Goal: Task Accomplishment & Management: Use online tool/utility

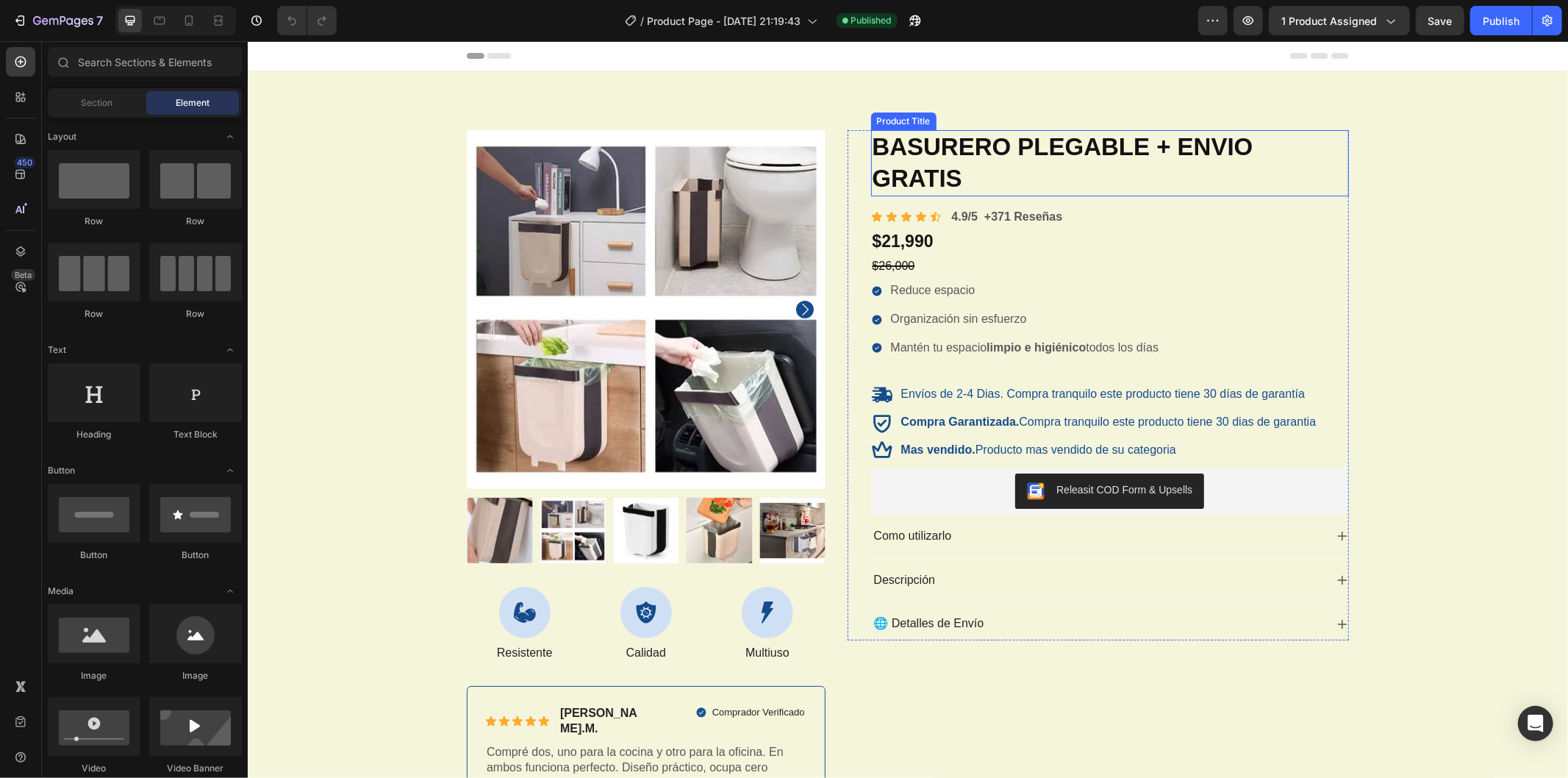
click at [977, 158] on h1 "BASURERO PLEGABLE + ENVIO GRATIS" at bounding box center [1110, 162] width 479 height 66
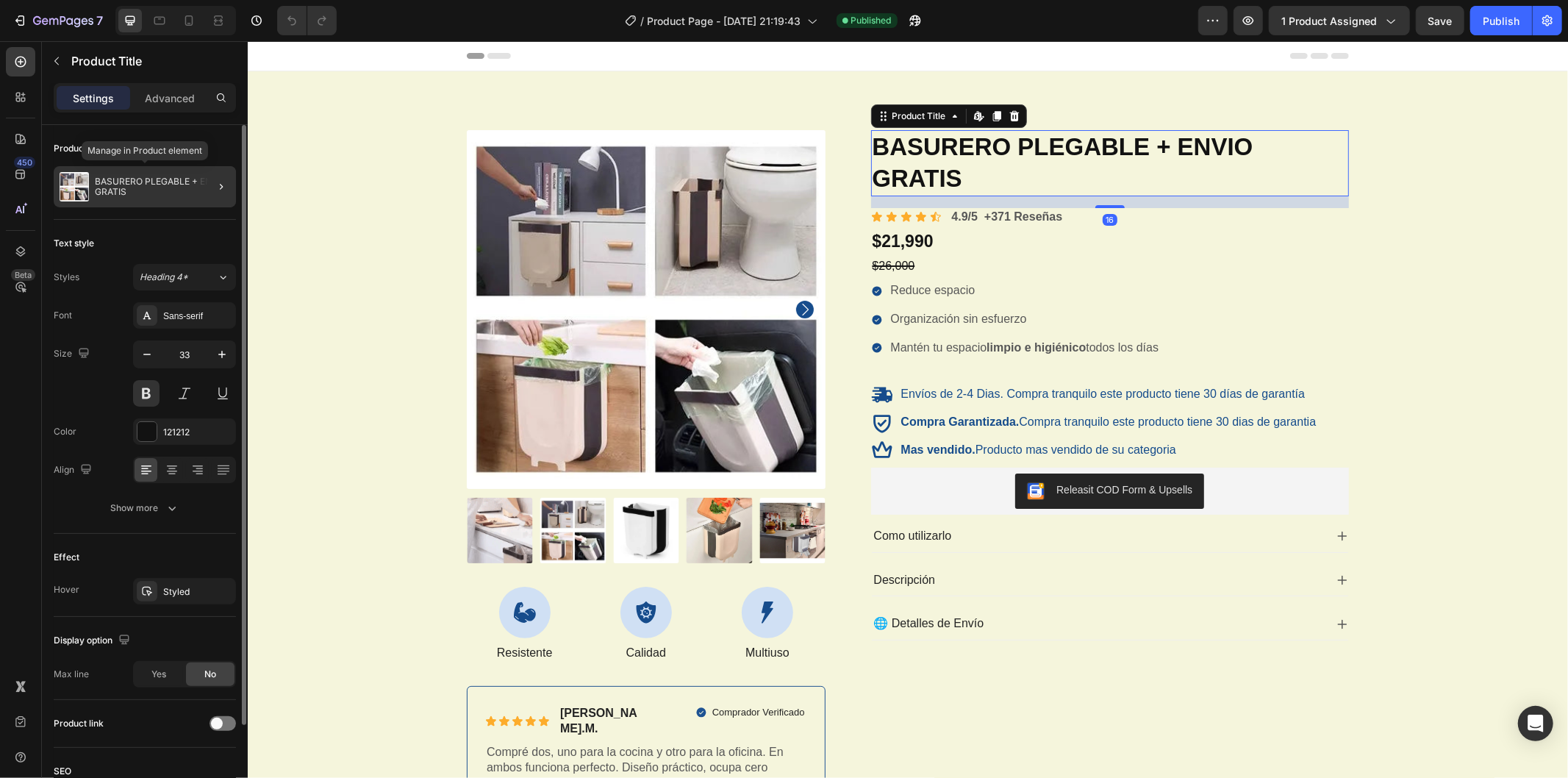
click at [152, 183] on p "BASURERO PLEGABLE + ENVIO GRATIS" at bounding box center [163, 186] width 135 height 21
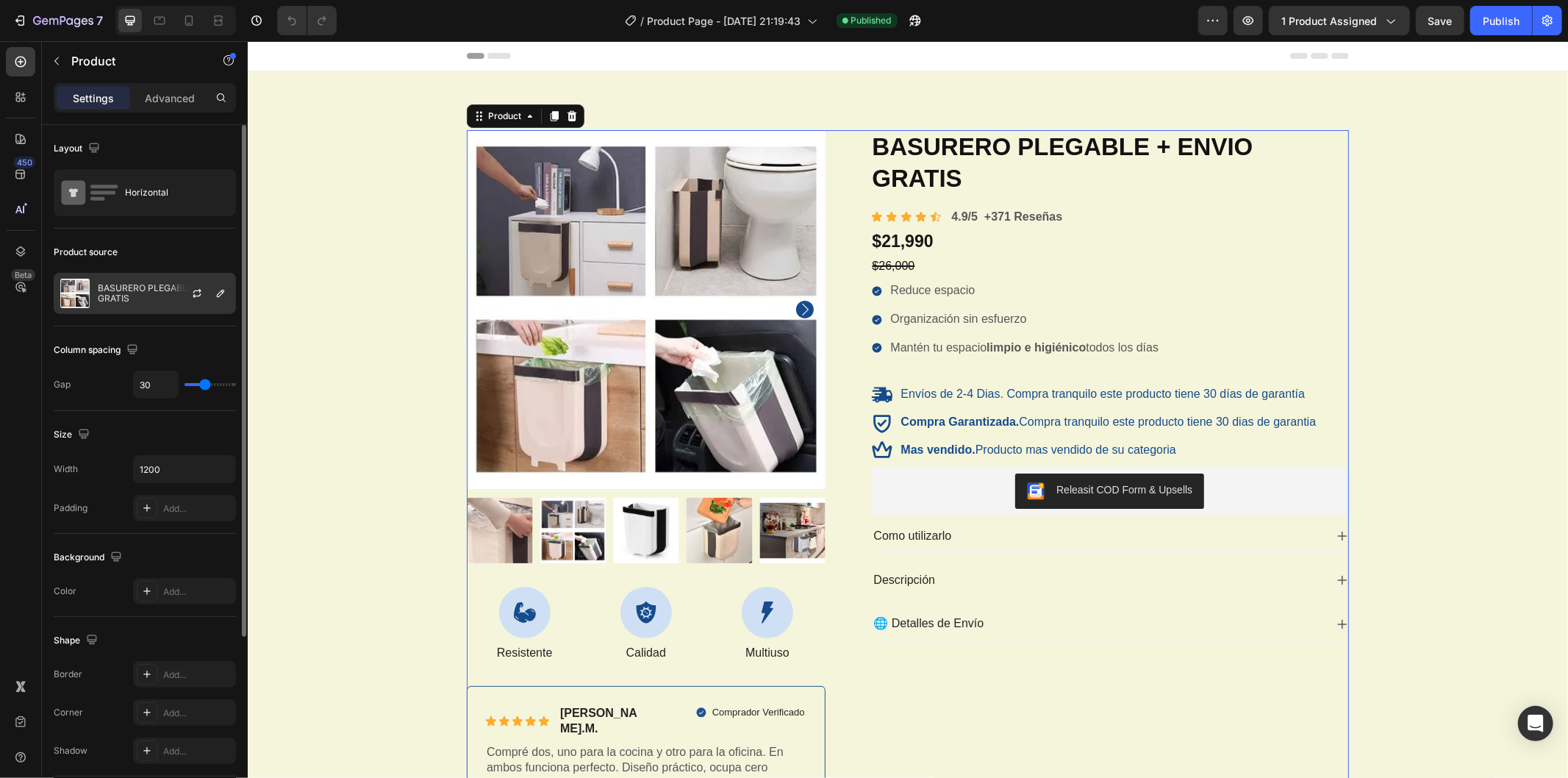
click at [186, 281] on div at bounding box center [203, 294] width 65 height 40
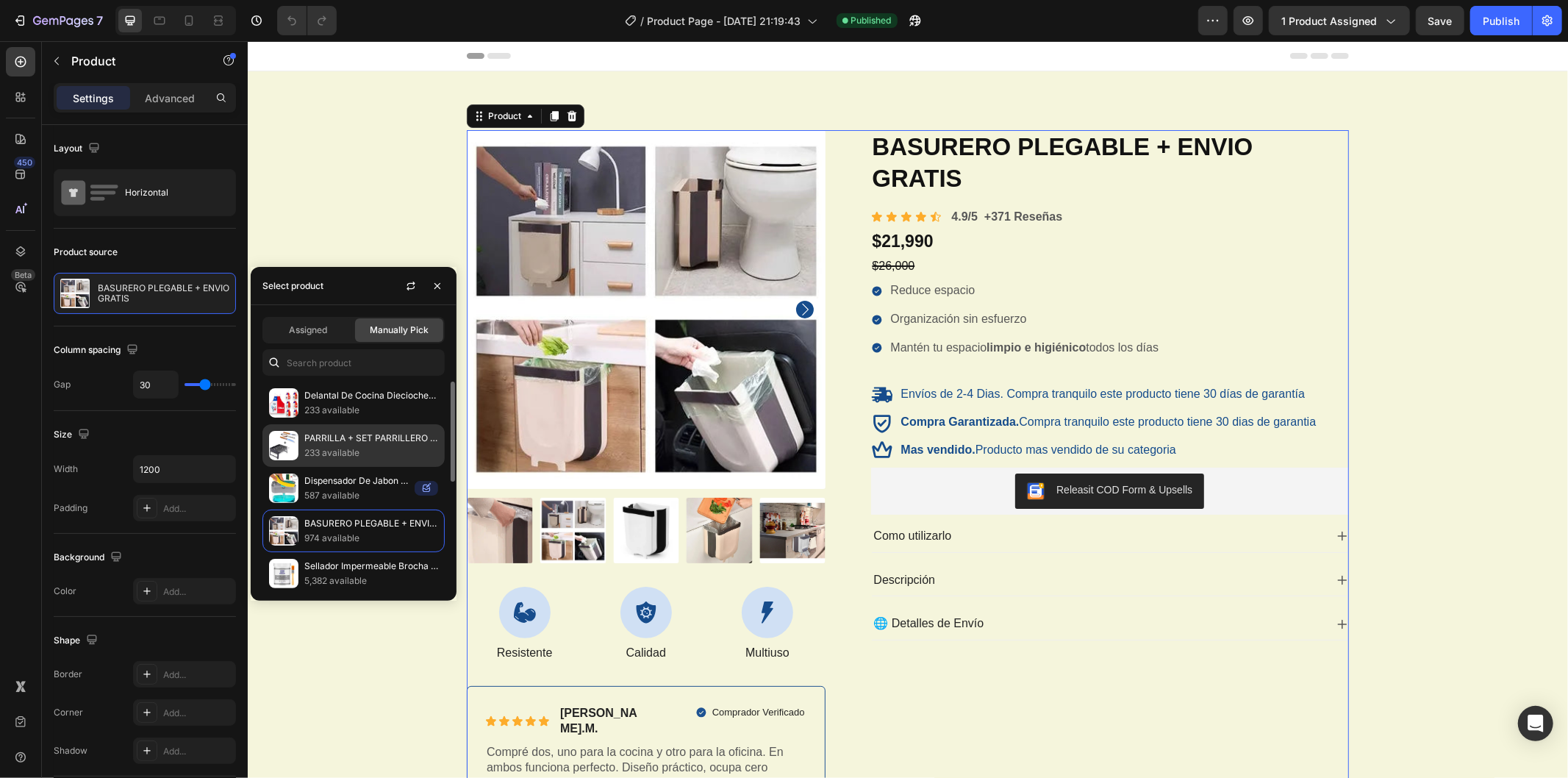
click at [338, 447] on p "233 available" at bounding box center [371, 453] width 134 height 15
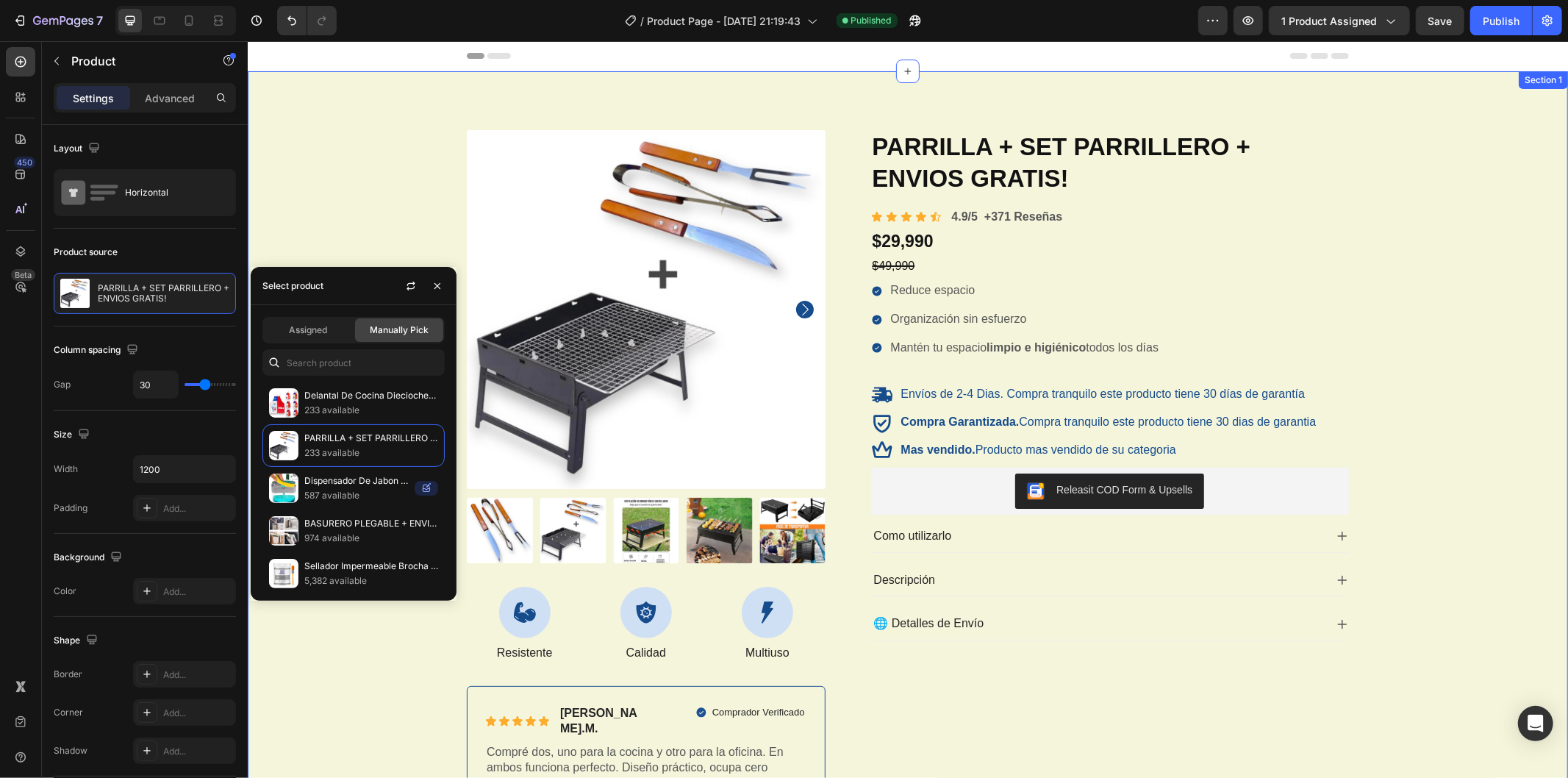
click at [389, 186] on div "Product Images Icon Resistente Text Block Icon Calidad Text Block Icon Multiuso…" at bounding box center [907, 476] width 1298 height 693
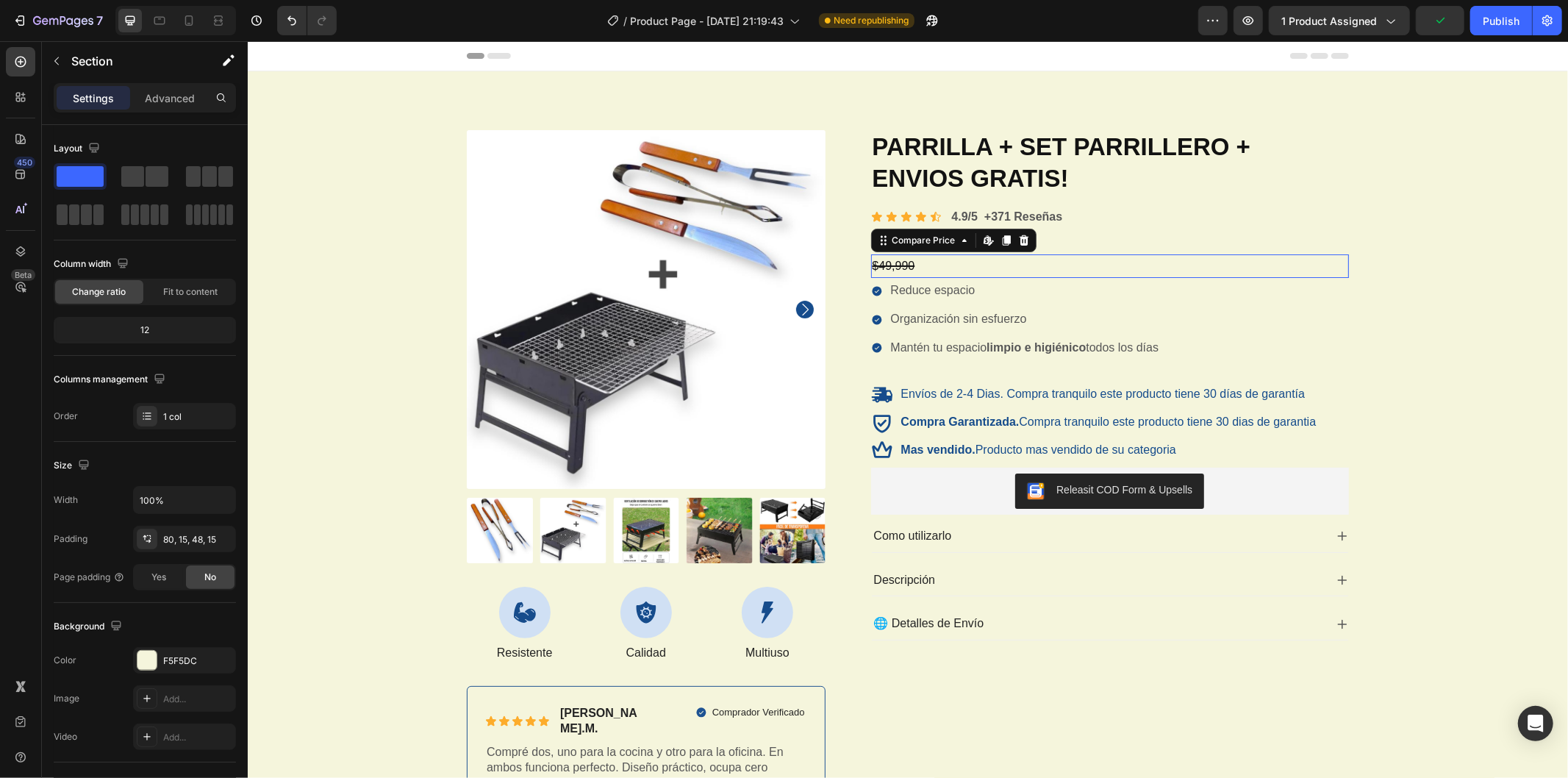
click at [923, 267] on div "$49,990" at bounding box center [1110, 265] width 479 height 24
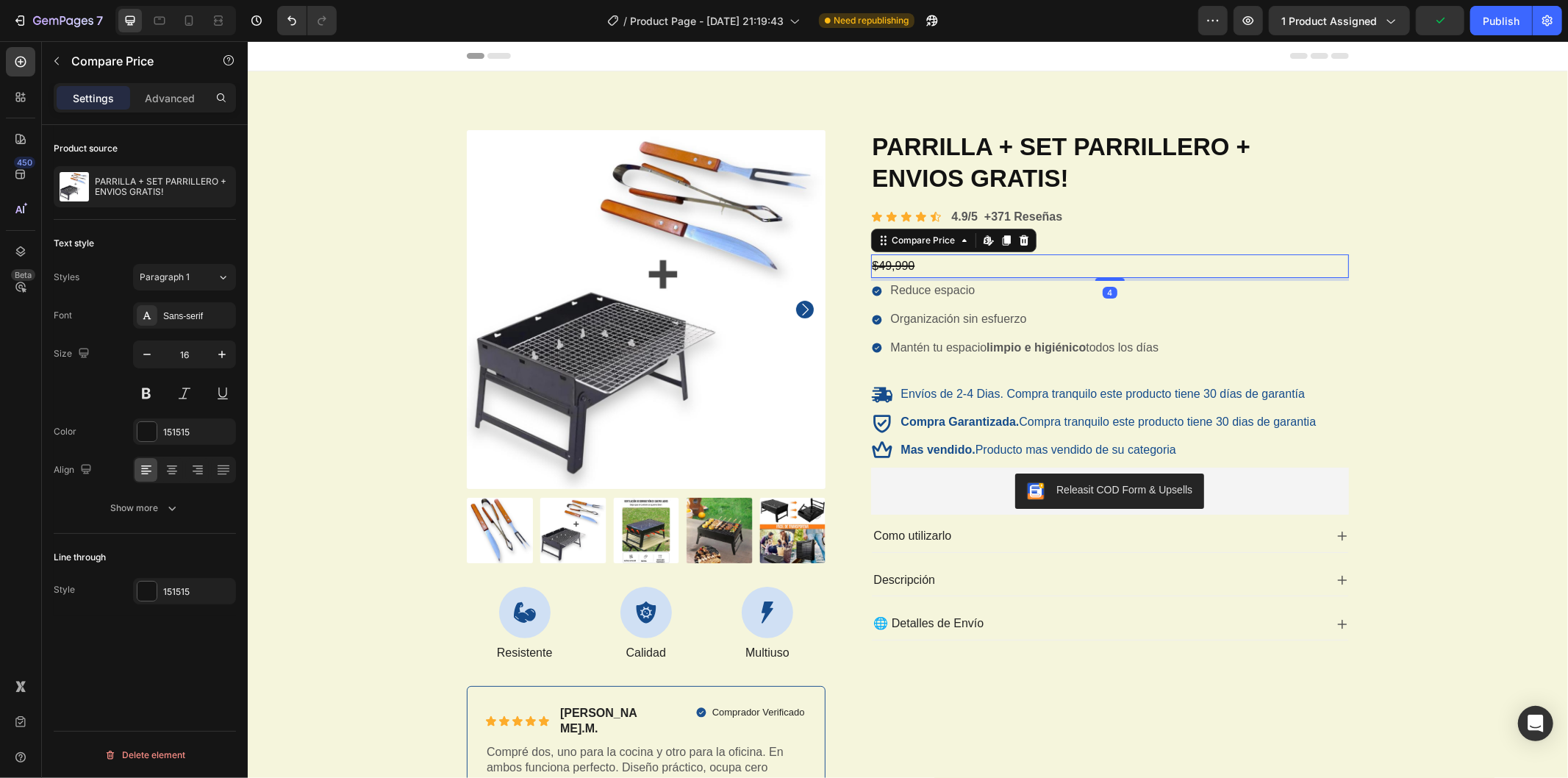
click at [923, 267] on div "$49,990" at bounding box center [1110, 265] width 479 height 24
click at [902, 265] on div "$49,990" at bounding box center [1110, 265] width 479 height 24
click at [1362, 288] on div "Product Images Icon Resistente Text Block Icon Calidad Text Block Icon Multiuso…" at bounding box center [907, 476] width 1298 height 693
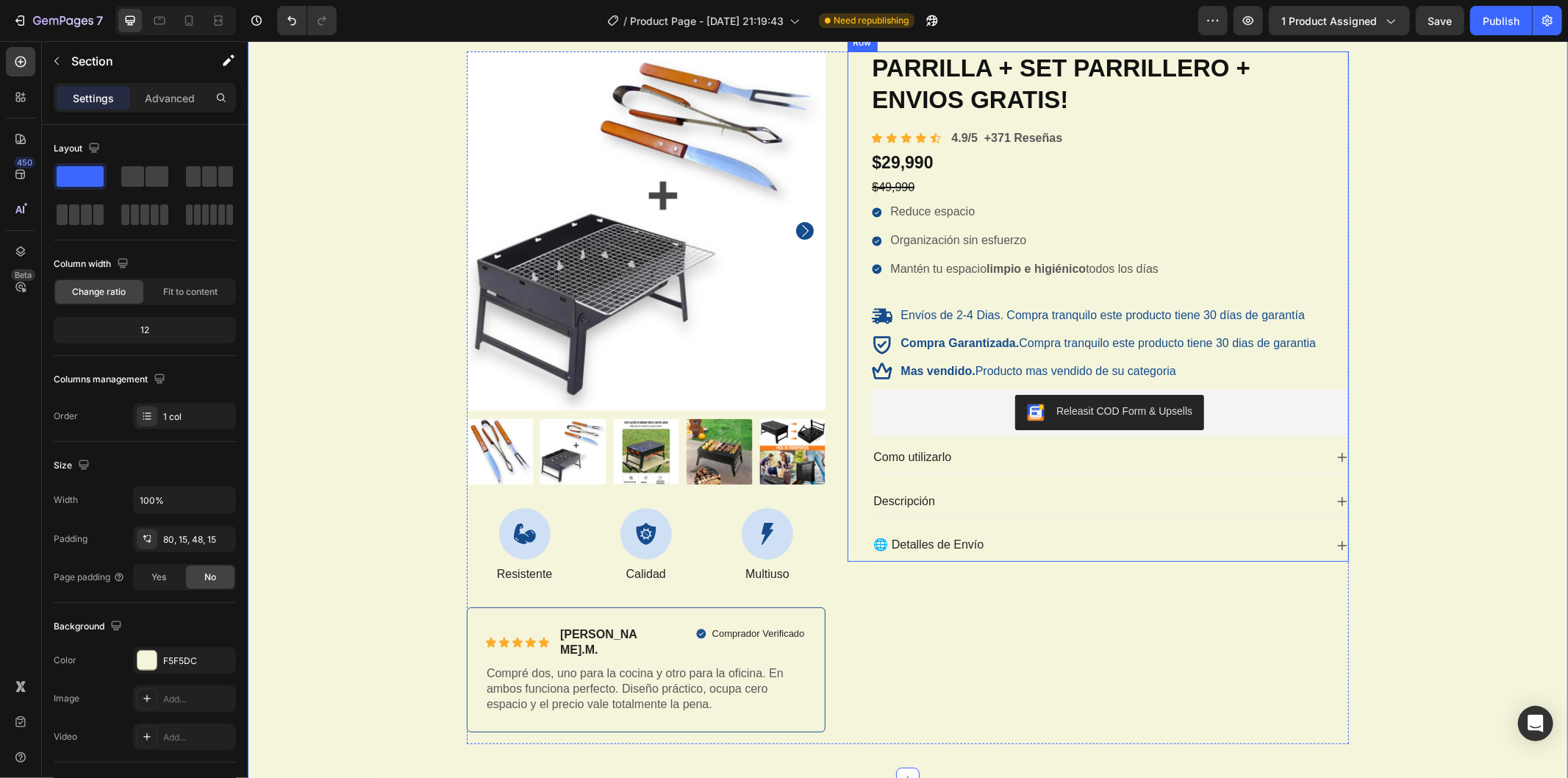
scroll to position [82, 0]
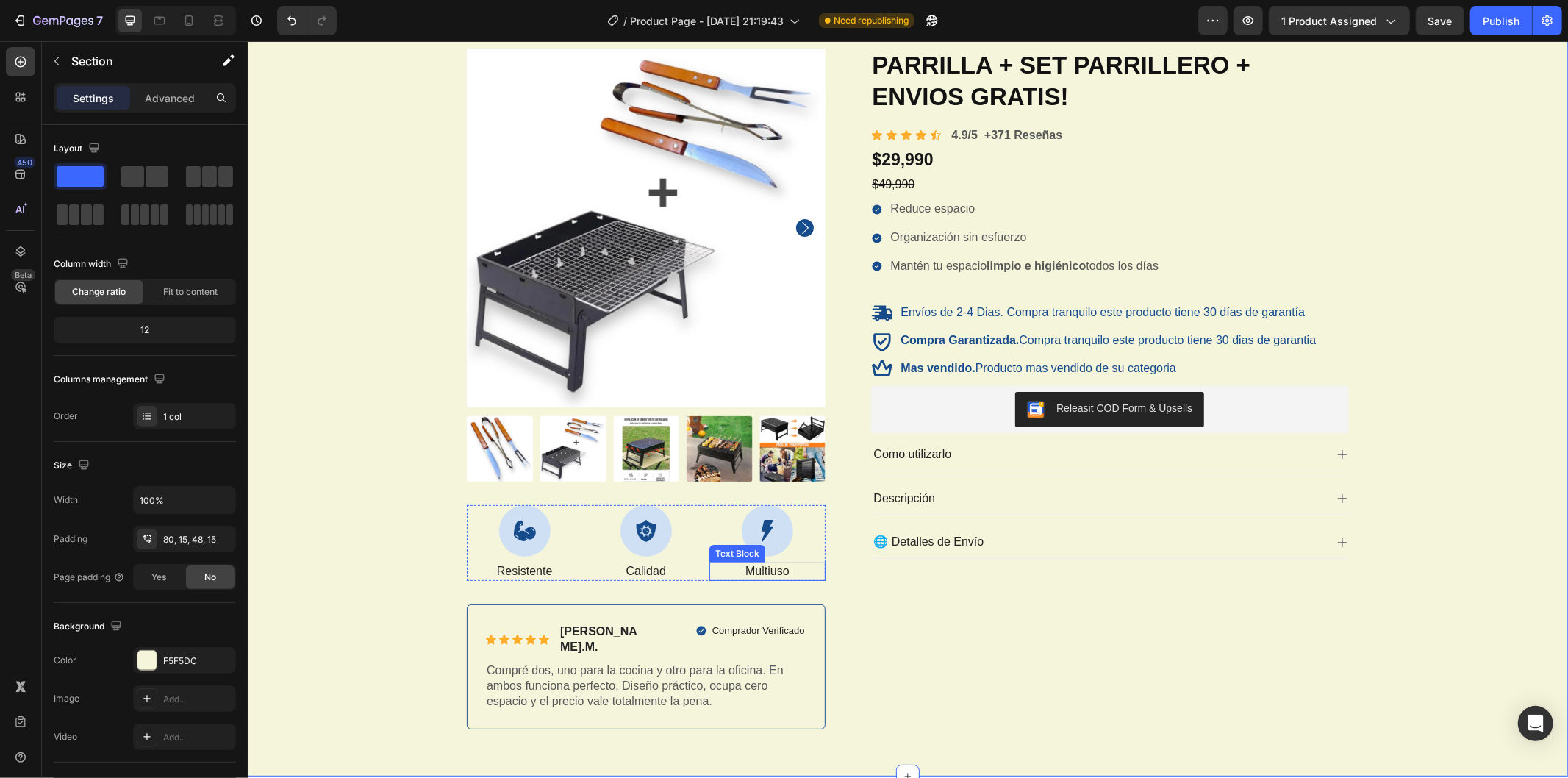
click at [755, 568] on p "Multiuso" at bounding box center [766, 571] width 113 height 16
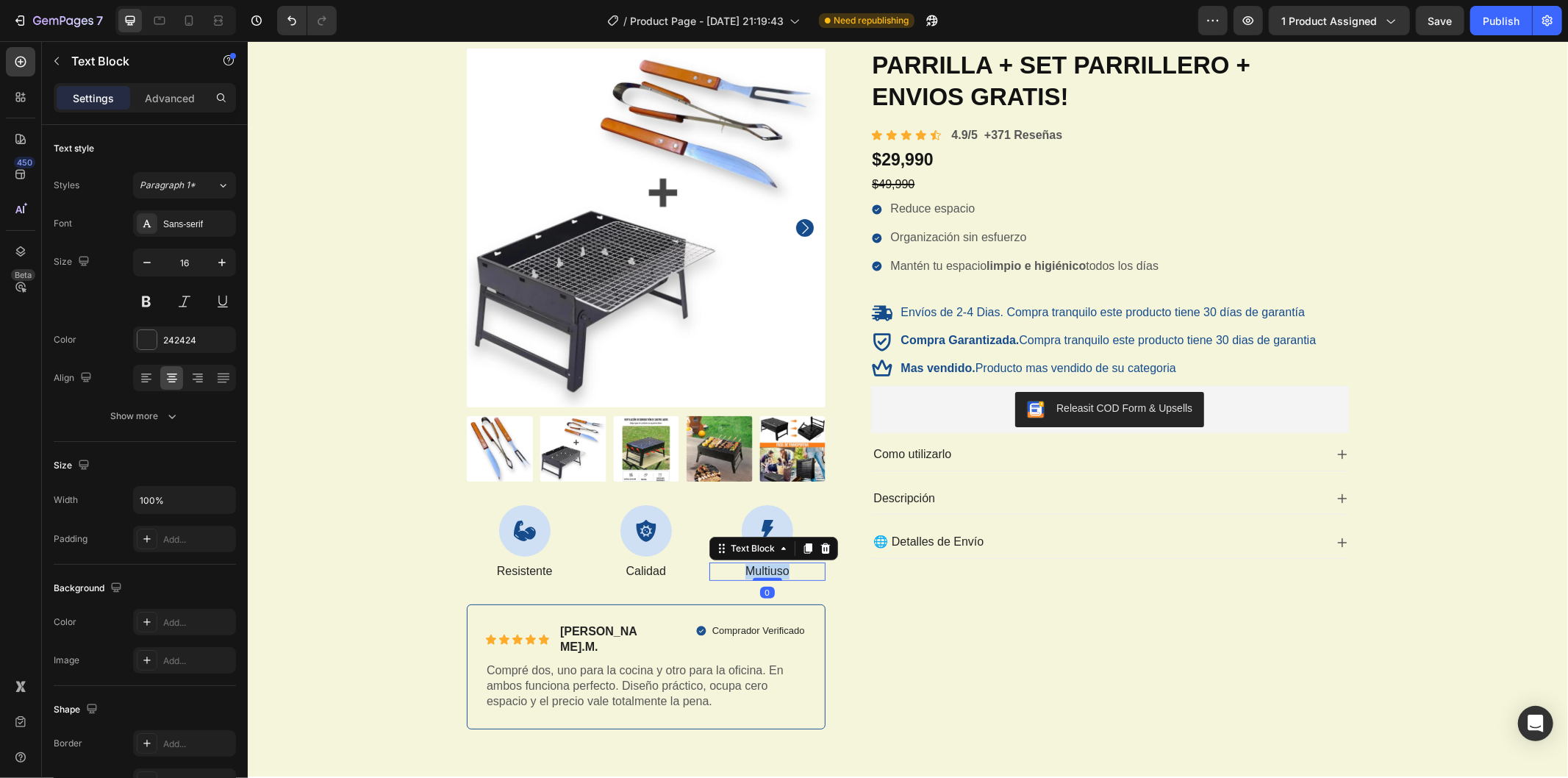
click at [755, 568] on p "Multiuso" at bounding box center [766, 571] width 113 height 16
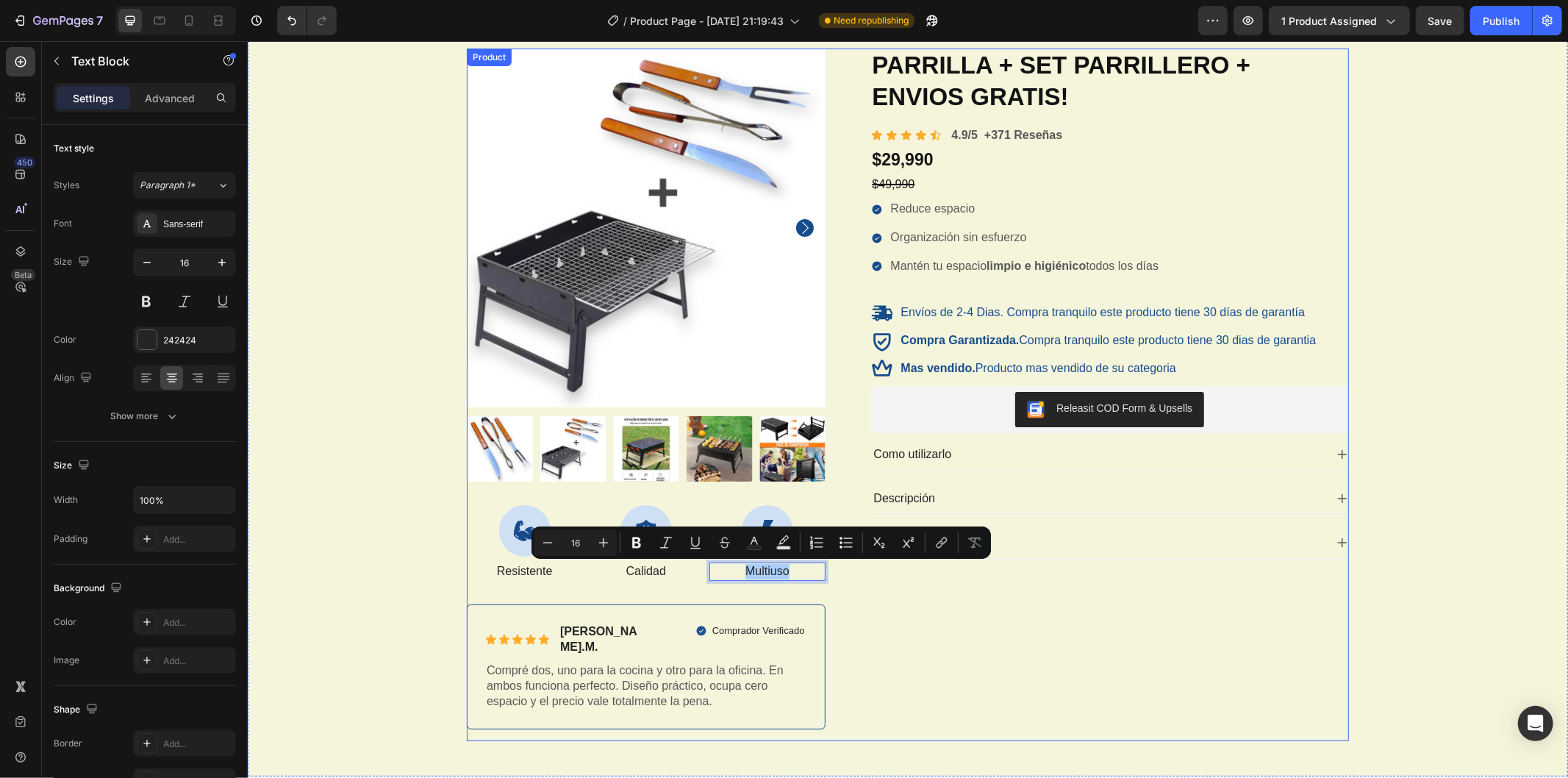
click at [860, 600] on div "PARRILLA + SET PARRILLERO + ENVIOS GRATIS! Product Title Icon Icon Icon Icon Ic…" at bounding box center [1098, 394] width 502 height 693
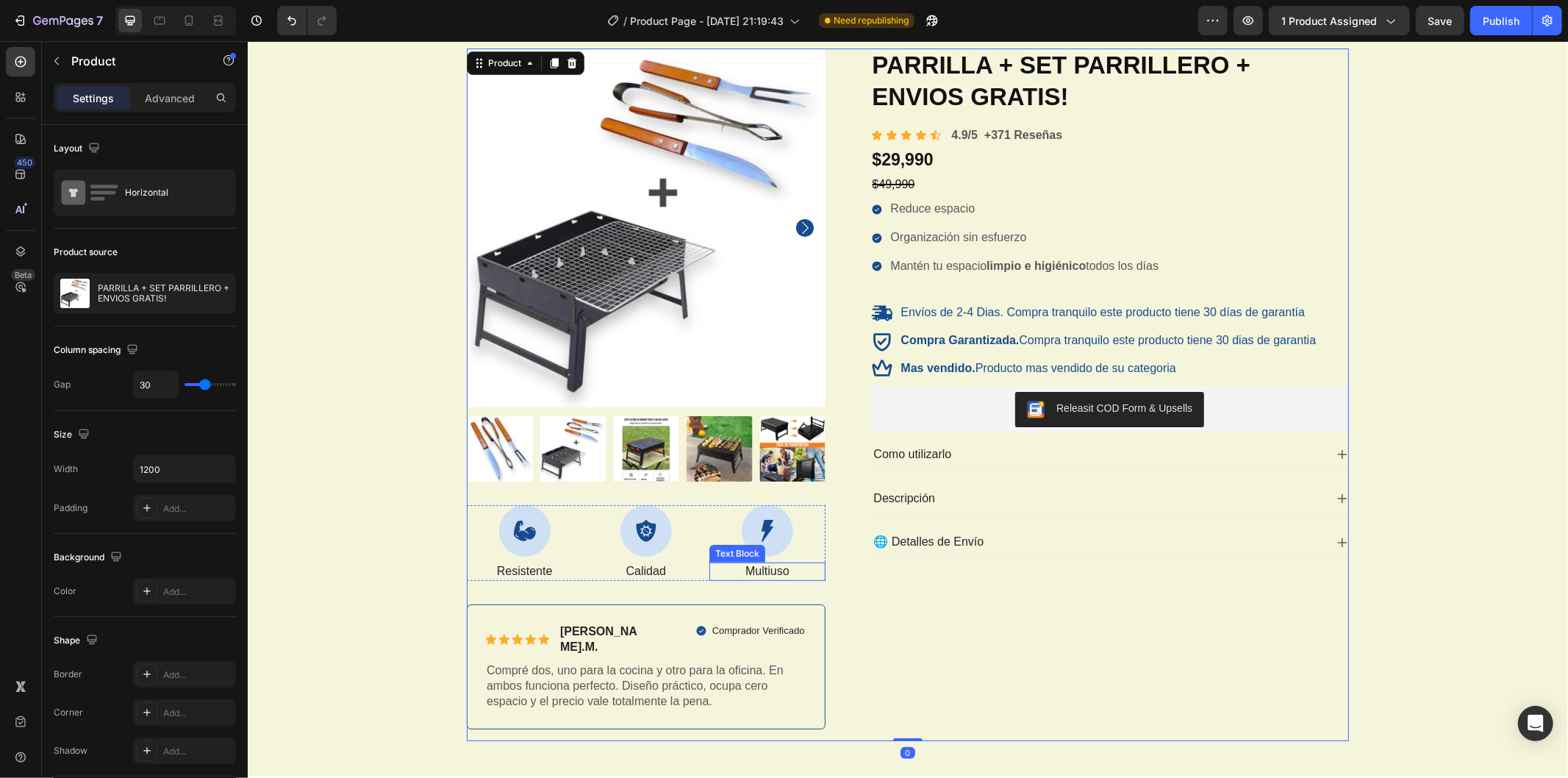
click at [767, 573] on p "Multiuso" at bounding box center [766, 571] width 113 height 16
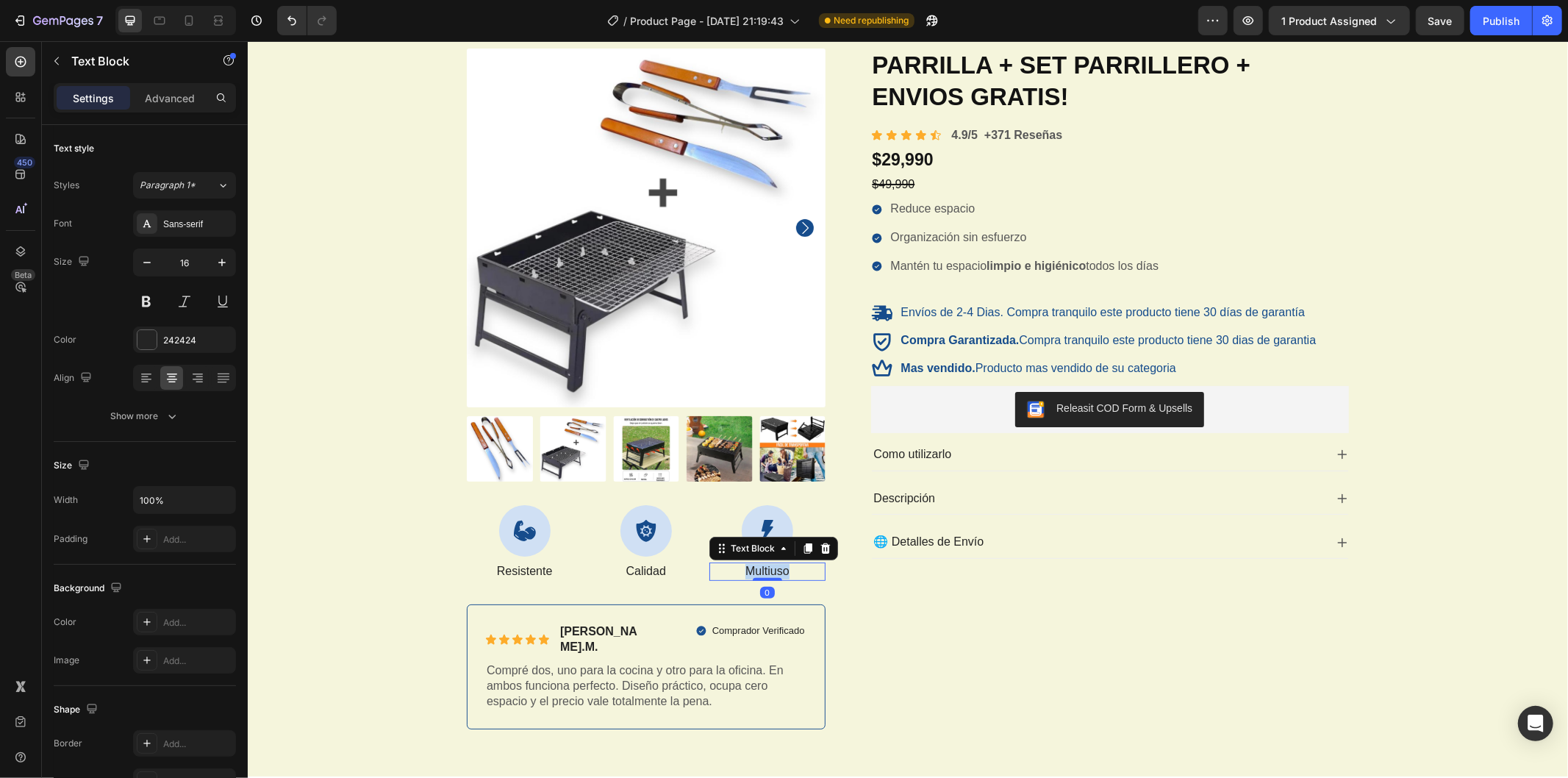
click at [767, 573] on p "Multiuso" at bounding box center [766, 571] width 113 height 16
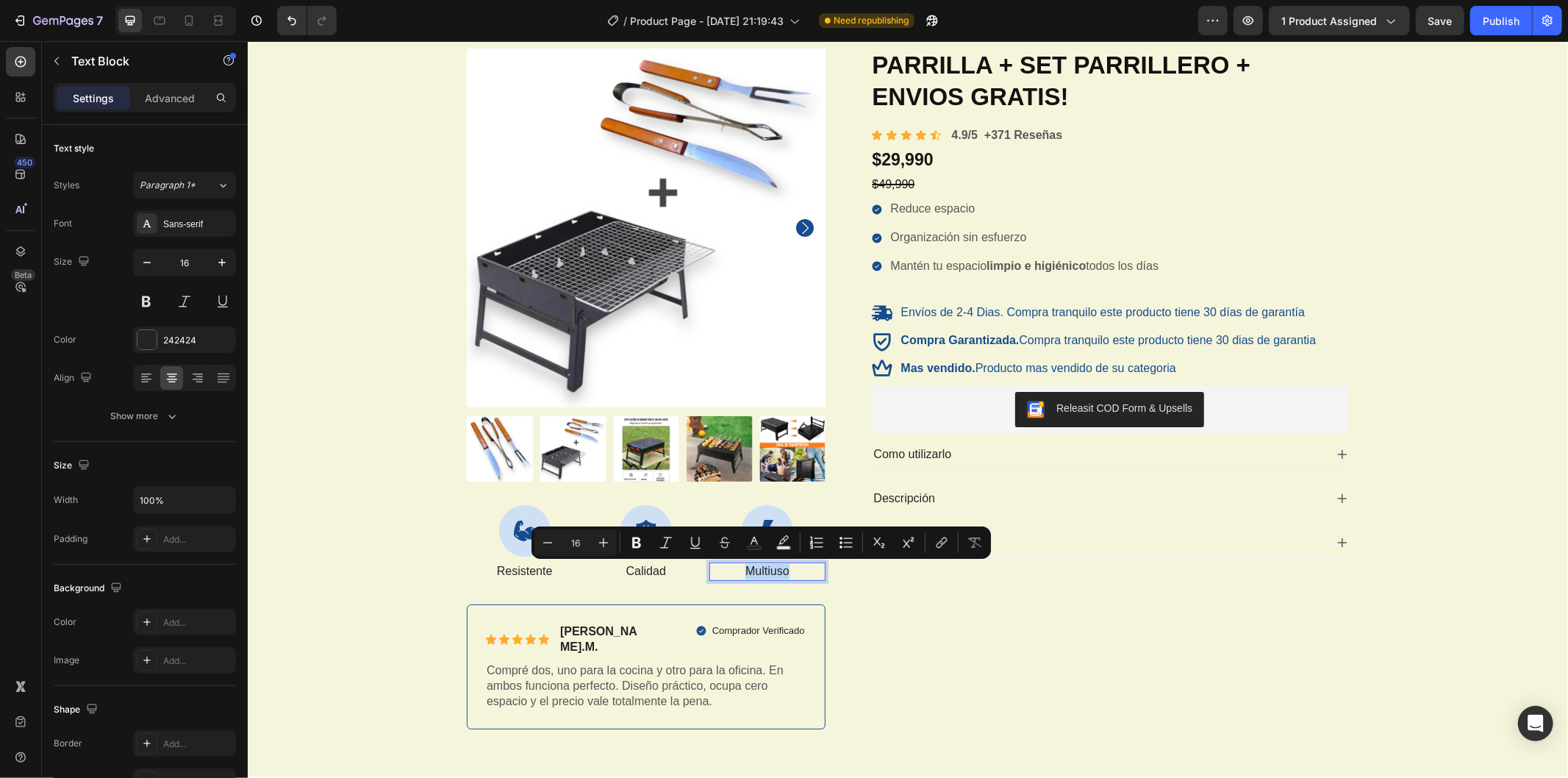
click at [751, 568] on p "Multiuso" at bounding box center [766, 571] width 113 height 16
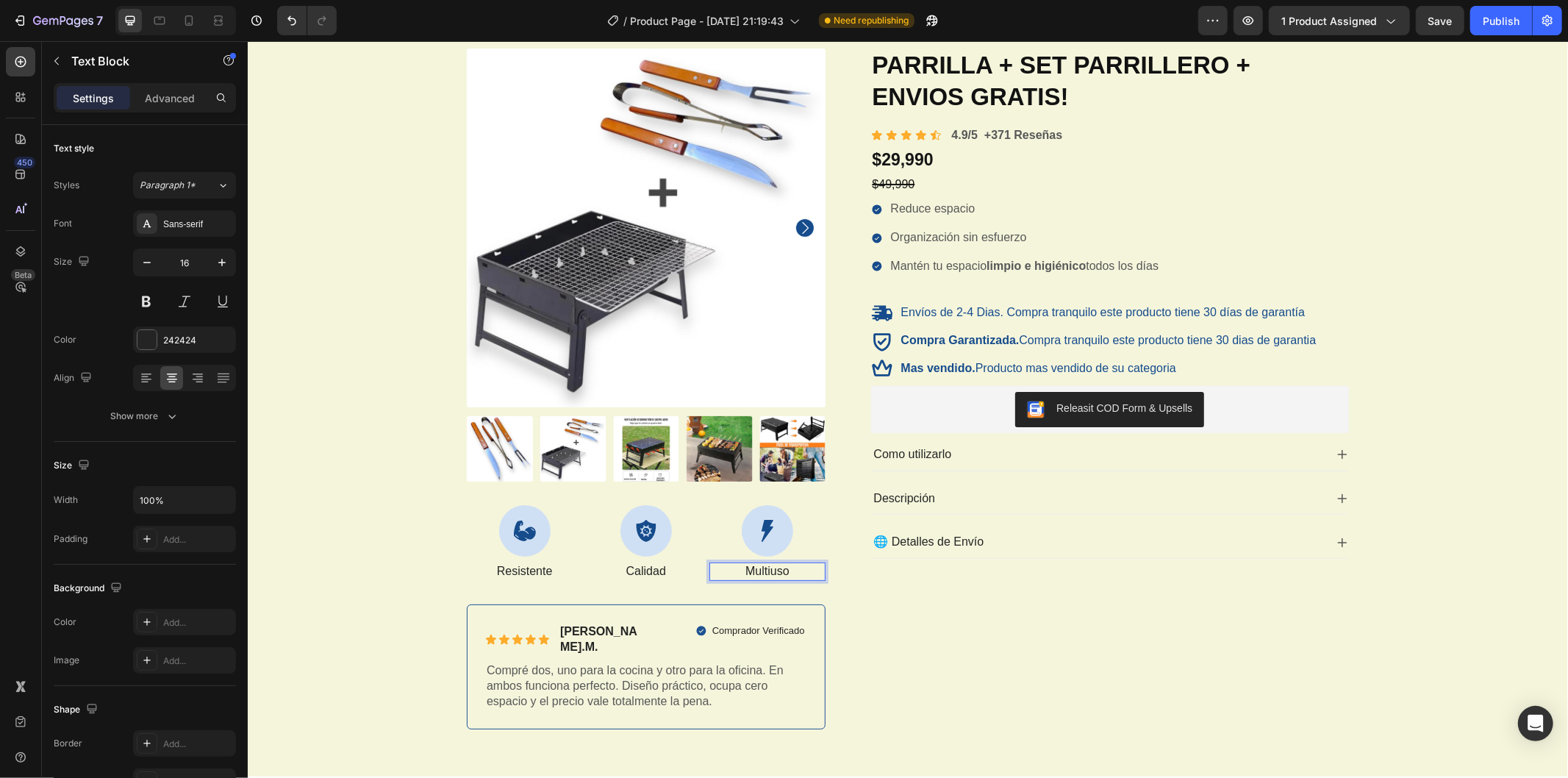
click at [751, 568] on p "Multiuso" at bounding box center [766, 571] width 113 height 16
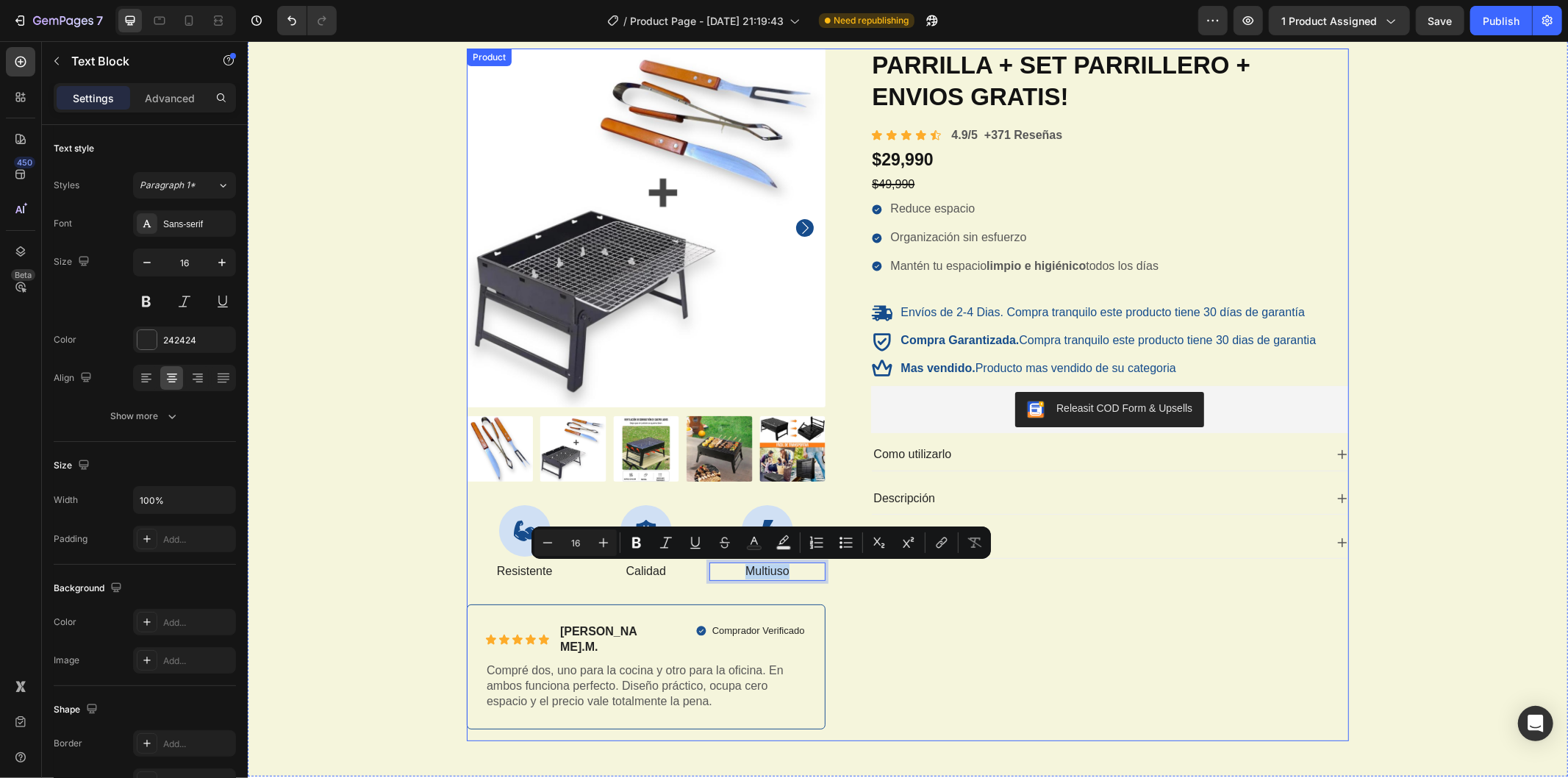
click at [685, 594] on div "Product Images Icon Resistente Text Block Icon Calidad Text Block Icon Multiuso…" at bounding box center [646, 394] width 359 height 693
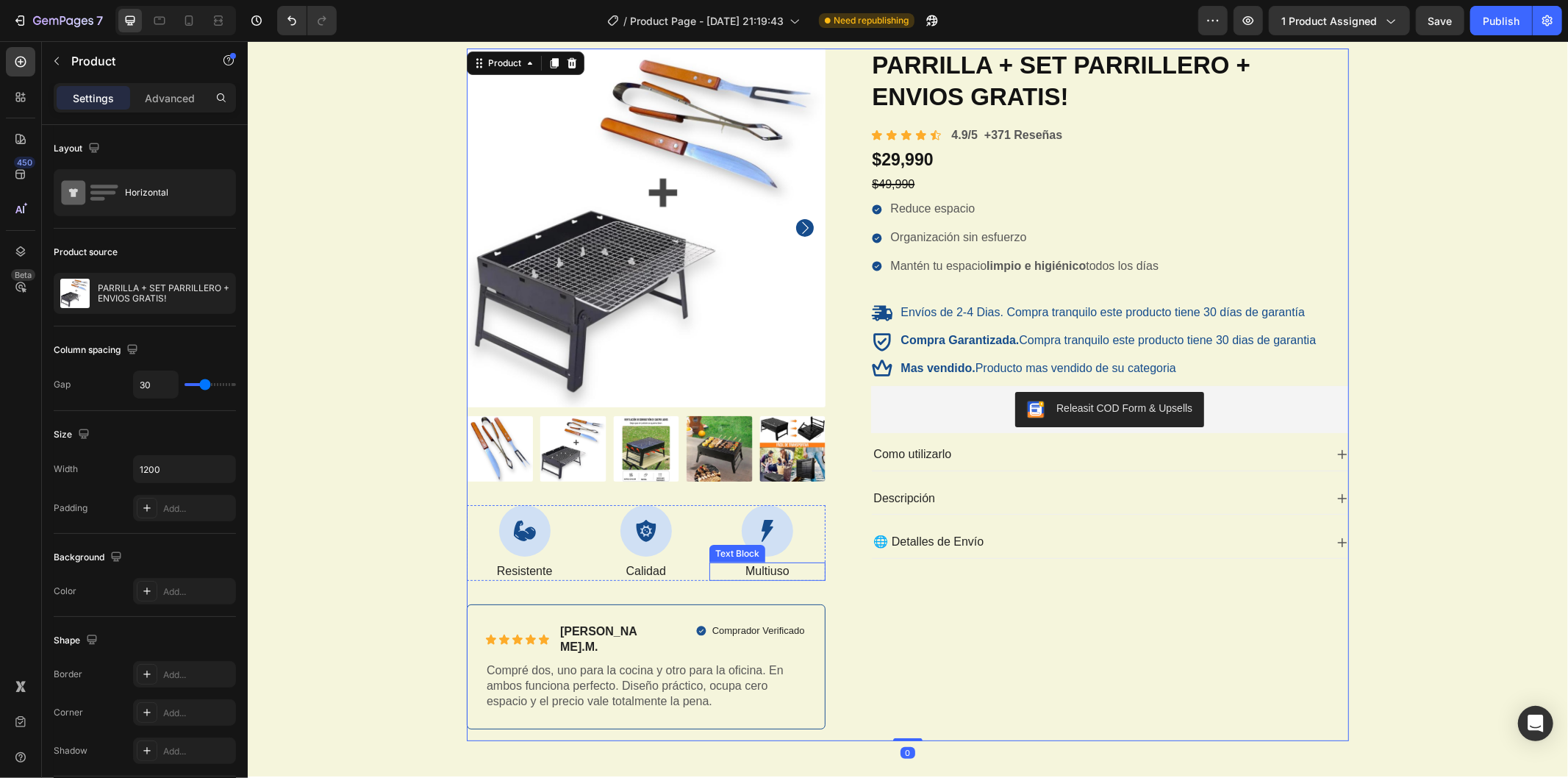
drag, startPoint x: 794, startPoint y: 570, endPoint x: 785, endPoint y: 569, distance: 9.1
click at [791, 570] on p "Multiuso" at bounding box center [766, 571] width 113 height 16
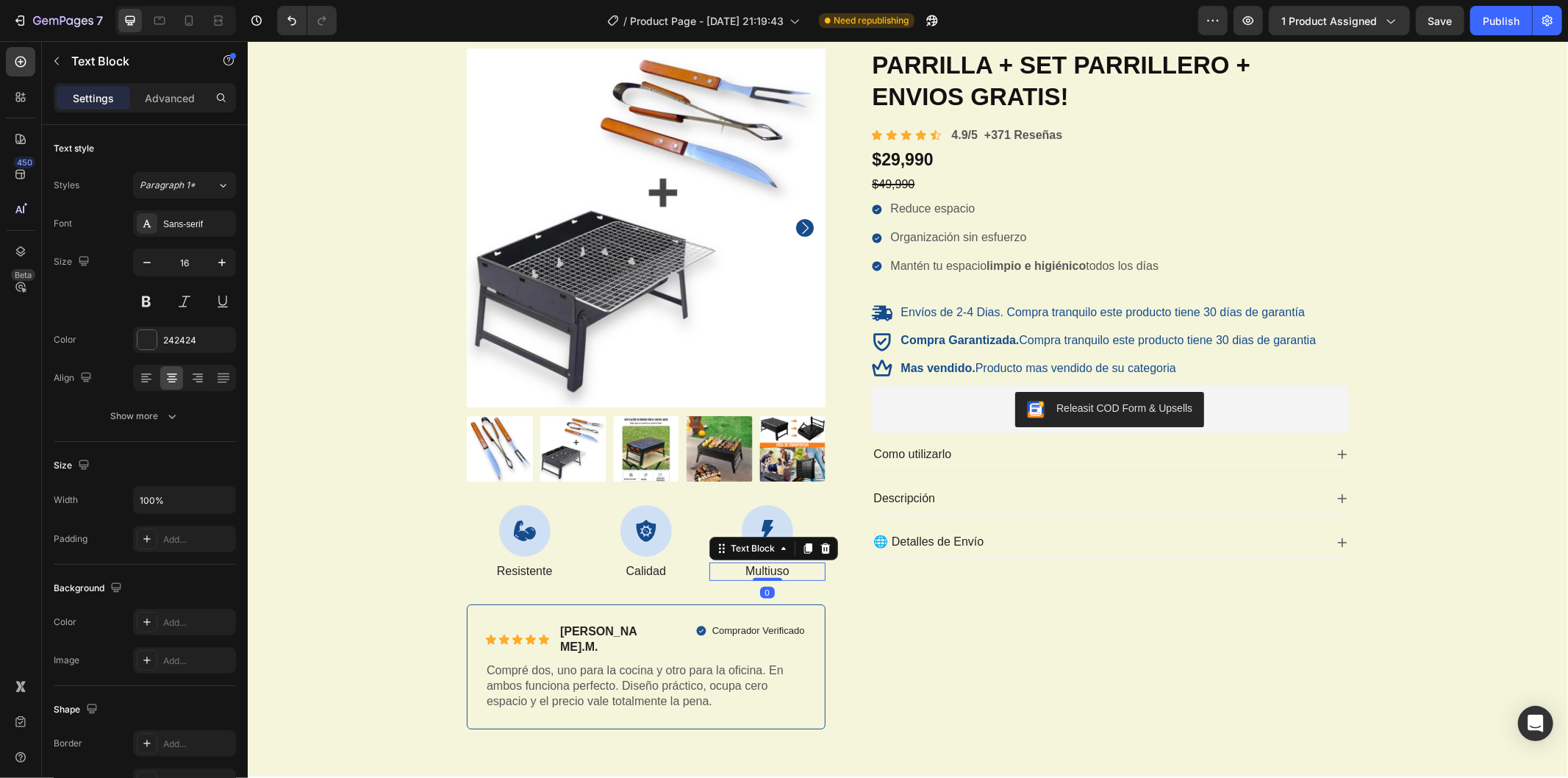
click at [783, 568] on p "Multiuso" at bounding box center [766, 571] width 113 height 16
click at [967, 649] on div "PARRILLA + SET PARRILLERO + ENVIOS GRATIS! Product Title Icon Icon Icon Icon Ic…" at bounding box center [1098, 394] width 502 height 693
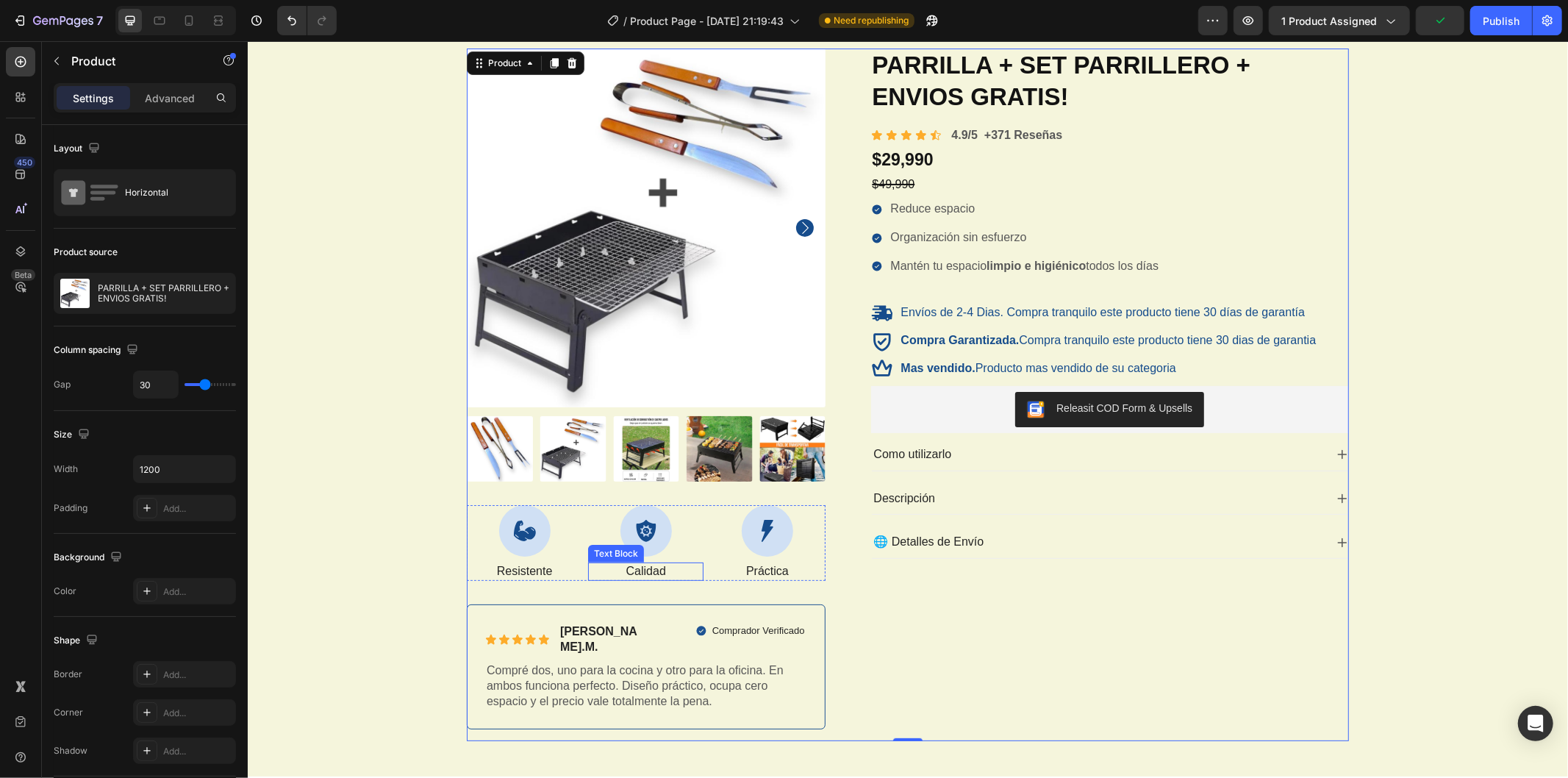
click at [646, 566] on p "Calidad" at bounding box center [645, 571] width 113 height 16
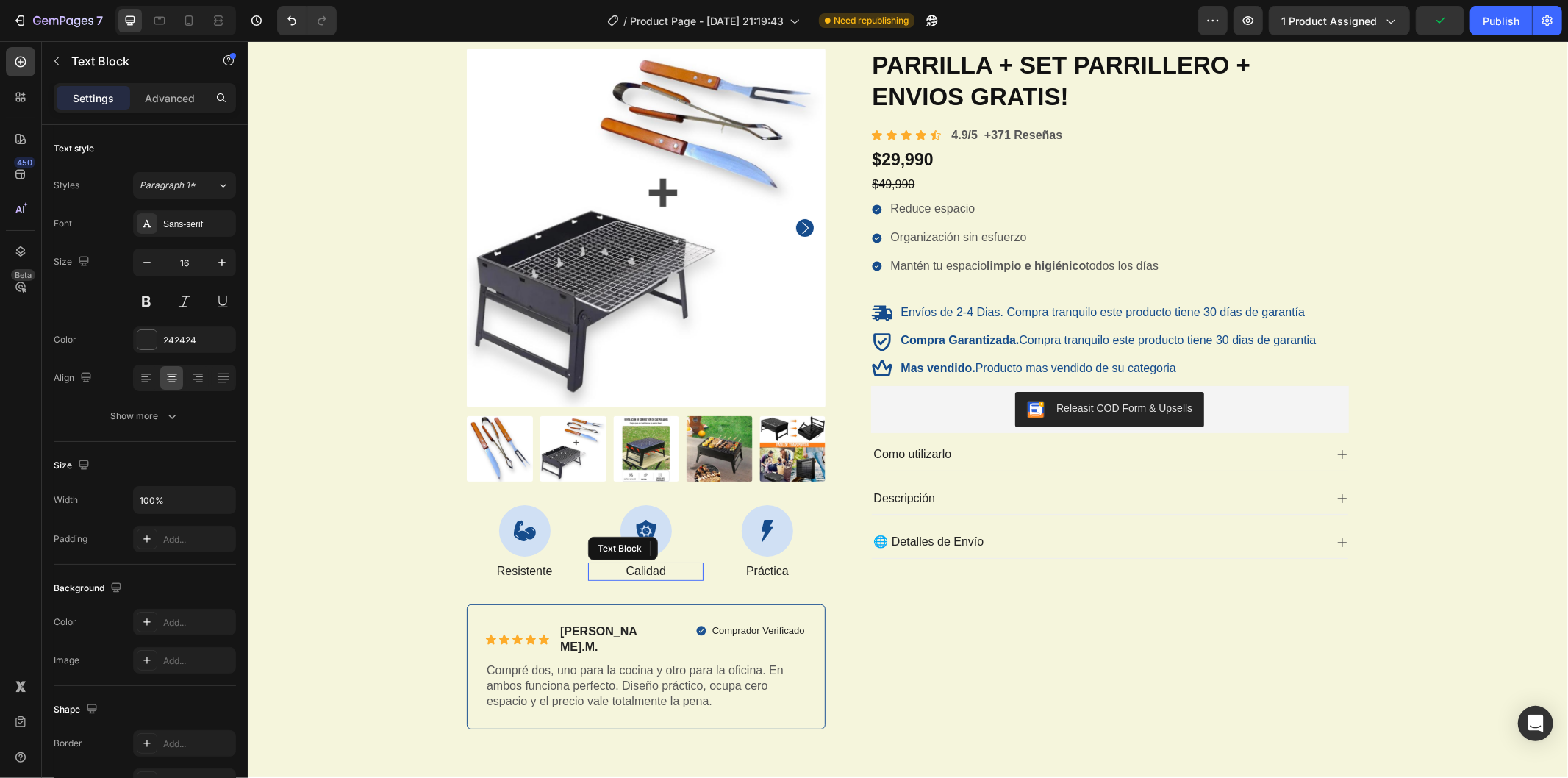
click at [646, 566] on p "Calidad" at bounding box center [645, 571] width 113 height 16
click at [366, 479] on div "Product Images Icon Resistente Text Block Icon Moderna Text Block 0 Icon Prácti…" at bounding box center [907, 394] width 1298 height 693
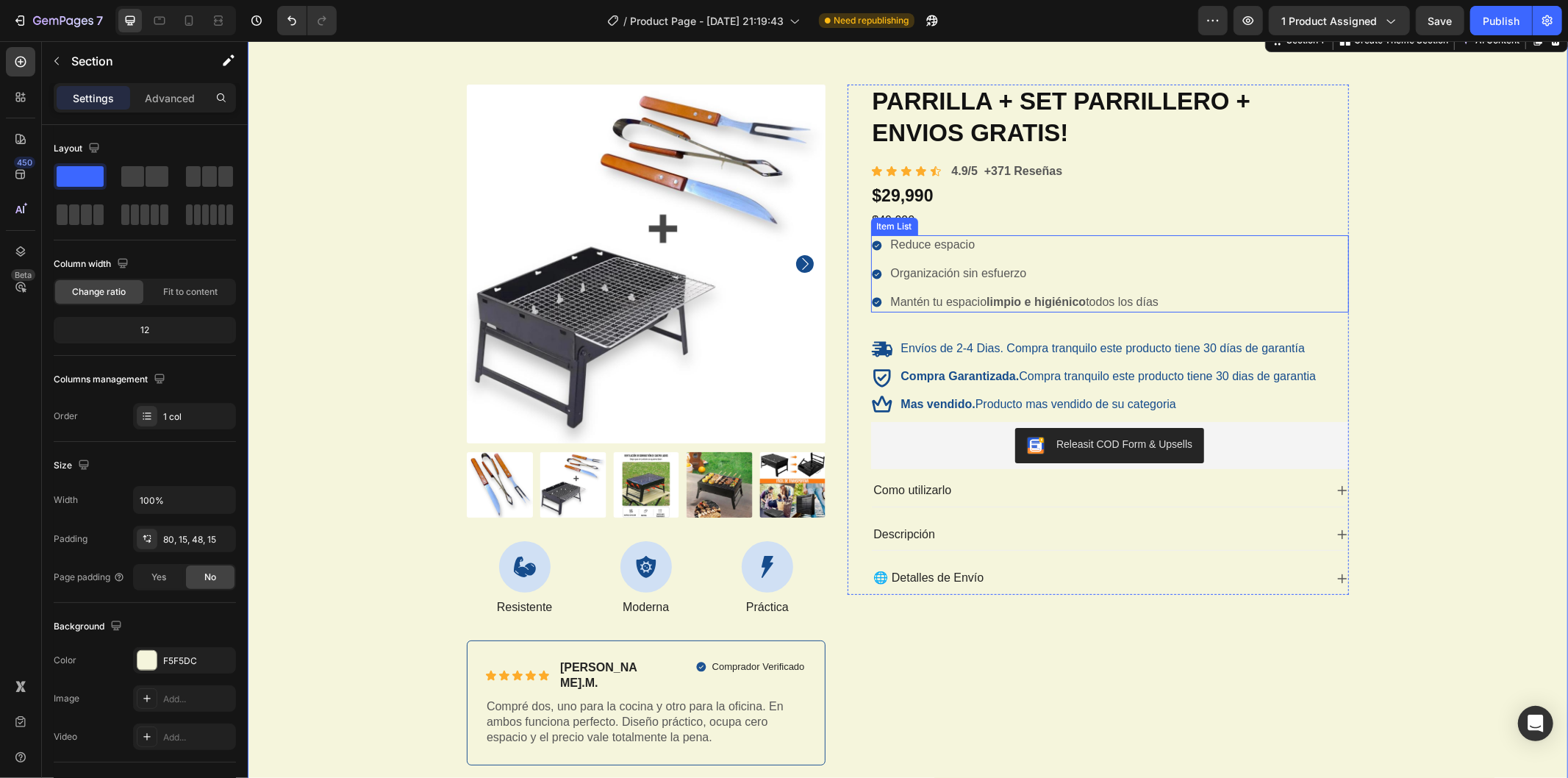
scroll to position [0, 0]
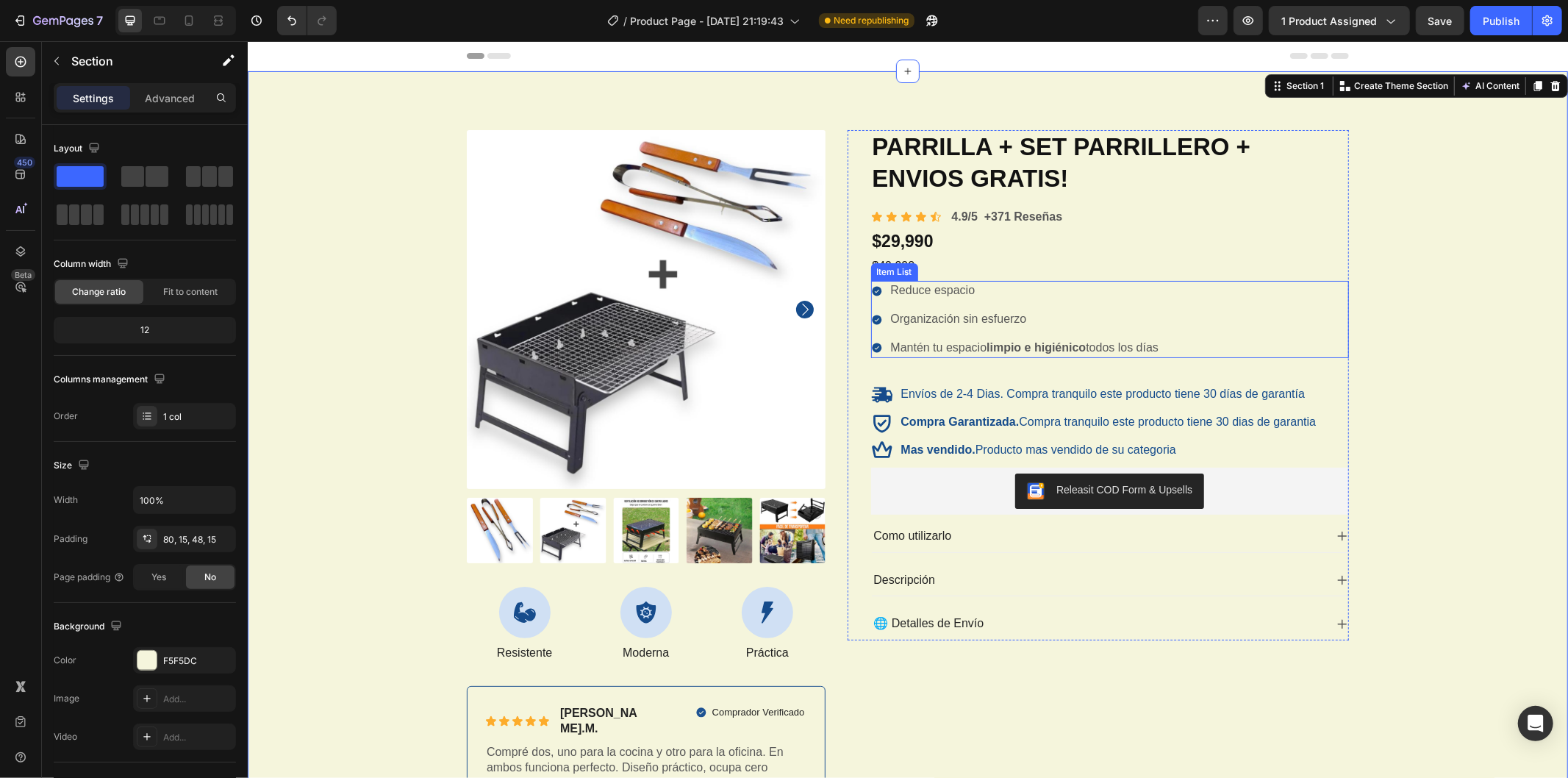
click at [975, 290] on p "Reduce espacio" at bounding box center [1025, 290] width 269 height 16
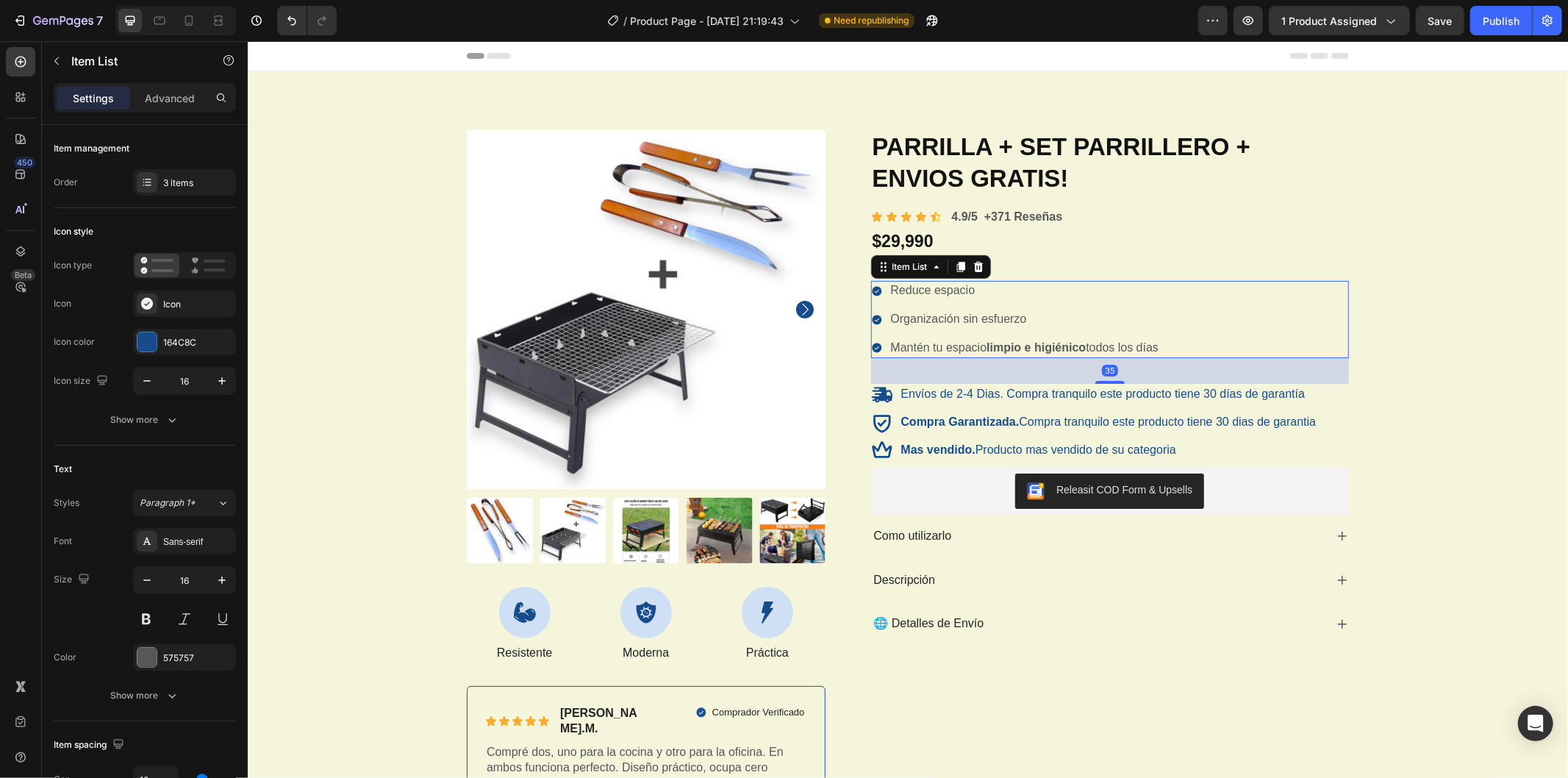
click at [986, 316] on p "Organización sin esfuerzo" at bounding box center [1025, 319] width 269 height 16
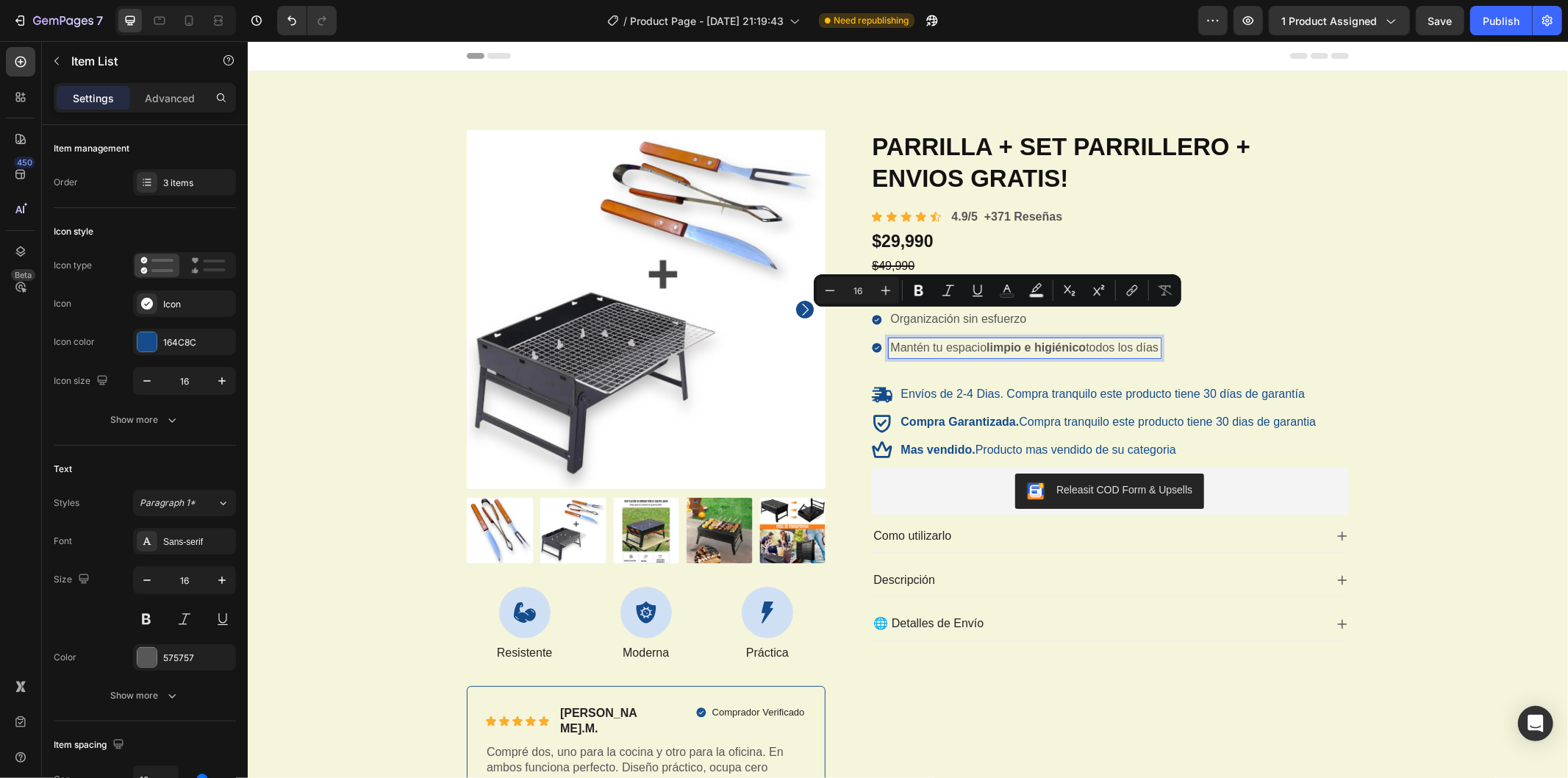
click at [1023, 349] on strong "limpio e higiénico" at bounding box center [1036, 346] width 99 height 13
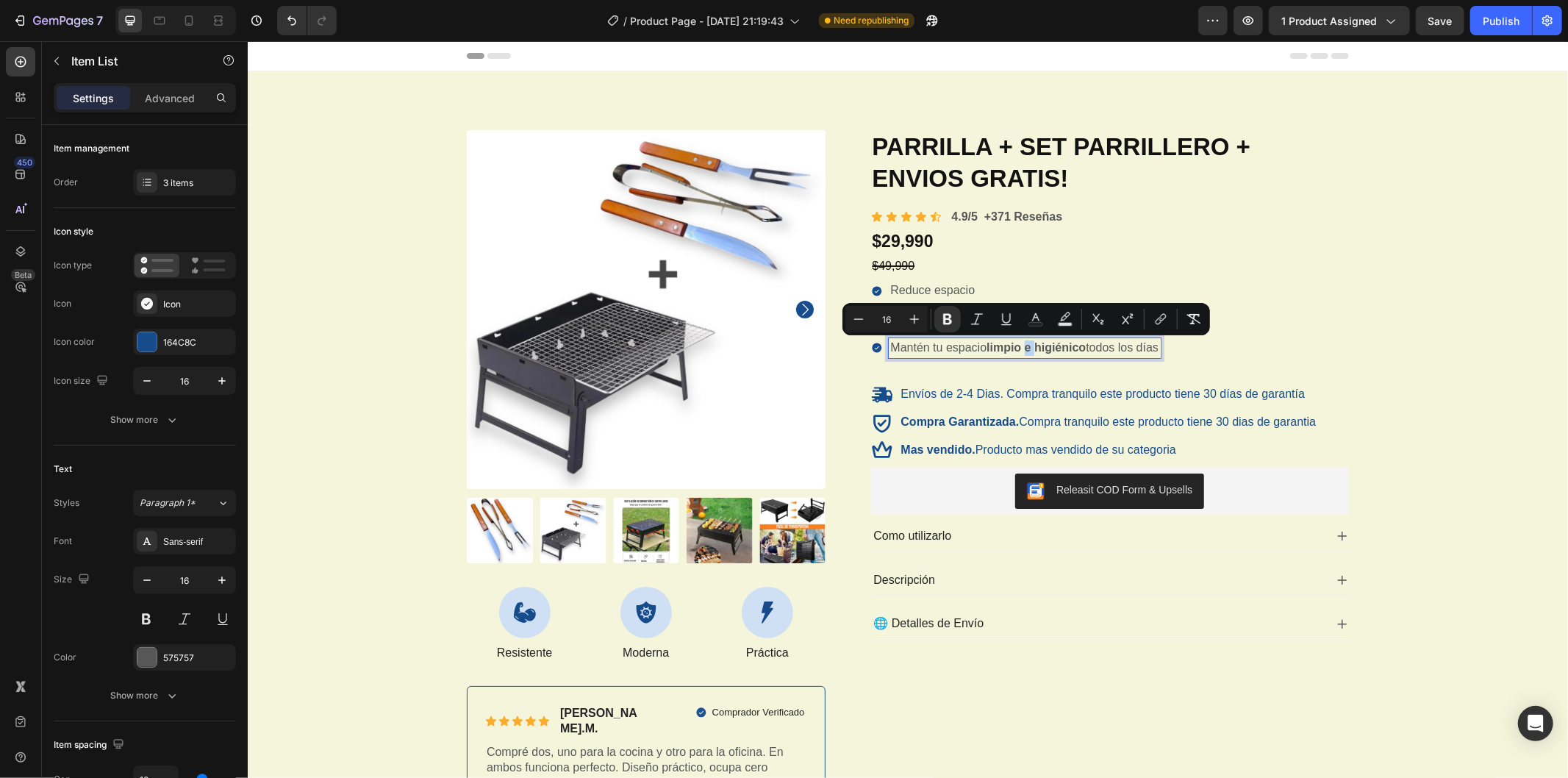
click at [1026, 350] on strong "limpio e higiénico" at bounding box center [1036, 346] width 99 height 13
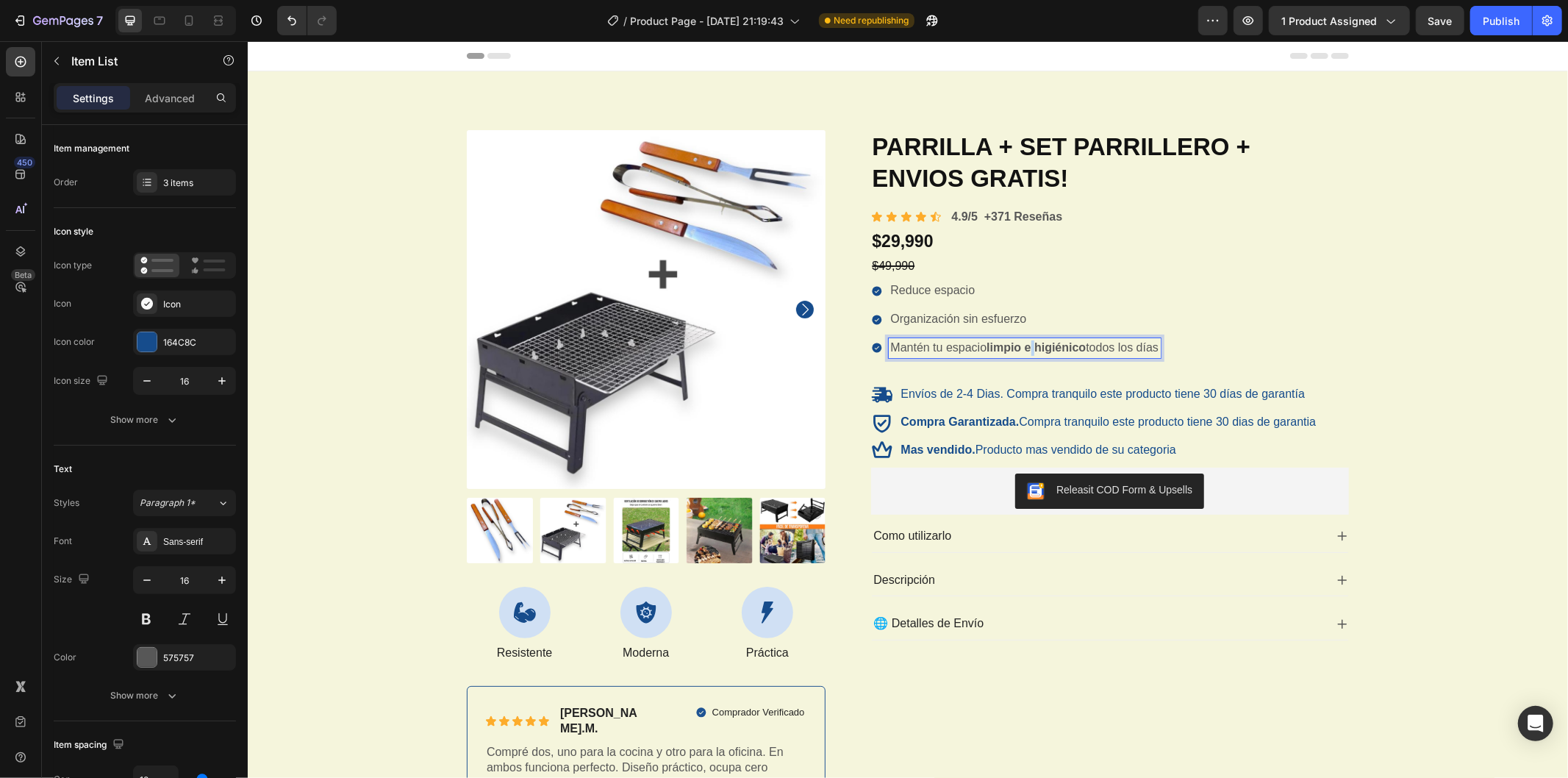
click at [1026, 350] on strong "limpio e higiénico" at bounding box center [1036, 346] width 99 height 13
click at [1299, 343] on div "Reduce espacio Organización sin esfuerzo Asados donde quieras, cuando quieras." at bounding box center [1110, 319] width 479 height 77
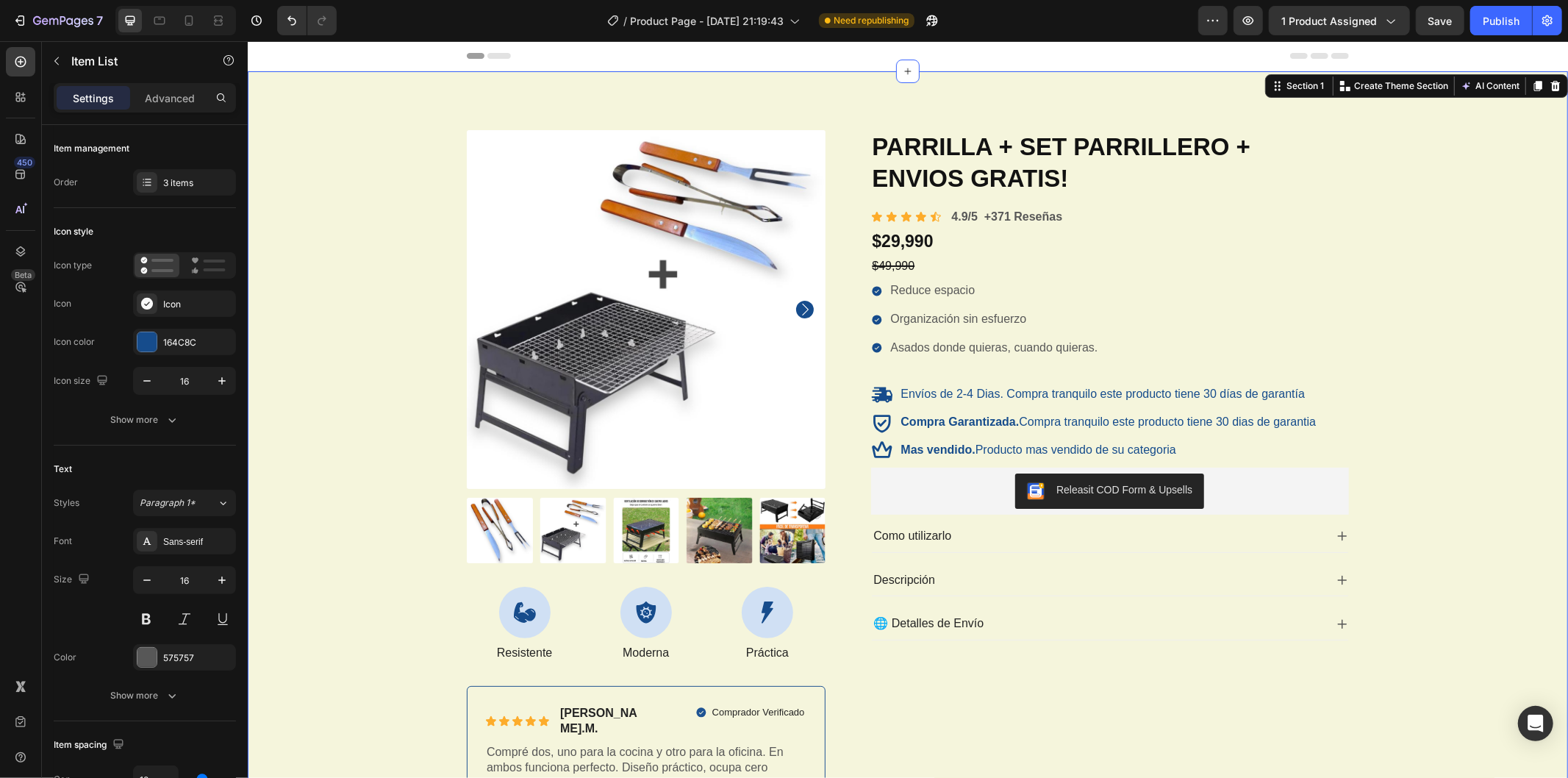
click at [1470, 376] on div "Product Images Icon Resistente Text Block Icon Moderna Text Block Icon Práctica…" at bounding box center [907, 476] width 1298 height 693
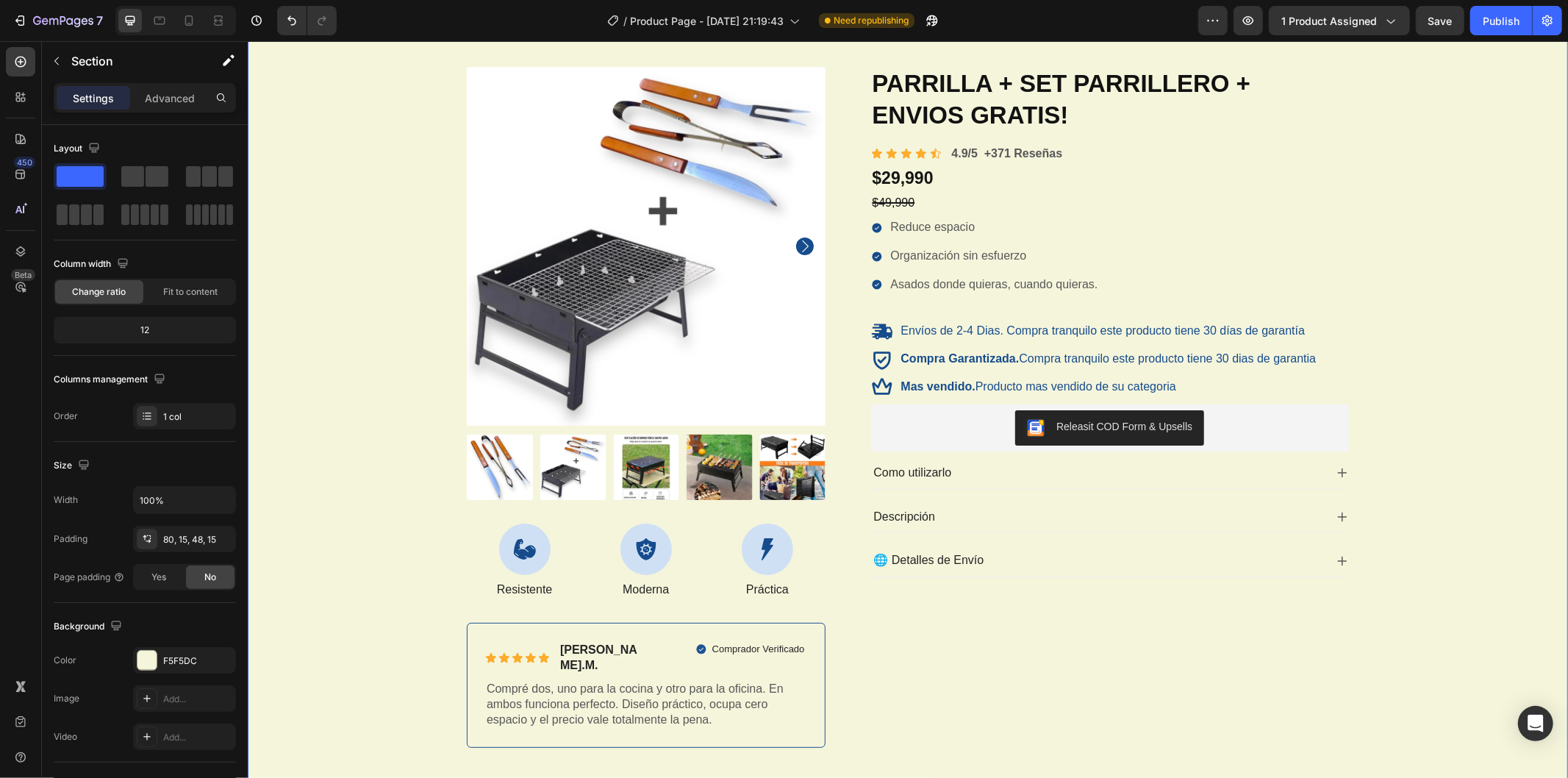
scroll to position [245, 0]
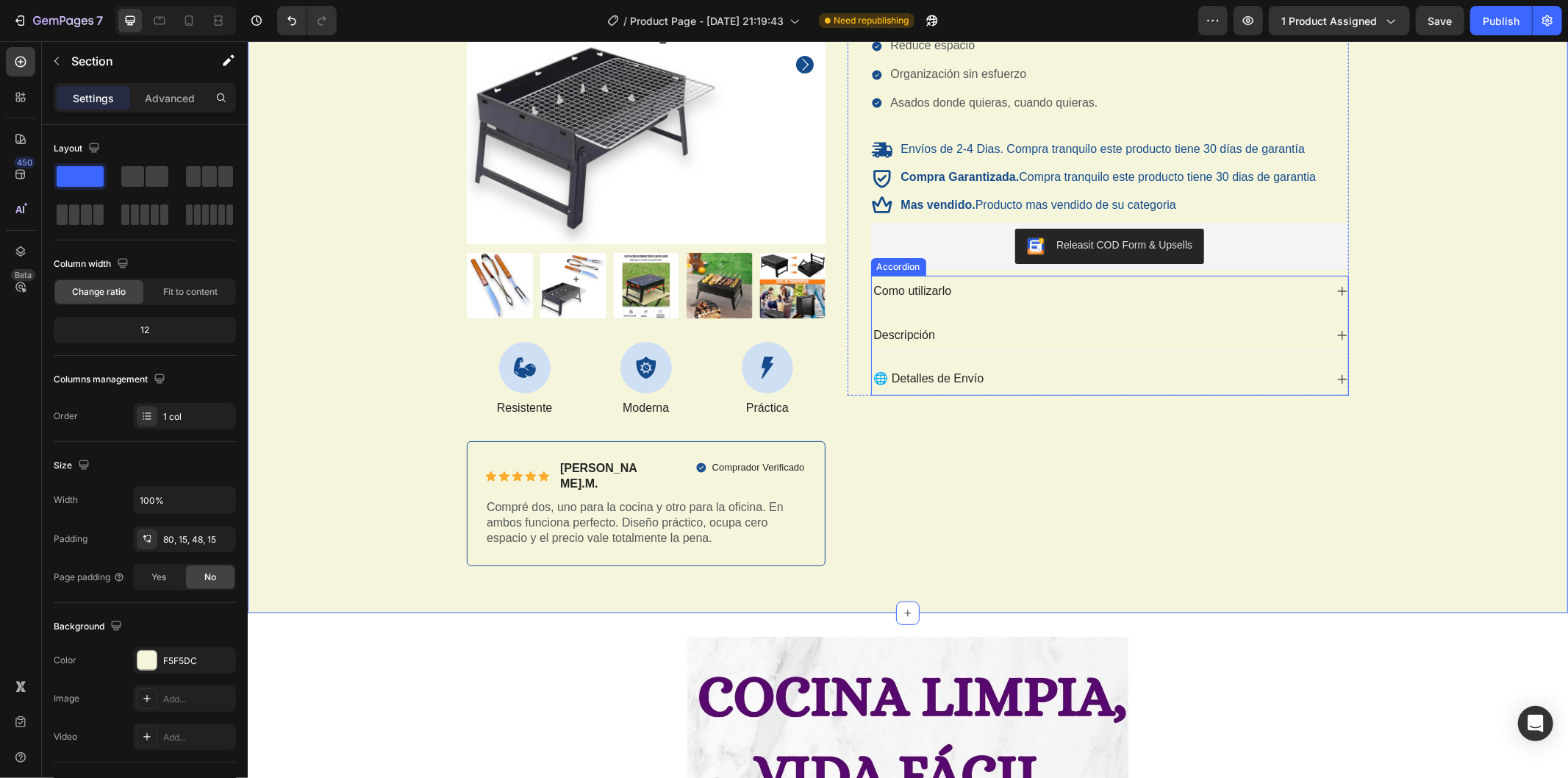
click at [984, 362] on div "🌐 Detalles de Envío" at bounding box center [1110, 378] width 477 height 32
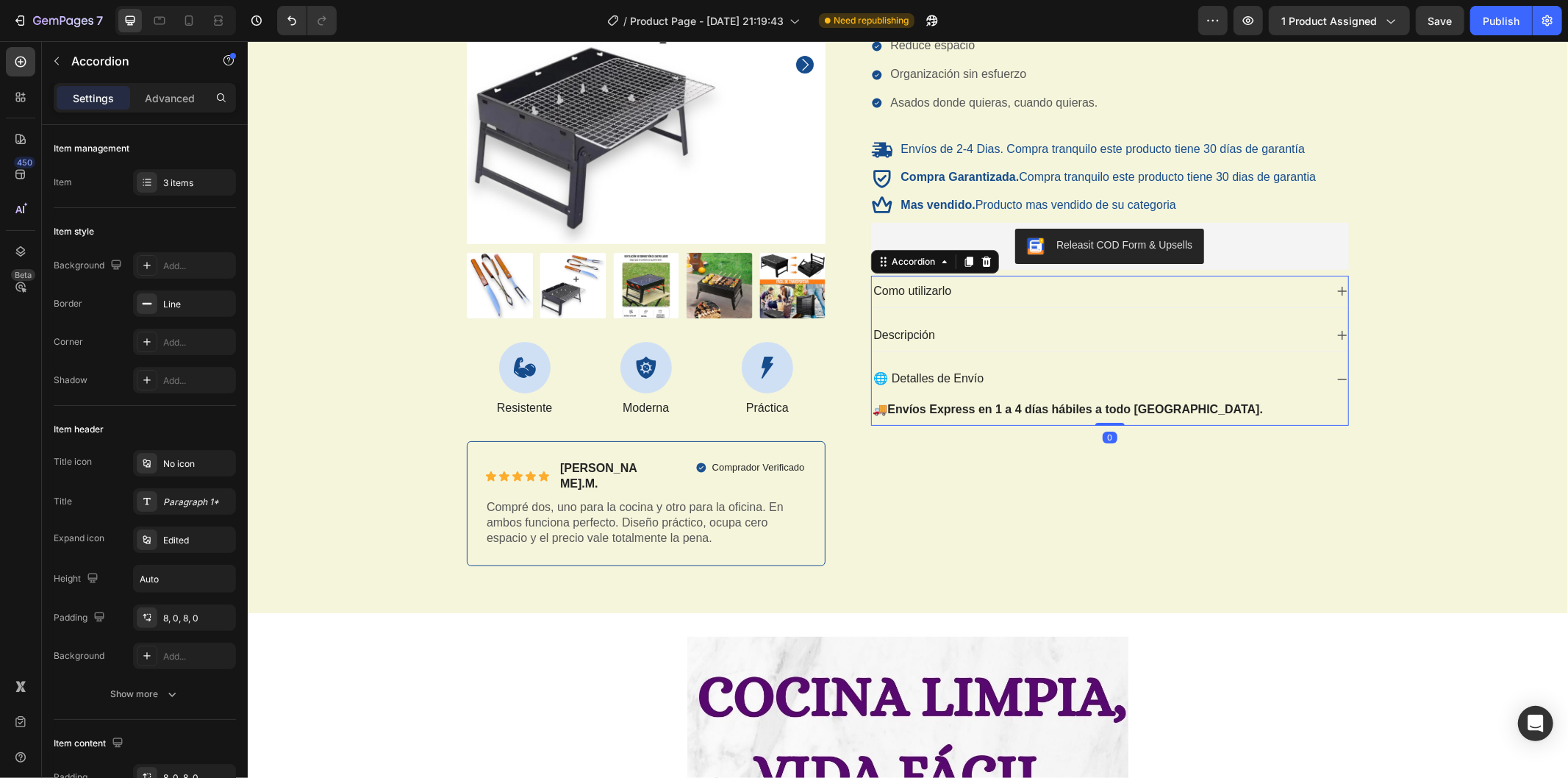
click at [935, 348] on div "Descripción" at bounding box center [1110, 335] width 477 height 32
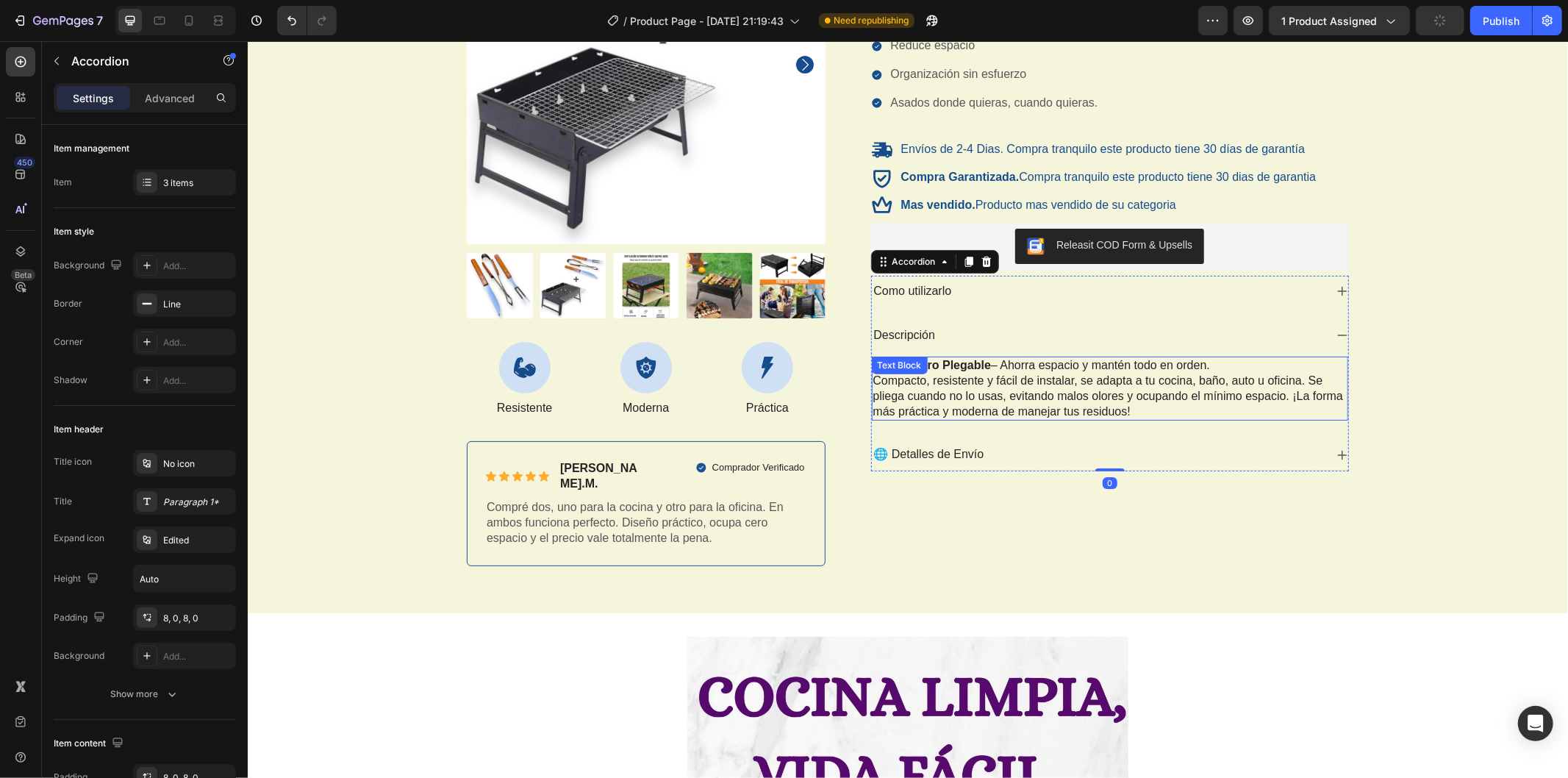
click at [1016, 381] on p "🗑️ Basurero Plegable – Ahorra espacio y mantén todo en orden. Compacto, resiste…" at bounding box center [1110, 387] width 474 height 61
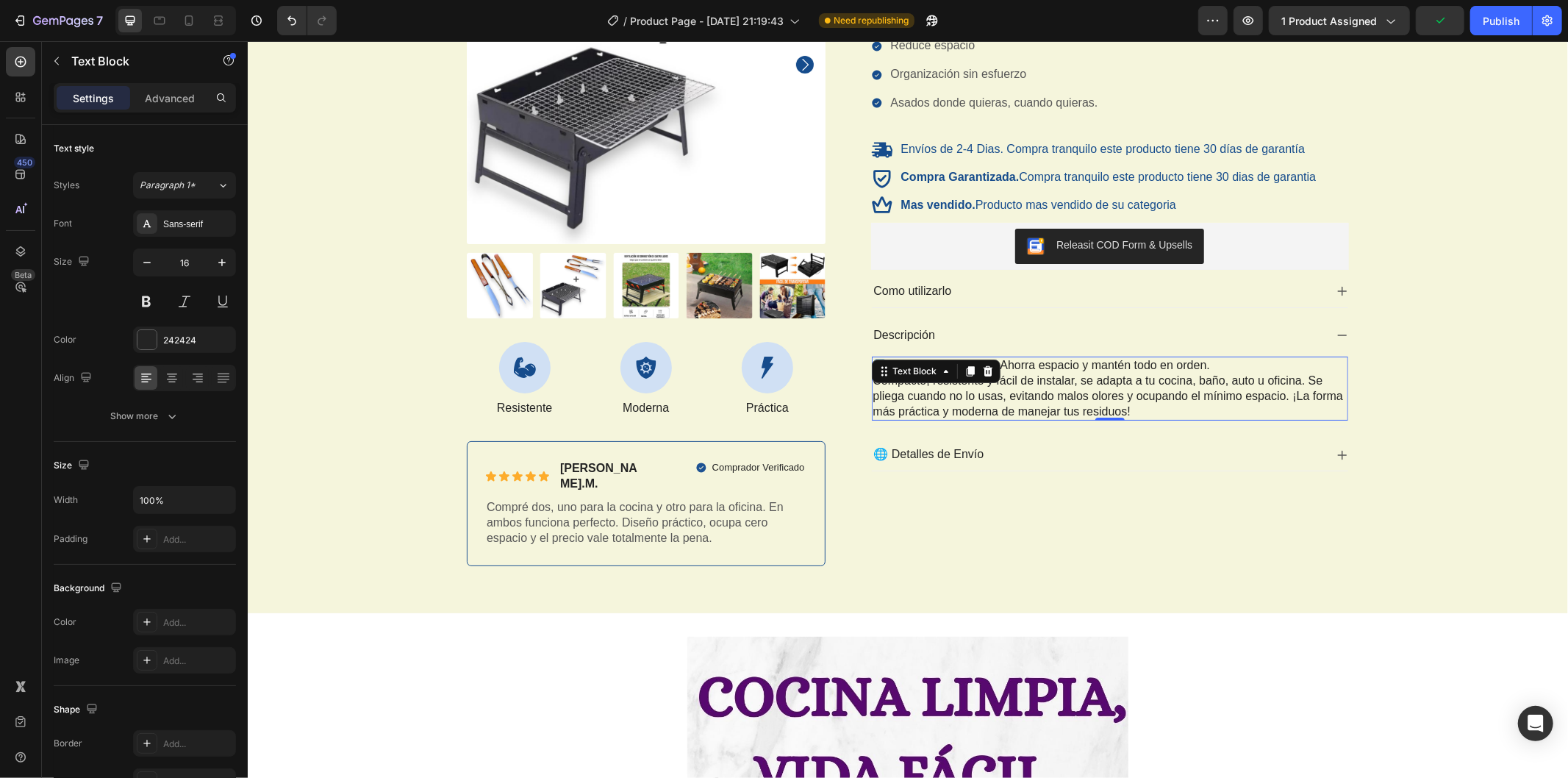
click at [1016, 381] on p "🗑️ Basurero Plegable – Ahorra espacio y mantén todo en orden. Compacto, resiste…" at bounding box center [1110, 387] width 474 height 61
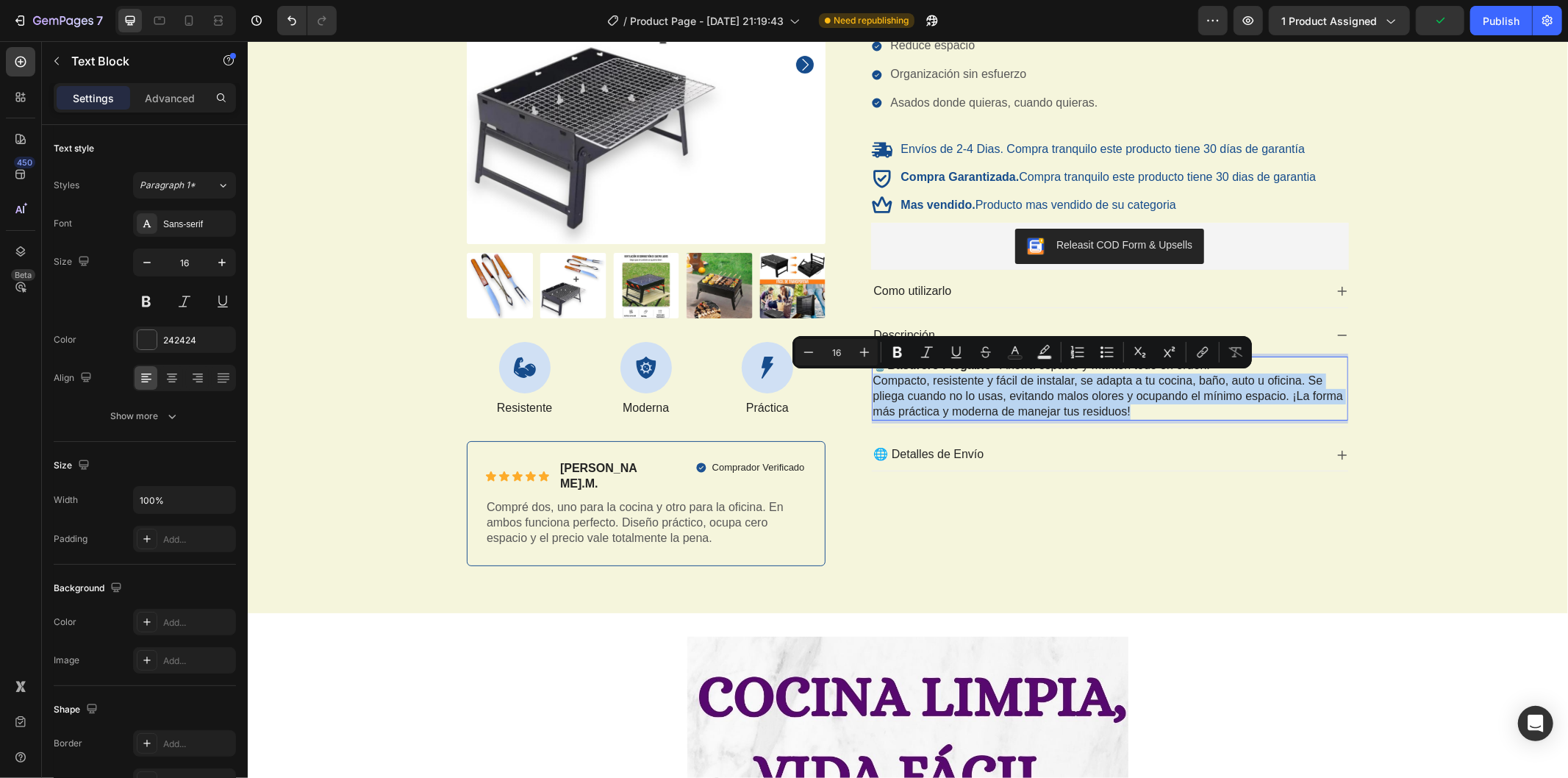
click at [1016, 381] on p "🗑️ Basurero Plegable – Ahorra espacio y mantén todo en orden. Compacto, resiste…" at bounding box center [1110, 387] width 474 height 61
click at [1116, 393] on p "🗑️ Basurero Plegable – Ahorra espacio y mantén todo en orden. Compacto, resiste…" at bounding box center [1110, 387] width 474 height 61
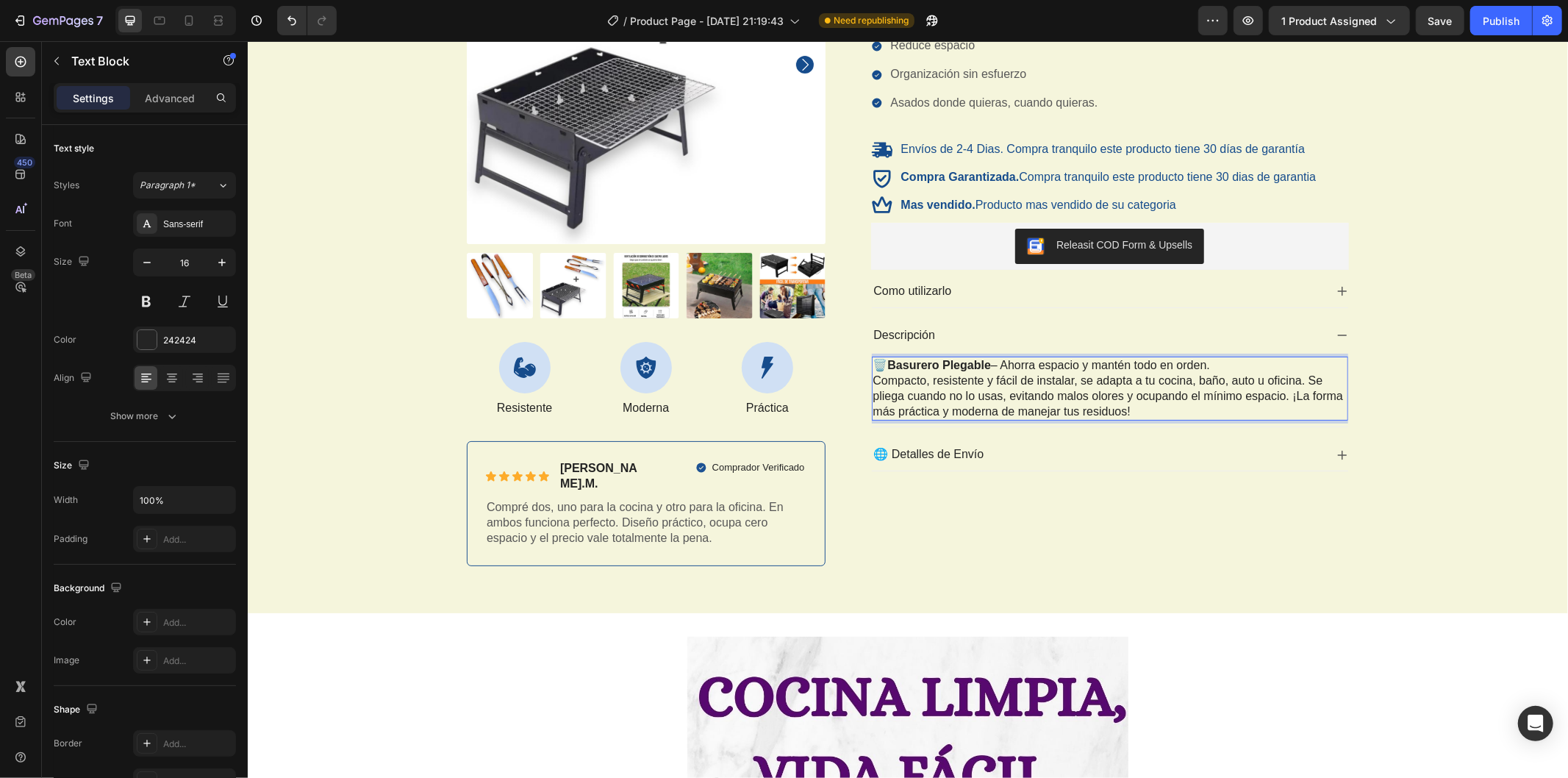
click at [998, 382] on p "🗑️ Basurero Plegable – Ahorra espacio y mantén todo en orden. Compacto, resiste…" at bounding box center [1110, 387] width 474 height 61
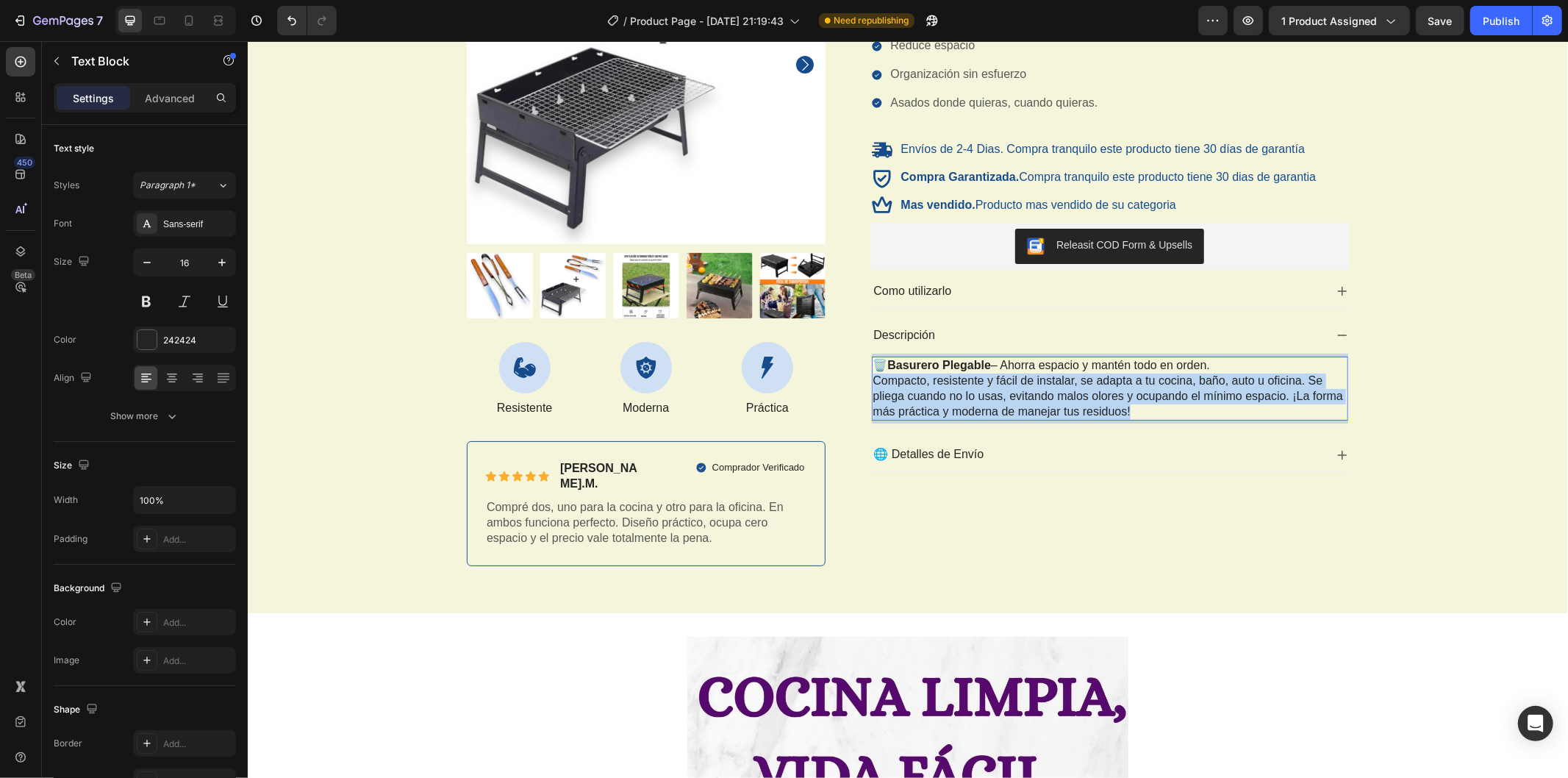
click at [998, 382] on p "🗑️ Basurero Plegable – Ahorra espacio y mantén todo en orden. Compacto, resiste…" at bounding box center [1110, 387] width 474 height 61
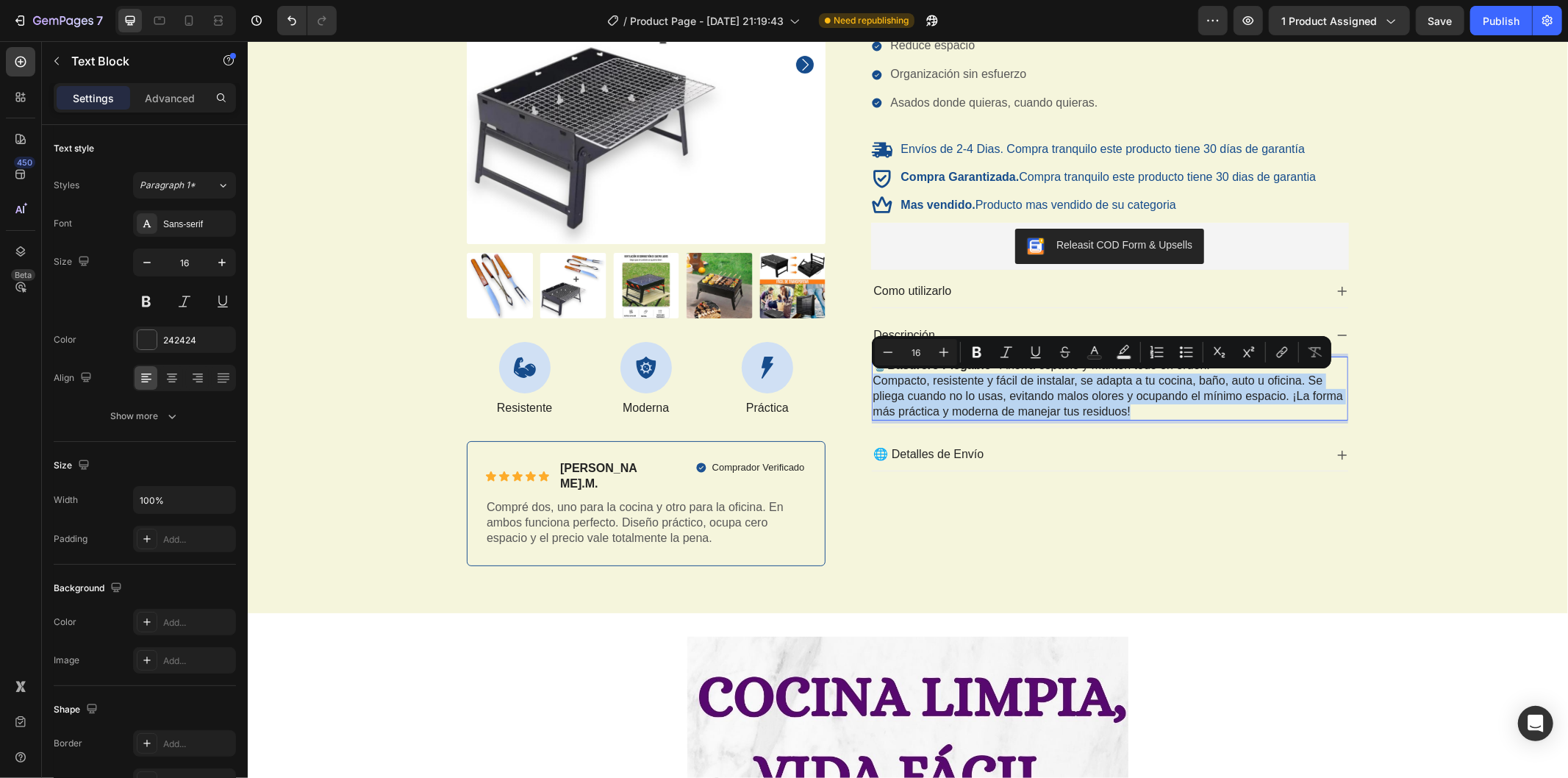
click at [998, 382] on p "🗑️ Basurero Plegable – Ahorra espacio y mantén todo en orden. Compacto, resiste…" at bounding box center [1110, 387] width 474 height 61
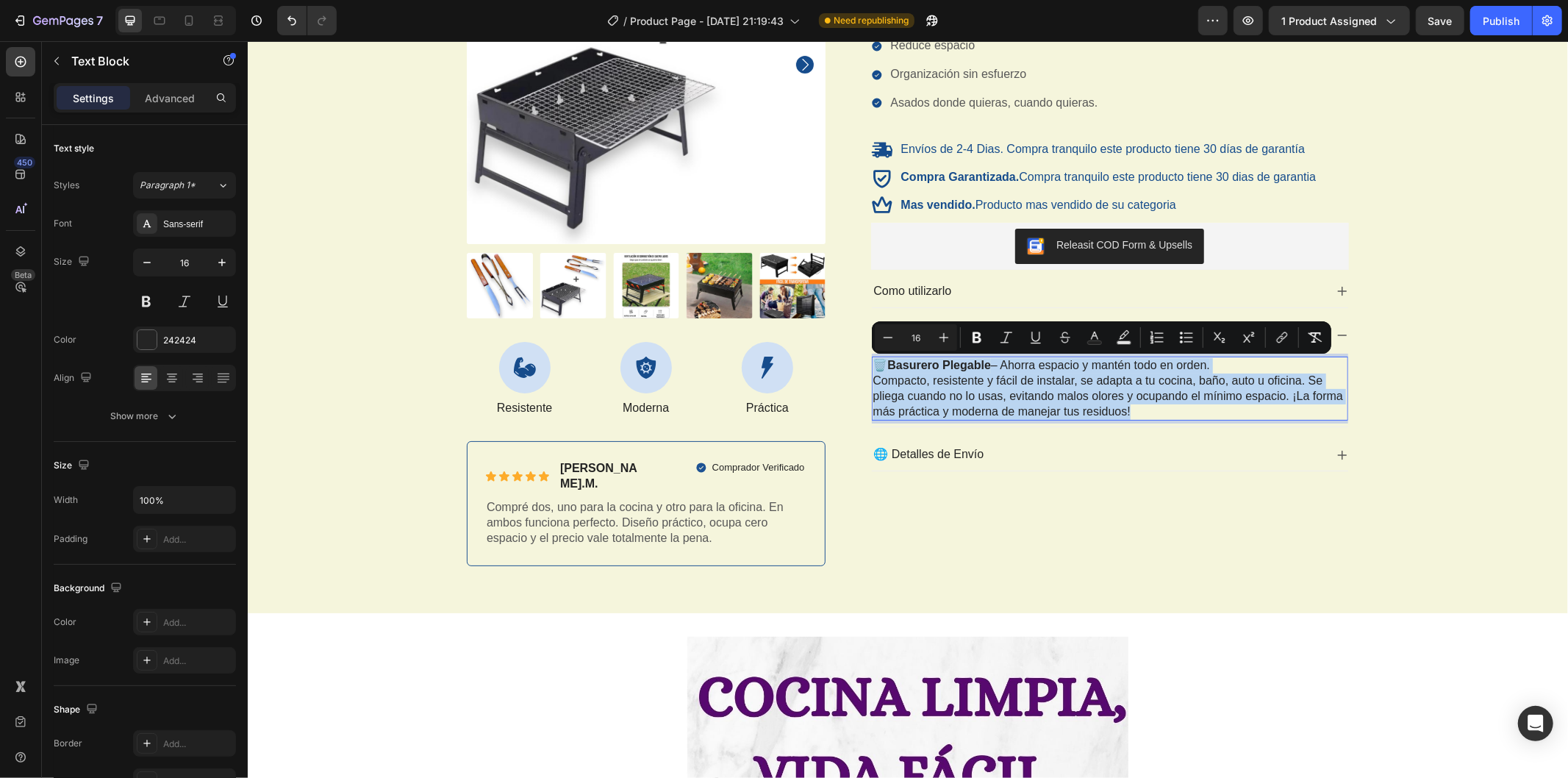
copy p "🗑️ Basurero Plegable – Ahorra espacio y mantén todo en orden. Compacto, resiste…"
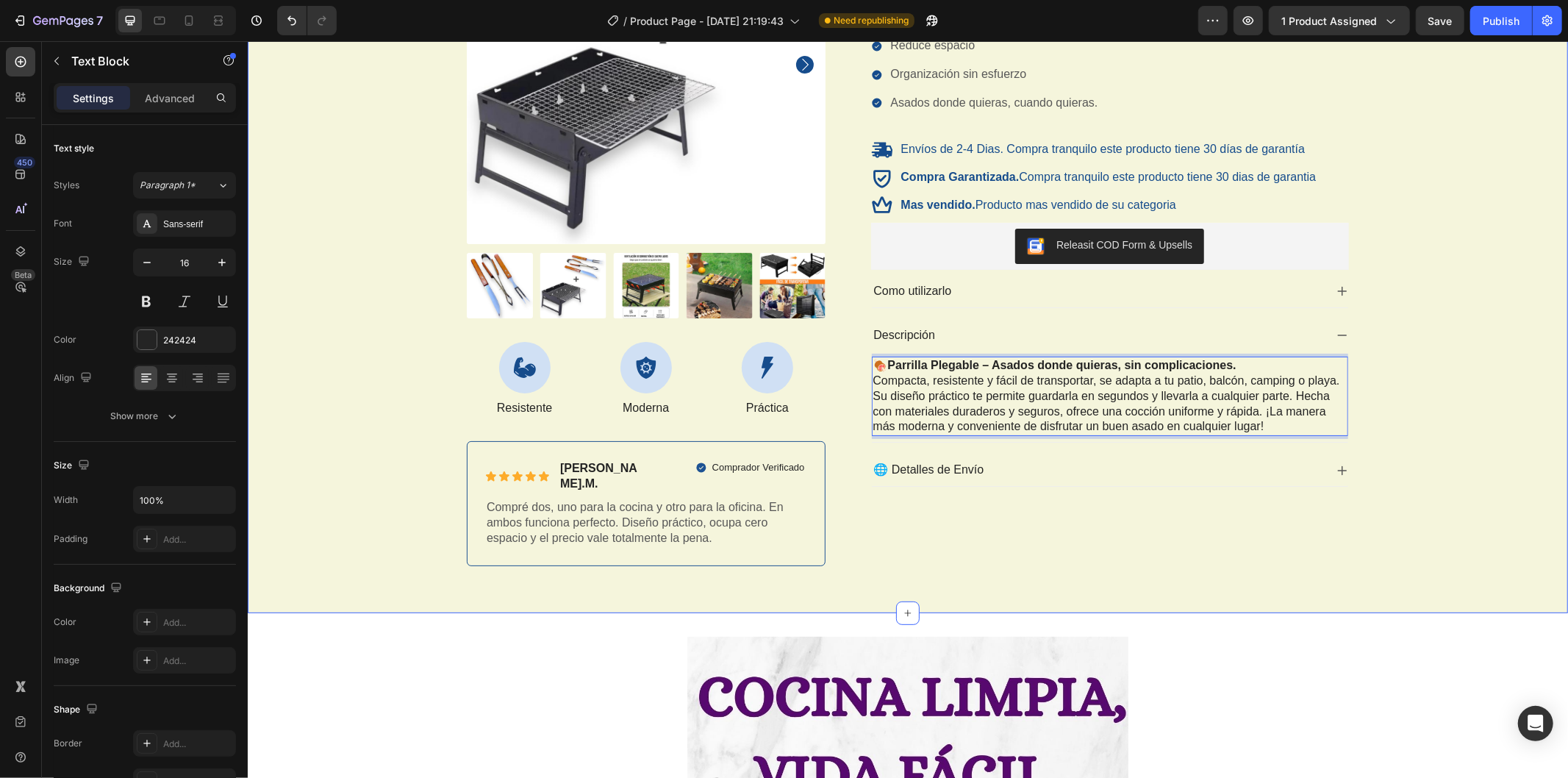
click at [1467, 472] on div "Product Images Icon Resistente Text Block Icon Moderna Text Block Icon Práctica…" at bounding box center [907, 231] width 1298 height 693
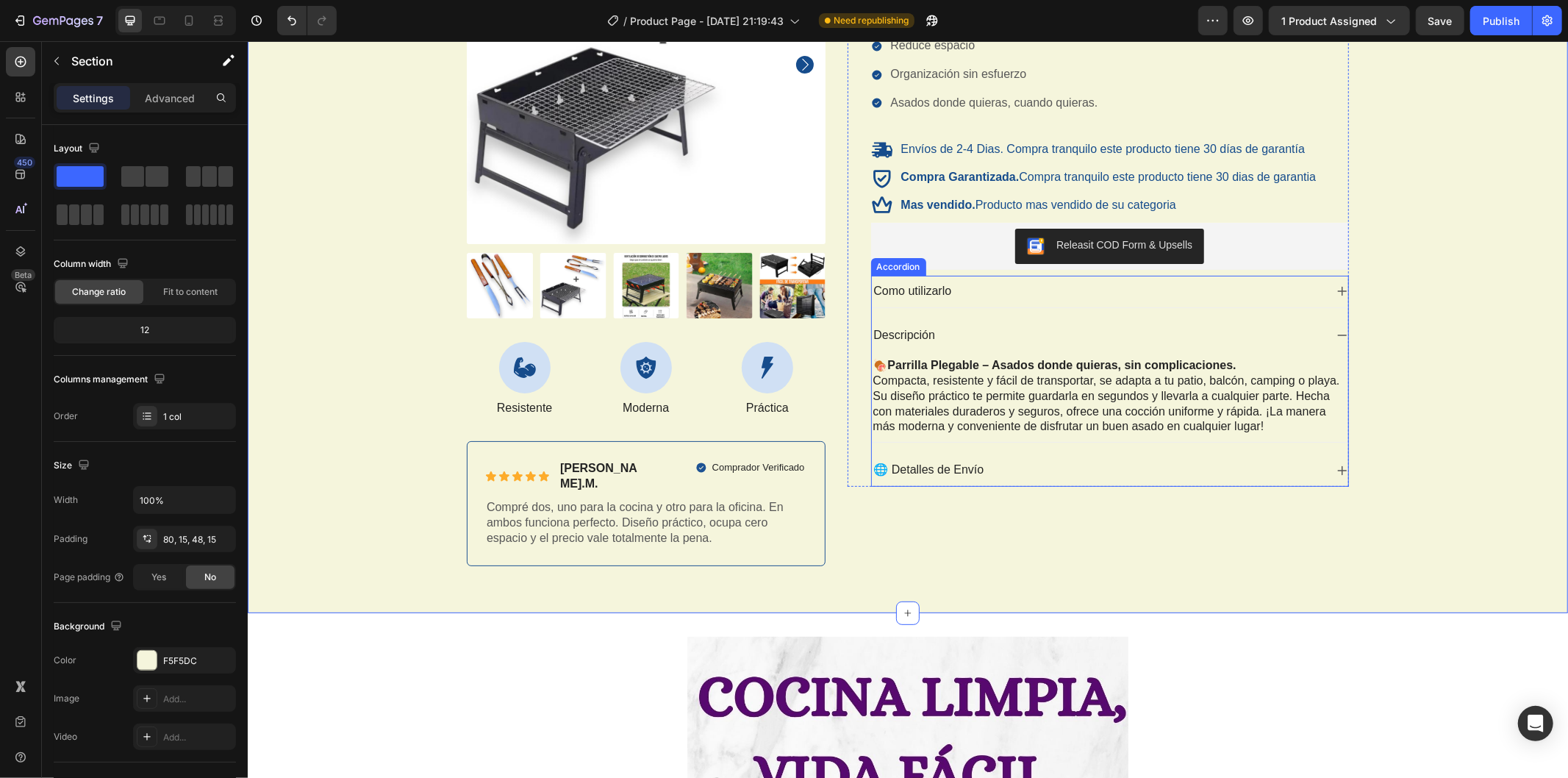
click at [906, 295] on p "Como utilizarlo" at bounding box center [912, 290] width 78 height 16
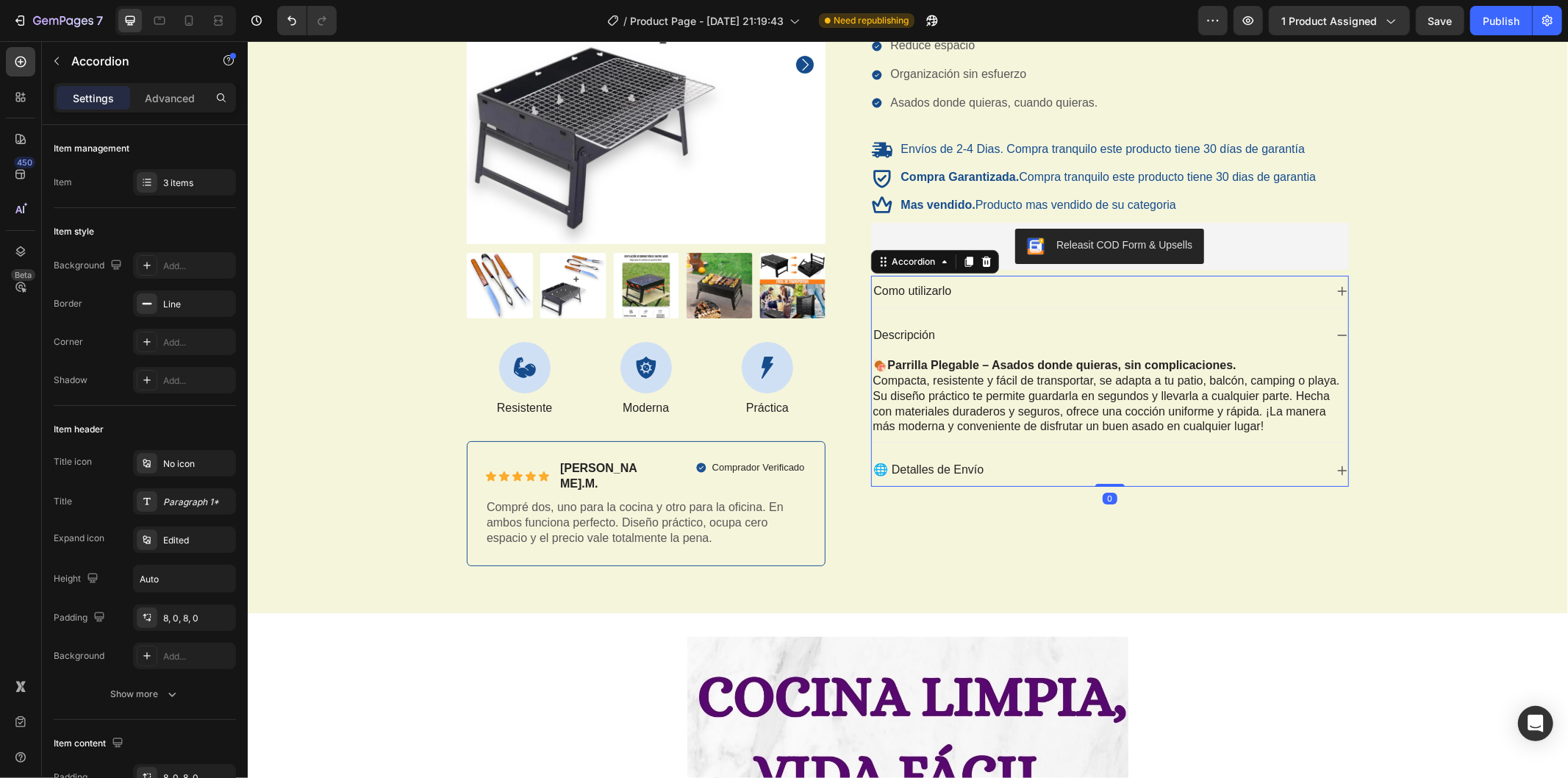
click at [1328, 290] on div "Como utilizarlo" at bounding box center [1110, 291] width 477 height 32
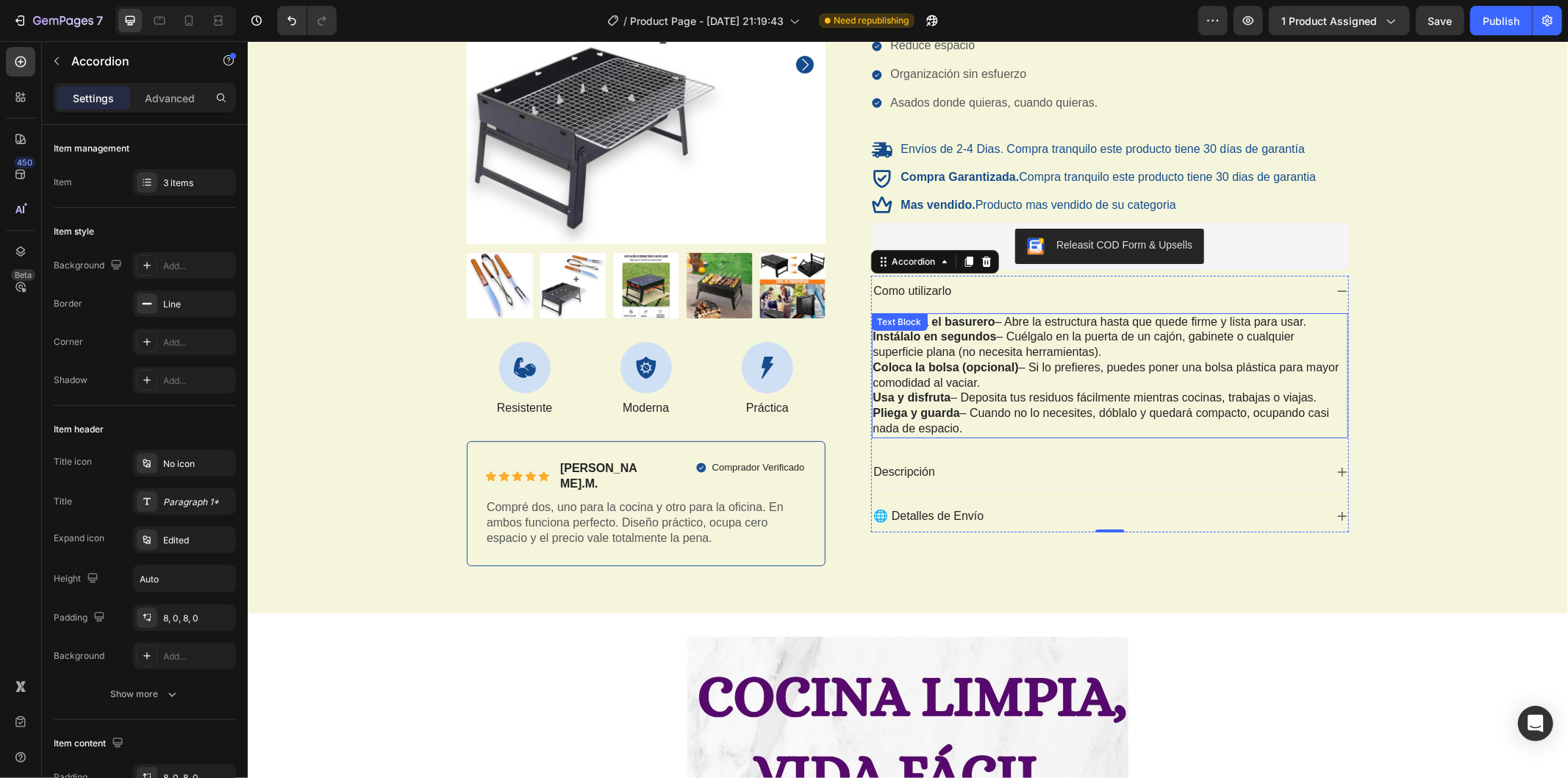
click at [999, 346] on p "Instálalo en segundos – Cuélgalo en la puerta de un cajón, gabinete o cualquier…" at bounding box center [1110, 344] width 474 height 31
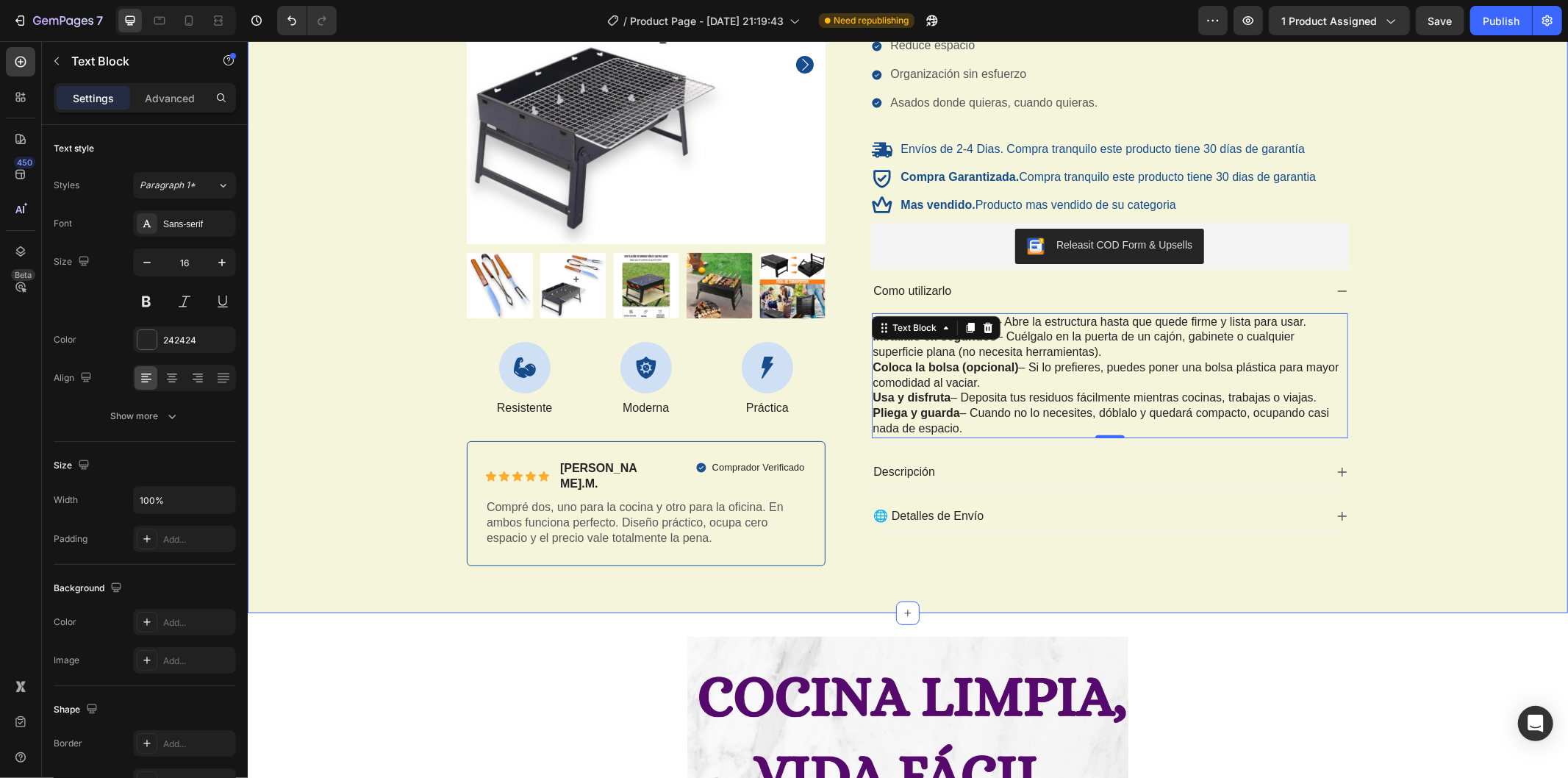
click at [1454, 348] on div "Product Images Icon Resistente Text Block Icon Moderna Text Block Icon Práctica…" at bounding box center [907, 231] width 1298 height 693
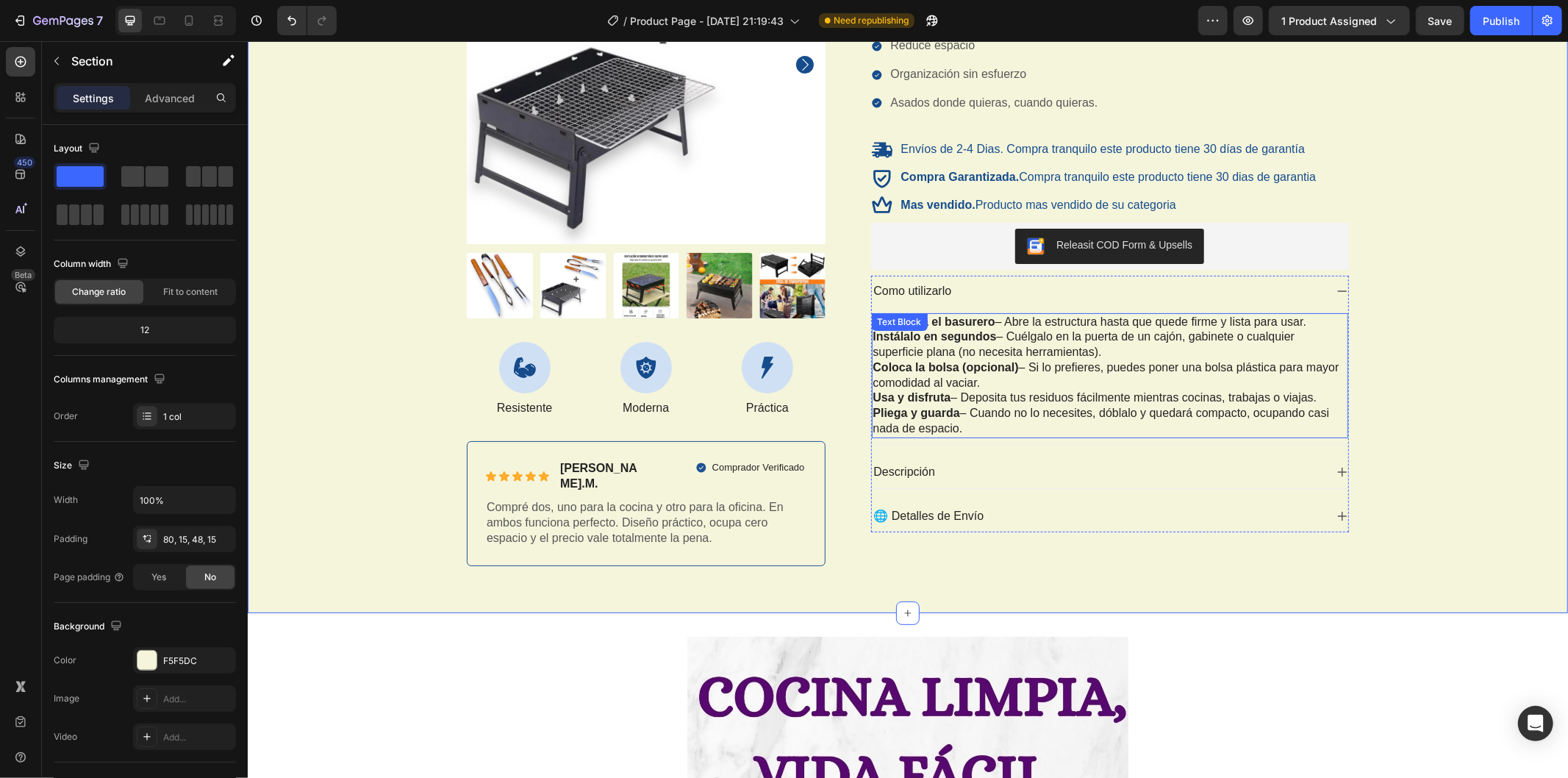
click at [906, 350] on p "Instálalo en segundos – Cuélgalo en la puerta de un cajón, gabinete o cualquier…" at bounding box center [1110, 344] width 474 height 31
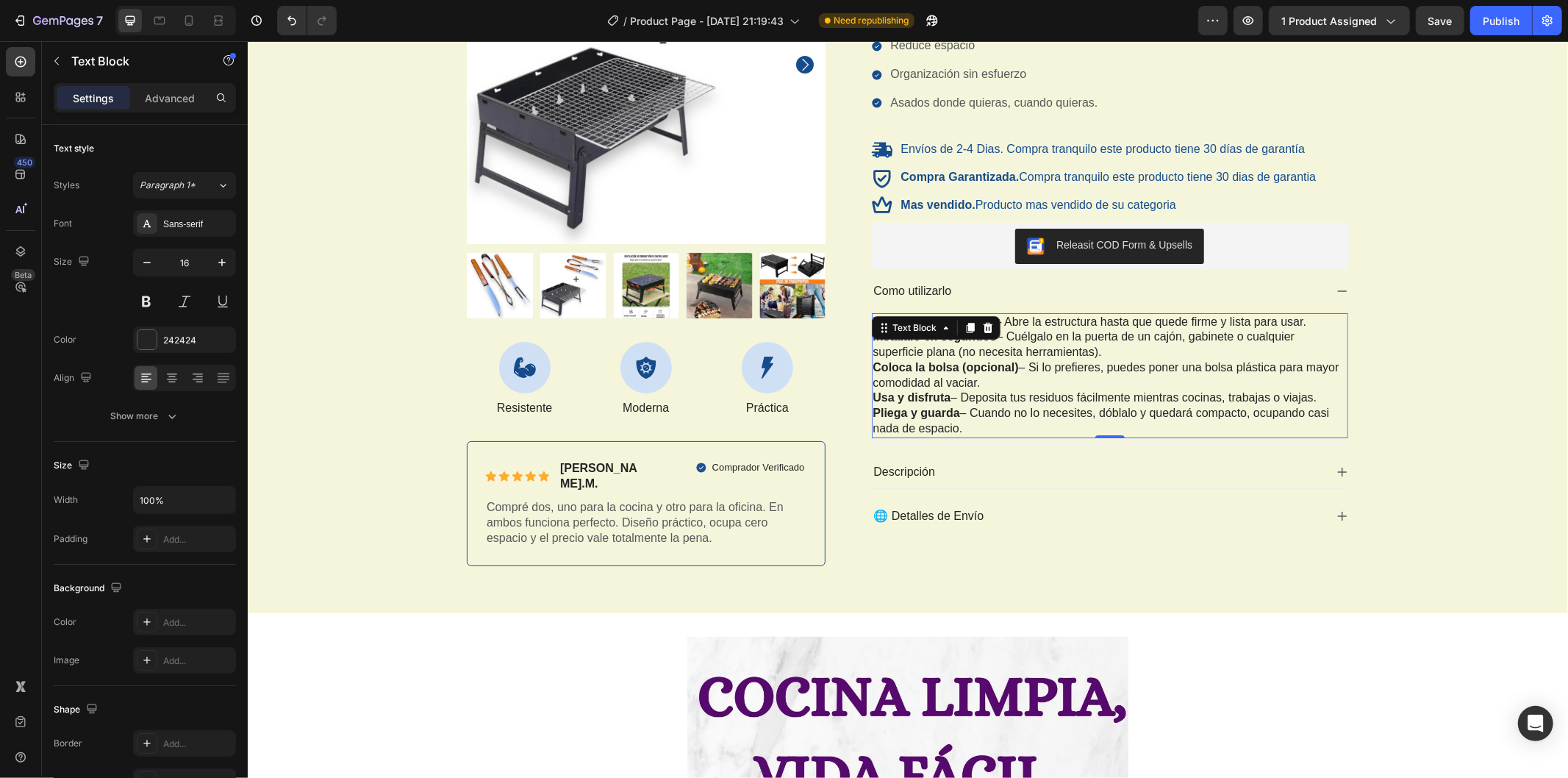
click at [936, 363] on strong "Coloca la bolsa (opcional)" at bounding box center [945, 366] width 145 height 13
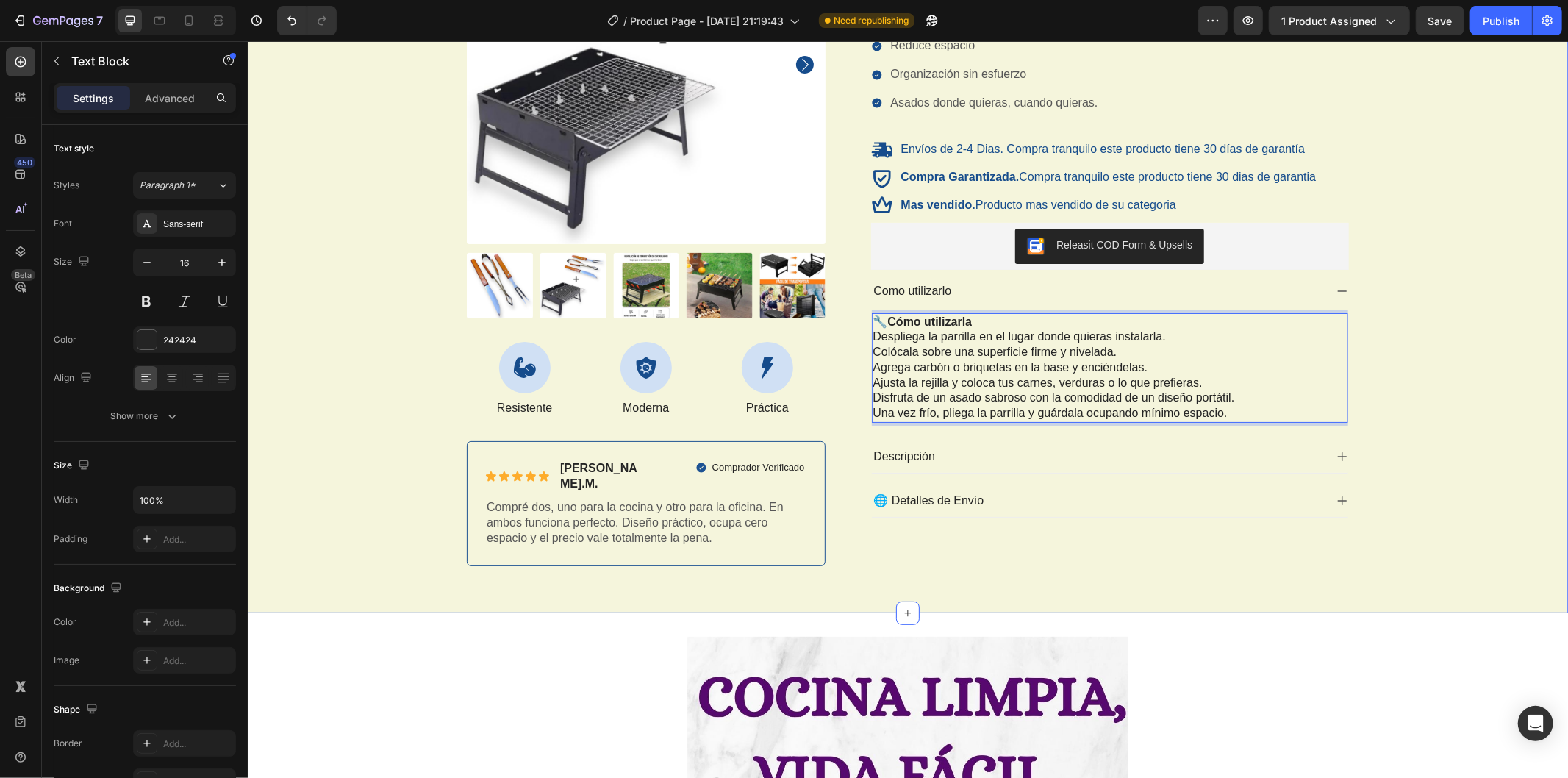
click at [337, 352] on div "Product Images Icon Resistente Text Block Icon Moderna Text Block Icon Práctica…" at bounding box center [907, 231] width 1298 height 693
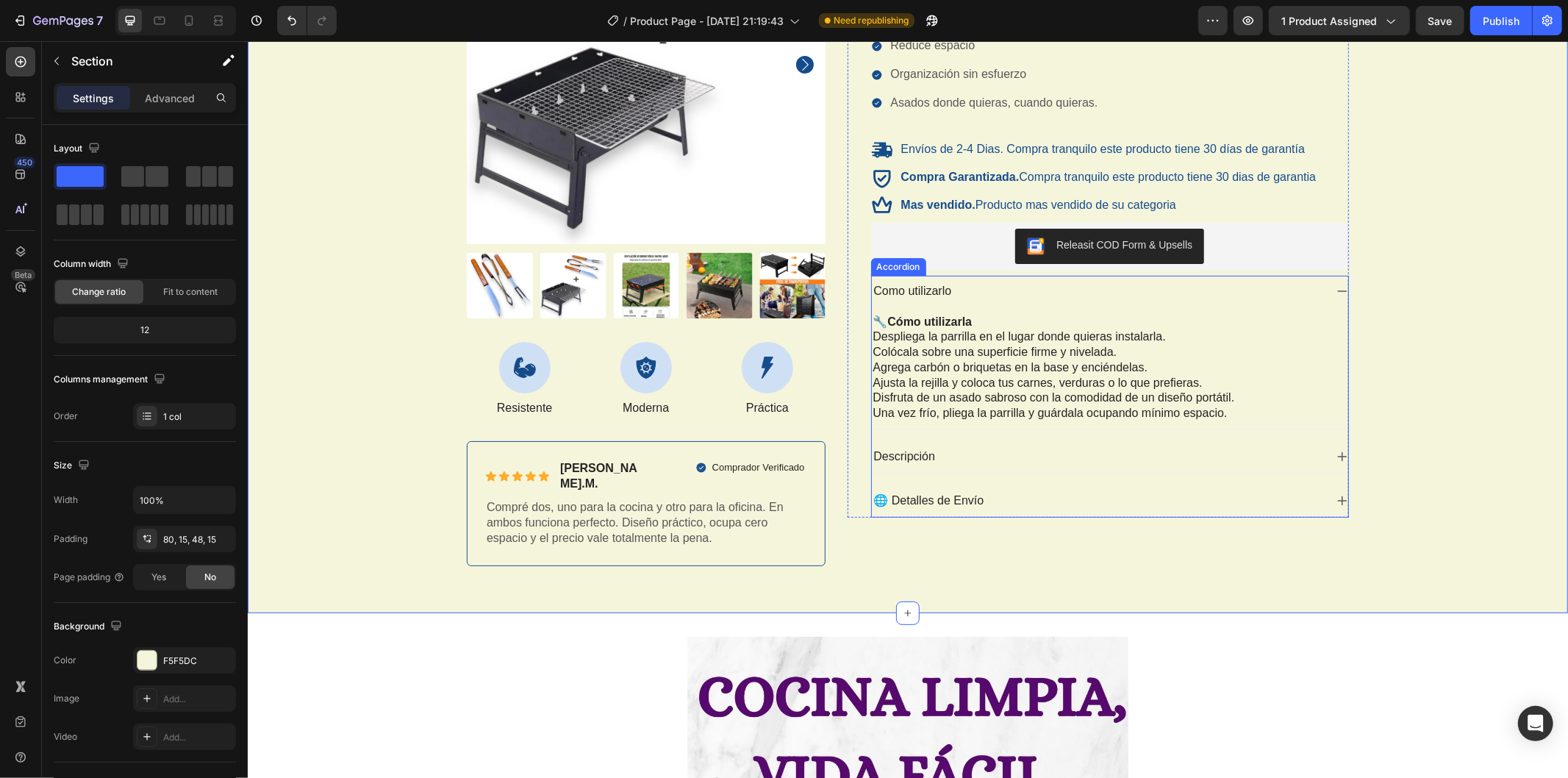
click at [959, 498] on p "🌐 Detalles de Envío" at bounding box center [929, 500] width 110 height 16
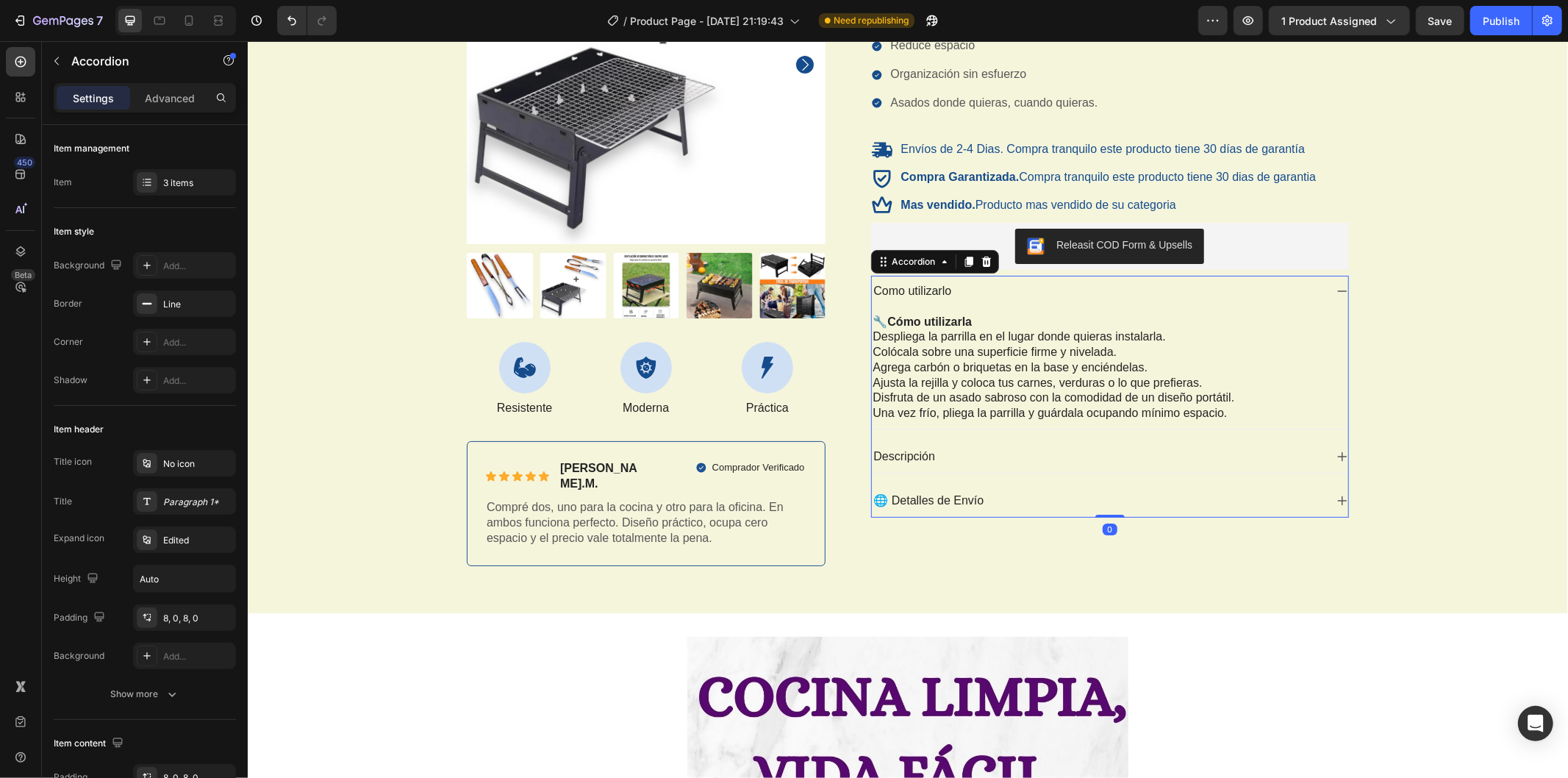
click at [1026, 499] on div "🌐 Detalles de Envío" at bounding box center [1098, 501] width 454 height 20
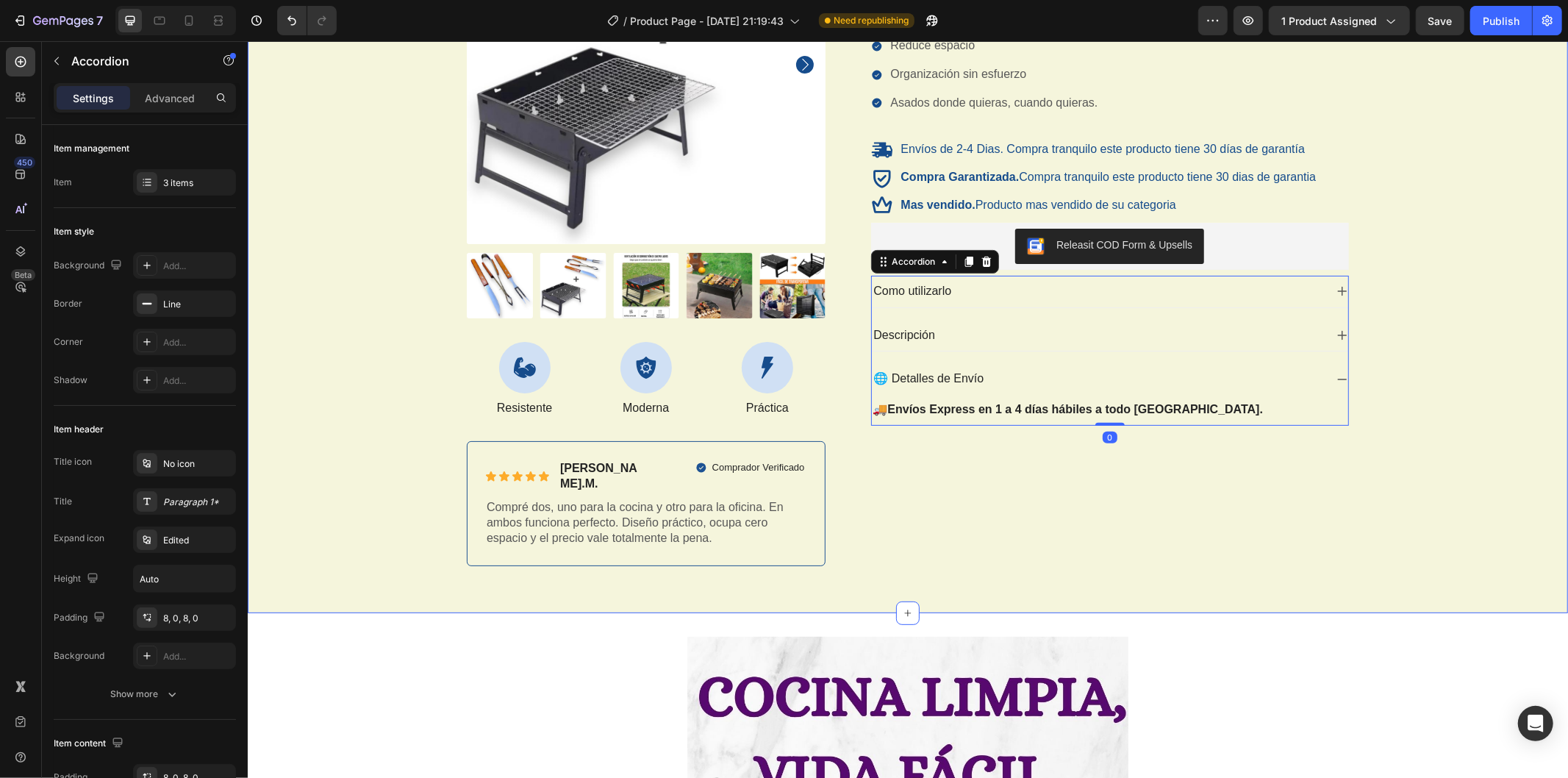
click at [1401, 377] on div "Product Images Icon Resistente Text Block Icon Moderna Text Block Icon Práctica…" at bounding box center [907, 231] width 1298 height 693
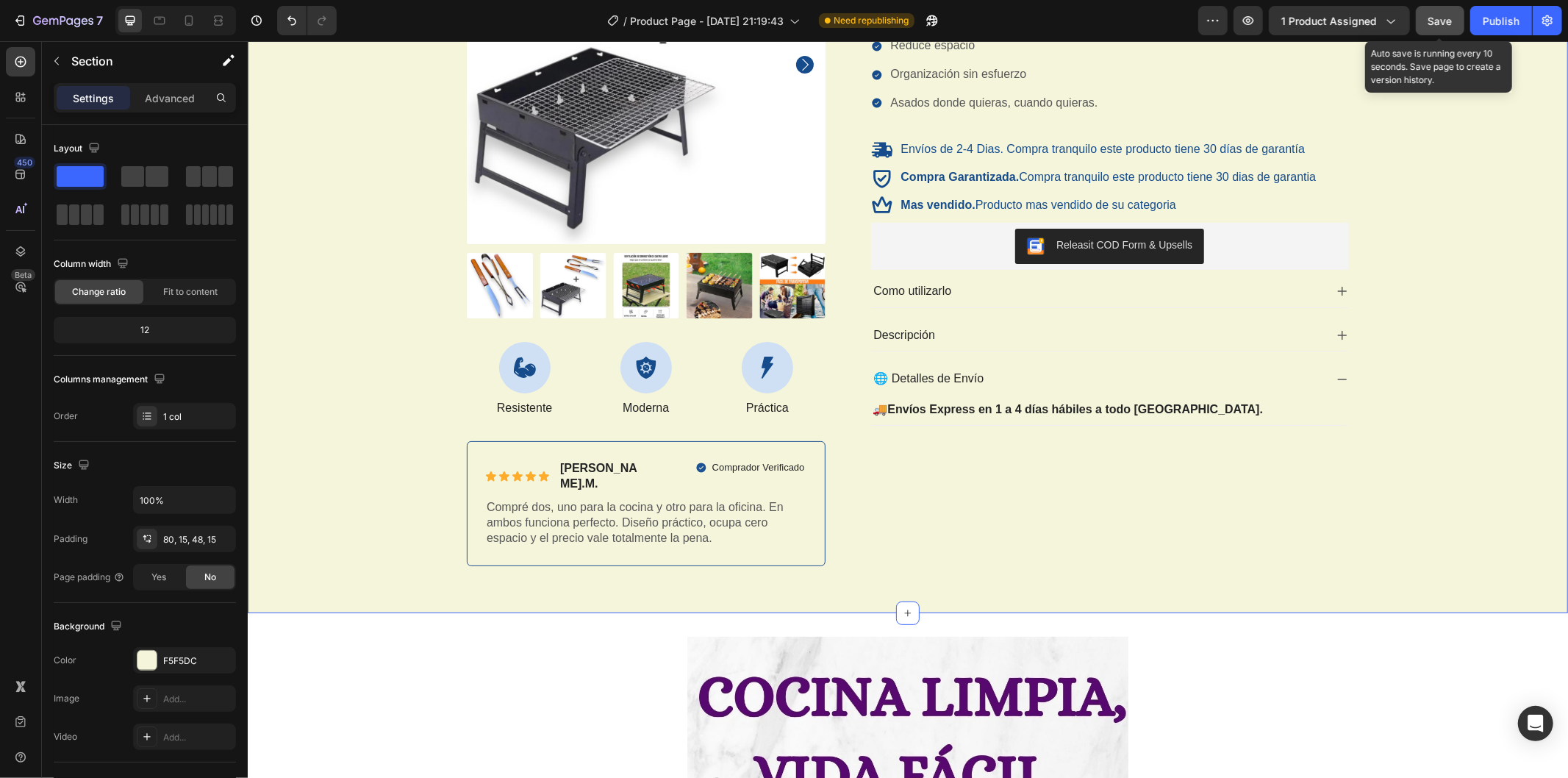
click at [1456, 6] on button "Save" at bounding box center [1440, 20] width 48 height 29
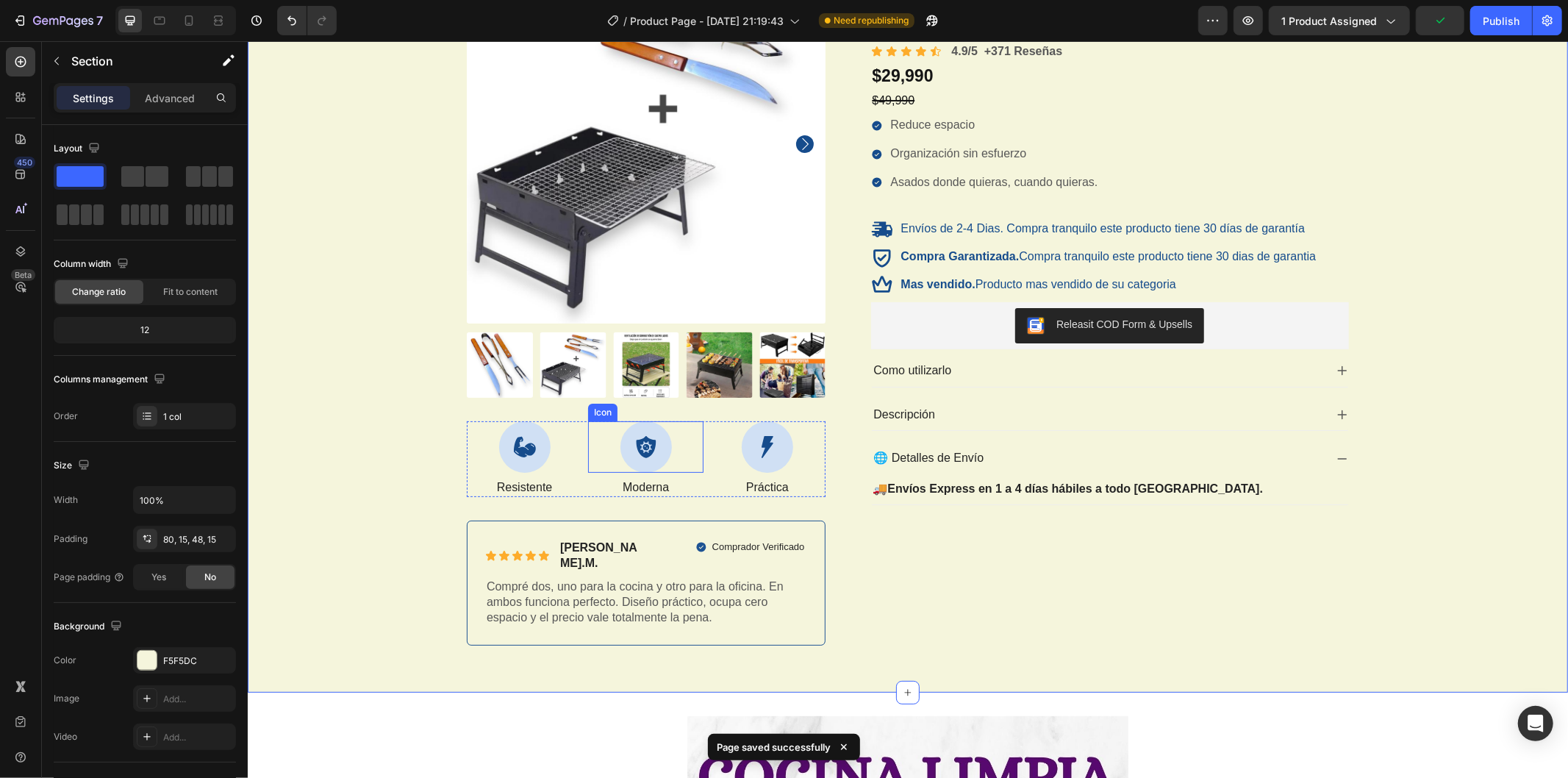
scroll to position [164, 0]
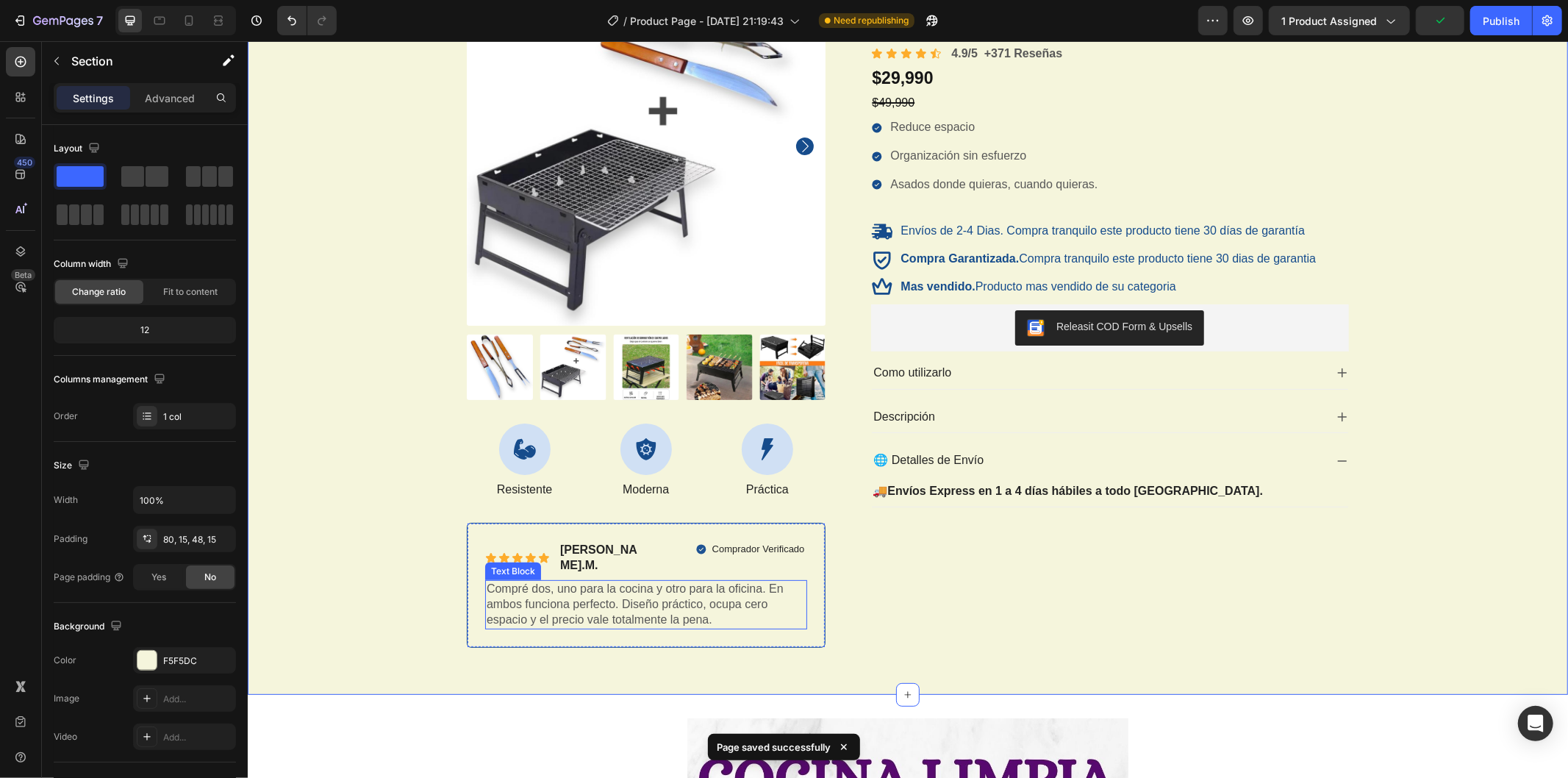
click at [653, 596] on p "Compré dos, uno para la cocina y otro para la oficina. En ambos funciona perfec…" at bounding box center [645, 604] width 319 height 46
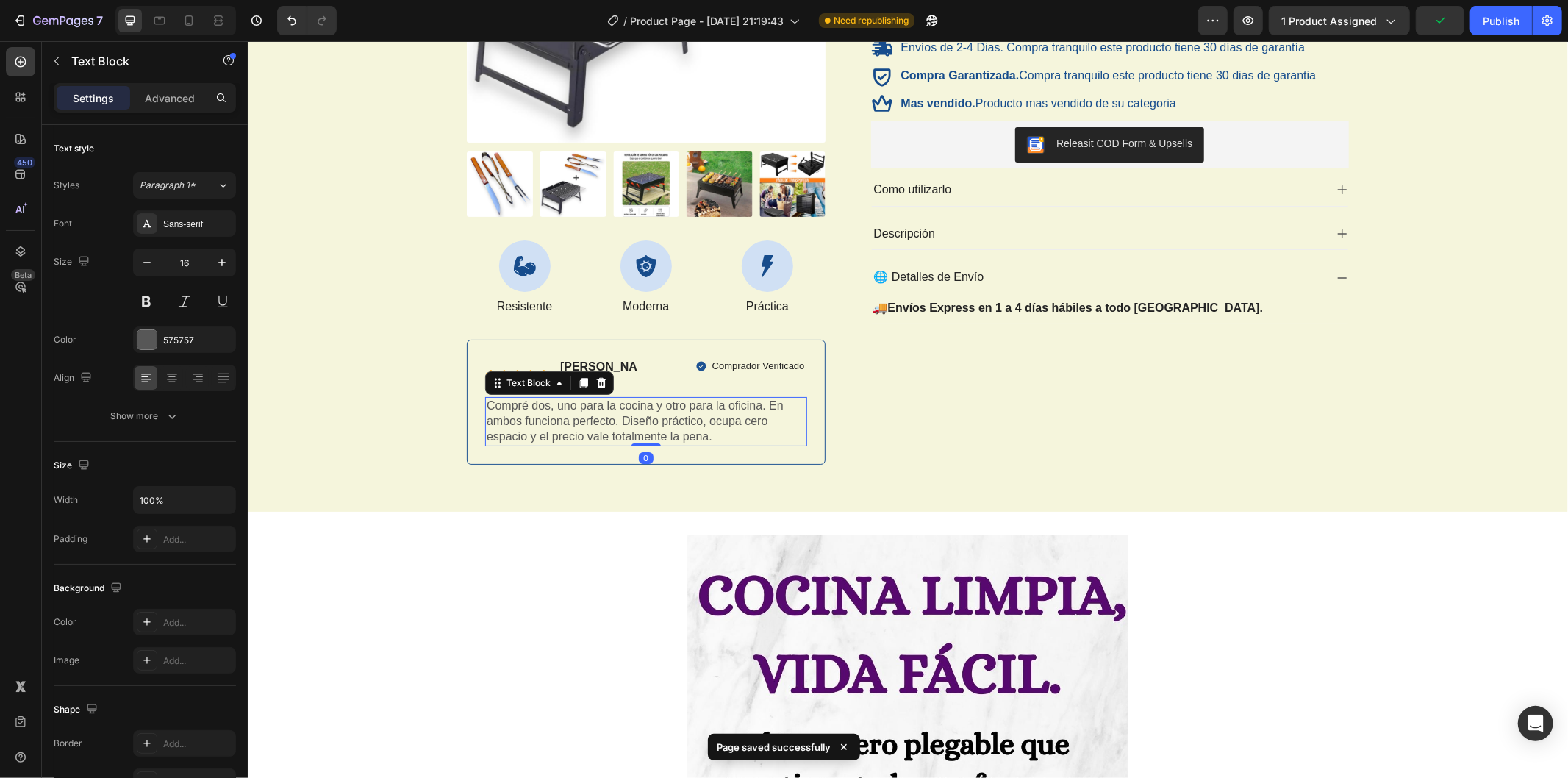
scroll to position [408, 0]
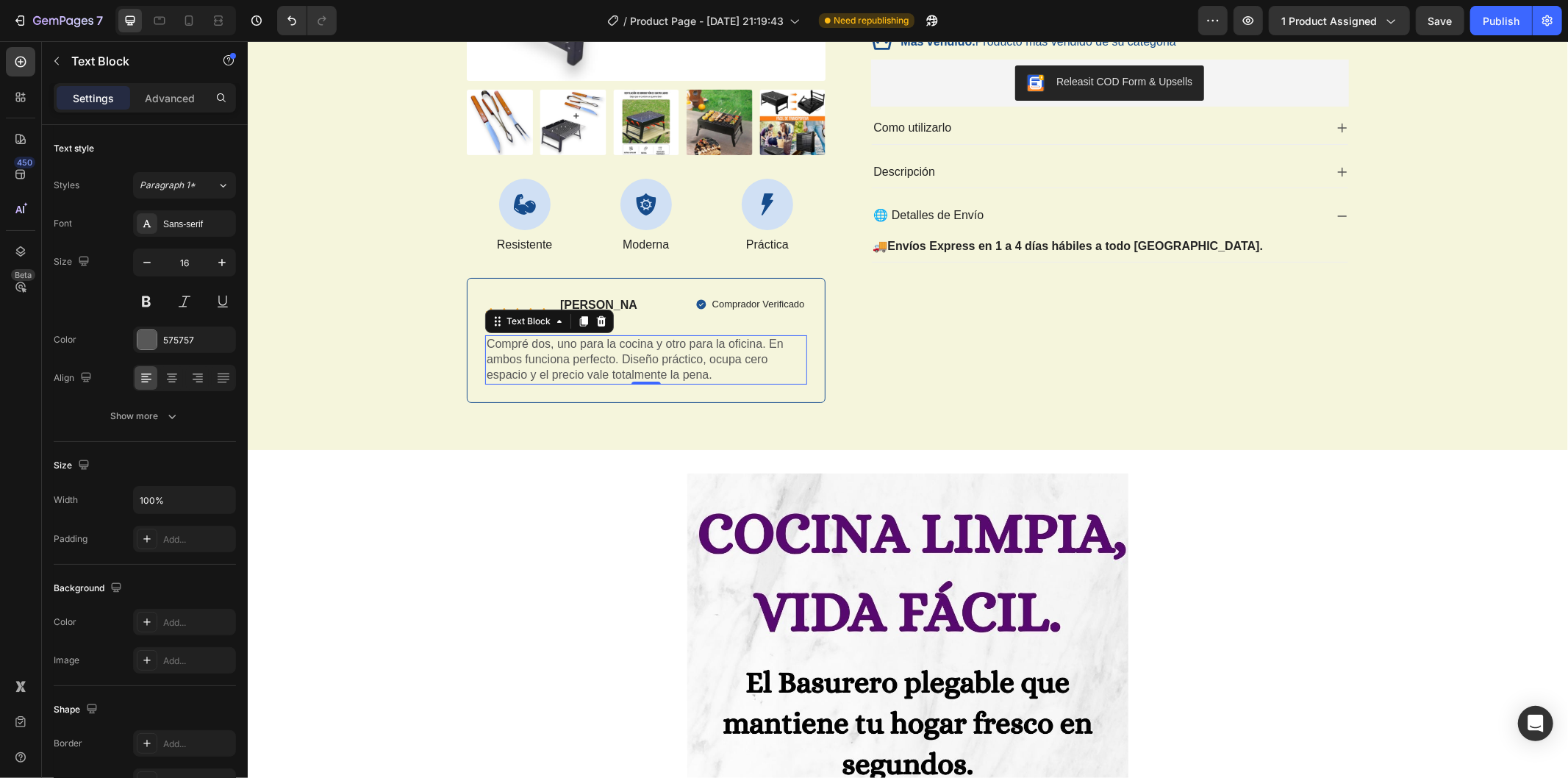
click at [611, 346] on p "Compré dos, uno para la cocina y otro para la oficina. En ambos funciona perfec…" at bounding box center [645, 359] width 319 height 46
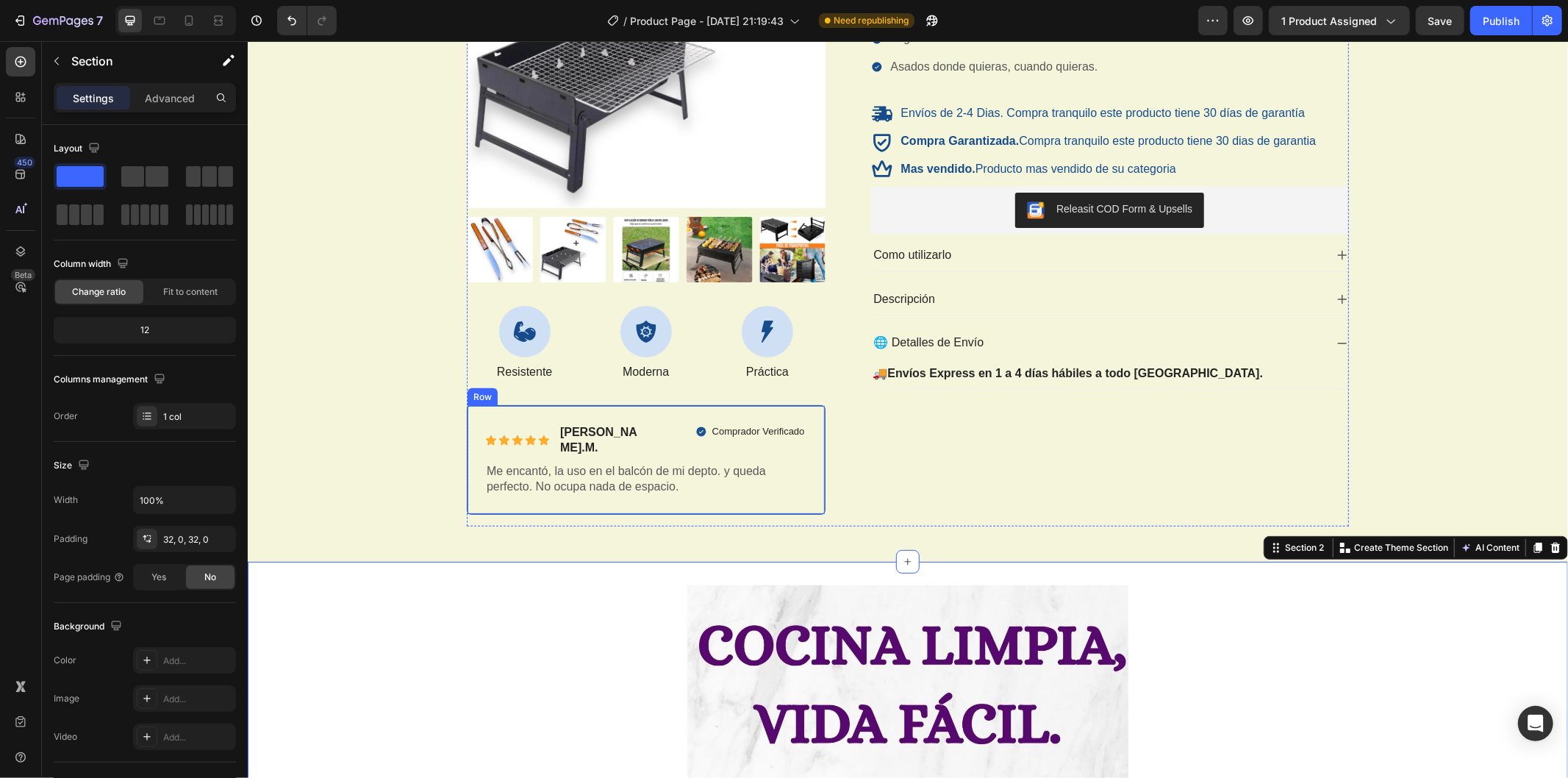
scroll to position [245, 0]
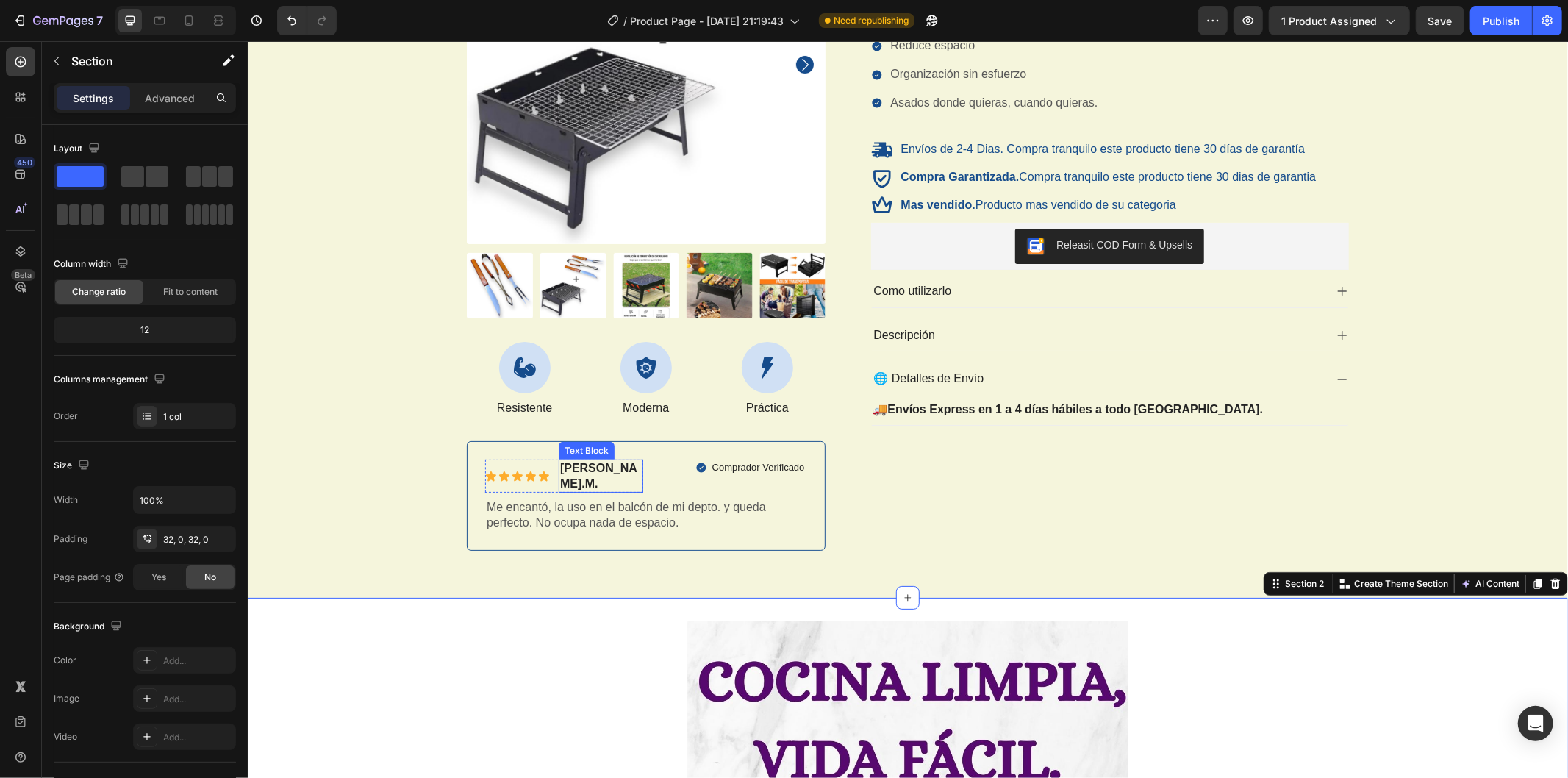
click at [590, 471] on p "[PERSON_NAME].M." at bounding box center [601, 476] width 82 height 31
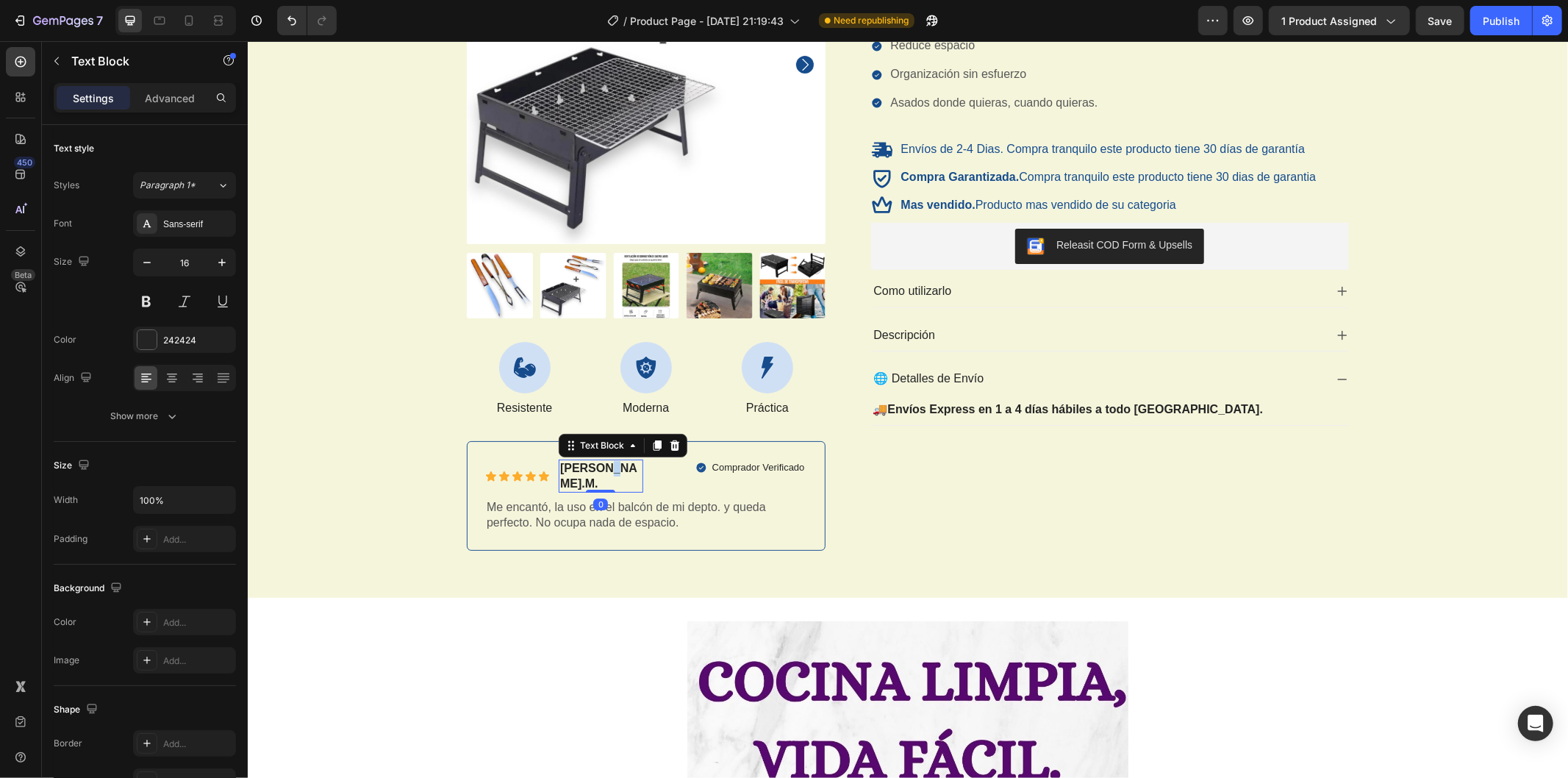
click at [590, 471] on p "[PERSON_NAME].M." at bounding box center [601, 476] width 82 height 31
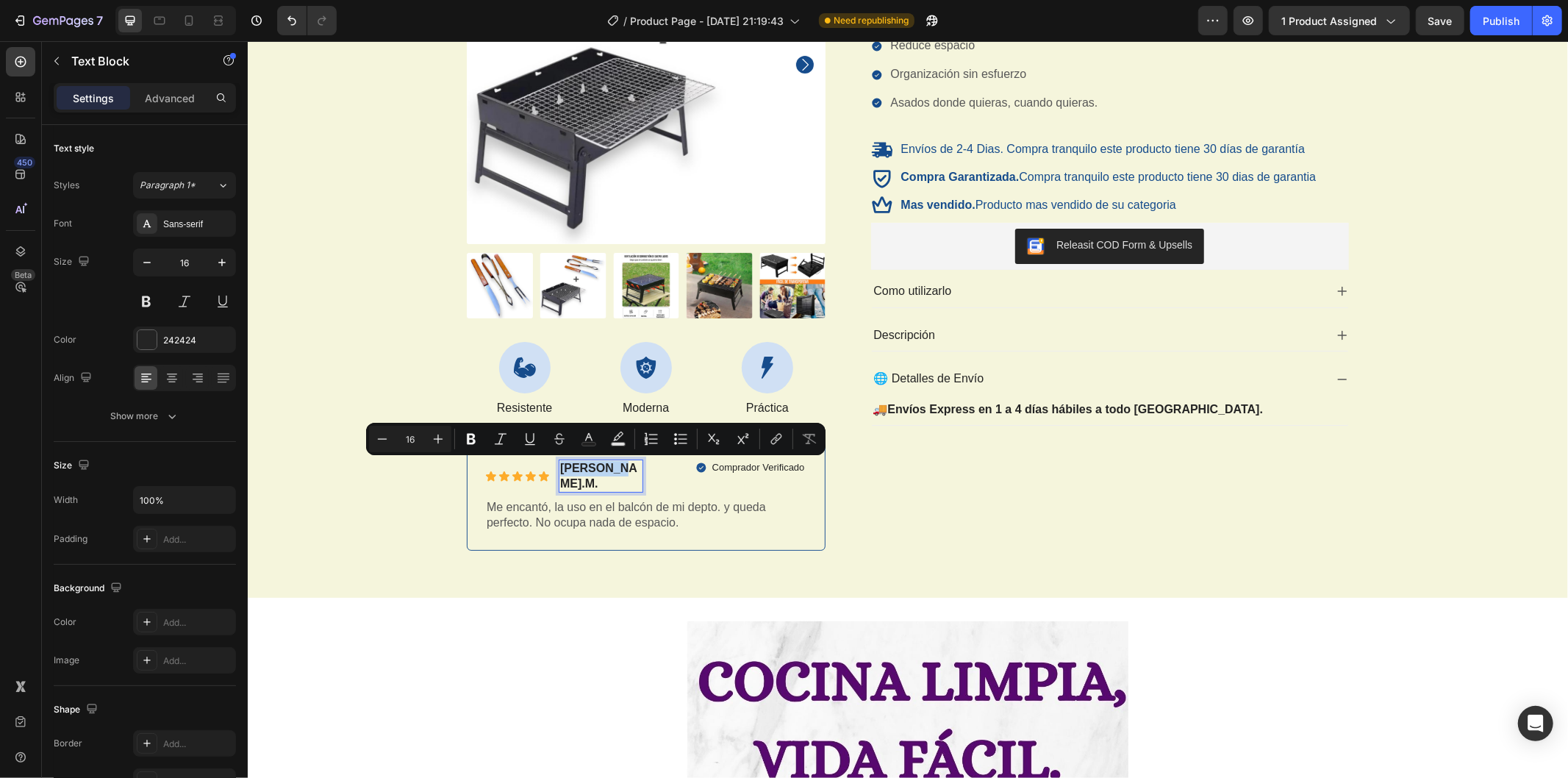
click at [590, 471] on p "[PERSON_NAME].M." at bounding box center [601, 476] width 82 height 31
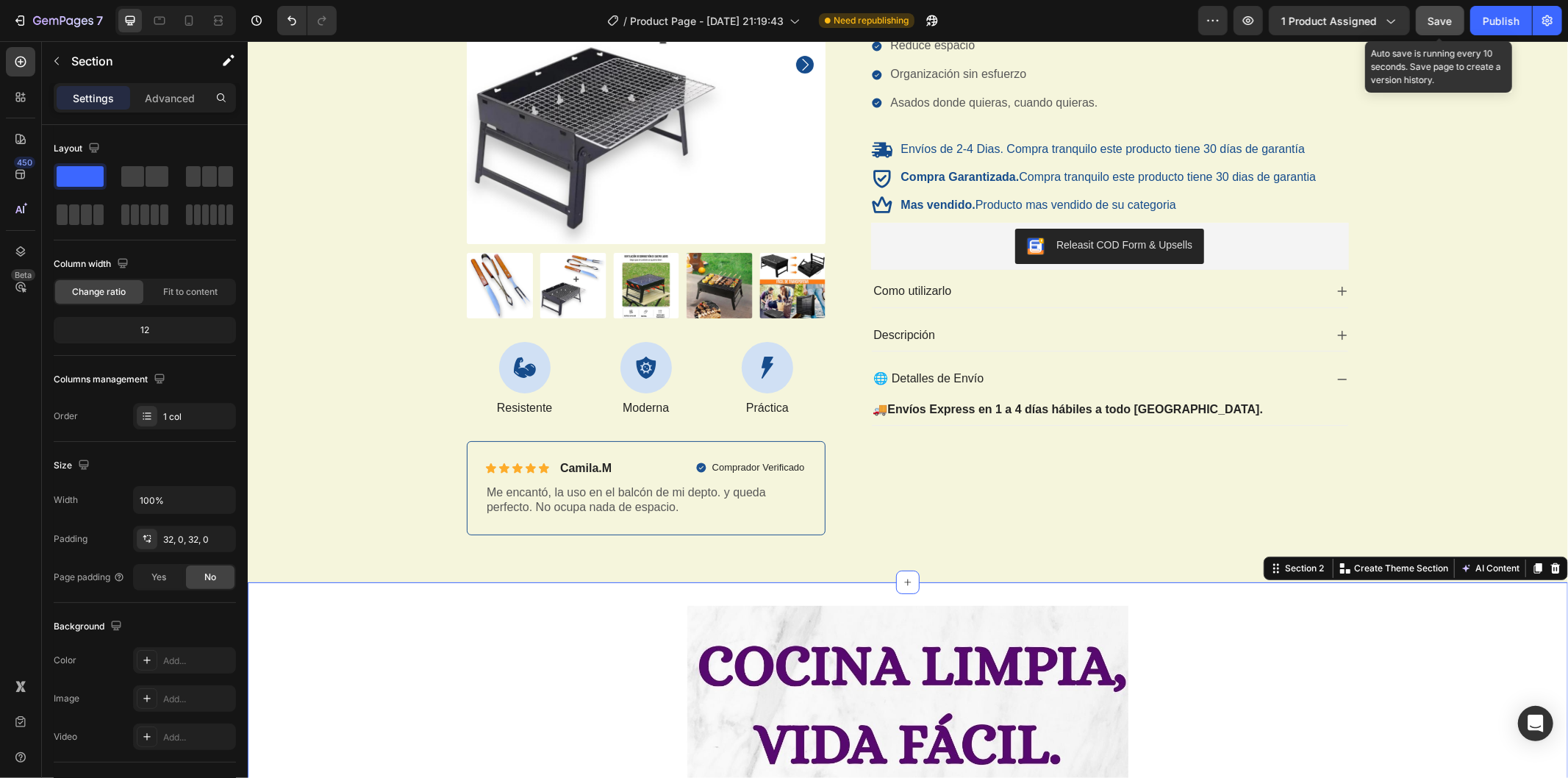
click at [1441, 28] on button "Save" at bounding box center [1440, 20] width 48 height 29
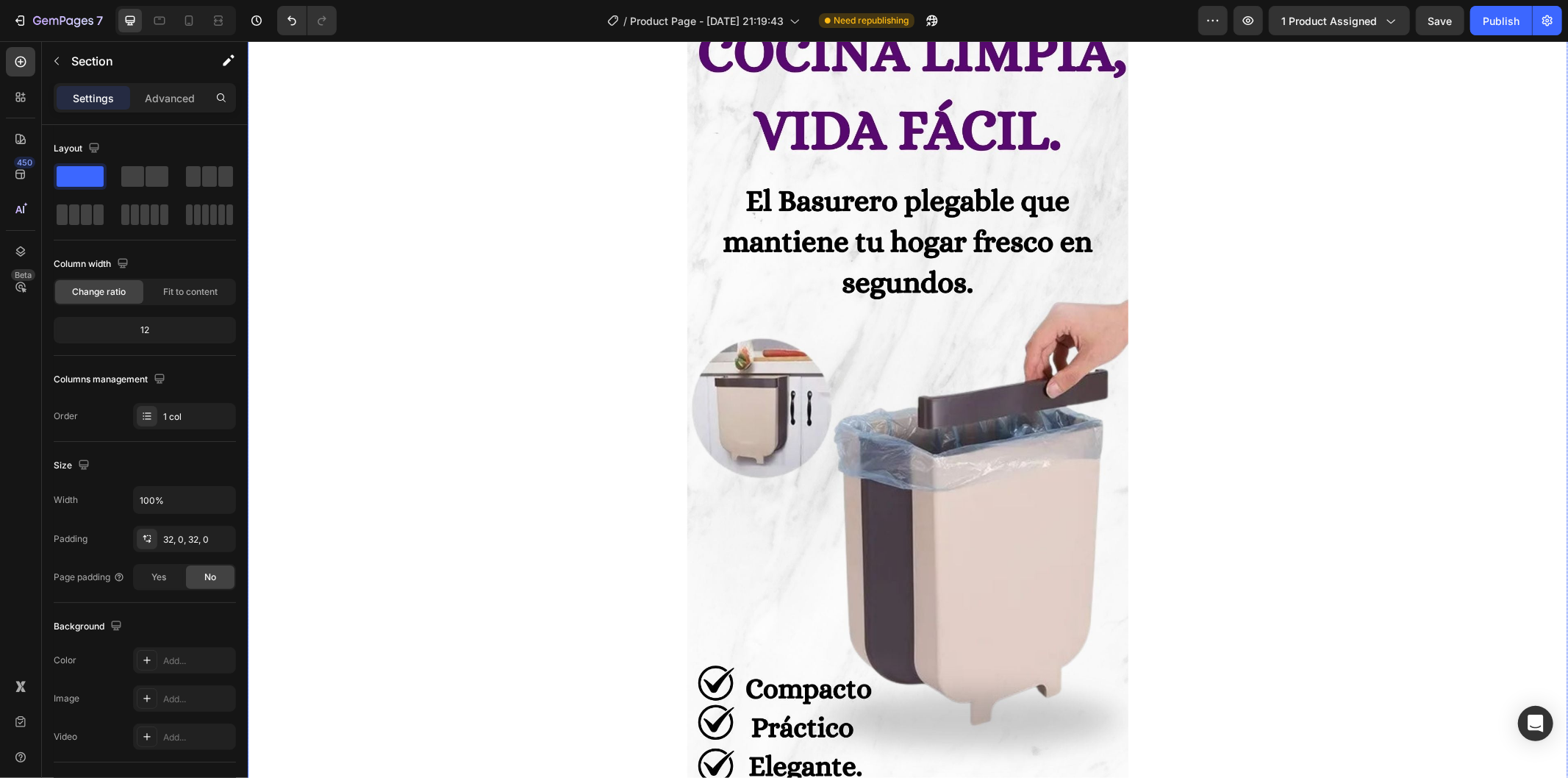
scroll to position [817, 0]
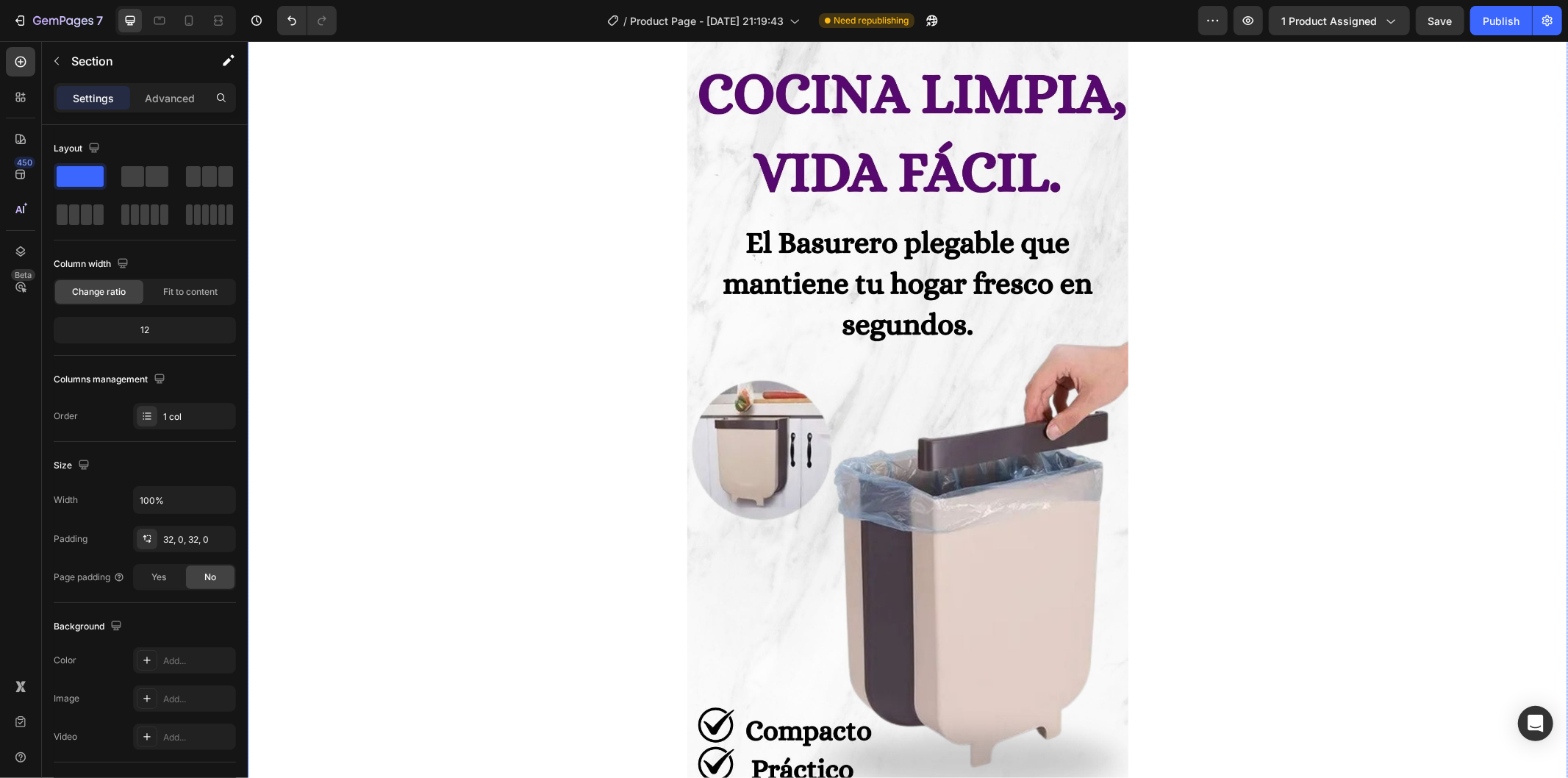
click at [902, 511] on img at bounding box center [907, 437] width 441 height 809
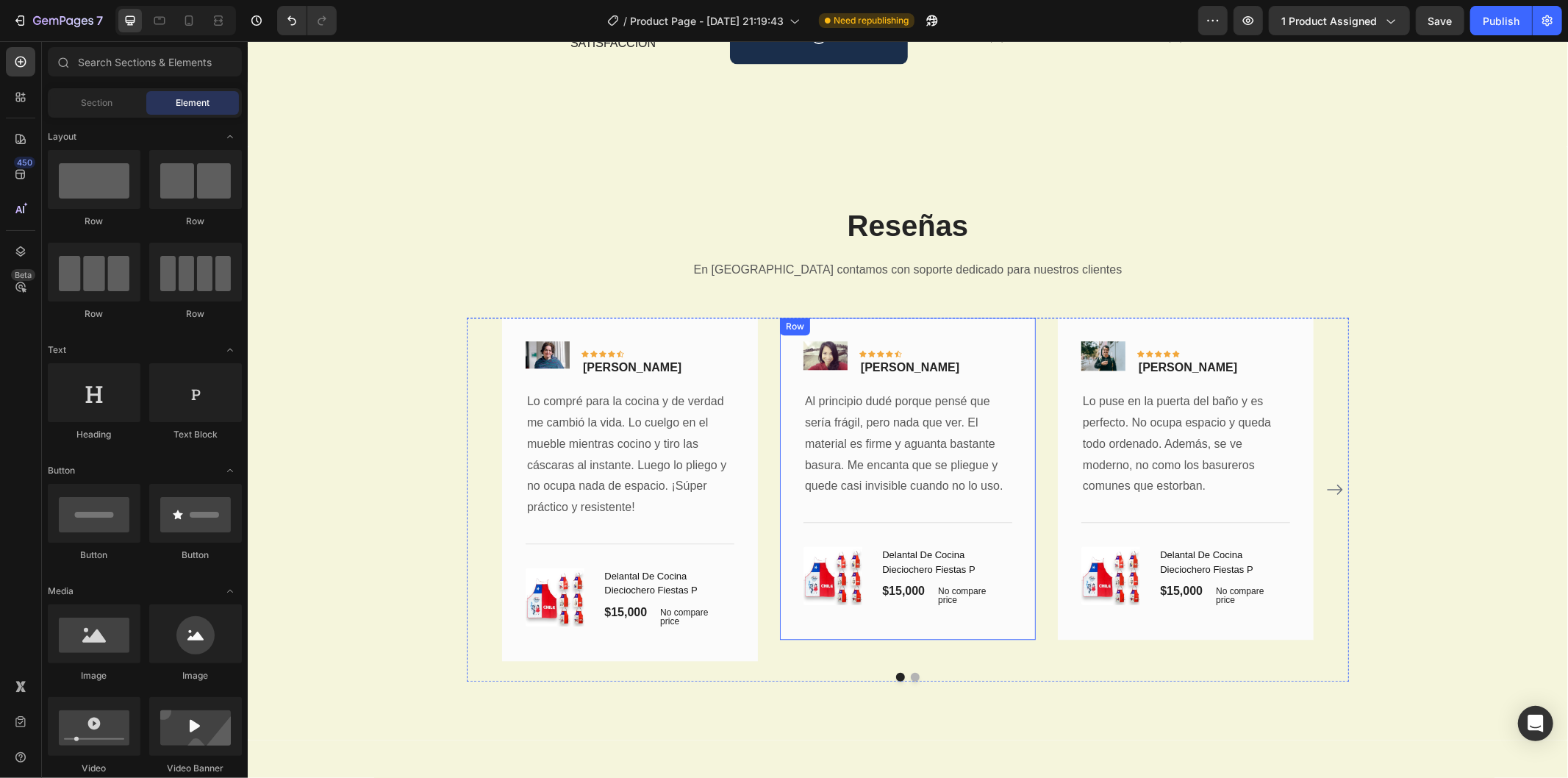
scroll to position [2950, 0]
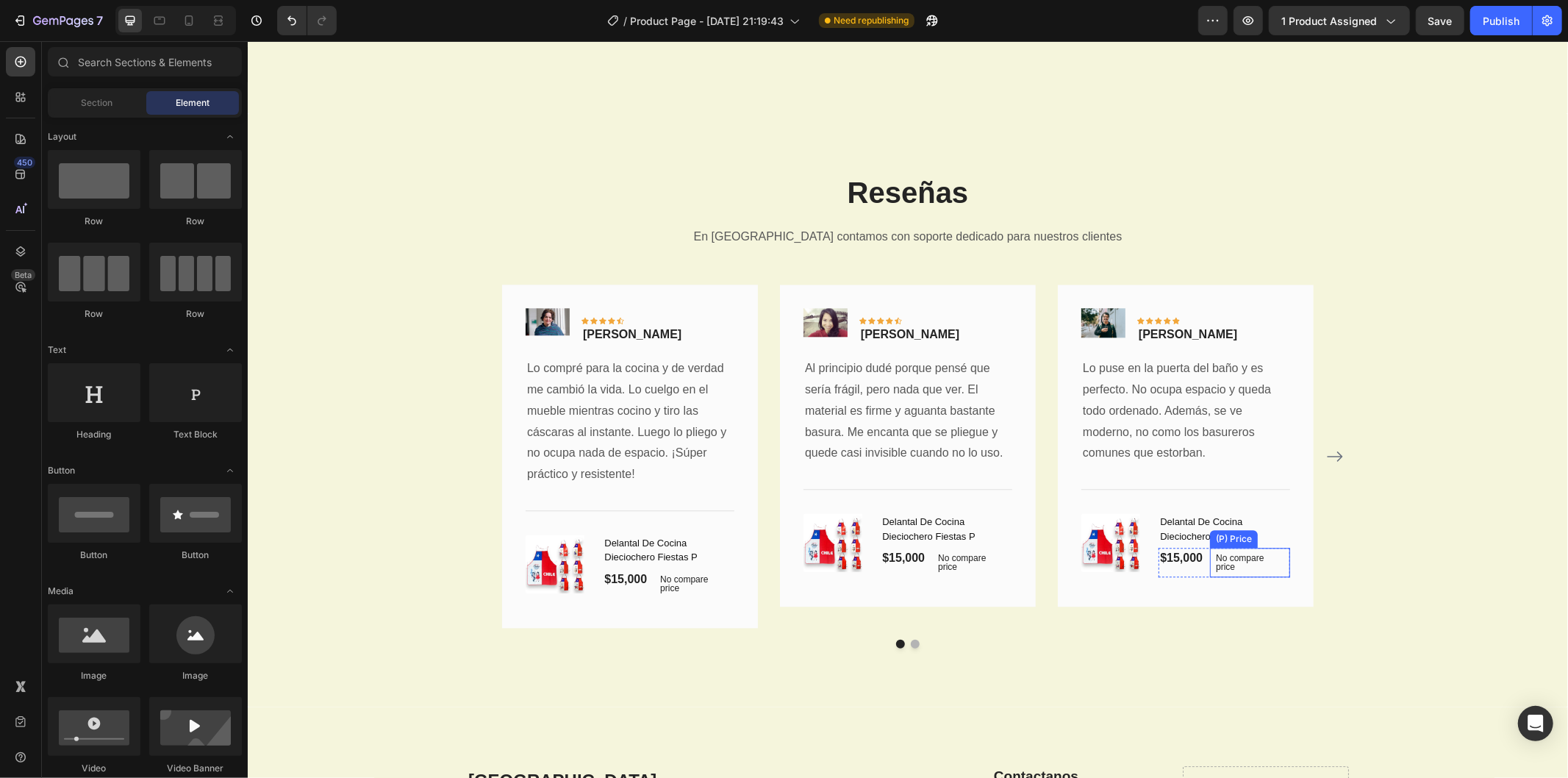
click at [1230, 560] on p "No compare price" at bounding box center [1250, 562] width 68 height 18
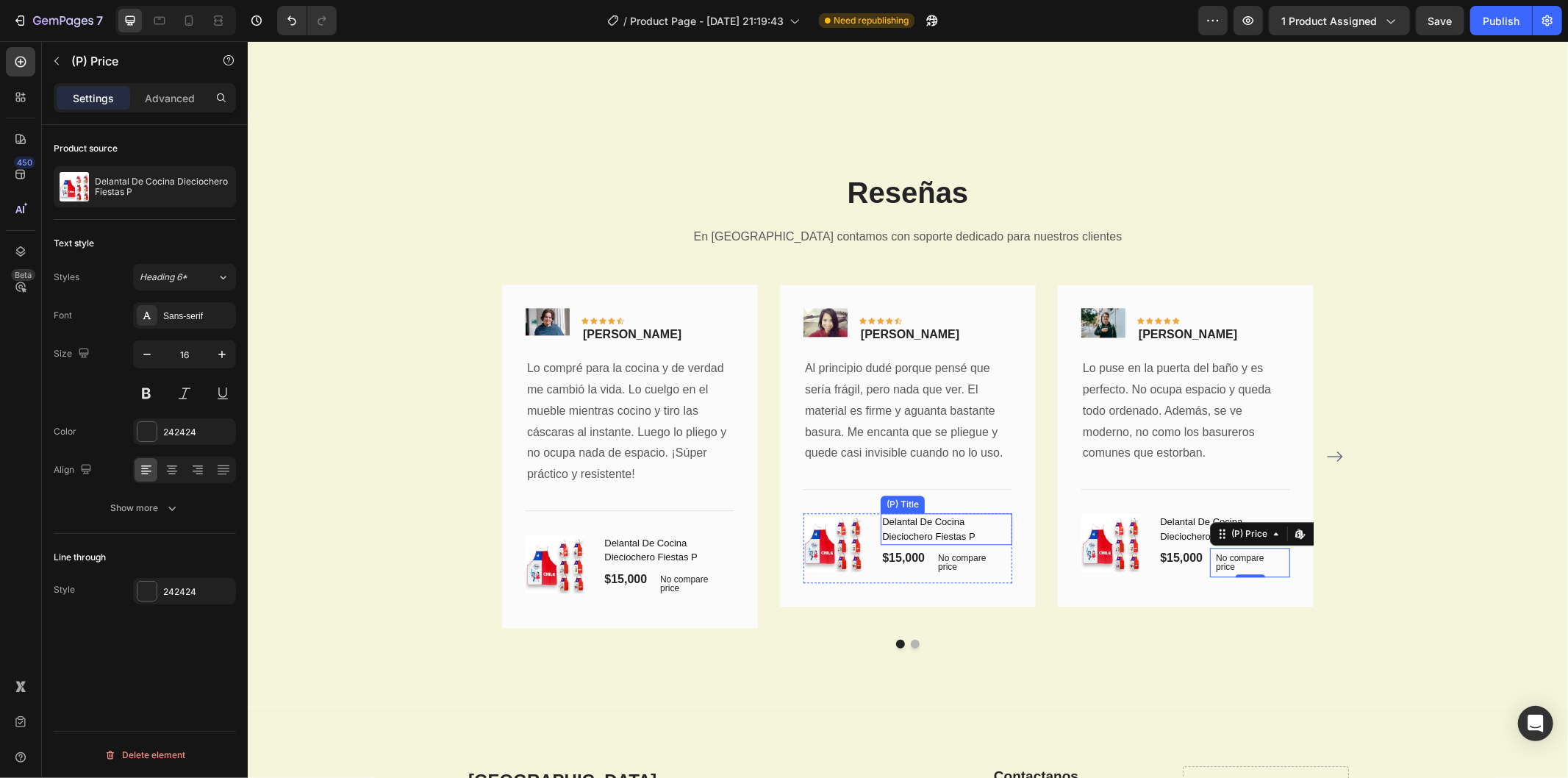
click at [904, 537] on h1 "Delantal De Cocina Dieciochero Fiestas P" at bounding box center [946, 528] width 132 height 32
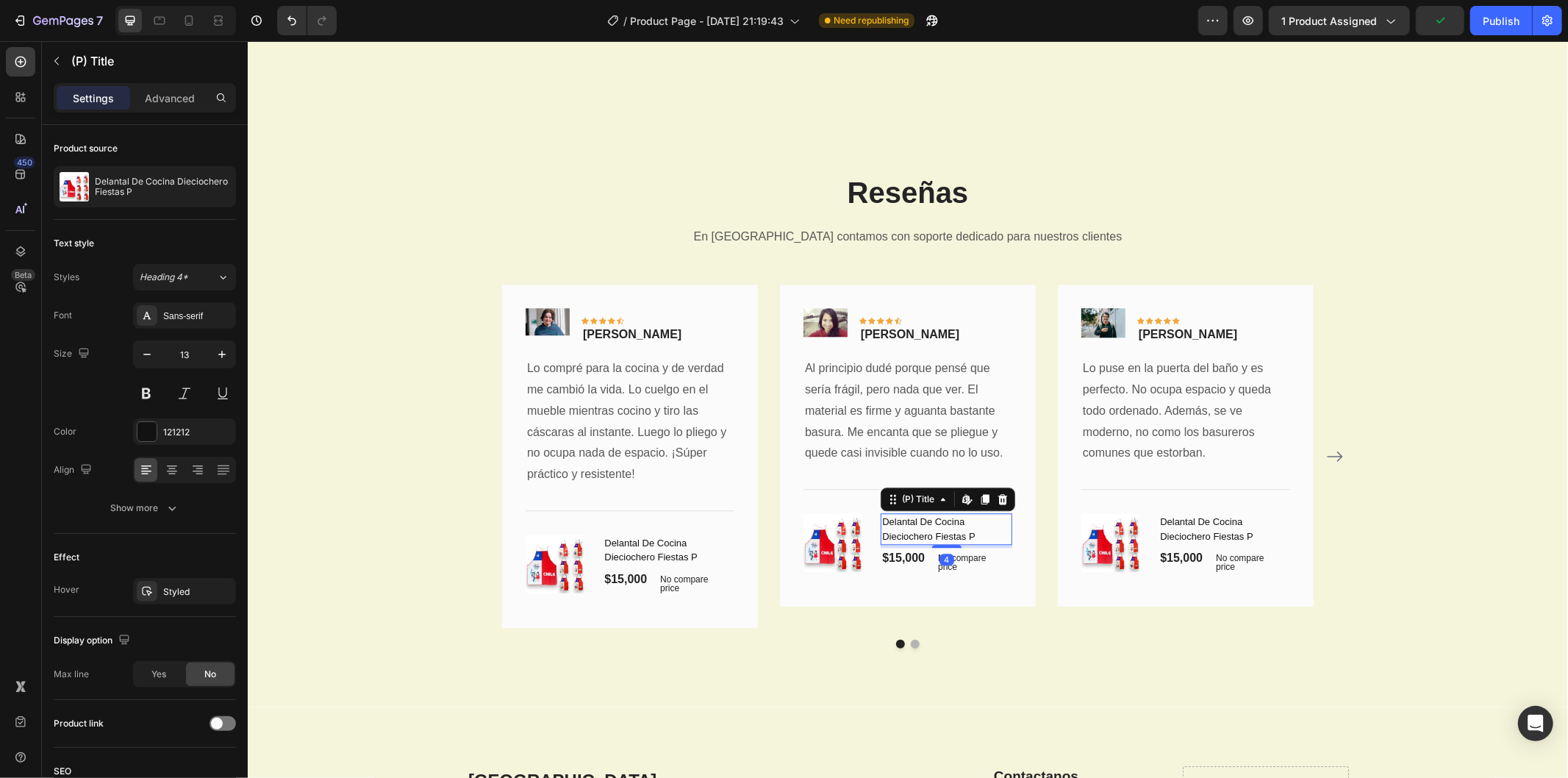
click at [910, 531] on h1 "Delantal De Cocina Dieciochero Fiestas P" at bounding box center [946, 528] width 132 height 32
click at [925, 497] on div "(P) Title" at bounding box center [918, 498] width 38 height 13
click at [931, 548] on div "No compare price" at bounding box center [971, 562] width 80 height 29
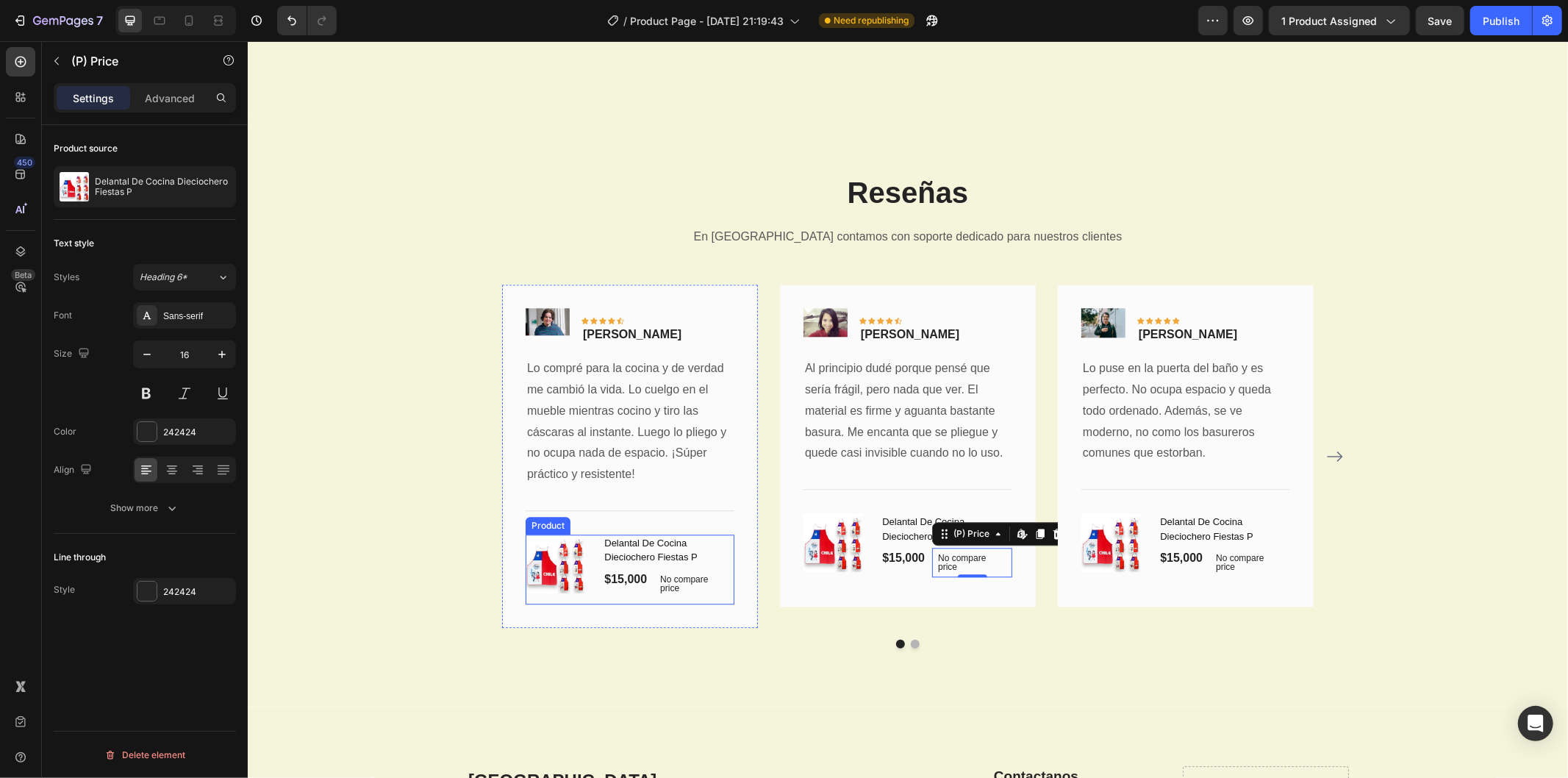
click at [576, 554] on div "(P) Images & Gallery" at bounding box center [557, 563] width 65 height 58
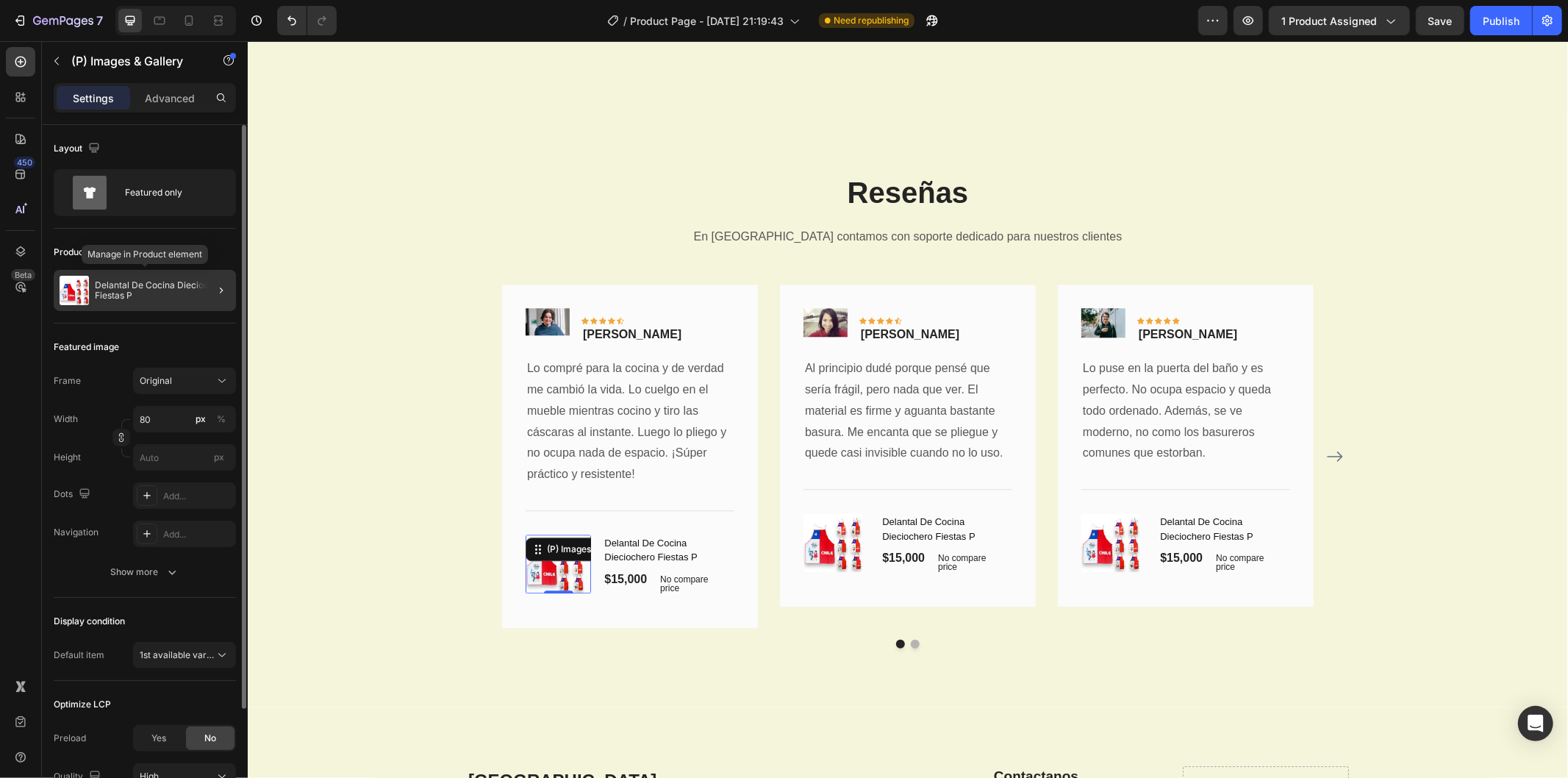
click at [98, 292] on p "Delantal De Cocina Dieciochero Fiestas P" at bounding box center [163, 290] width 135 height 21
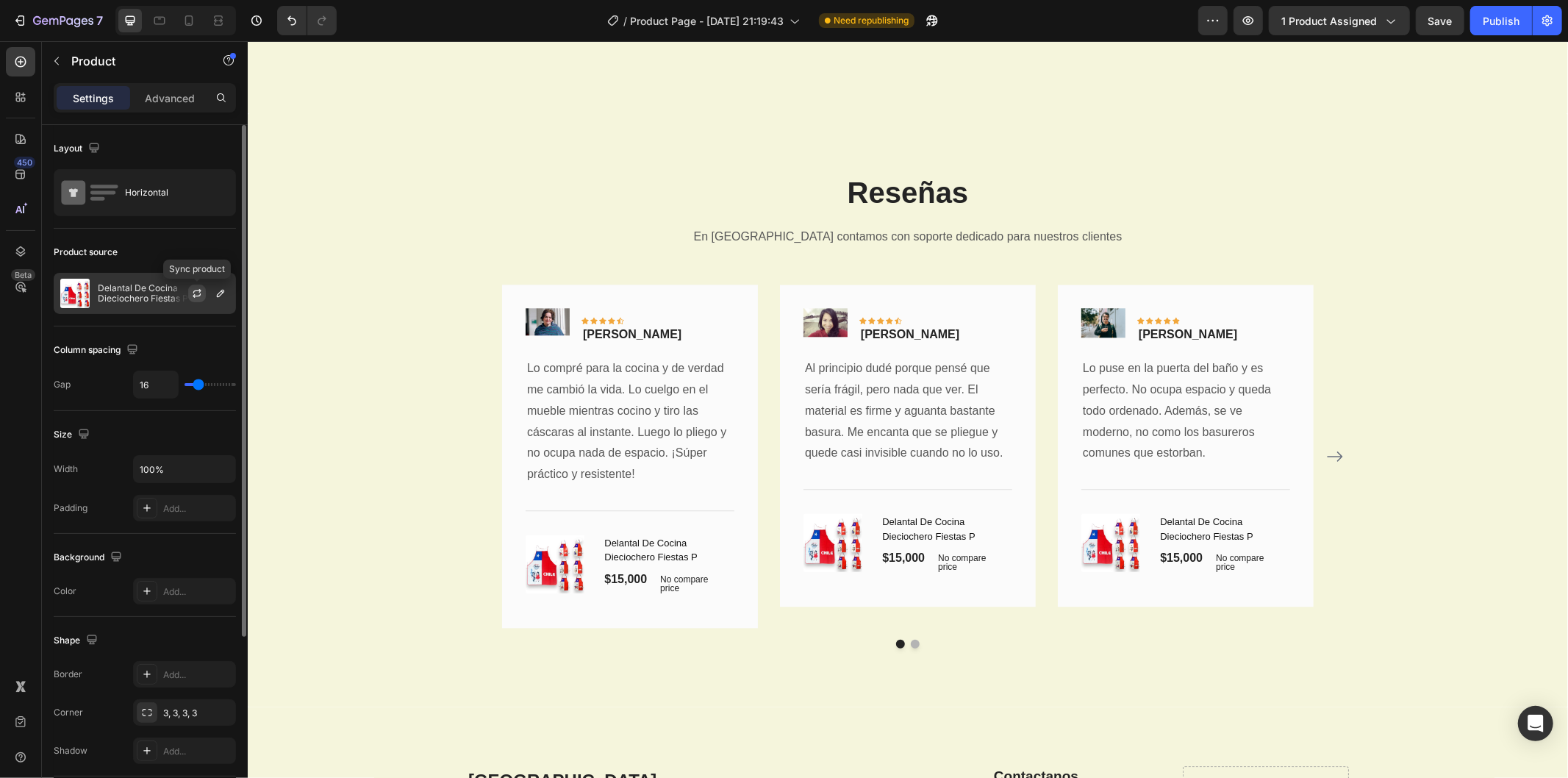
click at [194, 290] on icon "button" at bounding box center [197, 294] width 12 height 12
click at [217, 296] on icon "button" at bounding box center [220, 293] width 8 height 8
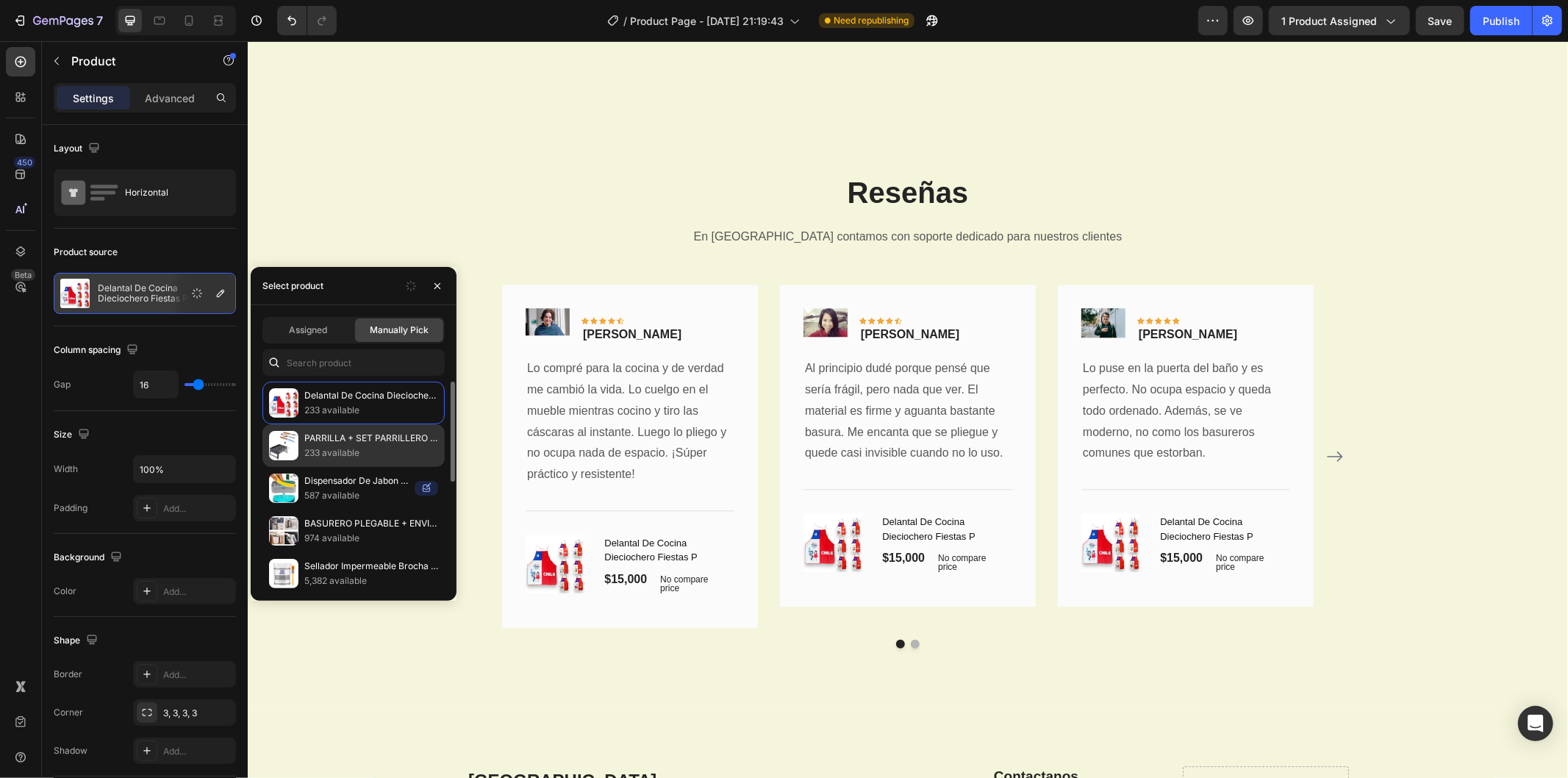
click at [381, 439] on p "PARRILLA + SET PARRILLERO + ENVIOS GRATIS!" at bounding box center [371, 438] width 134 height 15
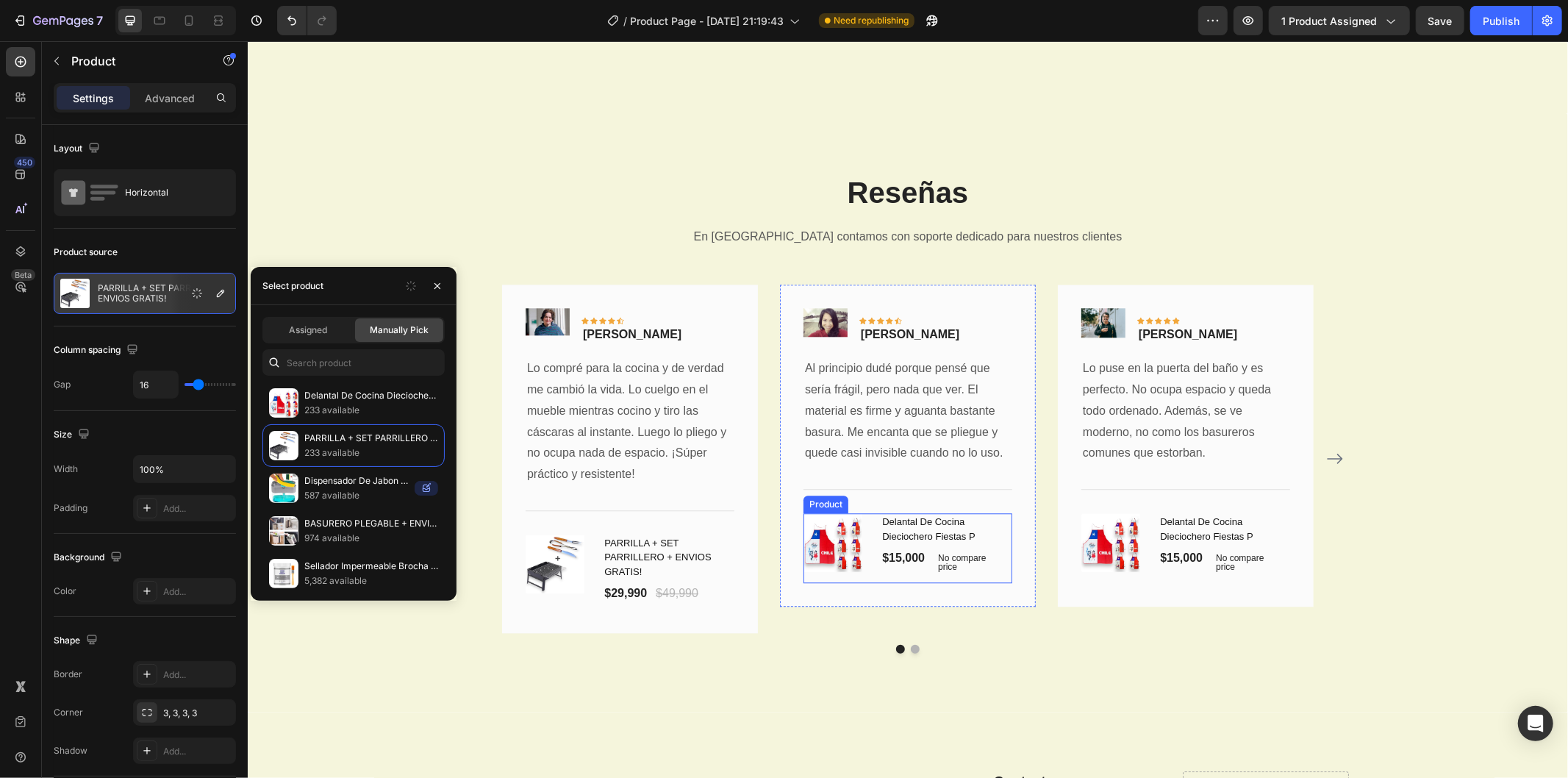
click at [848, 542] on img at bounding box center [832, 542] width 58 height 58
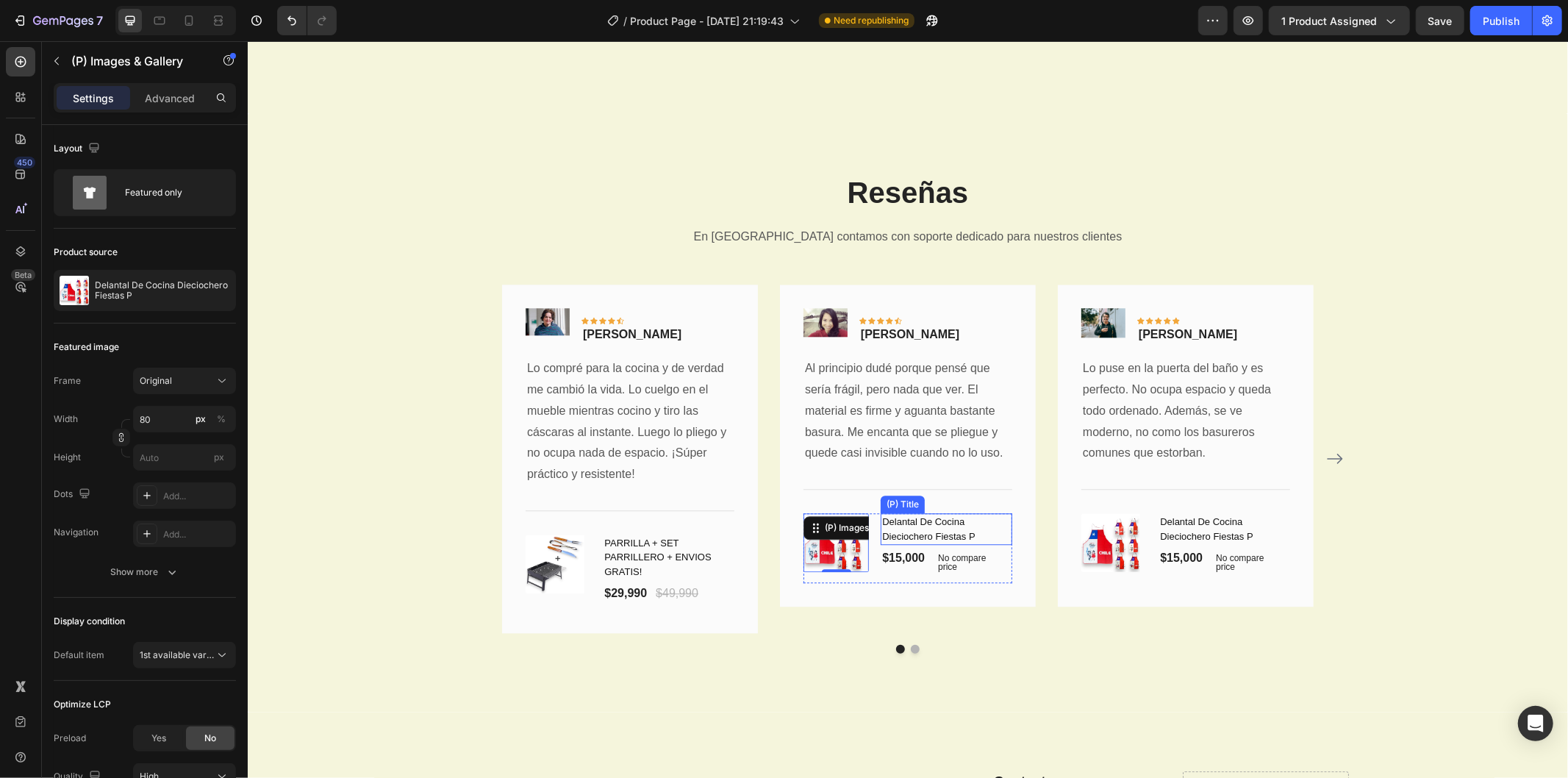
click at [883, 538] on h1 "Delantal De Cocina Dieciochero Fiestas P" at bounding box center [946, 528] width 132 height 32
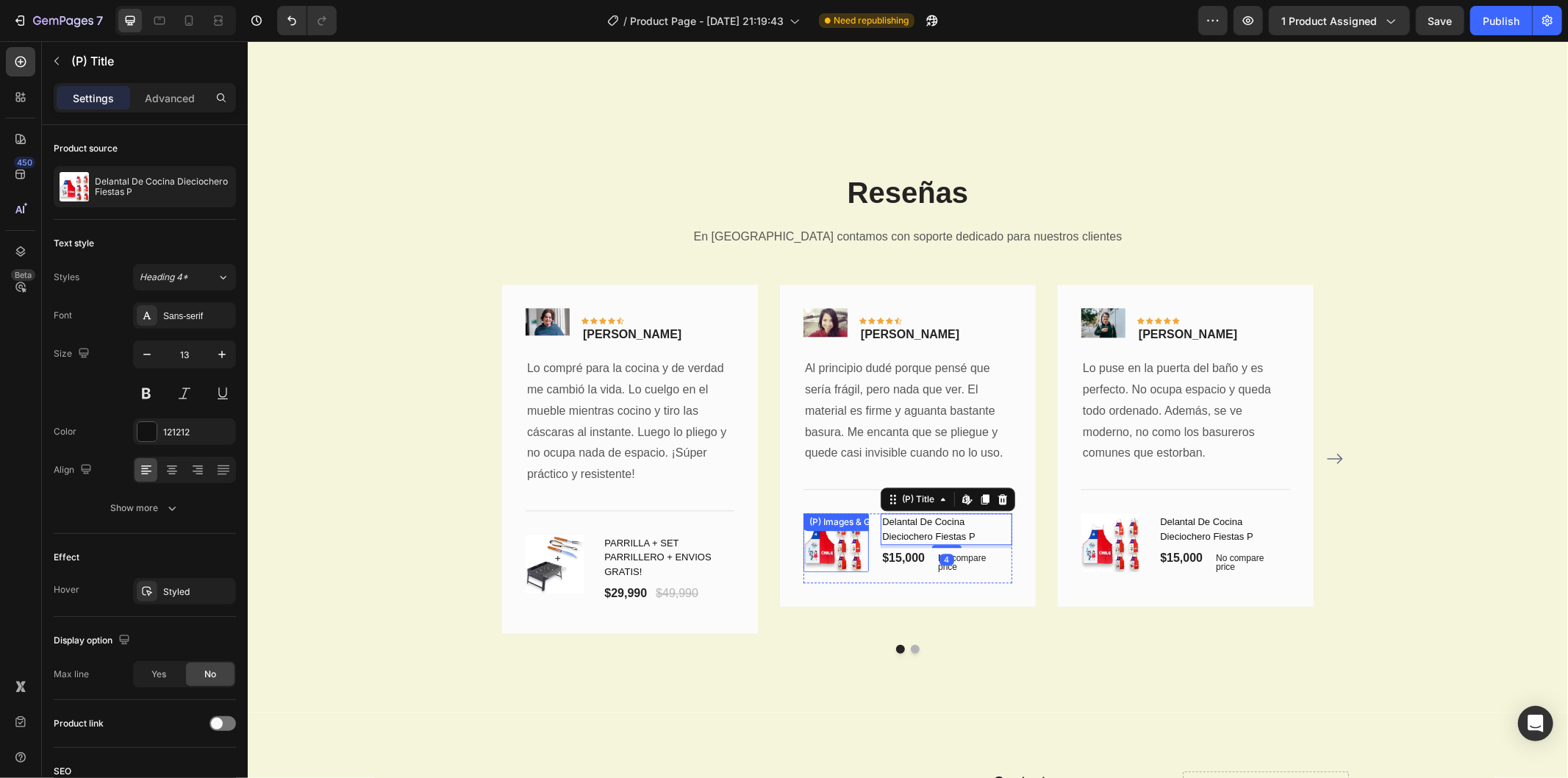
click at [829, 537] on div "(P) Images & Gallery" at bounding box center [835, 542] width 65 height 58
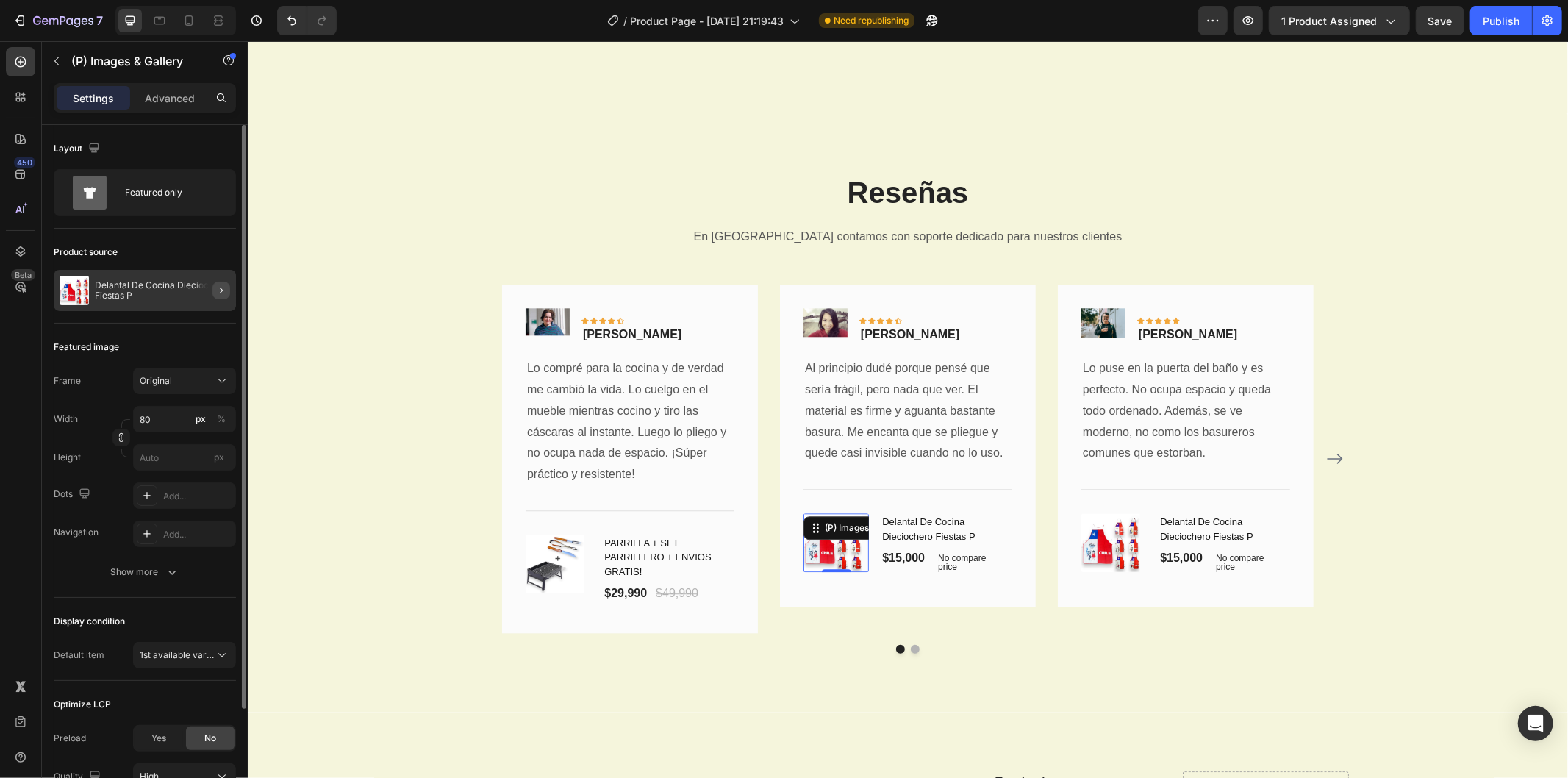
click at [214, 289] on button "button" at bounding box center [221, 290] width 18 height 18
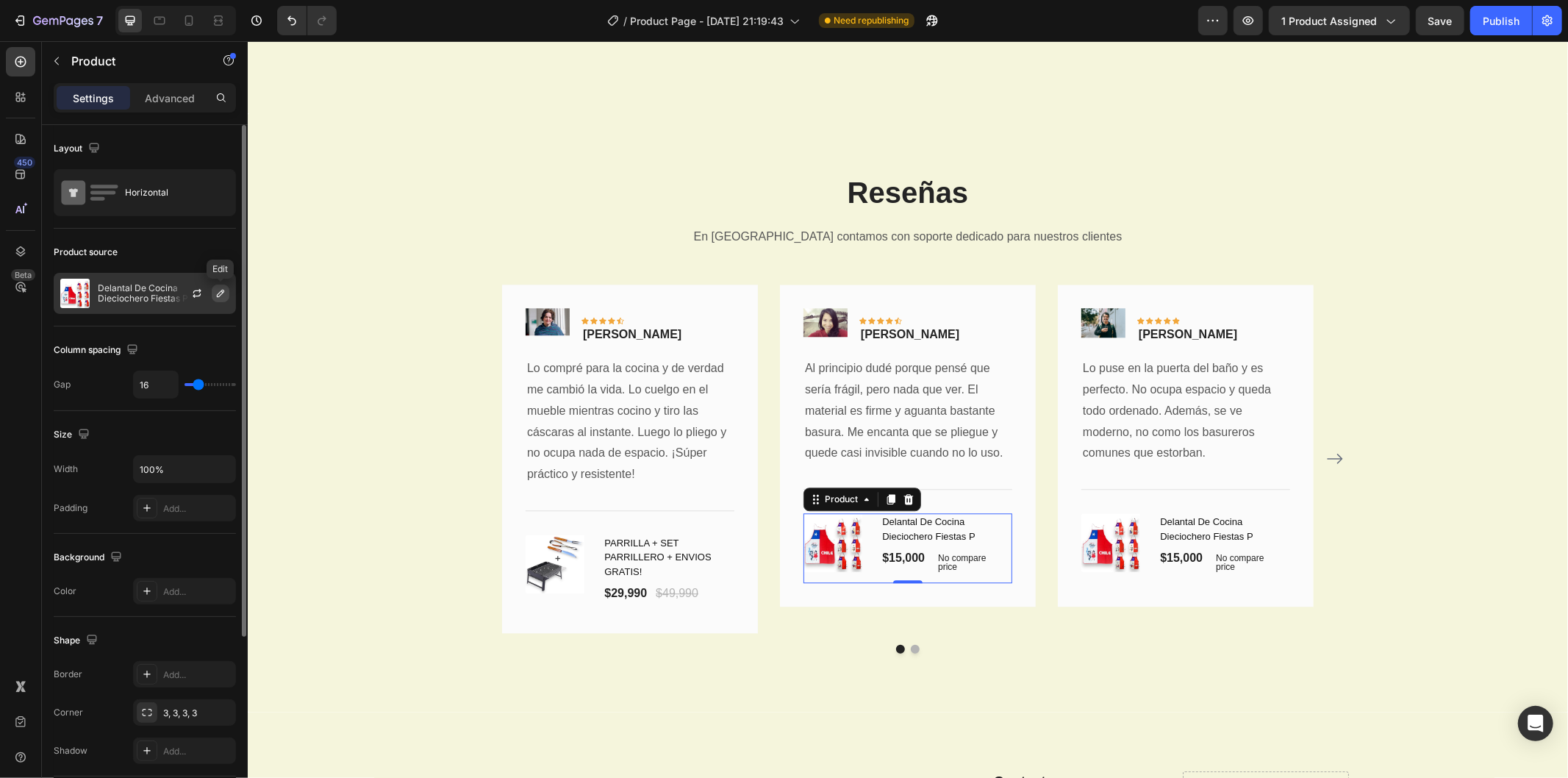
click at [219, 291] on icon "button" at bounding box center [220, 294] width 12 height 12
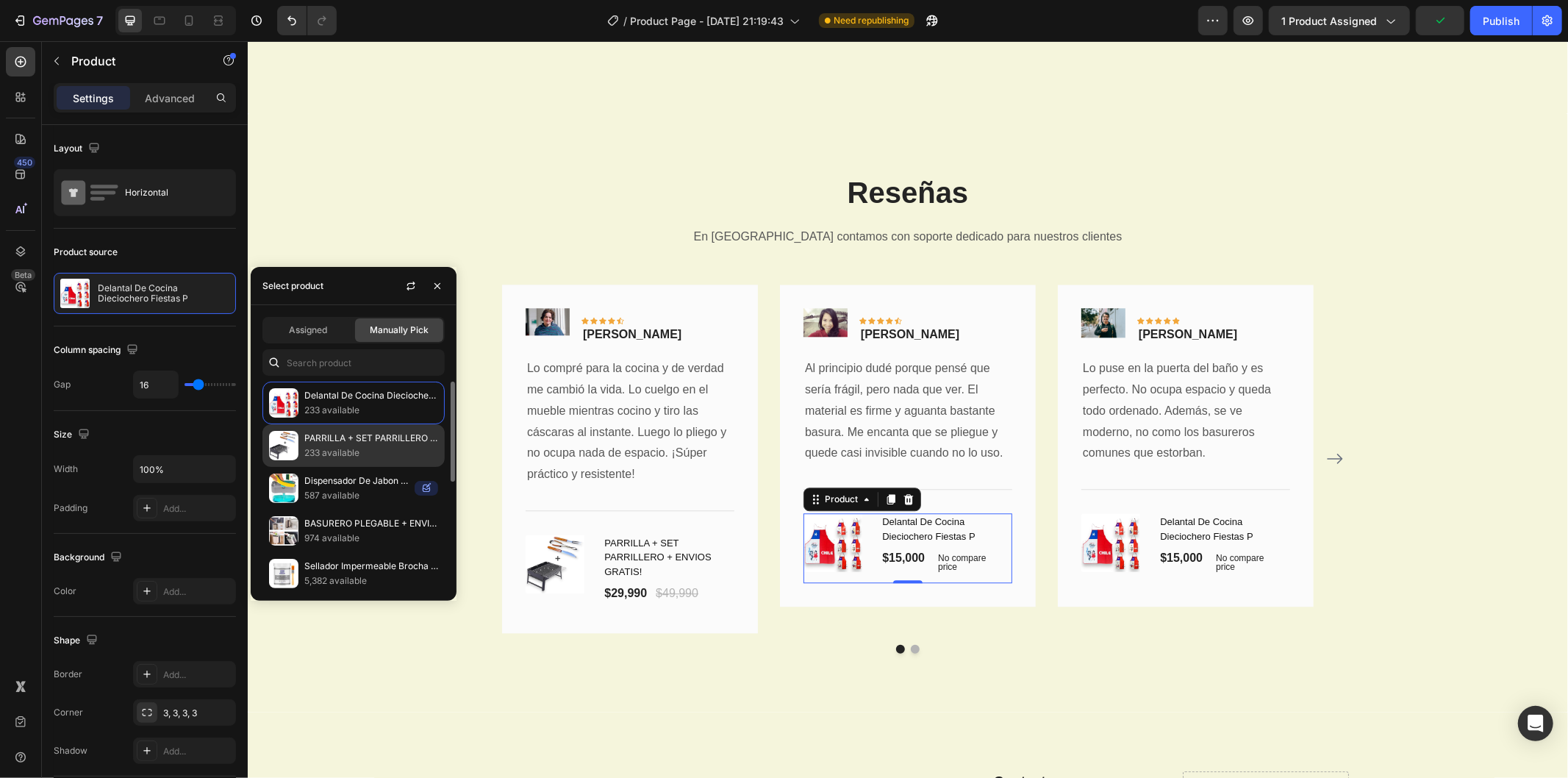
click at [336, 436] on p "PARRILLA + SET PARRILLERO + ENVIOS GRATIS!" at bounding box center [371, 438] width 134 height 15
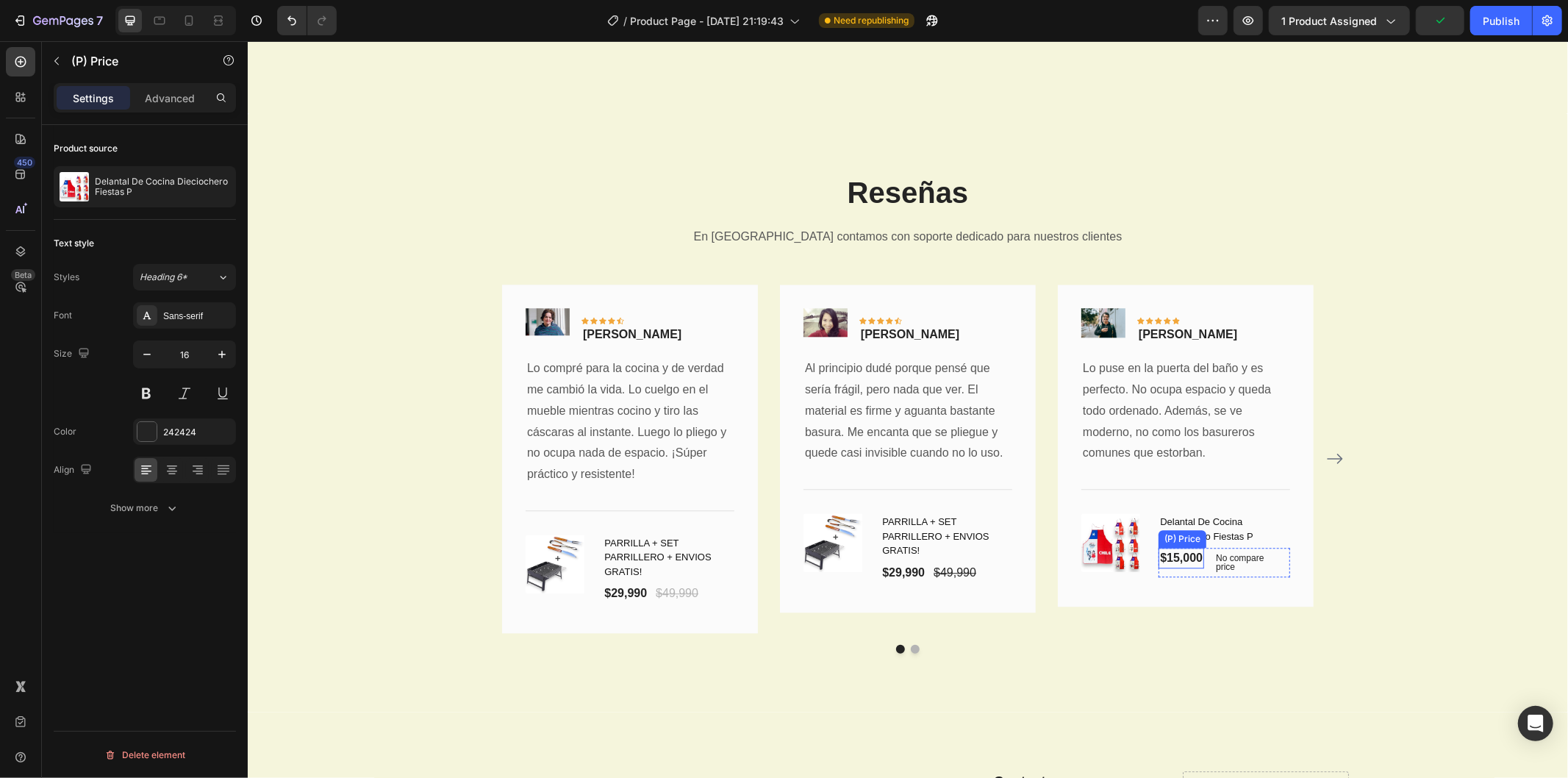
drag, startPoint x: 1185, startPoint y: 548, endPoint x: 1173, endPoint y: 548, distance: 12.0
click at [1182, 548] on div "$15,000" at bounding box center [1181, 558] width 46 height 21
click at [1122, 545] on img at bounding box center [1110, 542] width 58 height 58
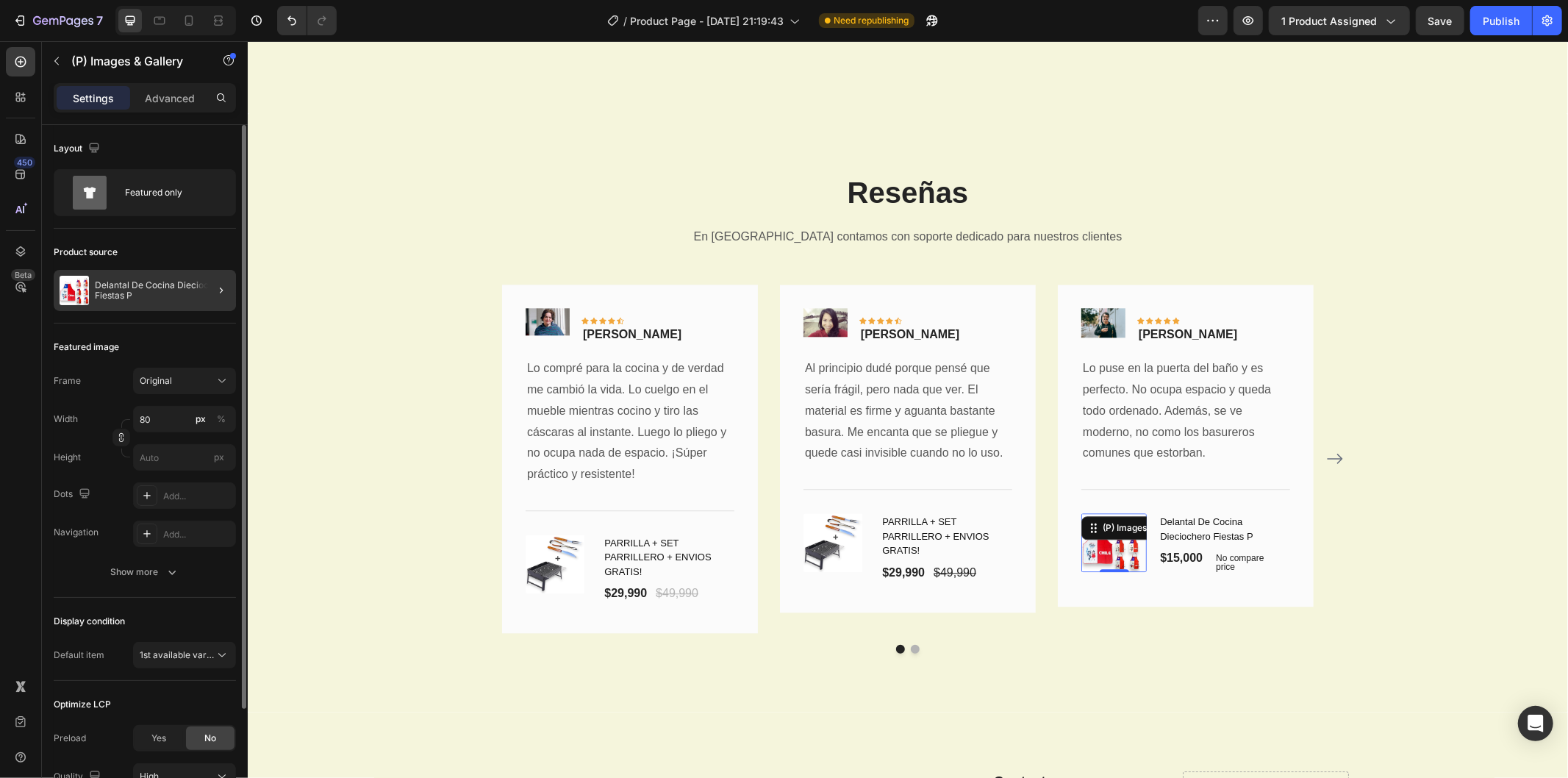
click at [209, 285] on div at bounding box center [215, 290] width 41 height 41
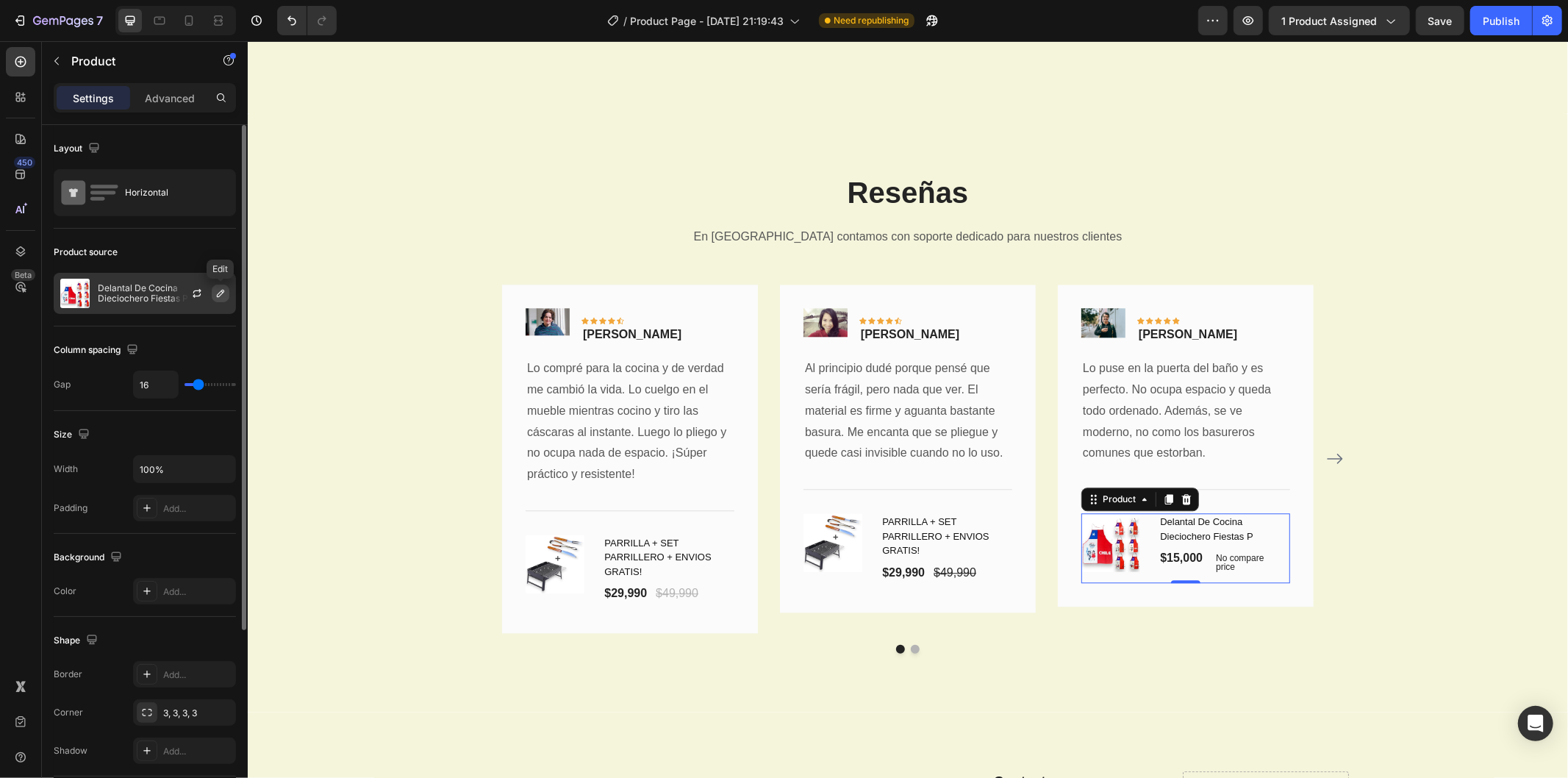
click at [221, 292] on icon "button" at bounding box center [220, 294] width 12 height 12
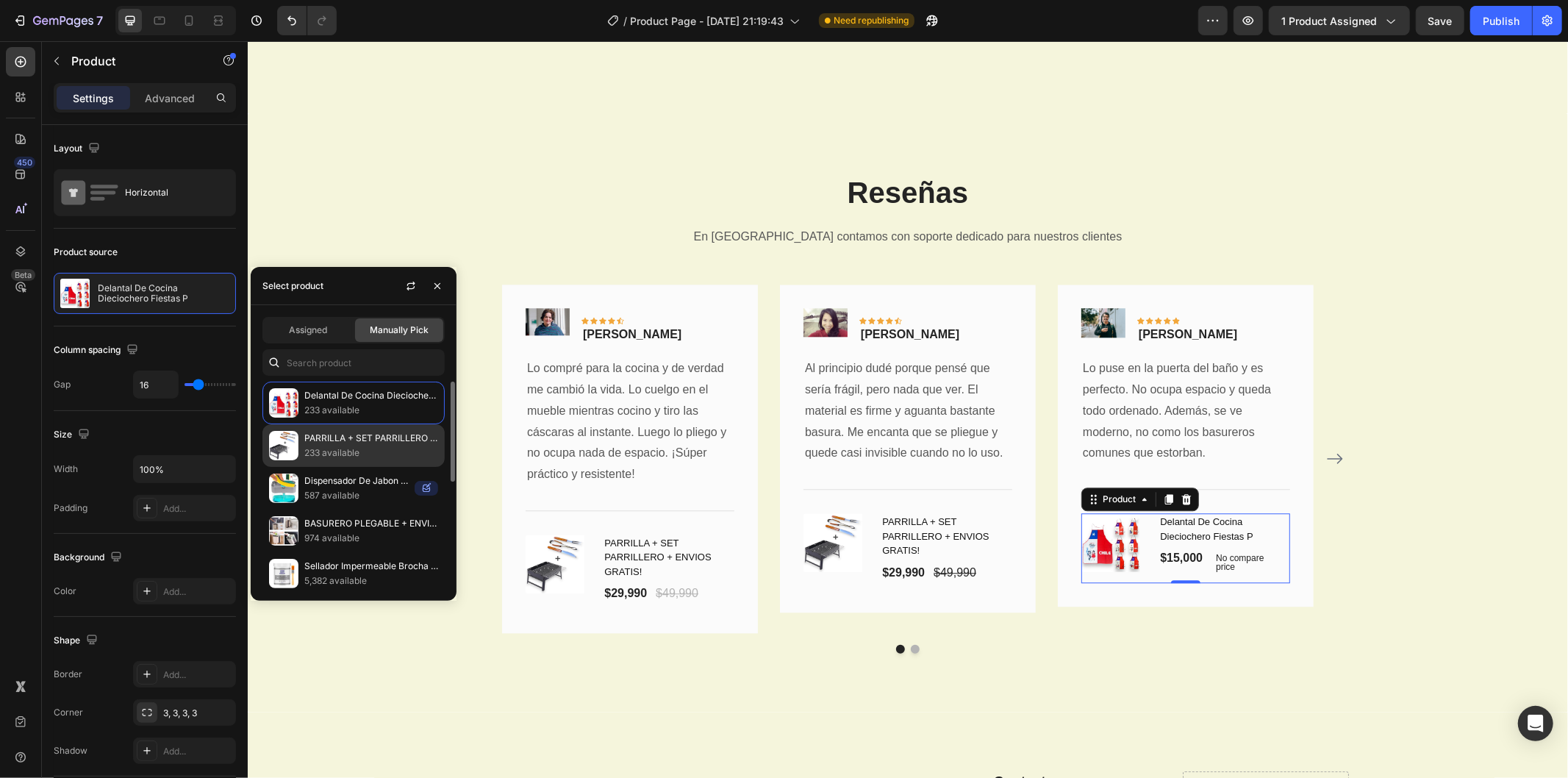
click at [334, 467] on div "PARRILLA + SET PARRILLERO + ENVIOS GRATIS! 233 available" at bounding box center [354, 488] width 183 height 43
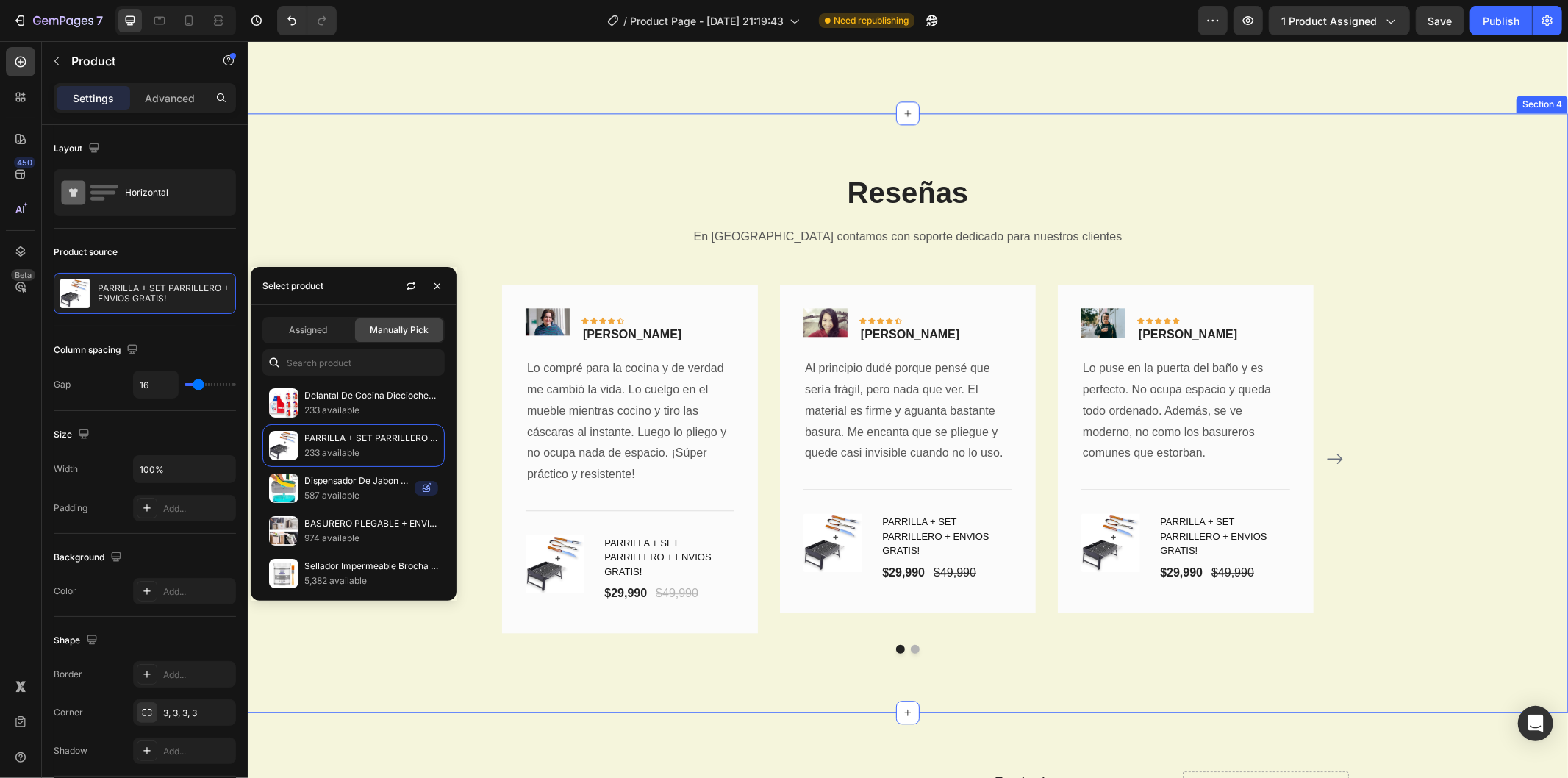
click at [424, 228] on div "Reseñas Heading En [GEOGRAPHIC_DATA] contamos con soporte dedicado para nuestro…" at bounding box center [907, 412] width 1298 height 482
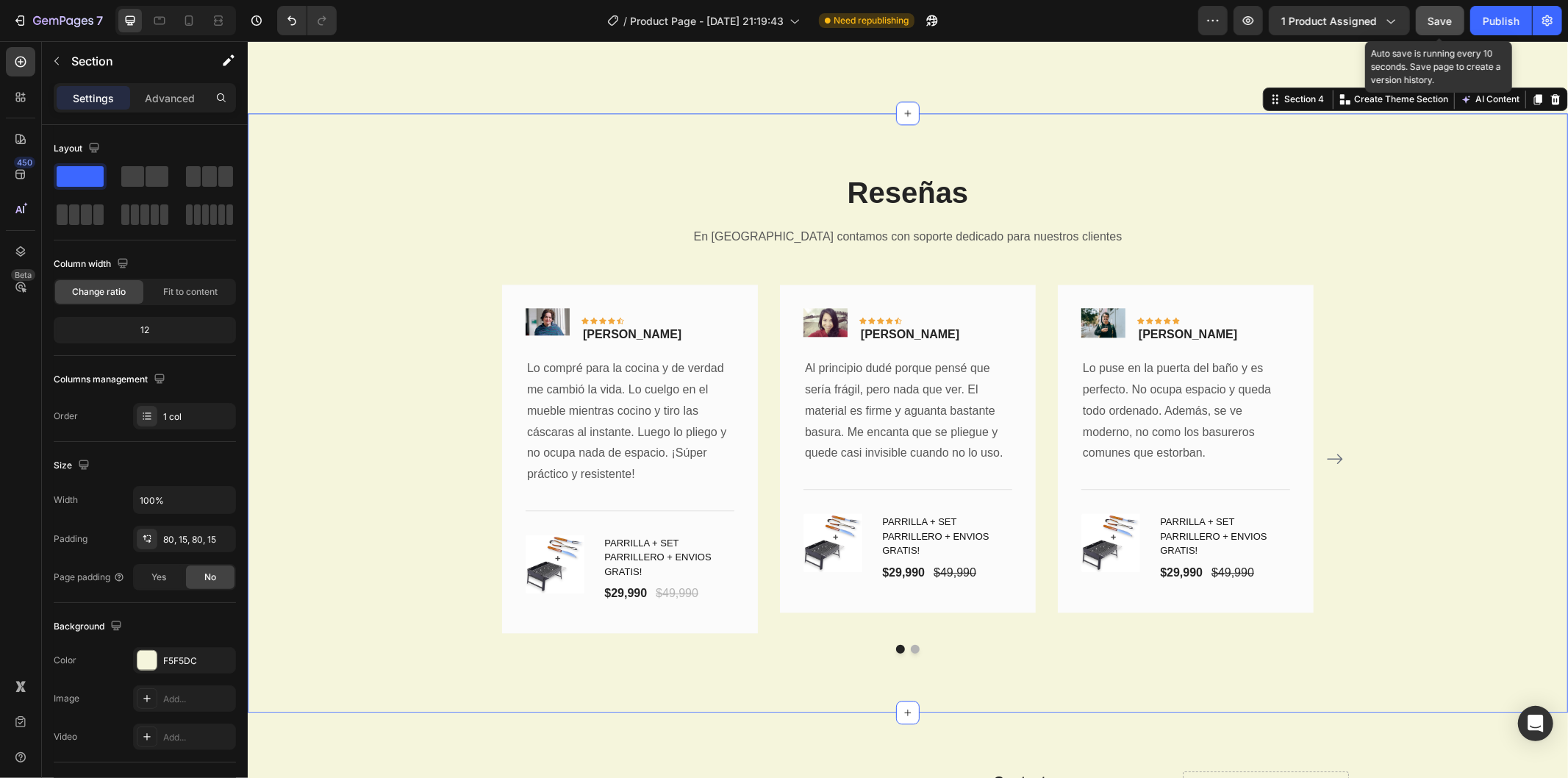
drag, startPoint x: 1444, startPoint y: 18, endPoint x: 1431, endPoint y: 23, distance: 13.9
click at [1444, 18] on span "Save" at bounding box center [1440, 21] width 24 height 13
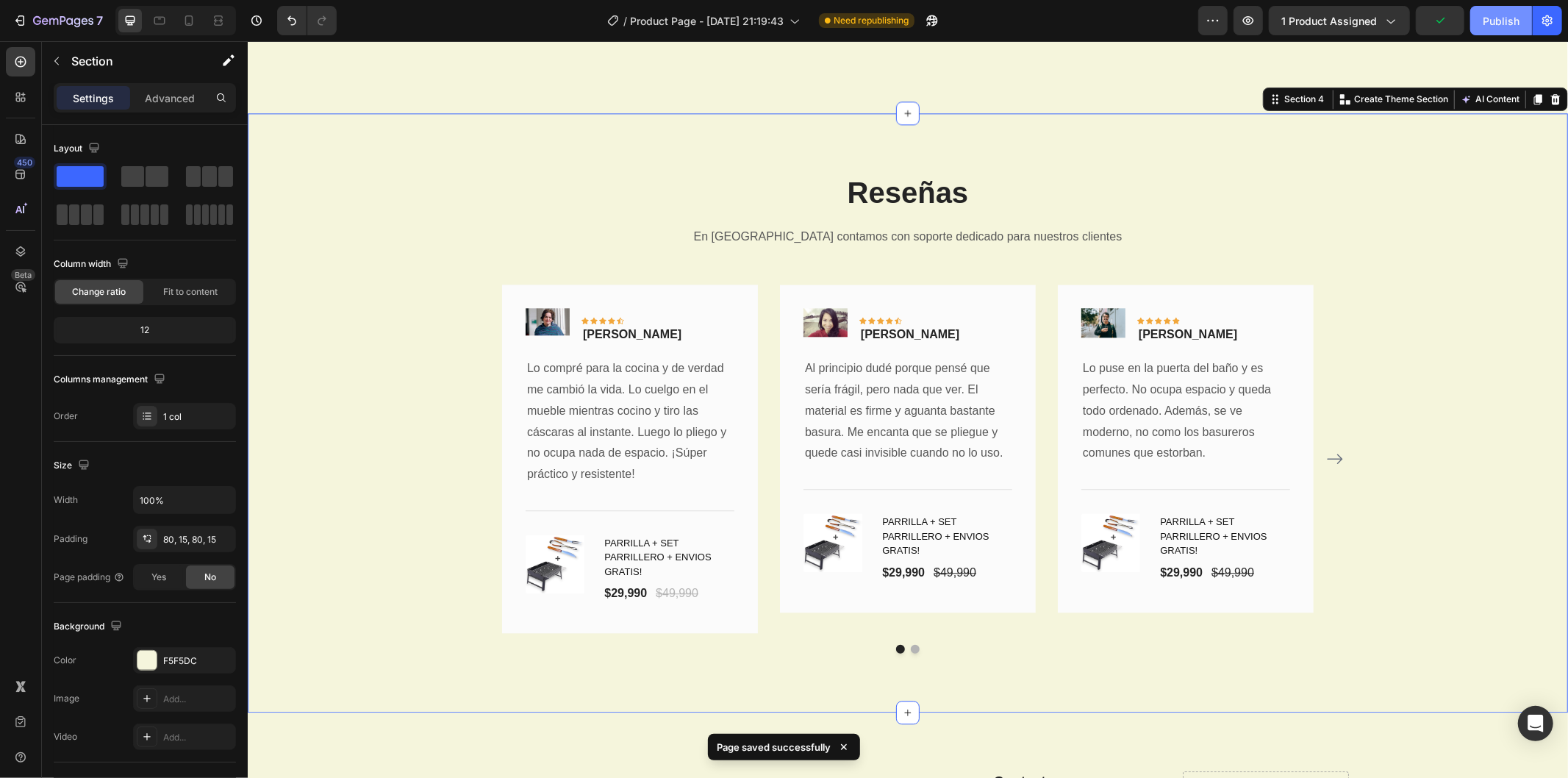
click at [1509, 33] on button "Publish" at bounding box center [1501, 20] width 62 height 29
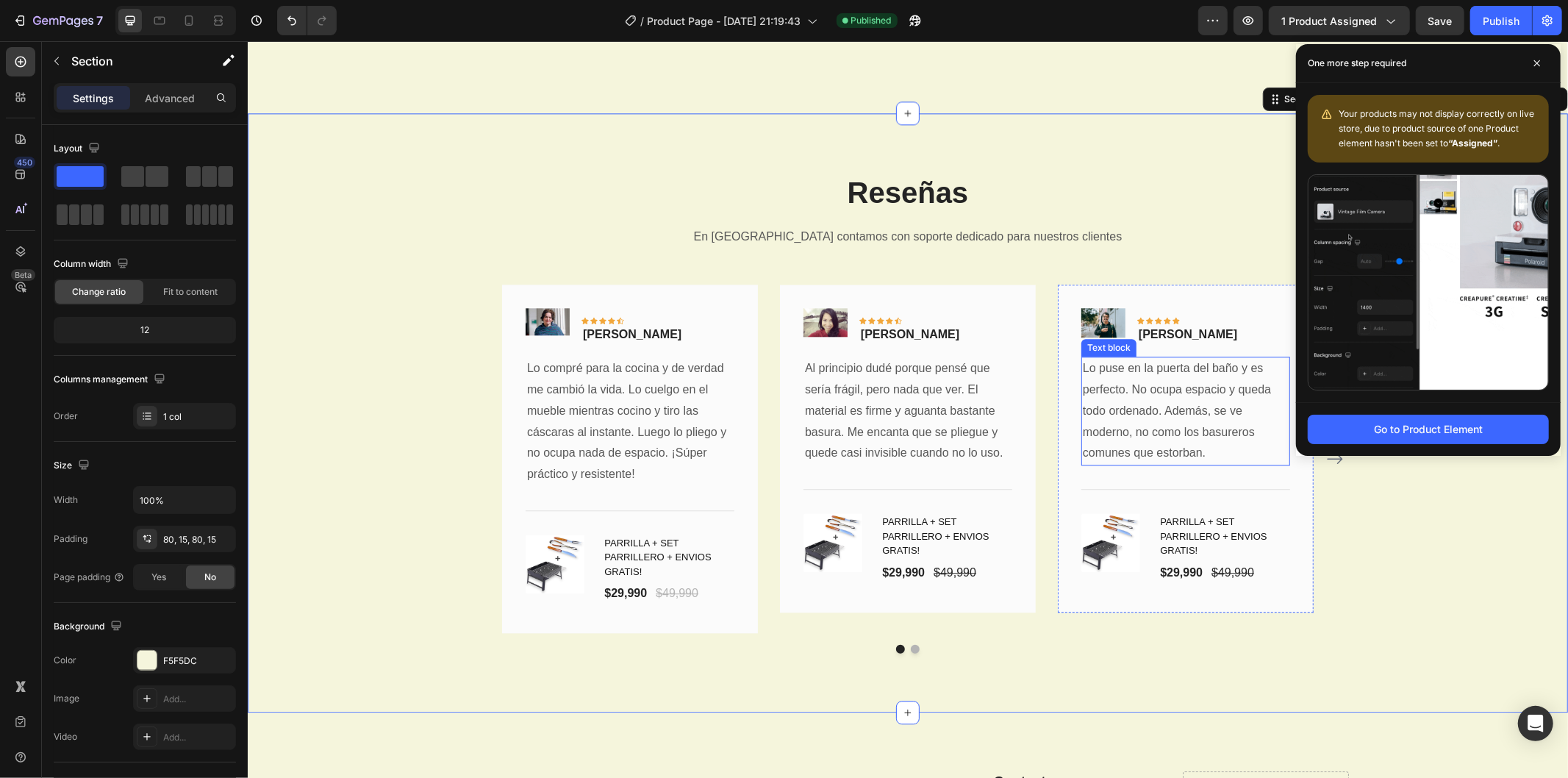
click at [1133, 436] on p "Lo puse en la puerta del baño y es perfecto. No ocupa espacio y queda todo orde…" at bounding box center [1185, 410] width 206 height 106
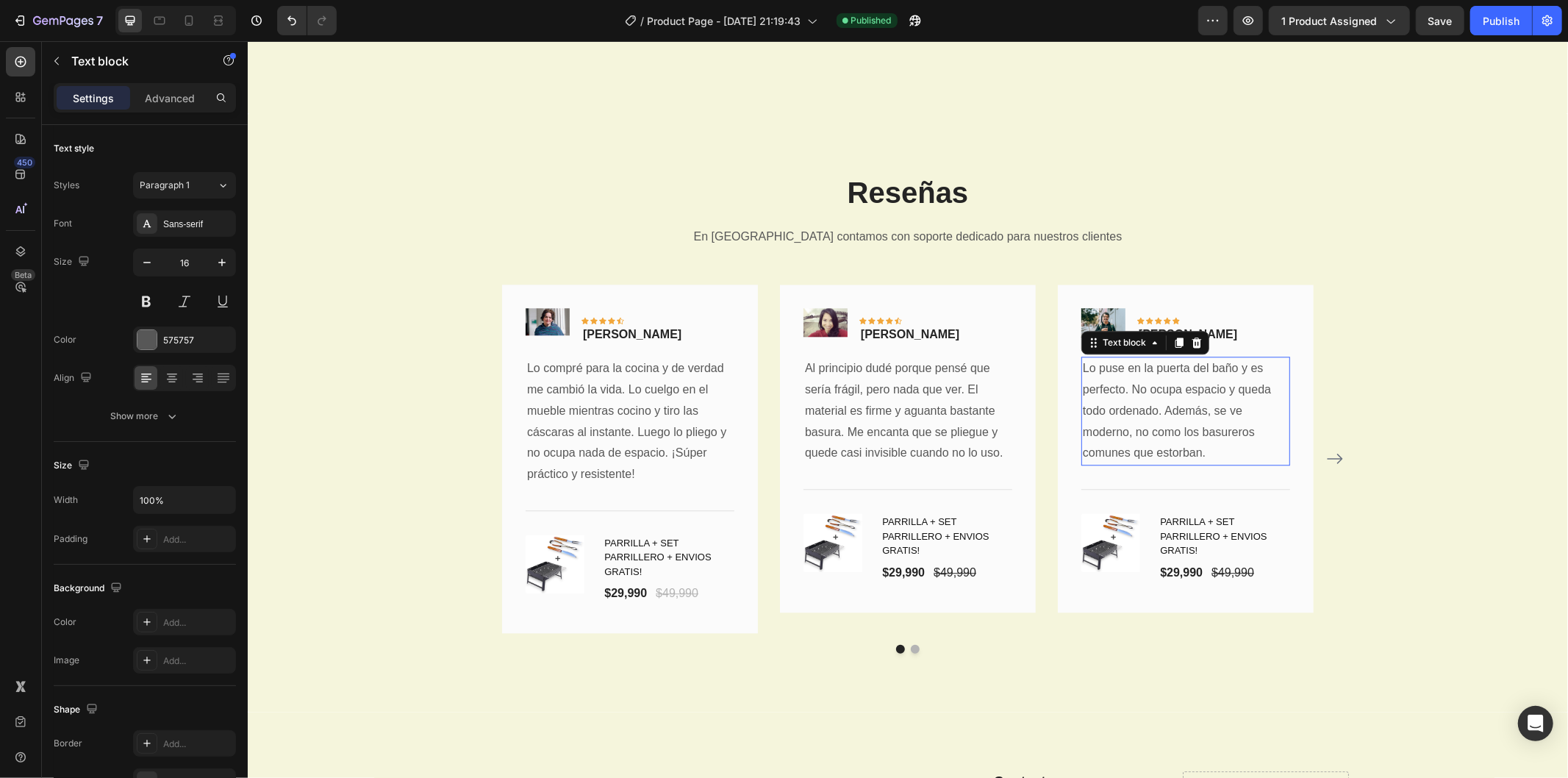
click at [1133, 436] on p "Lo puse en la puerta del baño y es perfecto. No ocupa espacio y queda todo orde…" at bounding box center [1185, 410] width 206 height 106
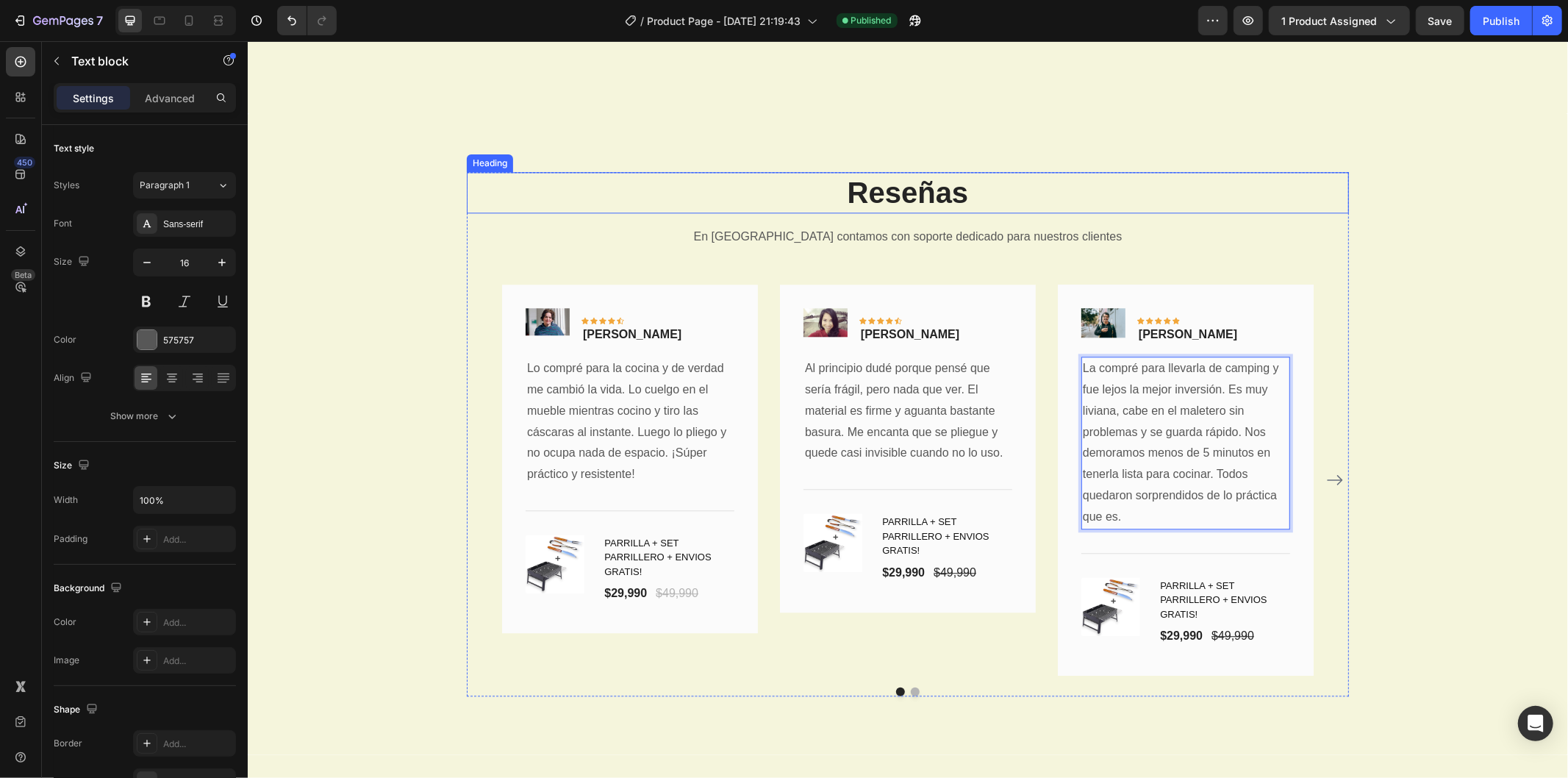
click at [448, 189] on div "Reseñas Heading En [GEOGRAPHIC_DATA] contamos con soporte dedicado para nuestro…" at bounding box center [907, 433] width 1298 height 524
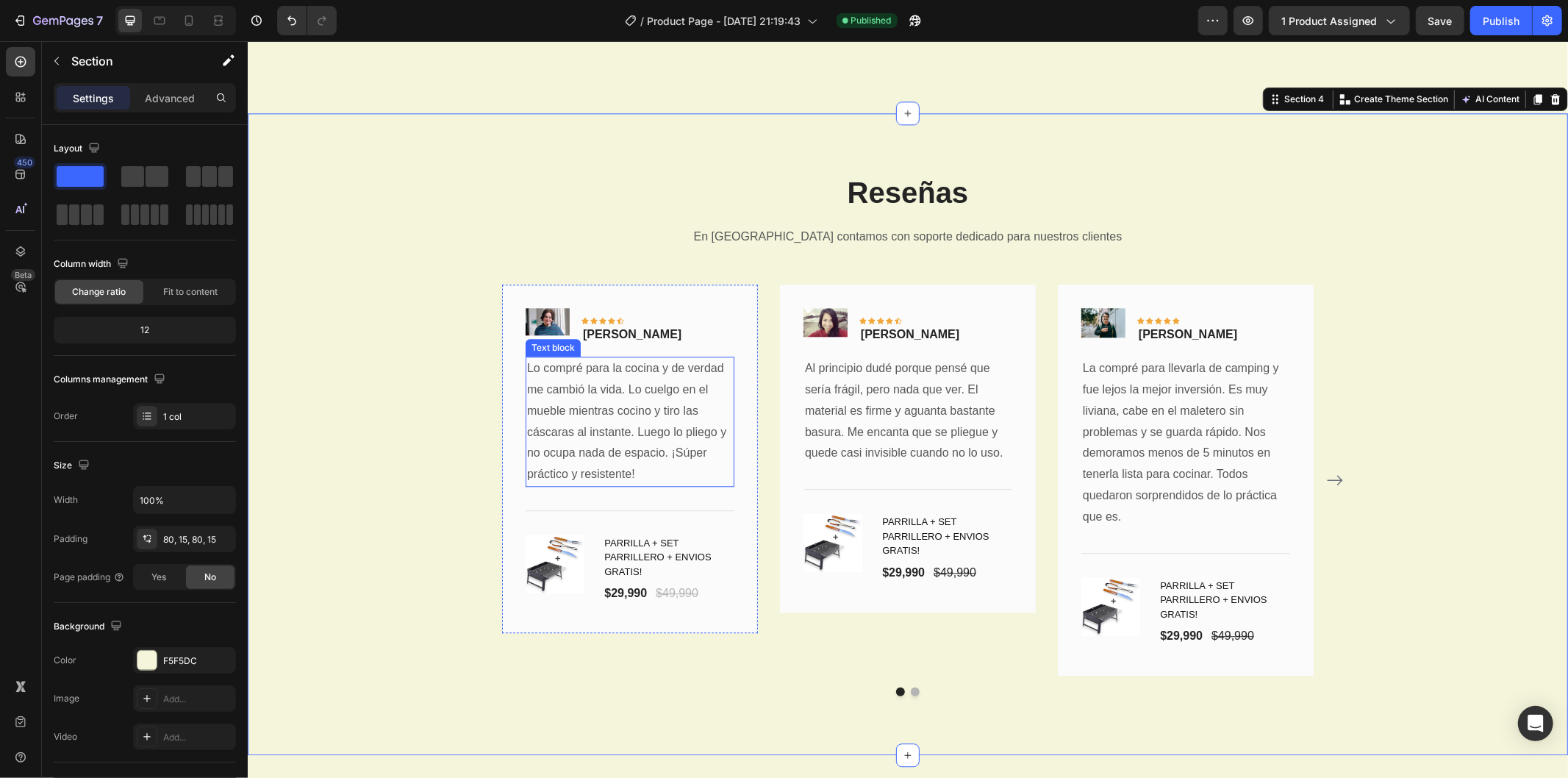
click at [597, 429] on p "Lo compré para la cocina y de verdad me cambió la vida. Lo cuelgo en el mueble …" at bounding box center [629, 421] width 206 height 127
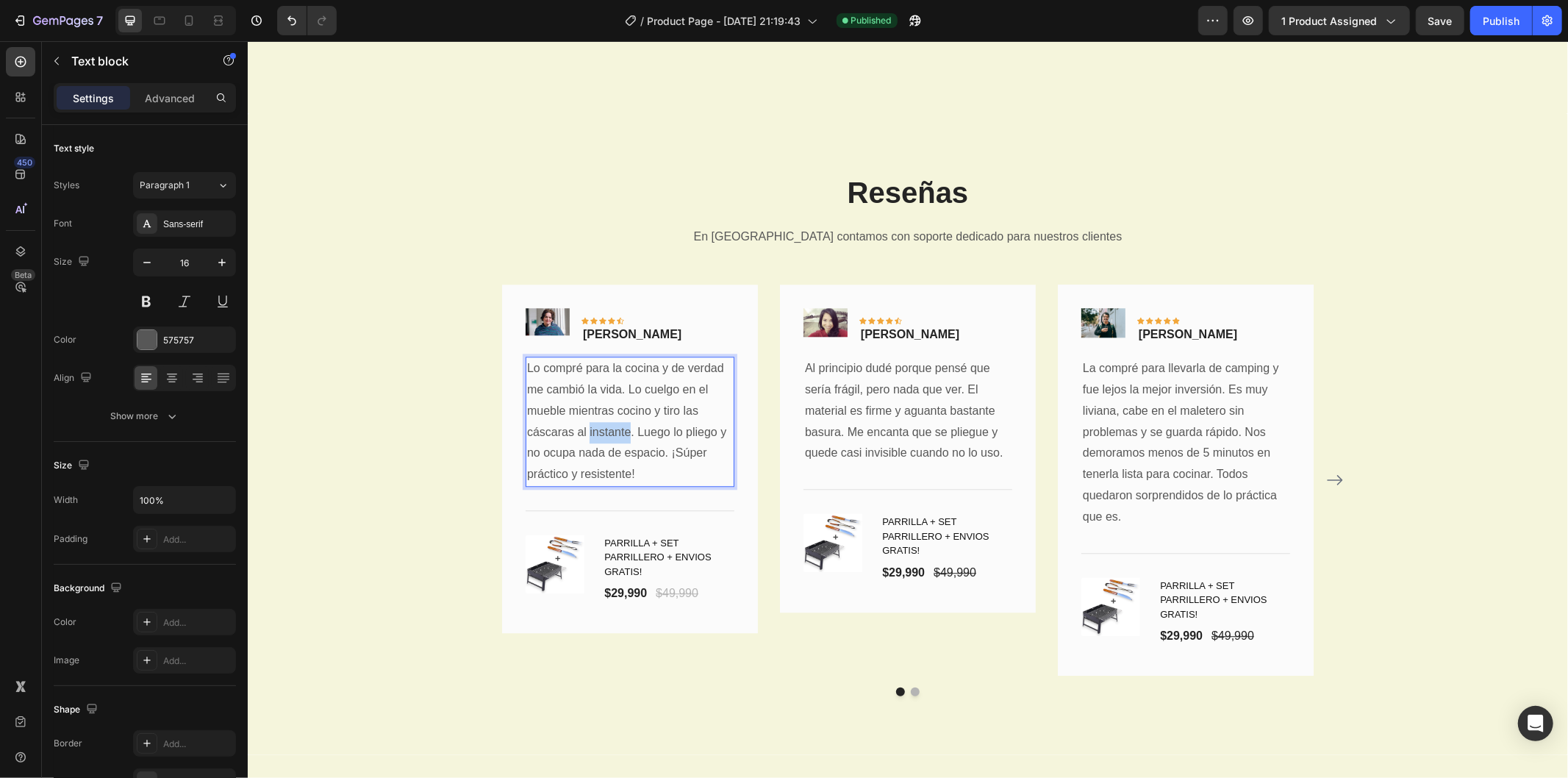
click at [597, 429] on p "Lo compré para la cocina y de verdad me cambió la vida. Lo cuelgo en el mueble …" at bounding box center [629, 421] width 206 height 127
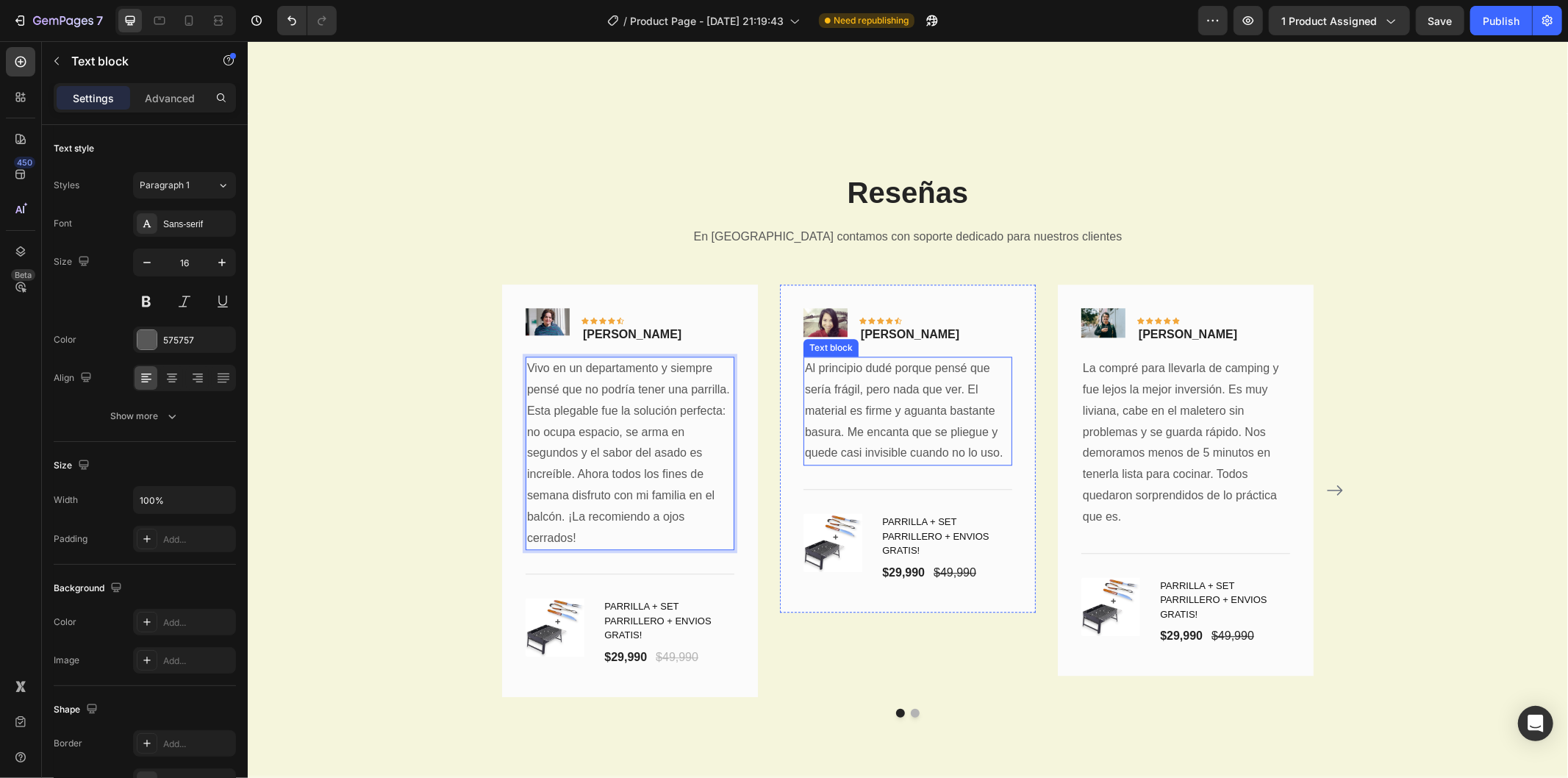
click at [900, 386] on p "Al principio dudé porque pensé que sería frágil, pero nada que ver. El material…" at bounding box center [907, 410] width 206 height 106
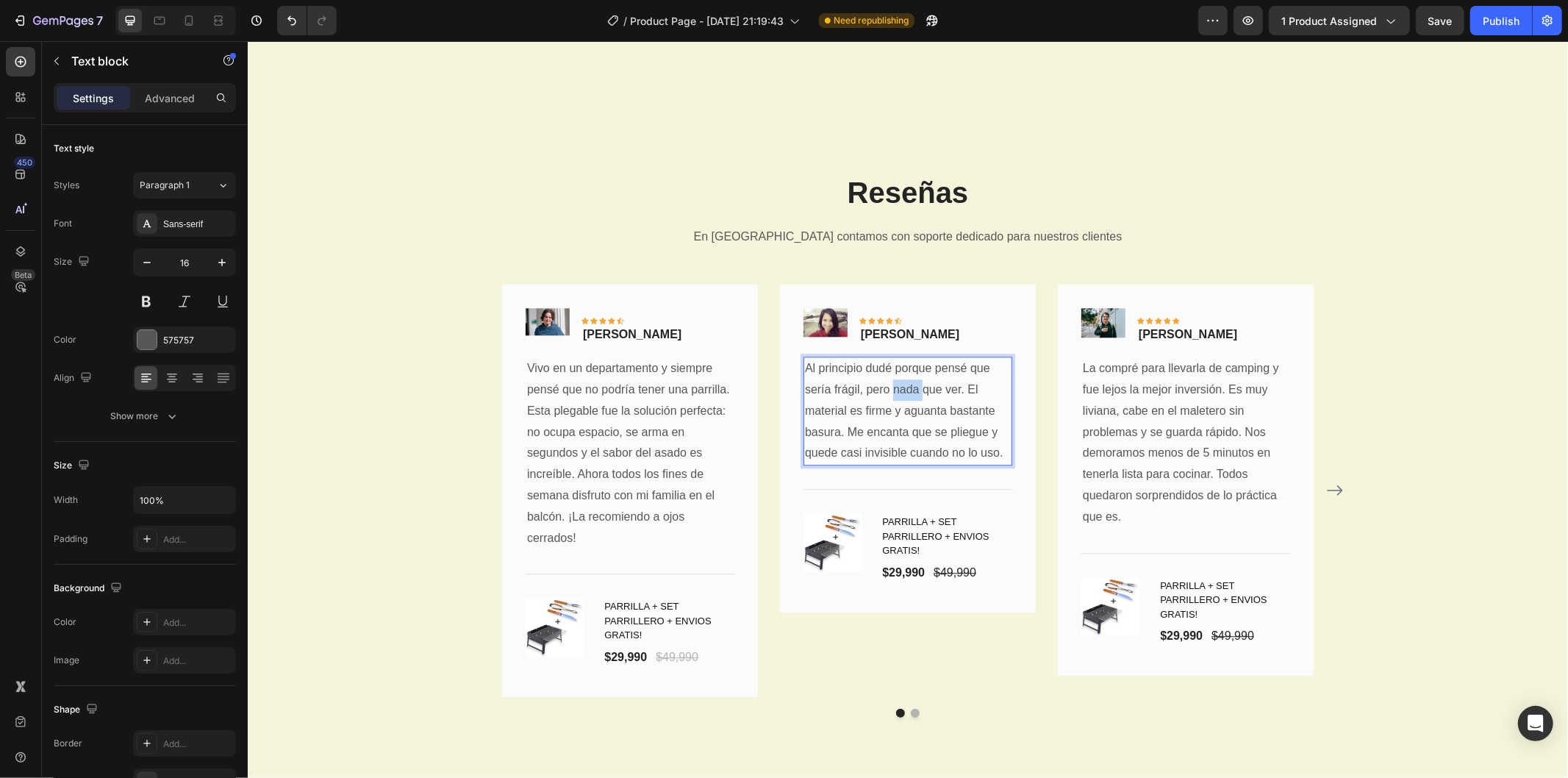
click at [900, 386] on p "Al principio dudé porque pensé que sería frágil, pero nada que ver. El material…" at bounding box center [907, 410] width 206 height 106
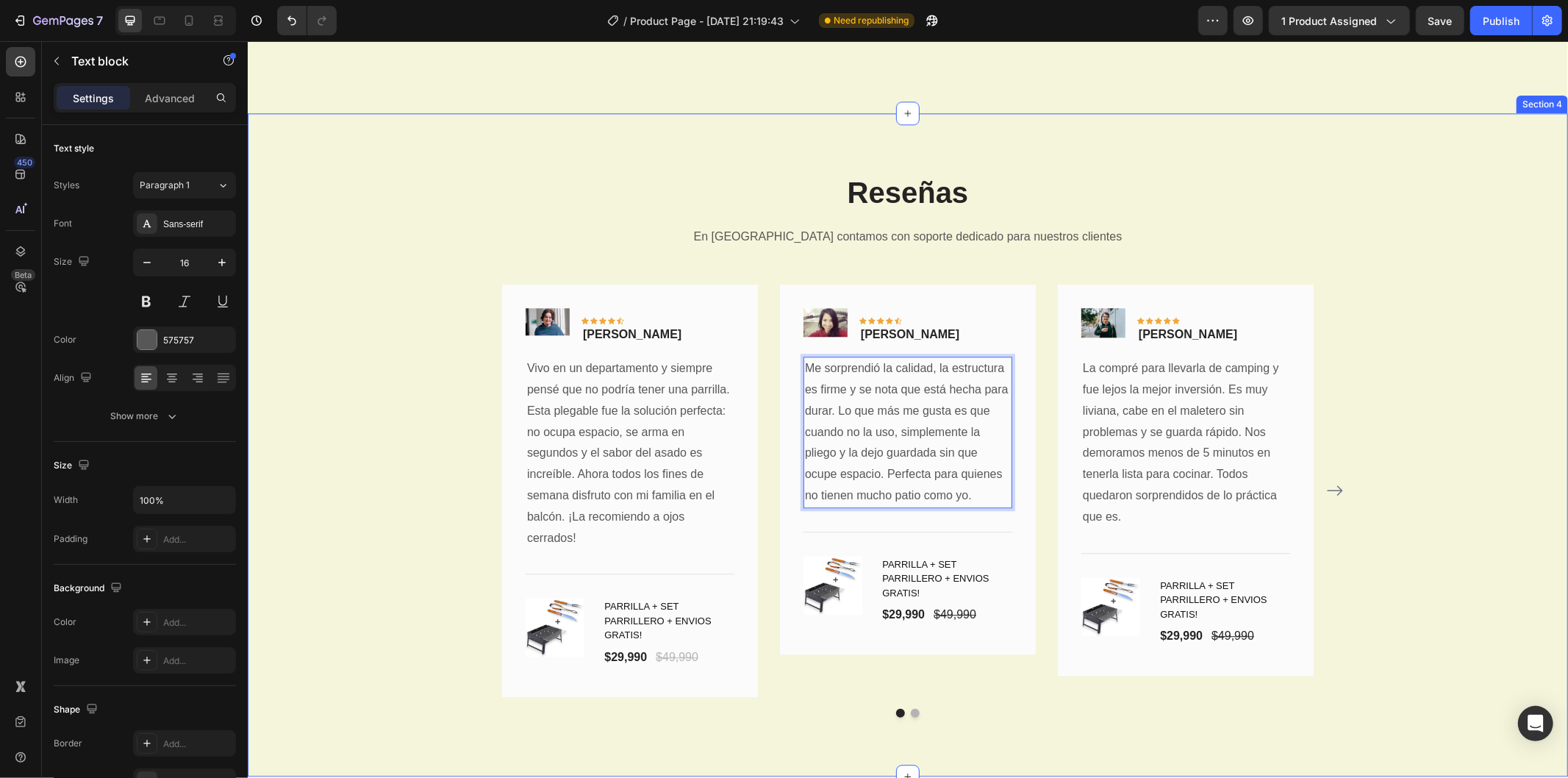
click at [1465, 369] on div "Reseñas Heading En [GEOGRAPHIC_DATA] contamos con soporte dedicado para nuestro…" at bounding box center [907, 443] width 1298 height 545
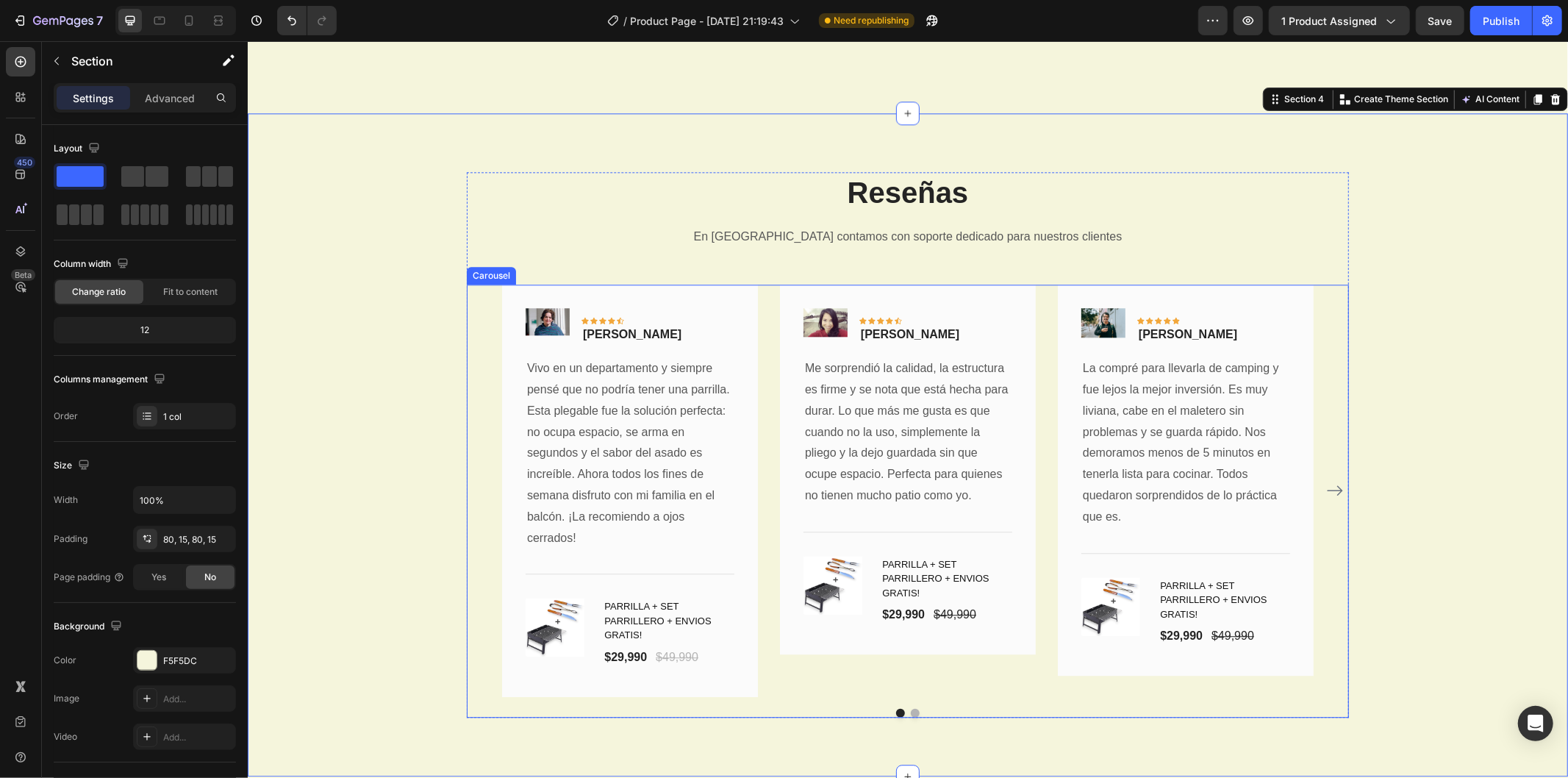
click at [1333, 489] on icon "Carousel Next Arrow" at bounding box center [1334, 491] width 16 height 10
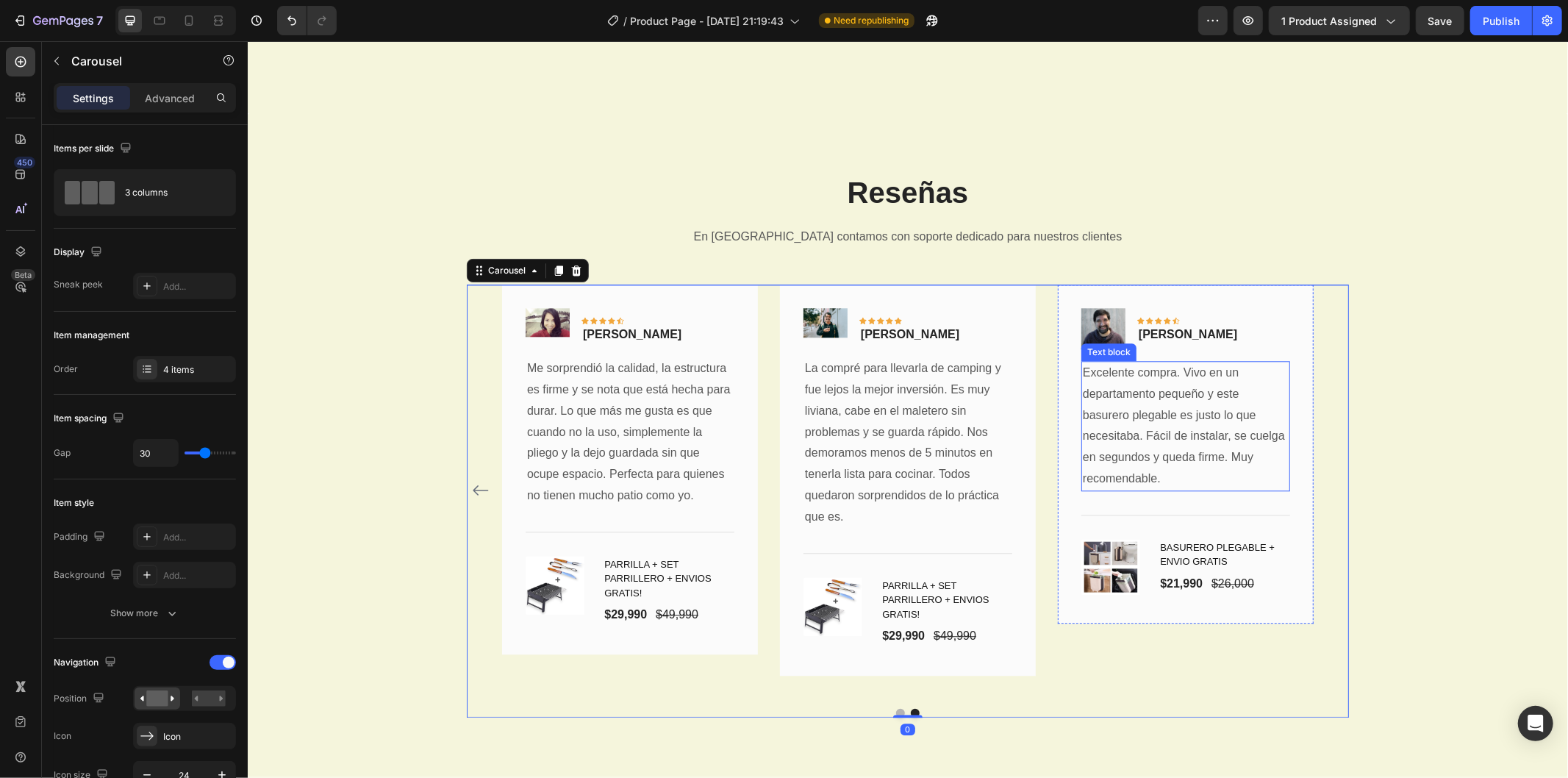
click at [1104, 433] on p "Excelente compra. Vivo en un departamento pequeño y este basurero plegable es j…" at bounding box center [1185, 426] width 206 height 127
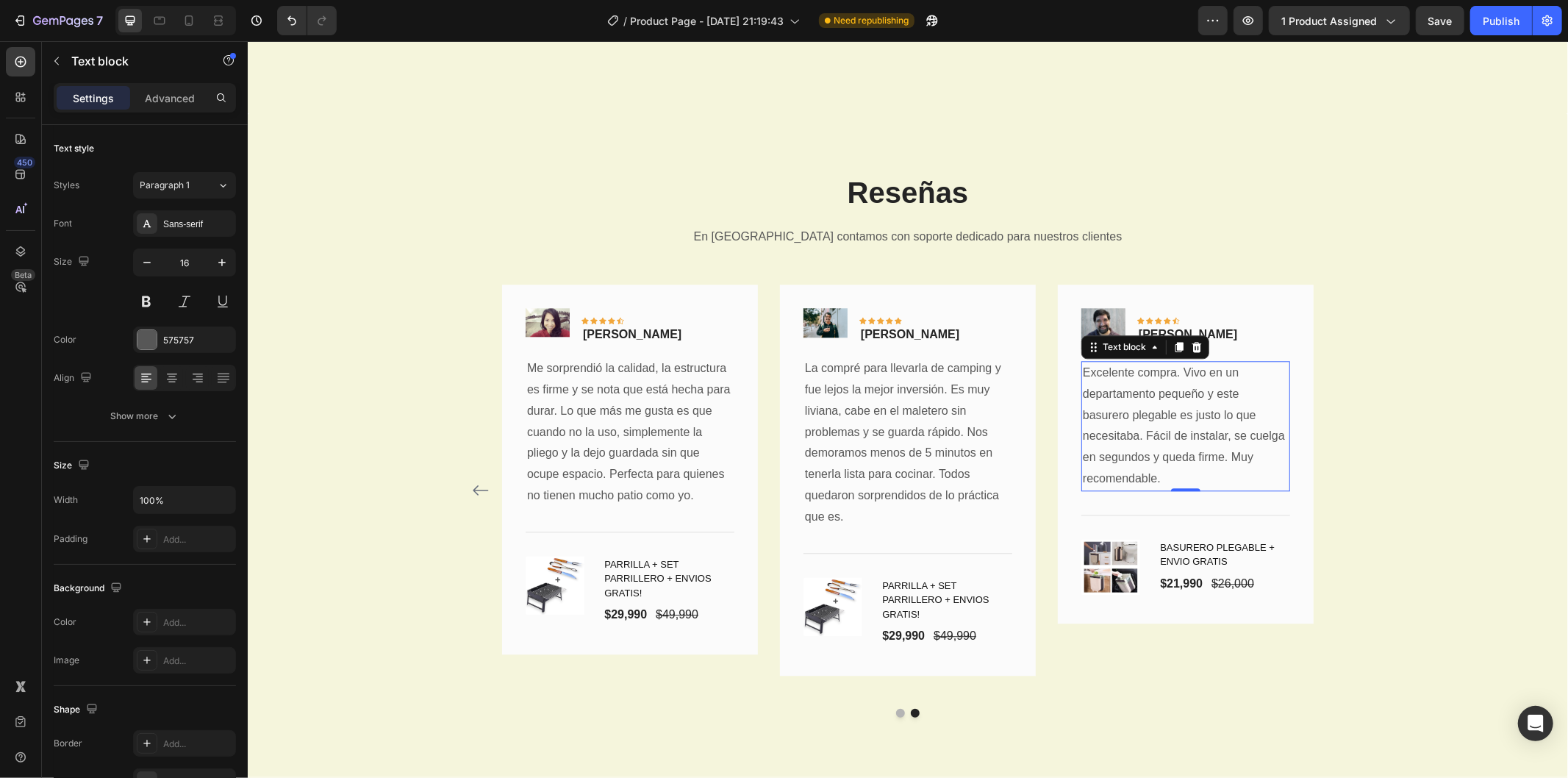
click at [1104, 433] on p "Excelente compra. Vivo en un departamento pequeño y este basurero plegable es j…" at bounding box center [1185, 426] width 206 height 127
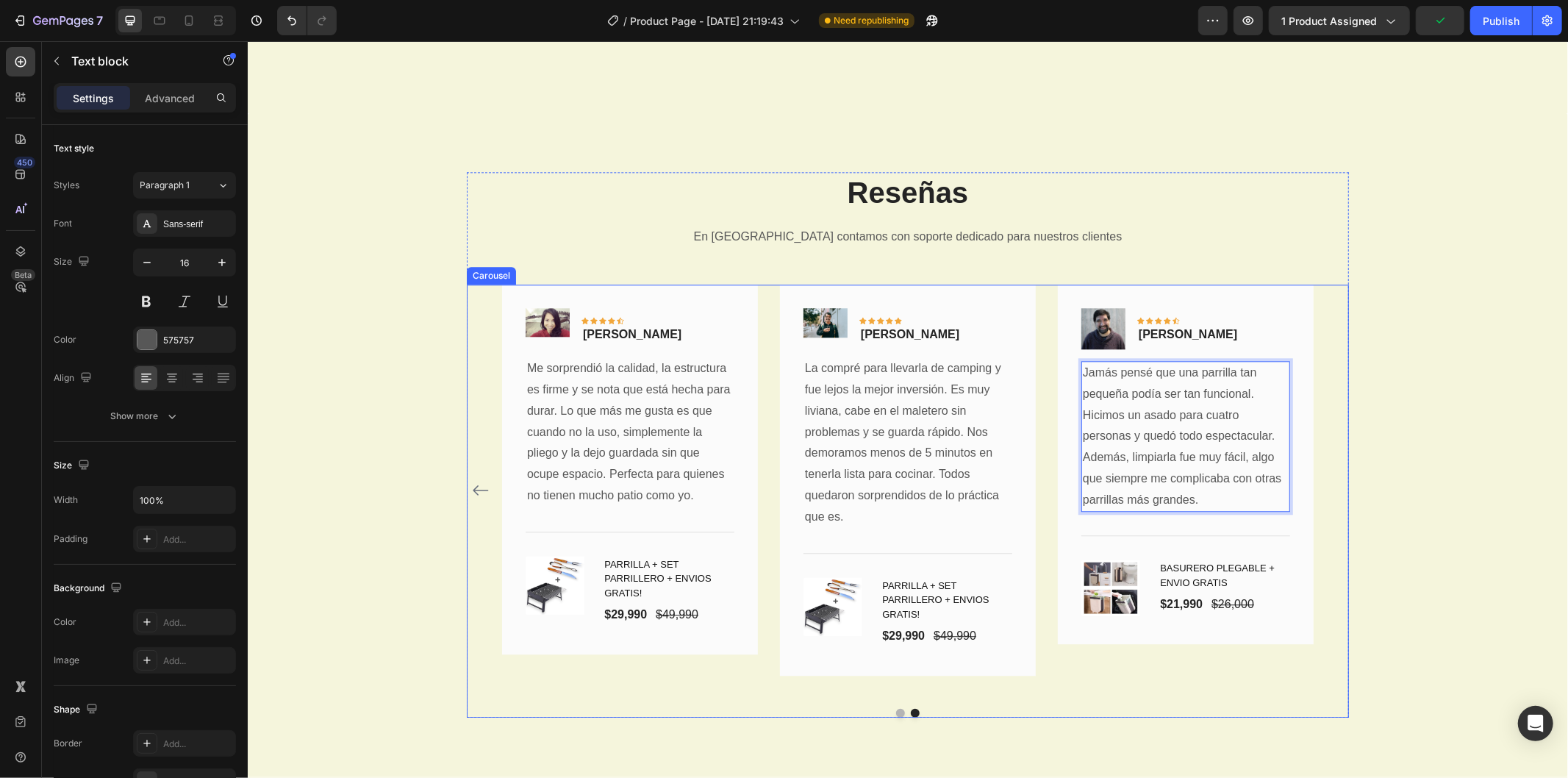
click at [1319, 534] on div "Image Icon Icon Icon Icon Icon Row [PERSON_NAME] Text block Row Vivo en un depa…" at bounding box center [907, 490] width 882 height 412
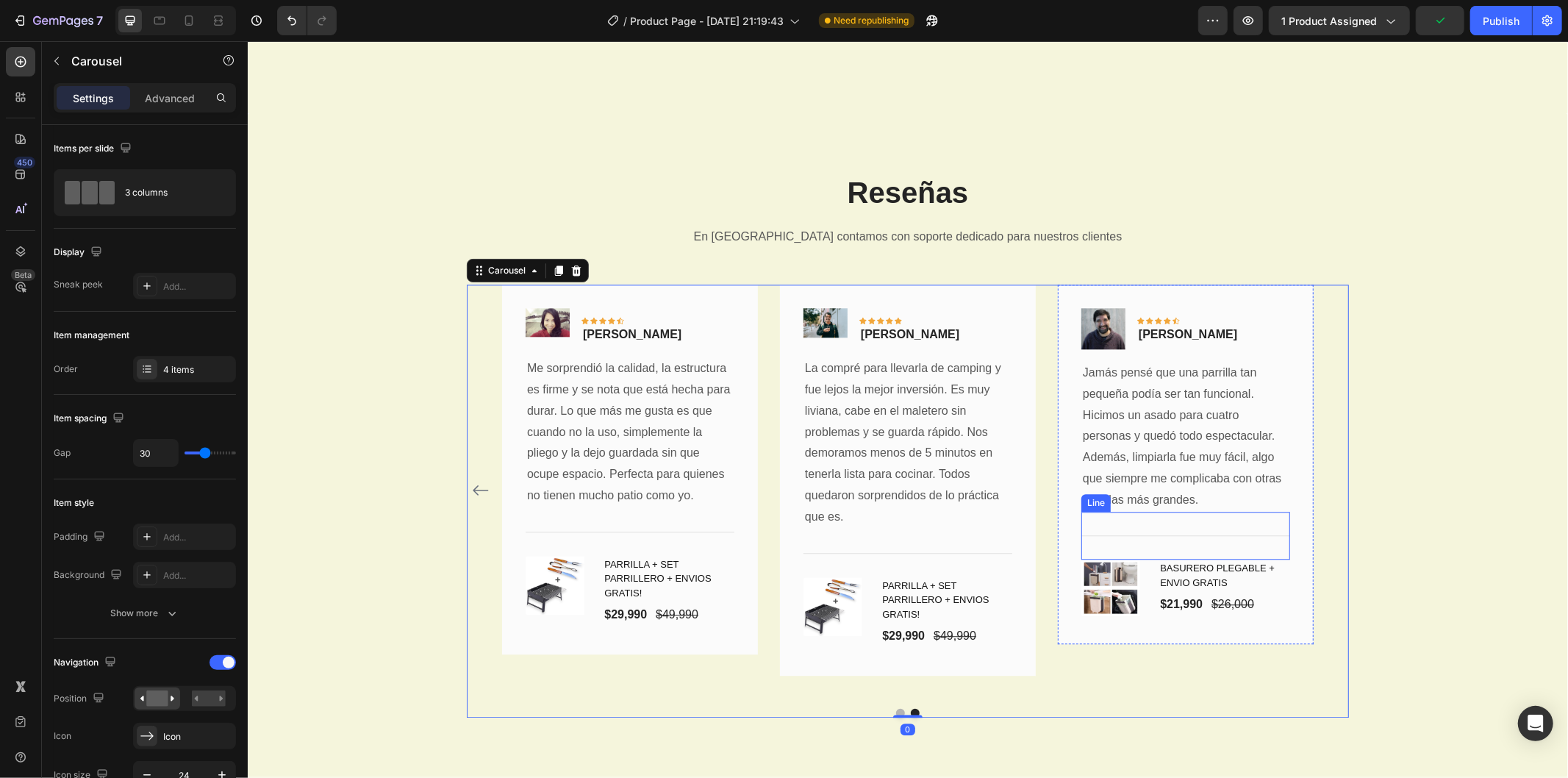
click at [1183, 570] on h1 "BASURERO PLEGABLE + ENVIO GRATIS" at bounding box center [1224, 575] width 132 height 32
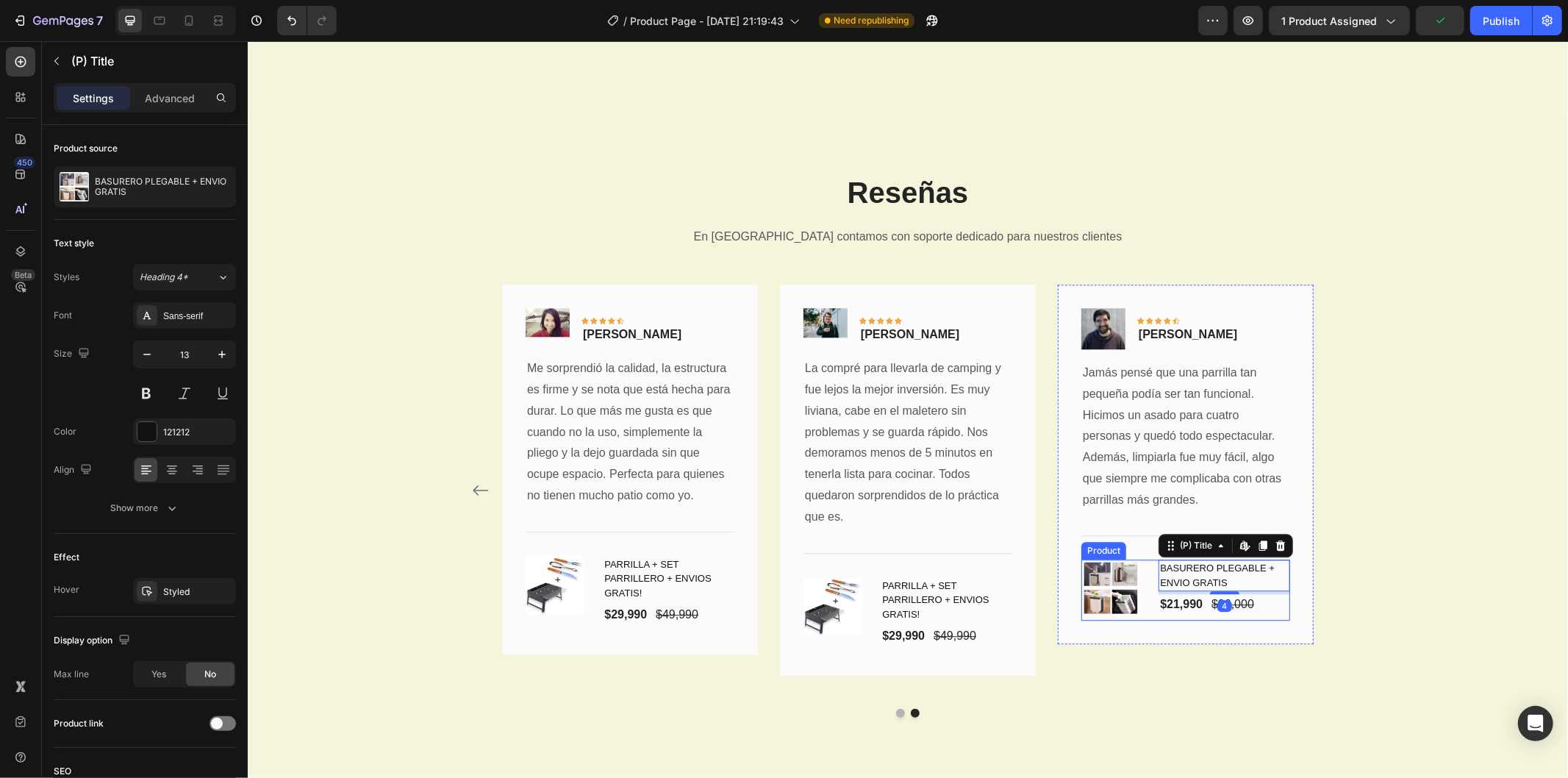
click at [1102, 580] on div "(P) Images & Gallery" at bounding box center [1113, 587] width 65 height 56
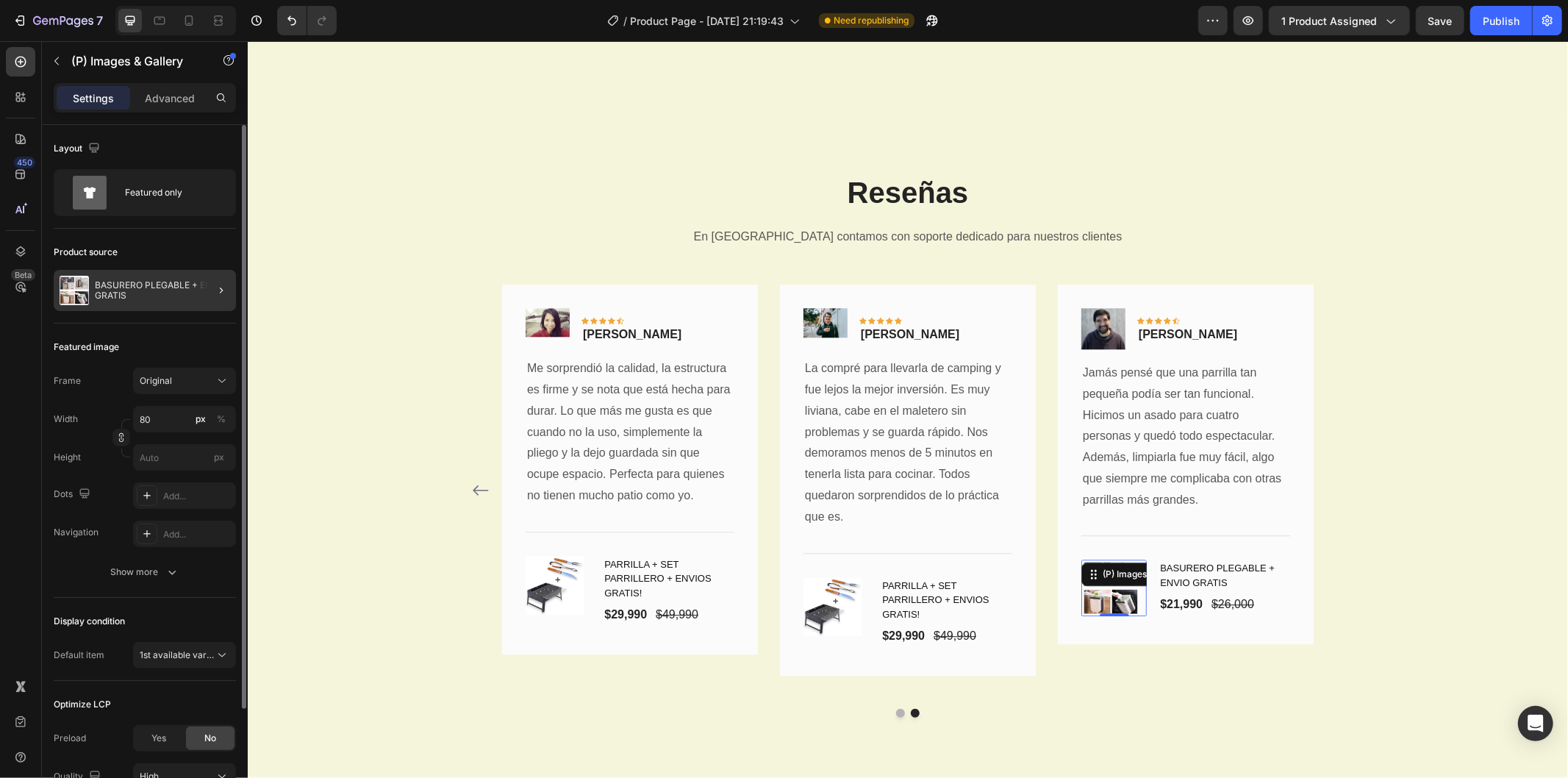
click at [210, 287] on div at bounding box center [215, 290] width 41 height 41
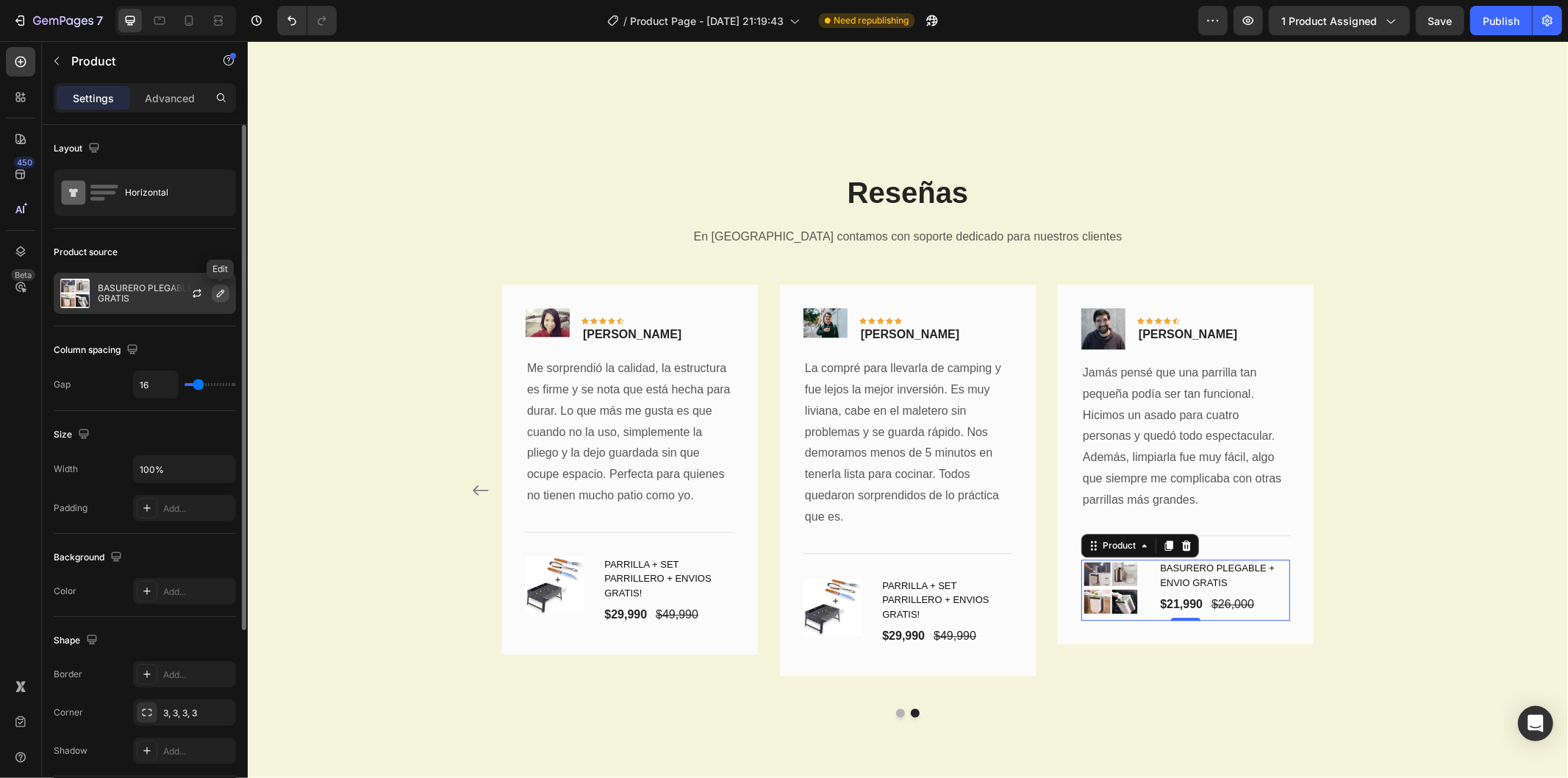
click at [219, 294] on icon "button" at bounding box center [220, 294] width 12 height 12
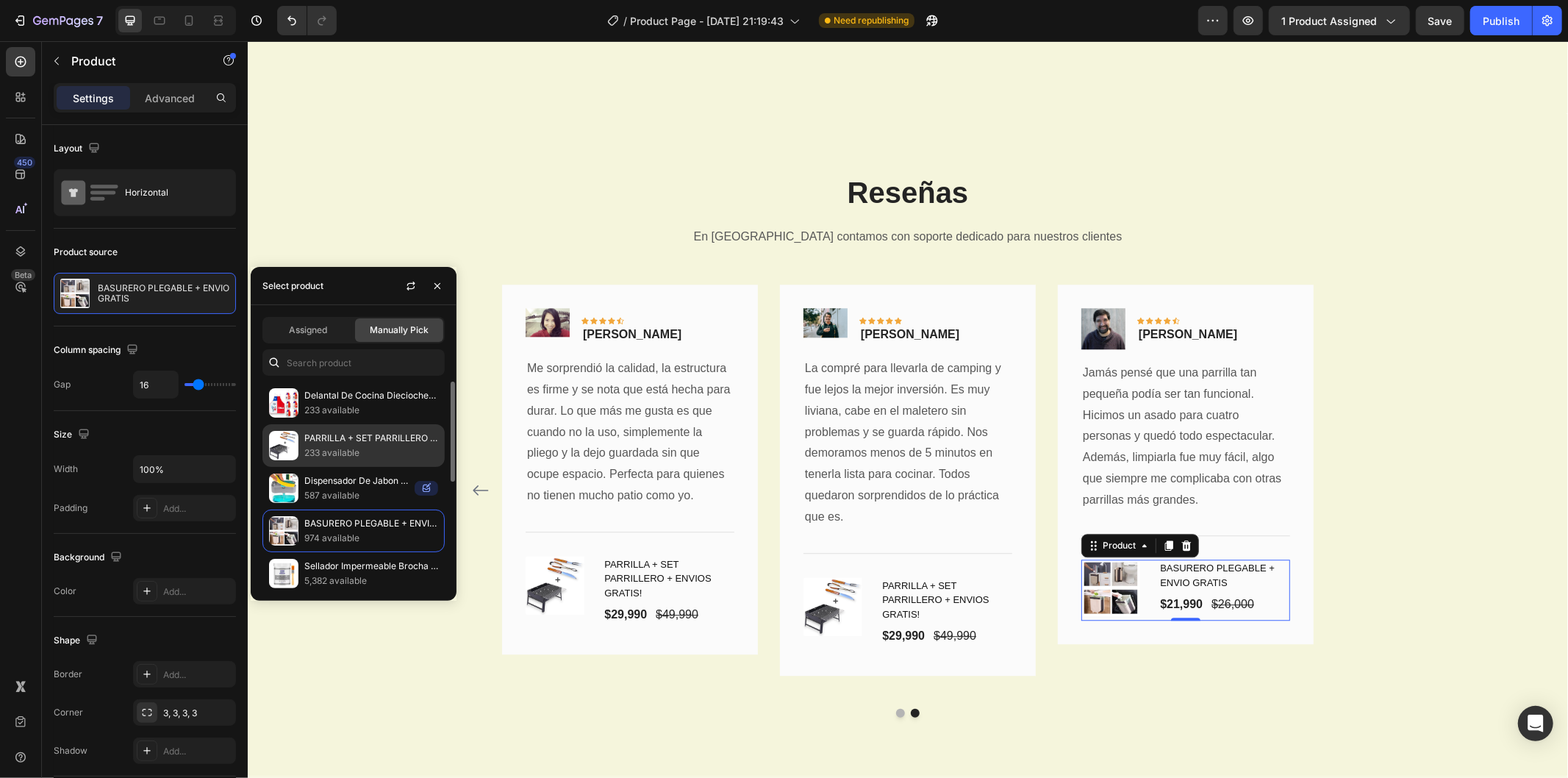
click at [345, 432] on p "PARRILLA + SET PARRILLERO + ENVIOS GRATIS!" at bounding box center [371, 438] width 134 height 15
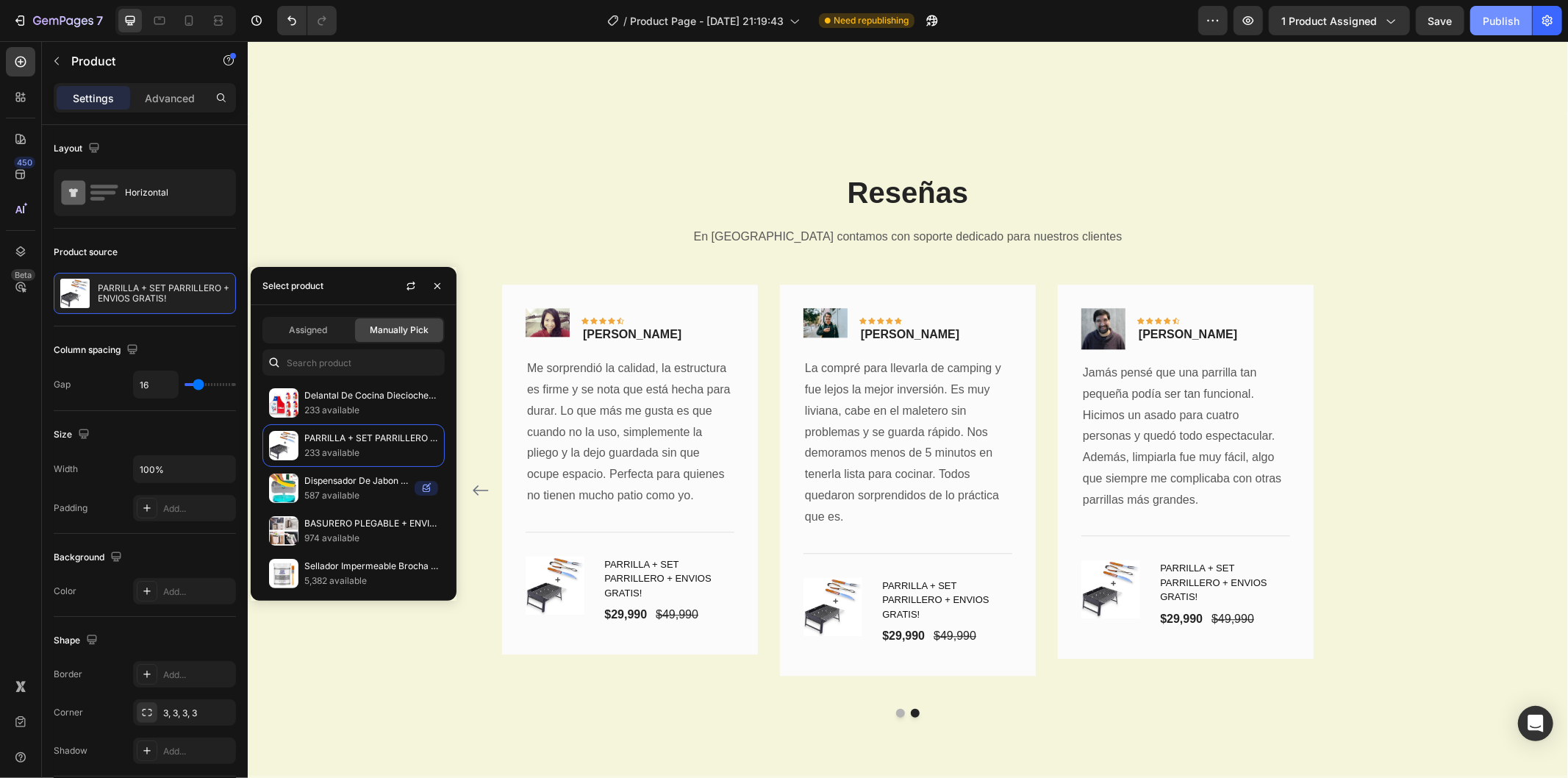
click at [1487, 28] on div "Publish" at bounding box center [1501, 21] width 37 height 16
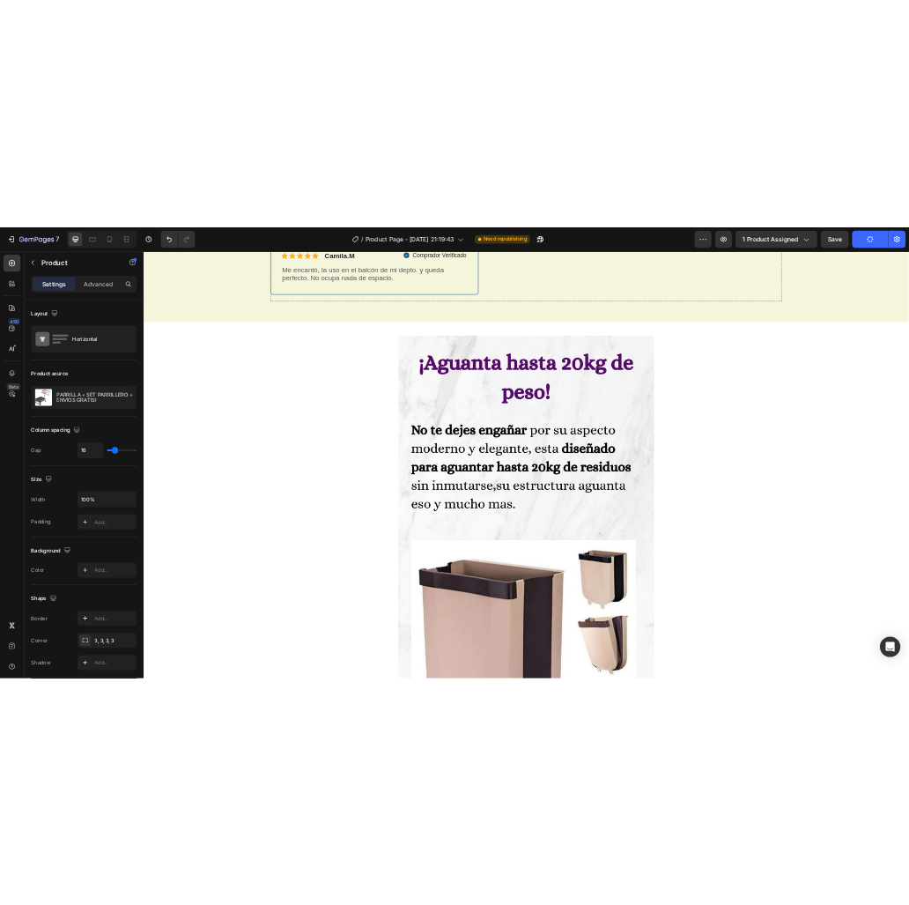
scroll to position [881, 0]
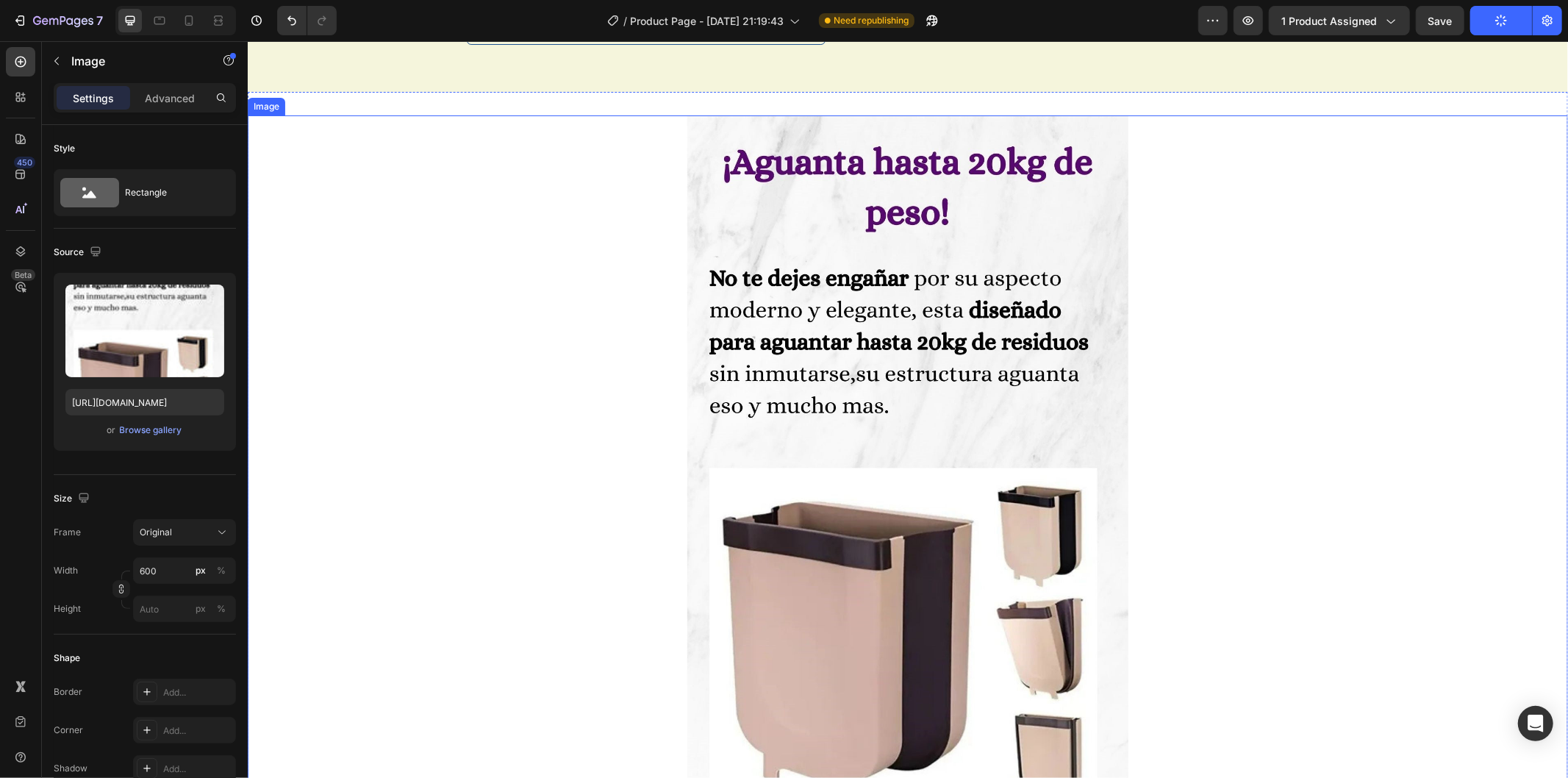
click at [827, 386] on img at bounding box center [907, 469] width 441 height 710
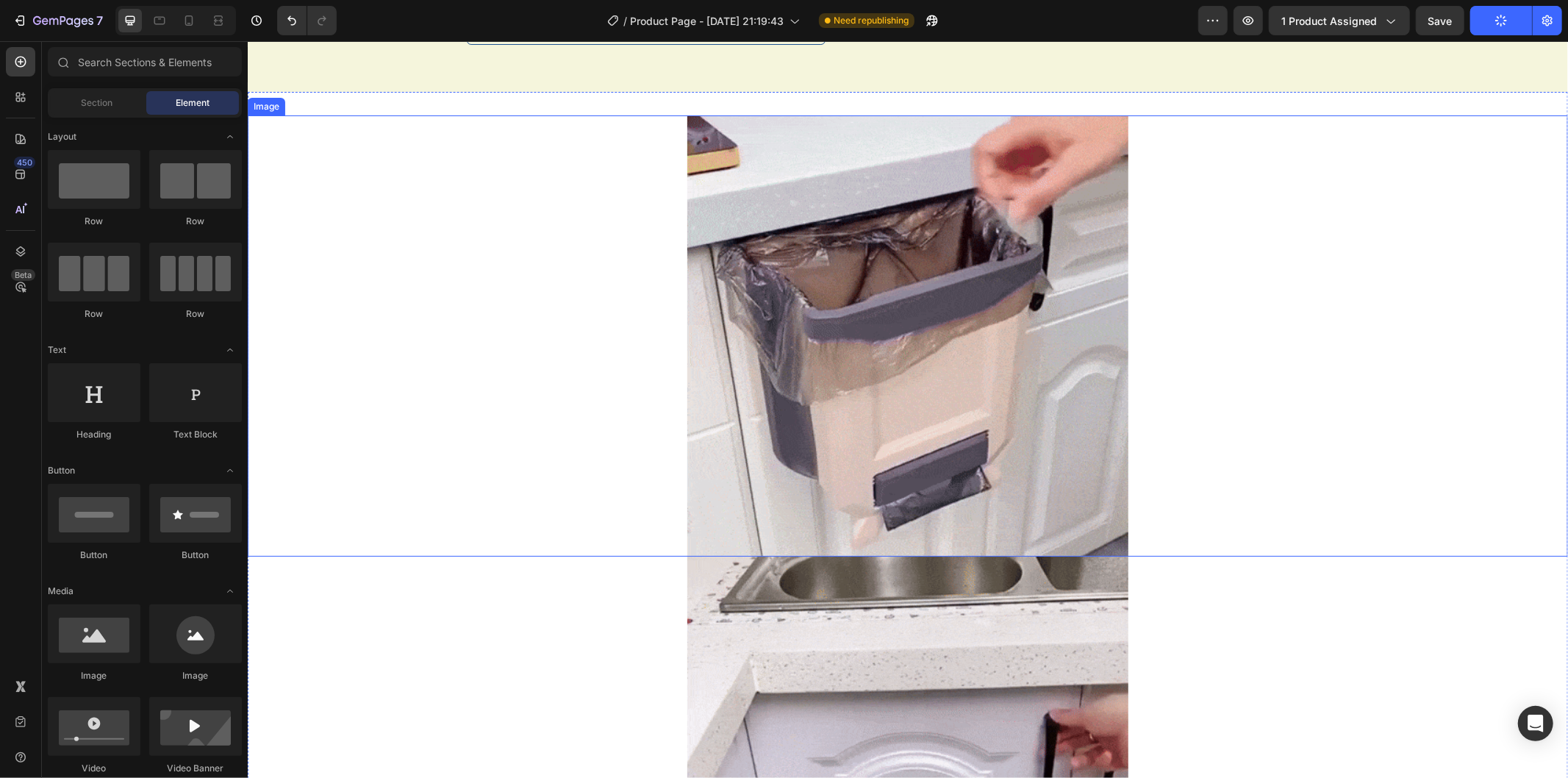
click at [830, 373] on img at bounding box center [907, 335] width 441 height 442
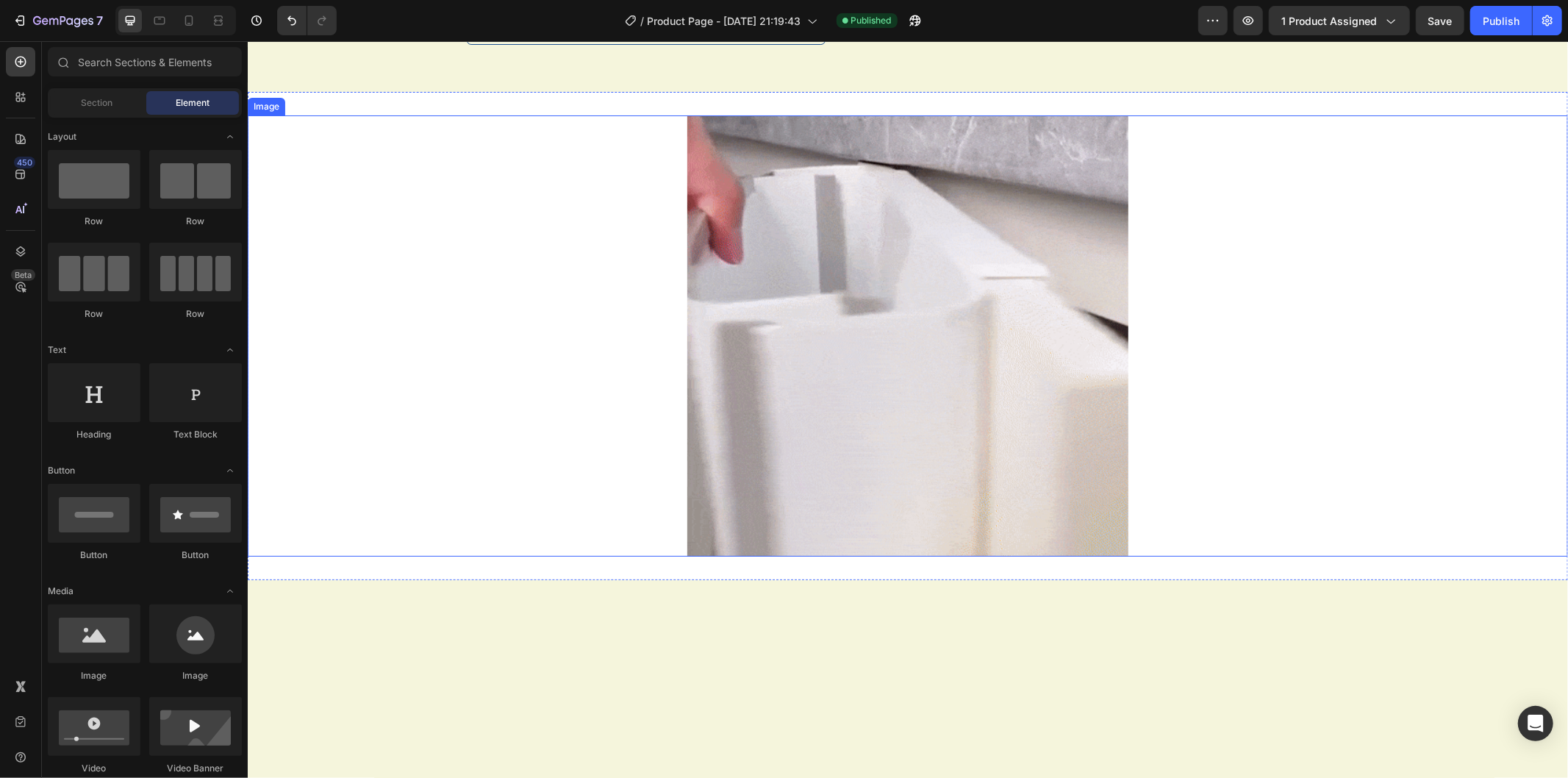
click at [863, 368] on img at bounding box center [907, 335] width 441 height 442
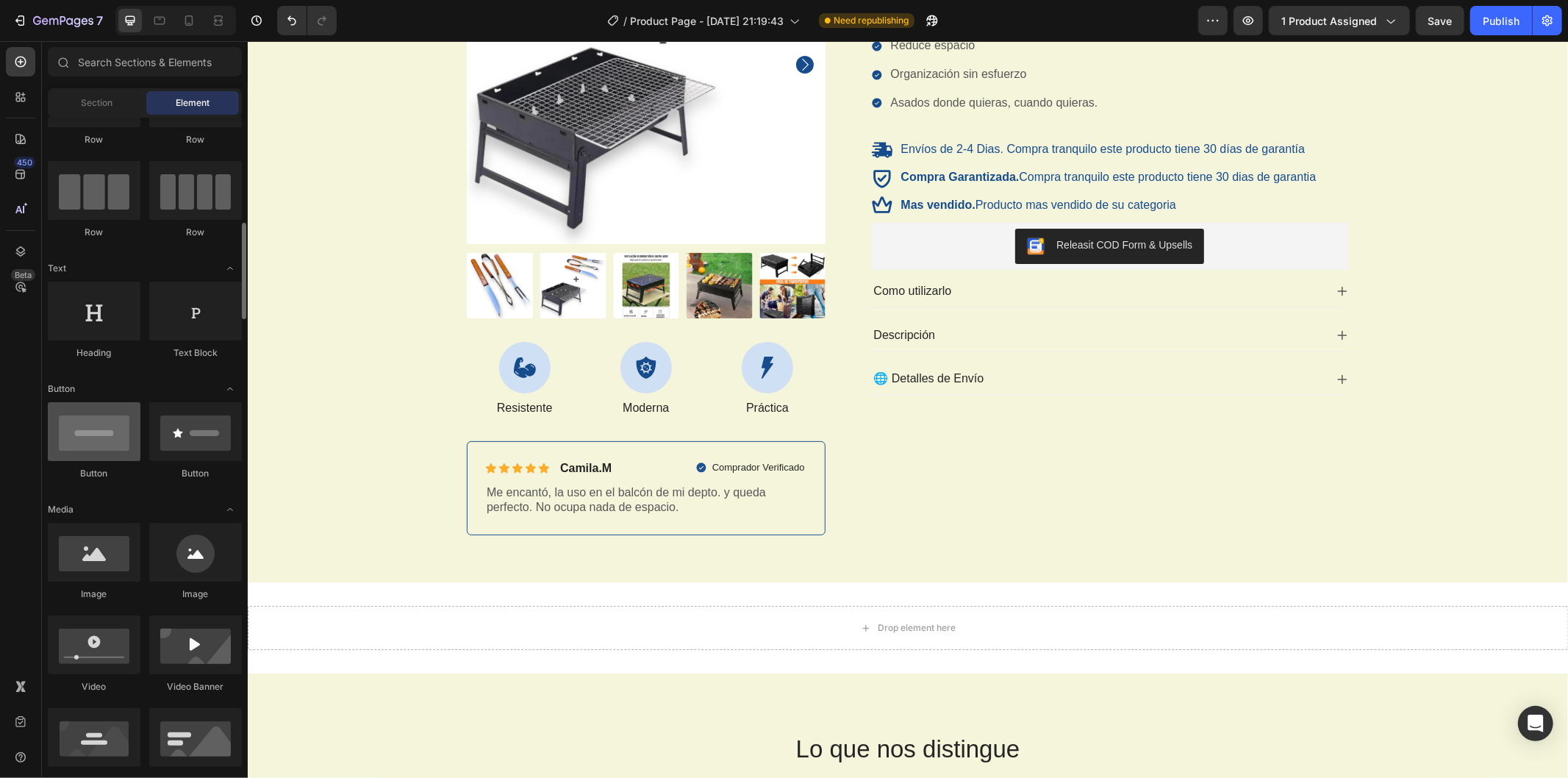
scroll to position [164, 0]
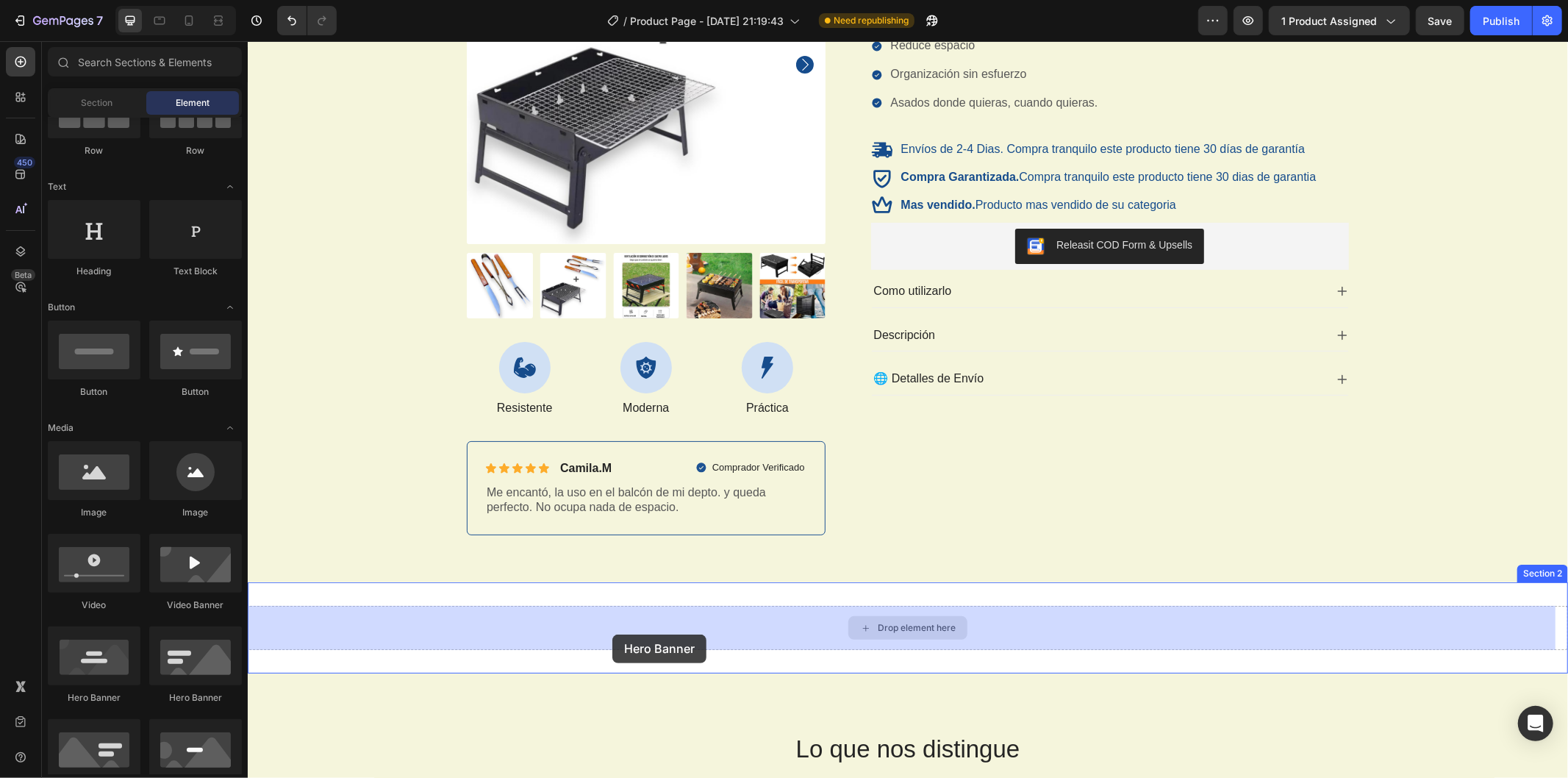
drag, startPoint x: 455, startPoint y: 708, endPoint x: 623, endPoint y: 633, distance: 184.0
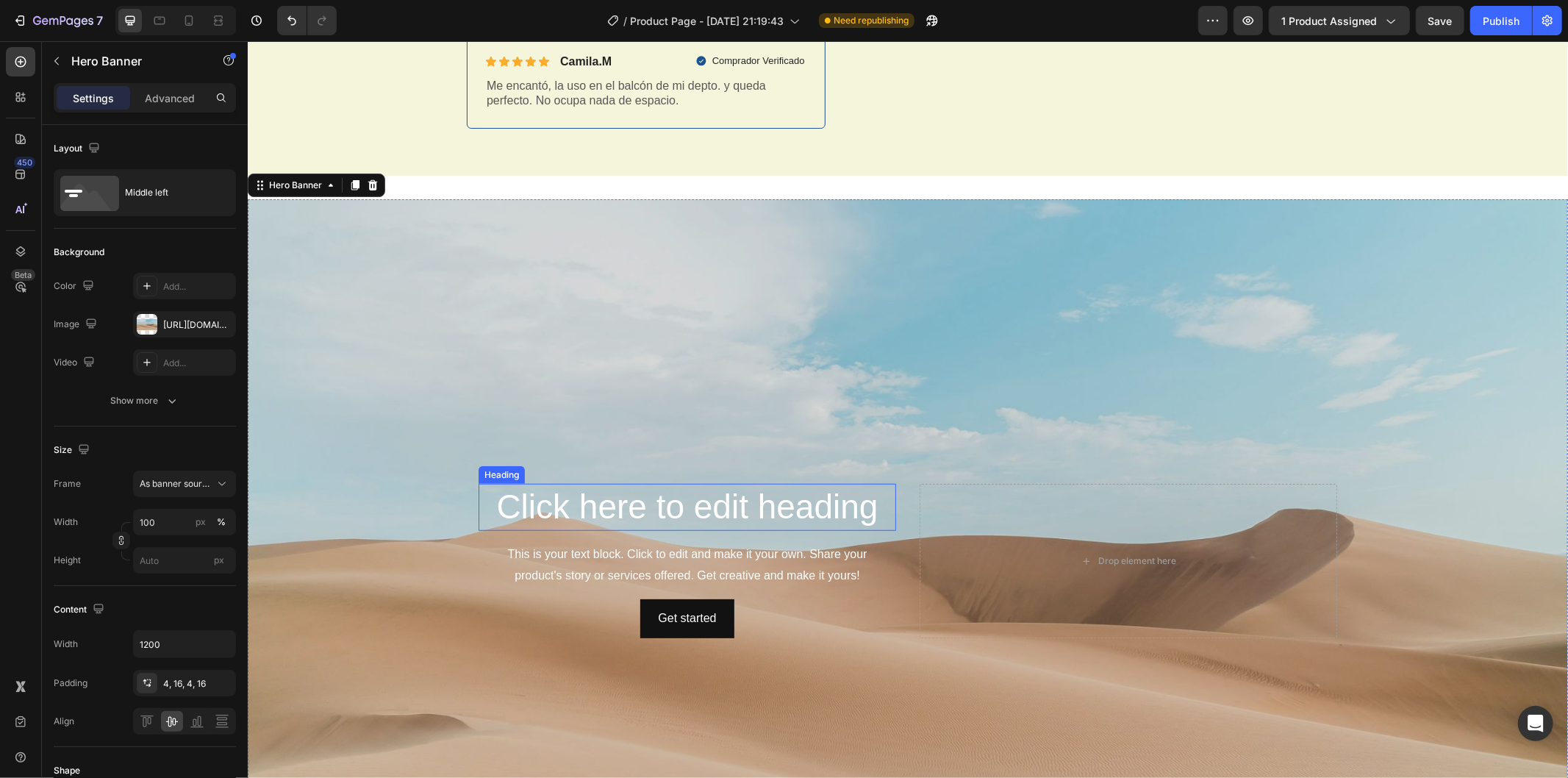
scroll to position [817, 0]
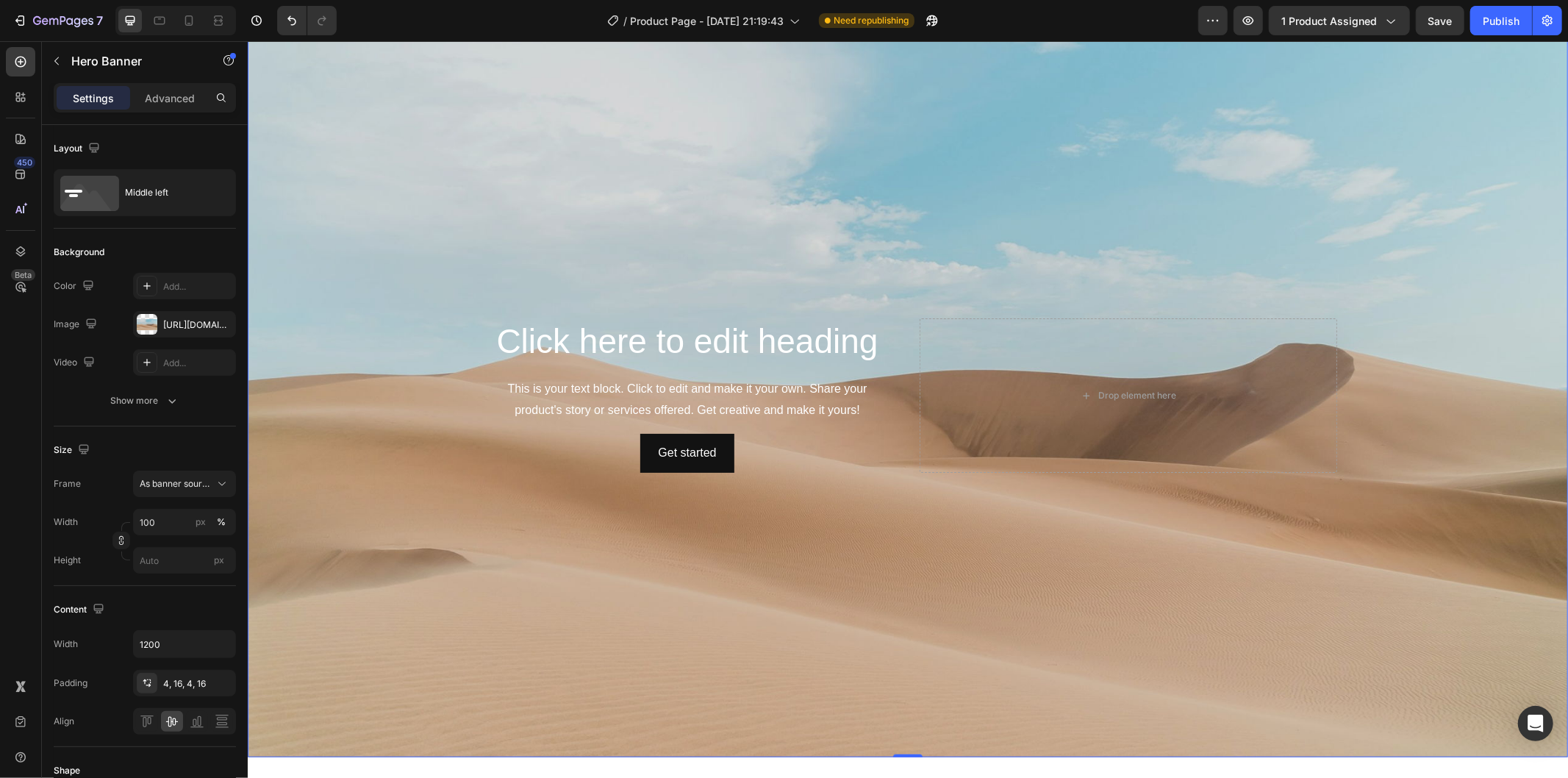
click at [487, 201] on div "Background Image" at bounding box center [907, 395] width 1321 height 724
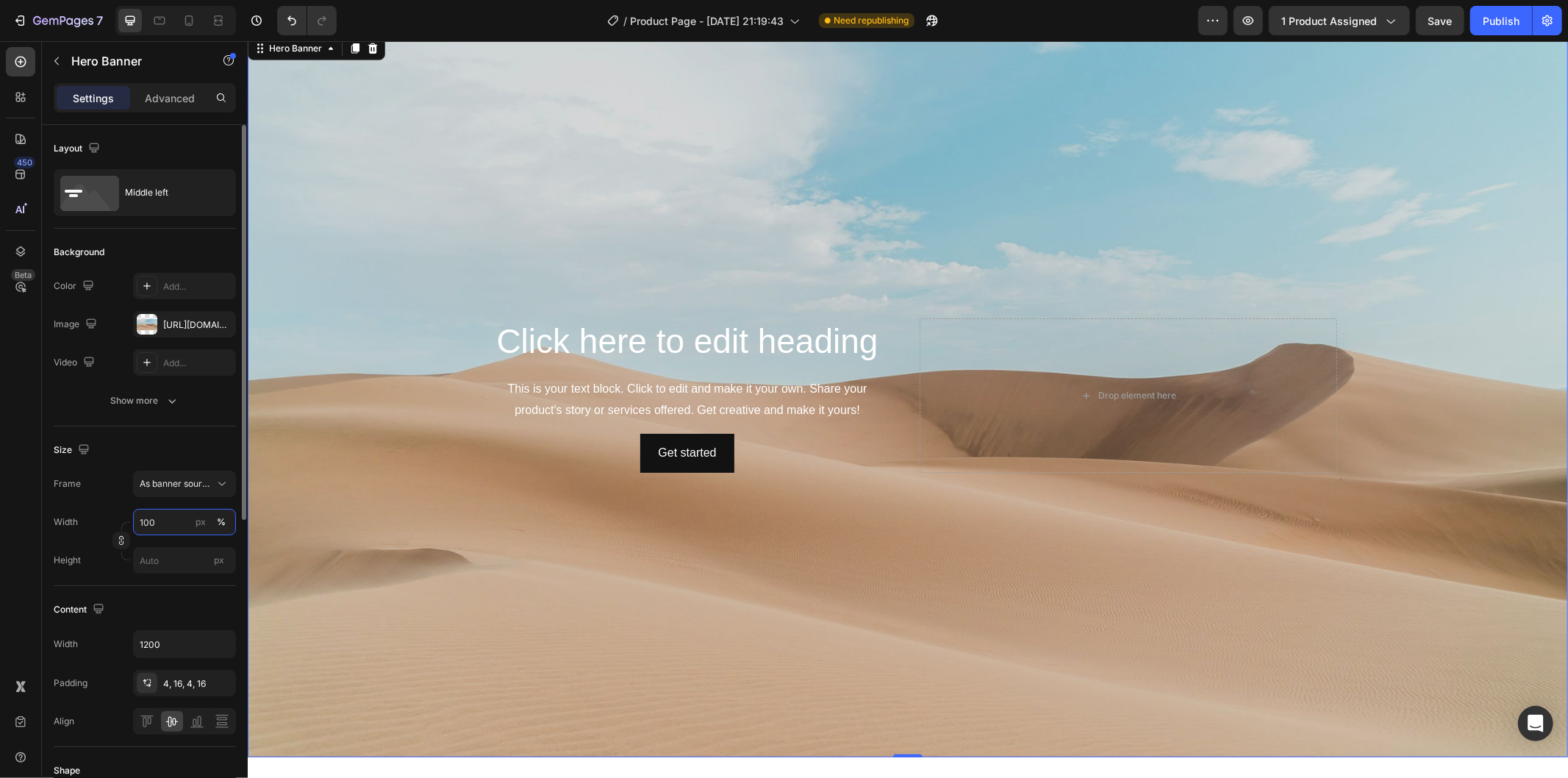
click at [191, 511] on input "100" at bounding box center [184, 523] width 103 height 27
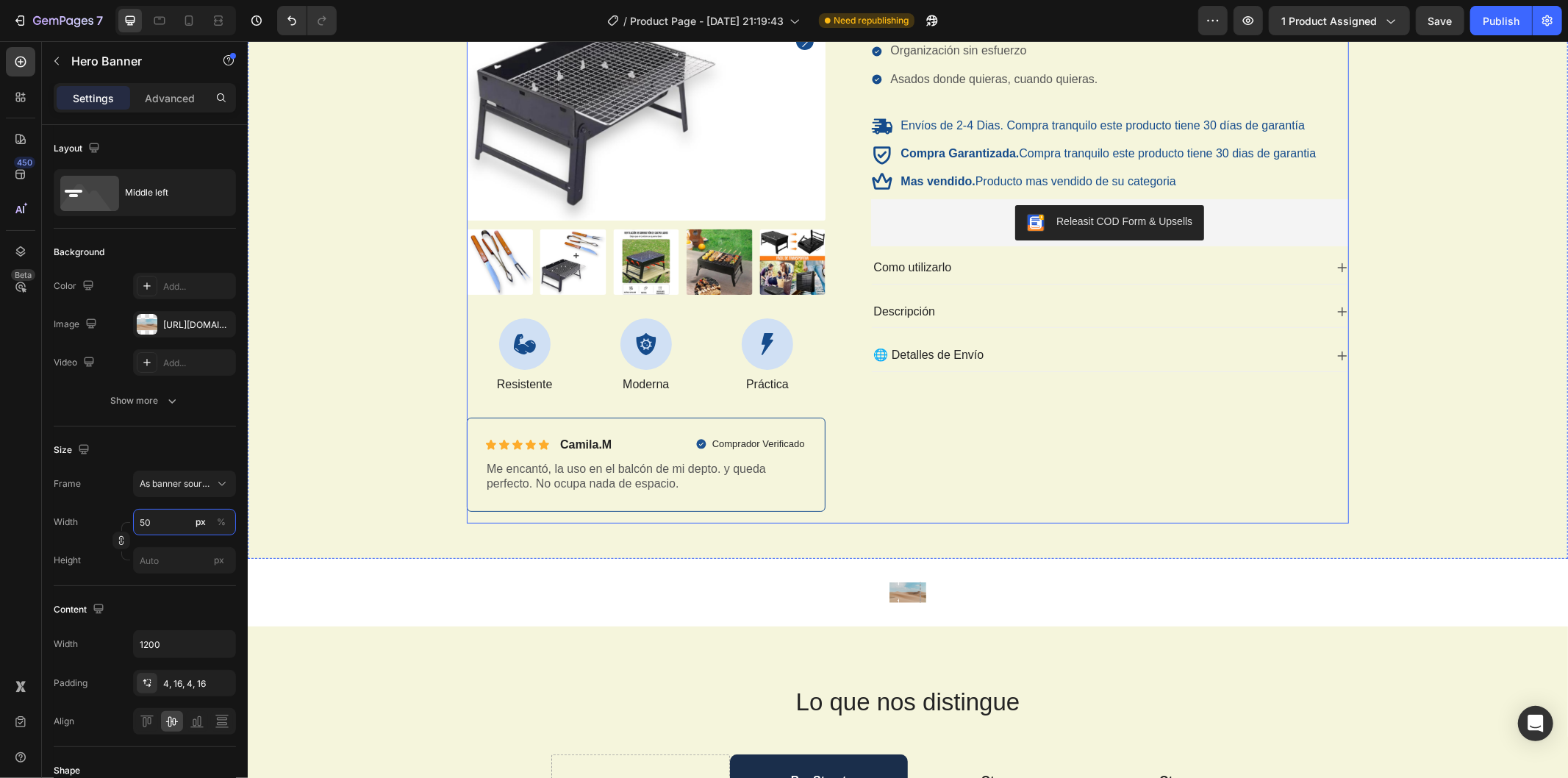
scroll to position [326, 0]
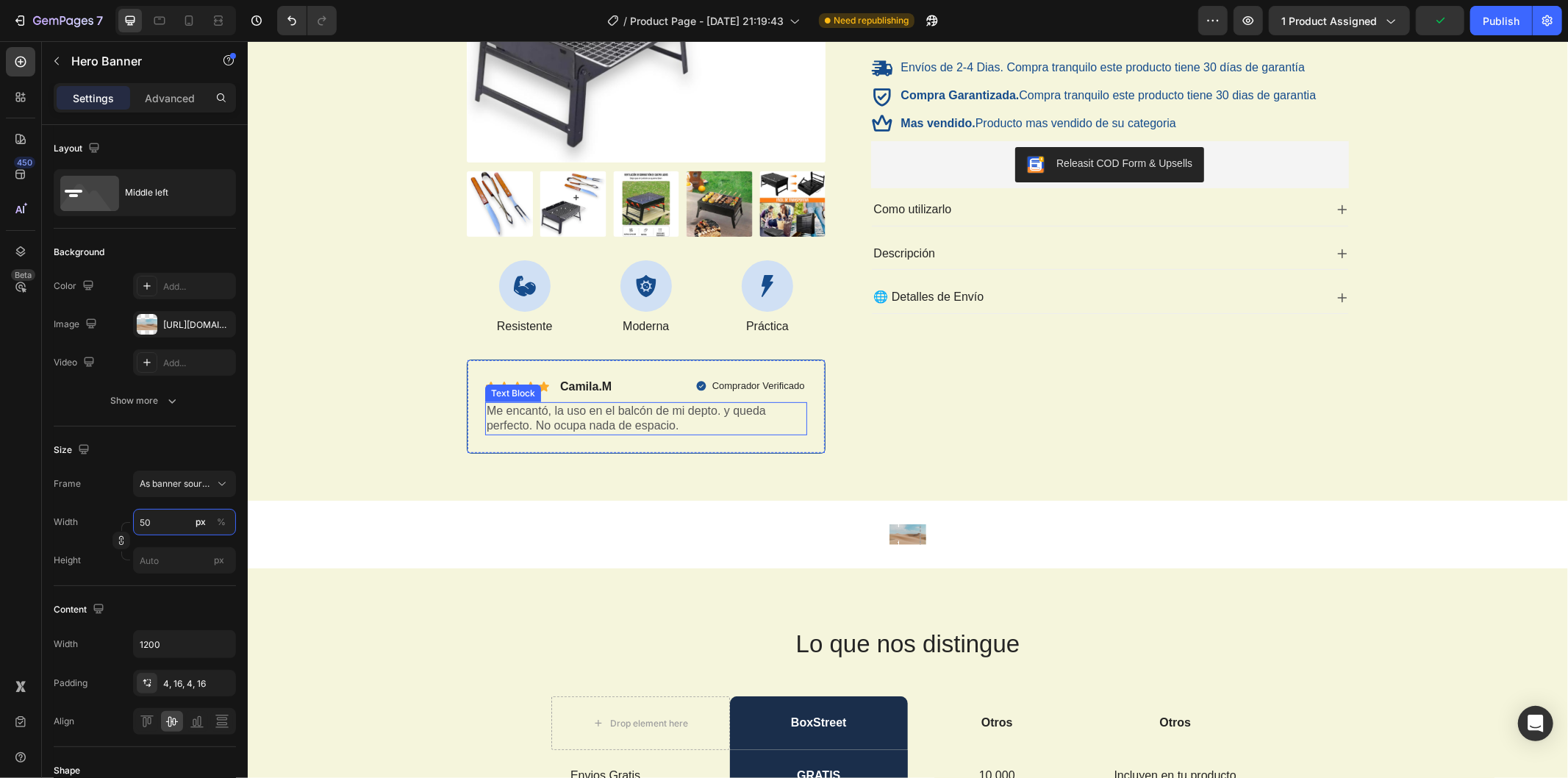
type input "5"
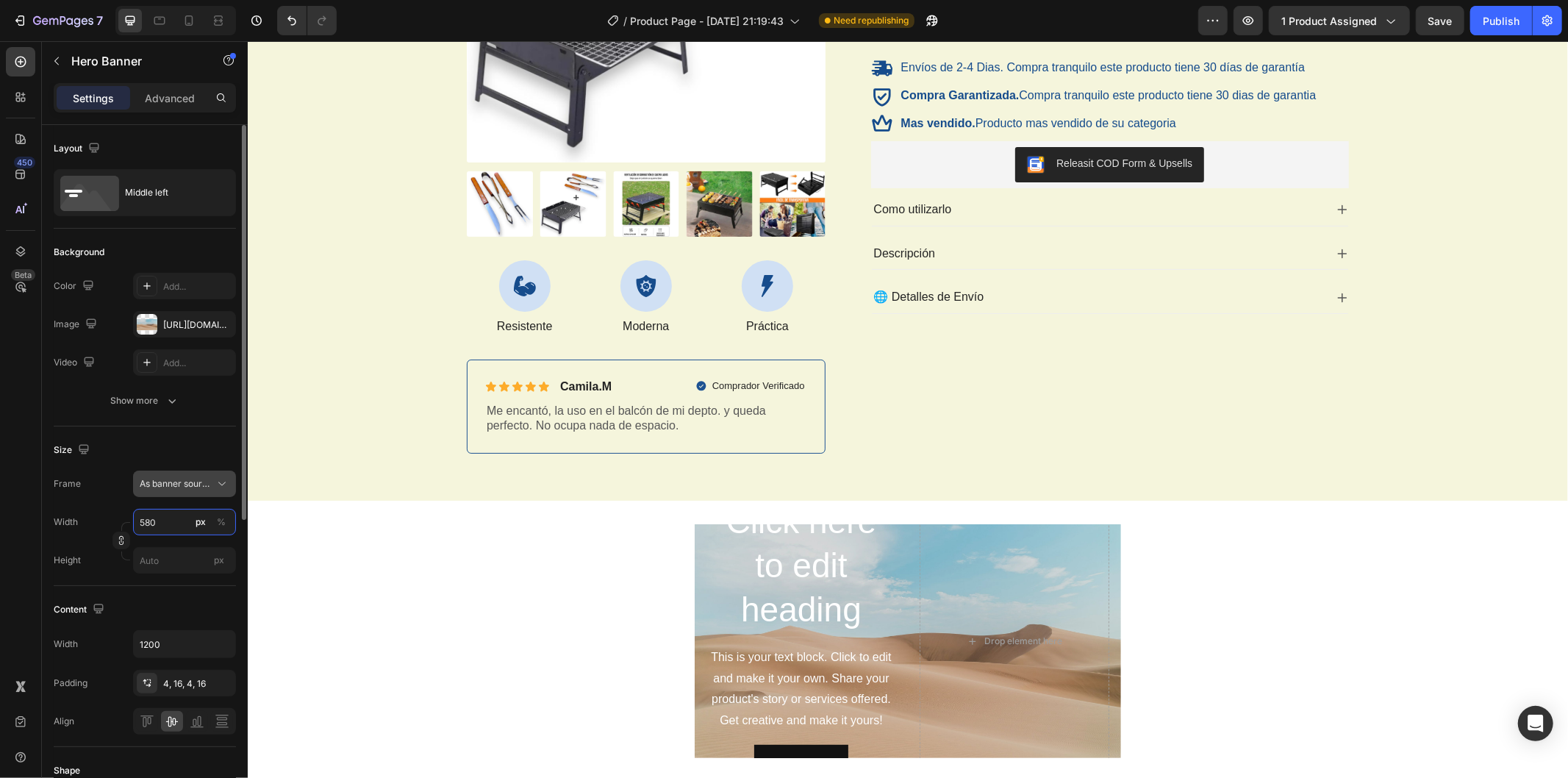
type input "580"
click at [188, 479] on span "As banner source" at bounding box center [175, 484] width 72 height 13
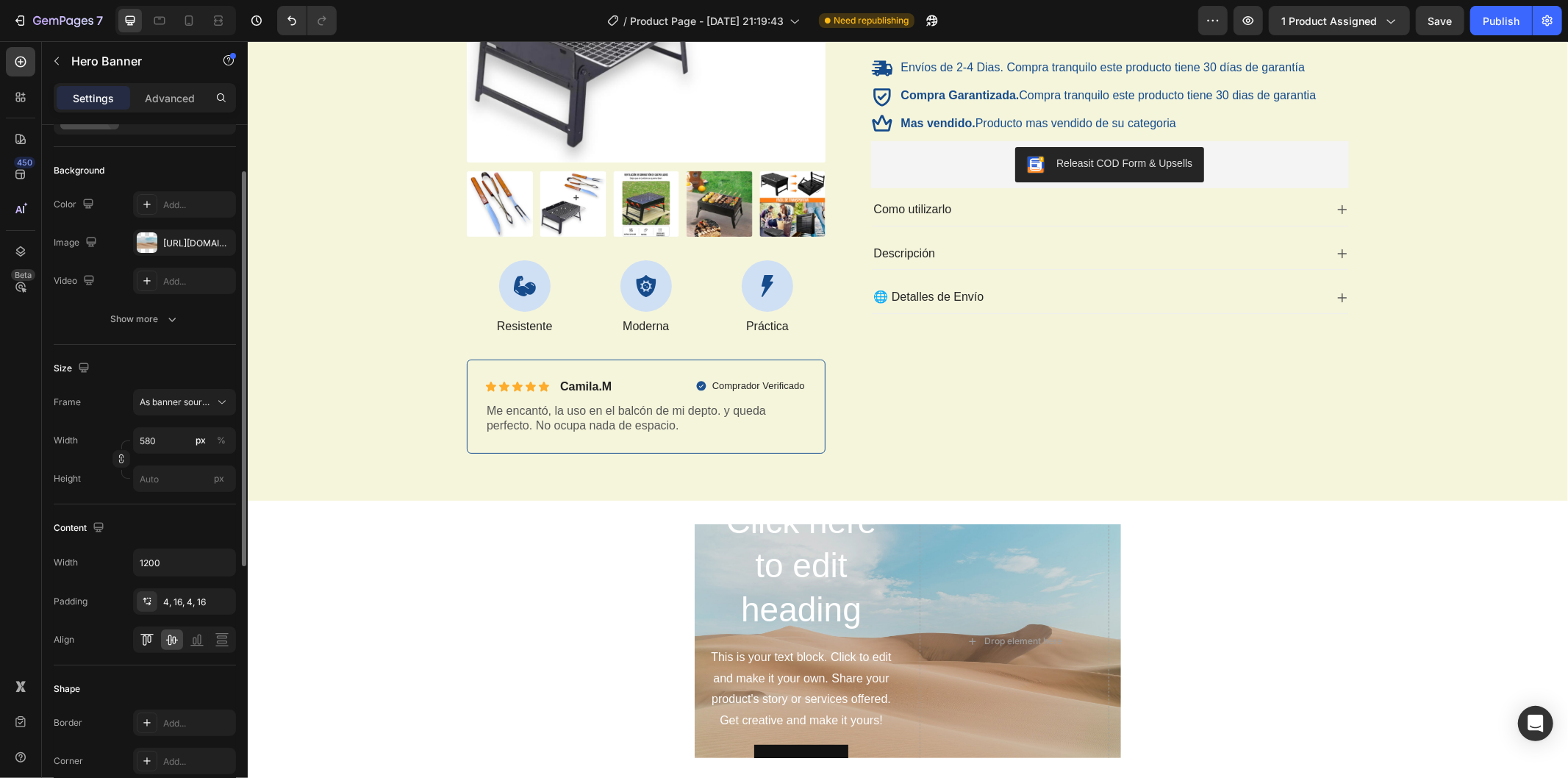
click at [152, 640] on icon at bounding box center [147, 640] width 15 height 15
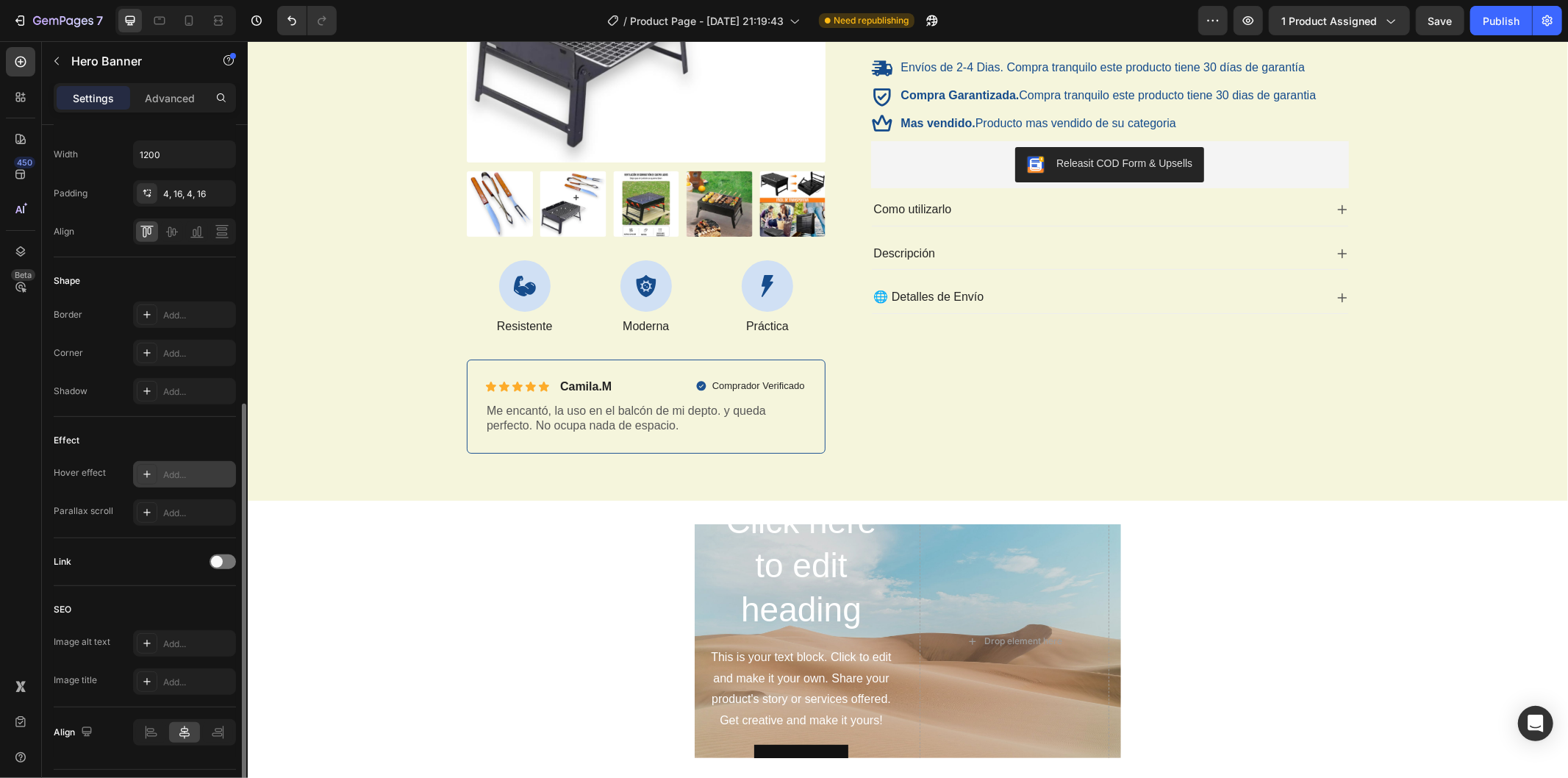
scroll to position [528, 0]
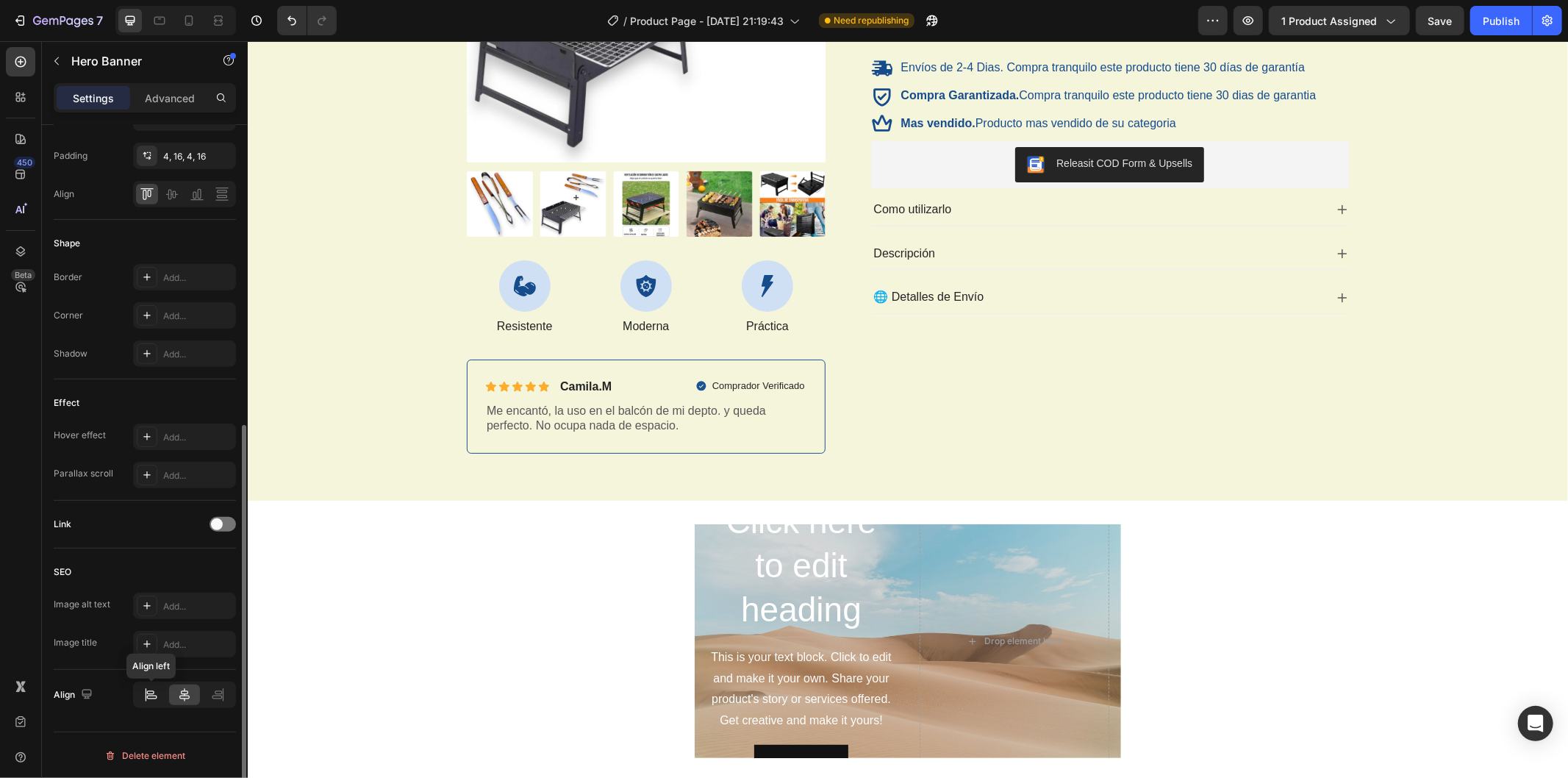
click at [149, 699] on icon at bounding box center [152, 698] width 10 height 3
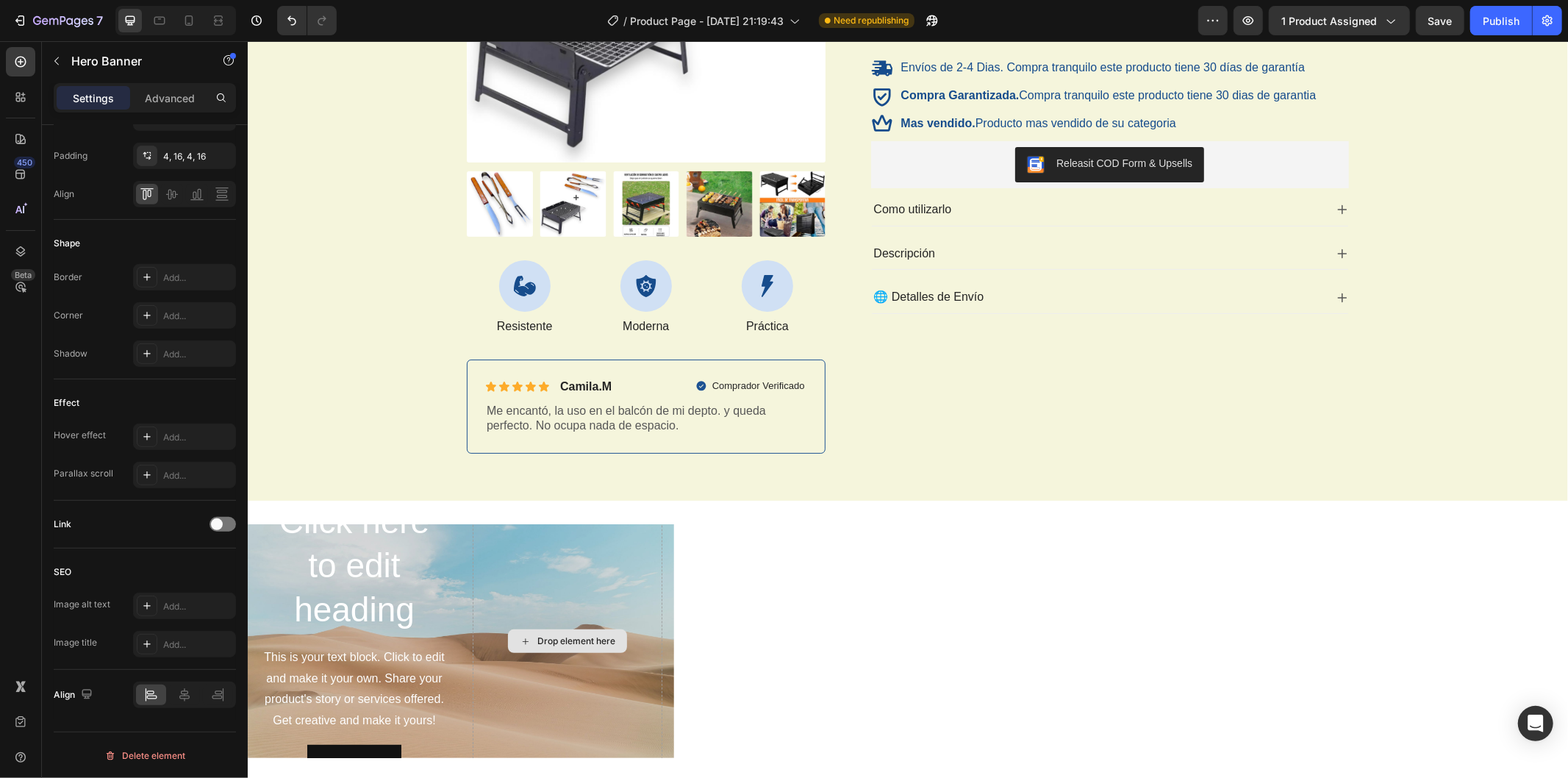
click at [393, 617] on h2 "Click here to edit heading" at bounding box center [353, 565] width 189 height 134
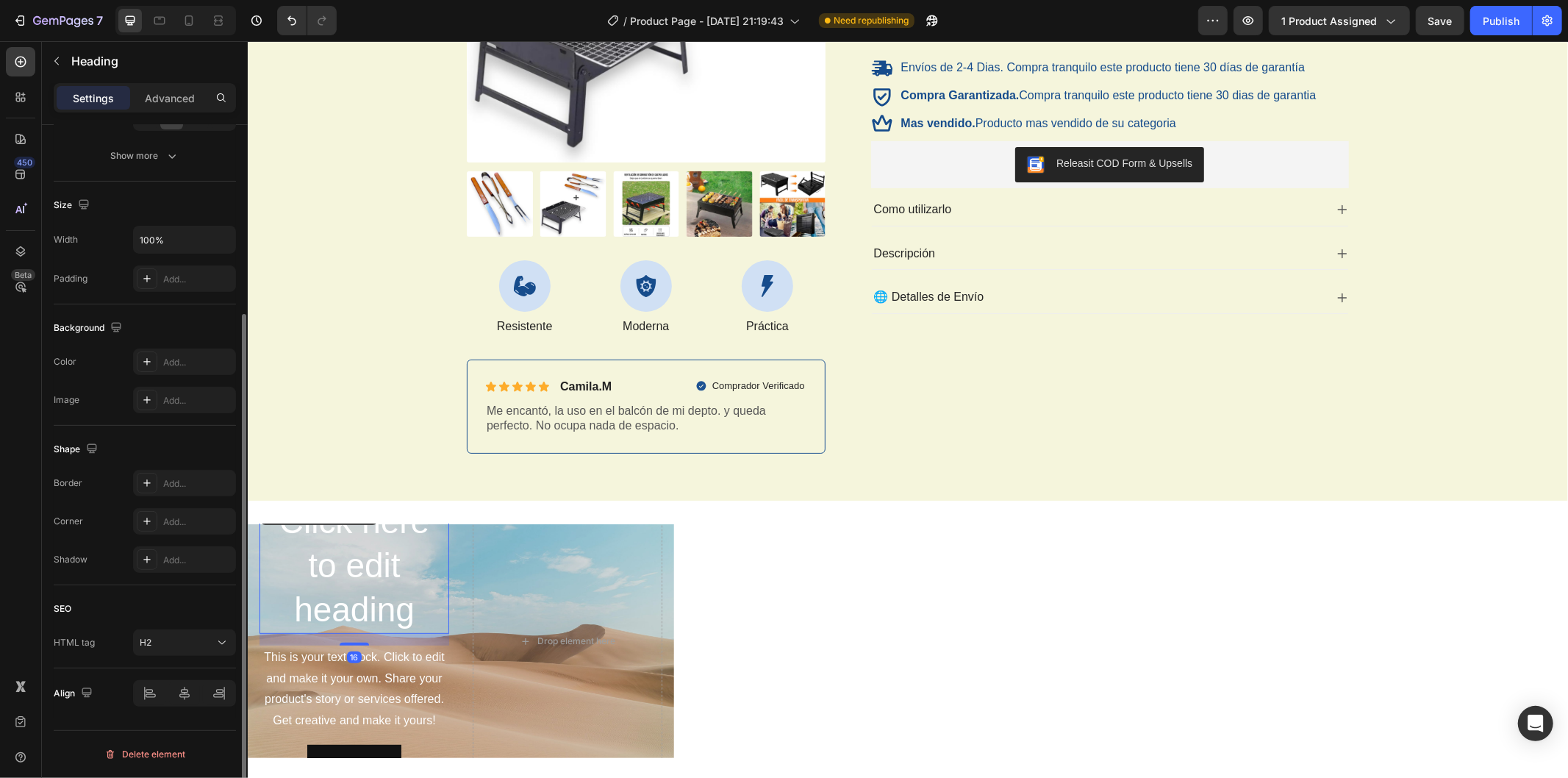
scroll to position [0, 0]
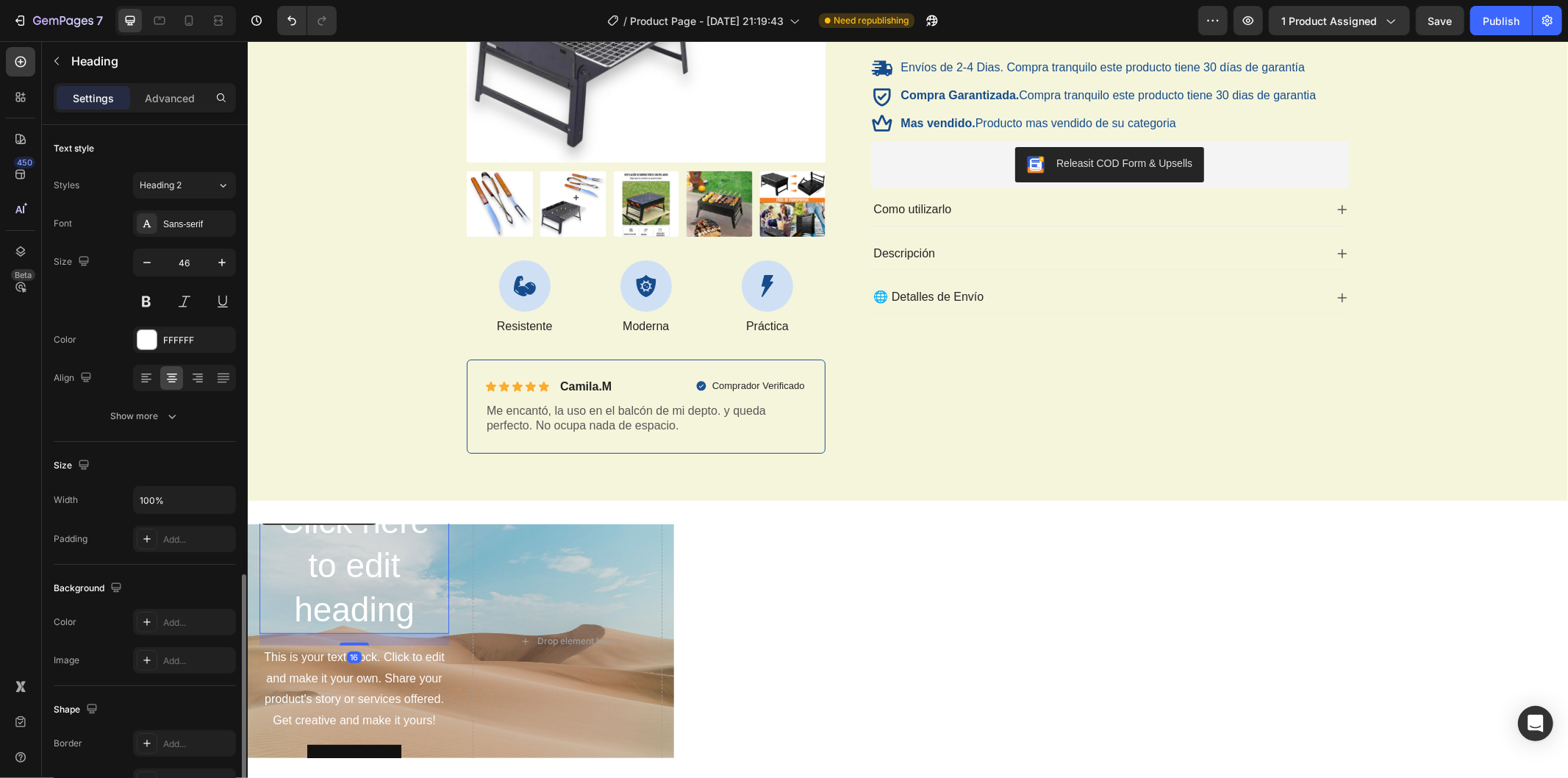
click at [392, 617] on h2 "Click here to edit heading" at bounding box center [353, 565] width 189 height 134
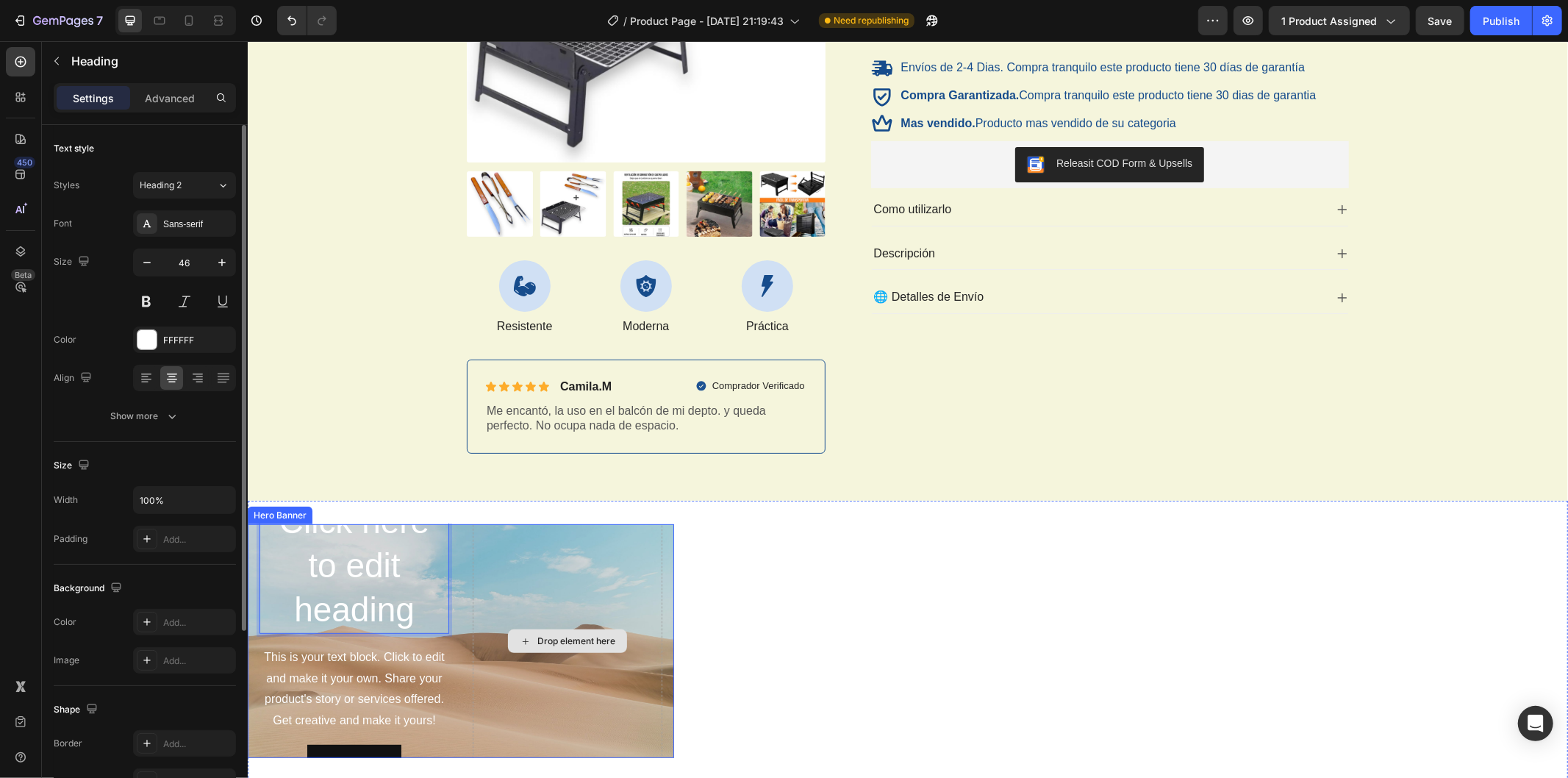
click at [550, 619] on div "Drop element here" at bounding box center [567, 640] width 189 height 285
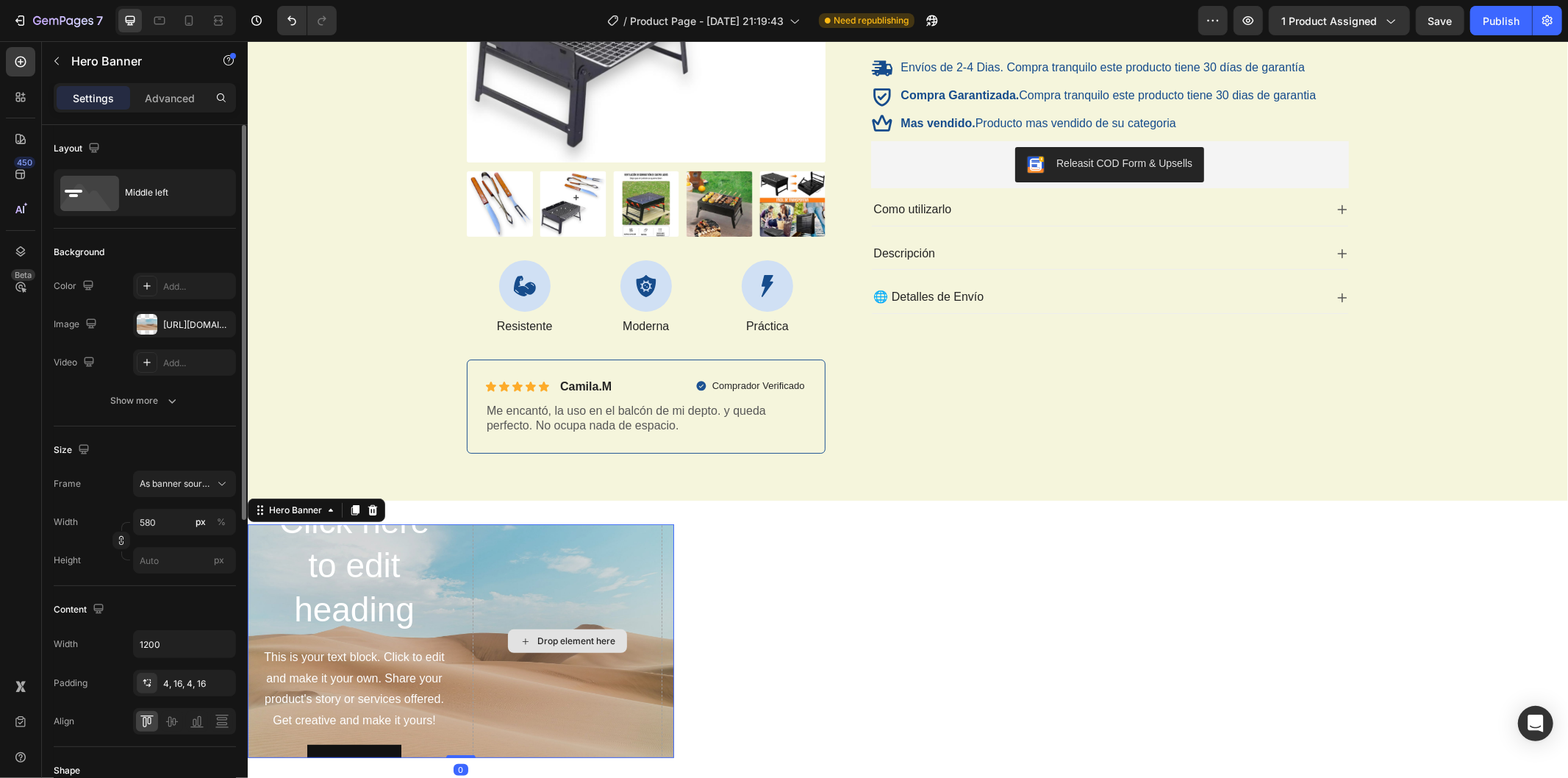
click at [494, 572] on div "Drop element here" at bounding box center [567, 640] width 189 height 285
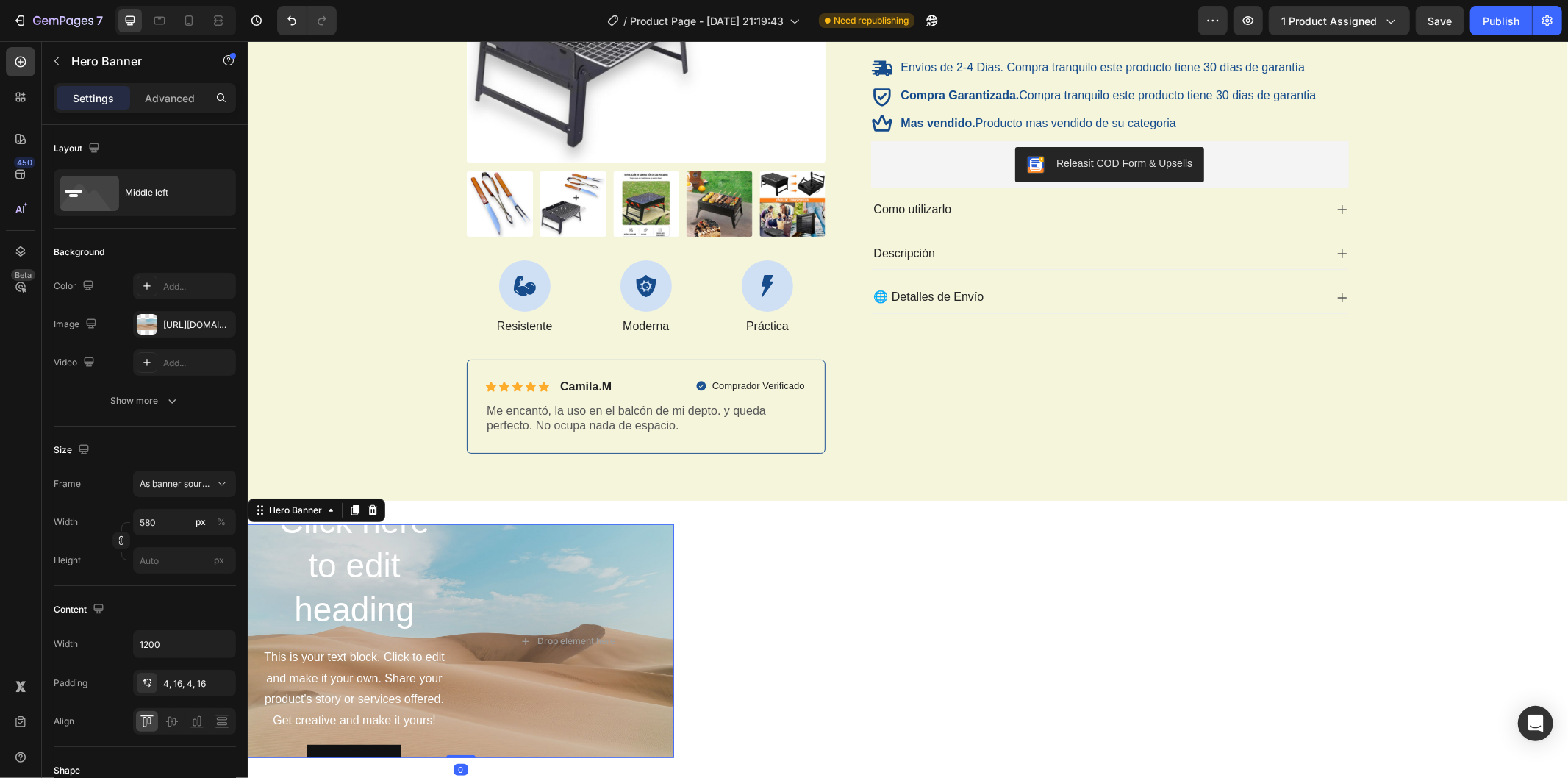
click at [468, 568] on div "Click here to edit heading Heading This is your text block. Click to edit and m…" at bounding box center [460, 640] width 426 height 290
click at [486, 570] on div "Drop element here" at bounding box center [567, 640] width 189 height 285
click at [474, 569] on div "Drop element here" at bounding box center [567, 640] width 189 height 285
click at [613, 591] on div "Drop element here" at bounding box center [567, 640] width 189 height 285
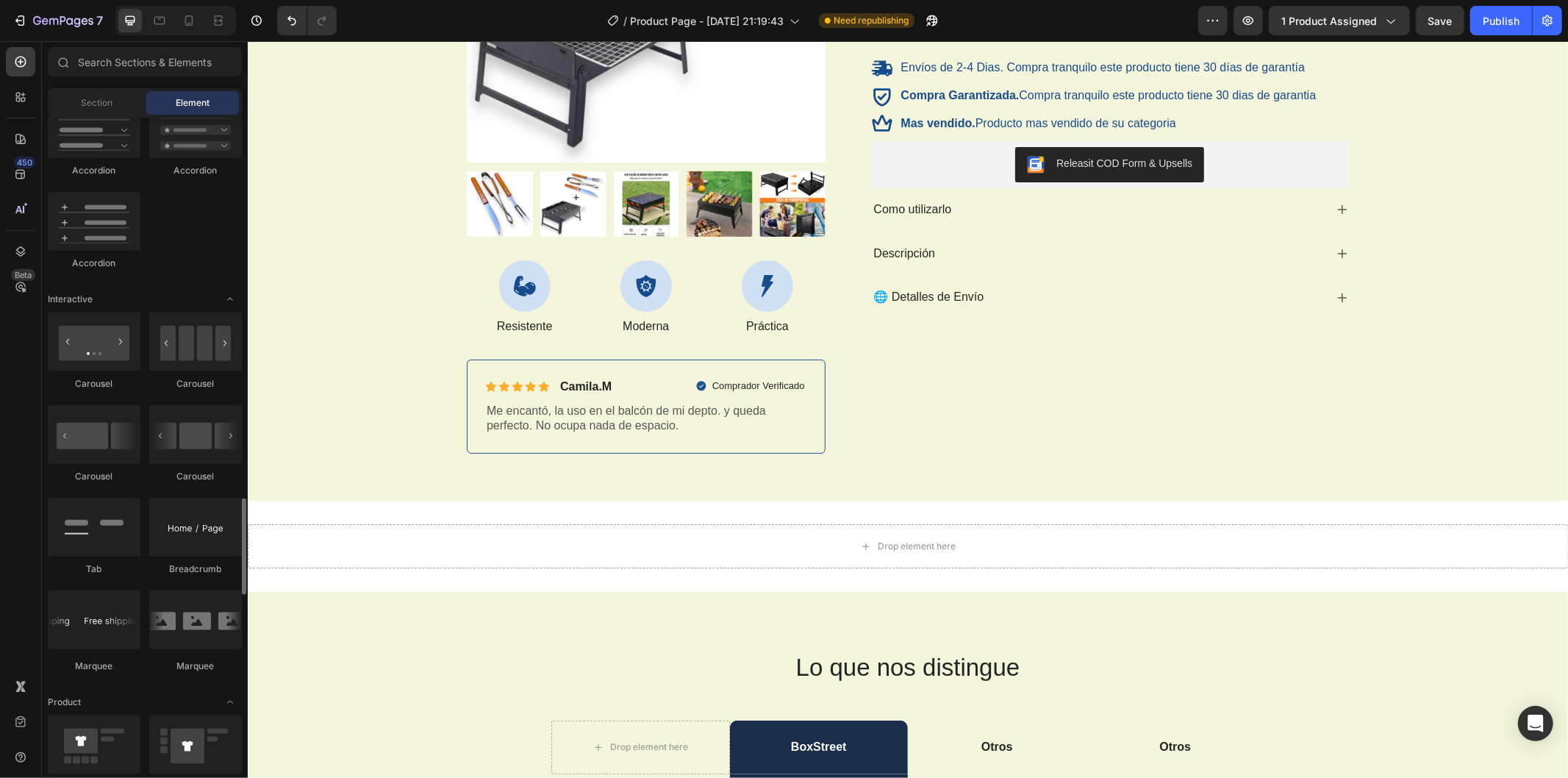
scroll to position [1716, 0]
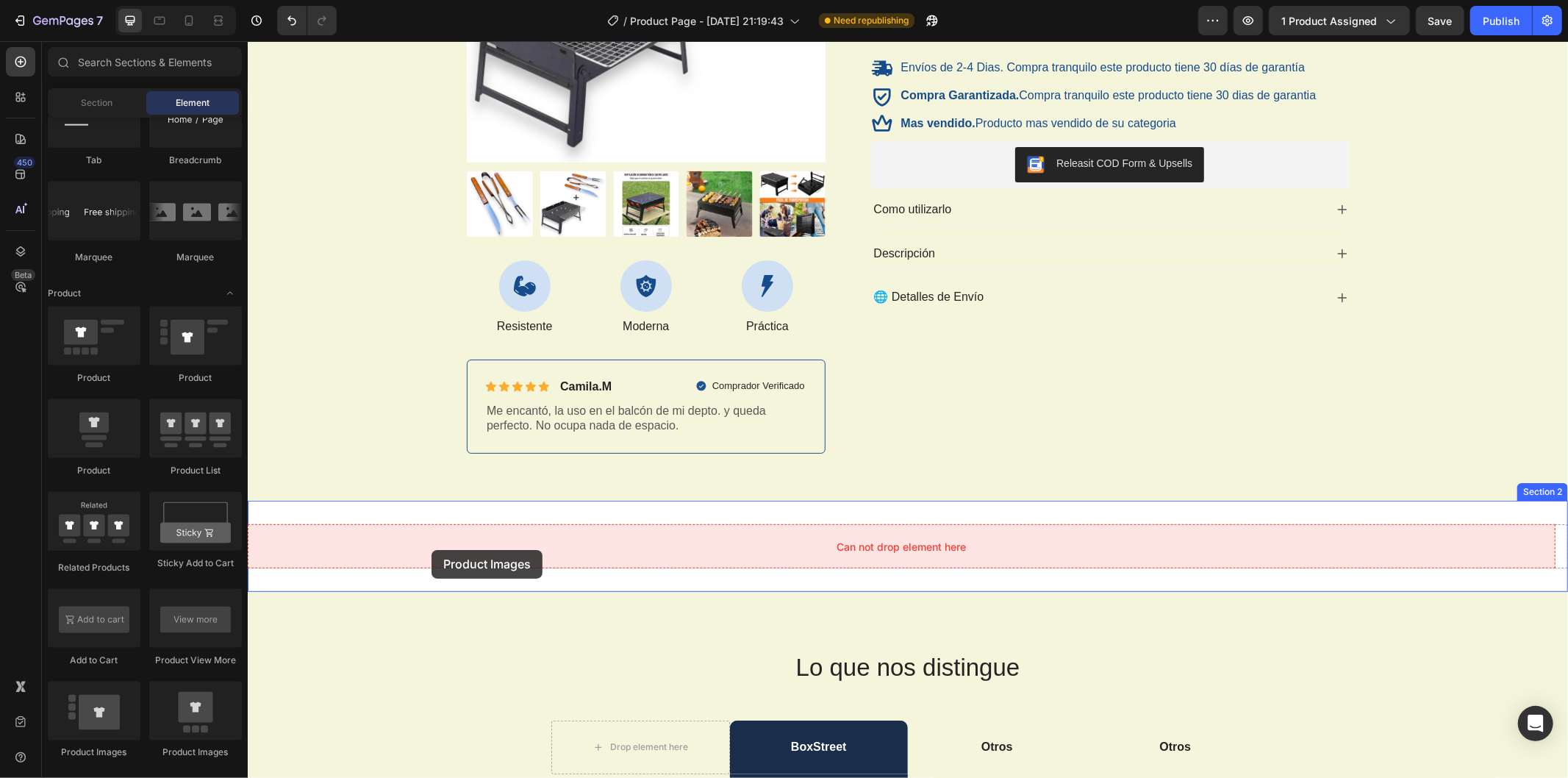
drag, startPoint x: 494, startPoint y: 734, endPoint x: 431, endPoint y: 548, distance: 196.4
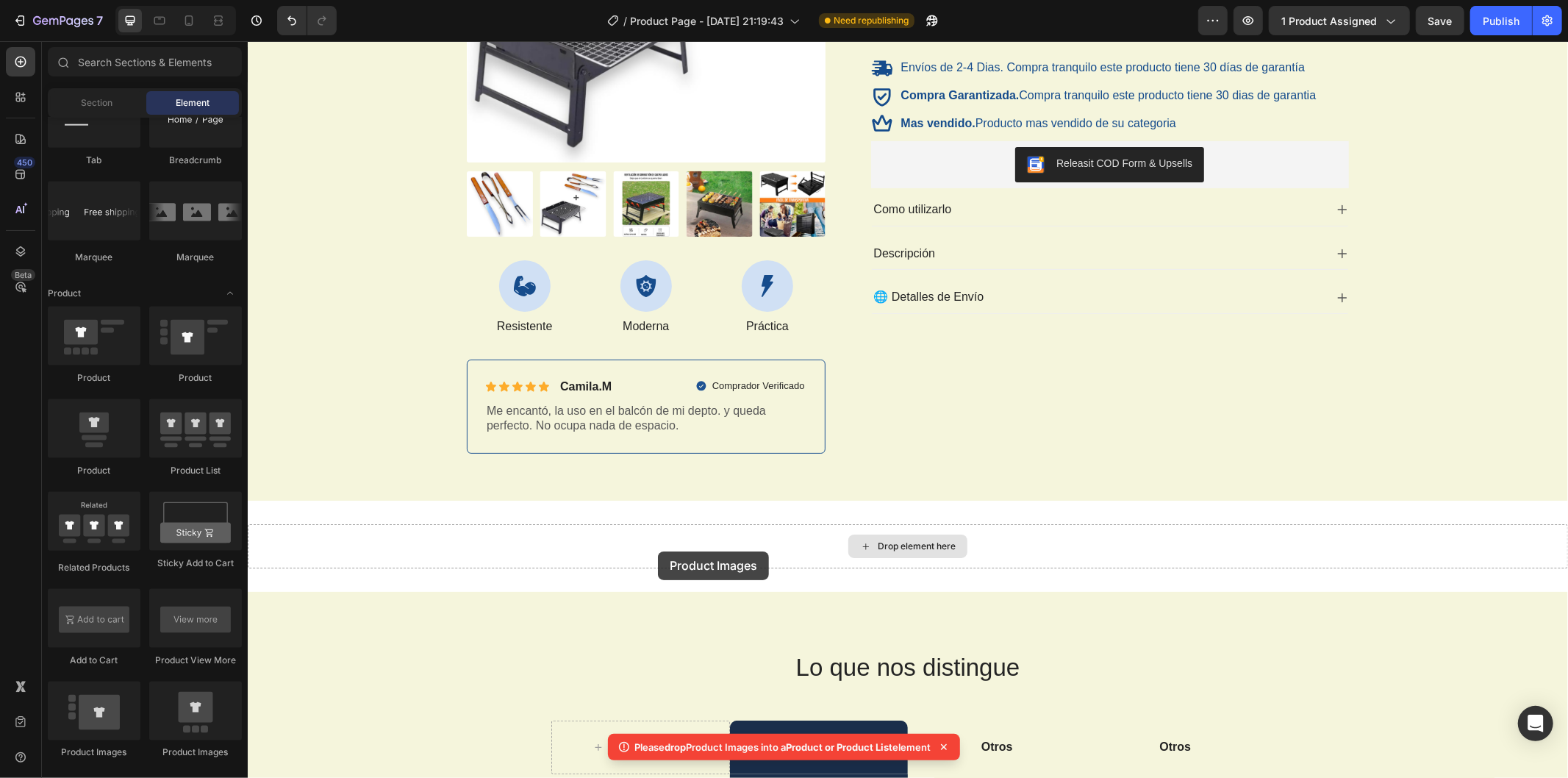
scroll to position [449, 0]
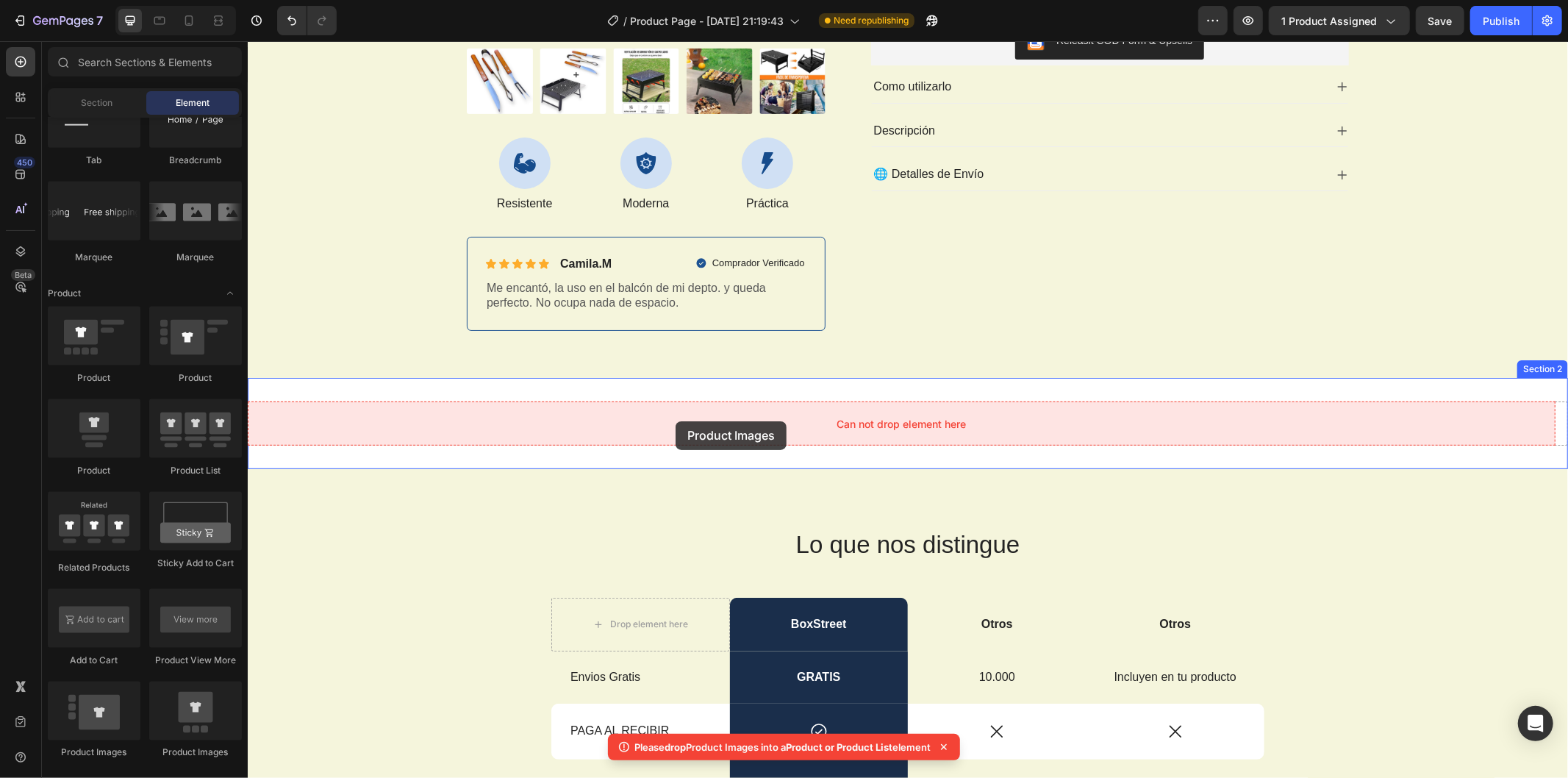
drag, startPoint x: 455, startPoint y: 749, endPoint x: 675, endPoint y: 421, distance: 394.9
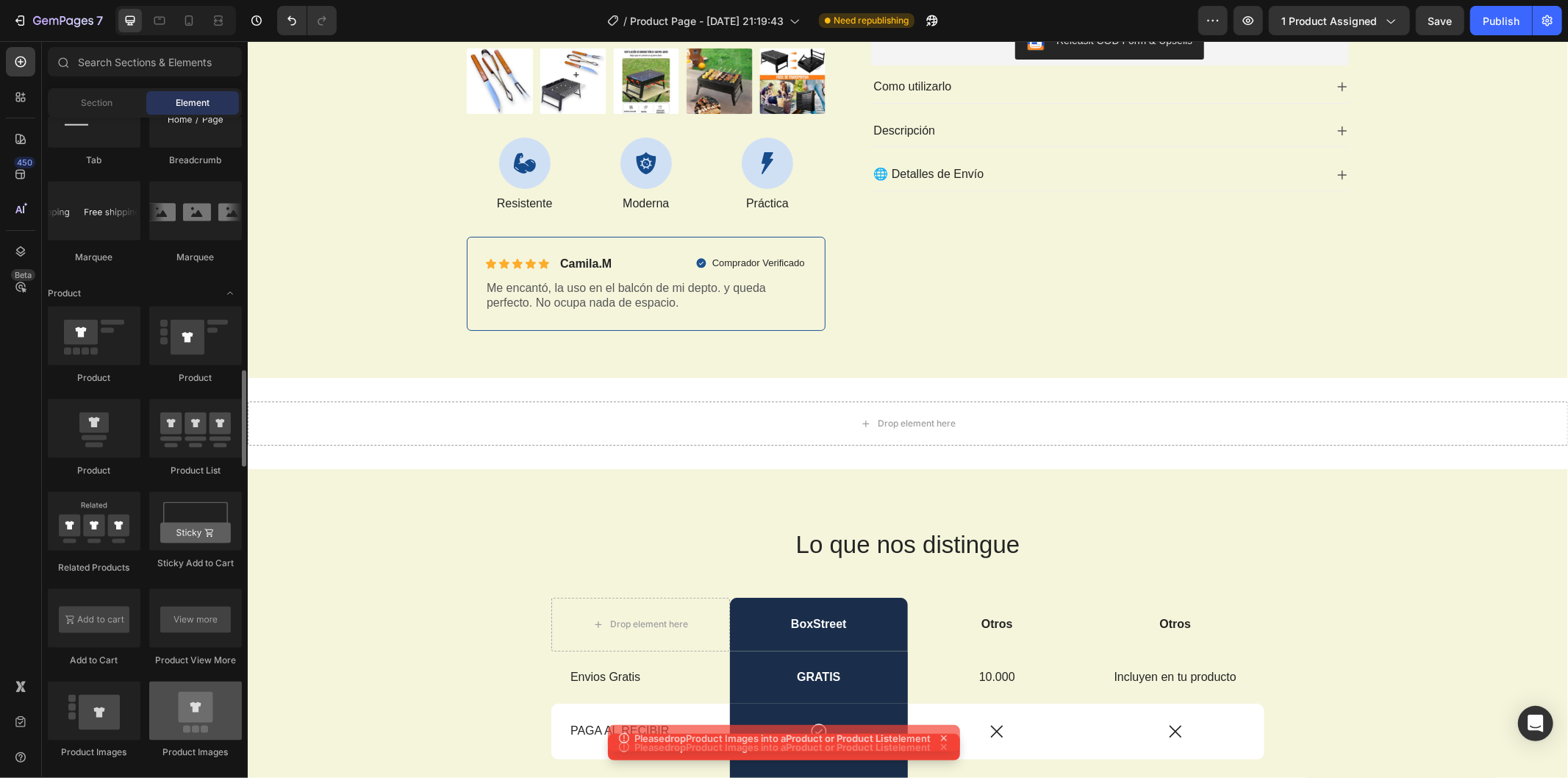
click at [196, 718] on div at bounding box center [195, 711] width 93 height 58
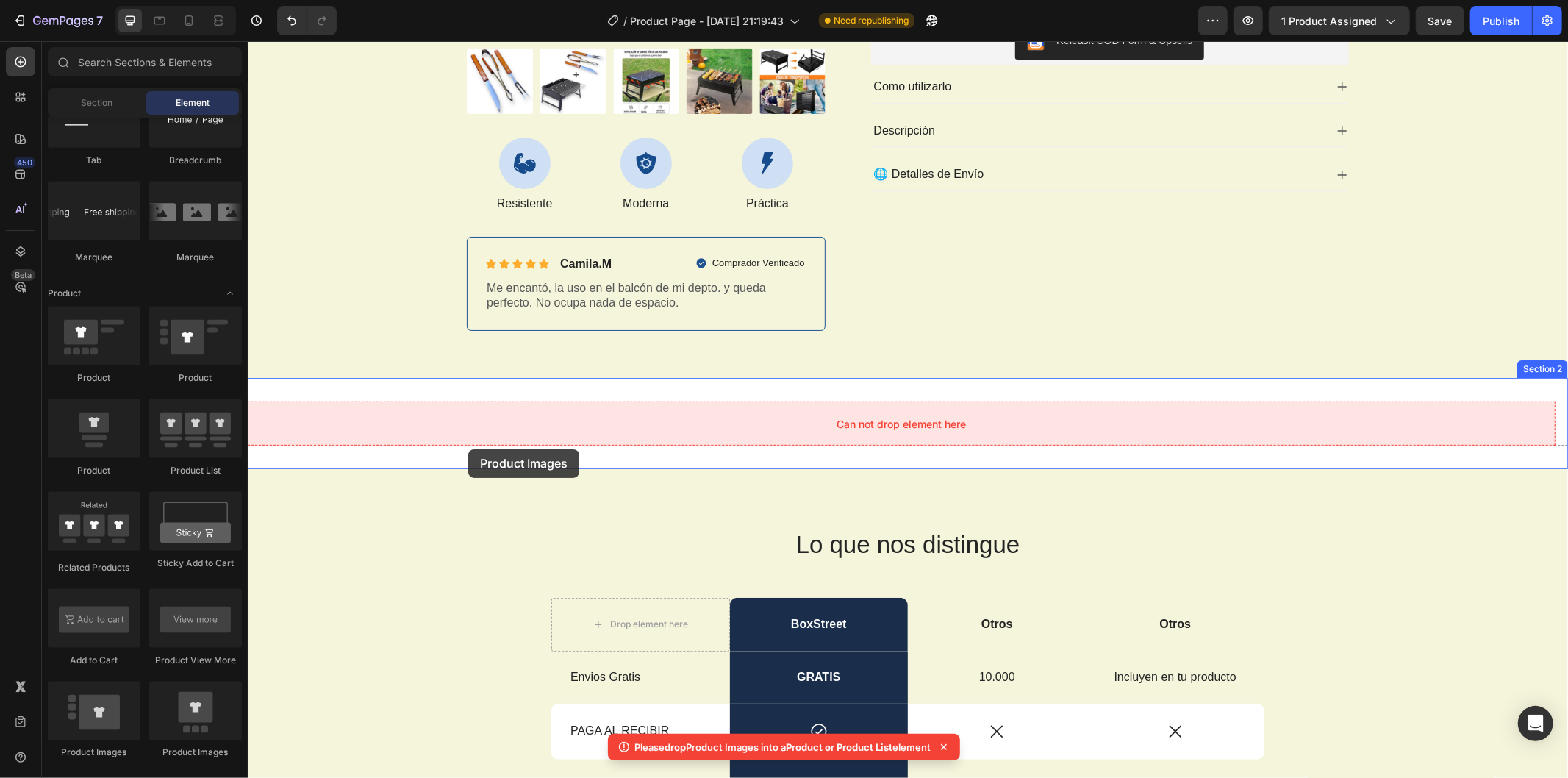
drag, startPoint x: 443, startPoint y: 758, endPoint x: 467, endPoint y: 448, distance: 310.9
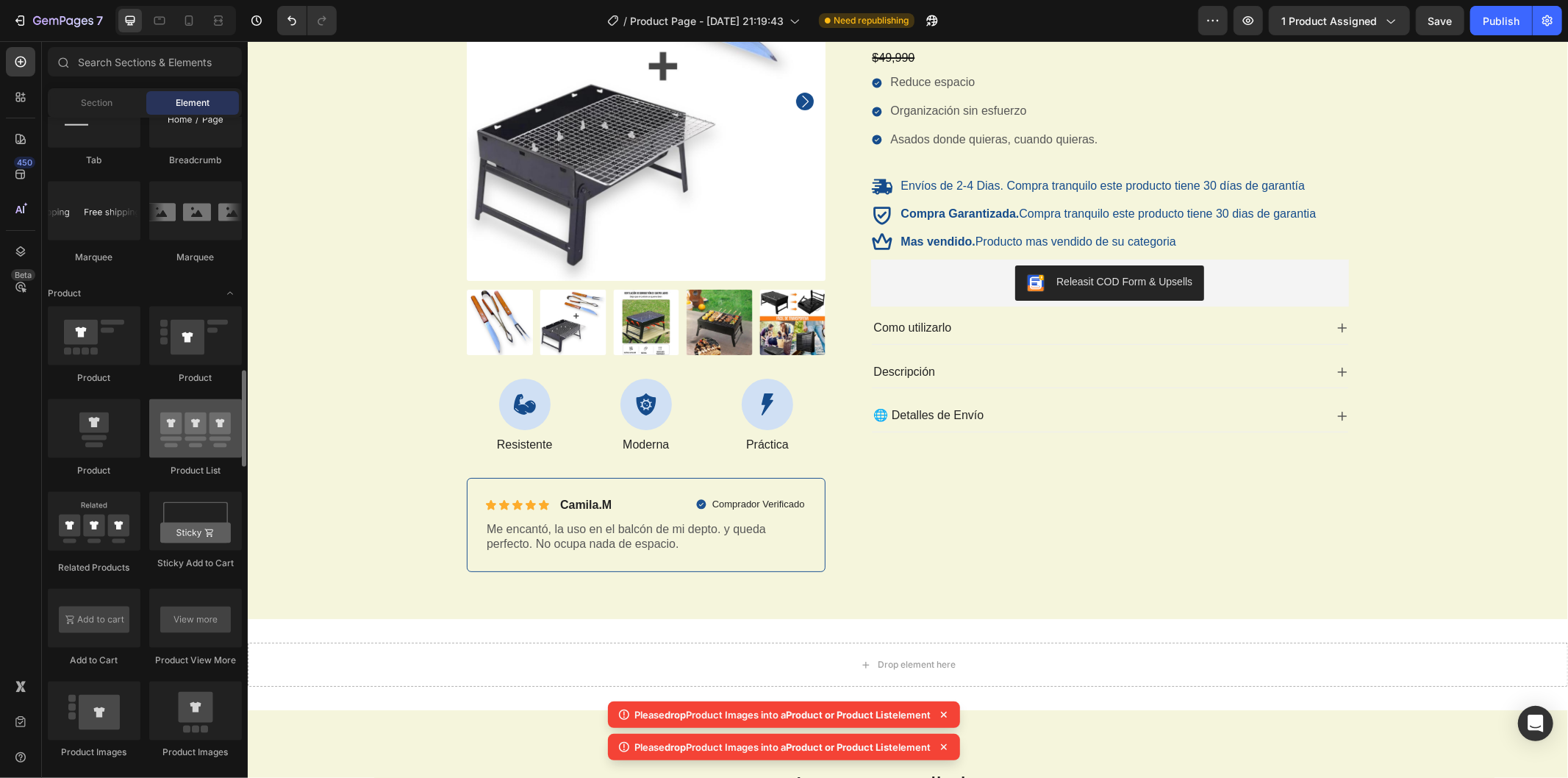
scroll to position [204, 0]
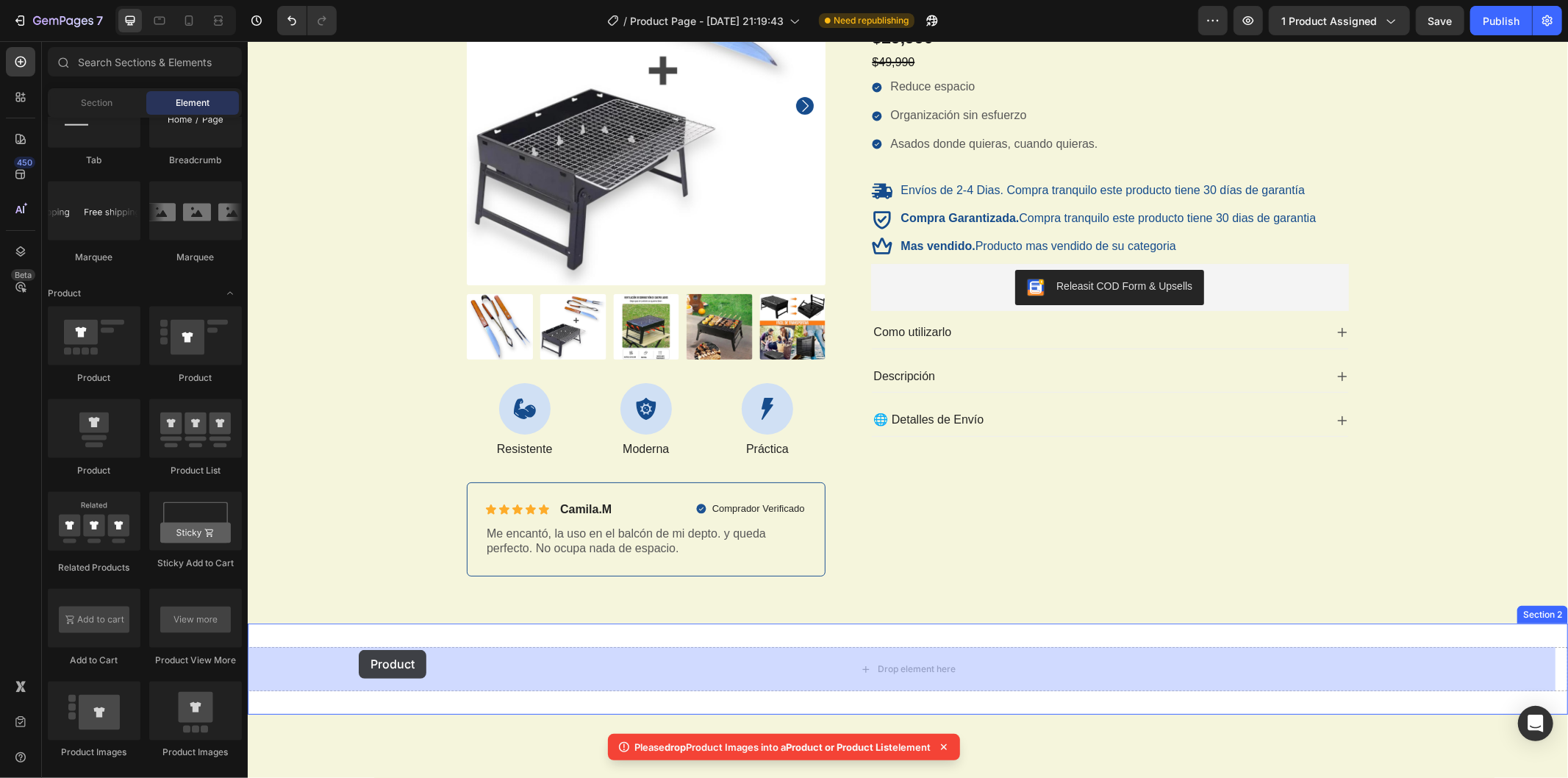
drag, startPoint x: 351, startPoint y: 386, endPoint x: 358, endPoint y: 649, distance: 263.1
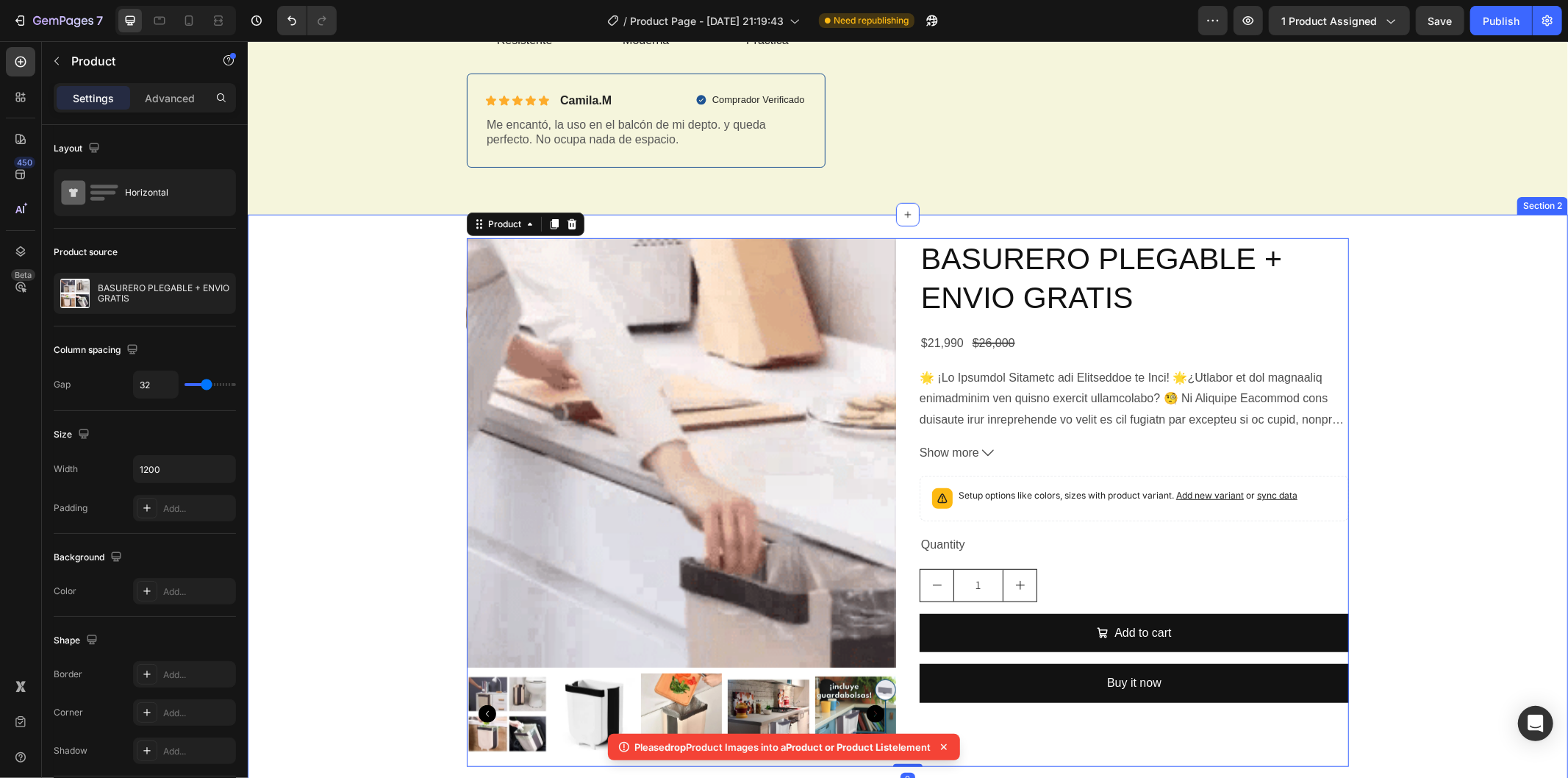
scroll to position [695, 0]
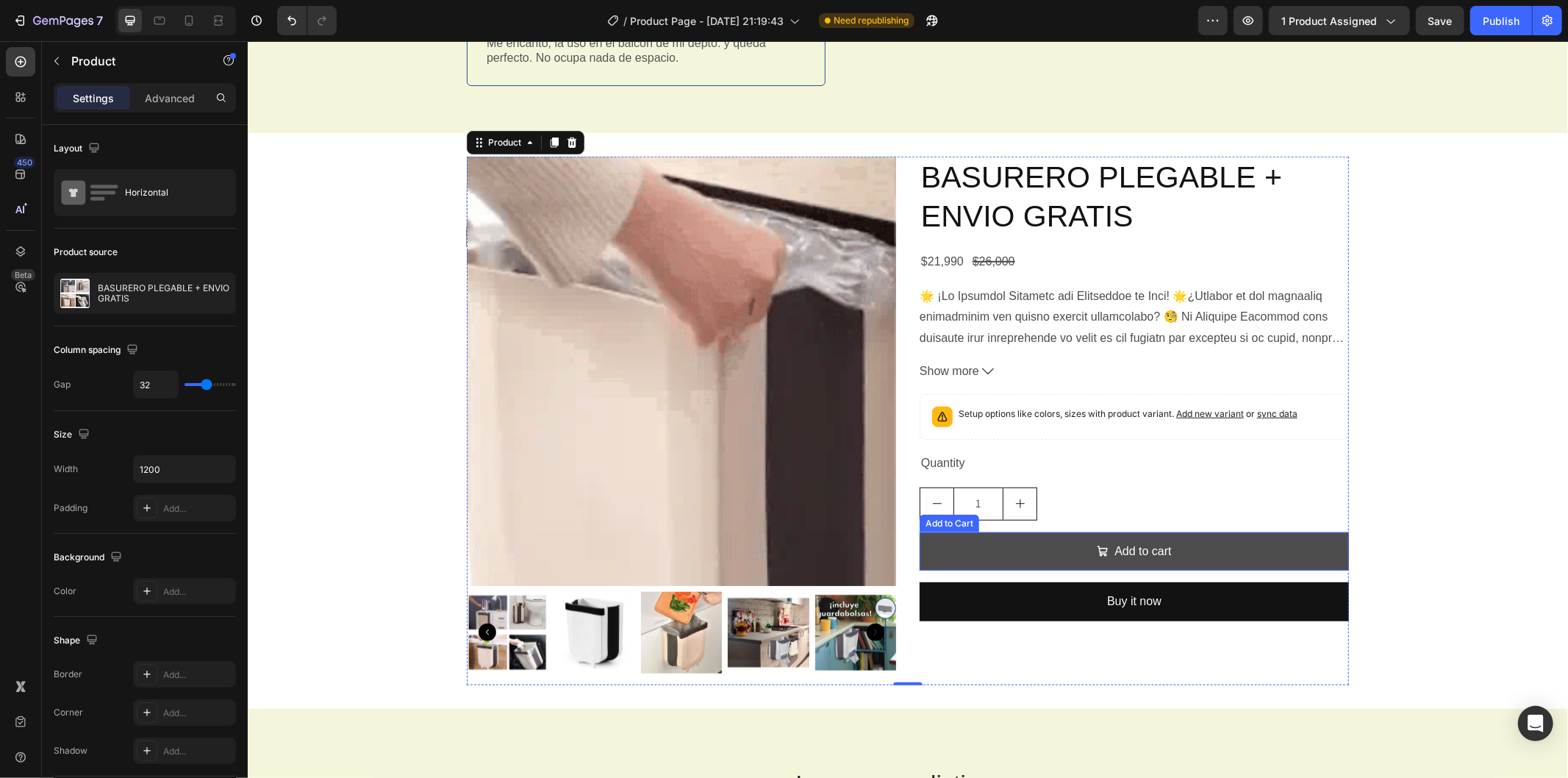
click at [1056, 548] on button "Add to cart" at bounding box center [1133, 551] width 430 height 39
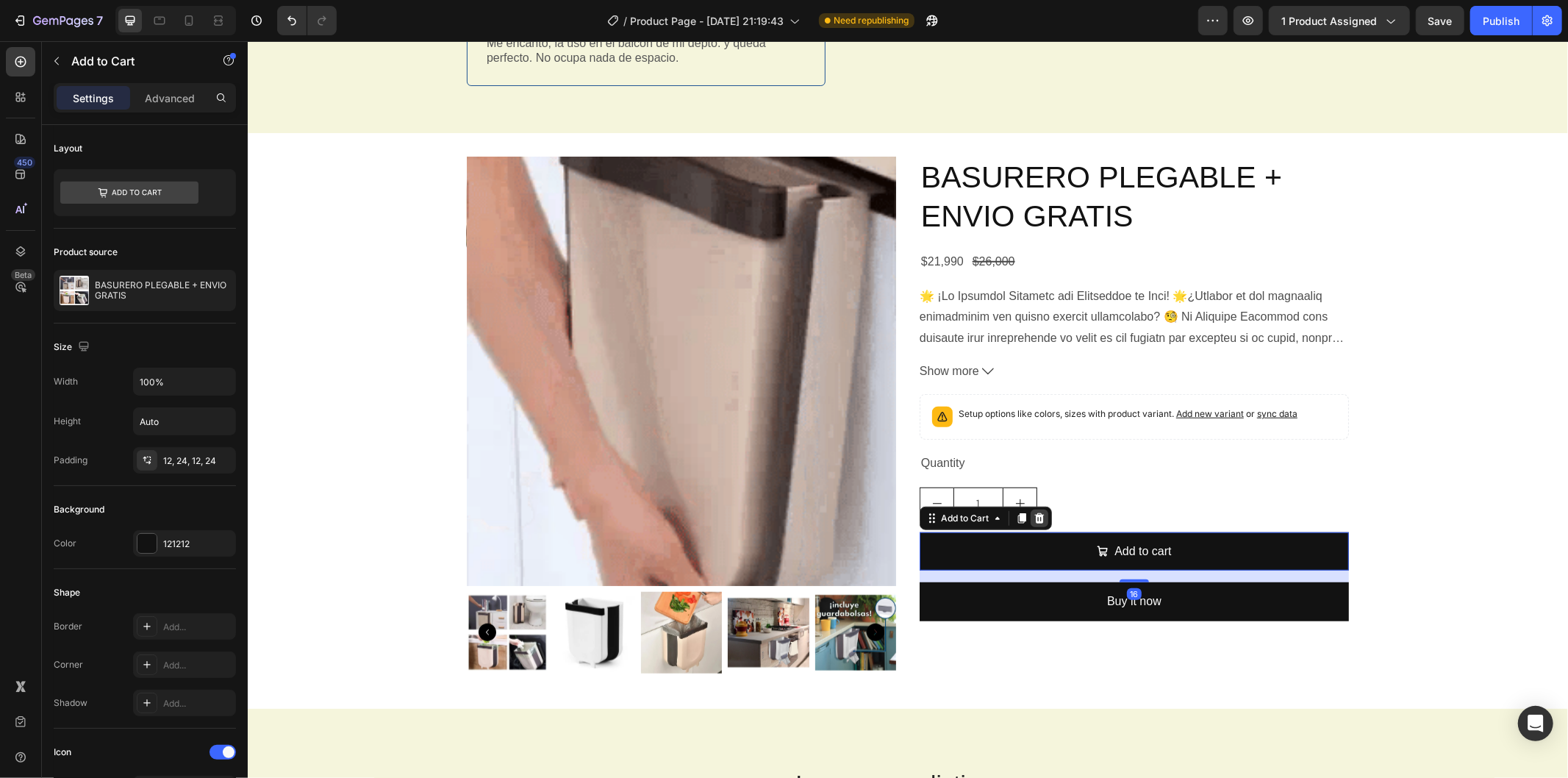
click at [1035, 514] on icon at bounding box center [1039, 517] width 9 height 10
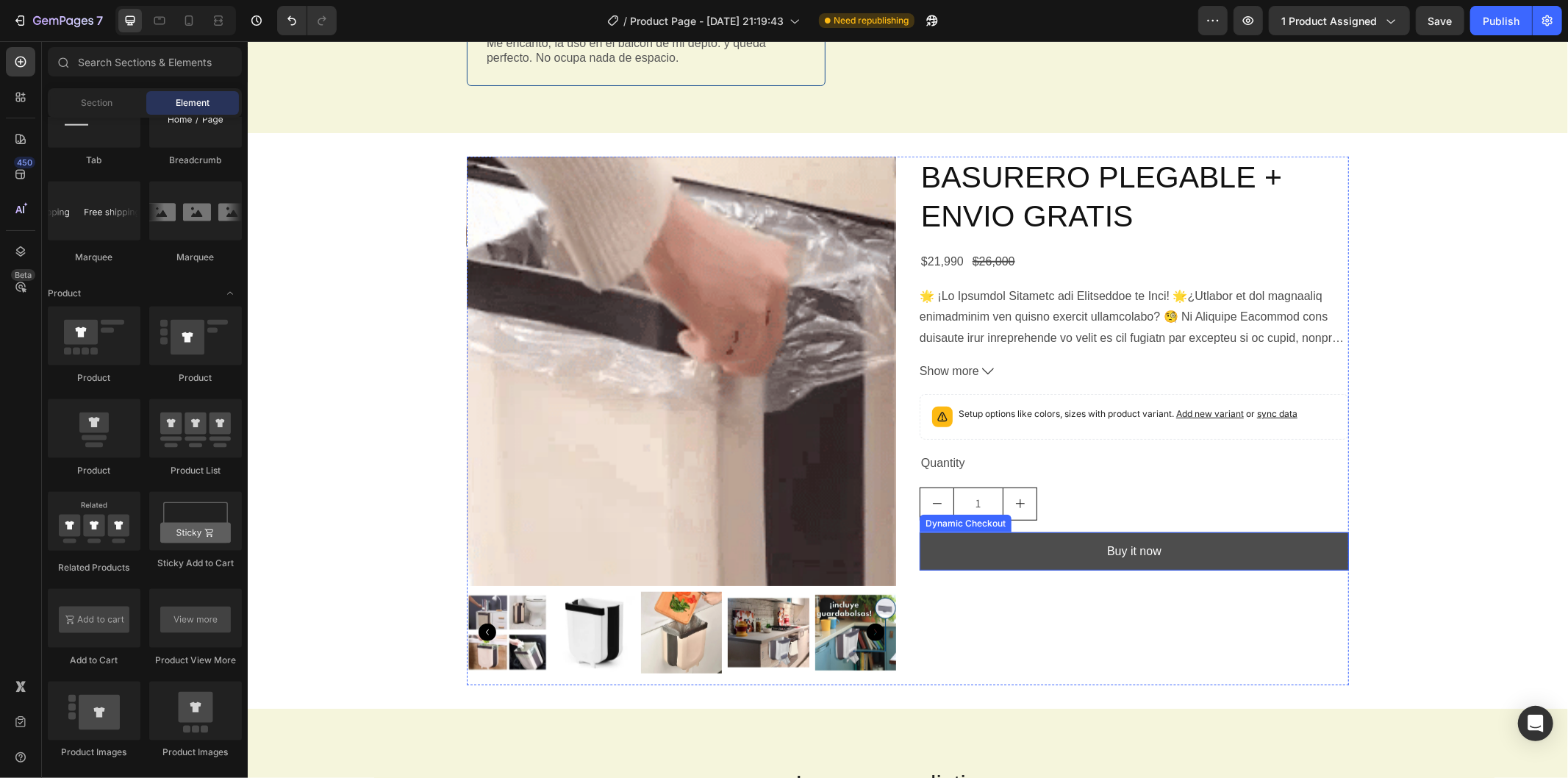
click at [1033, 553] on button "Buy it now" at bounding box center [1133, 551] width 430 height 39
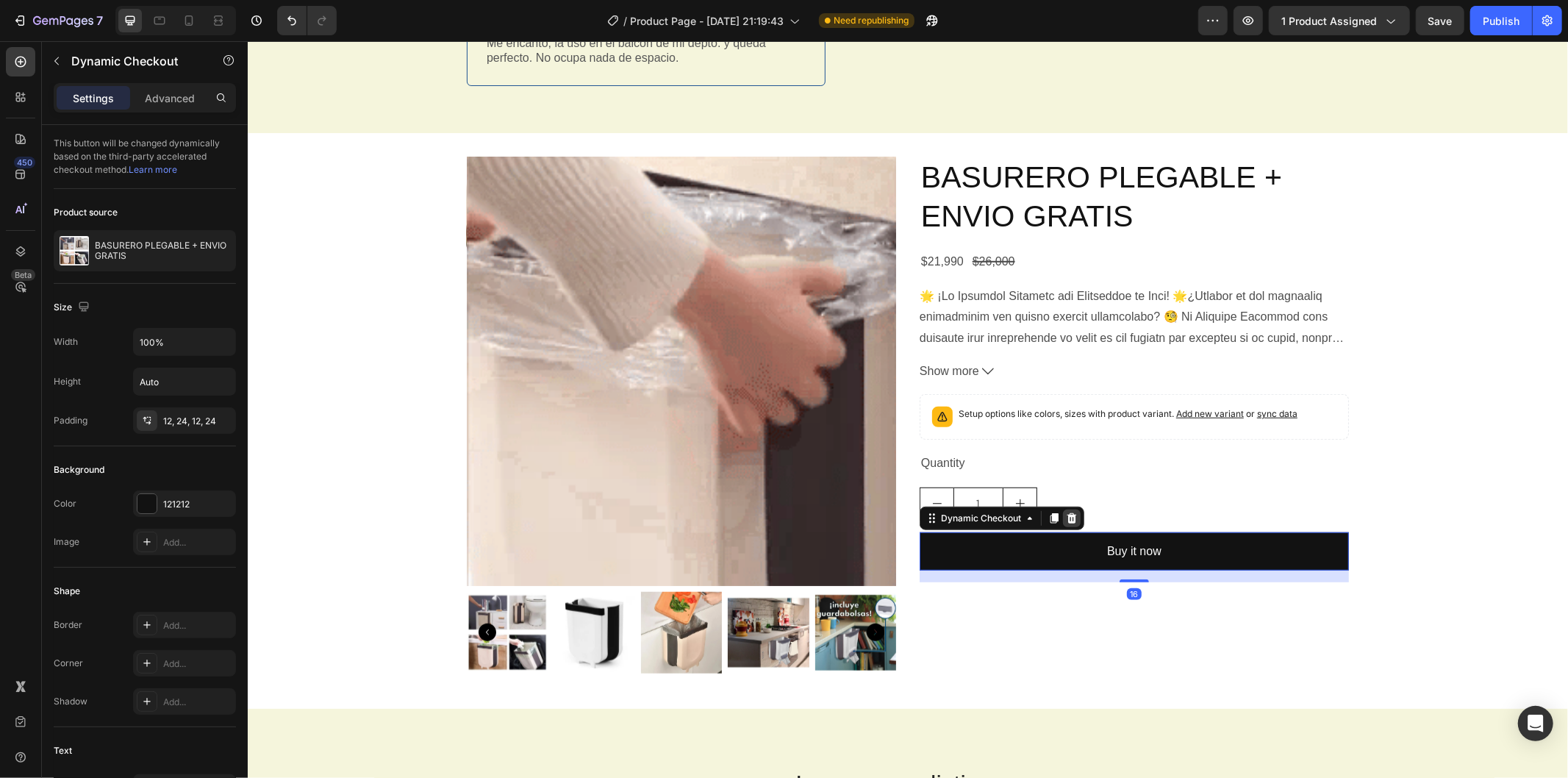
click at [1070, 519] on icon at bounding box center [1071, 518] width 12 height 12
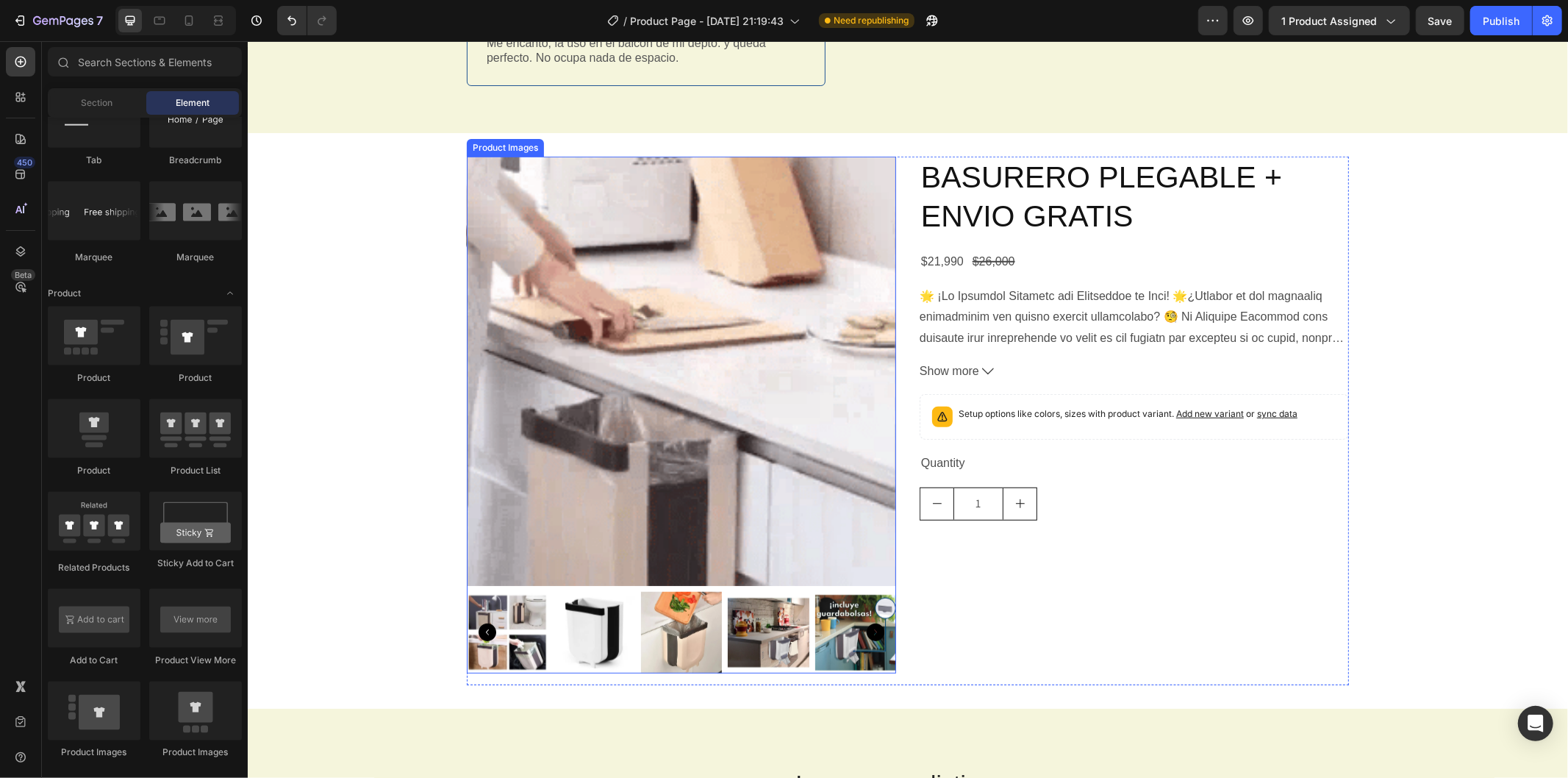
click at [795, 641] on img at bounding box center [767, 631] width 81 height 81
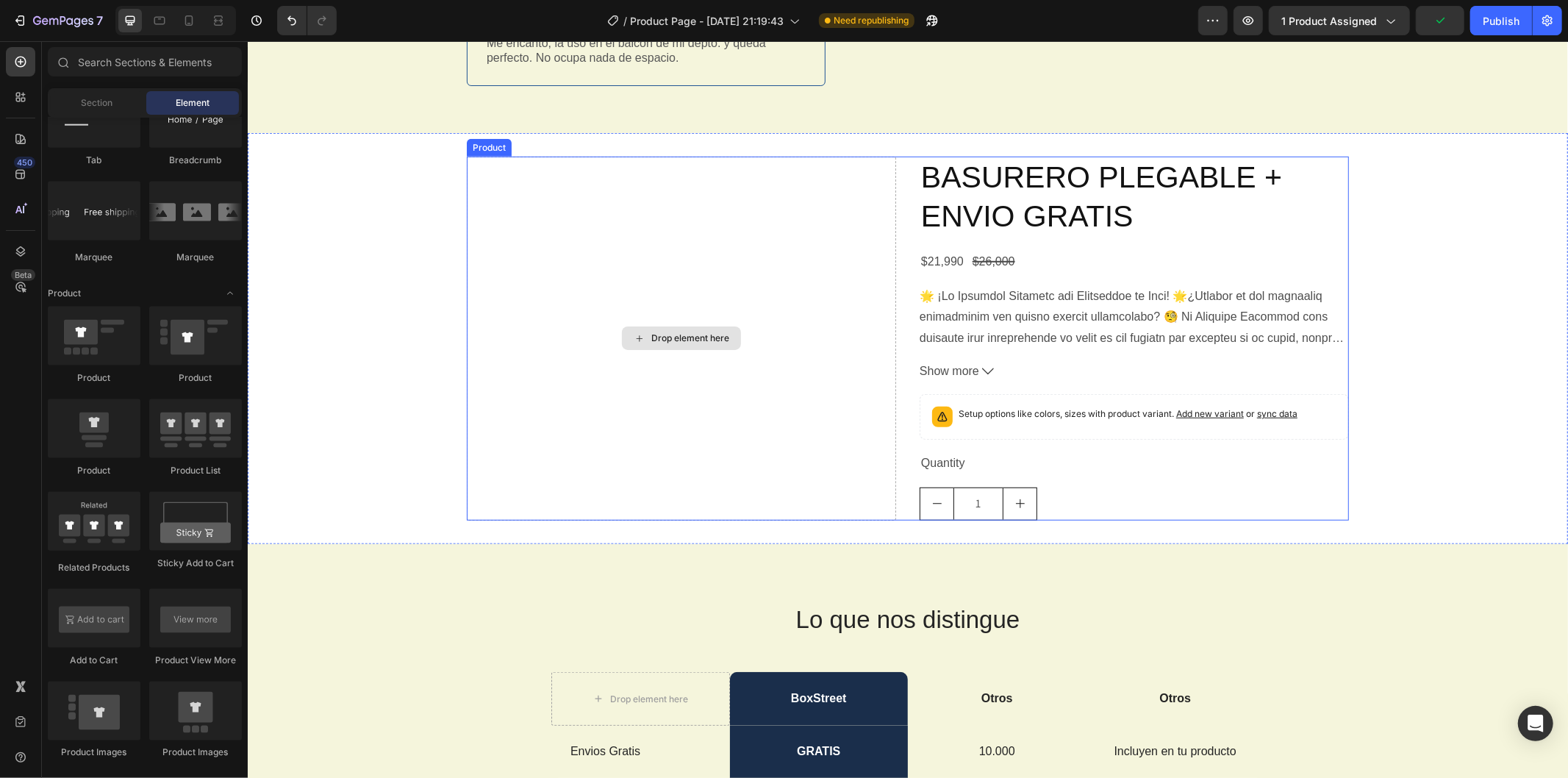
click at [672, 336] on div "Drop element here" at bounding box center [689, 337] width 78 height 12
click at [1020, 345] on div at bounding box center [1133, 317] width 430 height 63
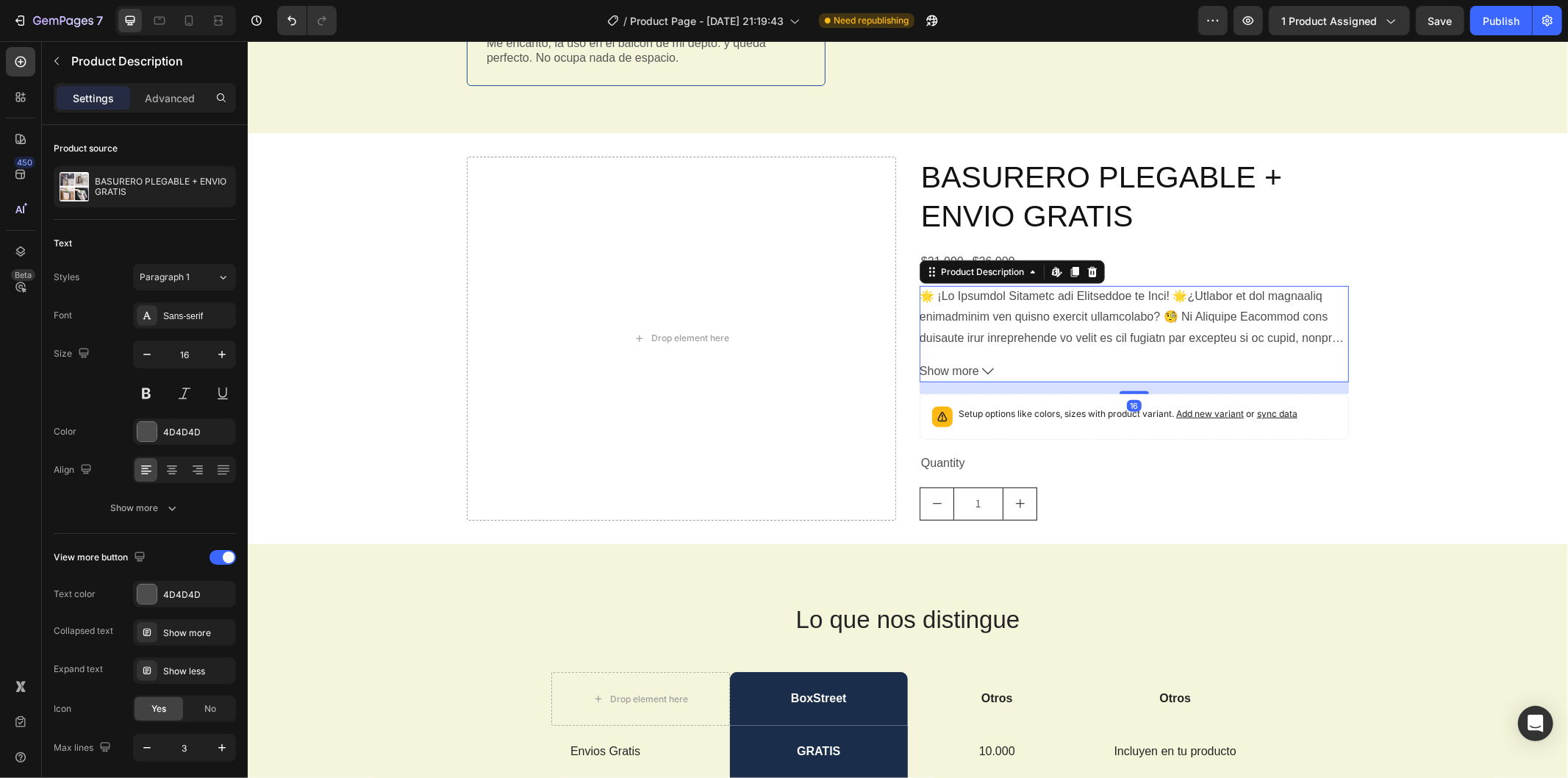
click at [1019, 343] on div at bounding box center [1133, 317] width 430 height 63
click at [1094, 267] on div at bounding box center [1092, 271] width 18 height 18
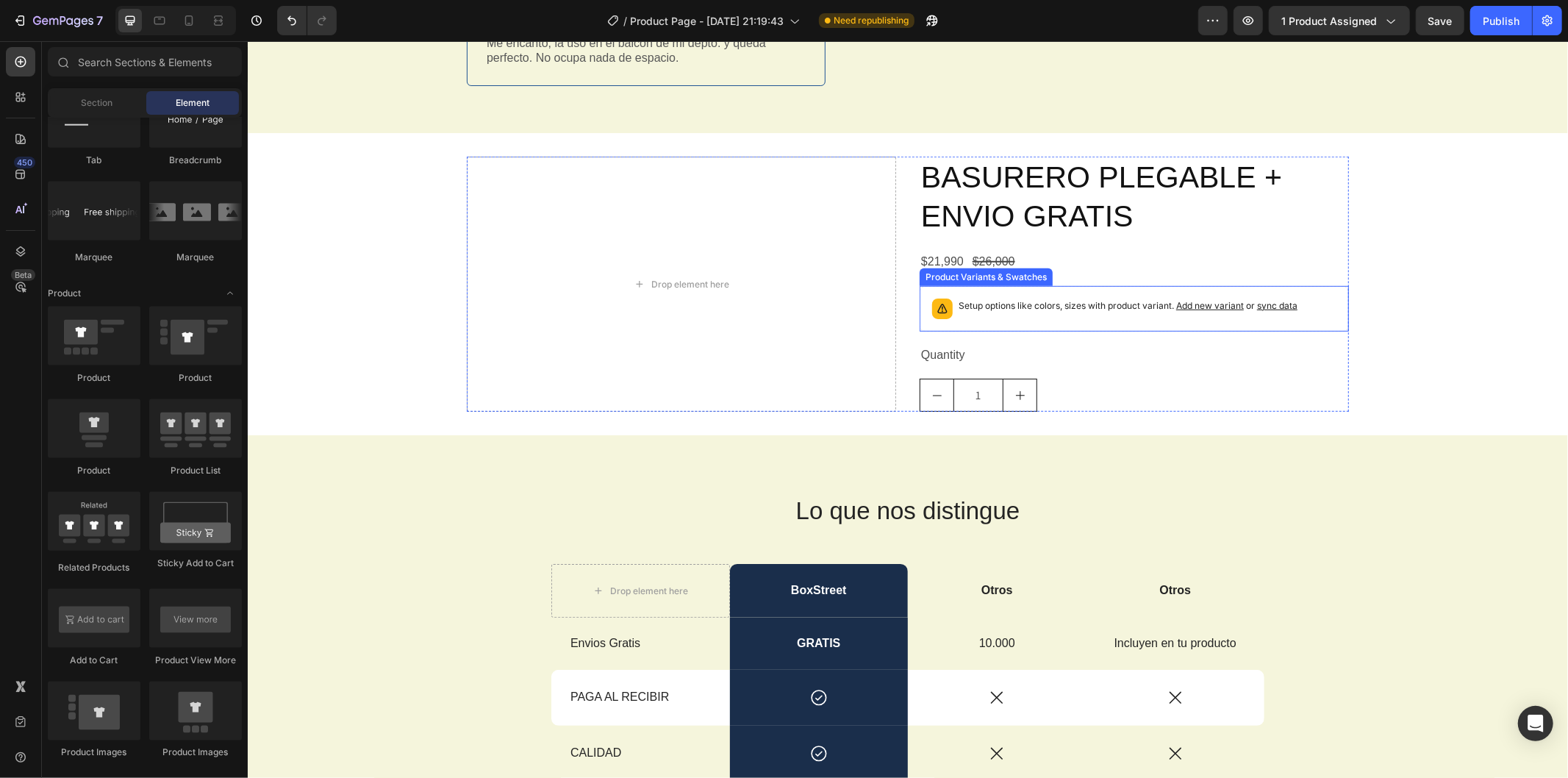
click at [1037, 306] on p "Setup options like colors, sizes with product variant. Add new variant or sync …" at bounding box center [1127, 306] width 339 height 15
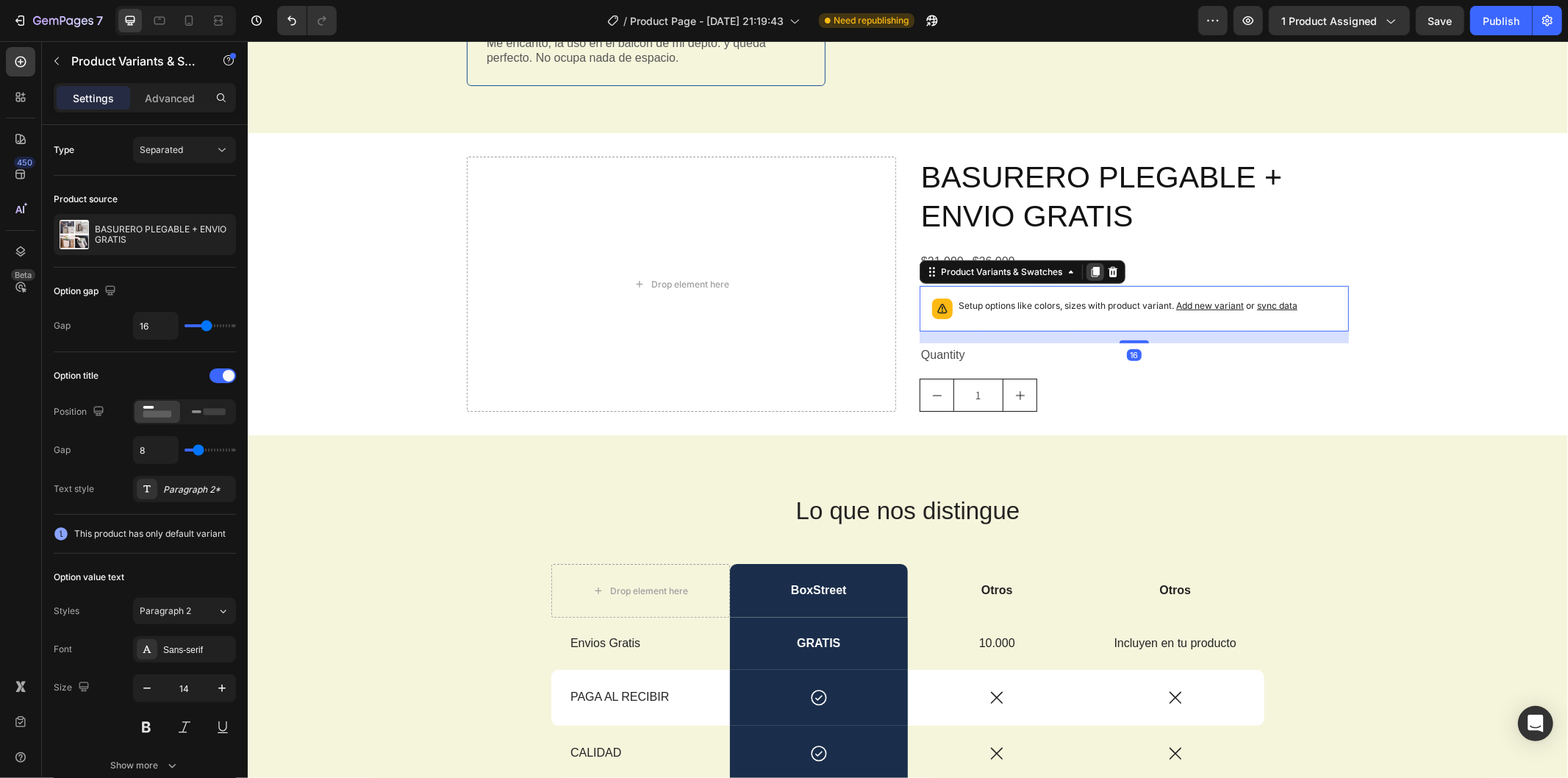
click at [1092, 271] on icon at bounding box center [1096, 271] width 8 height 10
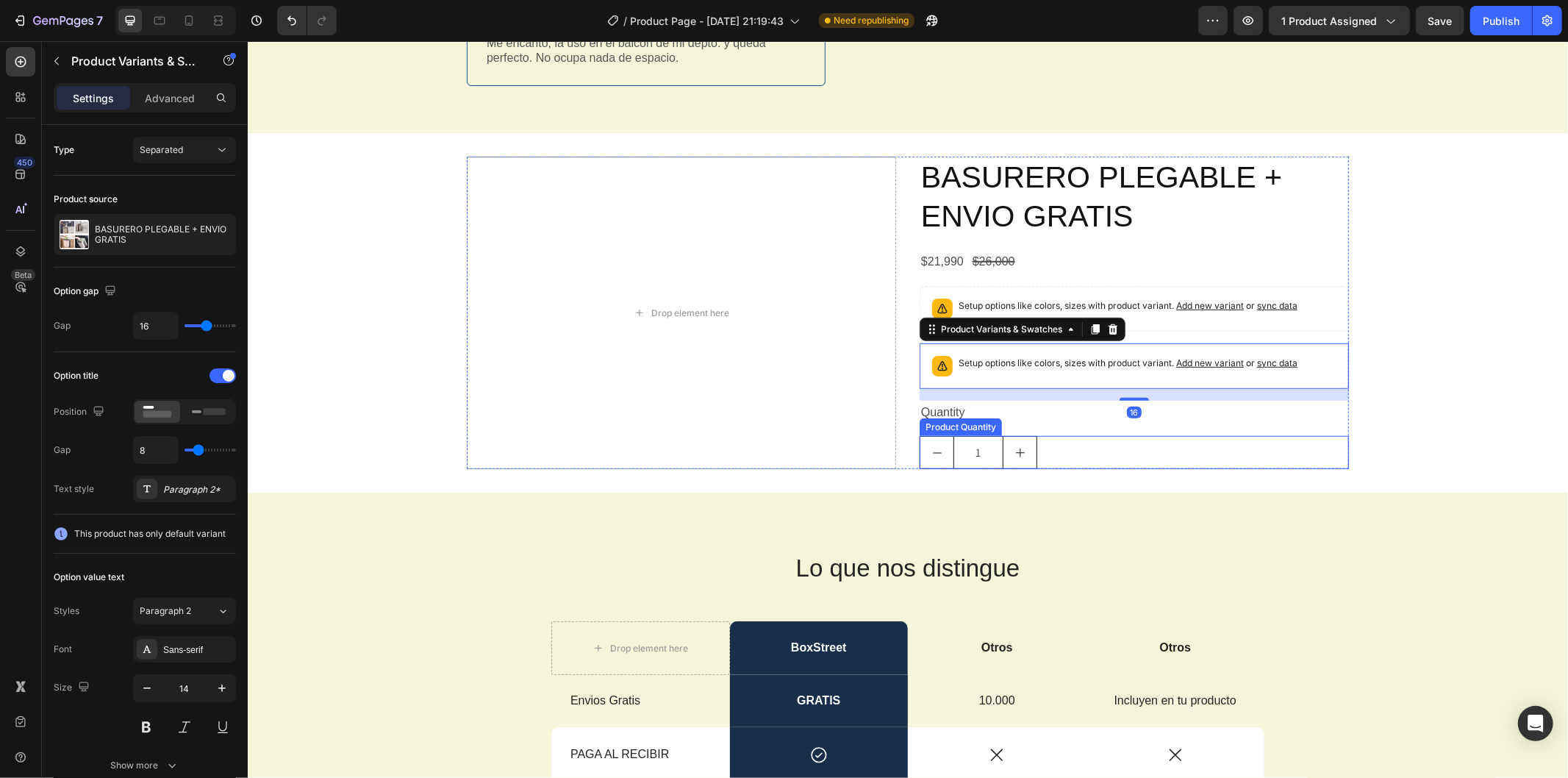
click at [953, 442] on input "1" at bounding box center [978, 452] width 50 height 32
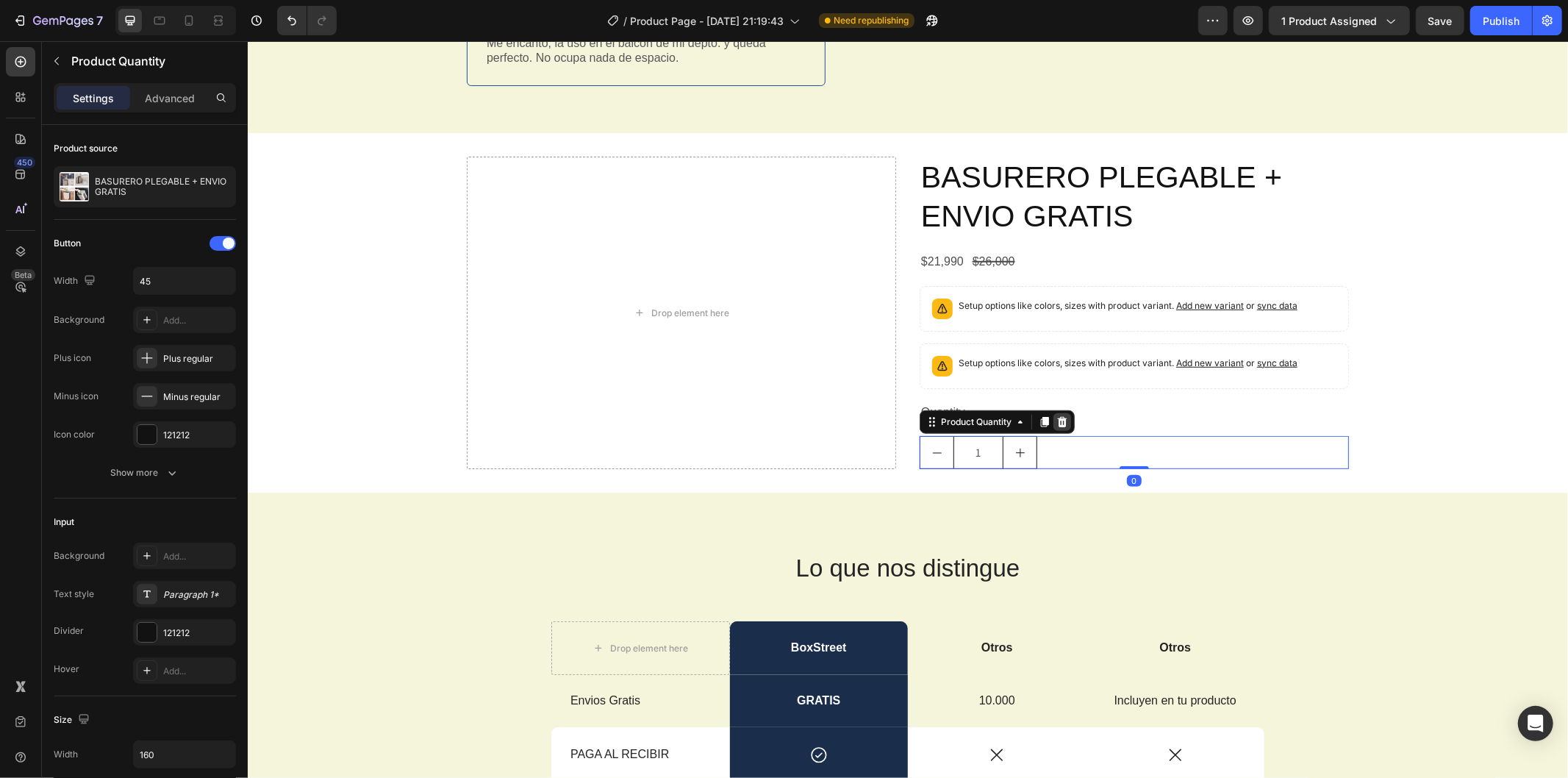
click at [1057, 423] on icon at bounding box center [1061, 422] width 9 height 10
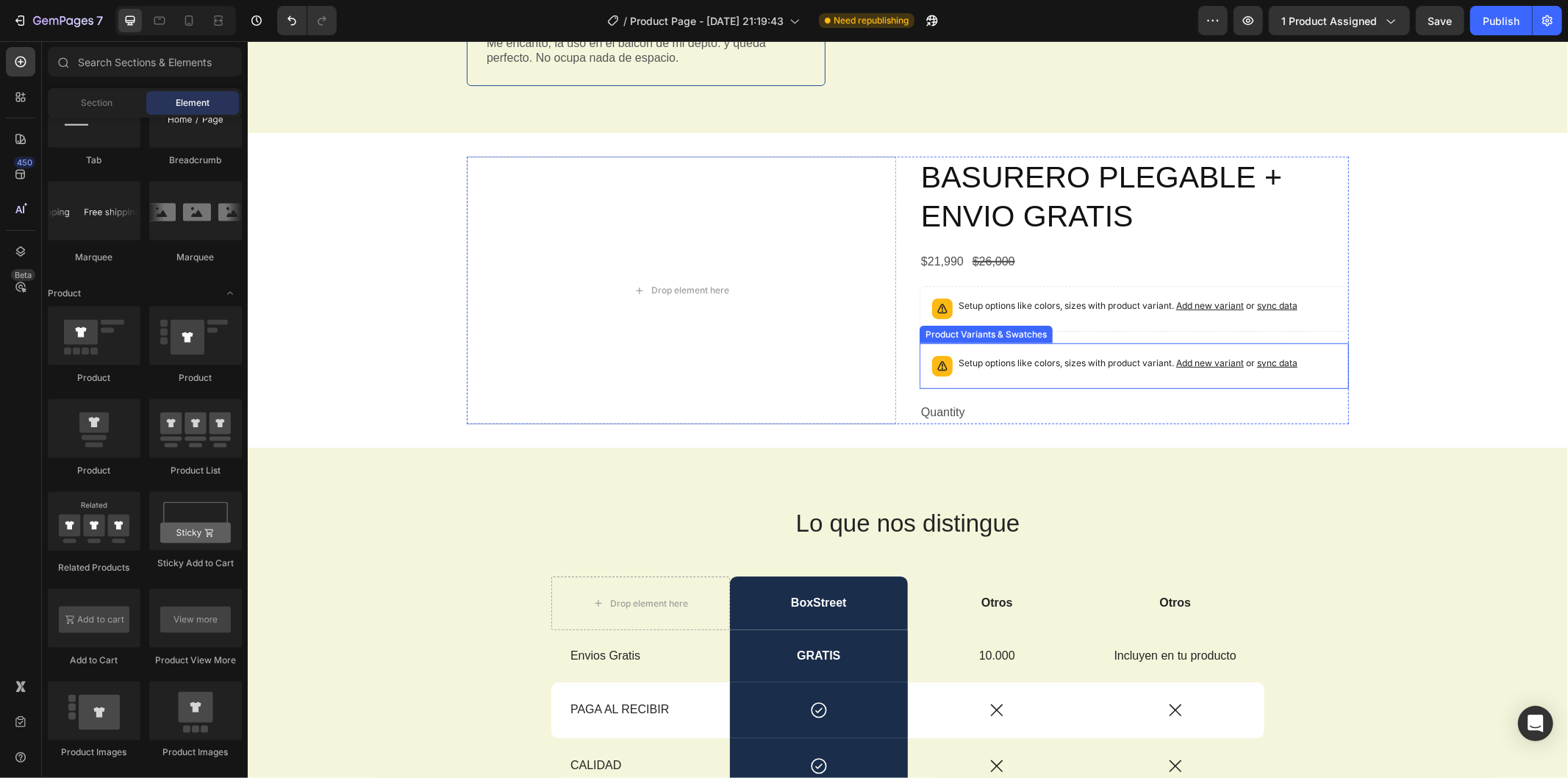
click at [984, 361] on p "Setup options like colors, sizes with product variant. Add new variant or sync …" at bounding box center [1127, 363] width 339 height 15
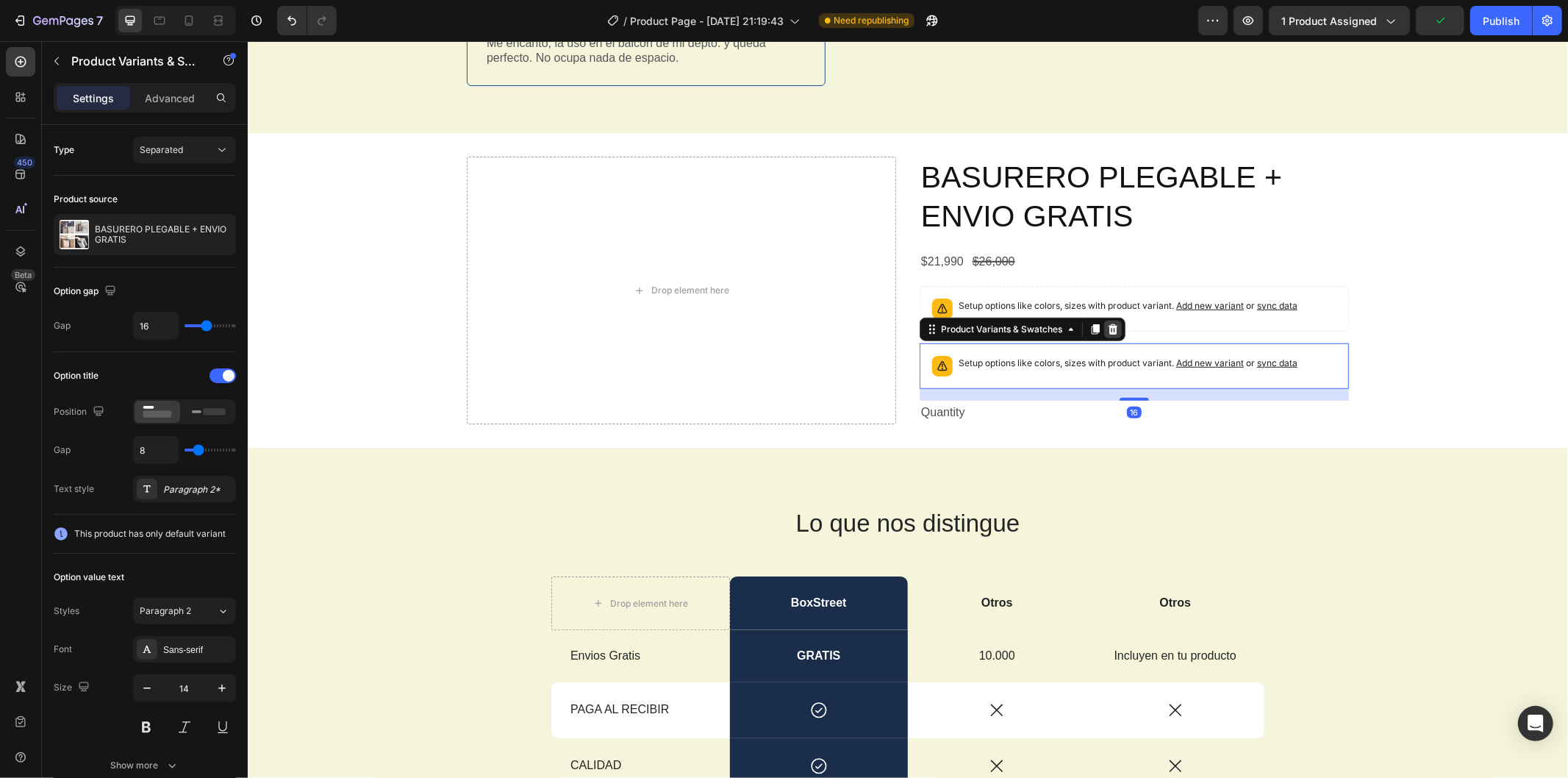
click at [1107, 327] on icon at bounding box center [1112, 329] width 12 height 12
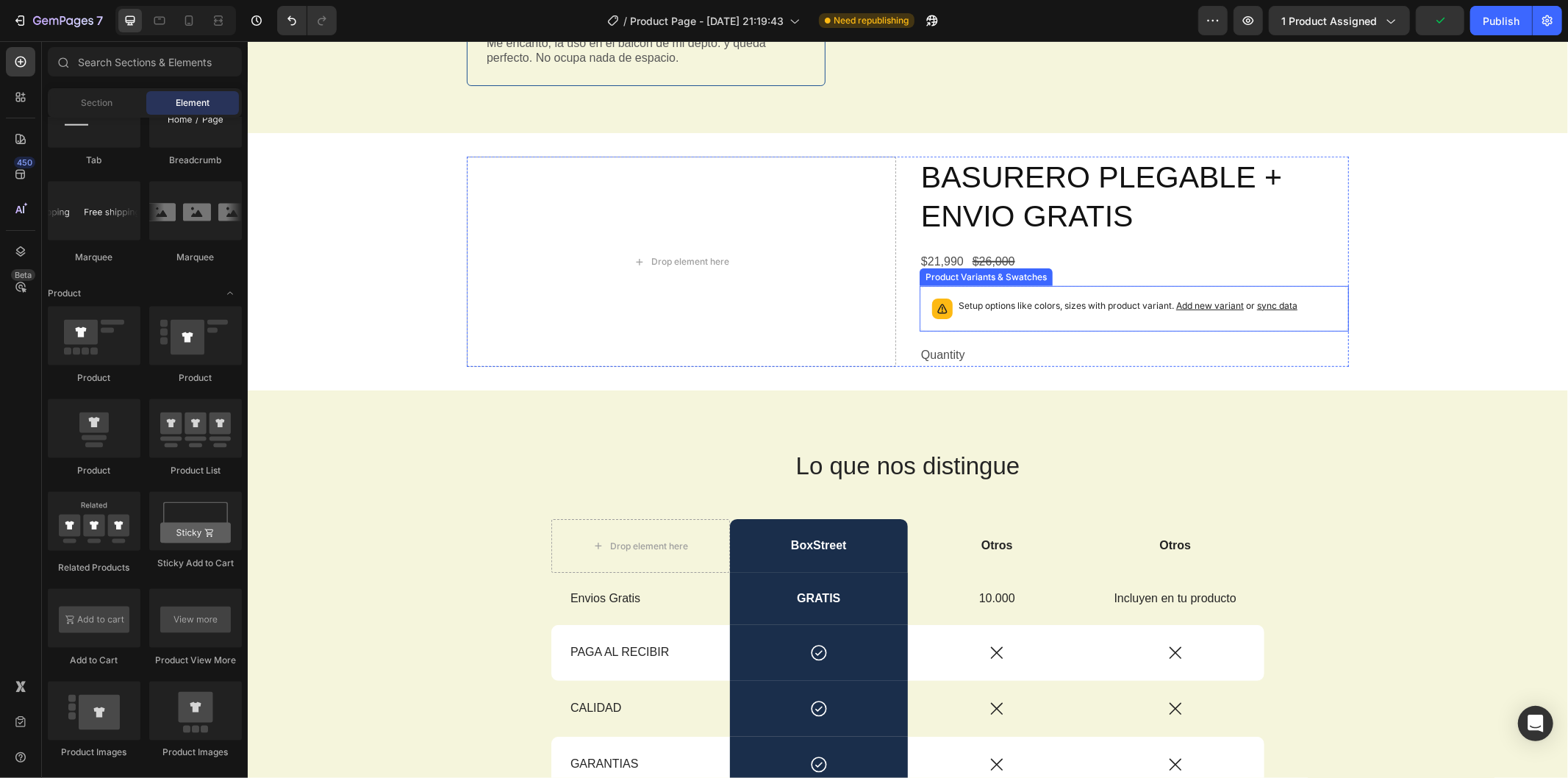
click at [1037, 292] on div "Setup options like colors, sizes with product variant. Add new variant or sync …" at bounding box center [1133, 308] width 416 height 33
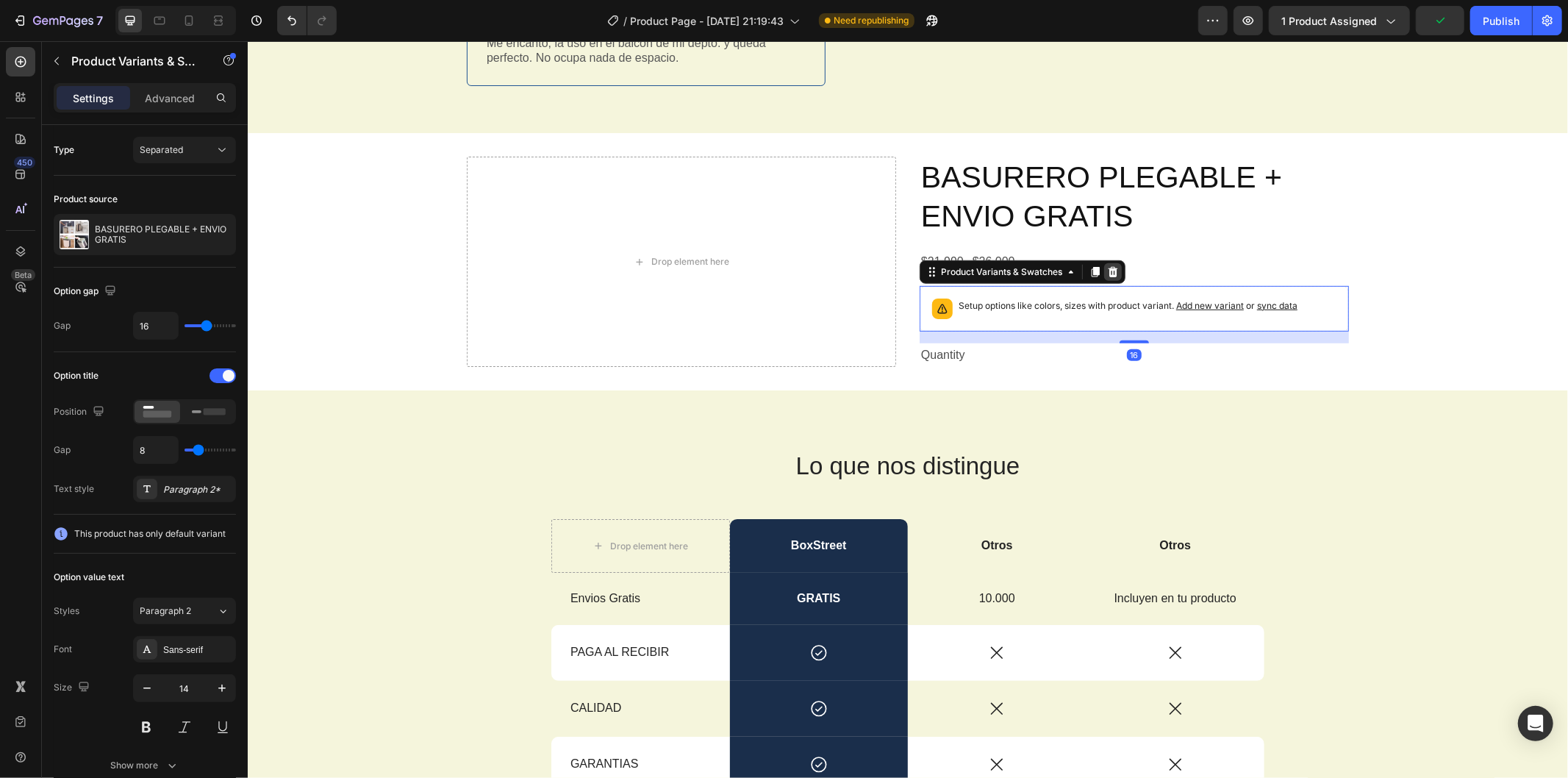
click at [1114, 268] on div at bounding box center [1112, 271] width 18 height 18
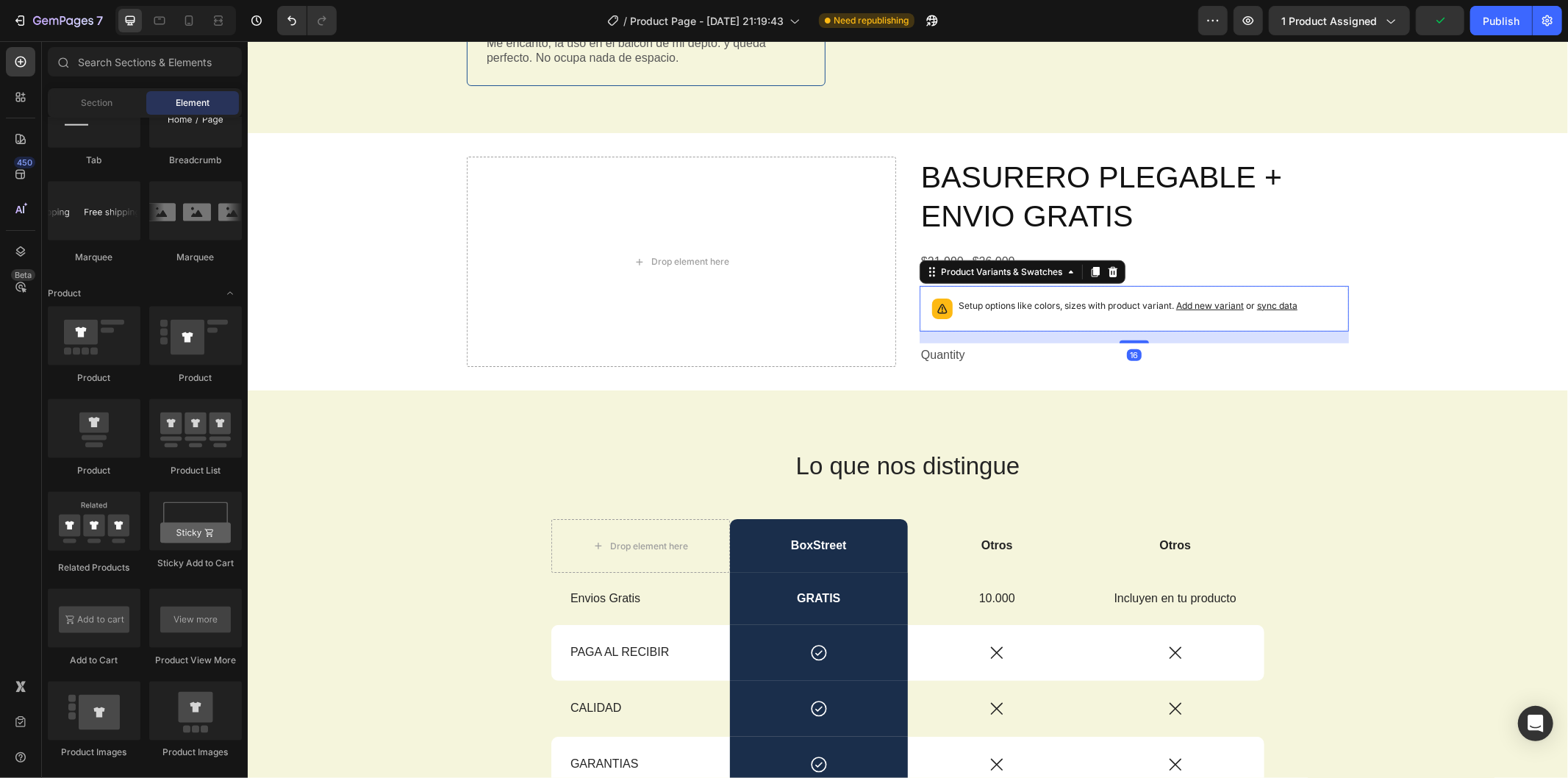
click at [1055, 191] on h2 "BASURERO PLEGABLE + ENVIO GRATIS" at bounding box center [1133, 197] width 430 height 82
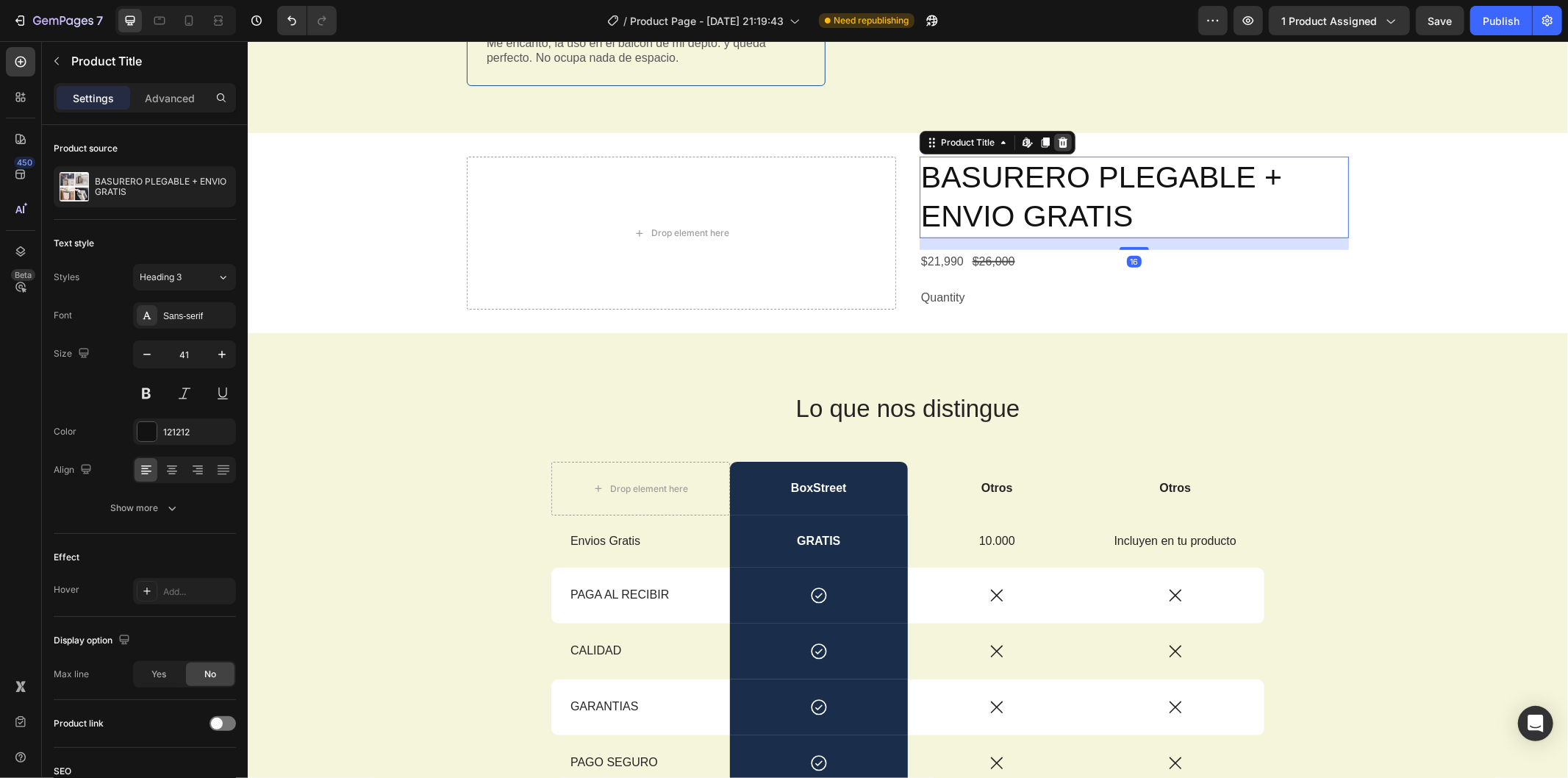
click at [1054, 134] on div at bounding box center [1062, 141] width 18 height 18
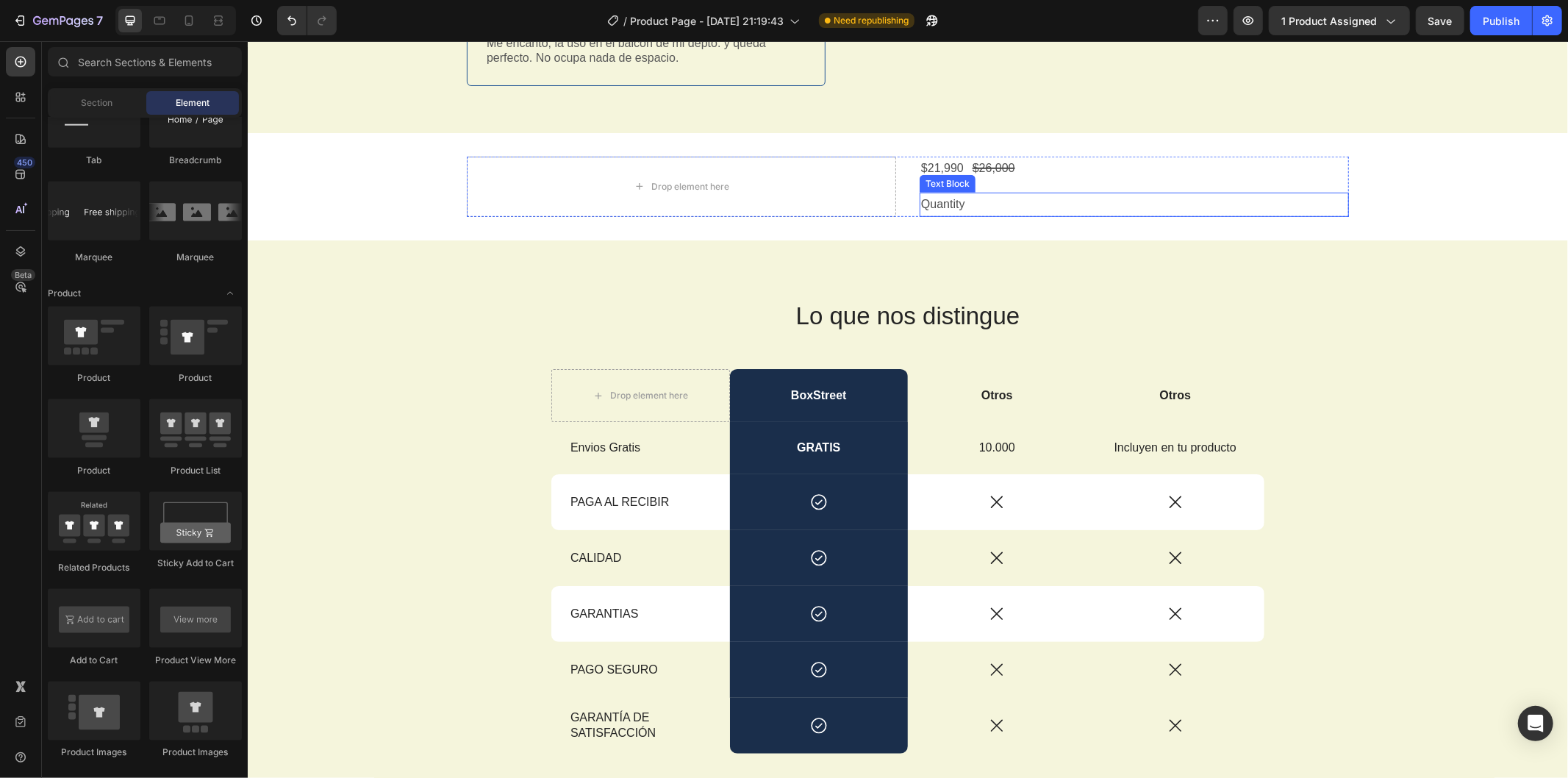
click at [971, 164] on div "$26,000" at bounding box center [993, 168] width 46 height 24
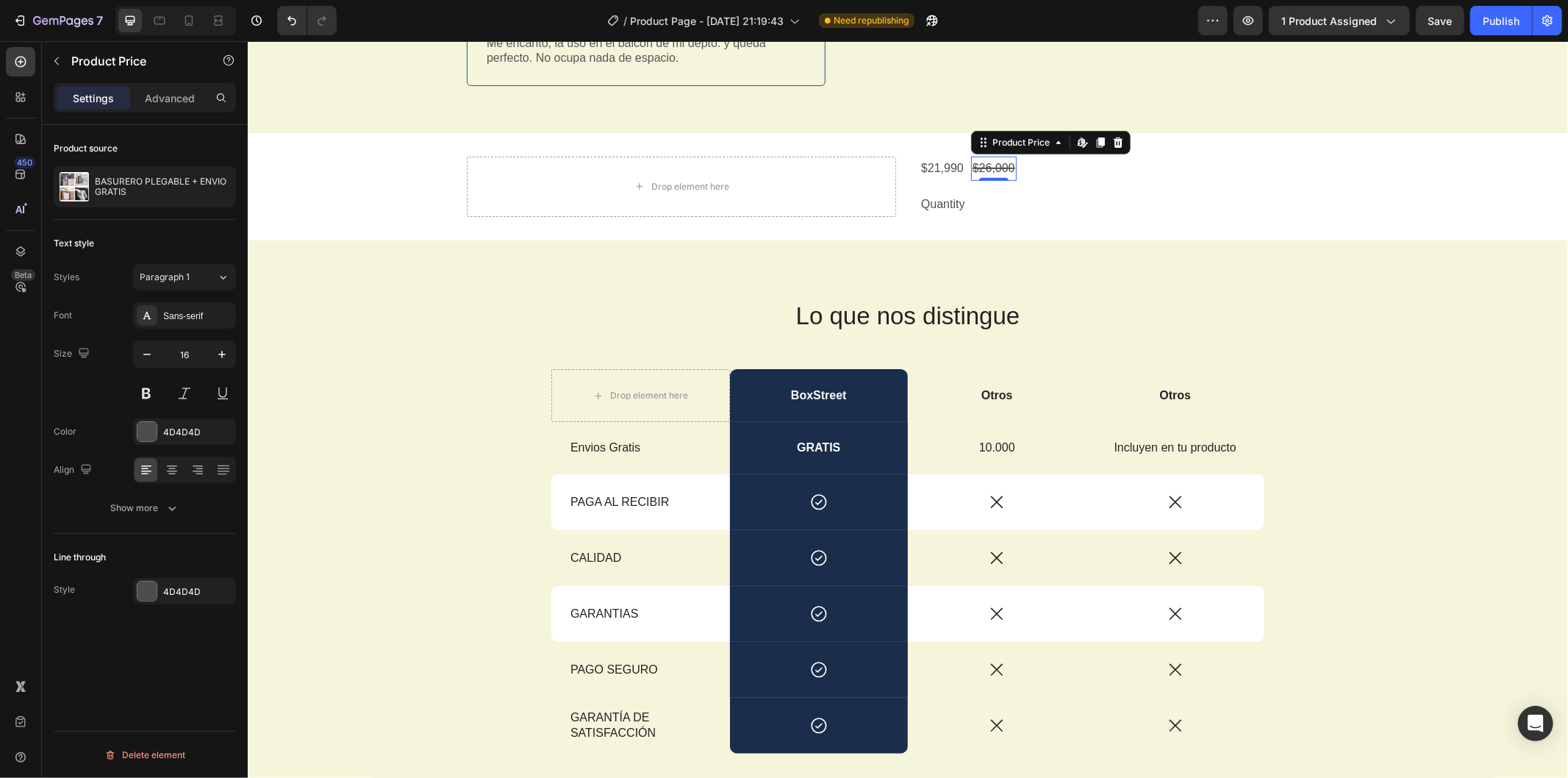
click at [1106, 151] on div "Product Price Edit content in Shopify" at bounding box center [1050, 142] width 159 height 23
click at [1112, 139] on icon at bounding box center [1117, 142] width 12 height 12
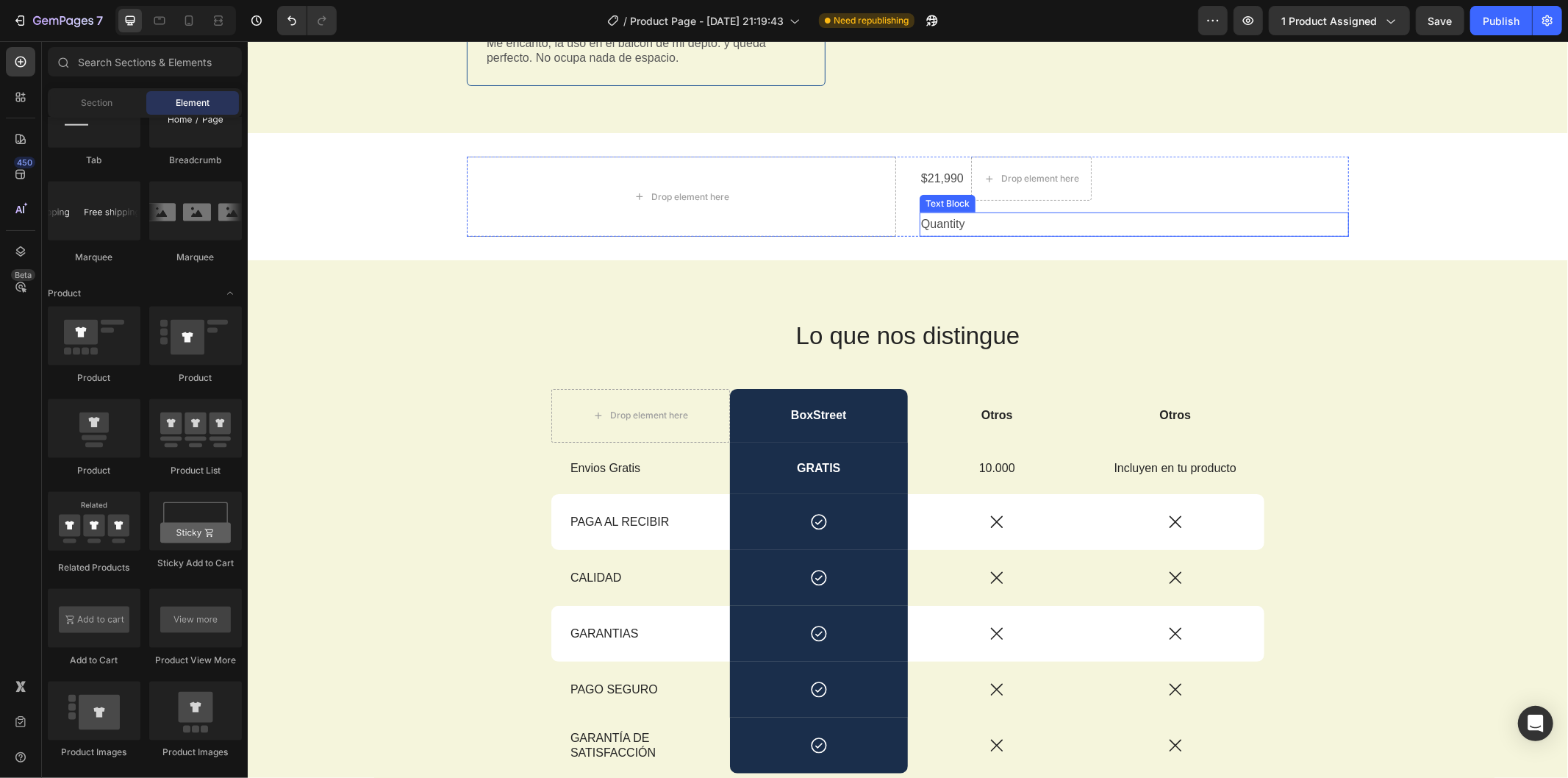
click at [945, 222] on div "Quantity" at bounding box center [1133, 224] width 430 height 24
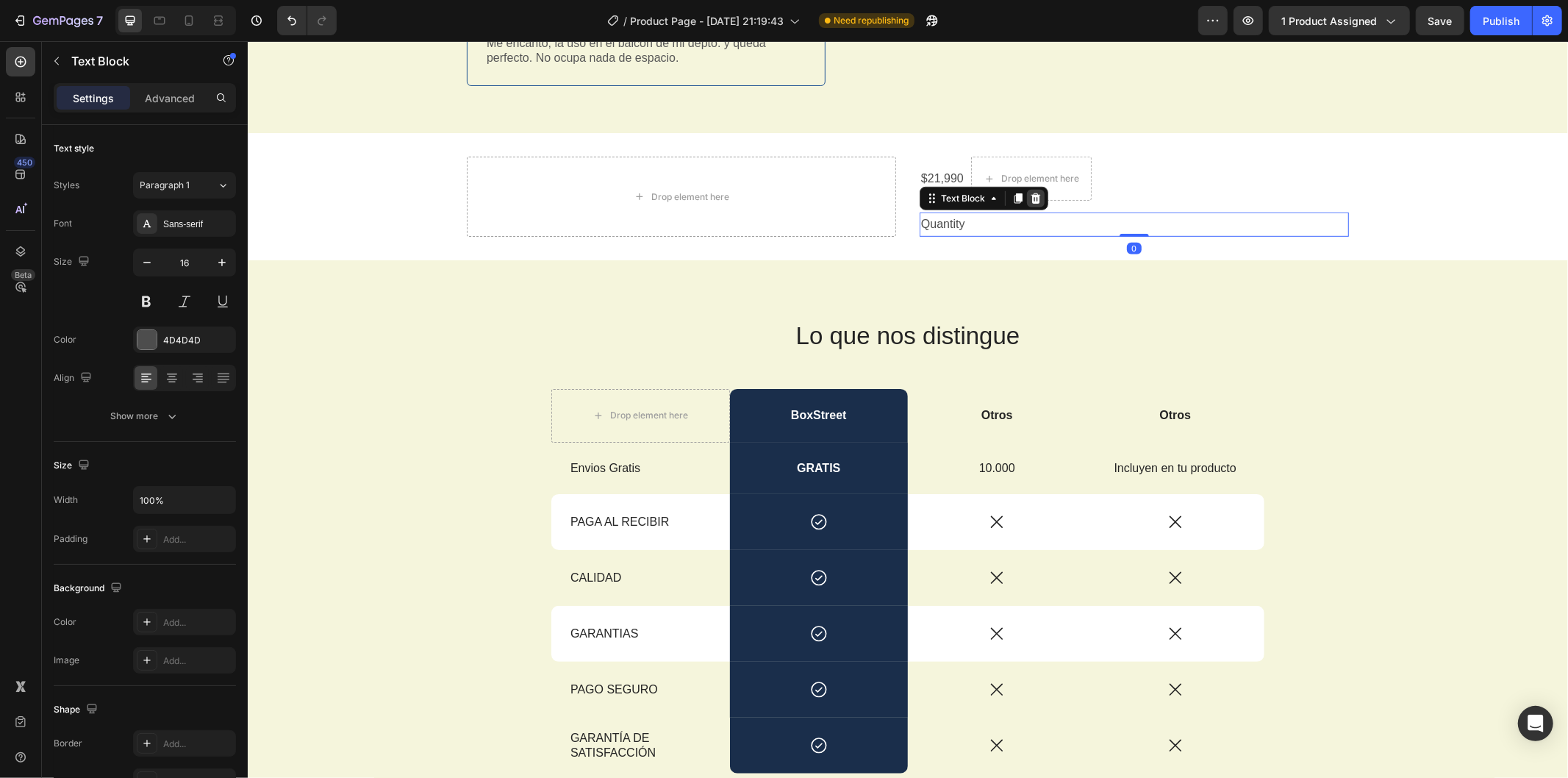
click at [1026, 189] on div at bounding box center [1035, 197] width 18 height 18
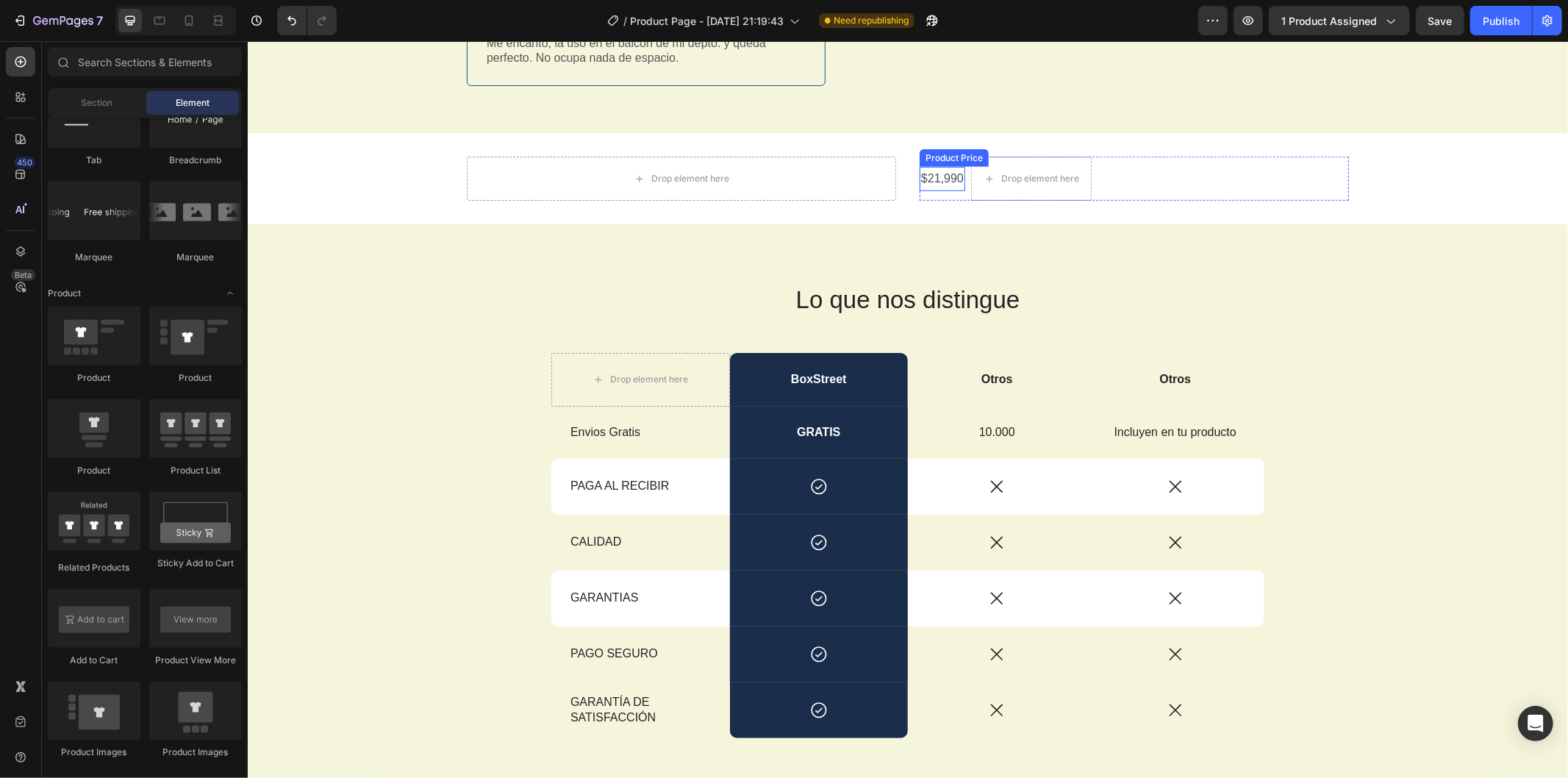
click at [956, 170] on div "$21,990" at bounding box center [941, 178] width 46 height 24
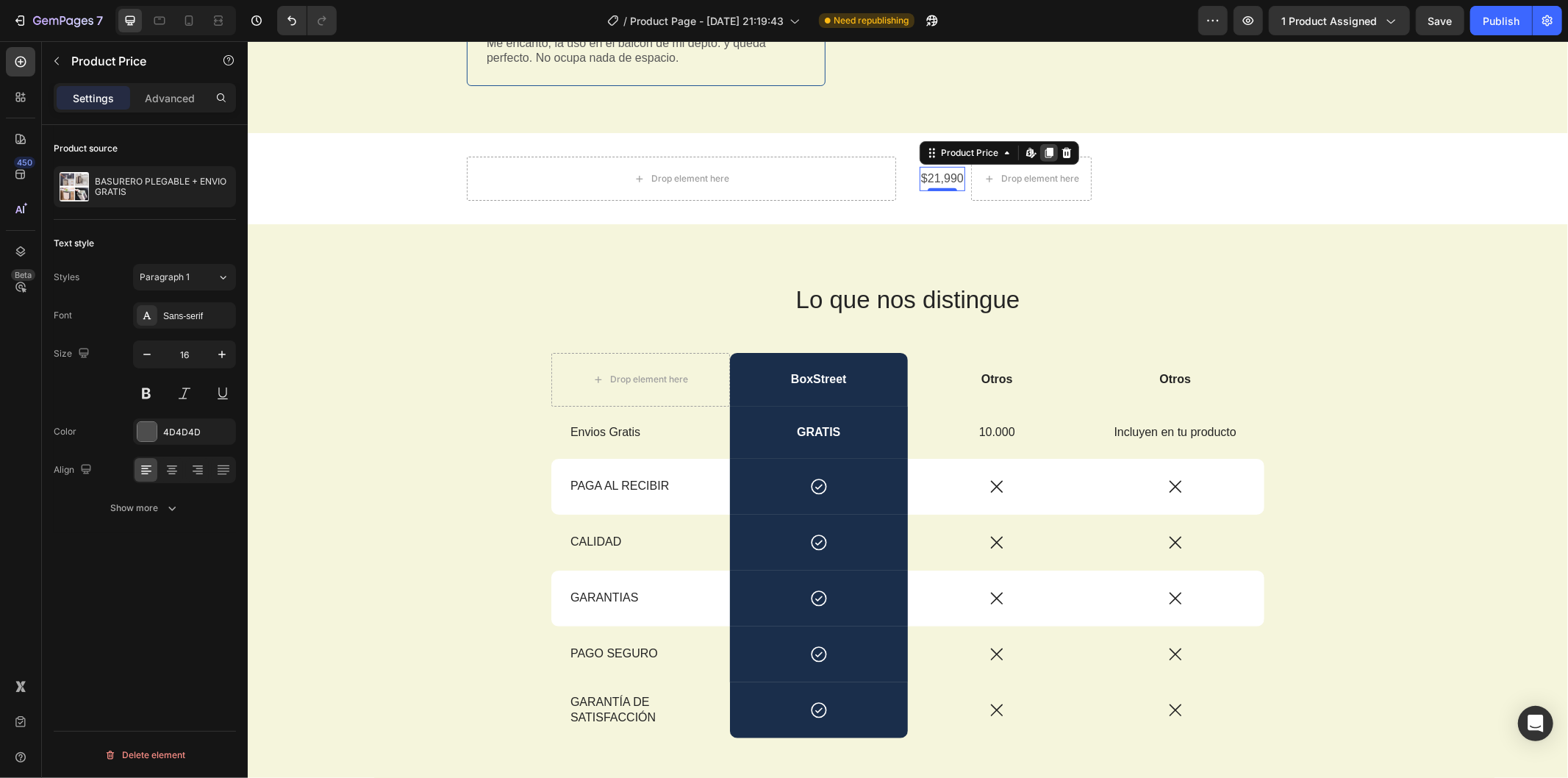
click at [1045, 149] on icon at bounding box center [1049, 152] width 8 height 10
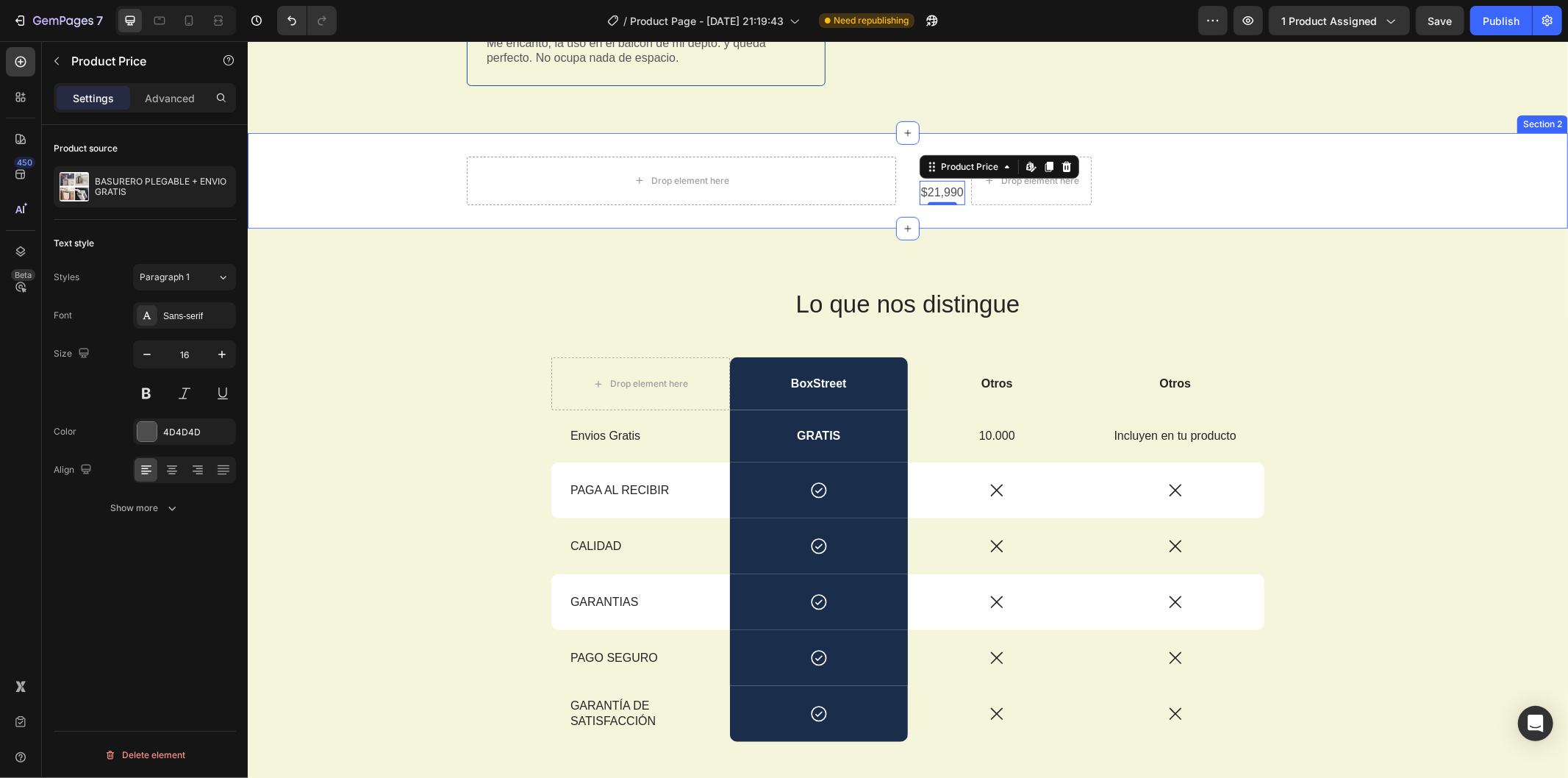
click at [1061, 160] on icon at bounding box center [1066, 166] width 12 height 12
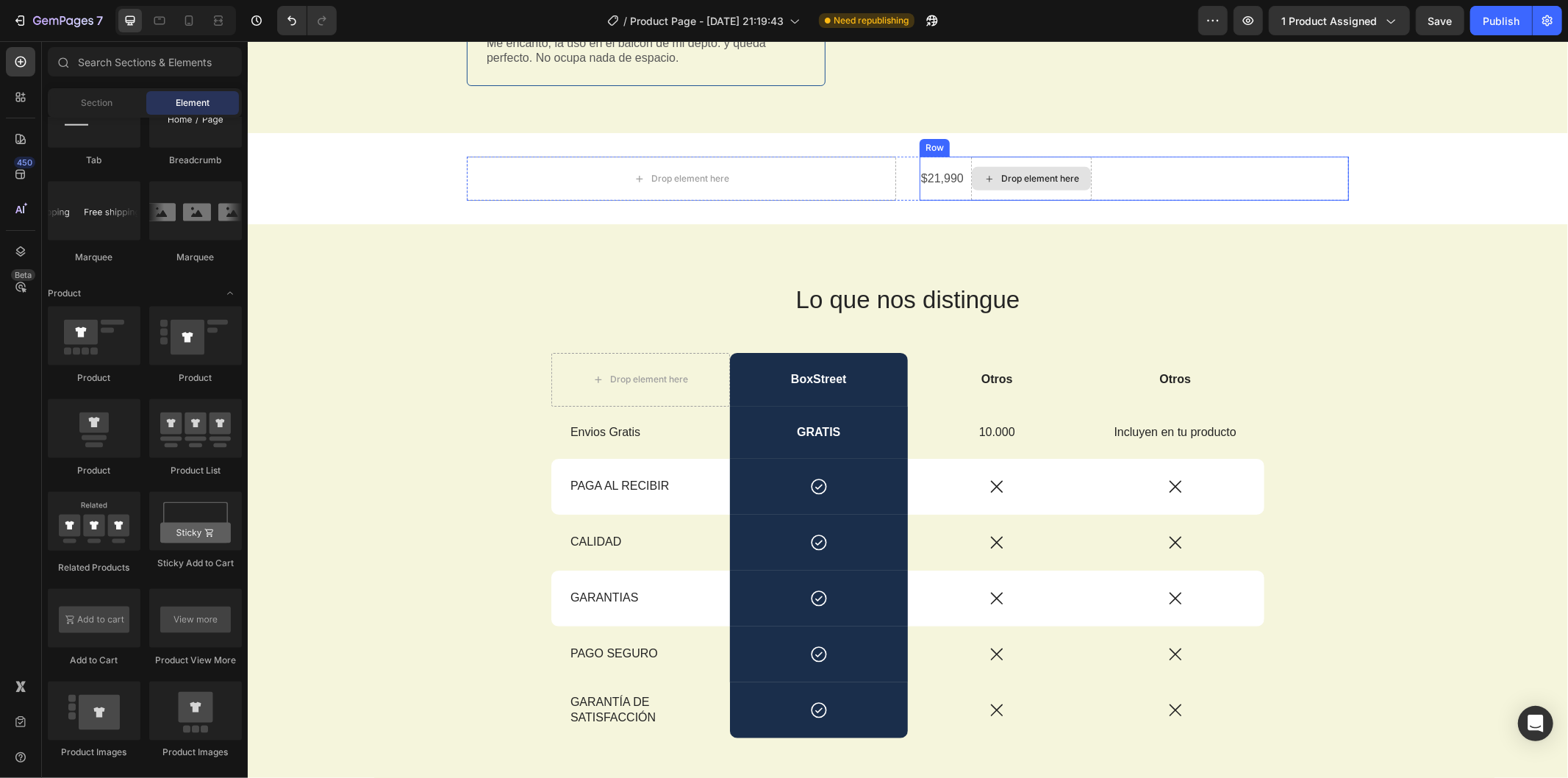
click at [1023, 167] on div "Drop element here" at bounding box center [1031, 178] width 119 height 23
click at [1070, 167] on div "Drop element here" at bounding box center [1031, 178] width 119 height 23
click at [1129, 176] on div "$21,990 Product Price Product Price Drop element here Row" at bounding box center [1133, 178] width 430 height 44
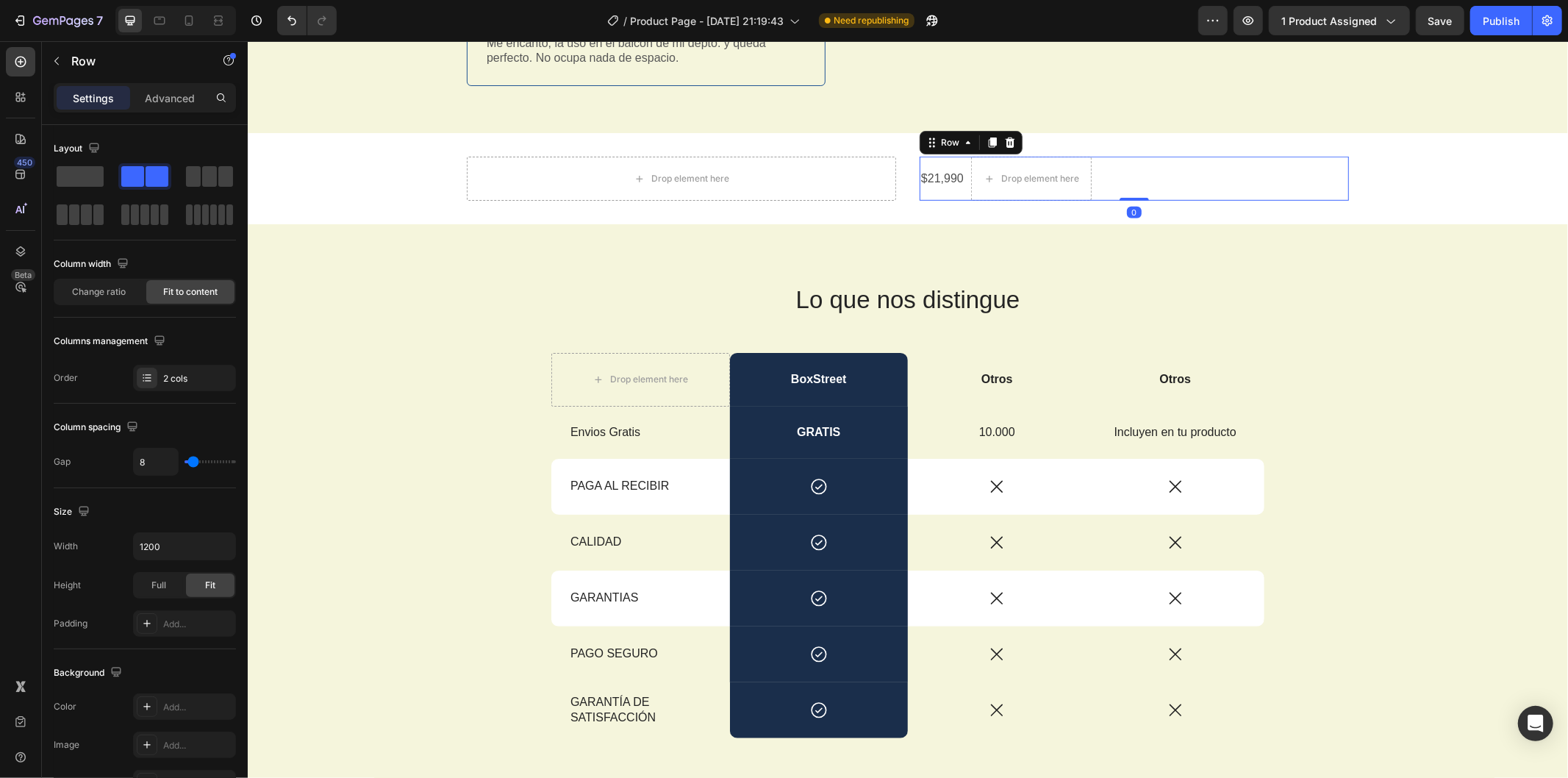
click at [1004, 136] on icon at bounding box center [1010, 142] width 12 height 12
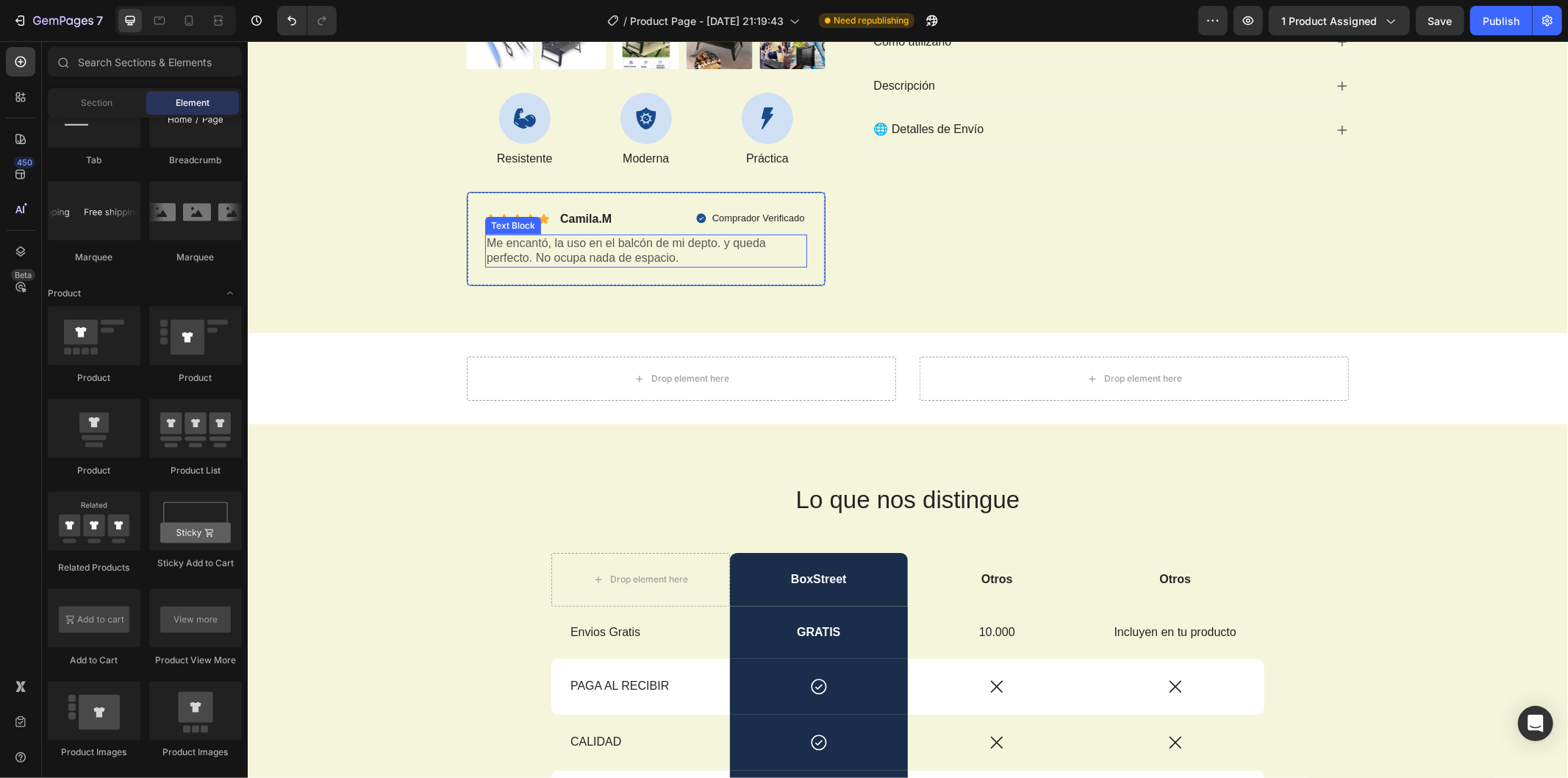
scroll to position [490, 0]
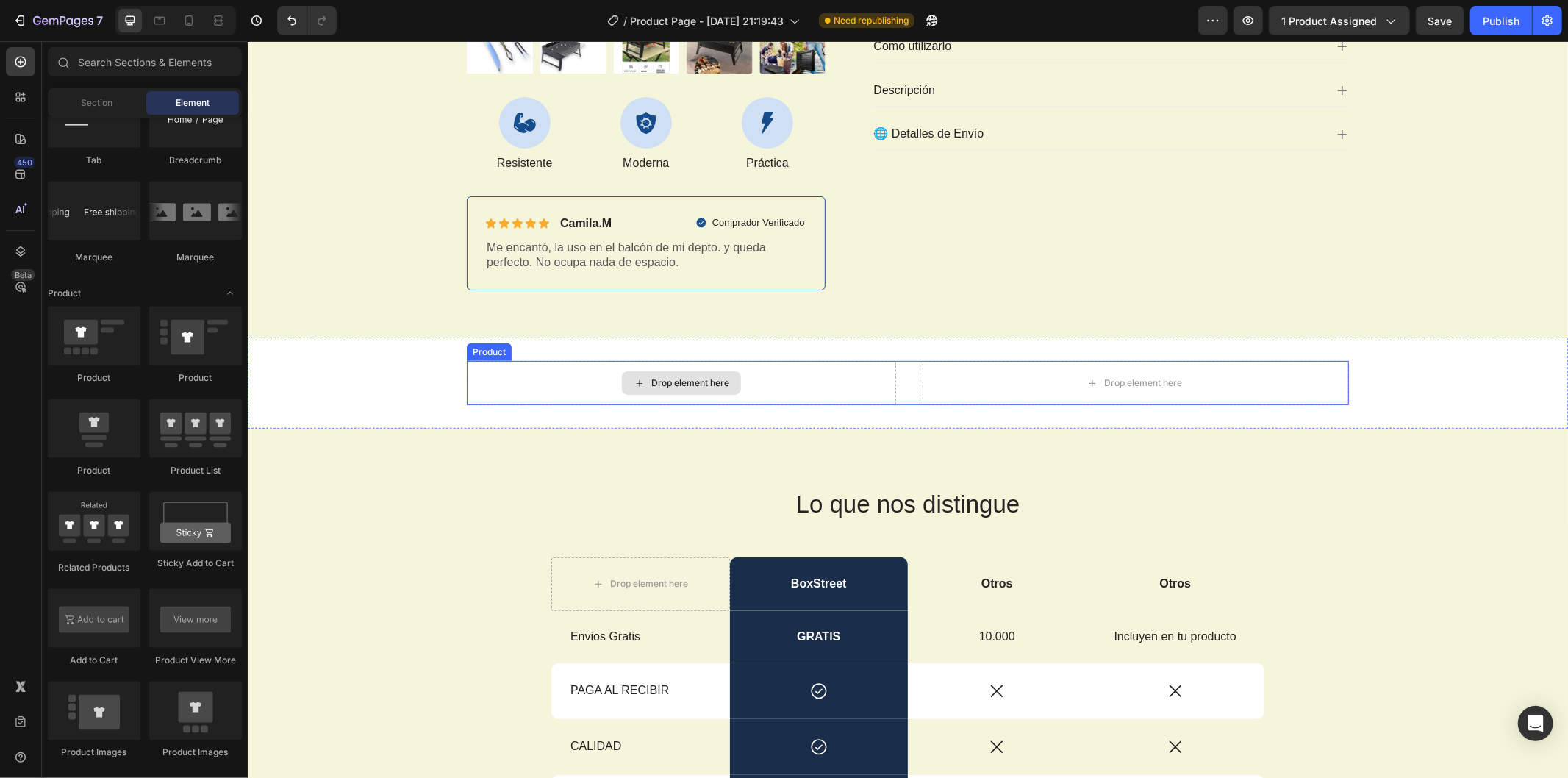
click at [666, 386] on div "Drop element here" at bounding box center [689, 382] width 78 height 12
click at [557, 385] on div "Drop element here" at bounding box center [681, 382] width 430 height 44
click at [651, 380] on div "Drop element here" at bounding box center [689, 382] width 78 height 12
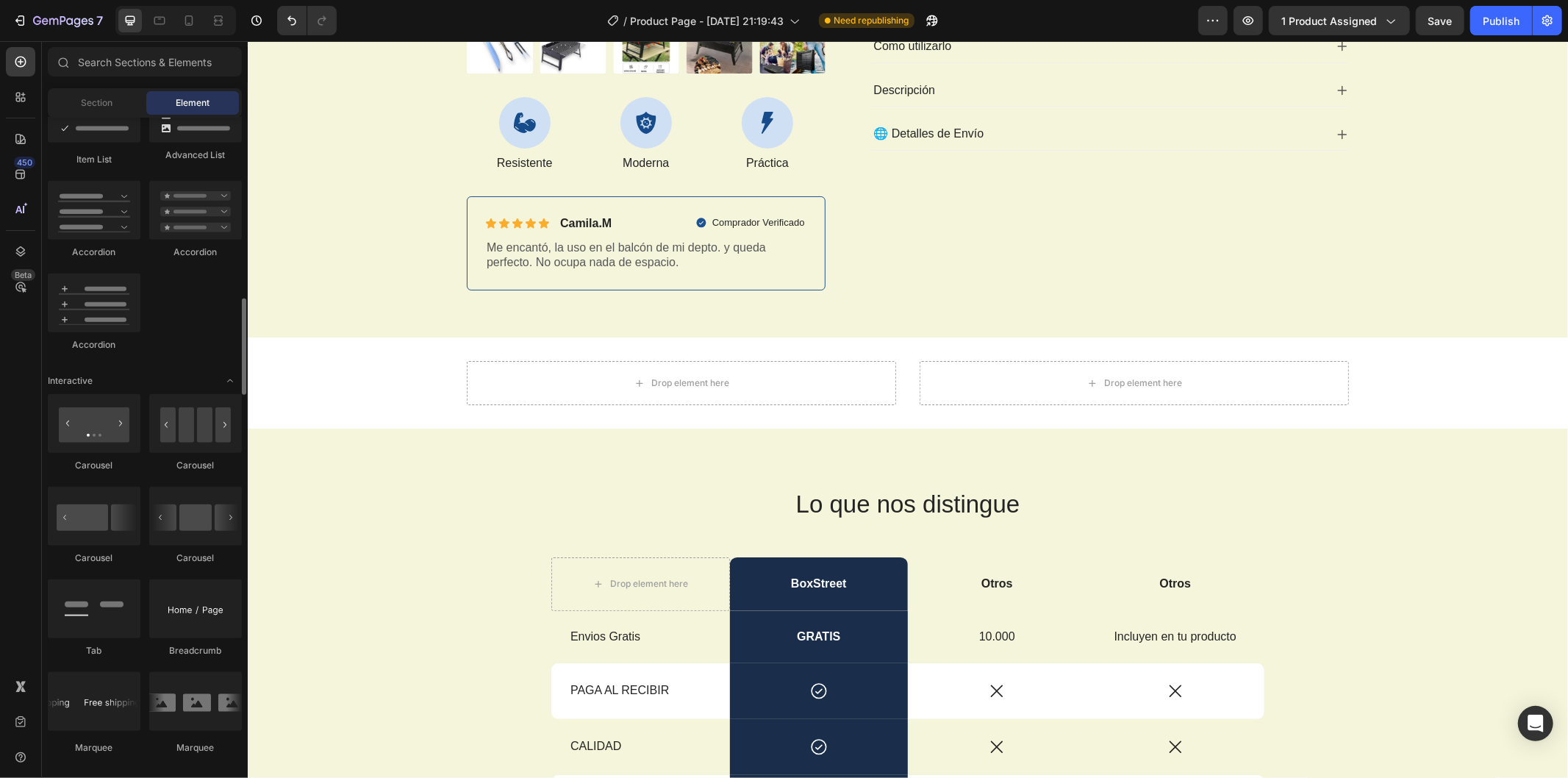
scroll to position [1634, 0]
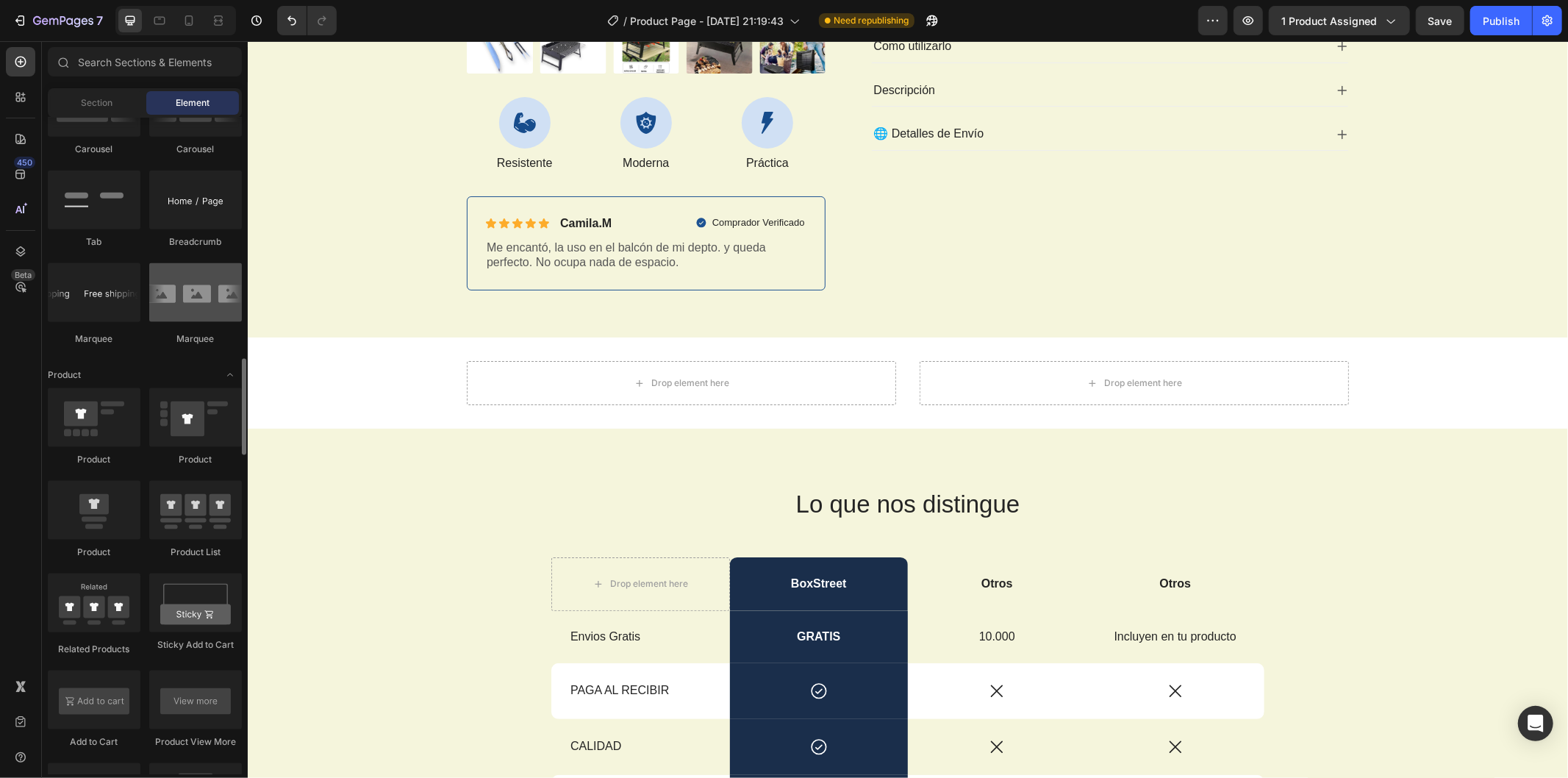
click at [209, 320] on div at bounding box center [195, 292] width 93 height 58
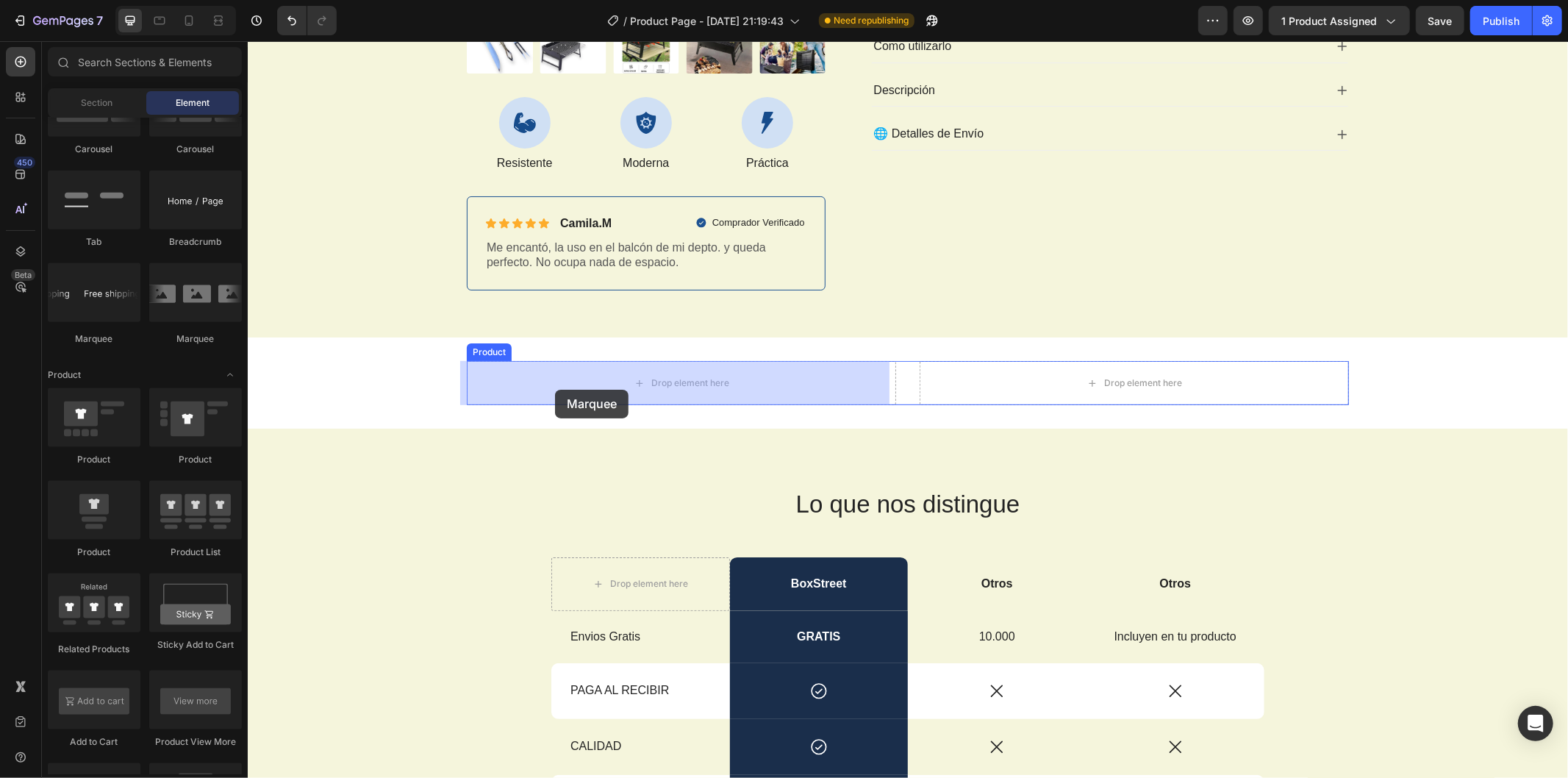
drag, startPoint x: 456, startPoint y: 361, endPoint x: 562, endPoint y: 389, distance: 109.6
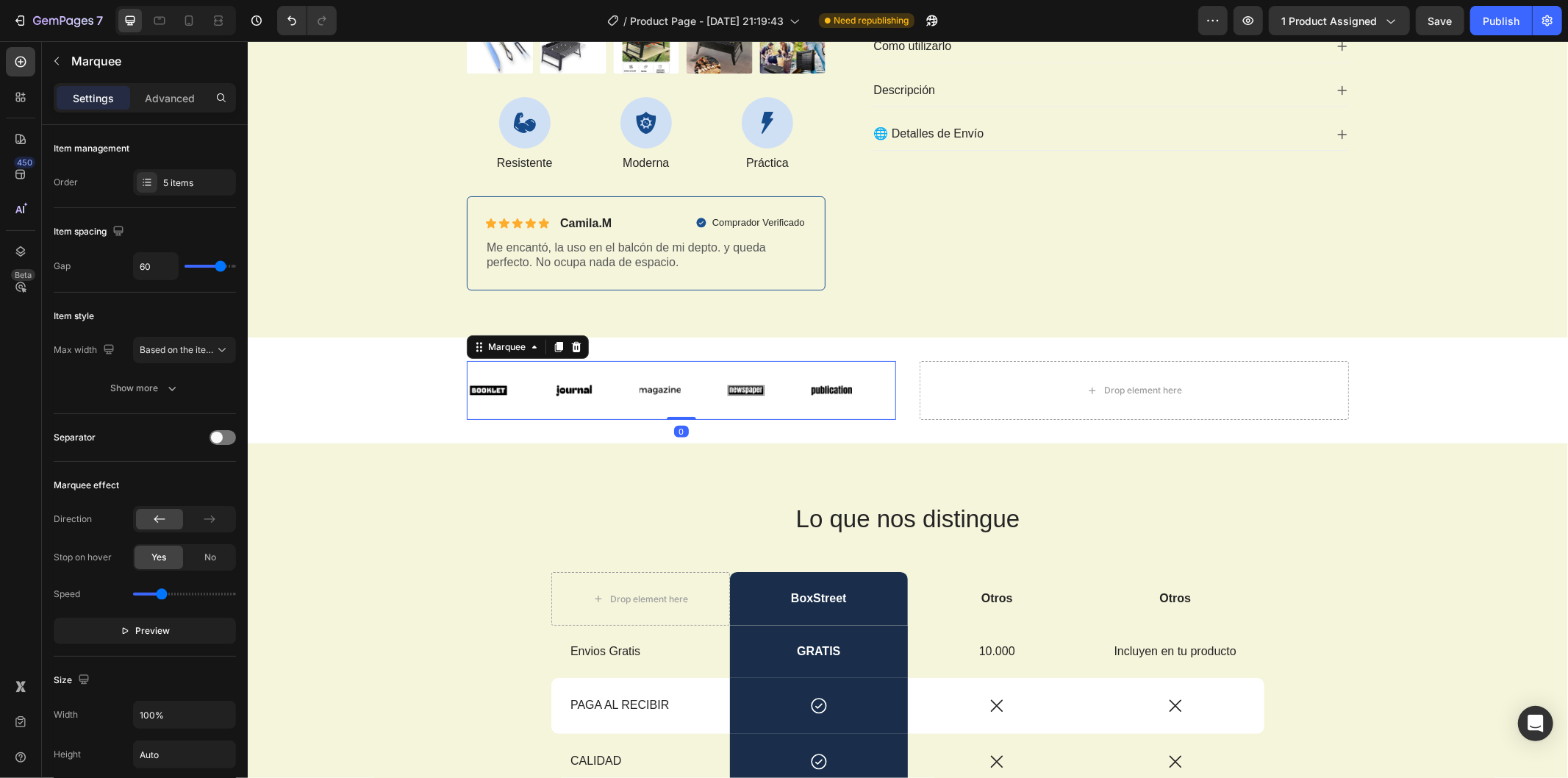
click at [572, 338] on div at bounding box center [575, 346] width 18 height 18
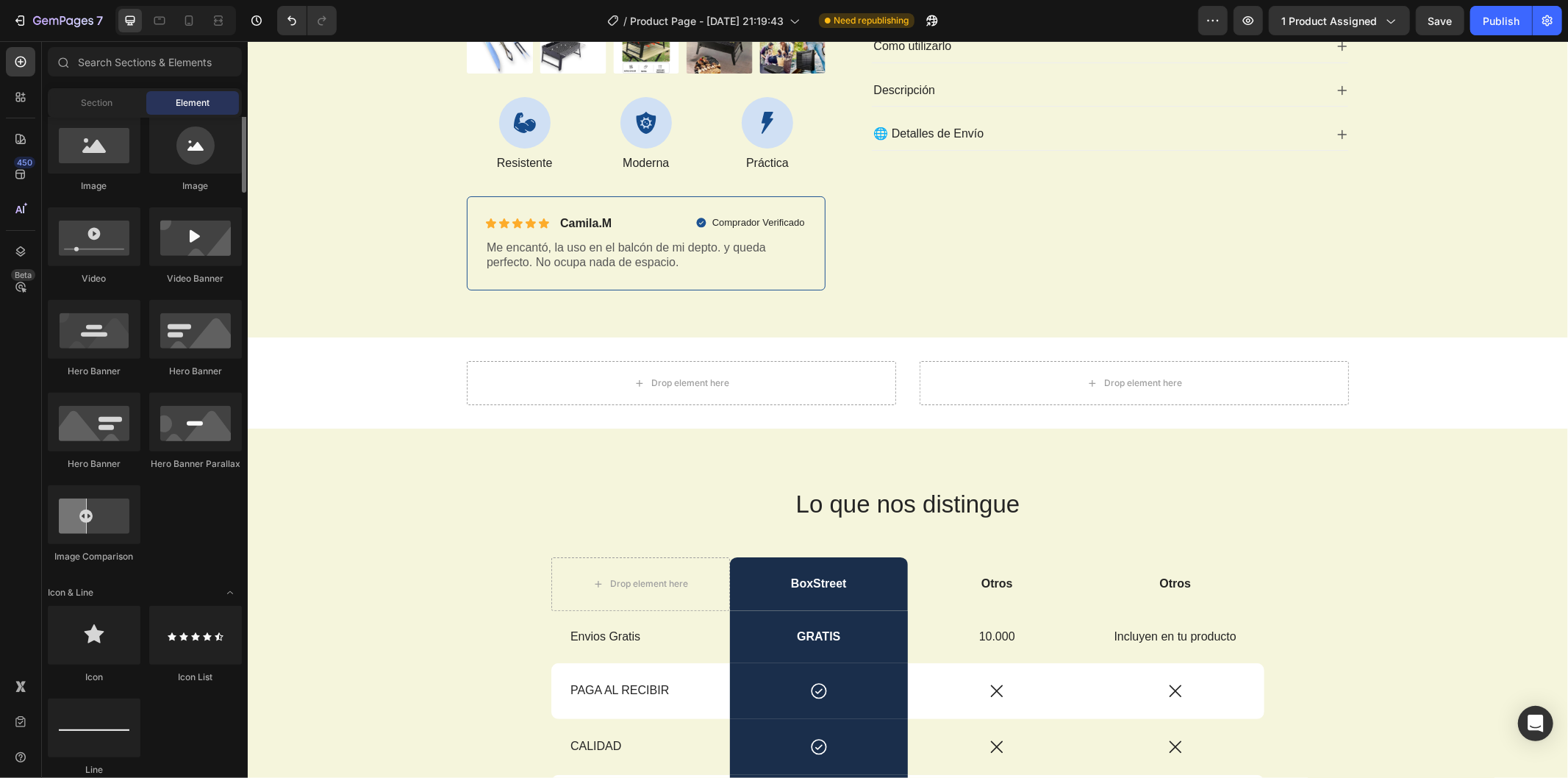
scroll to position [408, 0]
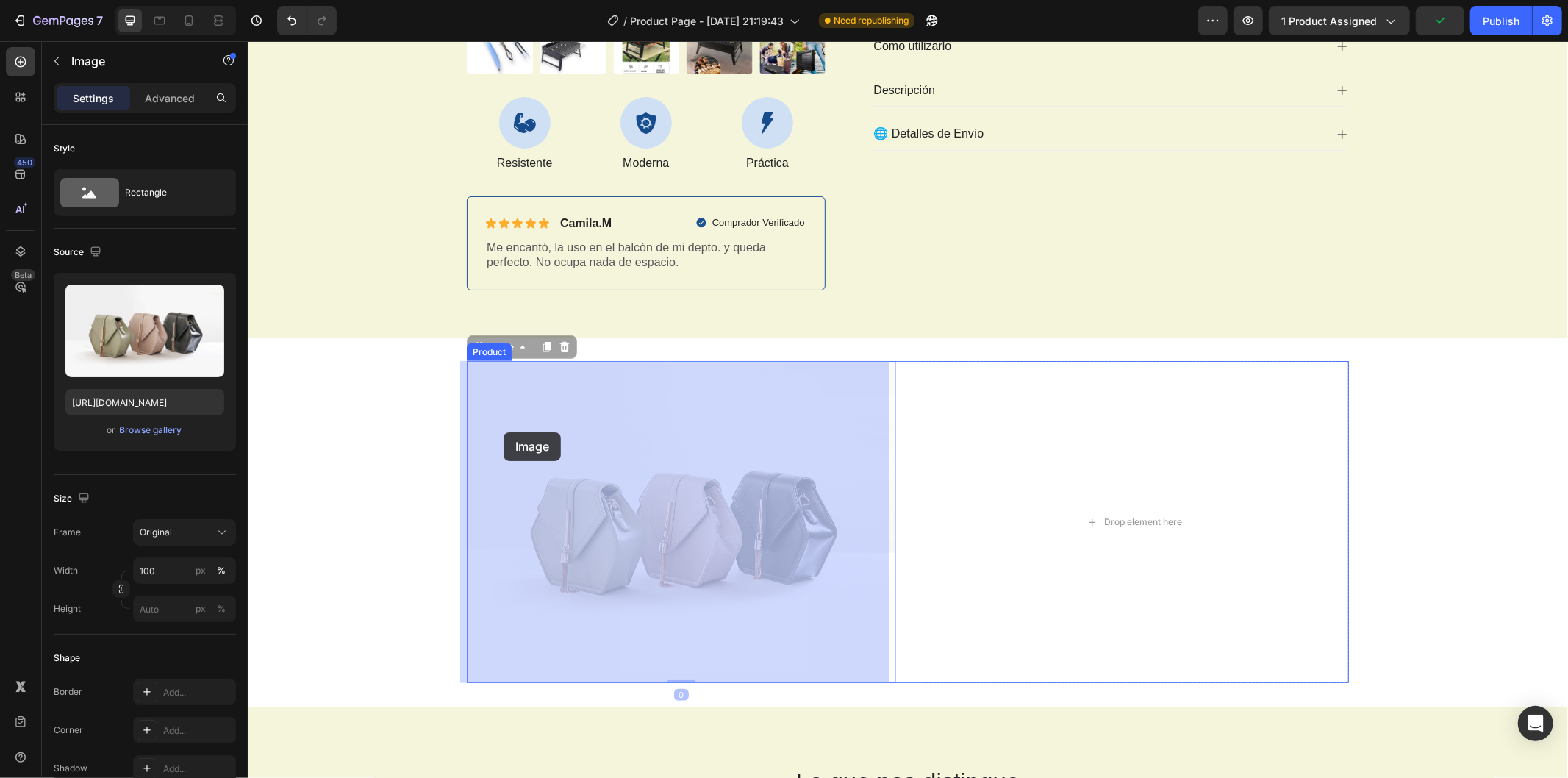
drag, startPoint x: 667, startPoint y: 437, endPoint x: 439, endPoint y: 429, distance: 228.1
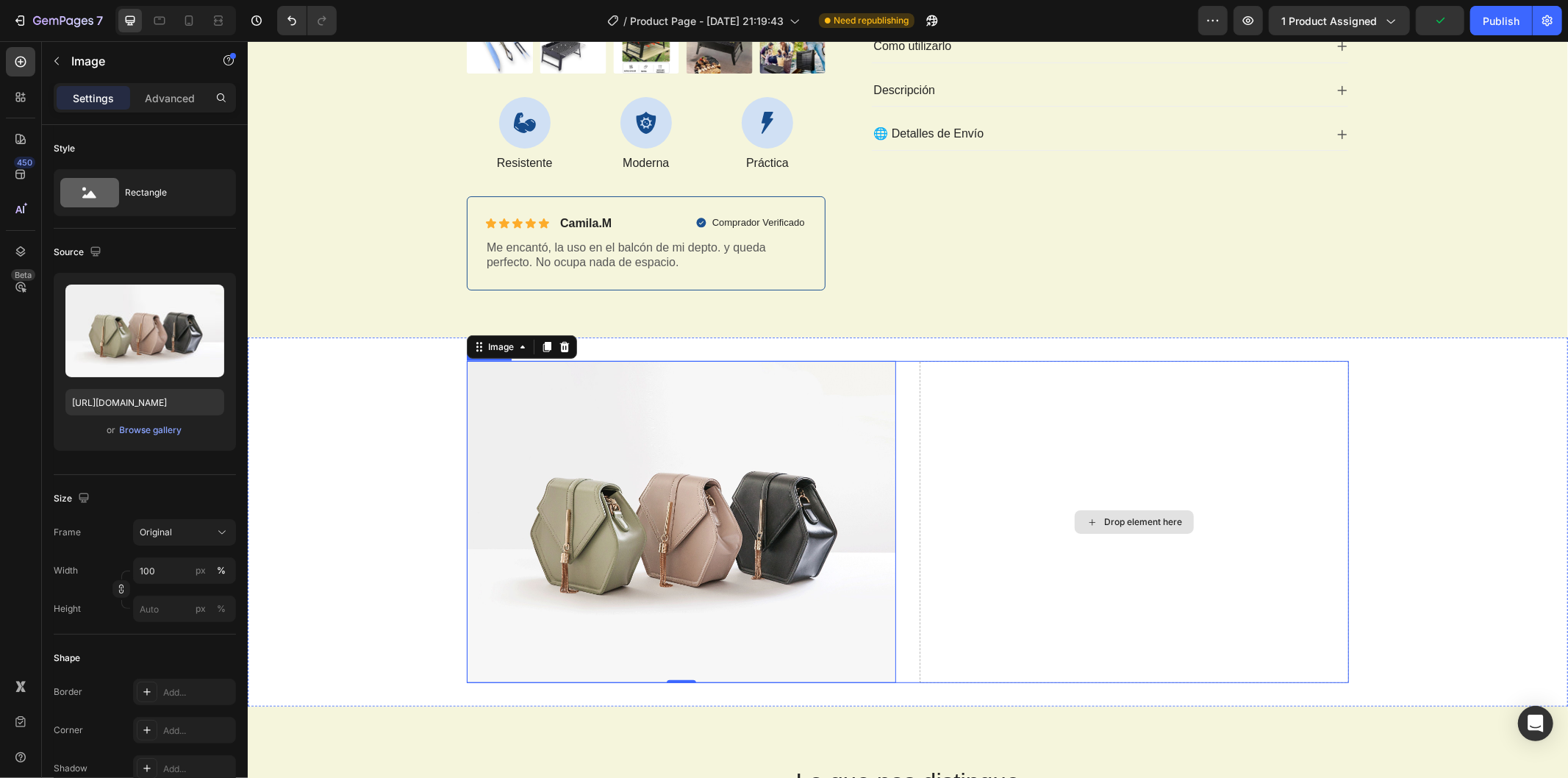
click at [996, 471] on div "Drop element here" at bounding box center [1133, 522] width 430 height 322
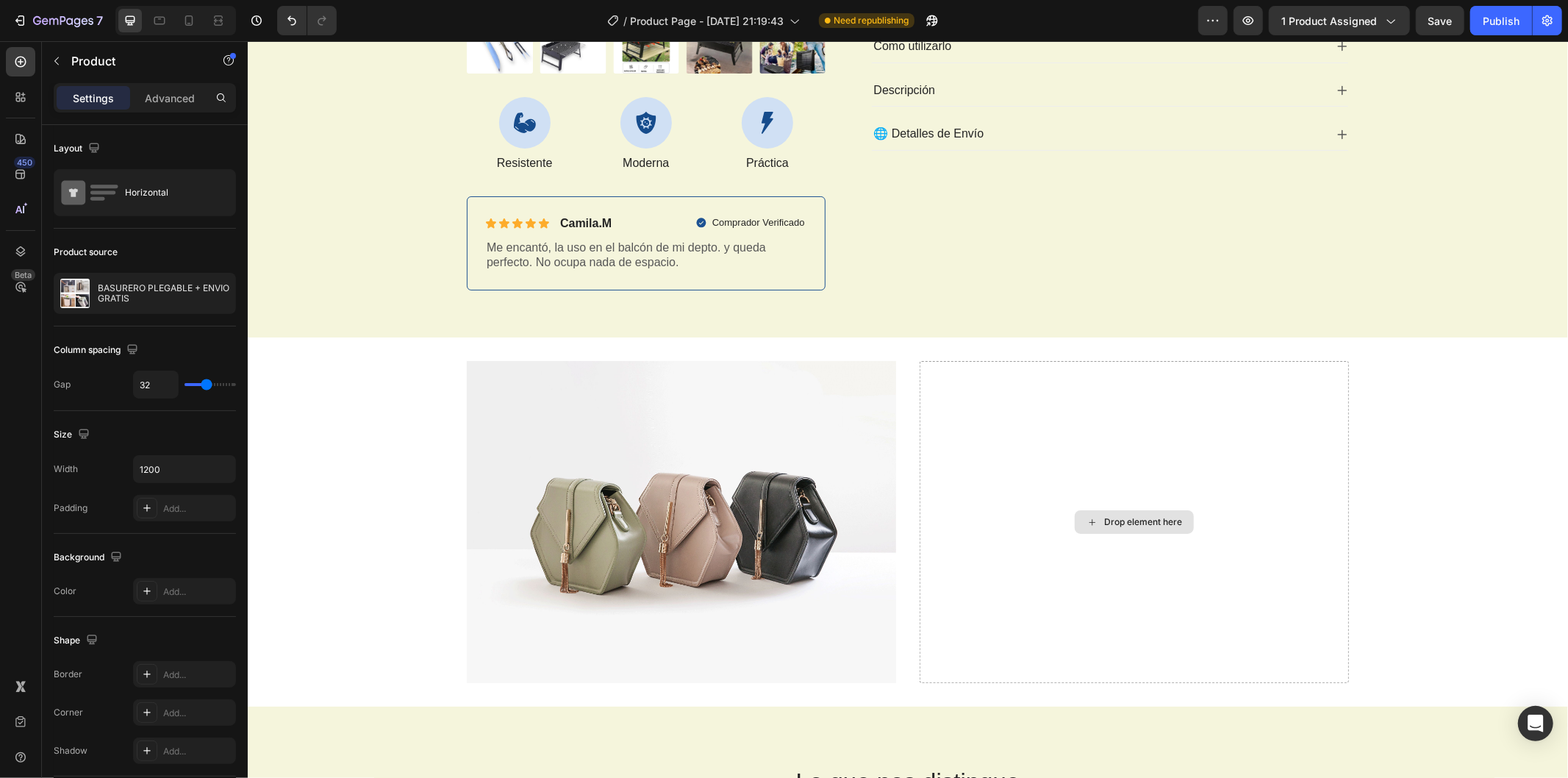
click at [1119, 523] on div "Drop element here" at bounding box center [1142, 522] width 78 height 12
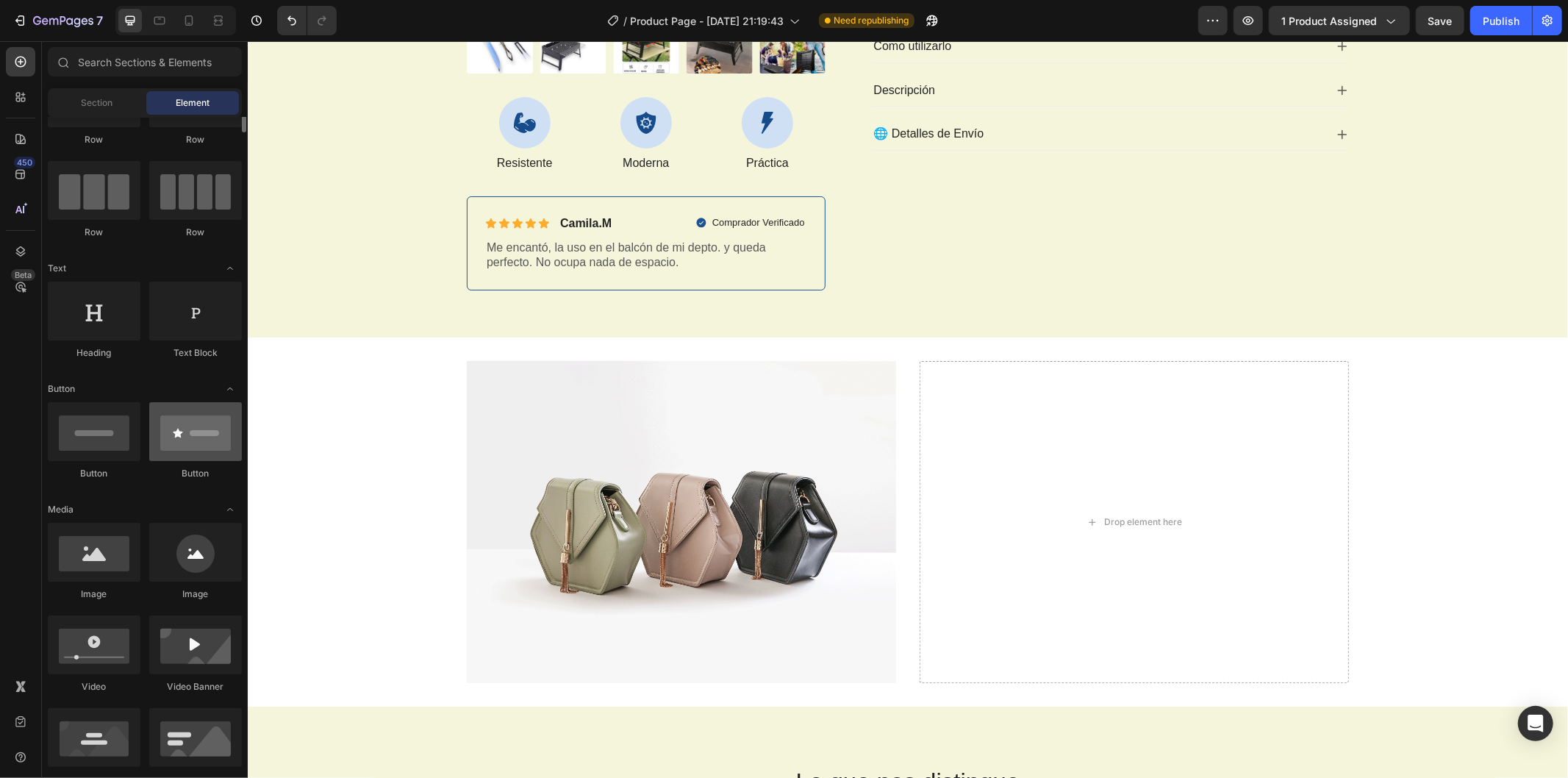
scroll to position [0, 0]
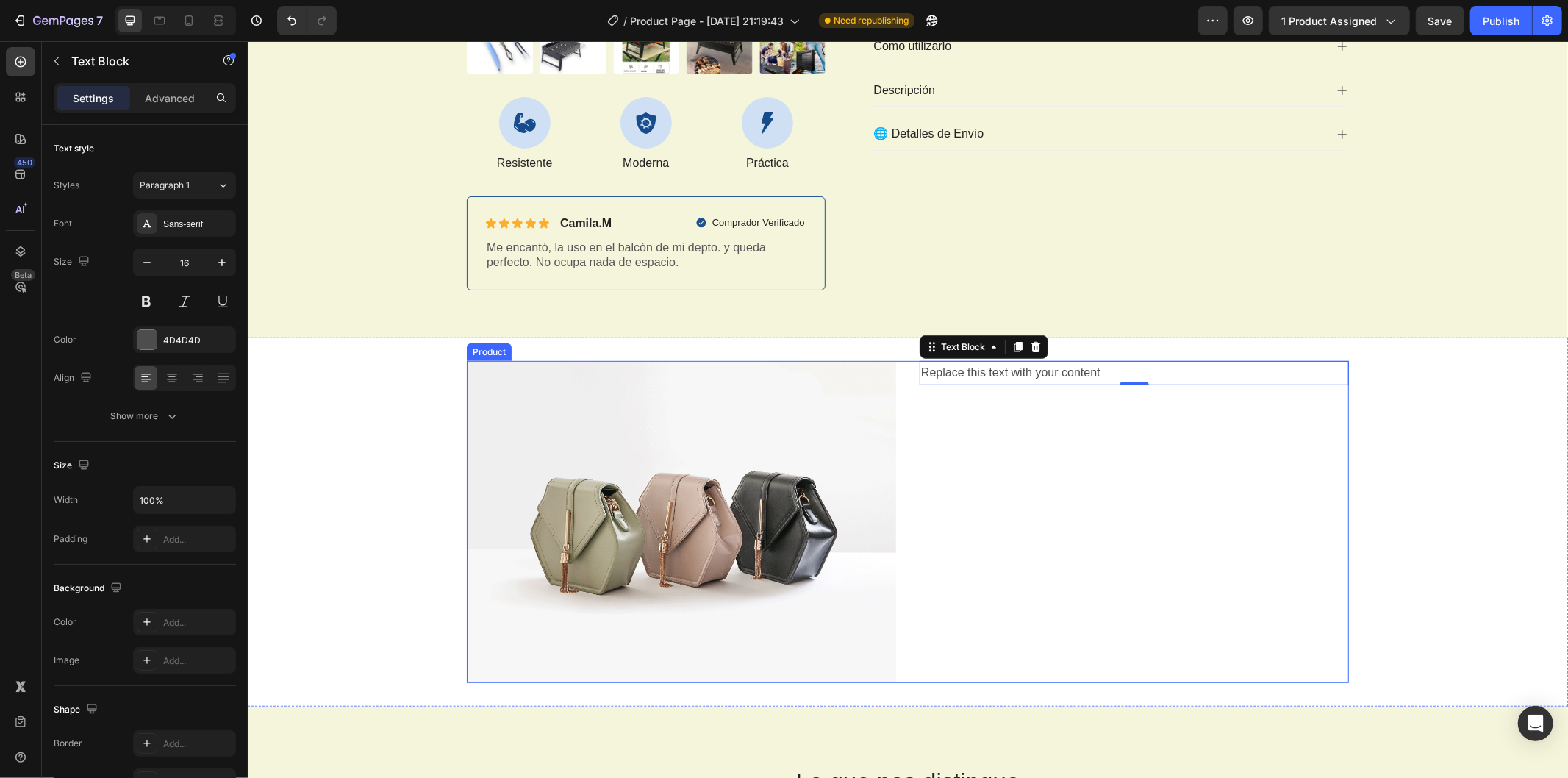
click at [708, 479] on img at bounding box center [681, 522] width 430 height 322
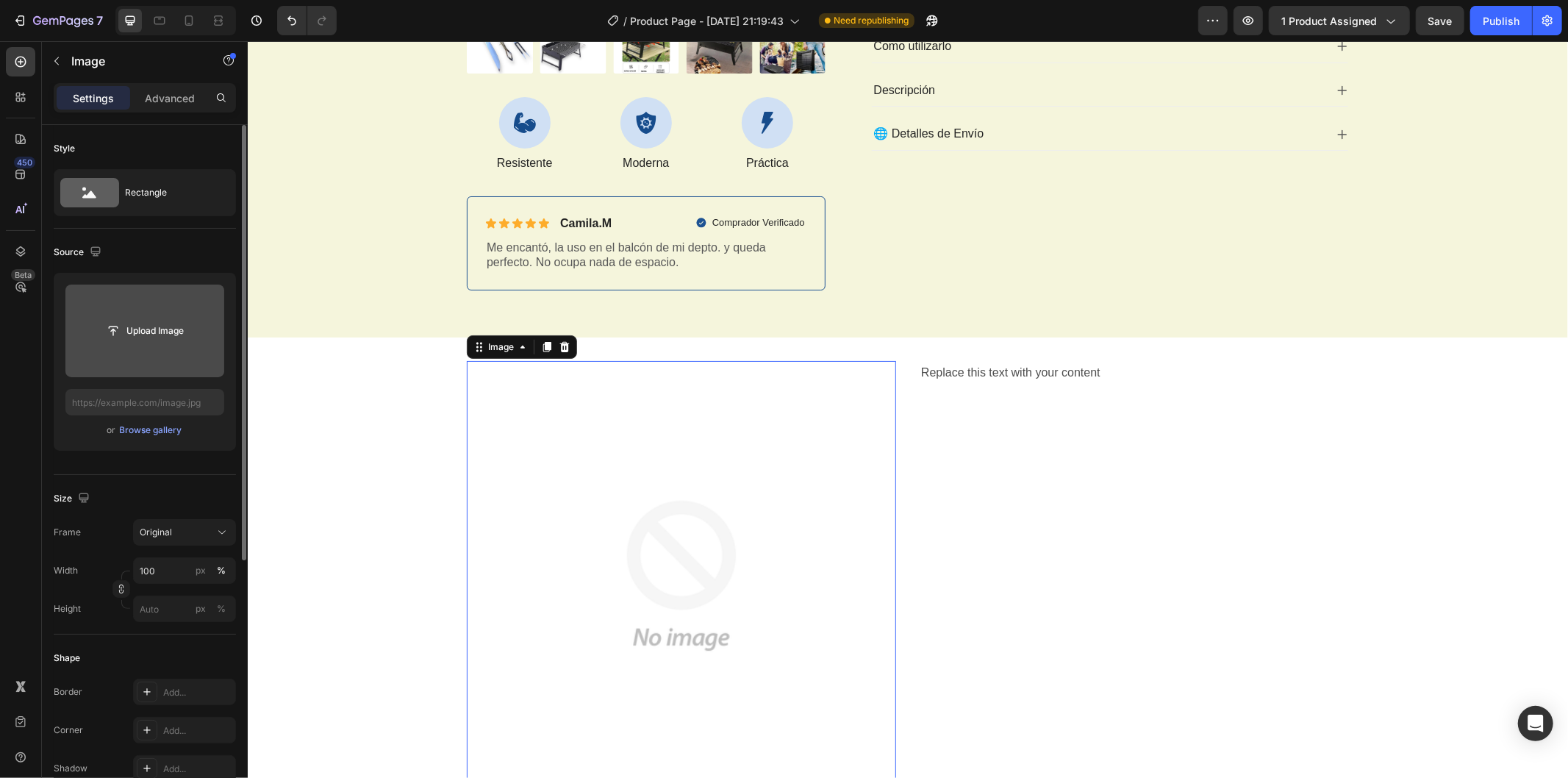
click at [152, 344] on input "file" at bounding box center [144, 331] width 159 height 93
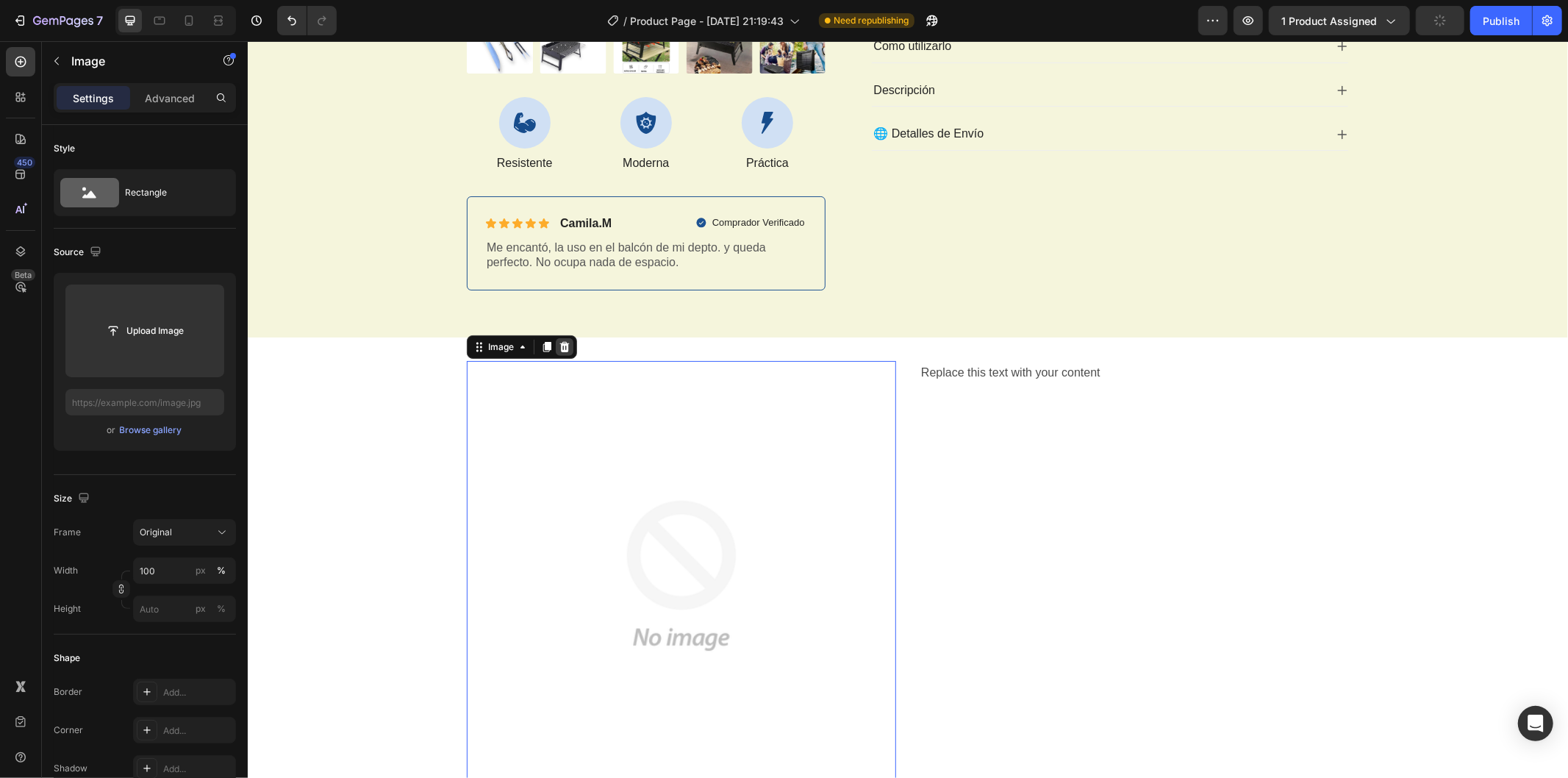
click at [558, 343] on icon at bounding box center [564, 346] width 12 height 12
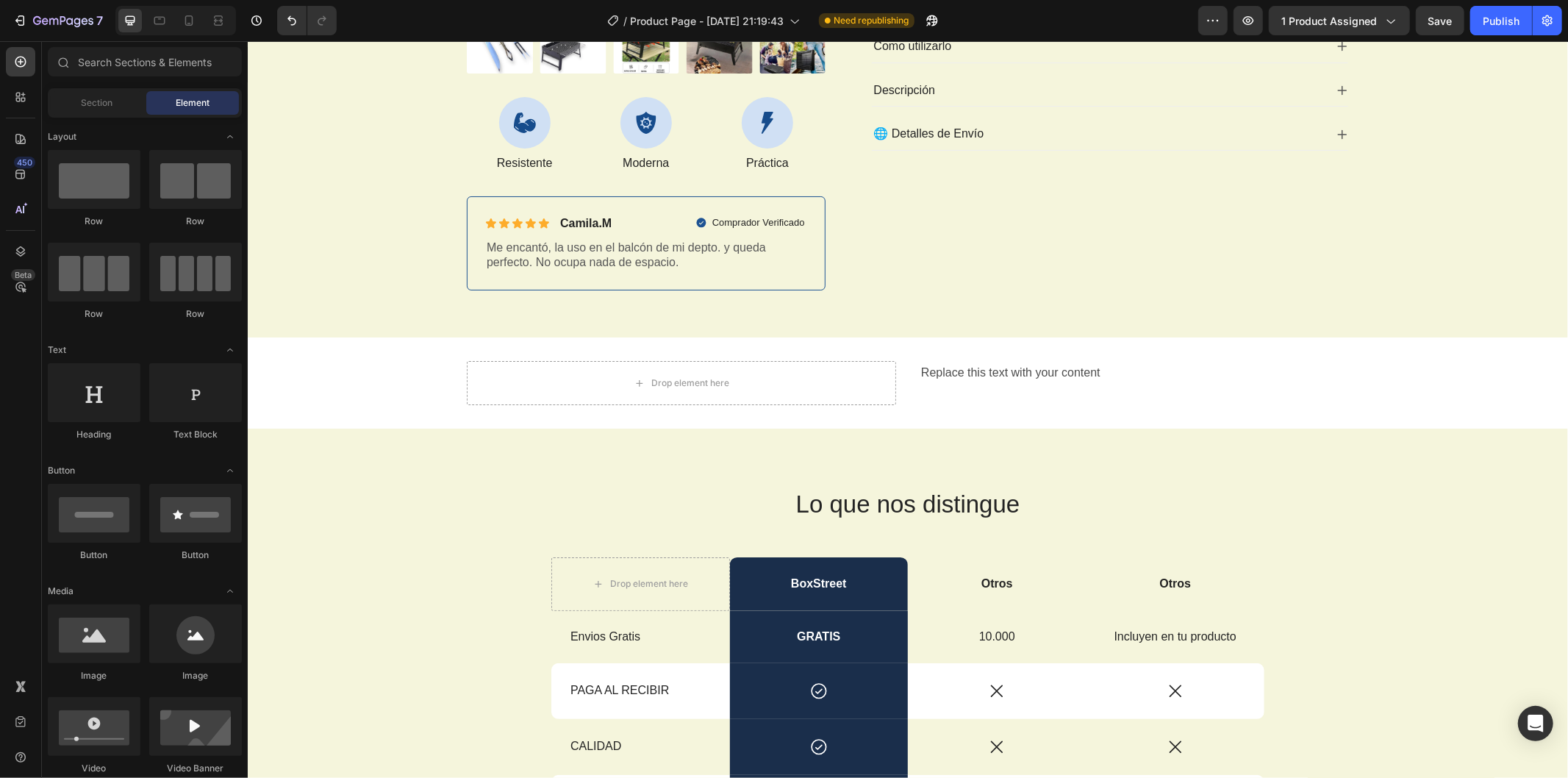
click at [108, 83] on div "Sections(18) Elements(84) Section Element Hero Section Product Detail Brands Tr…" at bounding box center [144, 410] width 206 height 727
click at [108, 93] on div "Section" at bounding box center [97, 103] width 93 height 23
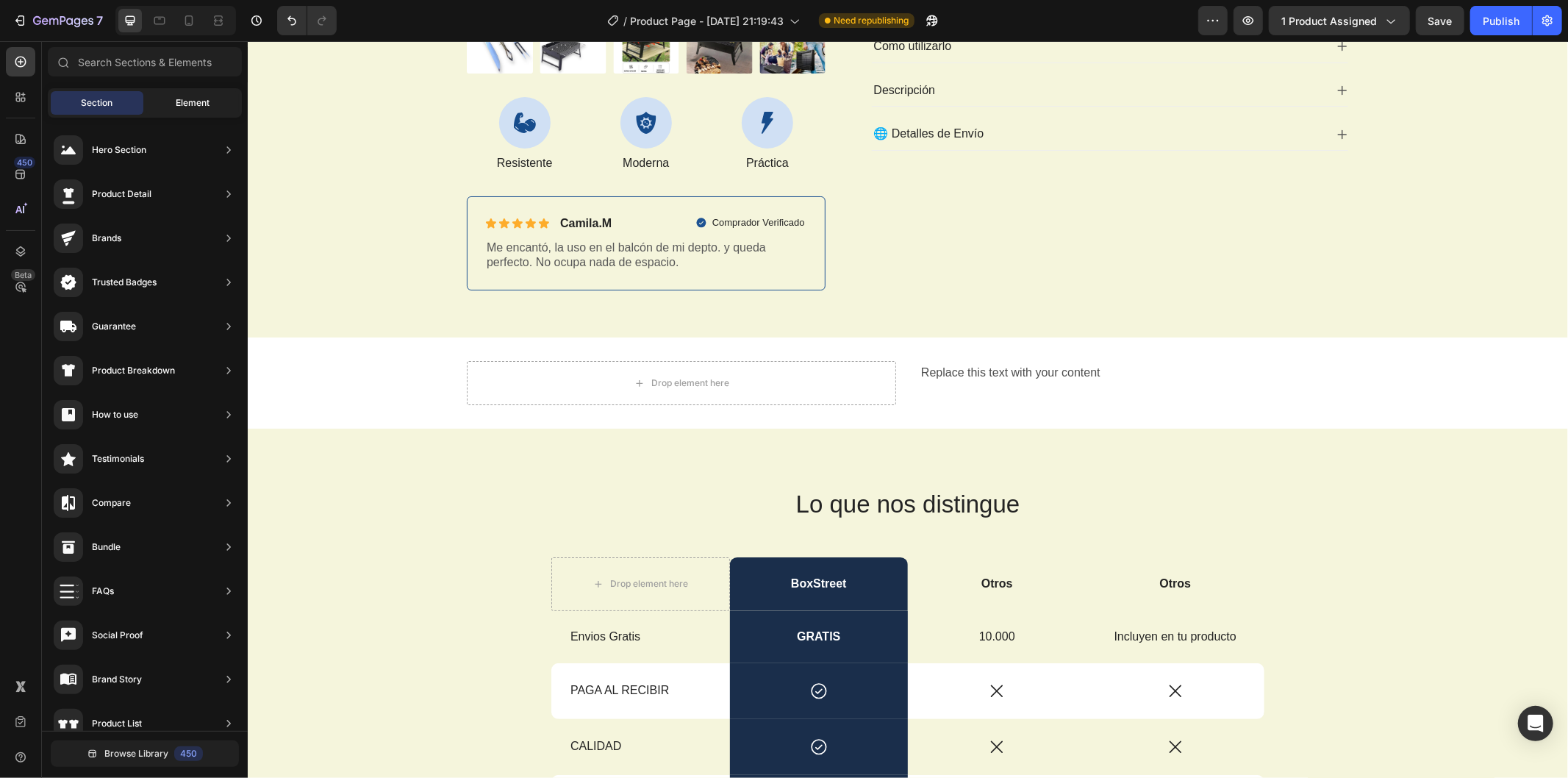
click at [159, 92] on div "Element" at bounding box center [192, 103] width 93 height 23
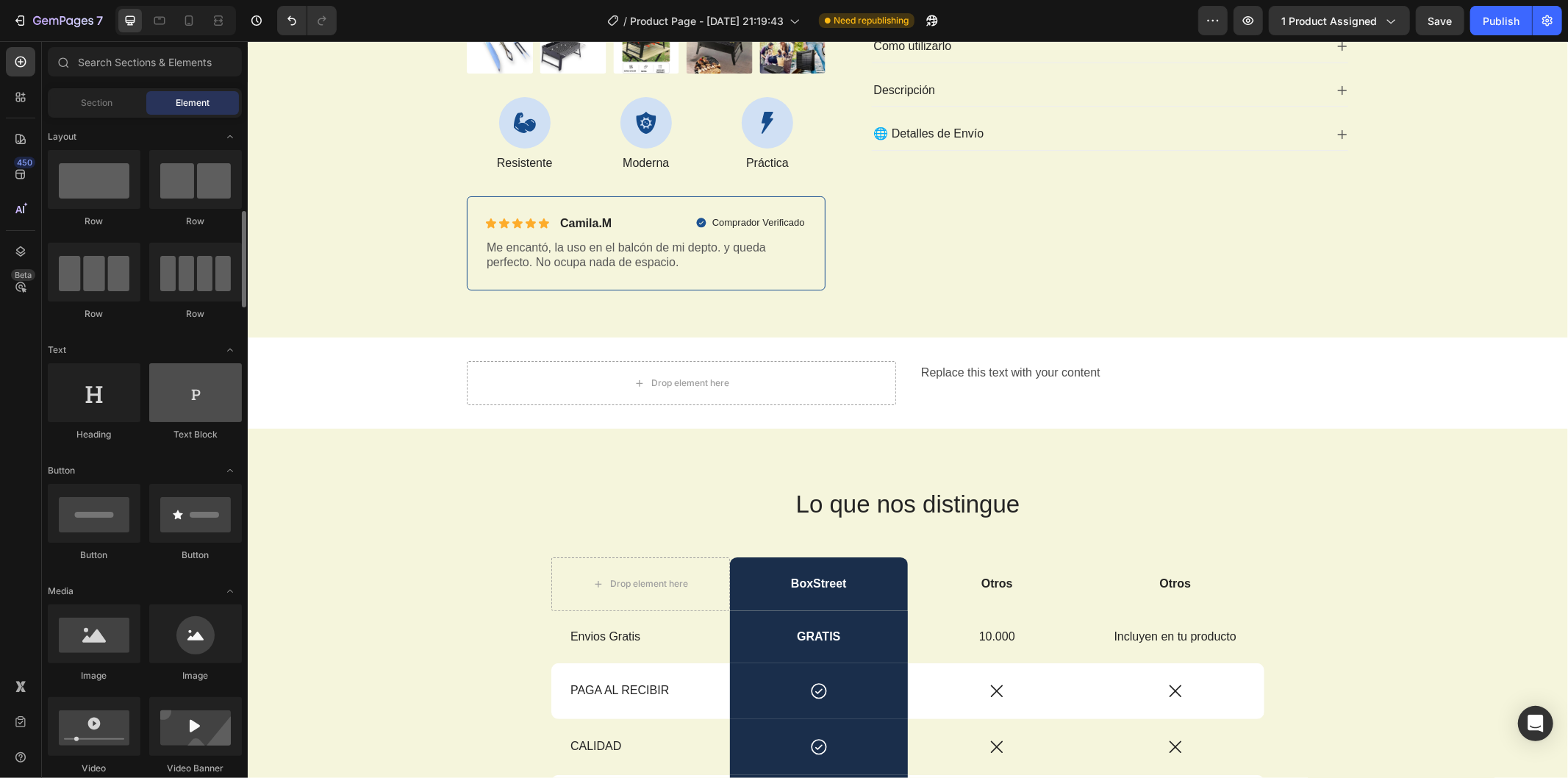
scroll to position [82, 0]
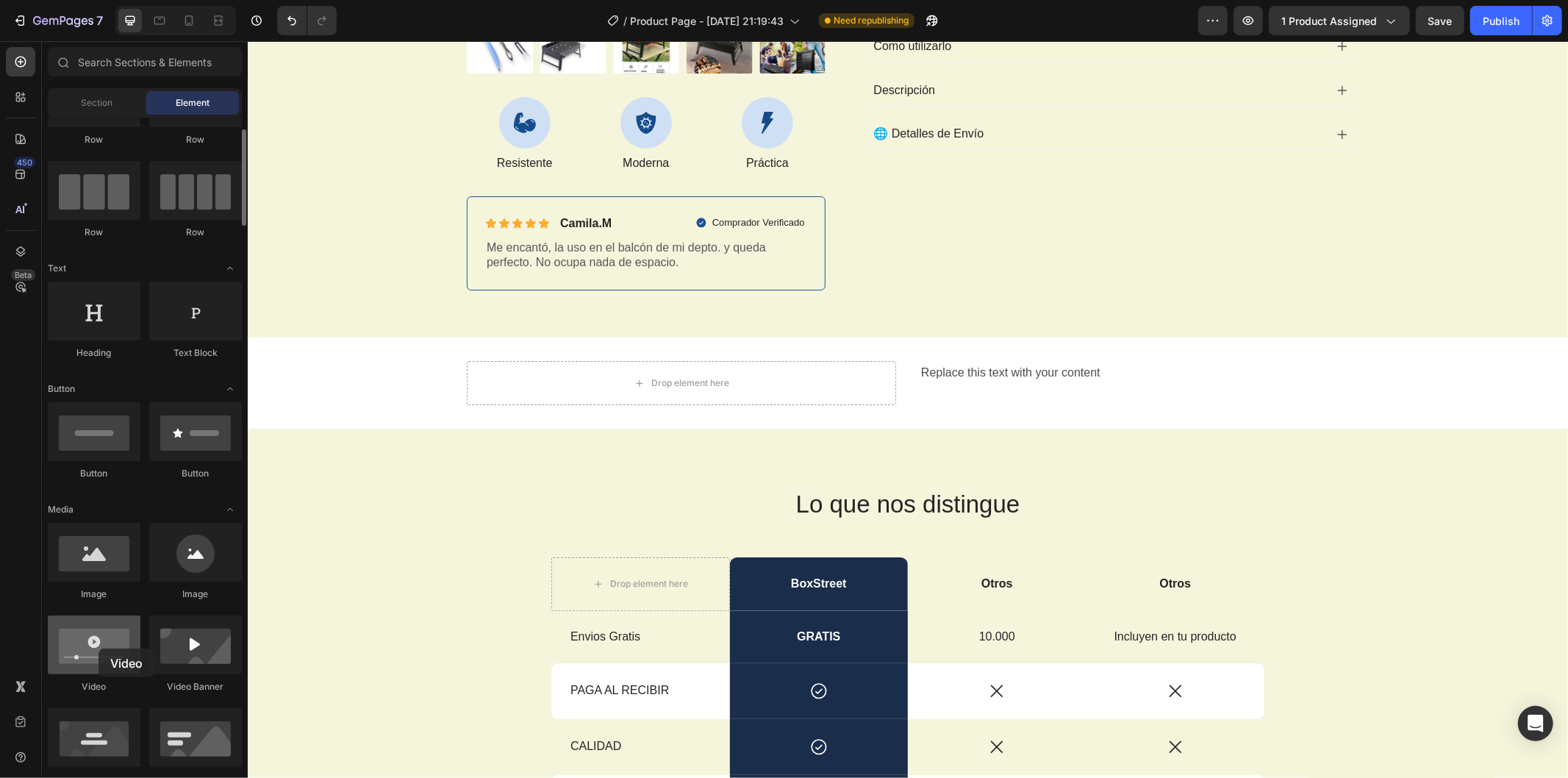
drag, startPoint x: 101, startPoint y: 658, endPoint x: 98, endPoint y: 649, distance: 9.5
click at [98, 649] on div at bounding box center [93, 645] width 93 height 58
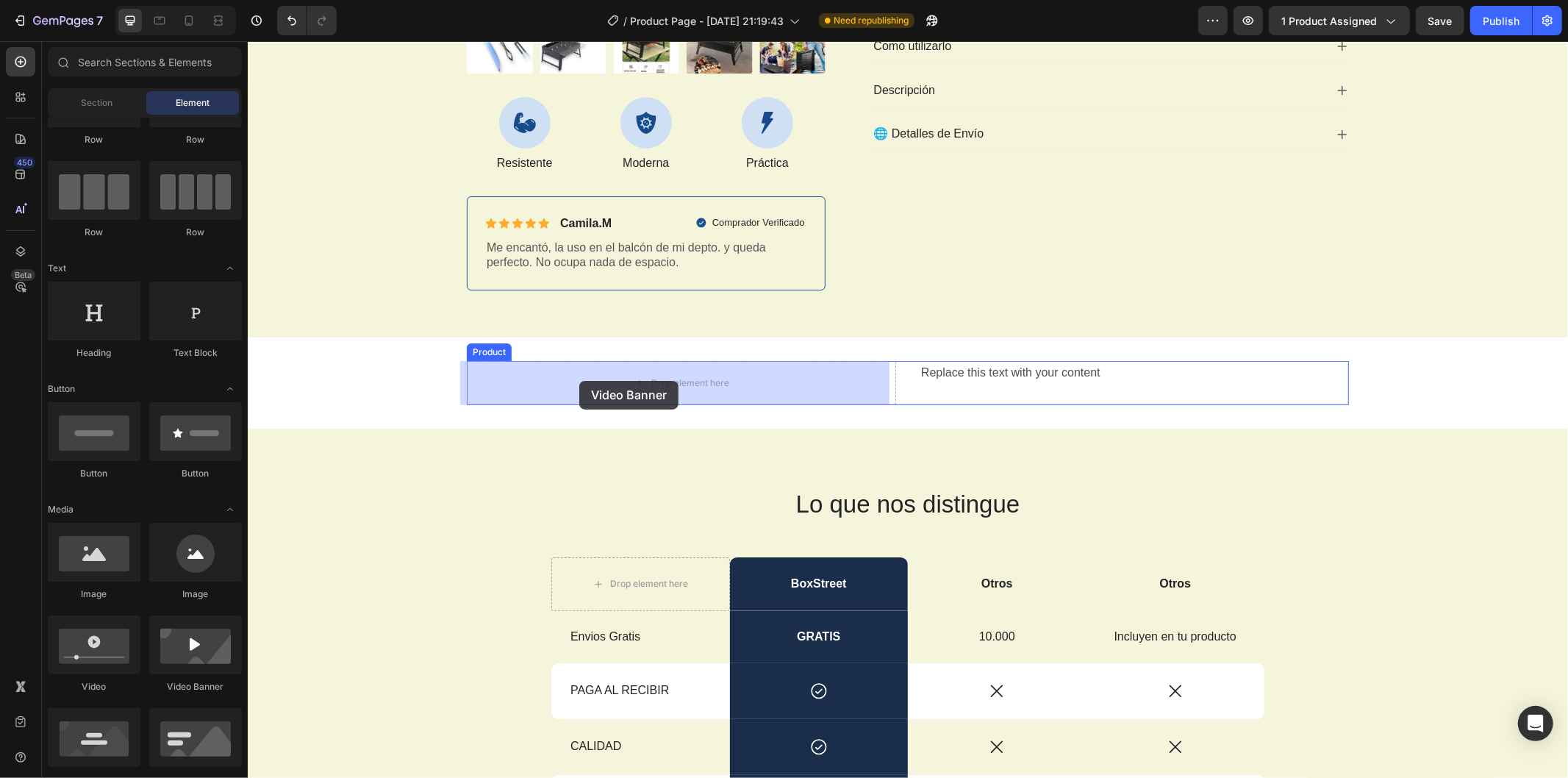
drag, startPoint x: 484, startPoint y: 679, endPoint x: 583, endPoint y: 378, distance: 316.9
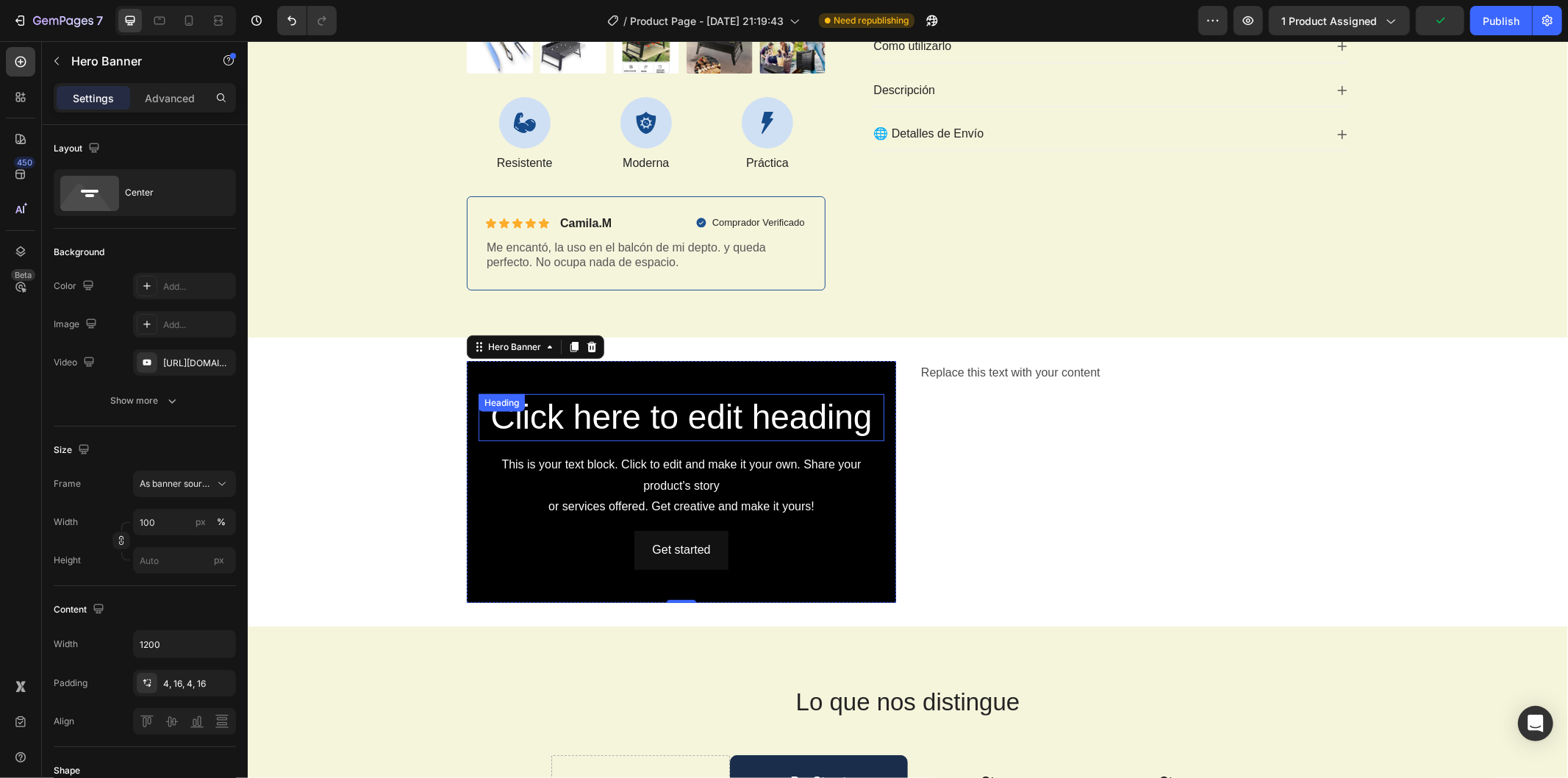
click at [723, 422] on h2 "Click here to edit heading" at bounding box center [681, 417] width 406 height 47
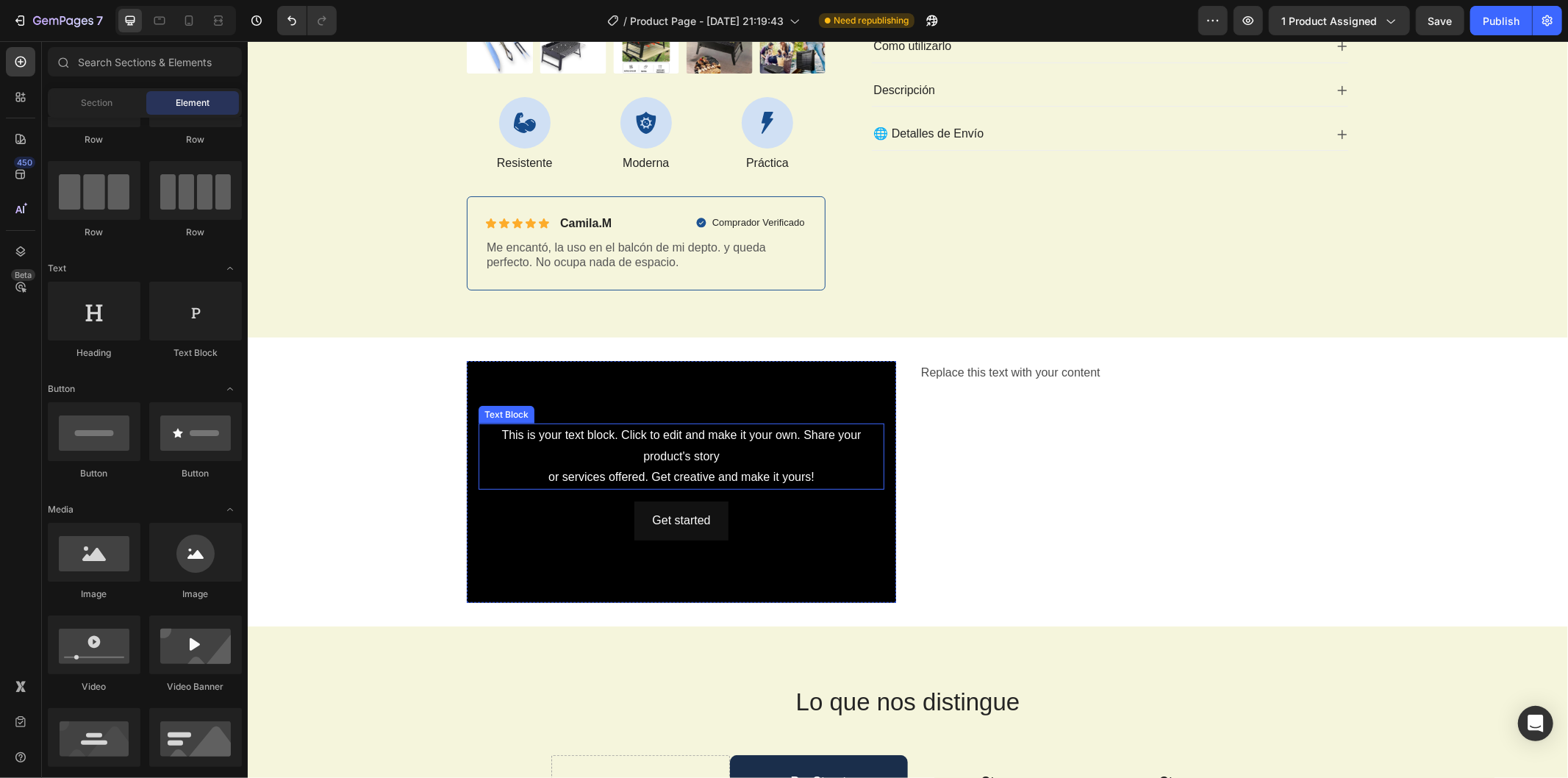
click at [638, 451] on div "This is your text block. Click to edit and make it your own. Share your product…" at bounding box center [681, 456] width 406 height 66
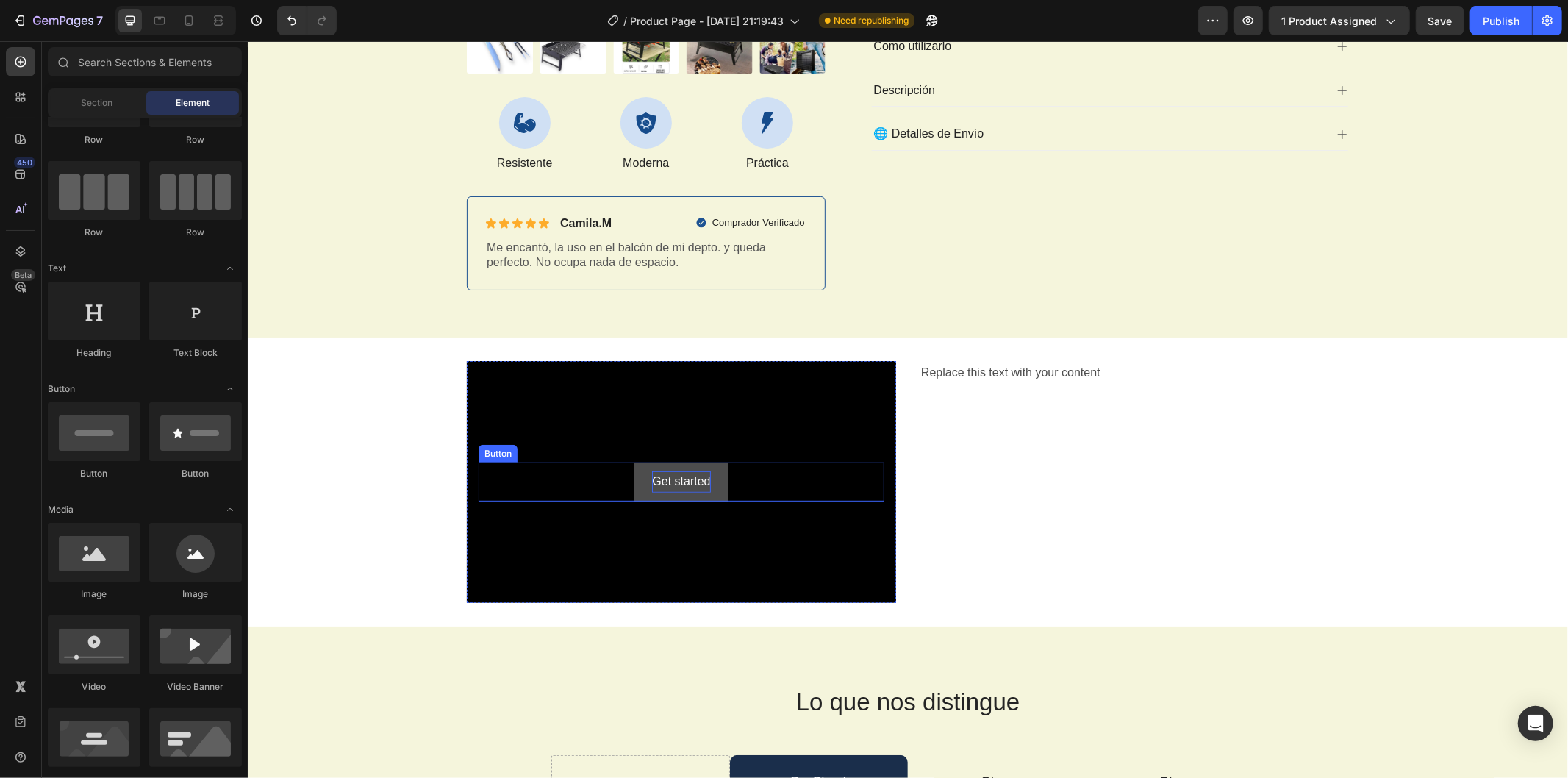
click at [702, 485] on div "Get started" at bounding box center [681, 482] width 58 height 22
click at [673, 478] on div "Drop element here" at bounding box center [689, 481] width 78 height 12
click at [553, 432] on div "Background Image" at bounding box center [681, 482] width 430 height 242
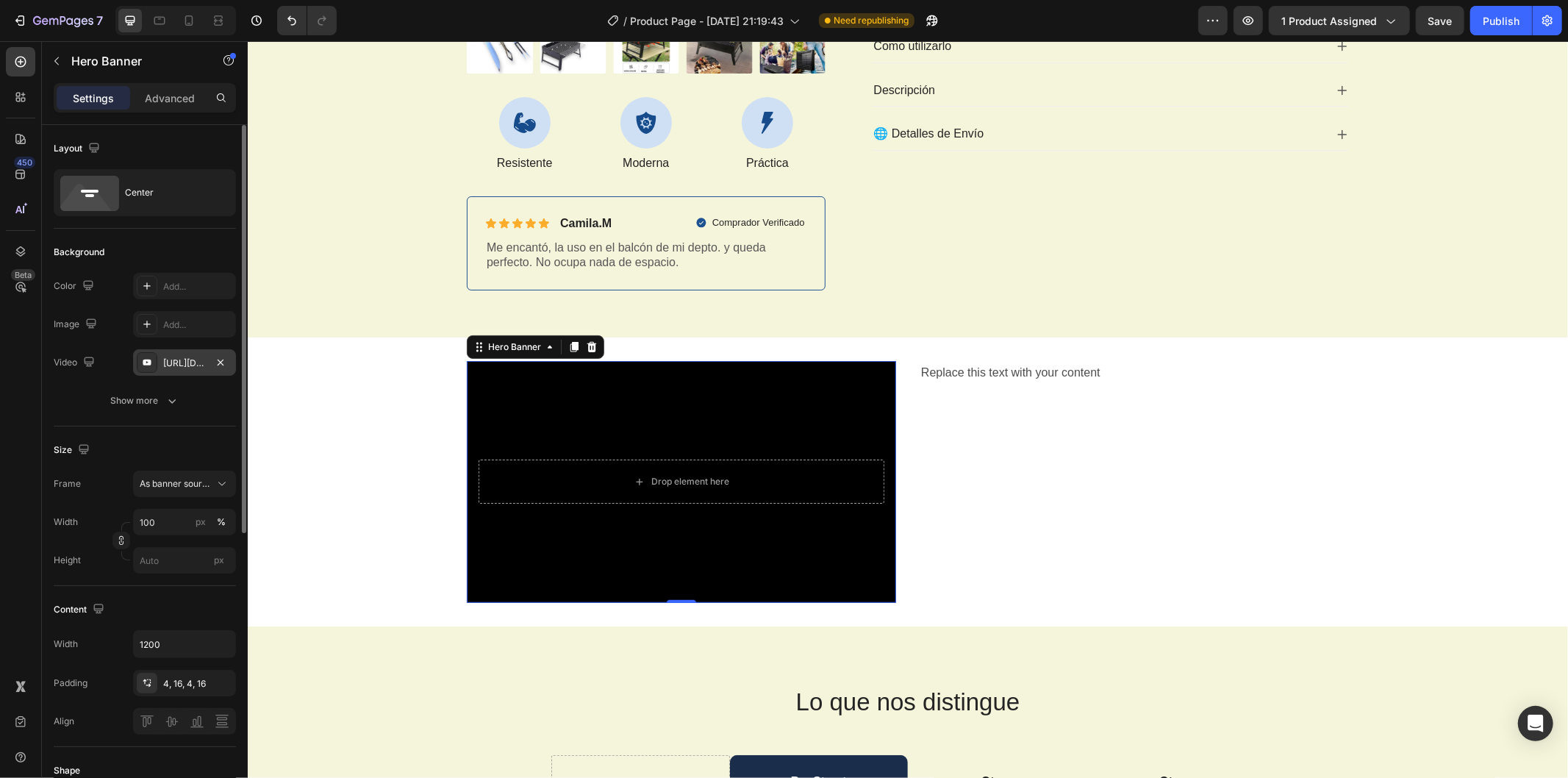
click at [178, 358] on div "[URL][DOMAIN_NAME]" at bounding box center [184, 363] width 43 height 13
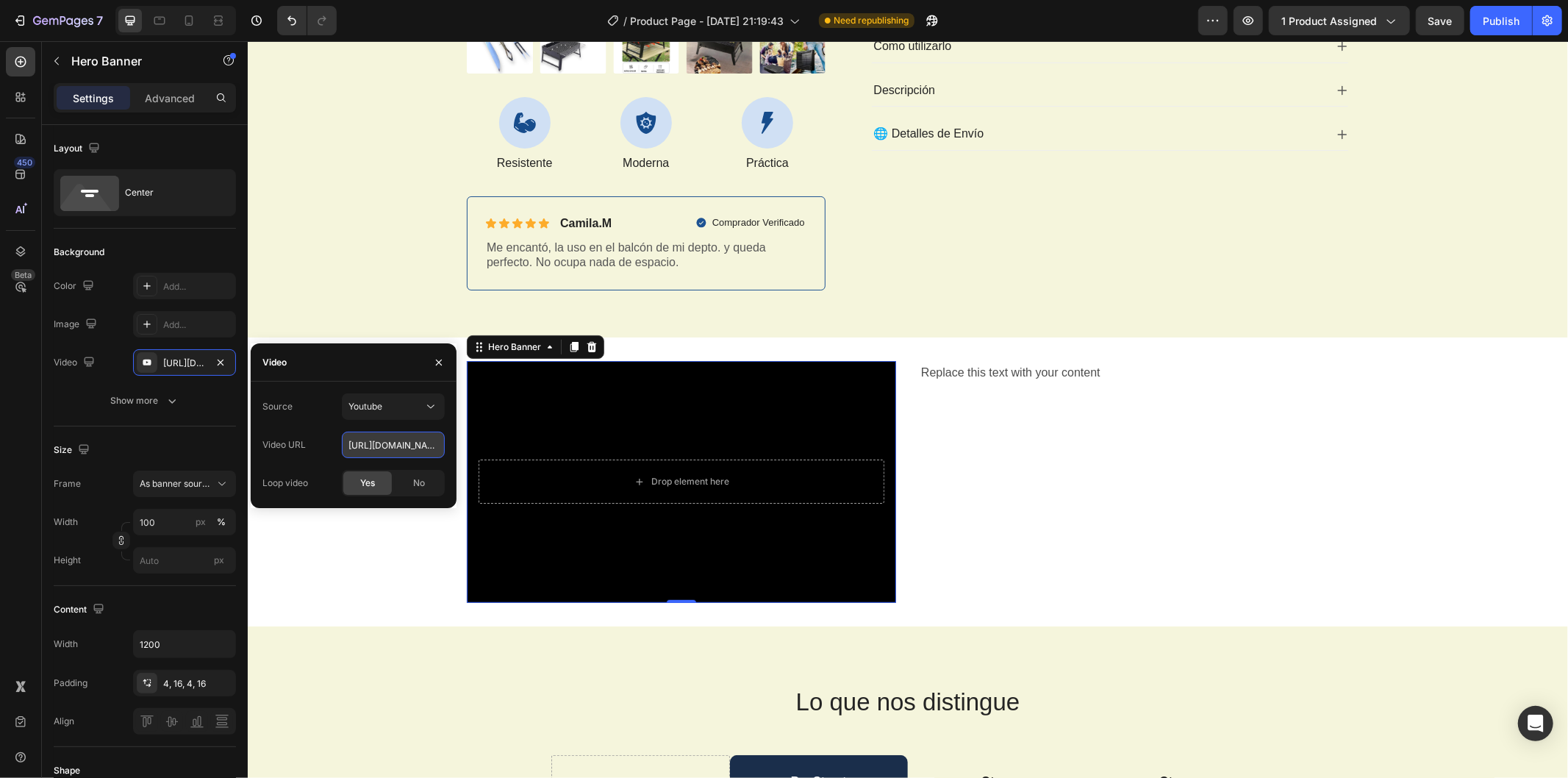
click at [406, 446] on input "[URL][DOMAIN_NAME]" at bounding box center [393, 445] width 103 height 27
click at [380, 407] on span "Youtube" at bounding box center [366, 406] width 34 height 11
type input "Auto"
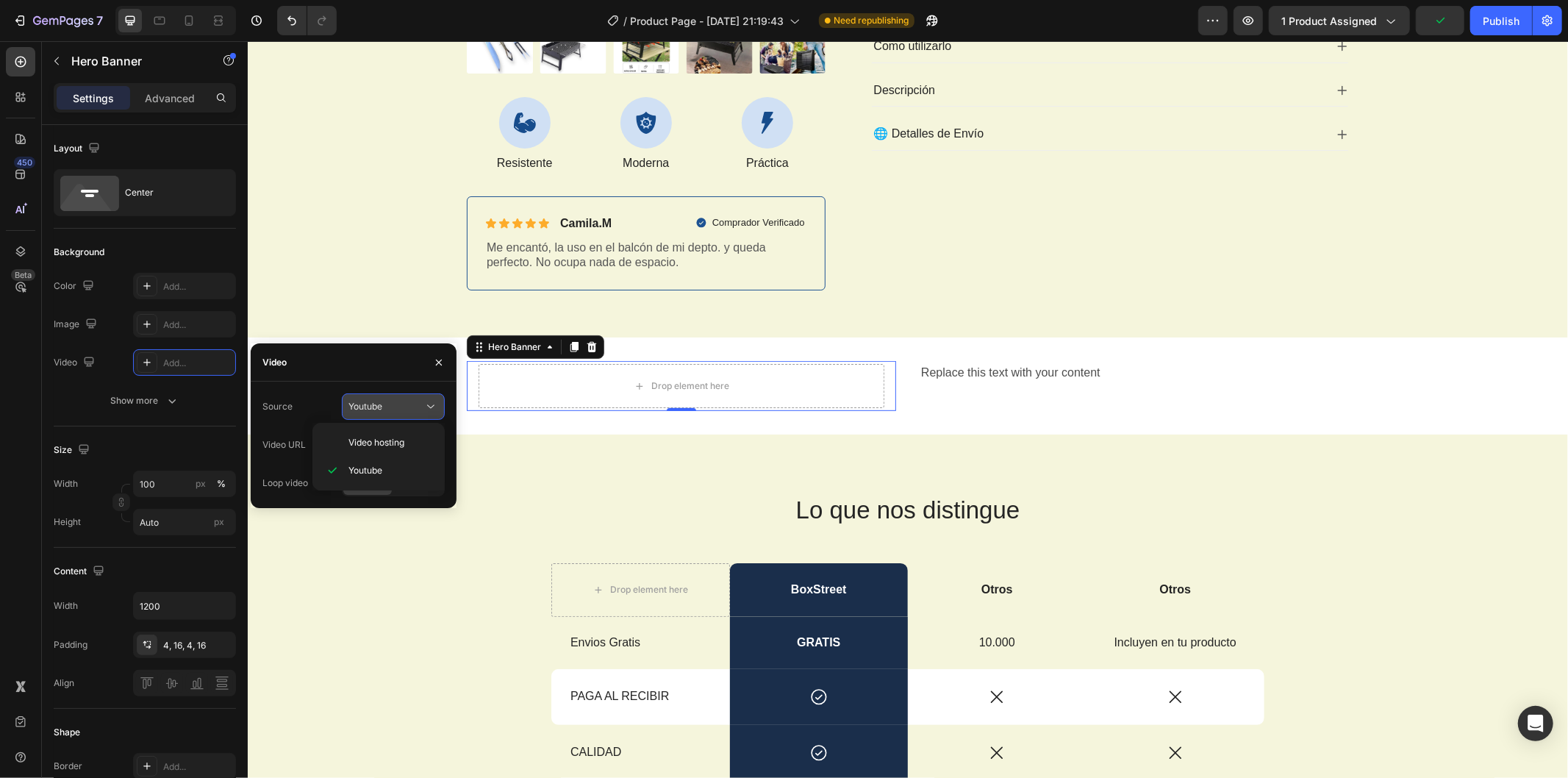
click at [383, 407] on div "Youtube" at bounding box center [386, 407] width 75 height 13
click at [387, 437] on span "Video hosting" at bounding box center [376, 443] width 56 height 13
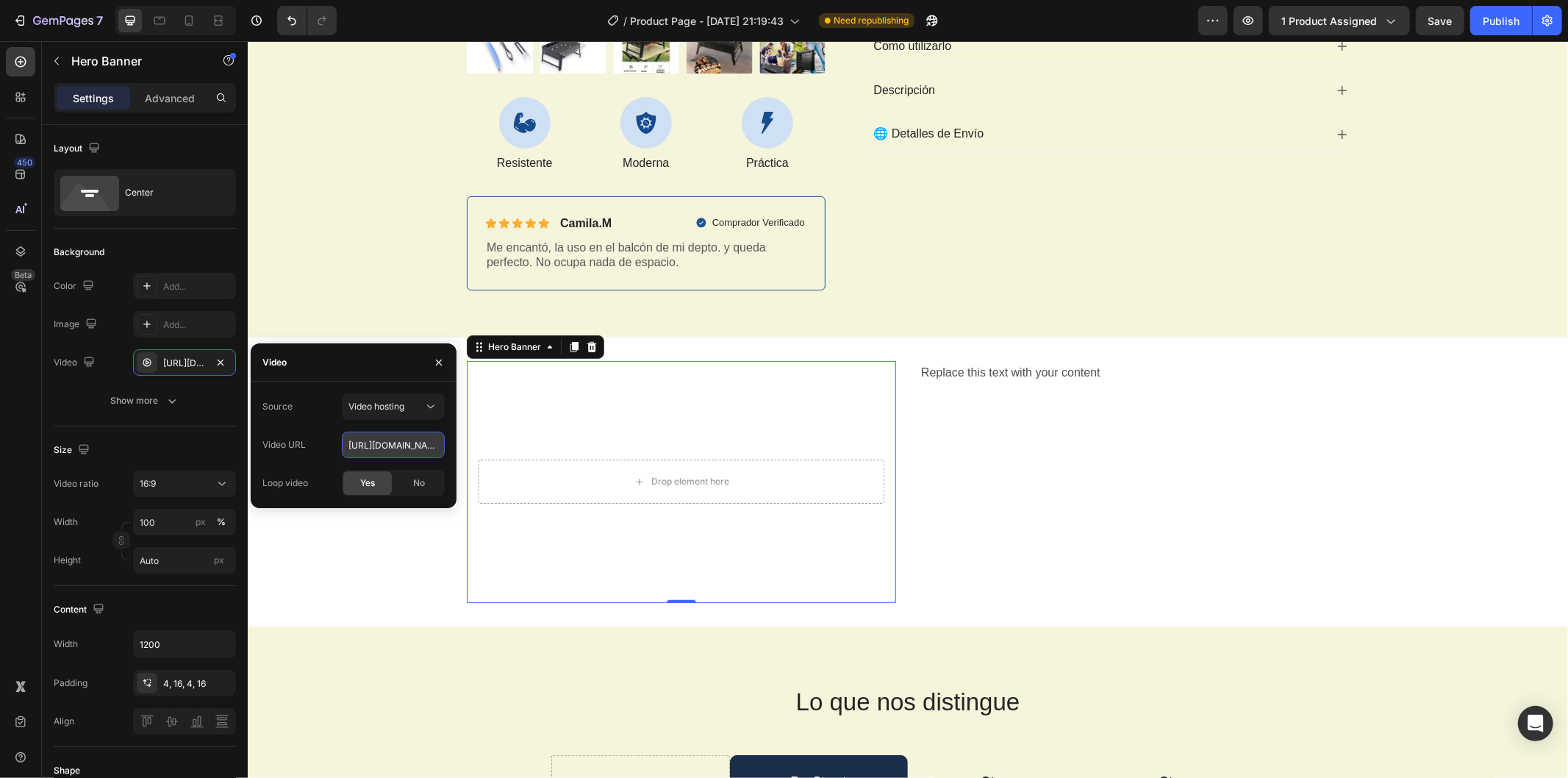
click at [388, 446] on input "[URL][DOMAIN_NAME]" at bounding box center [393, 445] width 103 height 27
click at [378, 446] on input "text" at bounding box center [393, 445] width 103 height 27
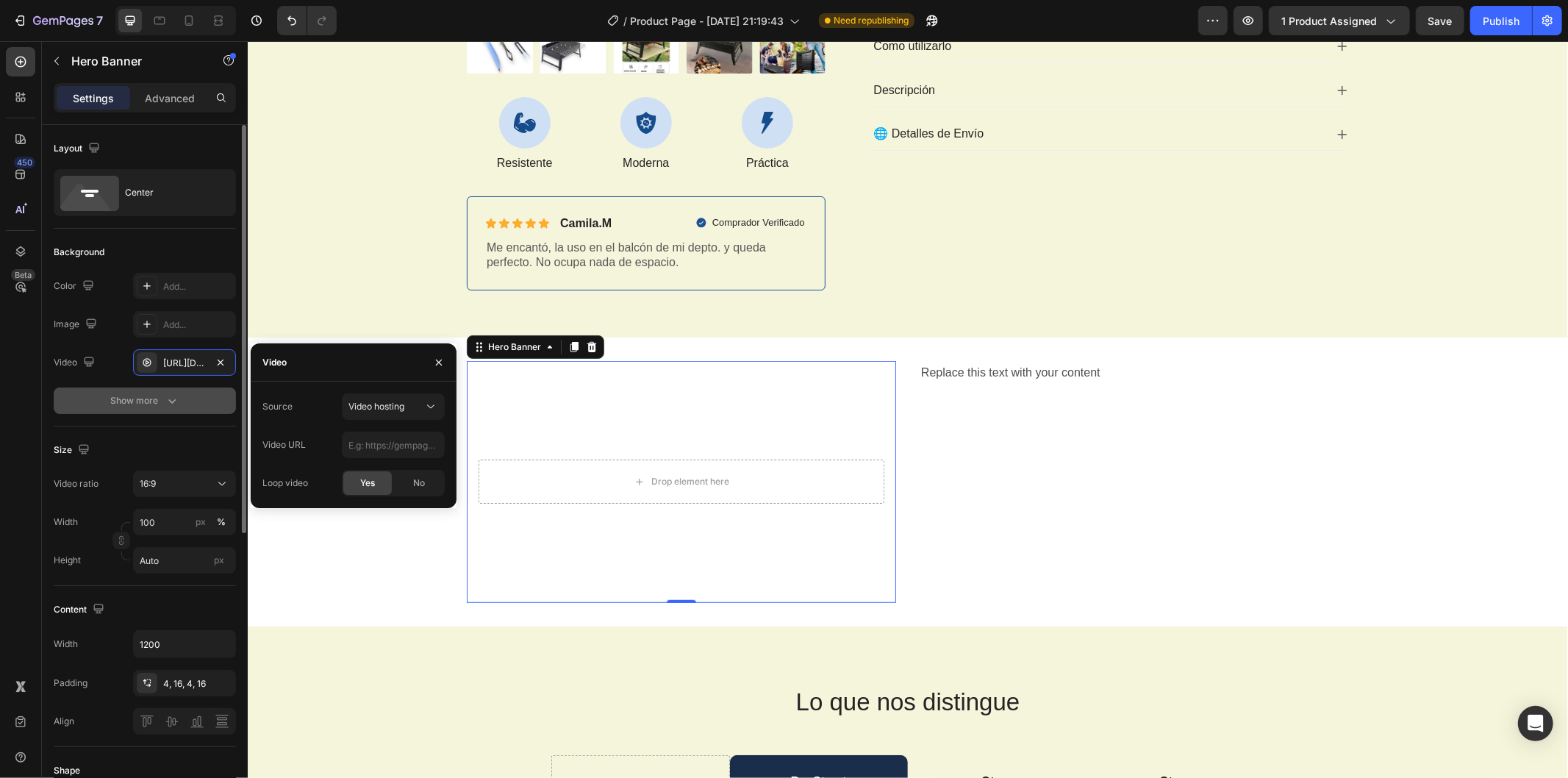
click at [169, 400] on icon "button" at bounding box center [172, 401] width 8 height 4
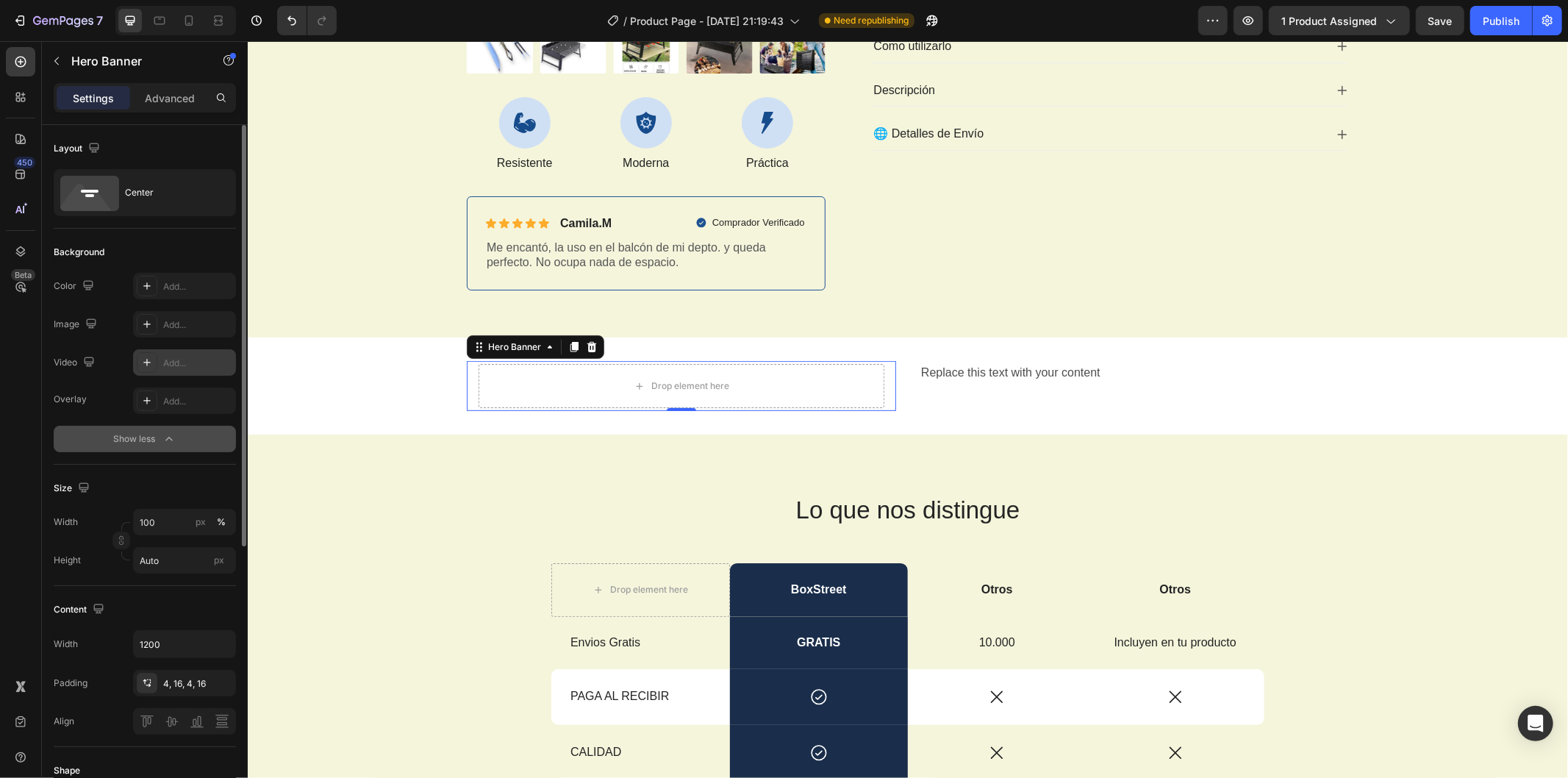
click at [185, 363] on div "Add..." at bounding box center [198, 363] width 69 height 13
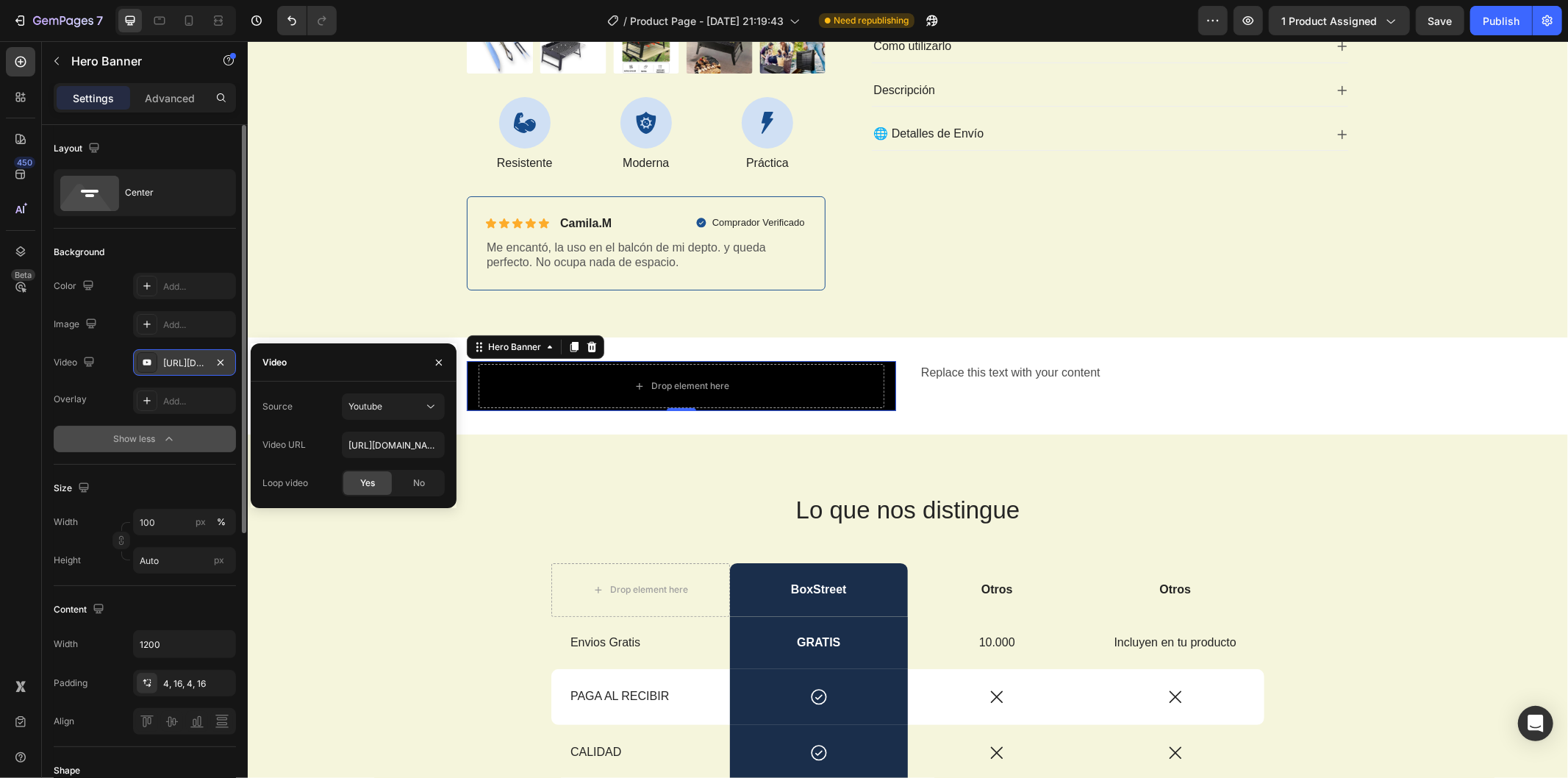
click at [189, 368] on div "[URL][DOMAIN_NAME]" at bounding box center [184, 363] width 43 height 13
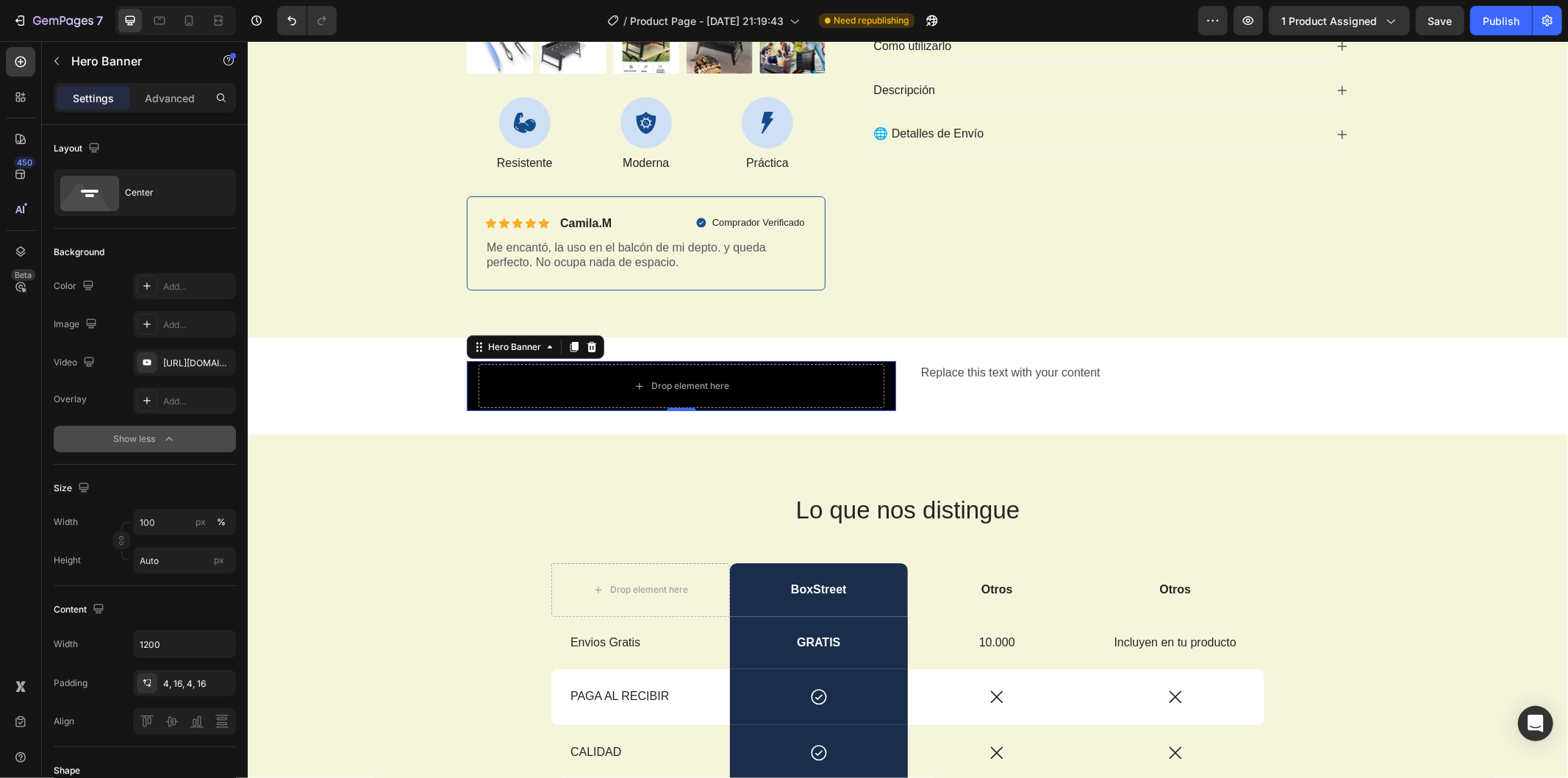
click at [103, 407] on div "Overlay Add..." at bounding box center [144, 401] width 183 height 27
click at [139, 366] on div at bounding box center [147, 362] width 21 height 21
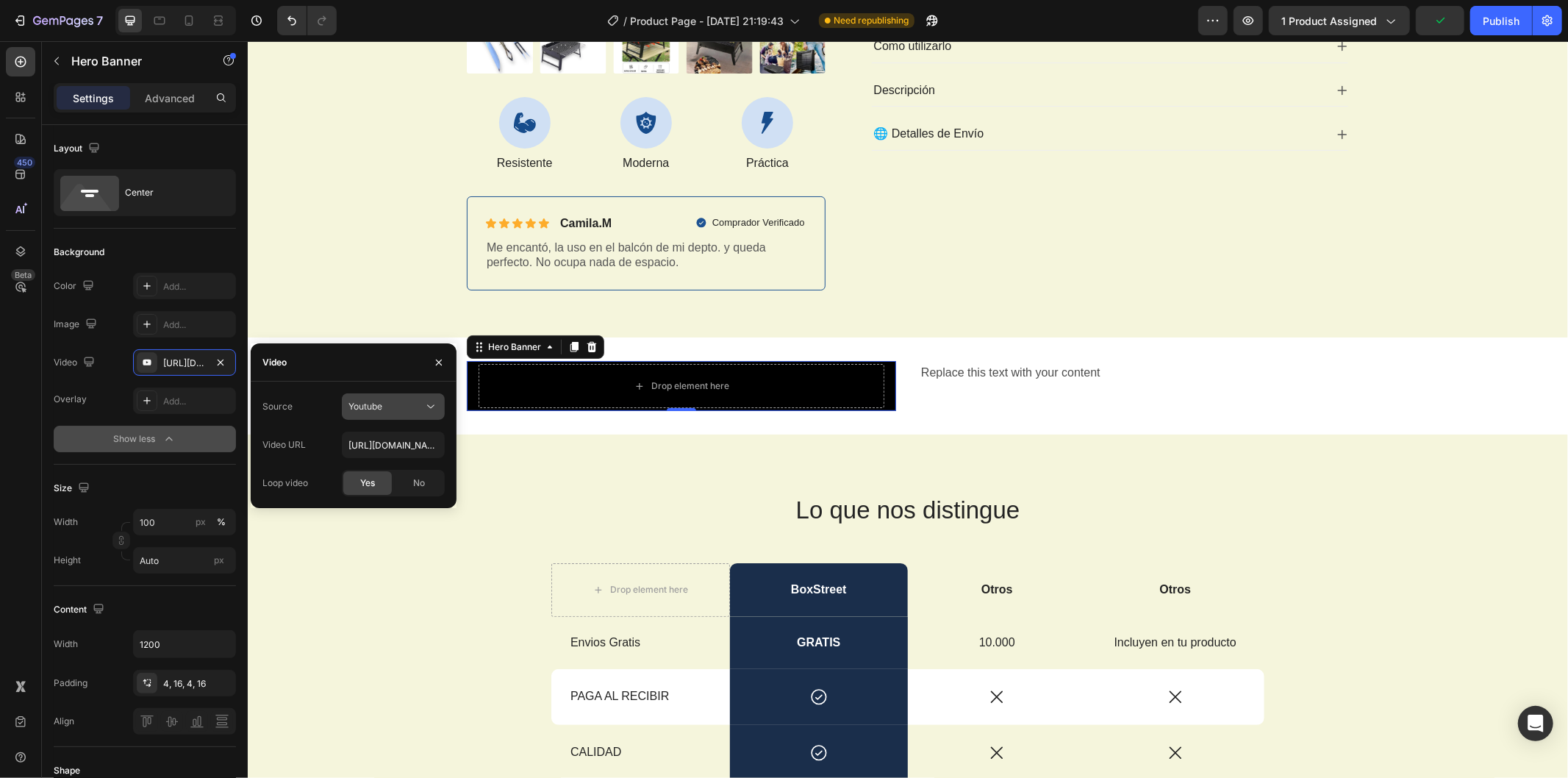
click at [376, 406] on span "Youtube" at bounding box center [366, 406] width 34 height 11
click at [391, 442] on span "Video hosting" at bounding box center [376, 443] width 56 height 13
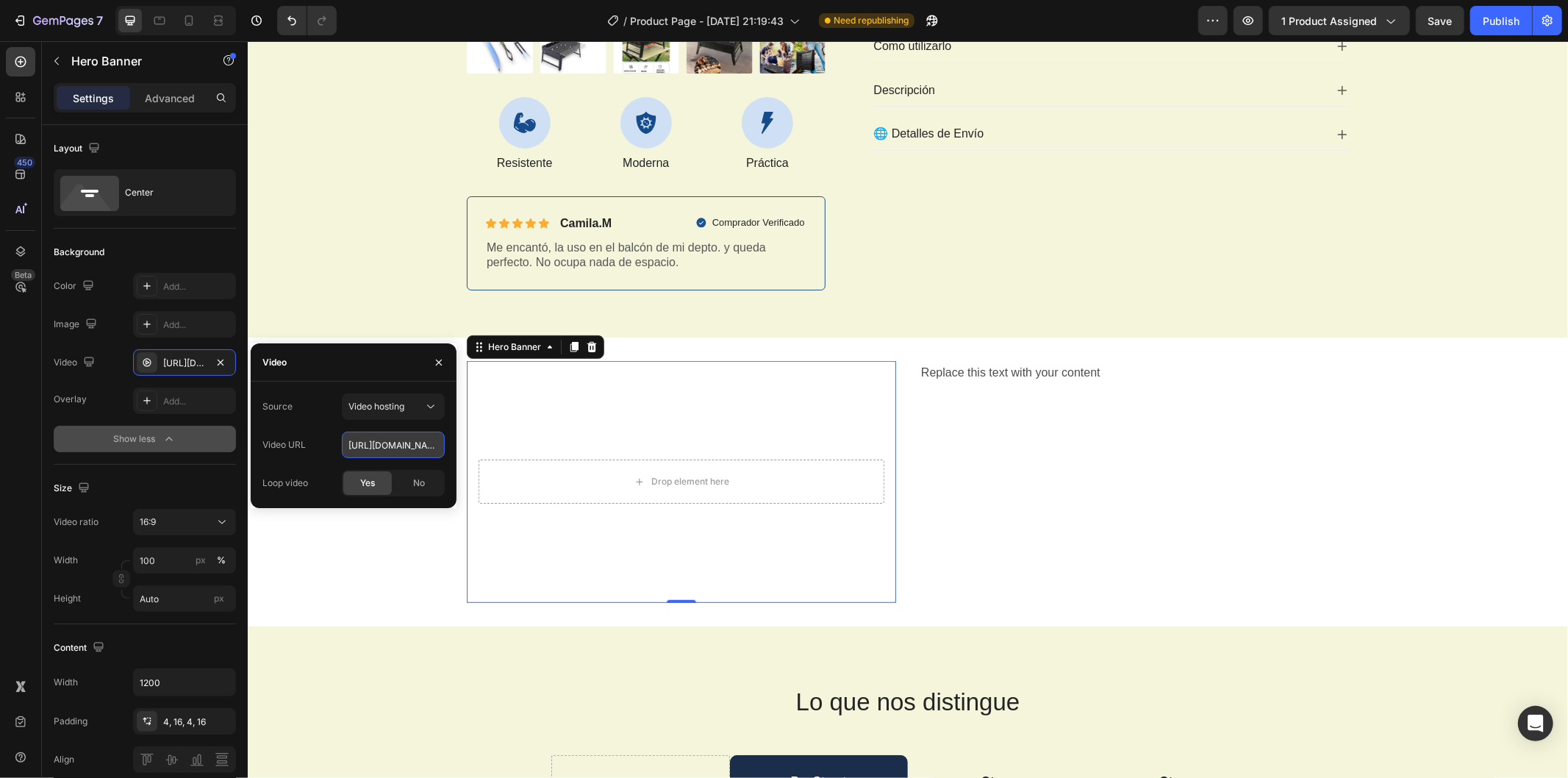
click at [398, 451] on input "[URL][DOMAIN_NAME]" at bounding box center [393, 445] width 103 height 27
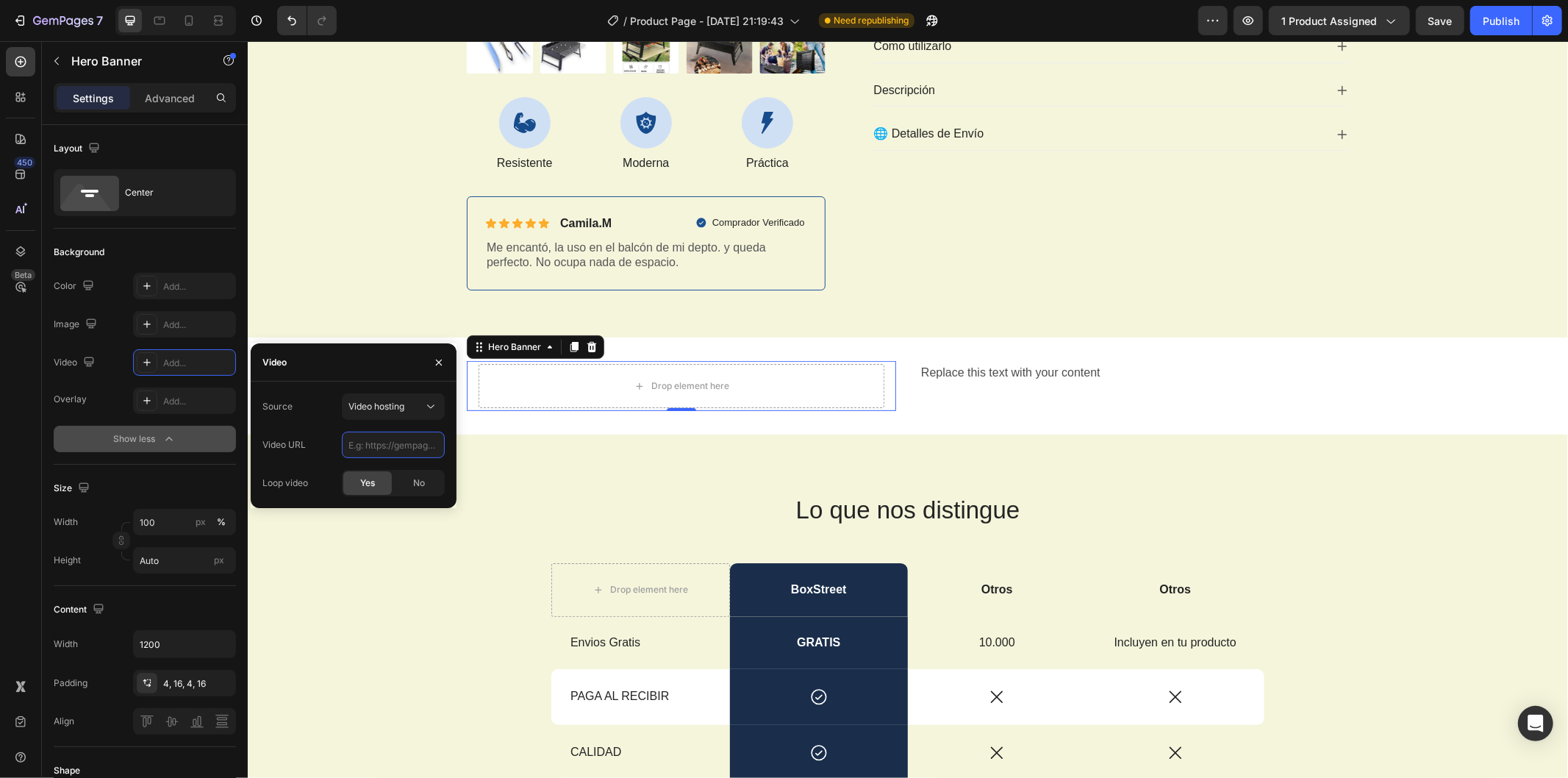
paste input "file:///C:/Users/Gonzapz/Desktop/SET%20PARRILLERO/1048fd13dbba460185dc6f5daf01a…"
type input "file:///C:/Users/Gonzapz/Desktop/SET%20PARRILLERO/1048fd13dbba460185dc6f5daf01a…"
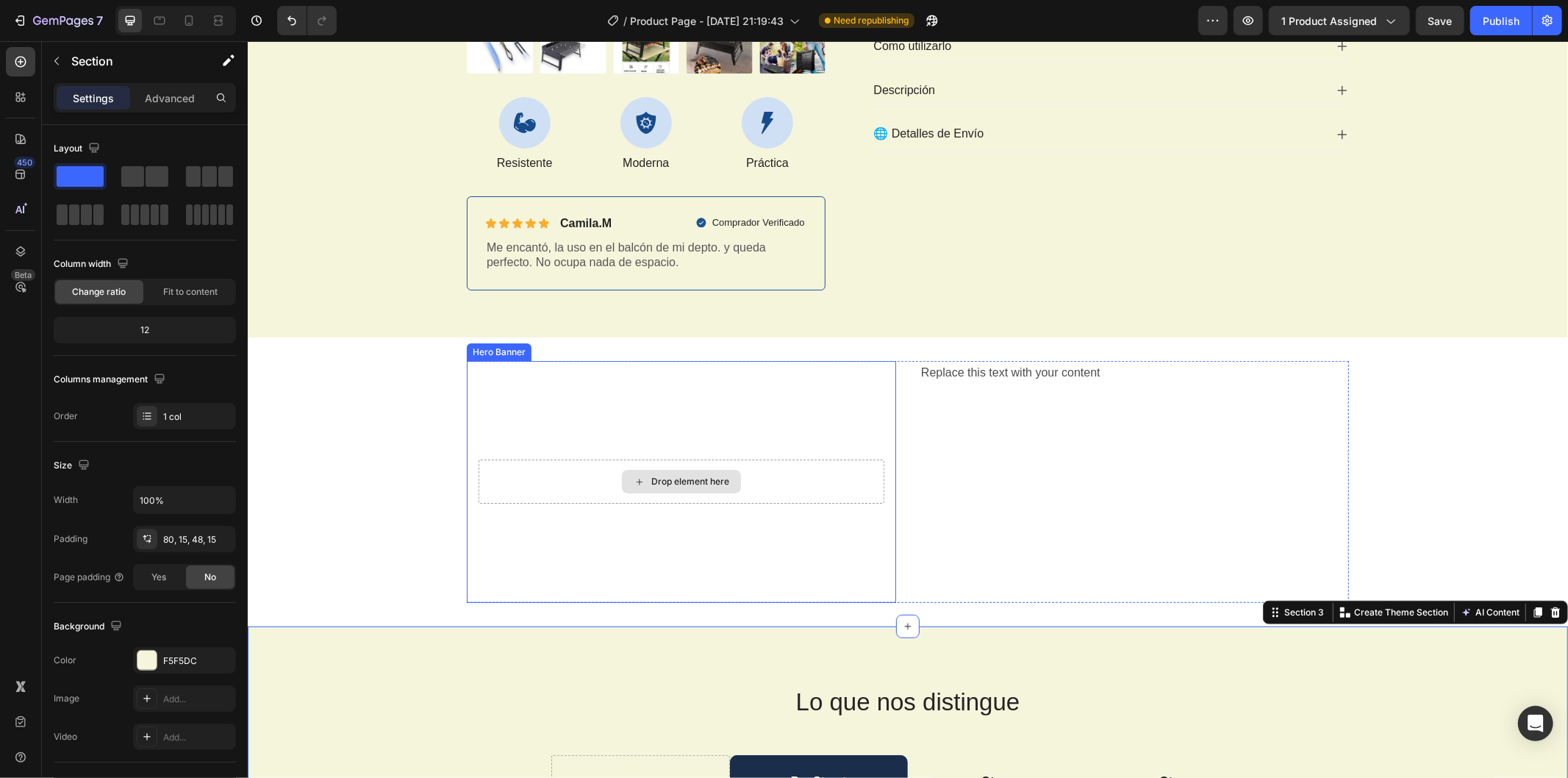
click at [570, 476] on div "Drop element here" at bounding box center [681, 481] width 406 height 44
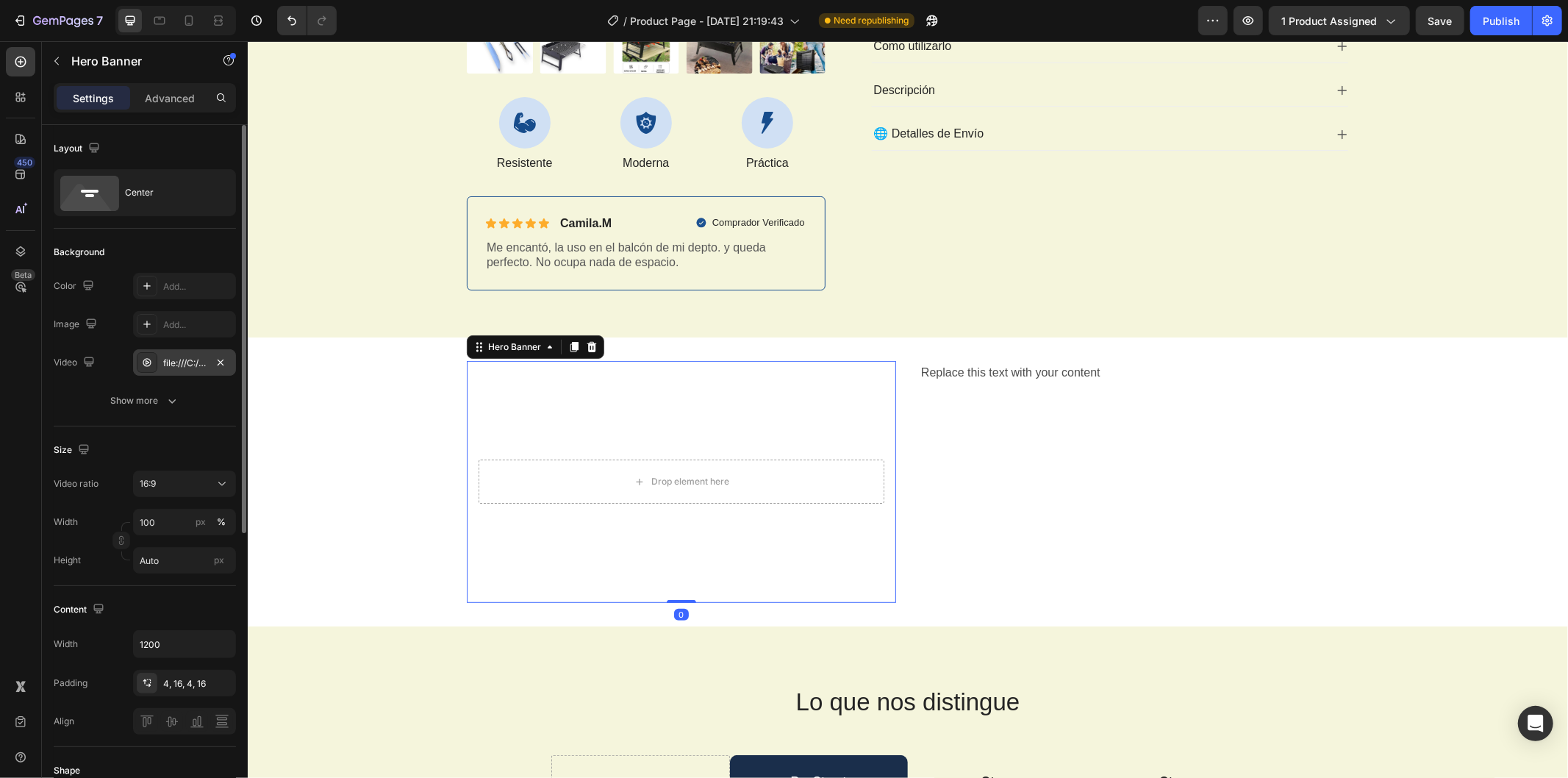
click at [180, 364] on div "file:///C:/Users/Gonzapz/Desktop/SET%20PARRILLERO/1048fd13dbba460185dc6f5daf01a…" at bounding box center [184, 363] width 43 height 13
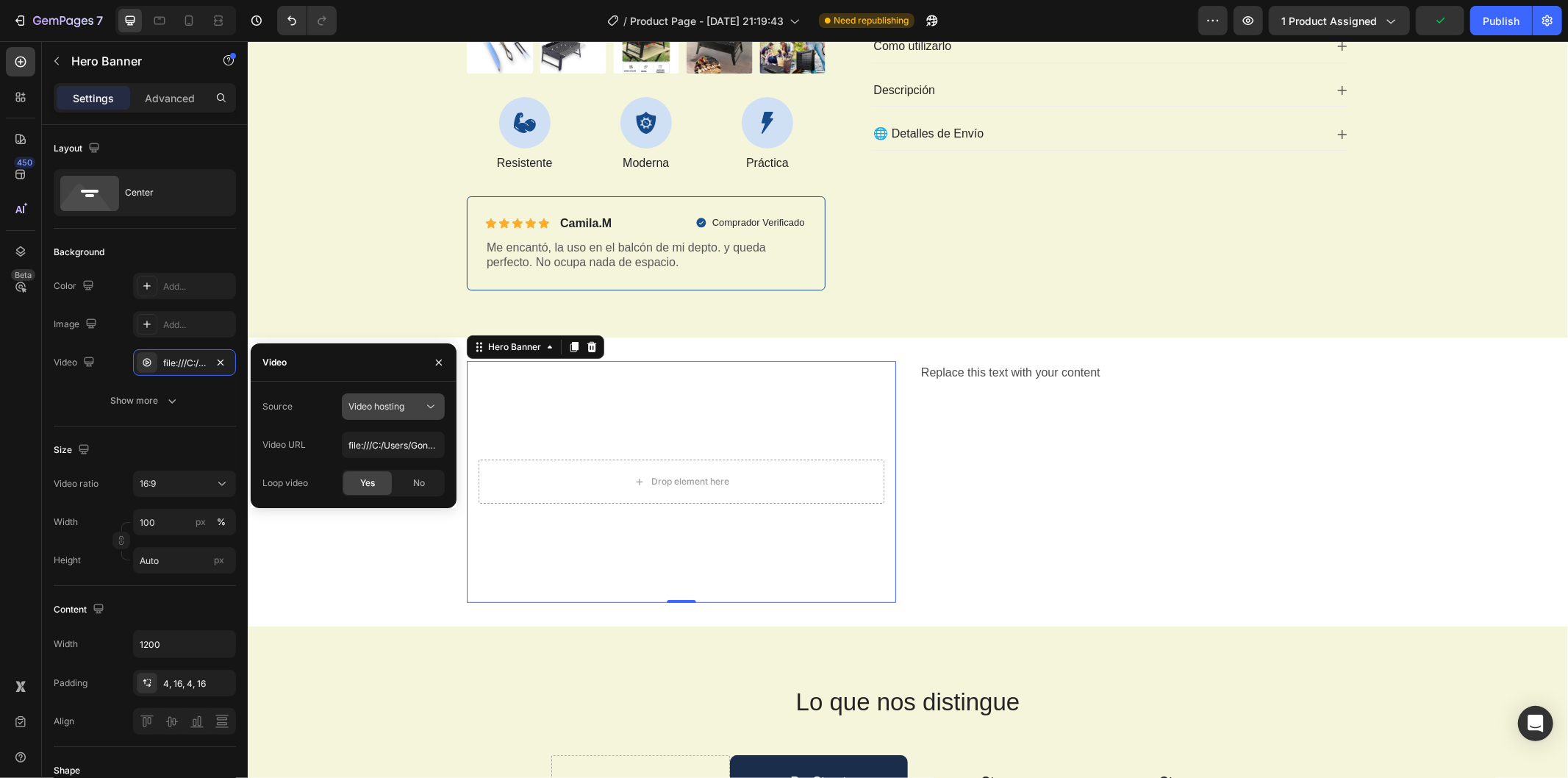
click at [386, 410] on span "Video hosting" at bounding box center [376, 406] width 56 height 11
click at [384, 469] on p "Youtube" at bounding box center [391, 471] width 83 height 13
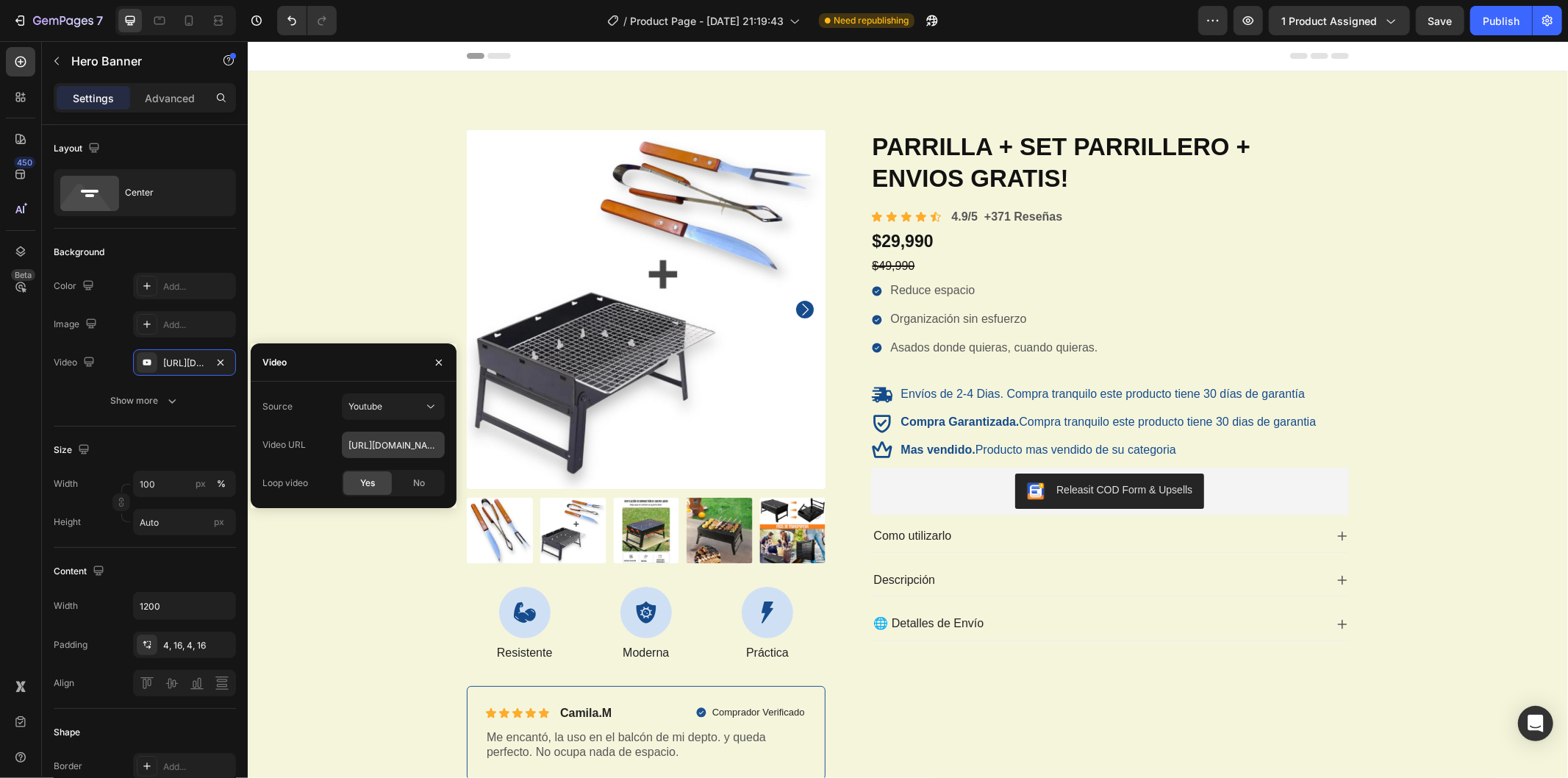
scroll to position [490, 0]
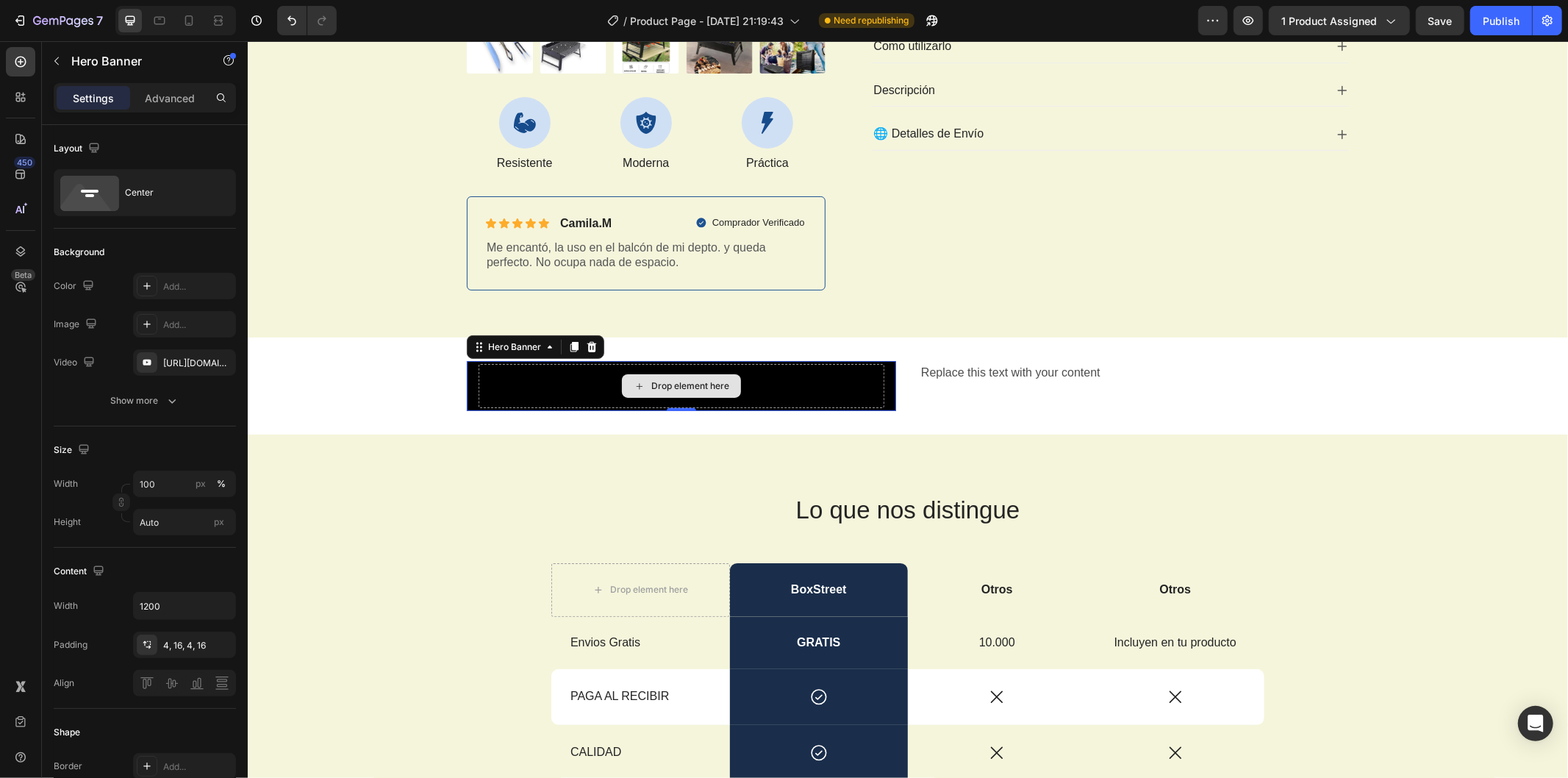
click at [553, 389] on div "Drop element here" at bounding box center [681, 385] width 406 height 44
click at [371, 458] on div "Lo que nos distingue Heading Drop element here BoxStreet Text Block Otros Text …" at bounding box center [907, 732] width 1321 height 597
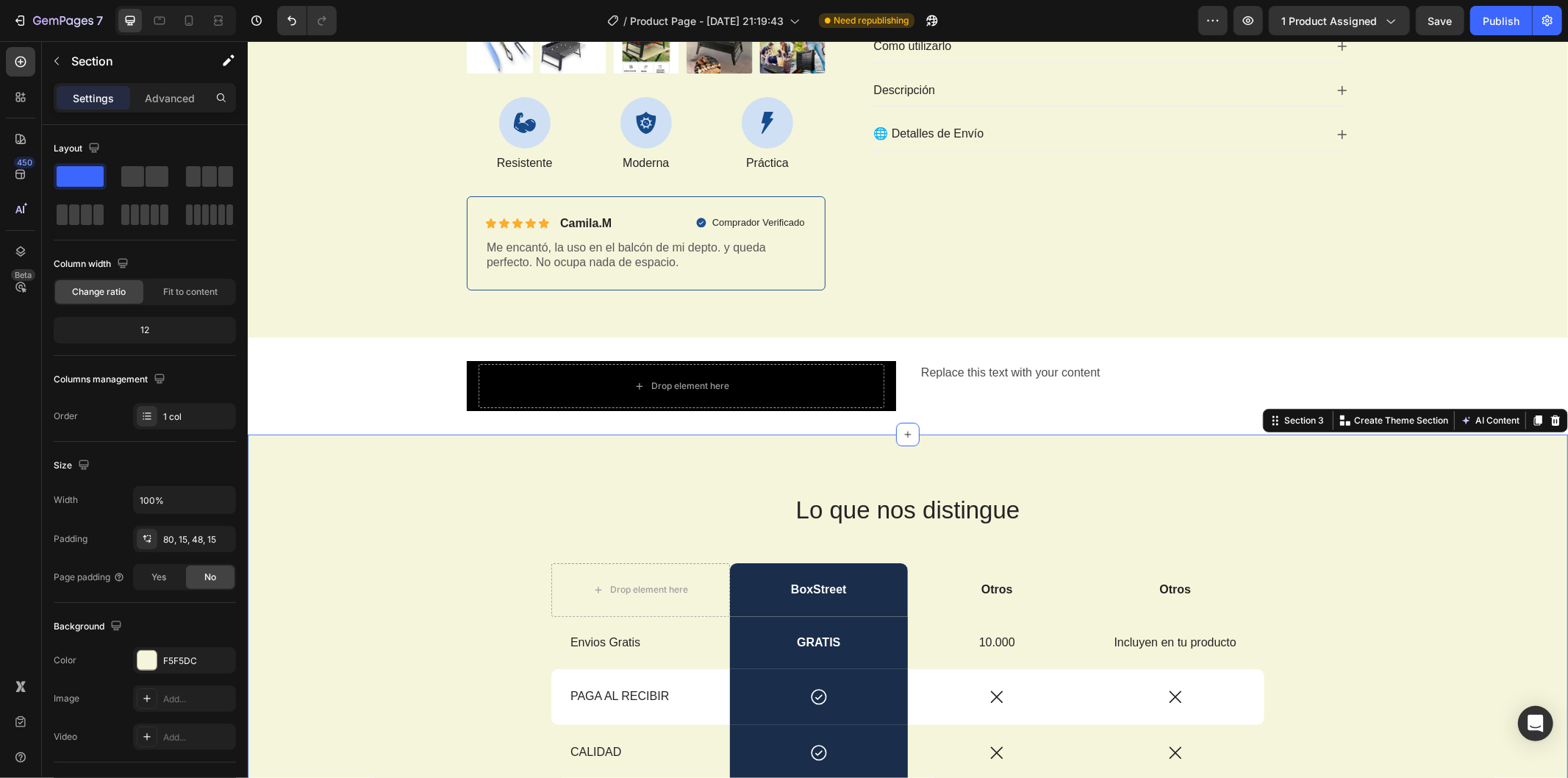
click at [517, 499] on div "Lo que nos distingue Heading Drop element here BoxStreet Text Block Otros Text …" at bounding box center [907, 744] width 1298 height 503
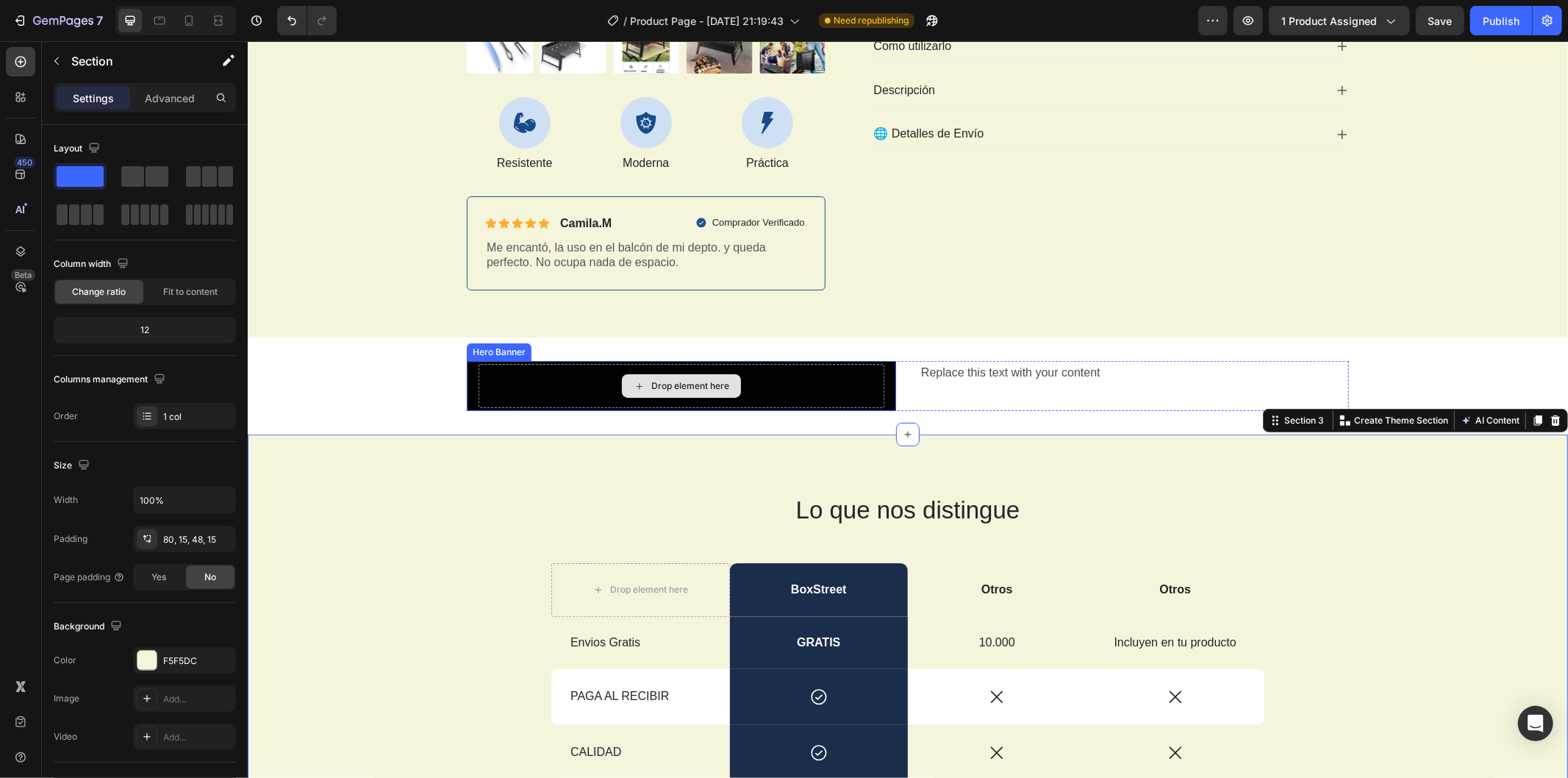
click at [858, 381] on div "Drop element here" at bounding box center [681, 385] width 406 height 44
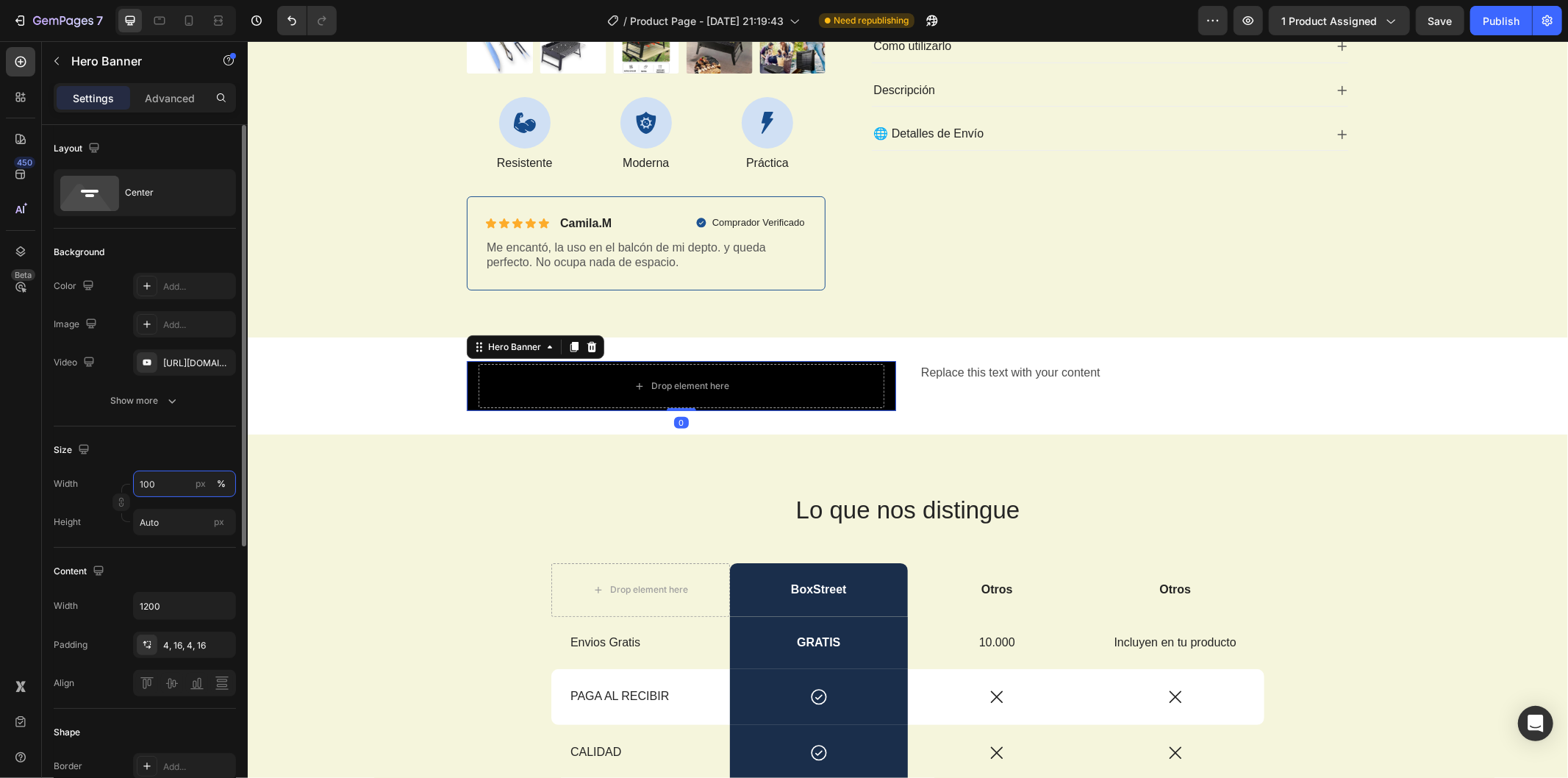
click at [168, 491] on input "100" at bounding box center [184, 484] width 103 height 27
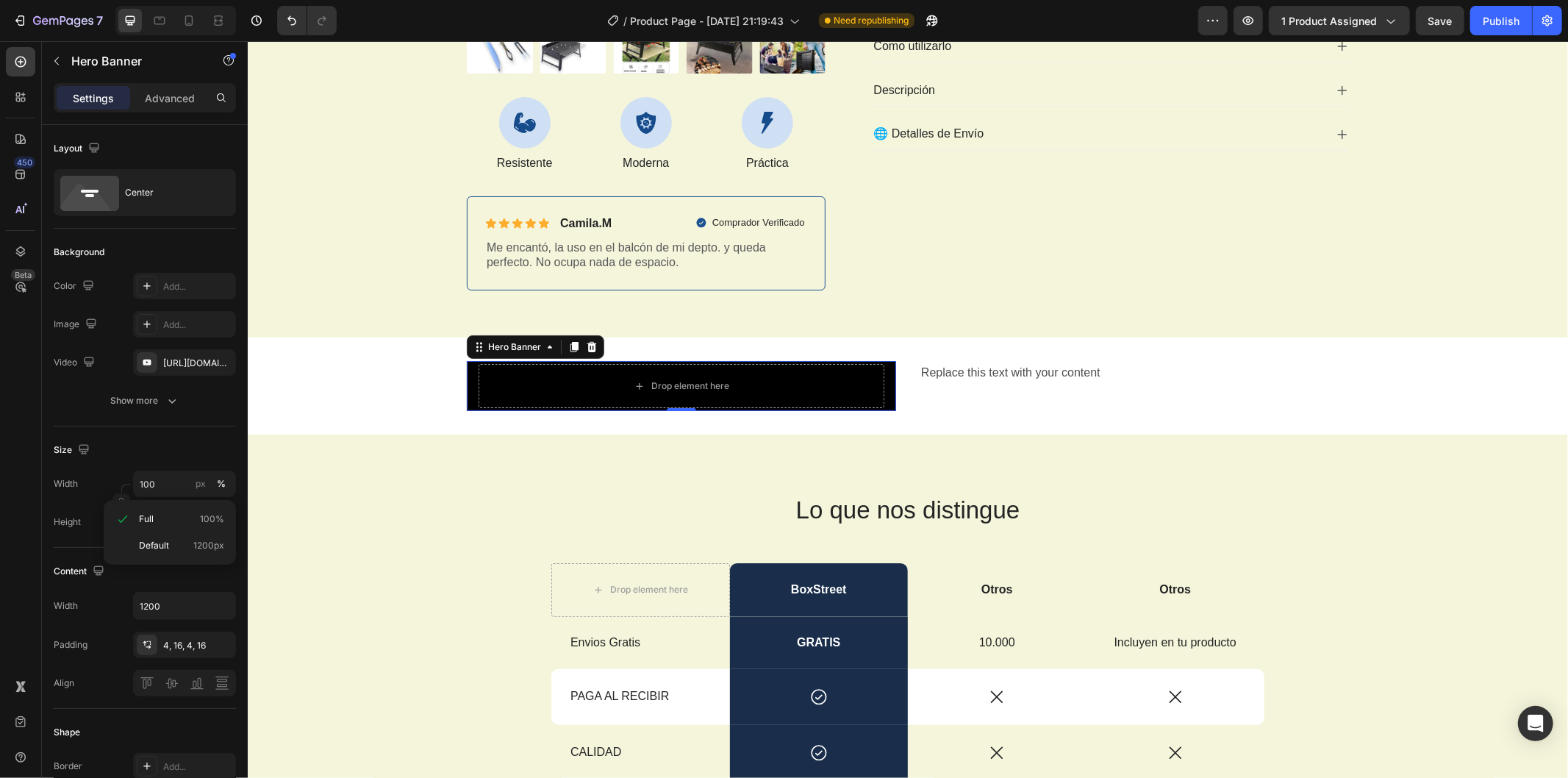
click at [168, 560] on div "Full 100% Default 1200px" at bounding box center [169, 533] width 133 height 65
click at [171, 552] on p "Default 1200px" at bounding box center [182, 546] width 85 height 13
type input "1200"
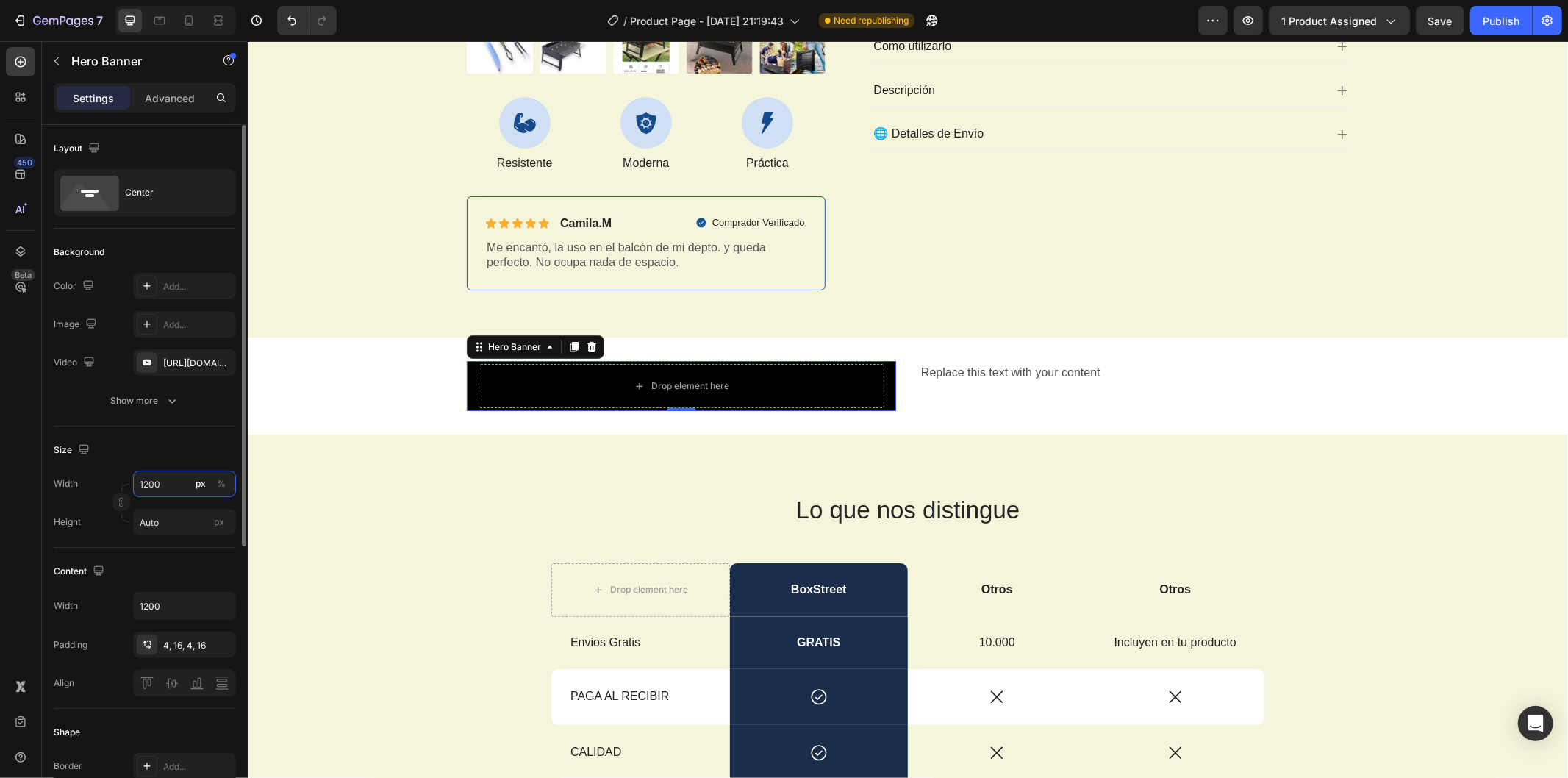
click at [164, 491] on input "1200" at bounding box center [184, 484] width 103 height 27
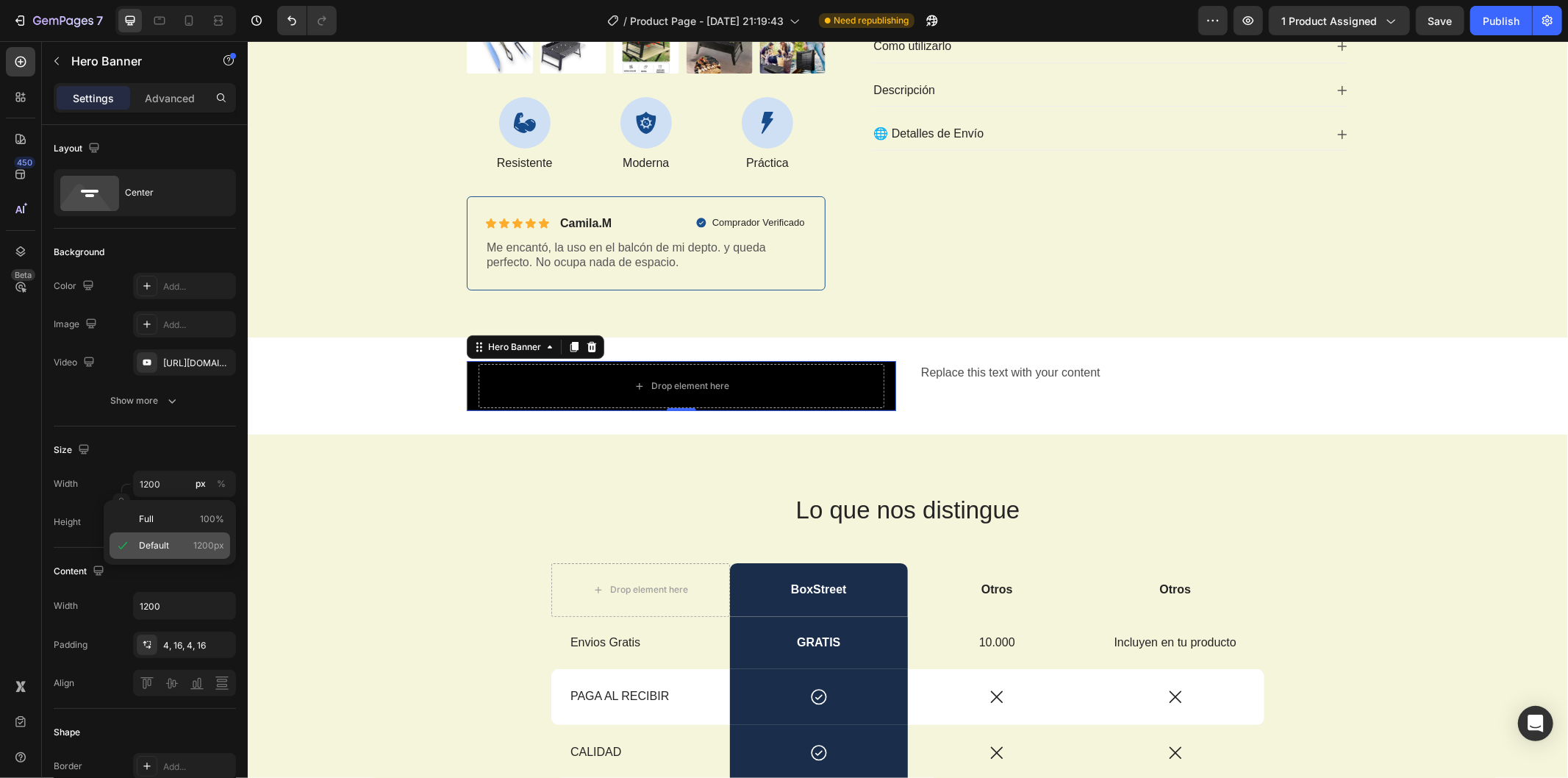
click at [168, 535] on div "Default 1200px" at bounding box center [169, 546] width 121 height 27
click at [723, 400] on div "Drop element here" at bounding box center [681, 385] width 406 height 44
click at [774, 391] on div "Drop element here" at bounding box center [681, 385] width 406 height 44
click at [779, 391] on div "Drop element here" at bounding box center [681, 385] width 406 height 44
drag, startPoint x: 794, startPoint y: 391, endPoint x: 812, endPoint y: 390, distance: 18.0
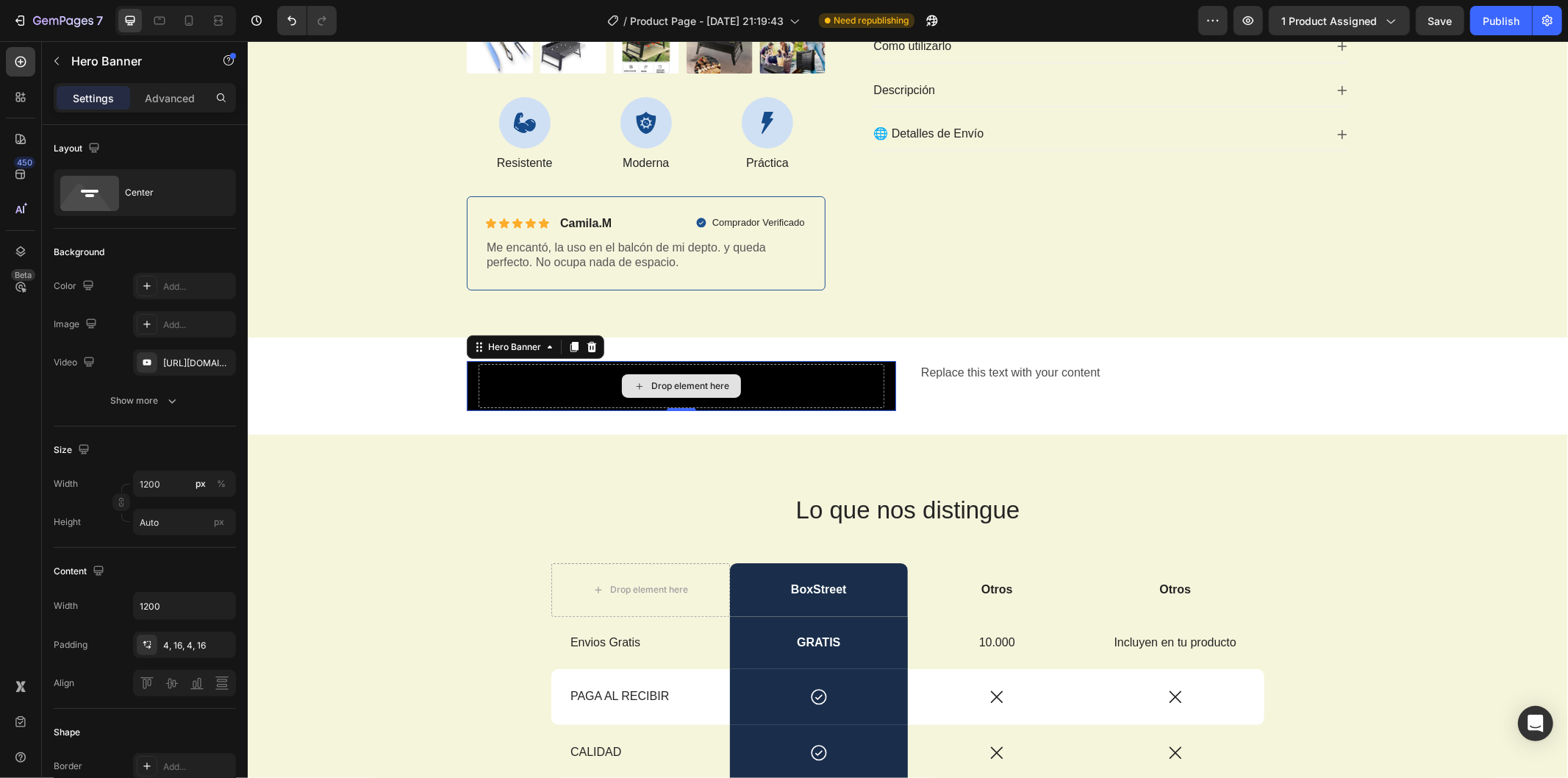
click at [800, 390] on div "Drop element here" at bounding box center [681, 385] width 406 height 44
drag, startPoint x: 891, startPoint y: 391, endPoint x: 879, endPoint y: 400, distance: 15.0
click at [881, 398] on div "Drop element here Hero Banner 0 Replace this text with your content Text Block …" at bounding box center [907, 386] width 882 height 50
drag, startPoint x: 874, startPoint y: 407, endPoint x: 885, endPoint y: 410, distance: 11.4
click at [871, 412] on div "Drop element here Hero Banner Replace this text with your content Text Block Pr…" at bounding box center [907, 386] width 1321 height 97
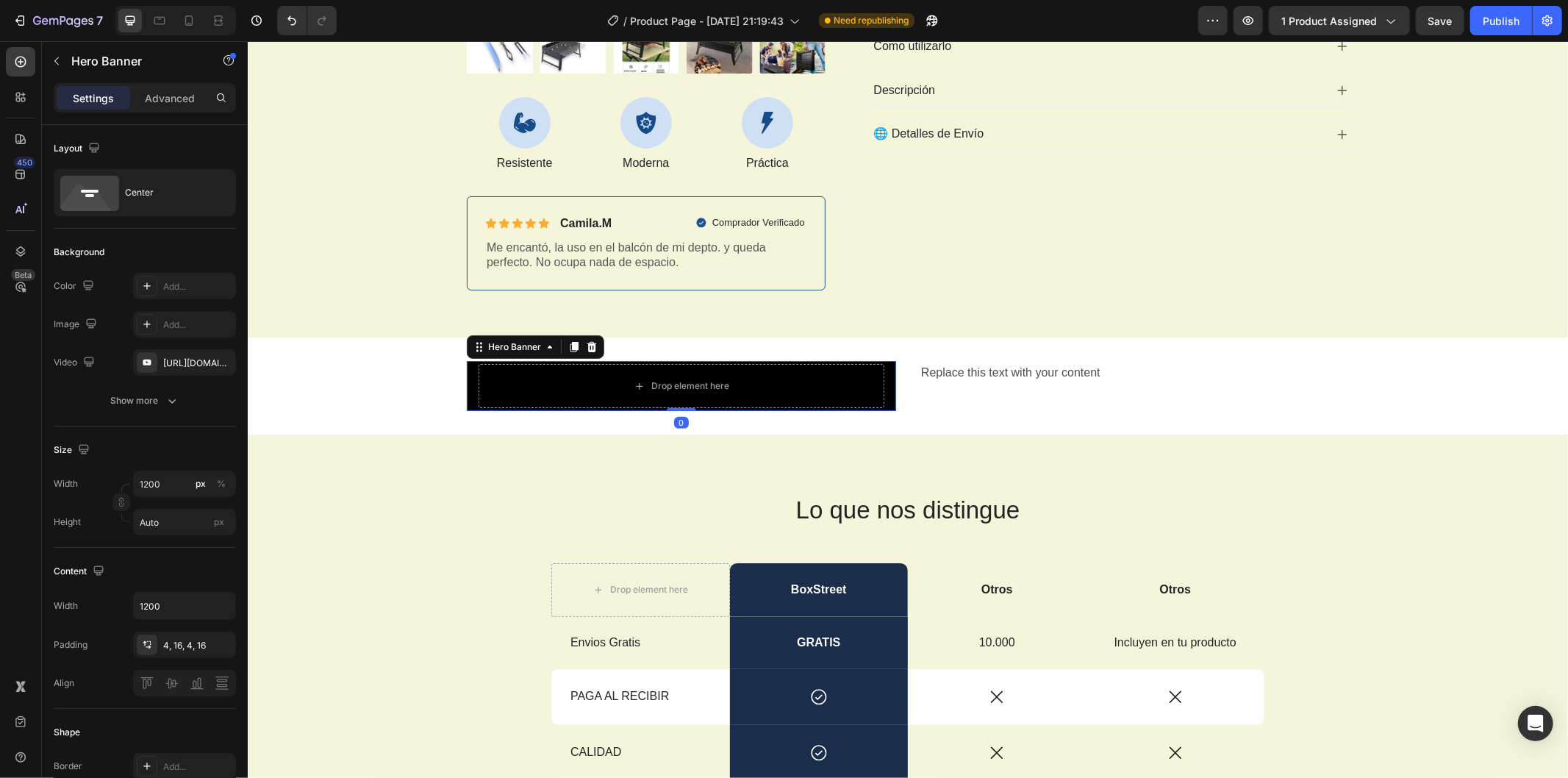
click at [883, 400] on div "Drop element here" at bounding box center [681, 386] width 430 height 50
click at [935, 384] on div "Replace this text with your content" at bounding box center [1133, 372] width 430 height 24
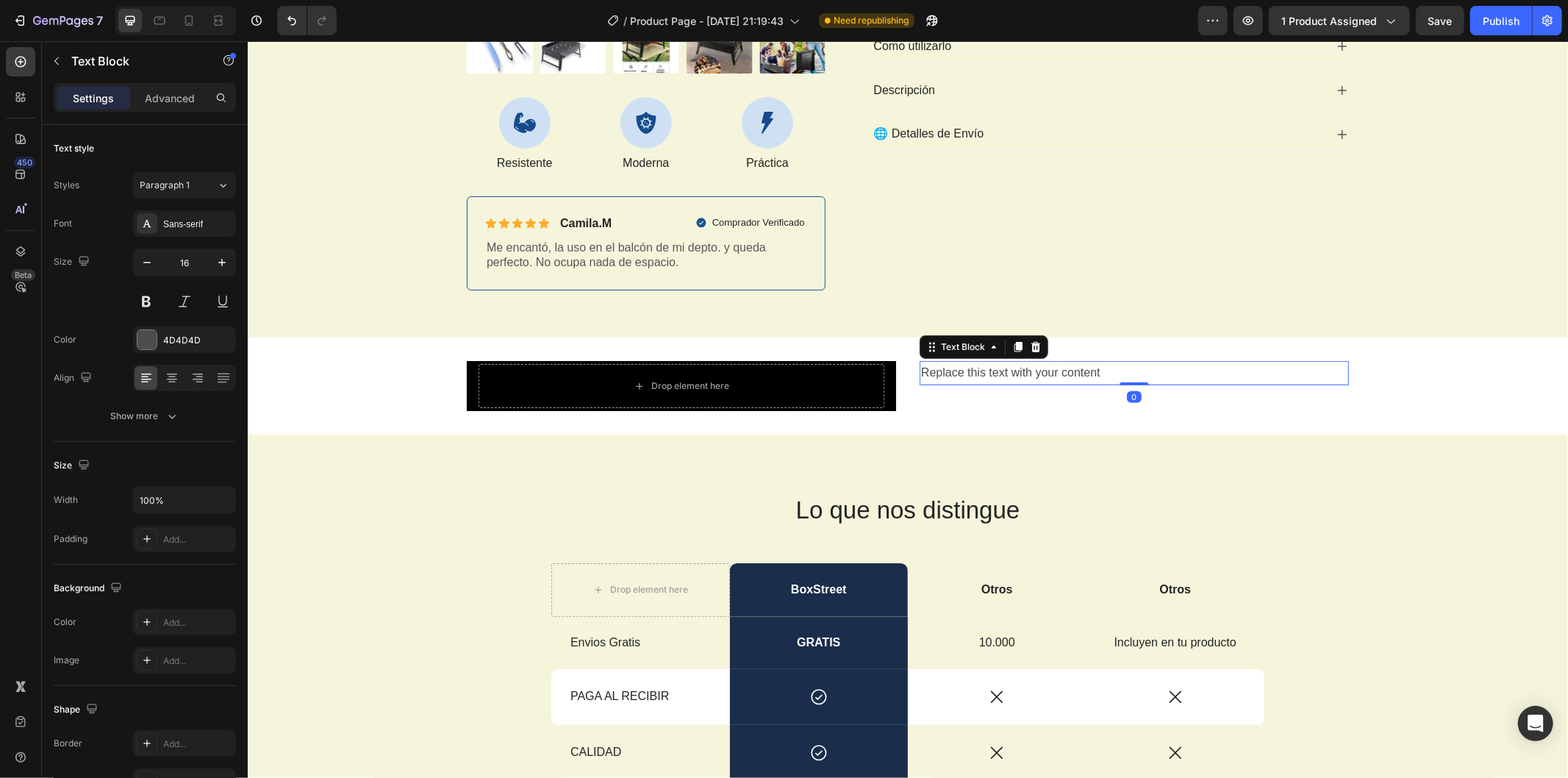
click at [935, 384] on div "Replace this text with your content" at bounding box center [1133, 372] width 430 height 24
click at [835, 409] on div "Drop element here Hero Banner Replace this text with your content Text Block 0 …" at bounding box center [907, 386] width 1321 height 97
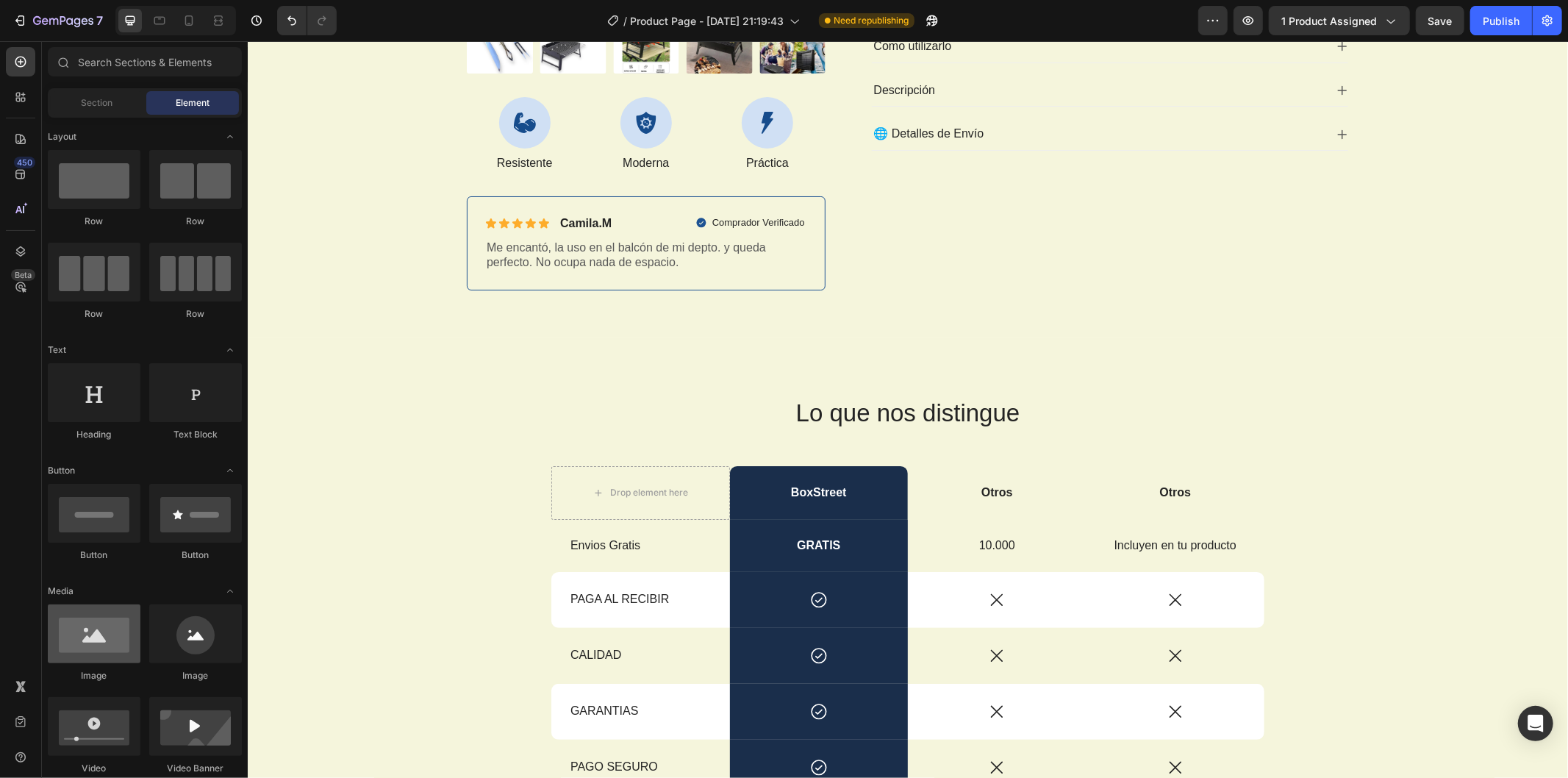
scroll to position [164, 0]
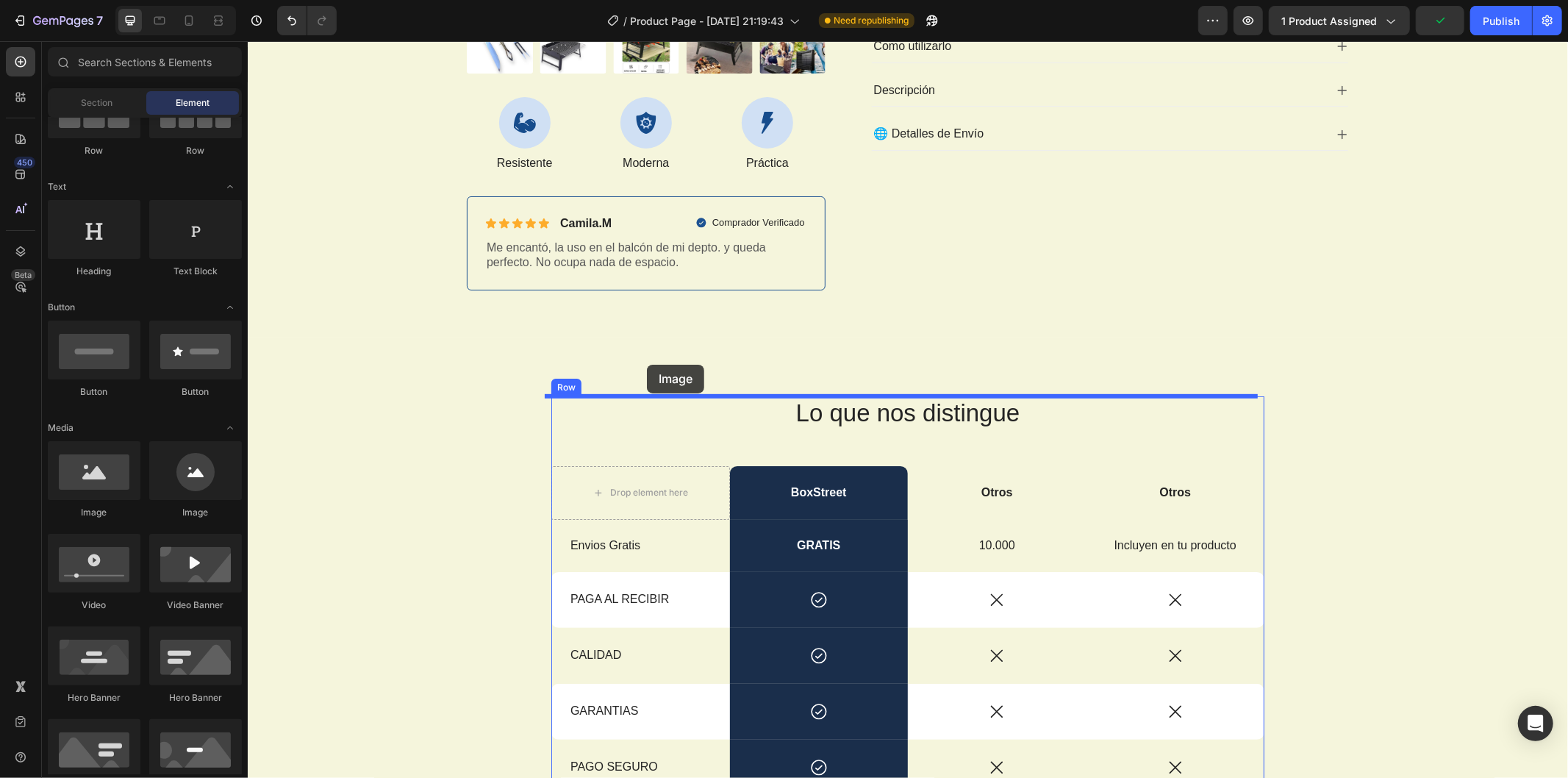
drag, startPoint x: 346, startPoint y: 508, endPoint x: 666, endPoint y: 360, distance: 352.6
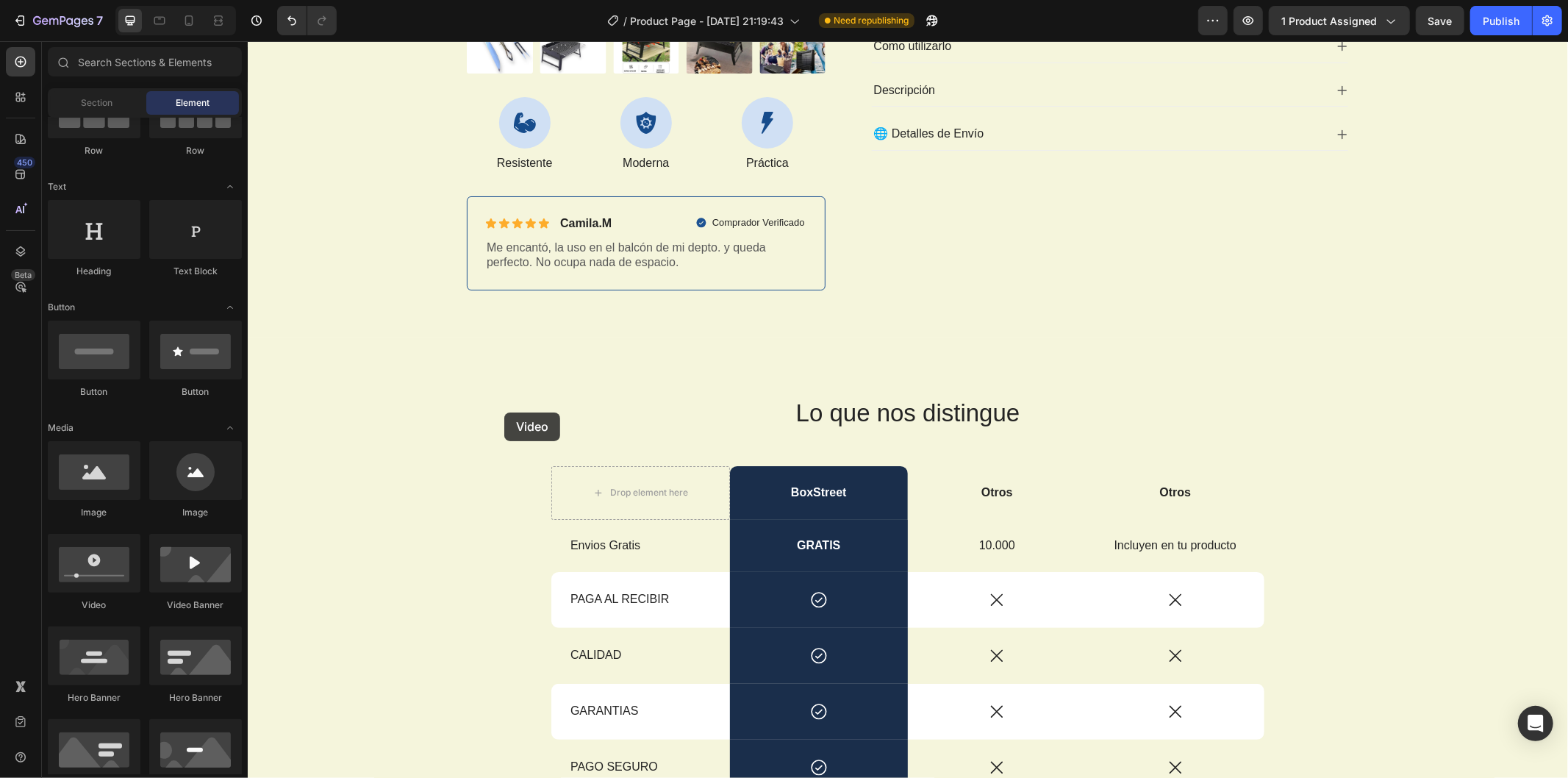
drag, startPoint x: 355, startPoint y: 616, endPoint x: 547, endPoint y: 392, distance: 295.0
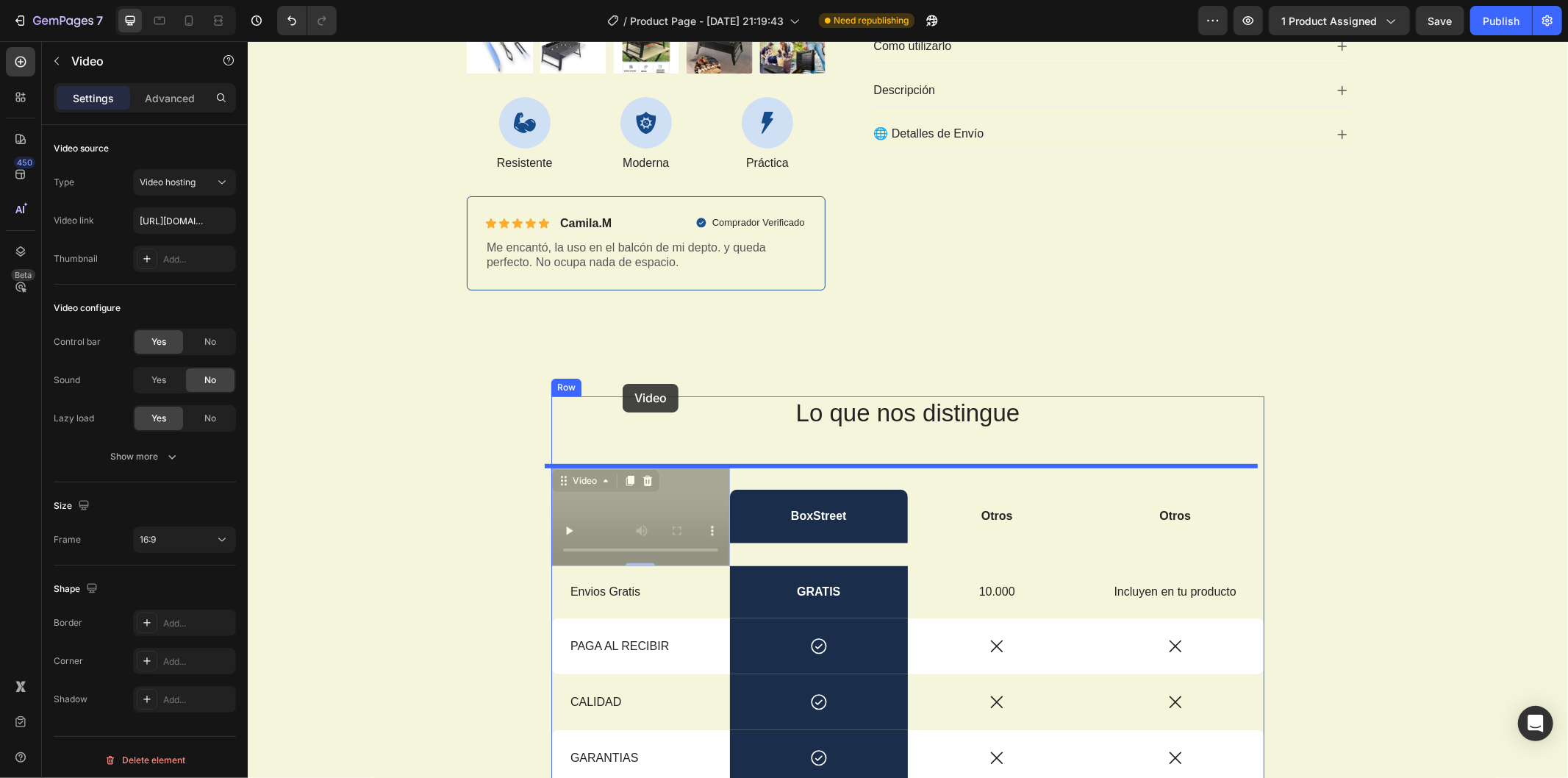
drag, startPoint x: 684, startPoint y: 488, endPoint x: 622, endPoint y: 383, distance: 121.9
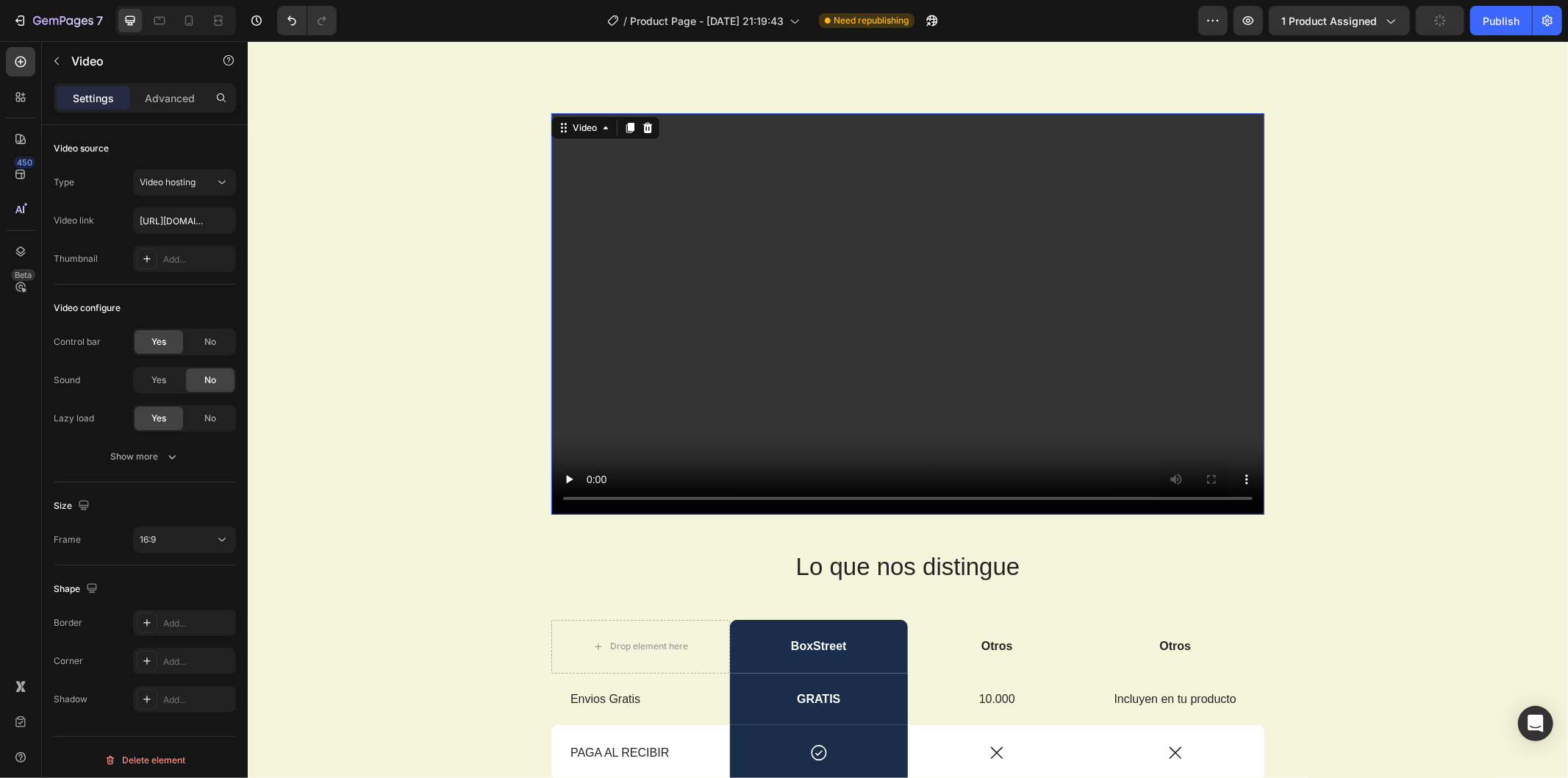
scroll to position [653, 0]
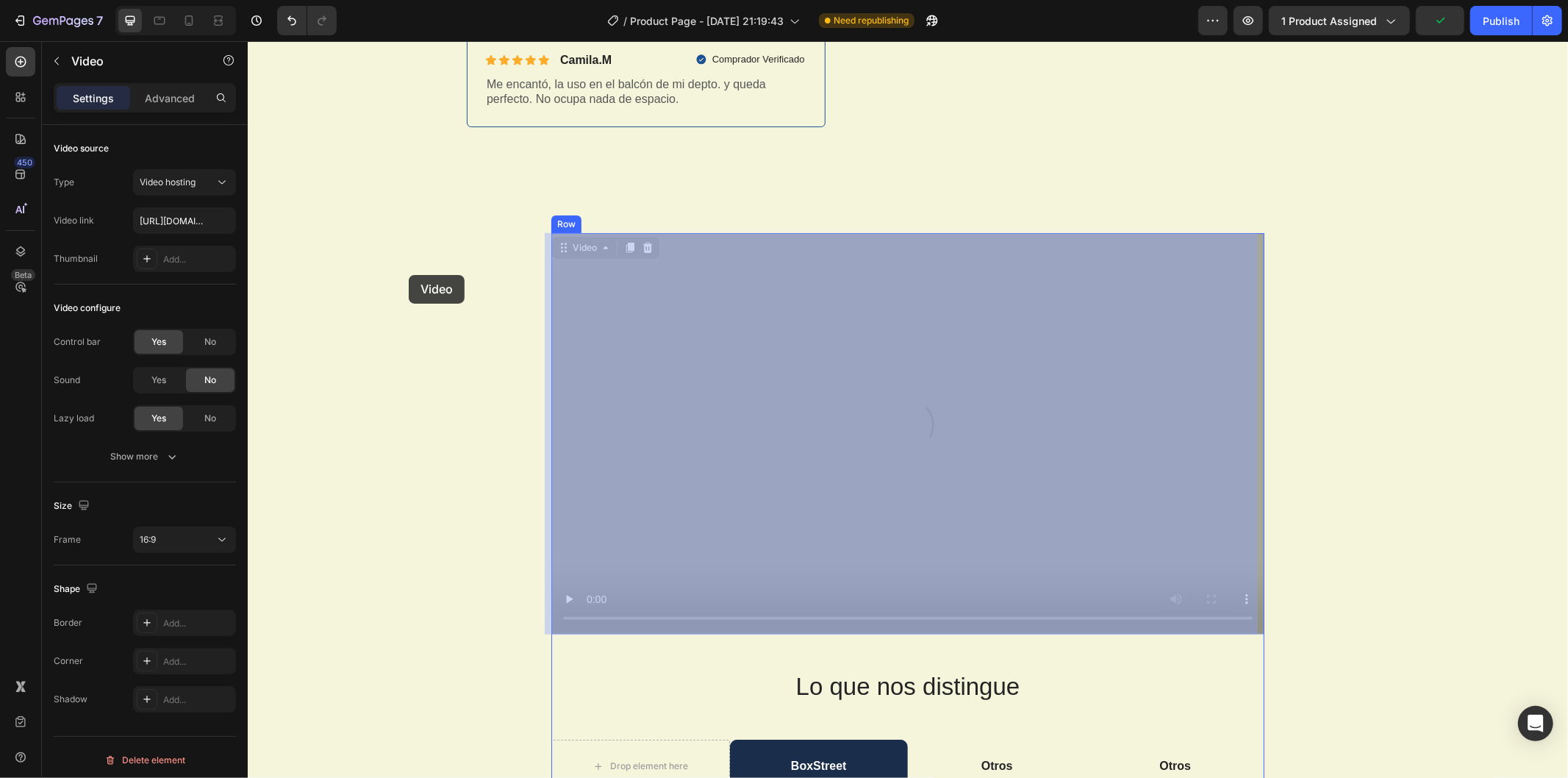
drag, startPoint x: 819, startPoint y: 436, endPoint x: 408, endPoint y: 275, distance: 441.4
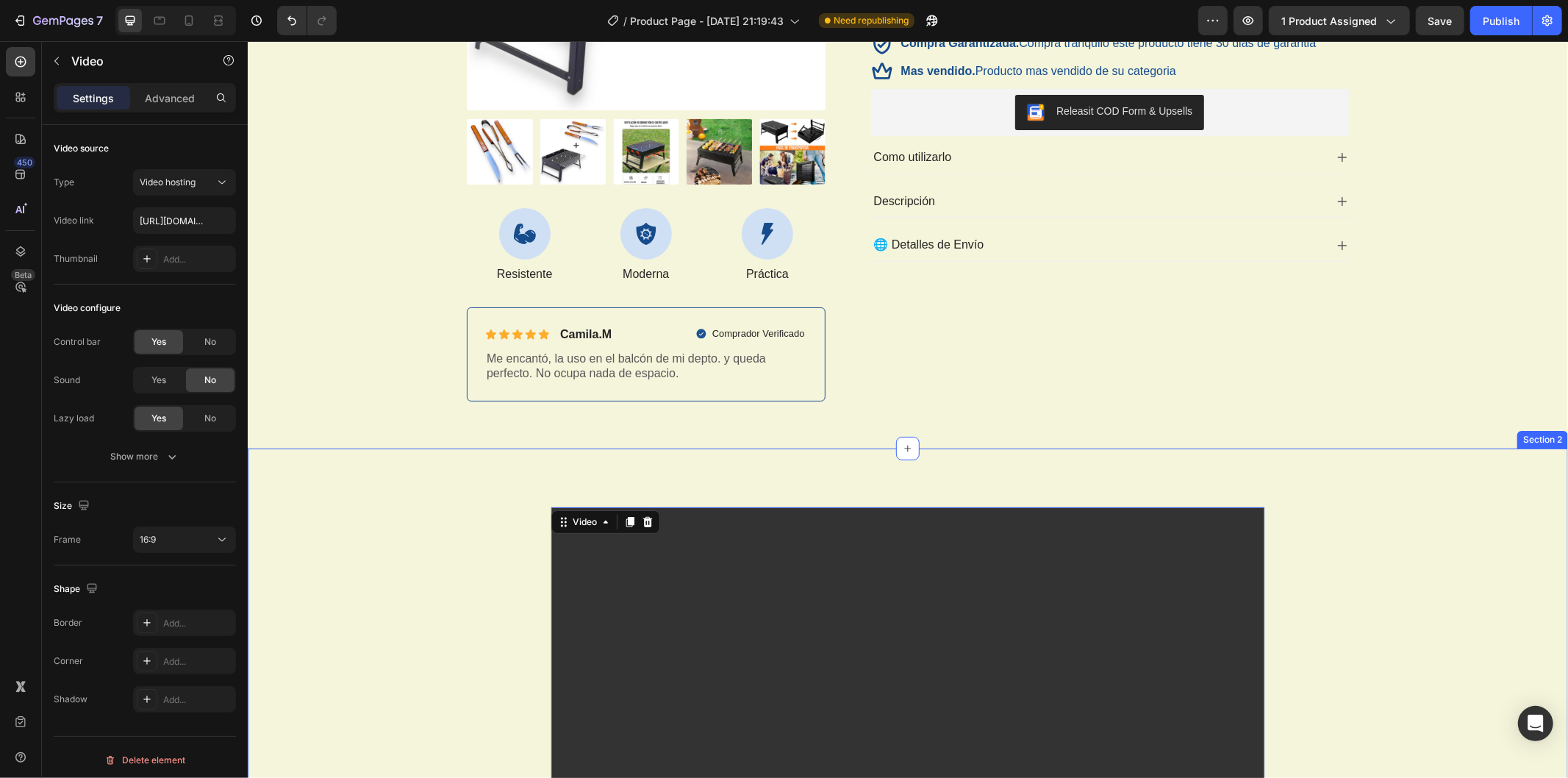
scroll to position [572, 0]
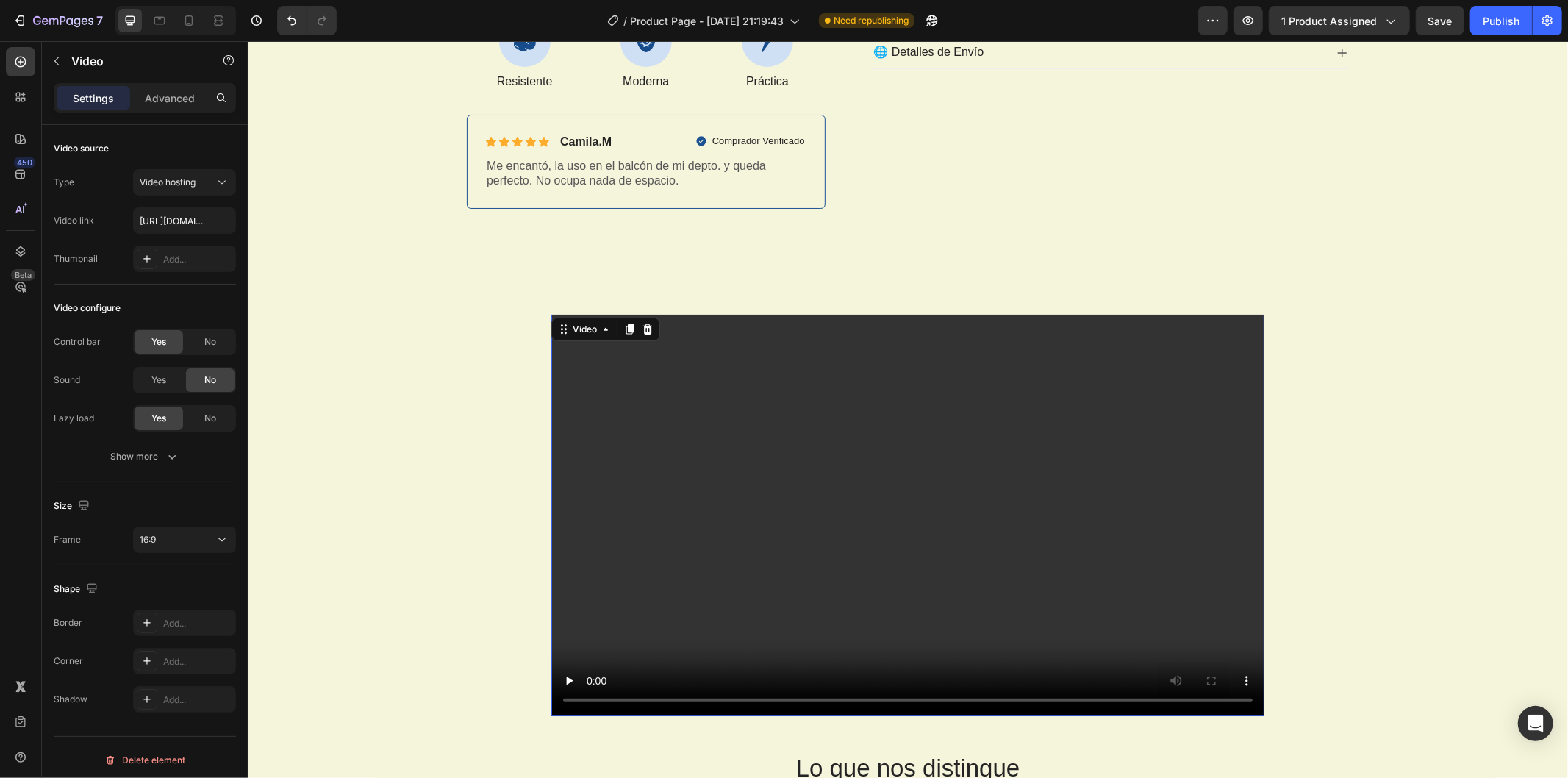
click at [667, 497] on video at bounding box center [907, 514] width 713 height 402
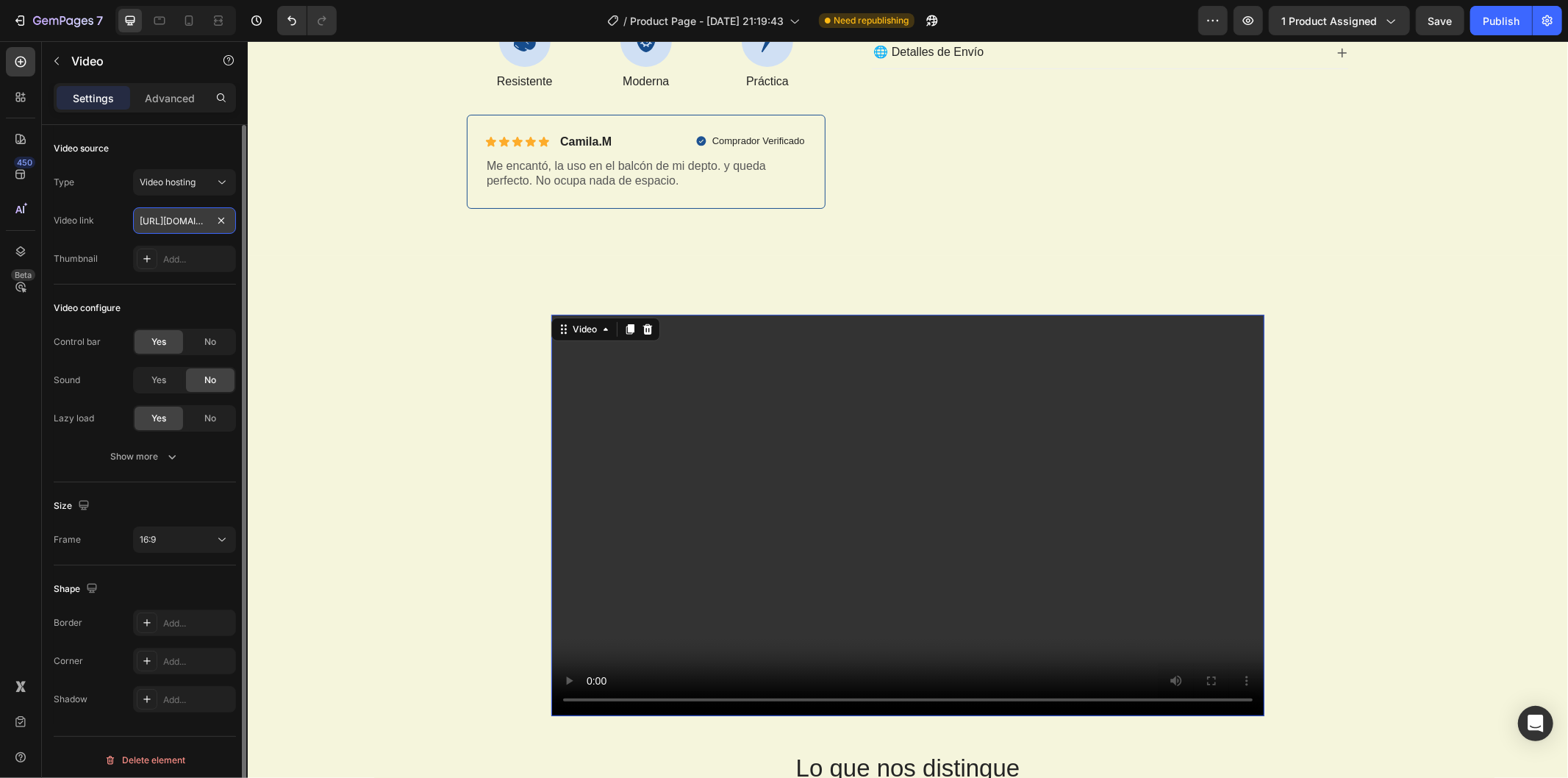
click at [186, 211] on input "https://cdn.shopify.com/videos/c/o/v/2cd3deb506b54b009063f7270ab5cf2e.mp4" at bounding box center [184, 220] width 103 height 27
click at [186, 220] on input "text" at bounding box center [184, 220] width 103 height 27
paste input "file:///C:/Users/Gonzapz/Desktop/SET%20PARRILLERO/1048fd13dbba460185dc6f5daf01a…"
type input "file:///C:/Users/Gonzapz/Desktop/SET%20PARRILLERO/1048fd13dbba460185dc6f5daf01a…"
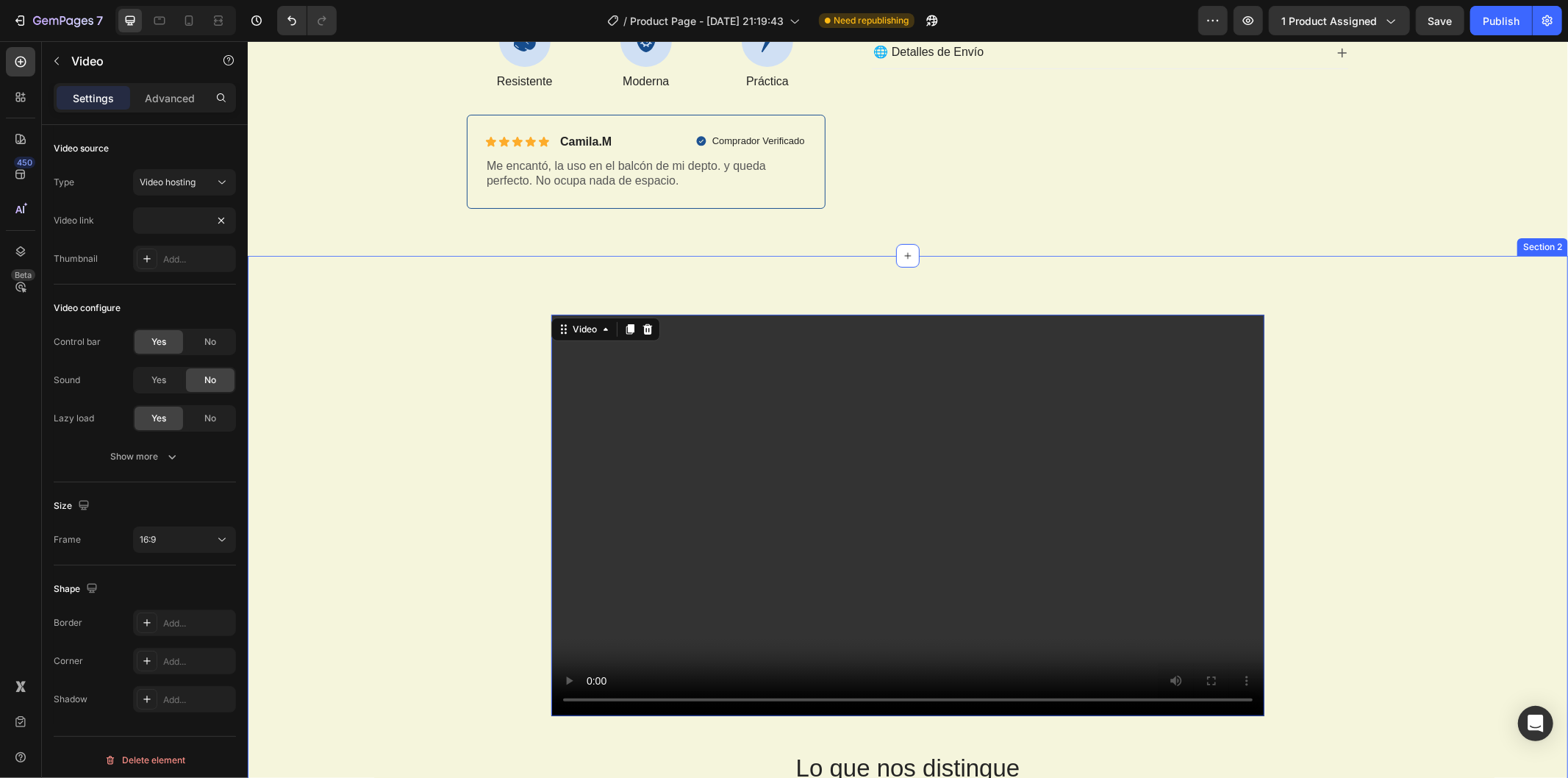
click at [418, 343] on div "Video 48 Lo que nos distingue Heading Drop element here BoxStreet Text Block Ot…" at bounding box center [907, 783] width 1298 height 938
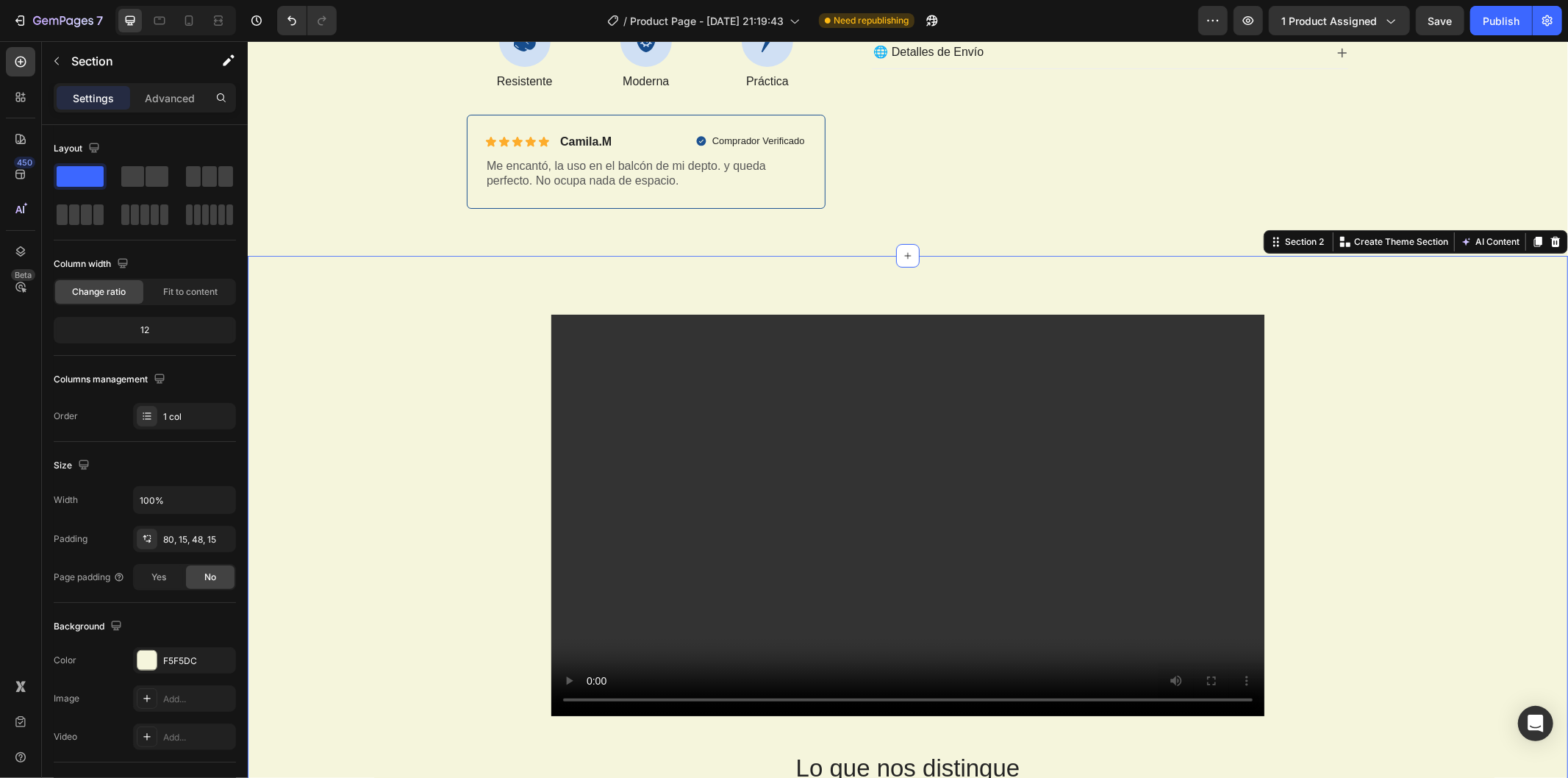
click at [789, 412] on video at bounding box center [907, 514] width 713 height 402
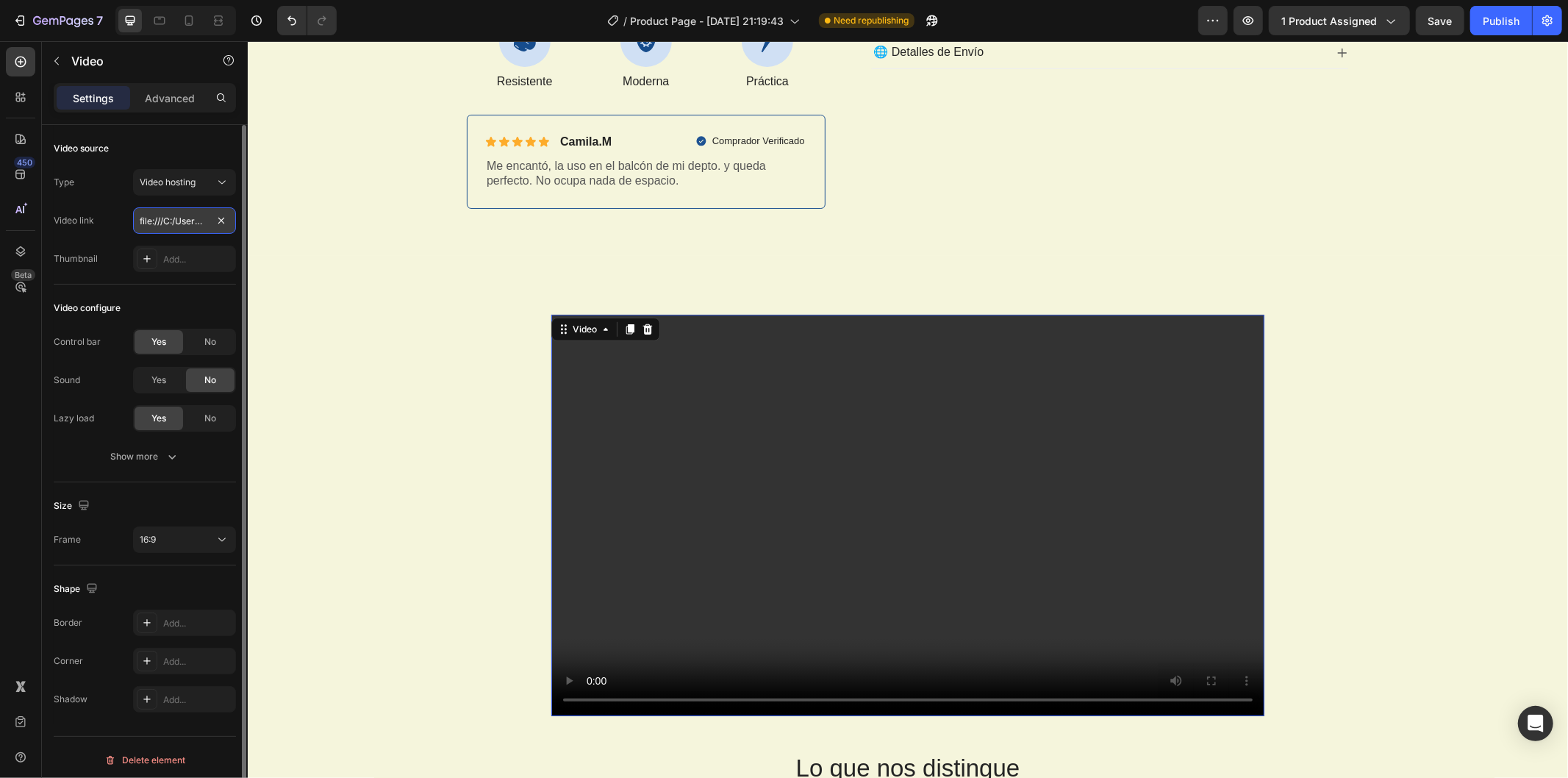
click at [184, 216] on input "file:///C:/Users/Gonzapz/Desktop/SET%20PARRILLERO/1048fd13dbba460185dc6f5daf01a…" at bounding box center [184, 220] width 103 height 27
click at [178, 254] on div "Add..." at bounding box center [198, 260] width 69 height 13
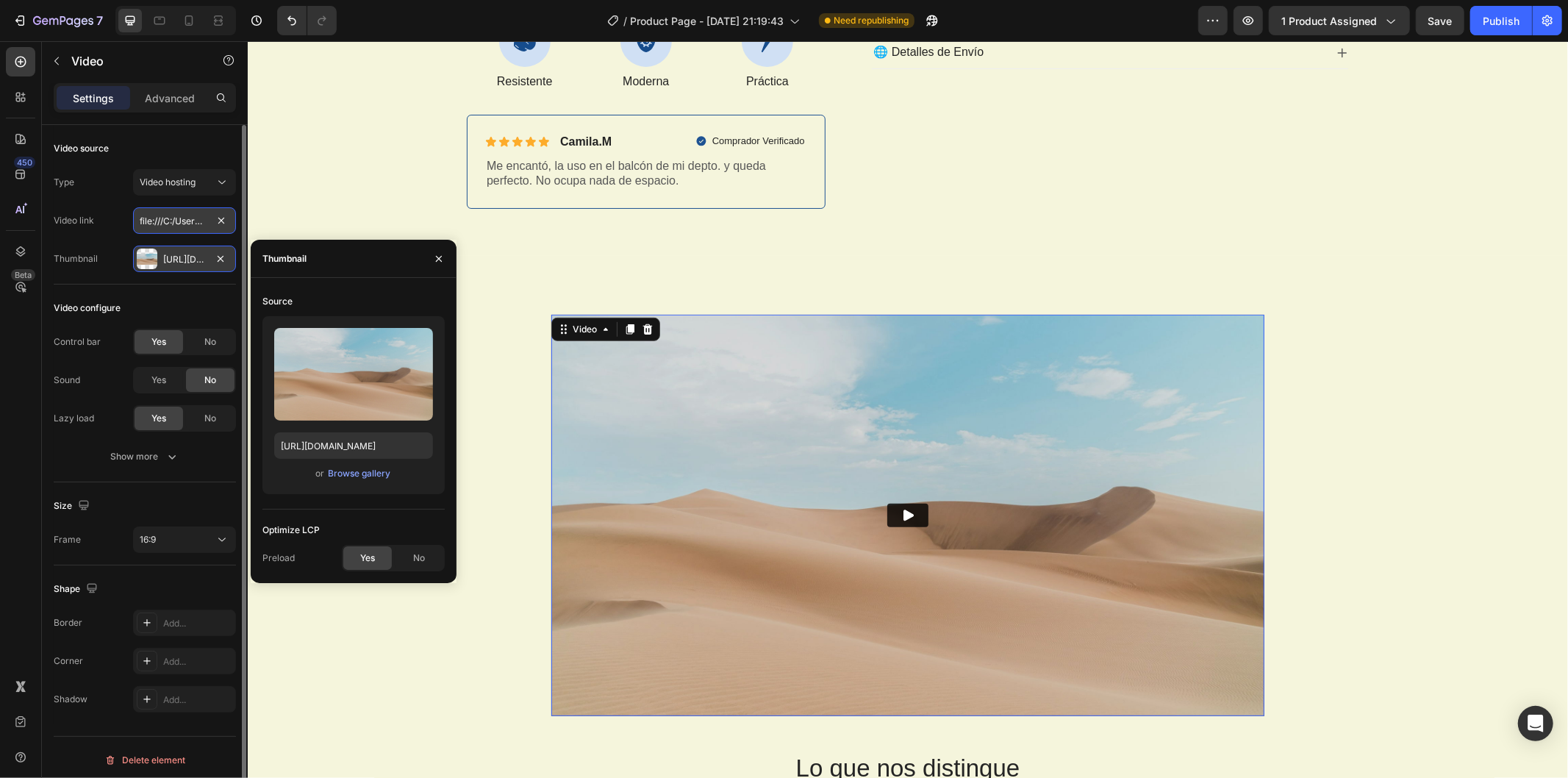
click at [181, 219] on input "file:///C:/Users/Gonzapz/Desktop/SET%20PARRILLERO/1048fd13dbba460185dc6f5daf01a…" at bounding box center [184, 220] width 103 height 27
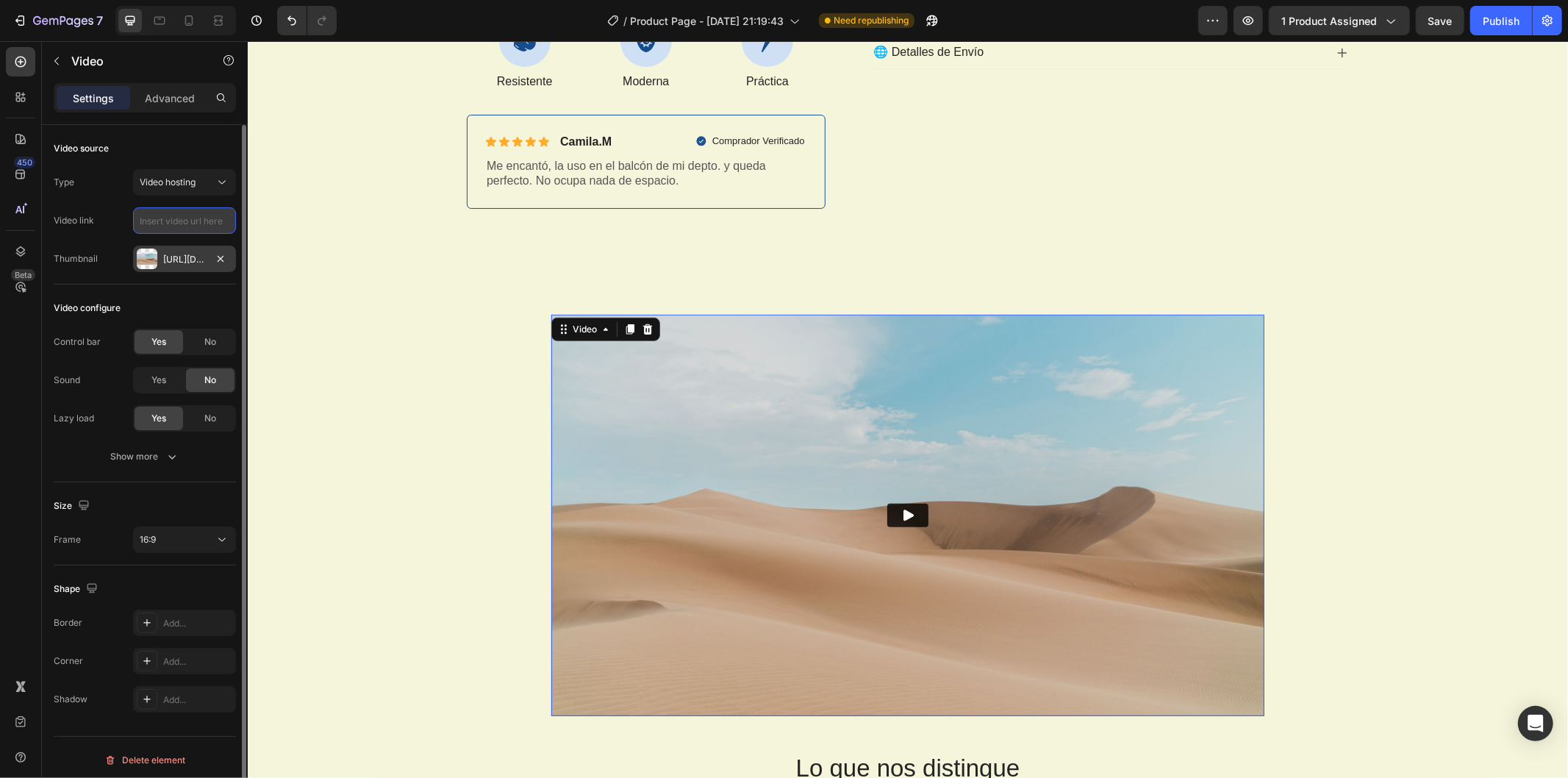
click at [181, 220] on input "text" at bounding box center [184, 220] width 103 height 27
click at [184, 225] on input "text" at bounding box center [184, 220] width 103 height 27
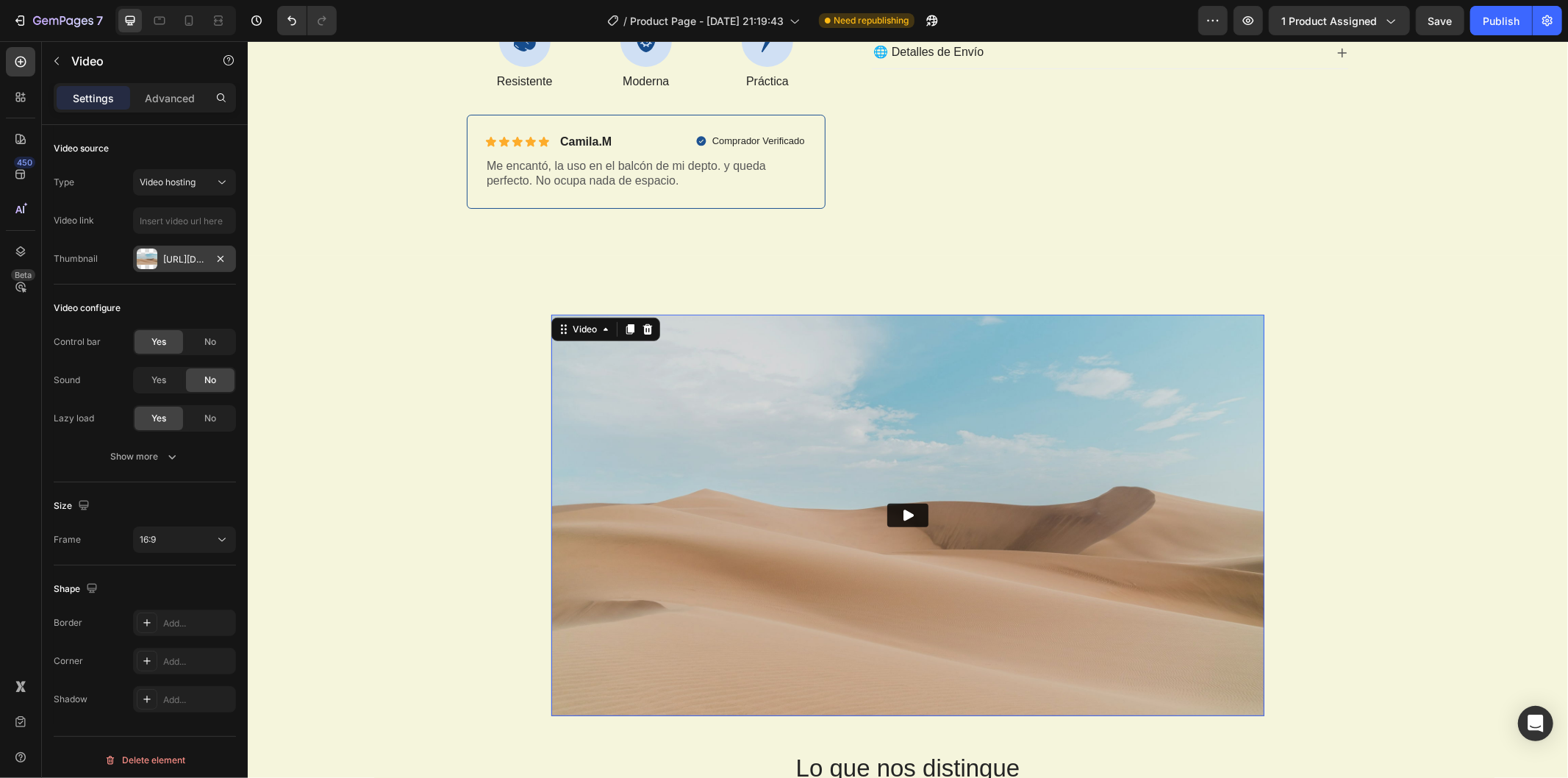
click at [192, 270] on div "Https://ucarecdn.Com/06075225-af9e-460c-8e3c-6be63c0b773a/-/format/auto/" at bounding box center [184, 259] width 103 height 27
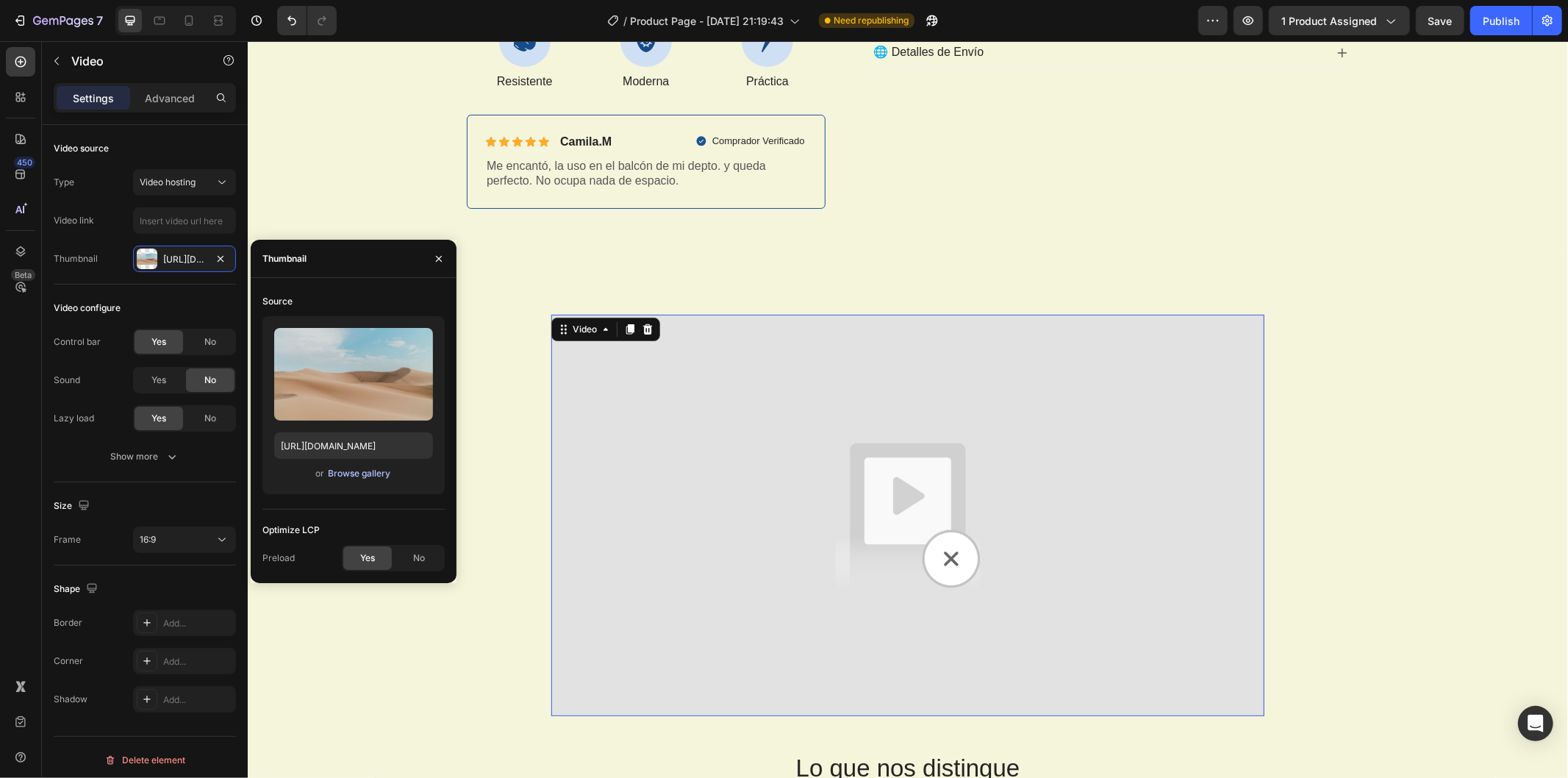
click at [360, 473] on div "Browse gallery" at bounding box center [359, 474] width 63 height 13
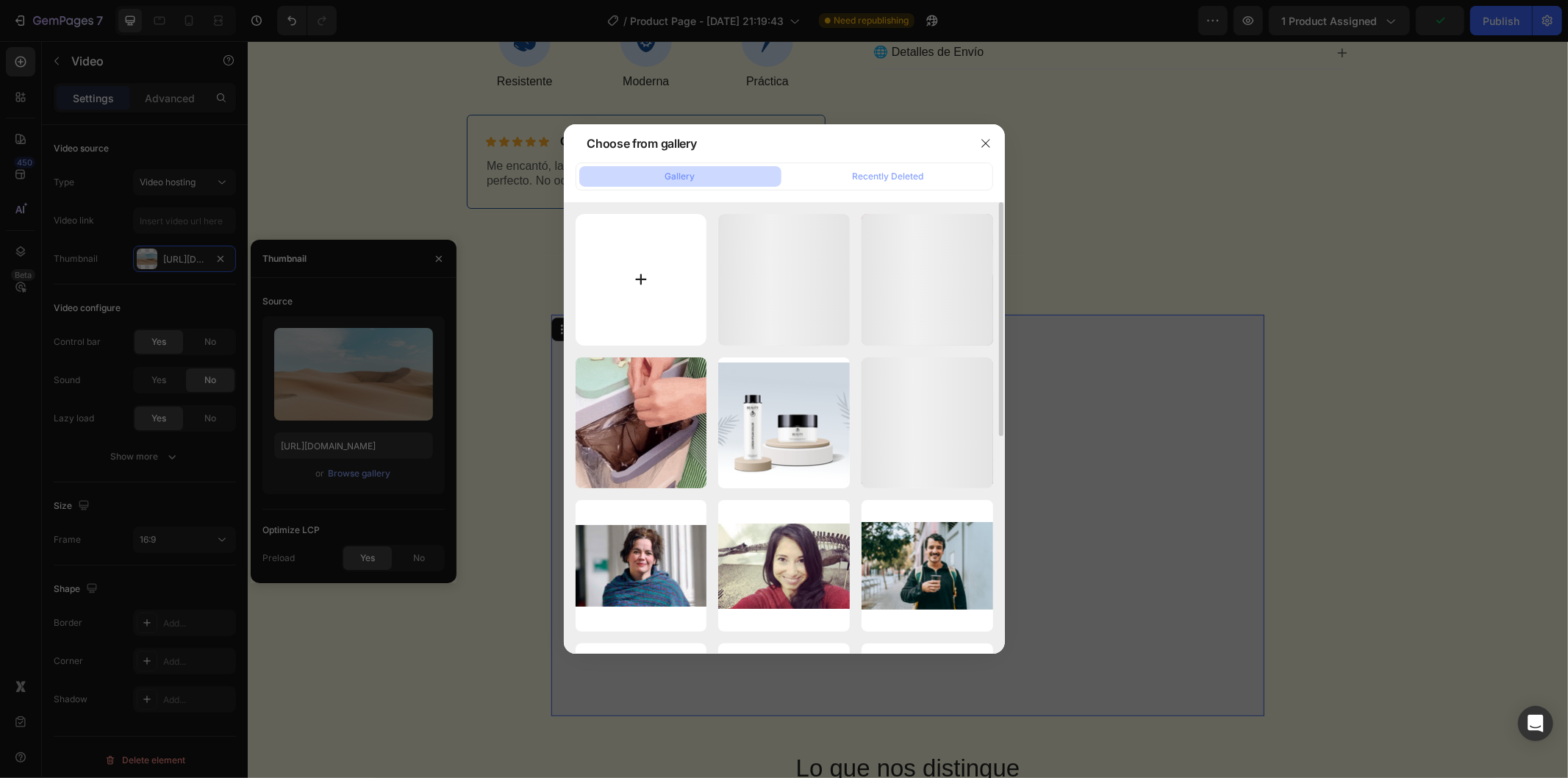
click at [630, 275] on input "file" at bounding box center [642, 280] width 132 height 132
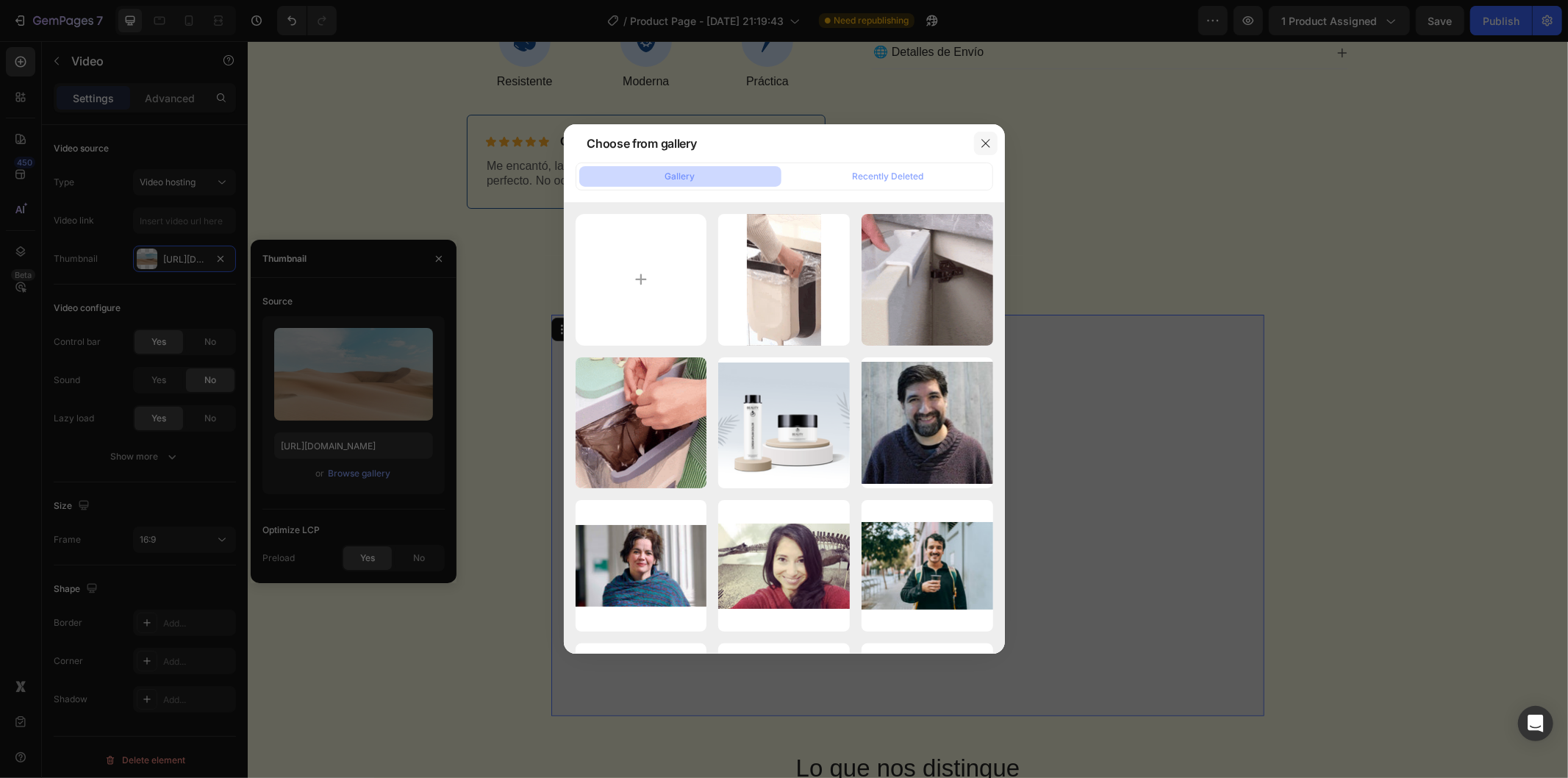
click at [986, 138] on icon "button" at bounding box center [986, 144] width 12 height 12
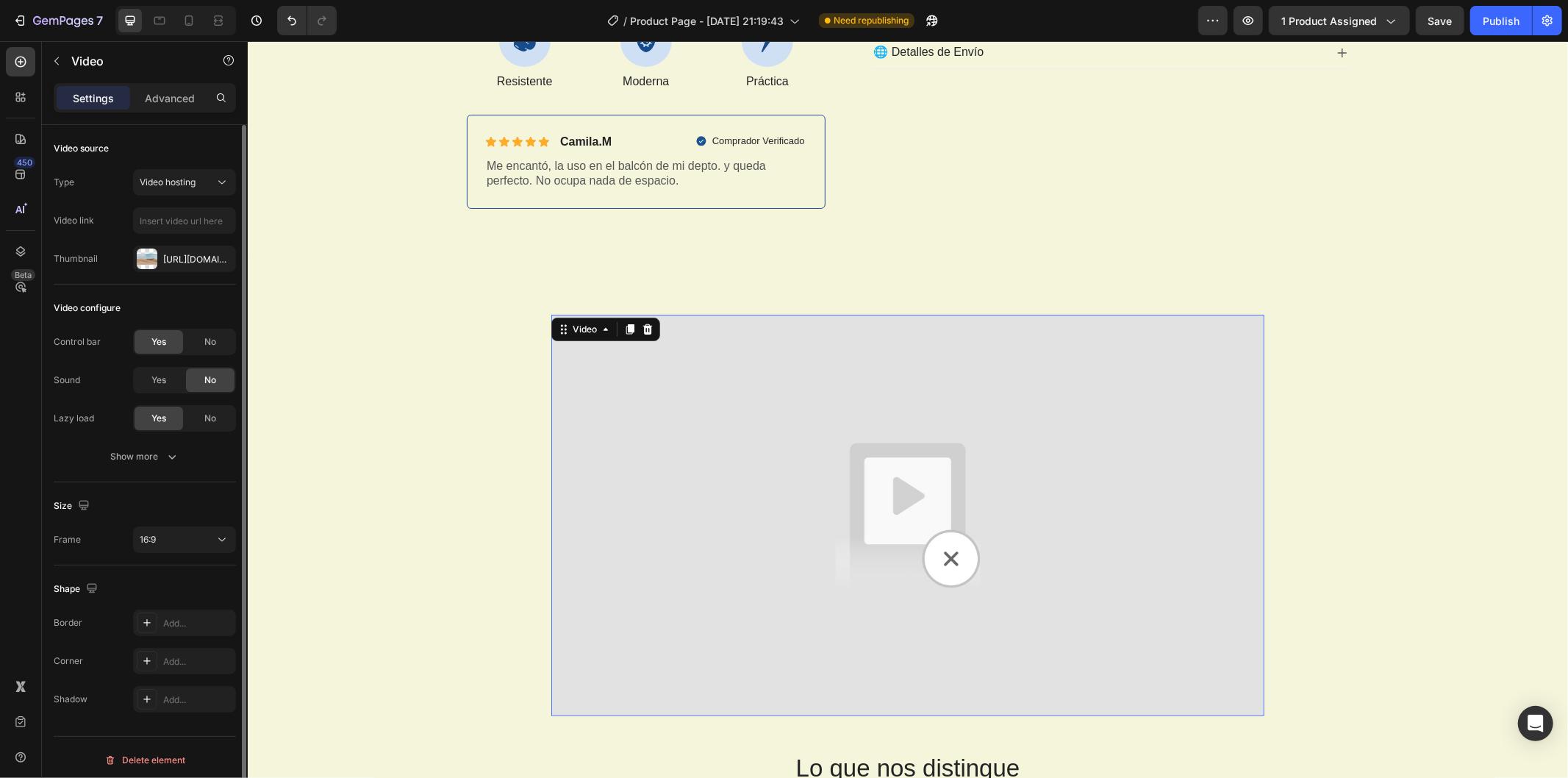
drag, startPoint x: 214, startPoint y: 249, endPoint x: 212, endPoint y: 277, distance: 28.1
click at [0, 0] on button "button" at bounding box center [0, 0] width 0 height 0
click at [191, 226] on input "text" at bounding box center [184, 220] width 103 height 27
click at [211, 212] on input "text" at bounding box center [184, 220] width 103 height 27
click at [197, 179] on div "Video hosting" at bounding box center [177, 183] width 75 height 13
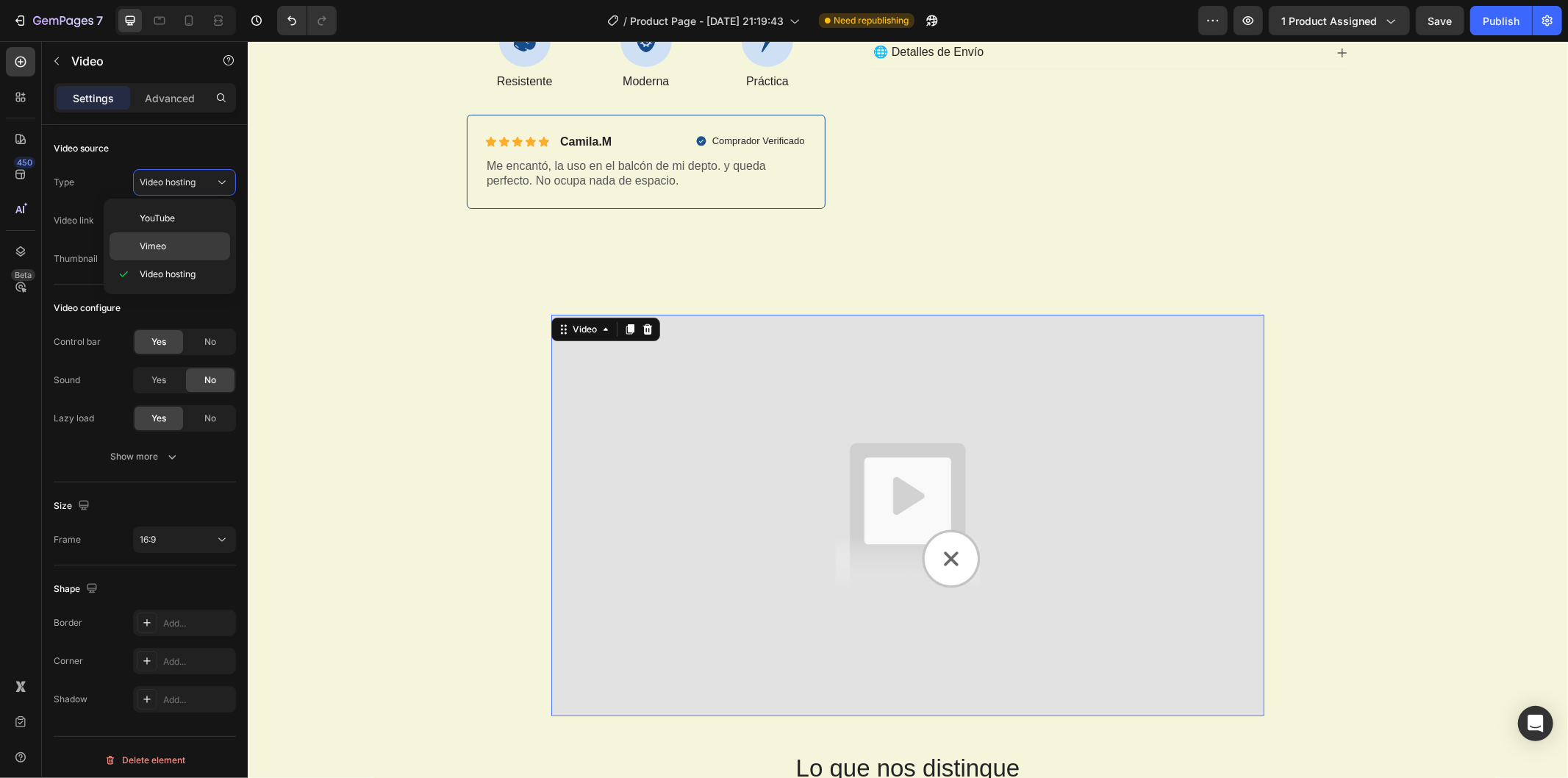
click at [185, 236] on div "Vimeo" at bounding box center [169, 245] width 121 height 28
type input "https://vimeo.com/1095883398"
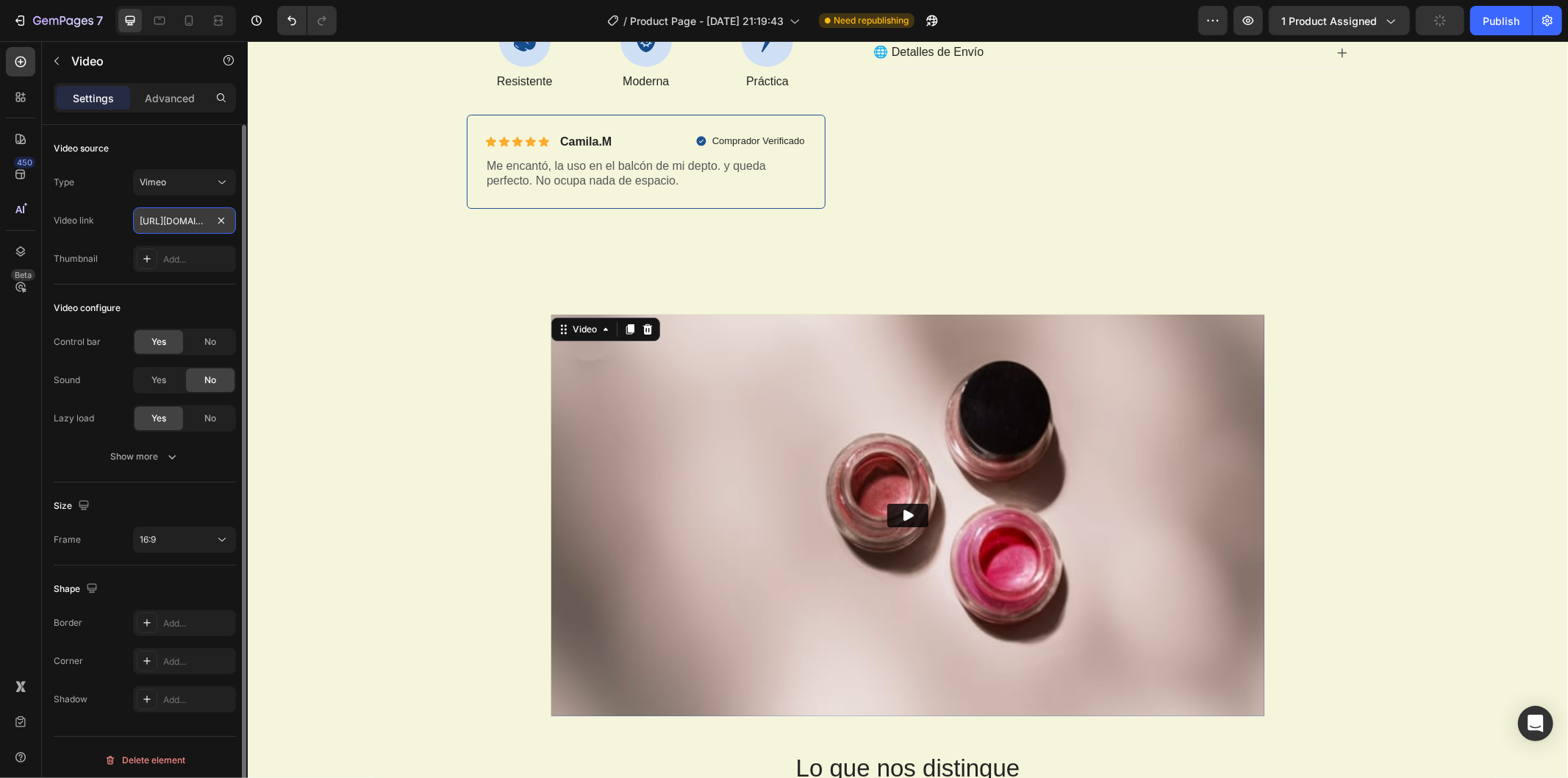
click at [183, 223] on input "https://vimeo.com/1095883398" at bounding box center [184, 220] width 103 height 27
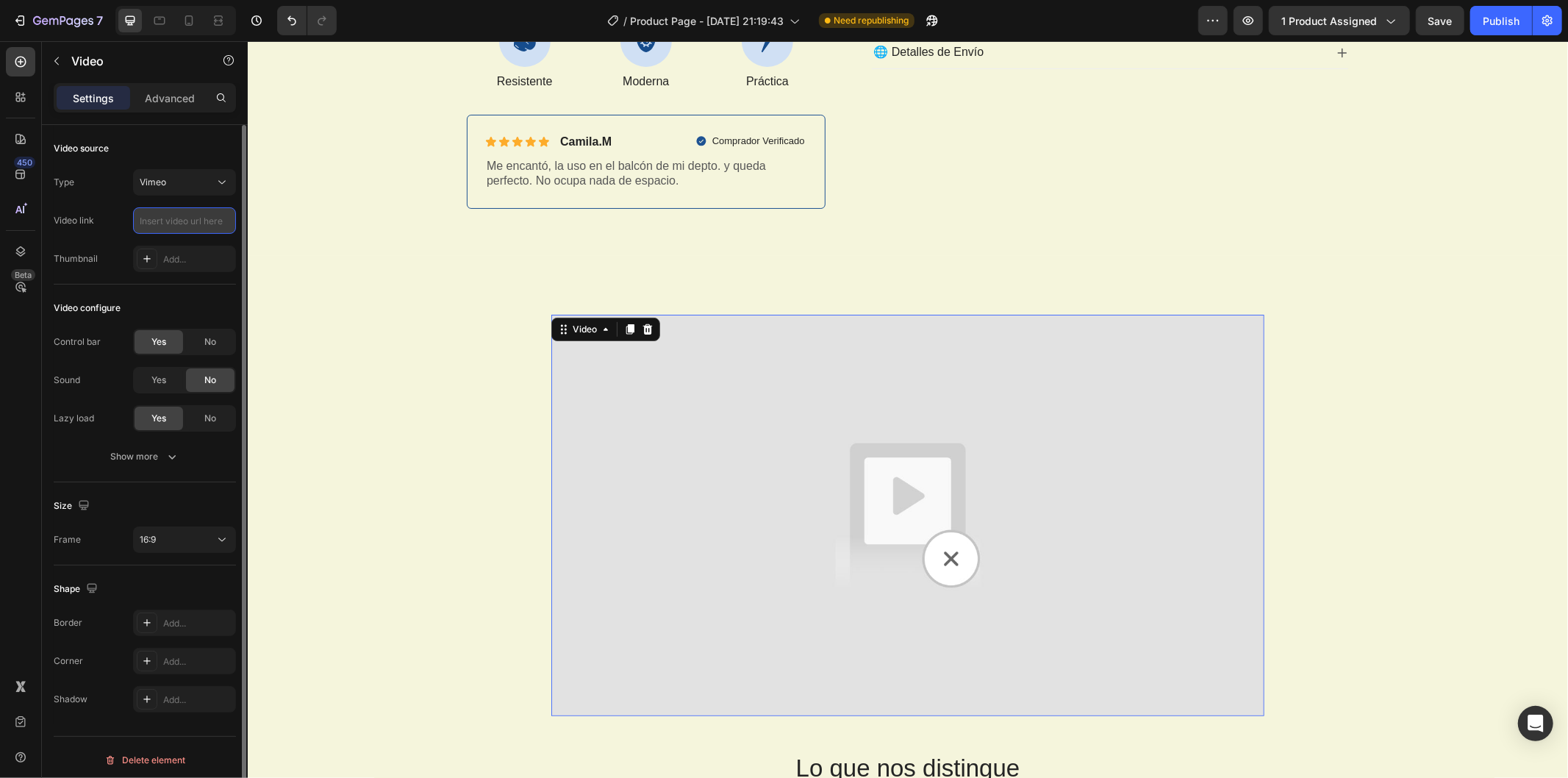
paste input "file:///C:/Users/Gonzapz/Desktop/SET%20PARRILLERO/1048fd13dbba460185dc6f5daf01a…"
type input "file:///C:/Users/Gonzapz/Desktop/SET%20PARRILLERO/1048fd13dbba460185dc6f5daf01a…"
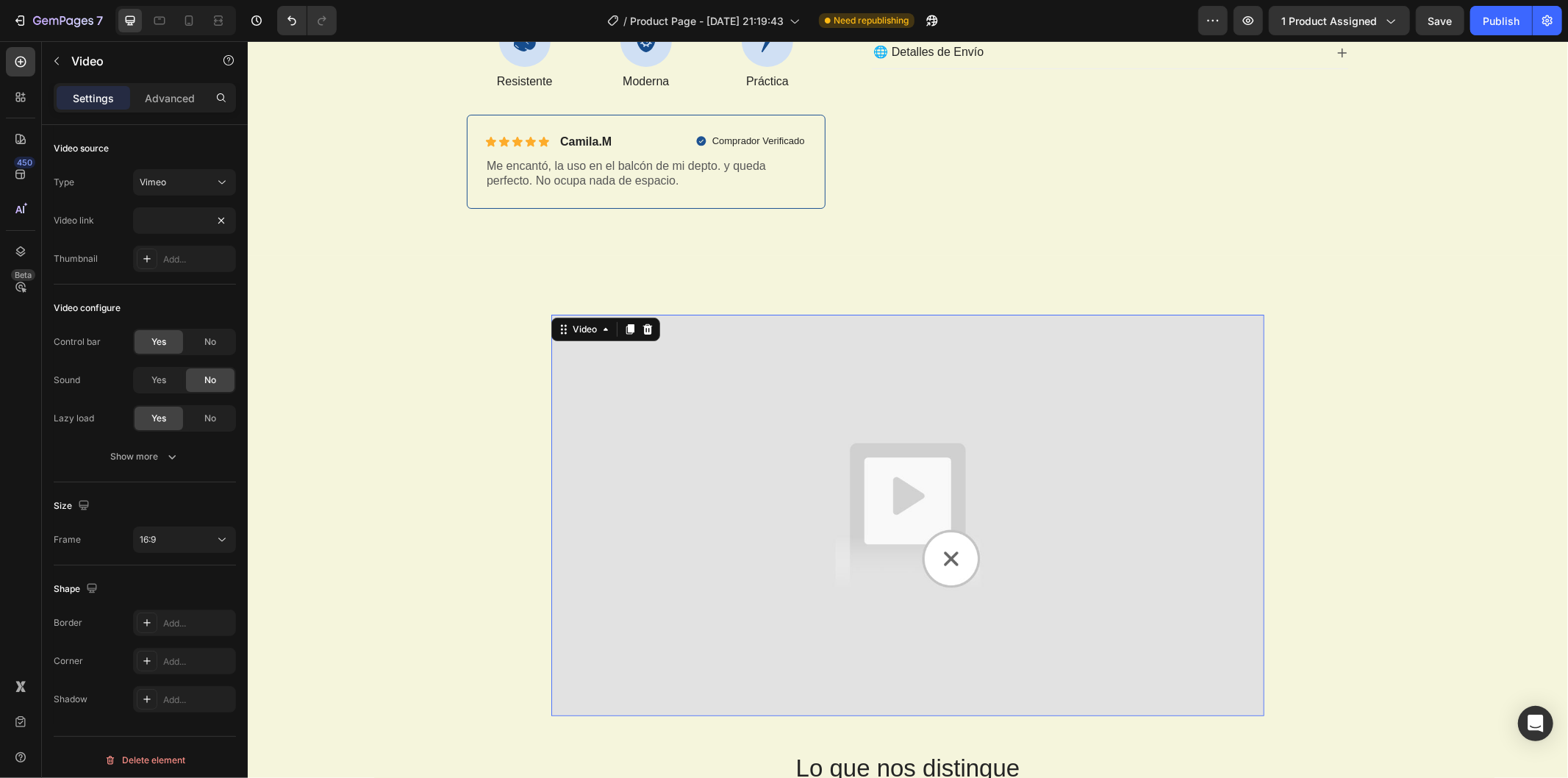
click at [311, 311] on div "Video 48 Lo que nos distingue Heading Drop element here BoxStreet Text Block Ot…" at bounding box center [907, 771] width 1321 height 1033
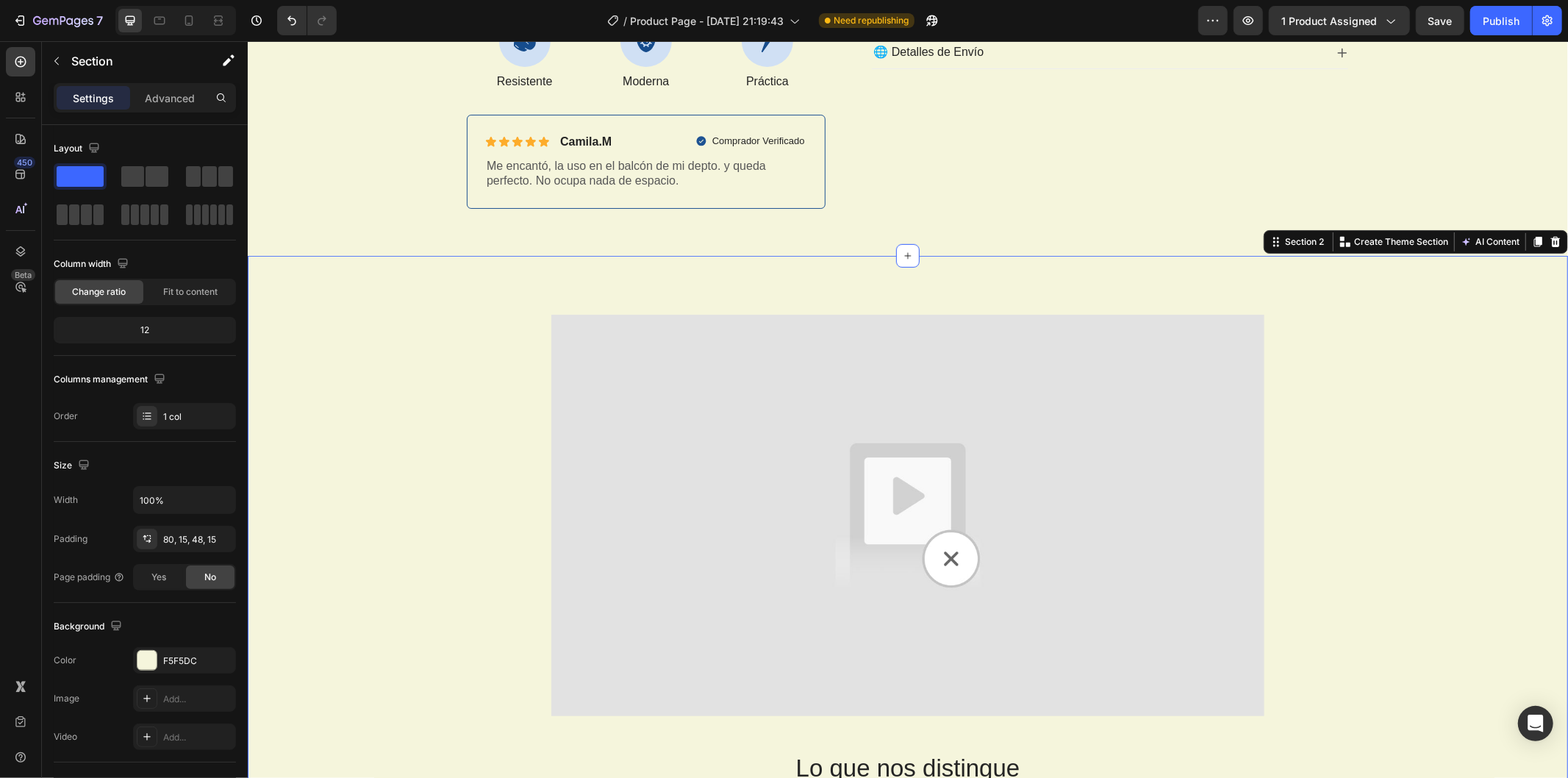
click at [696, 474] on img at bounding box center [907, 514] width 713 height 402
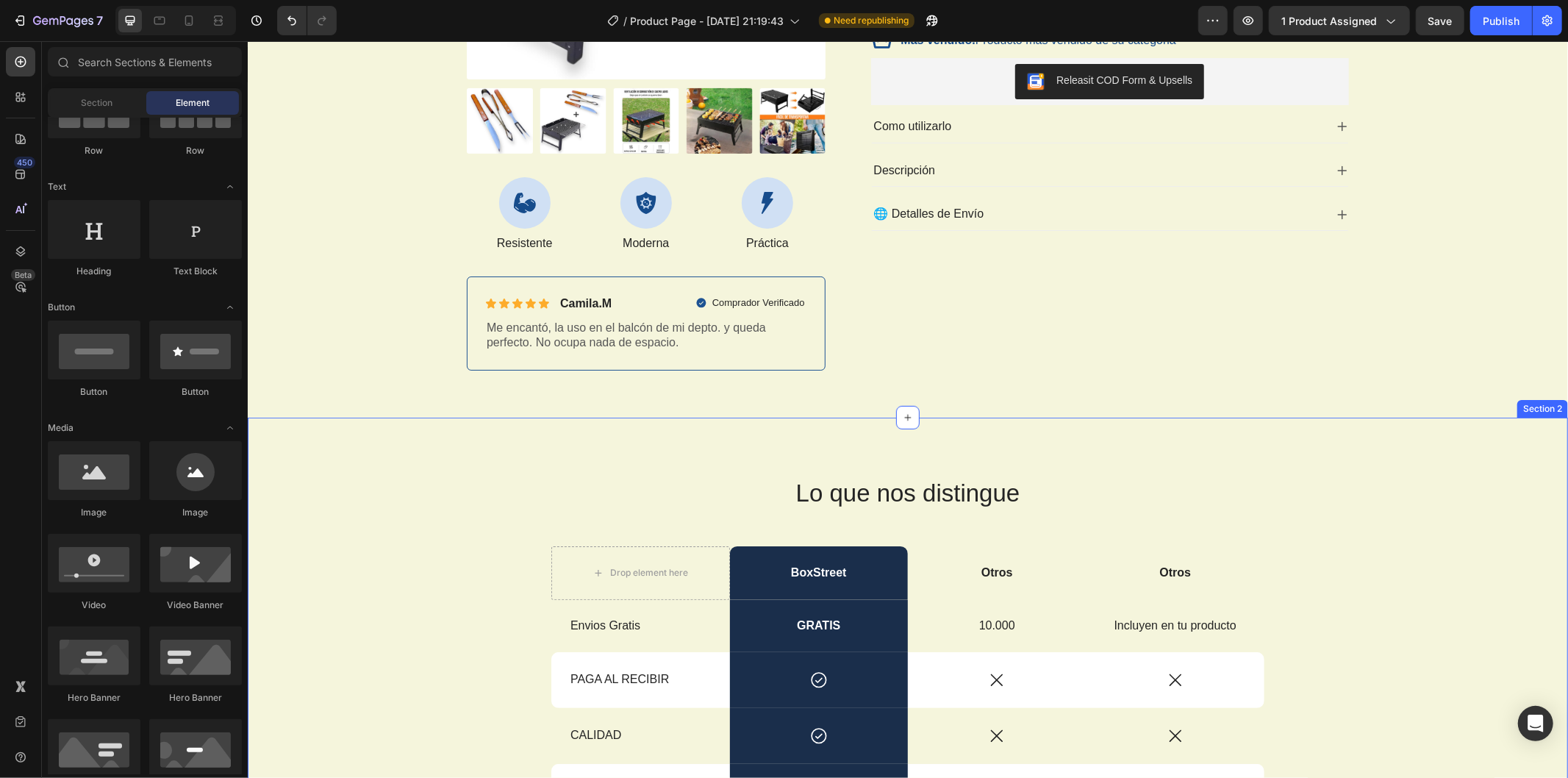
scroll to position [408, 0]
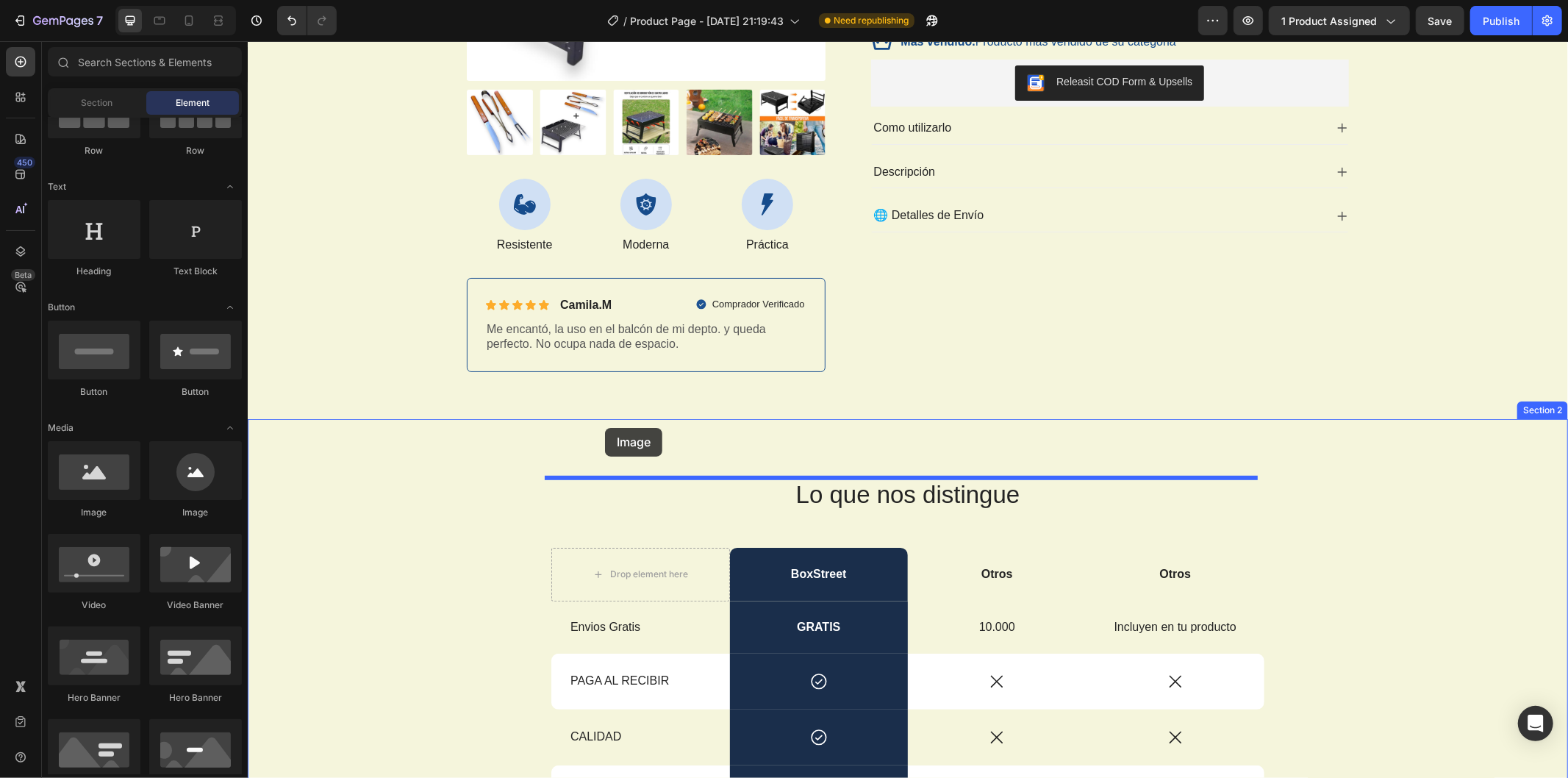
drag, startPoint x: 428, startPoint y: 528, endPoint x: 604, endPoint y: 427, distance: 202.9
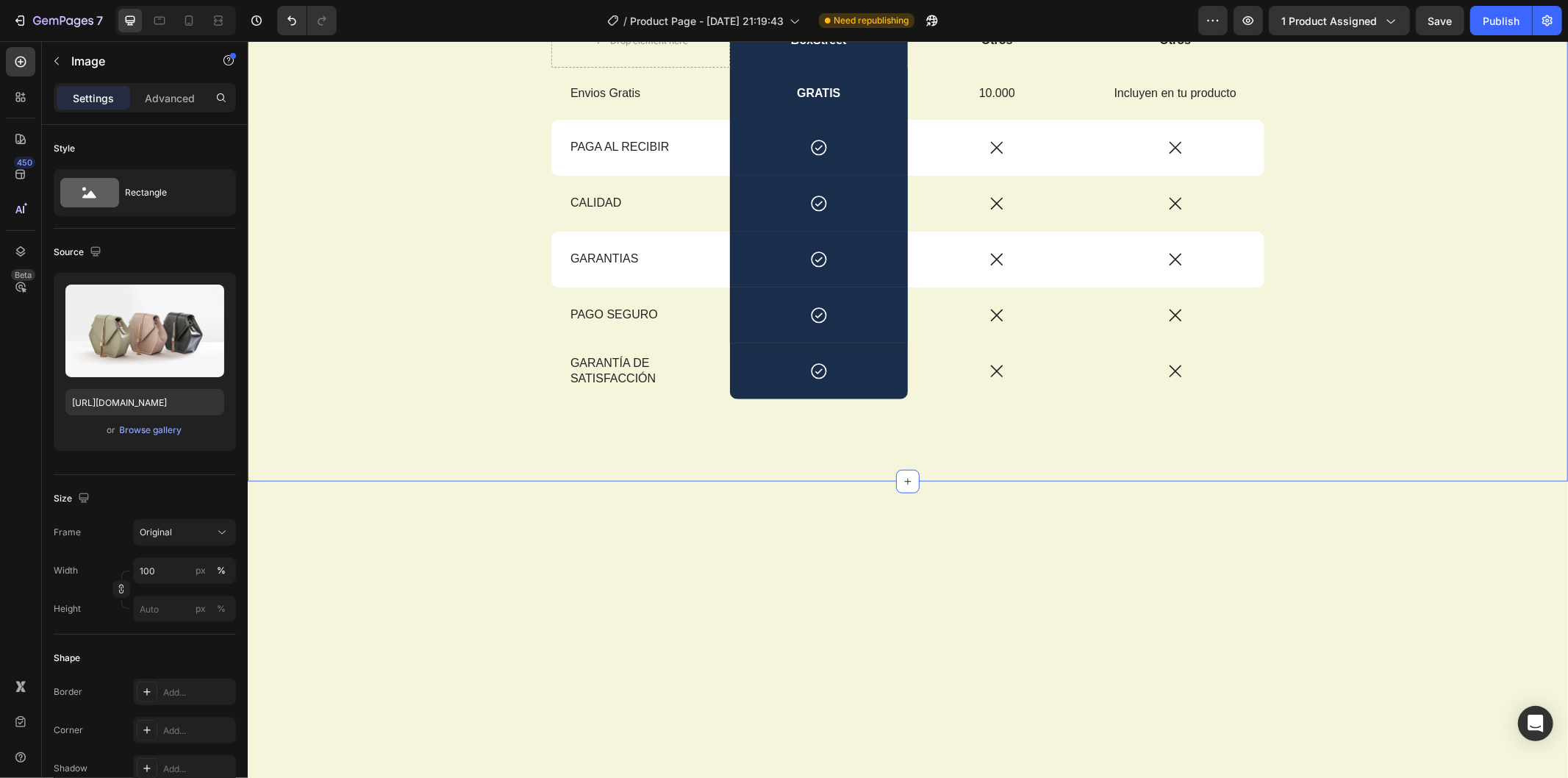
scroll to position [981, 0]
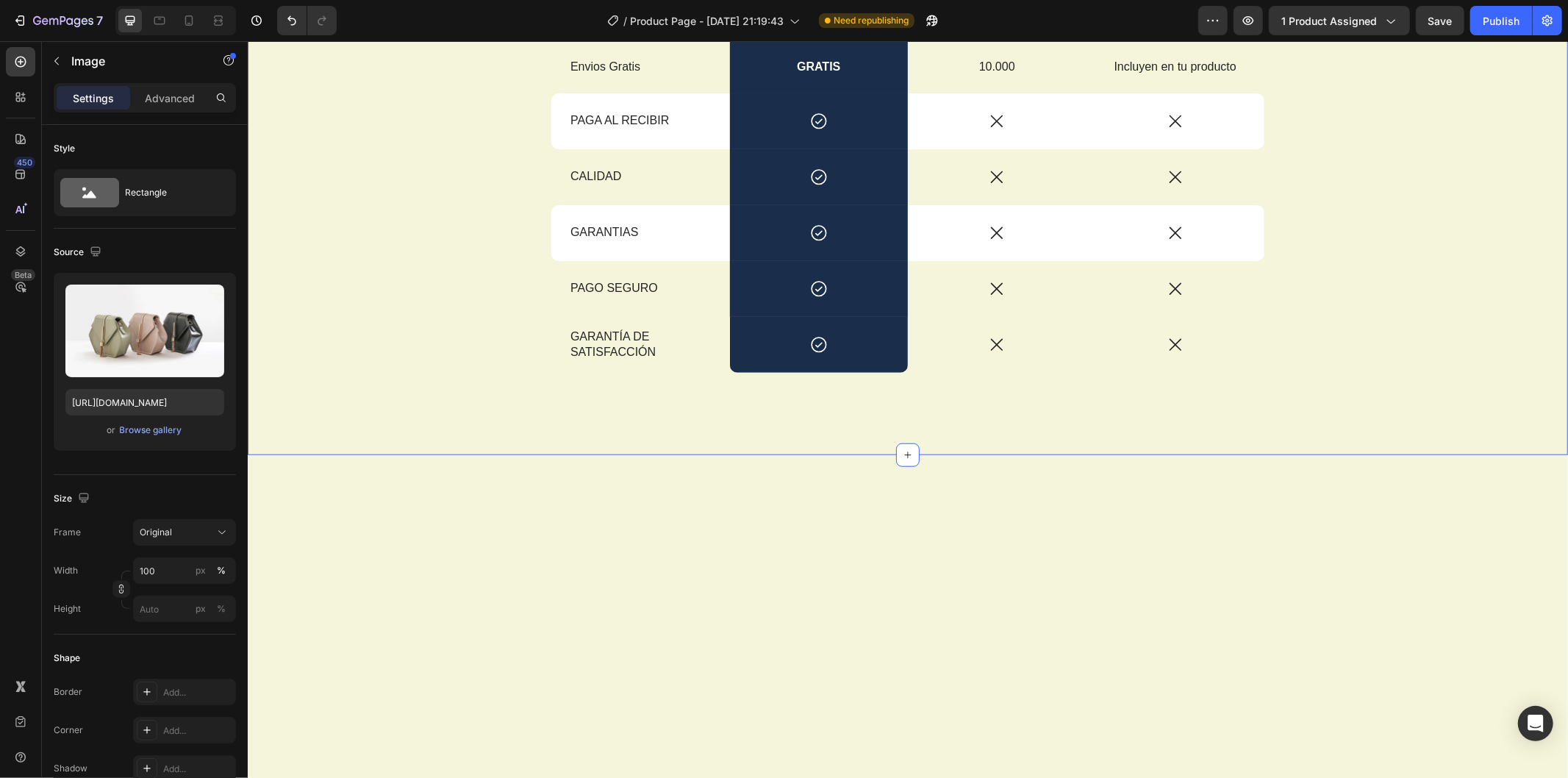
click at [158, 436] on div "Browse gallery" at bounding box center [151, 431] width 63 height 13
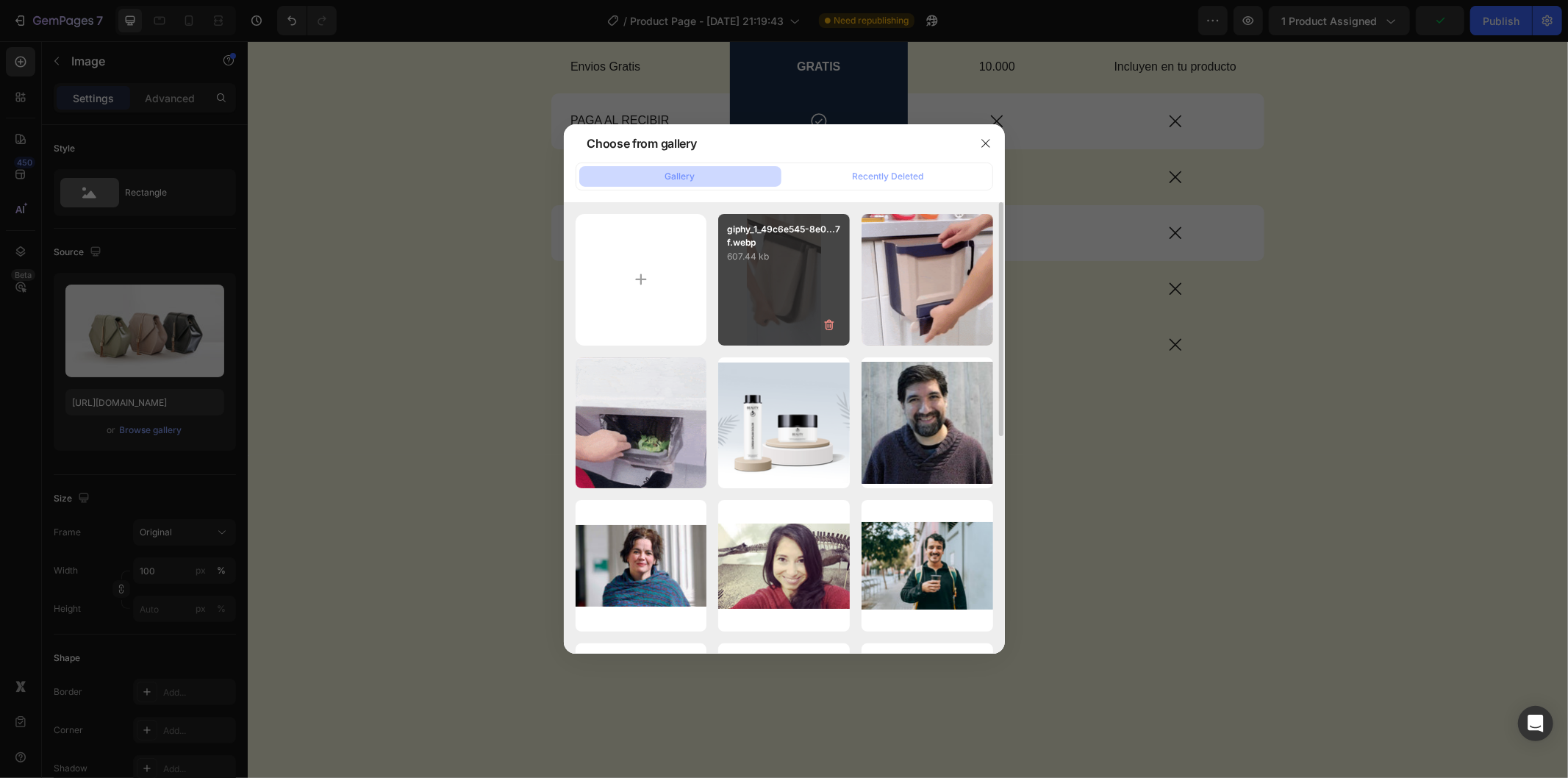
click at [772, 263] on p "607.44 kb" at bounding box center [784, 257] width 114 height 15
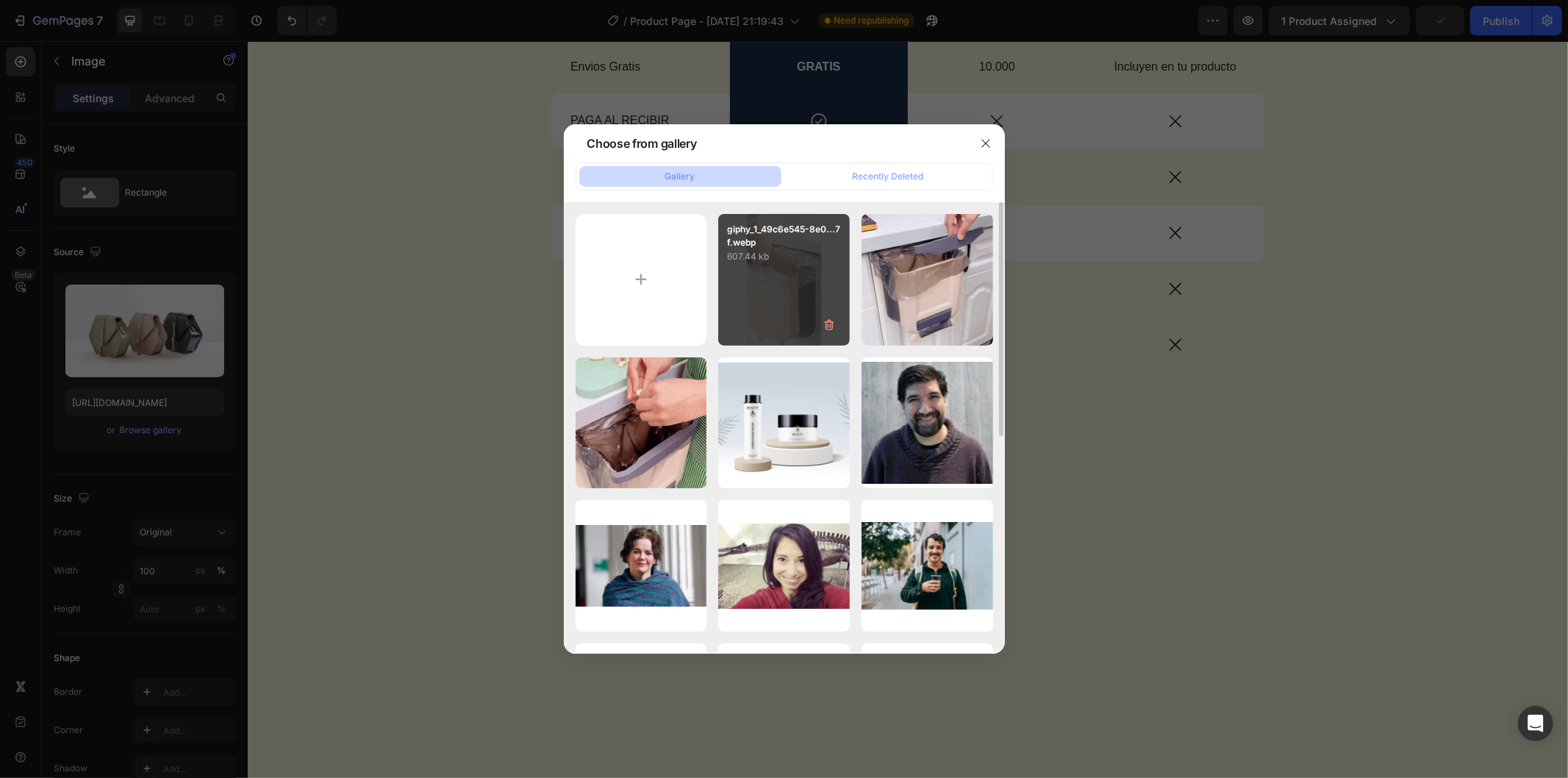
type input "https://cdn.shopify.com/s/files/1/0960/9691/1492/files/gempages_580690521056346…"
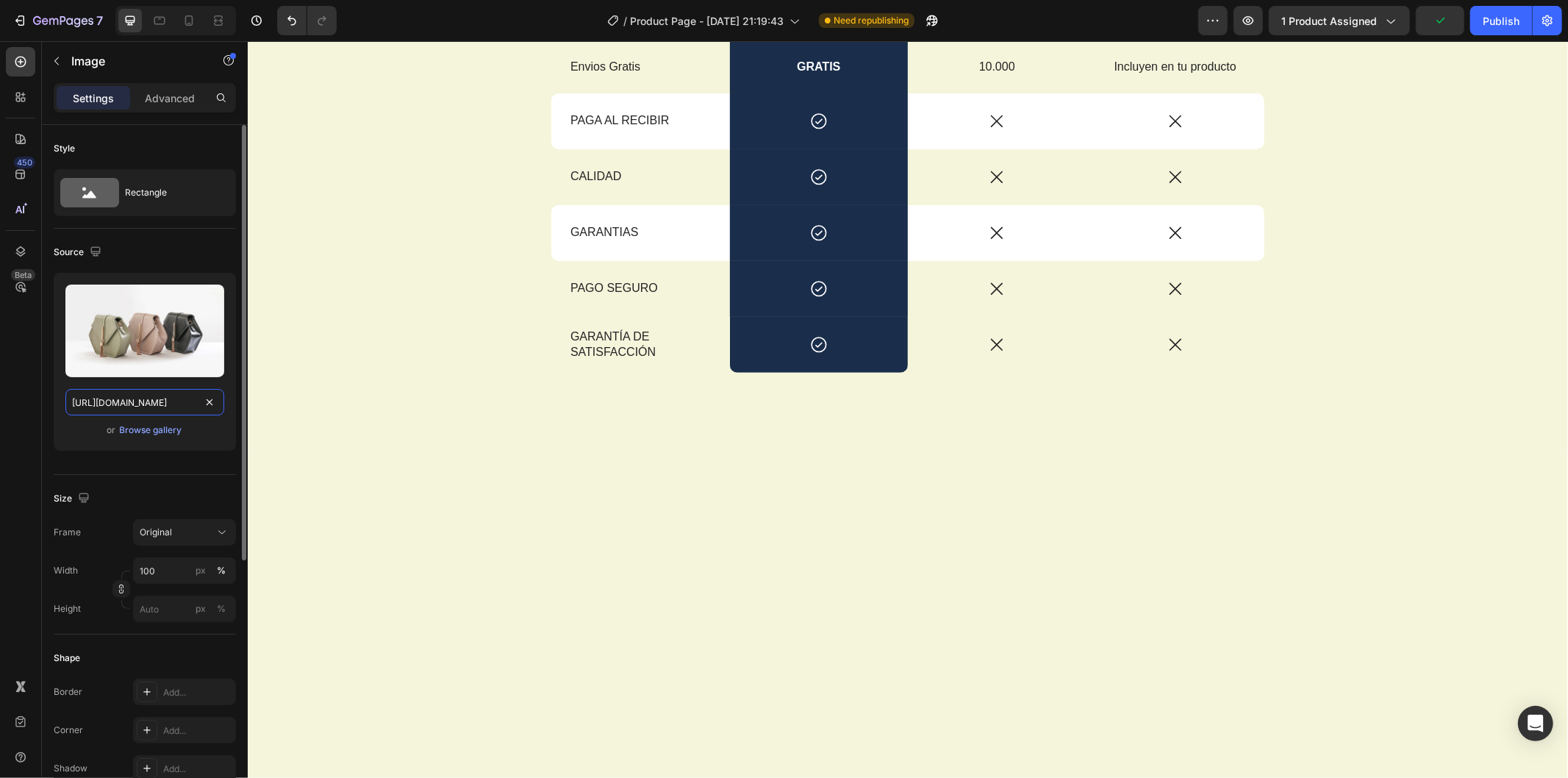
click at [176, 405] on input "https://cdn.shopify.com/s/files/1/0960/9691/1492/files/gempages_580690521056346…" at bounding box center [144, 402] width 159 height 27
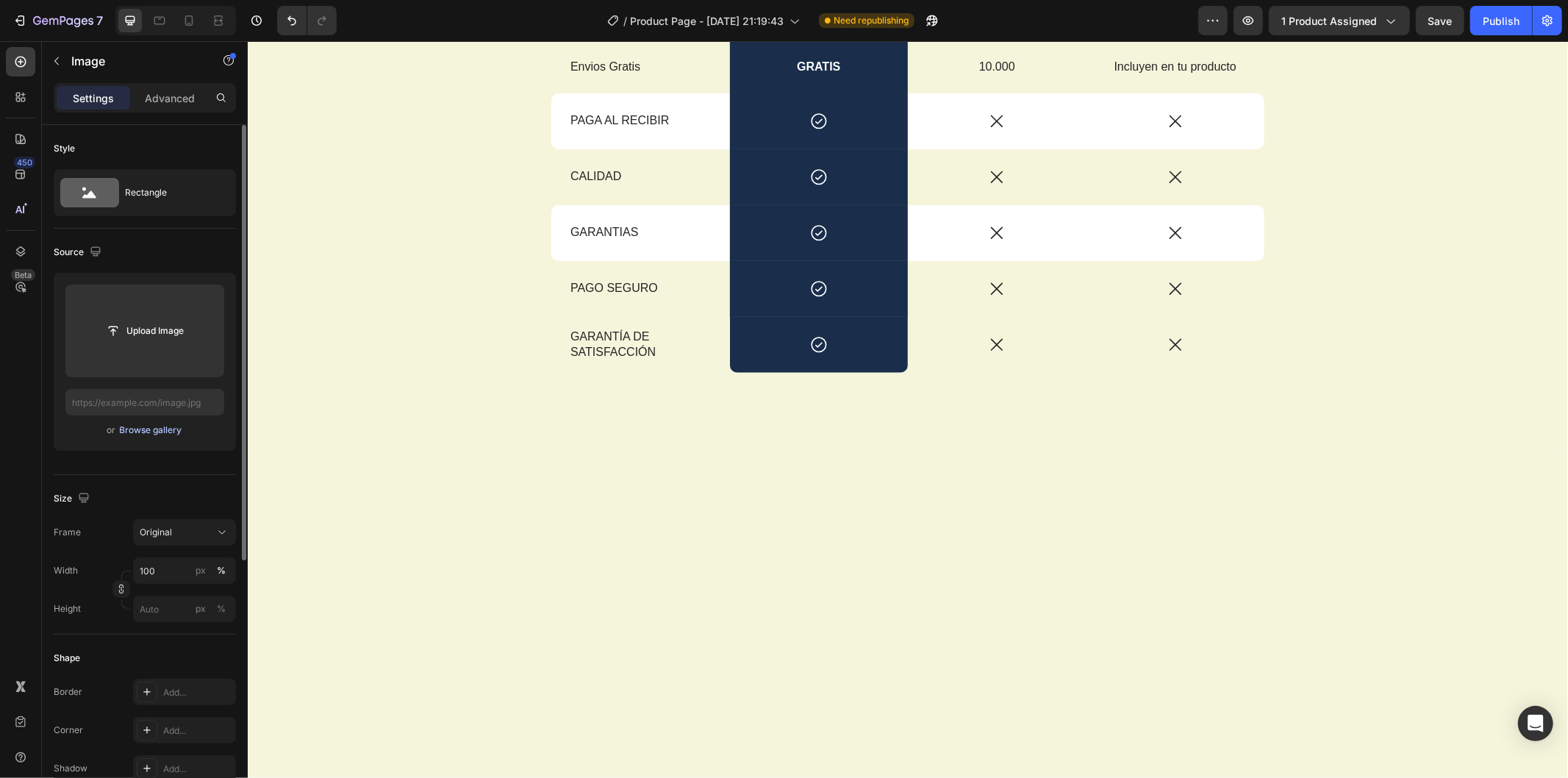
click at [153, 436] on div "Browse gallery" at bounding box center [151, 431] width 63 height 13
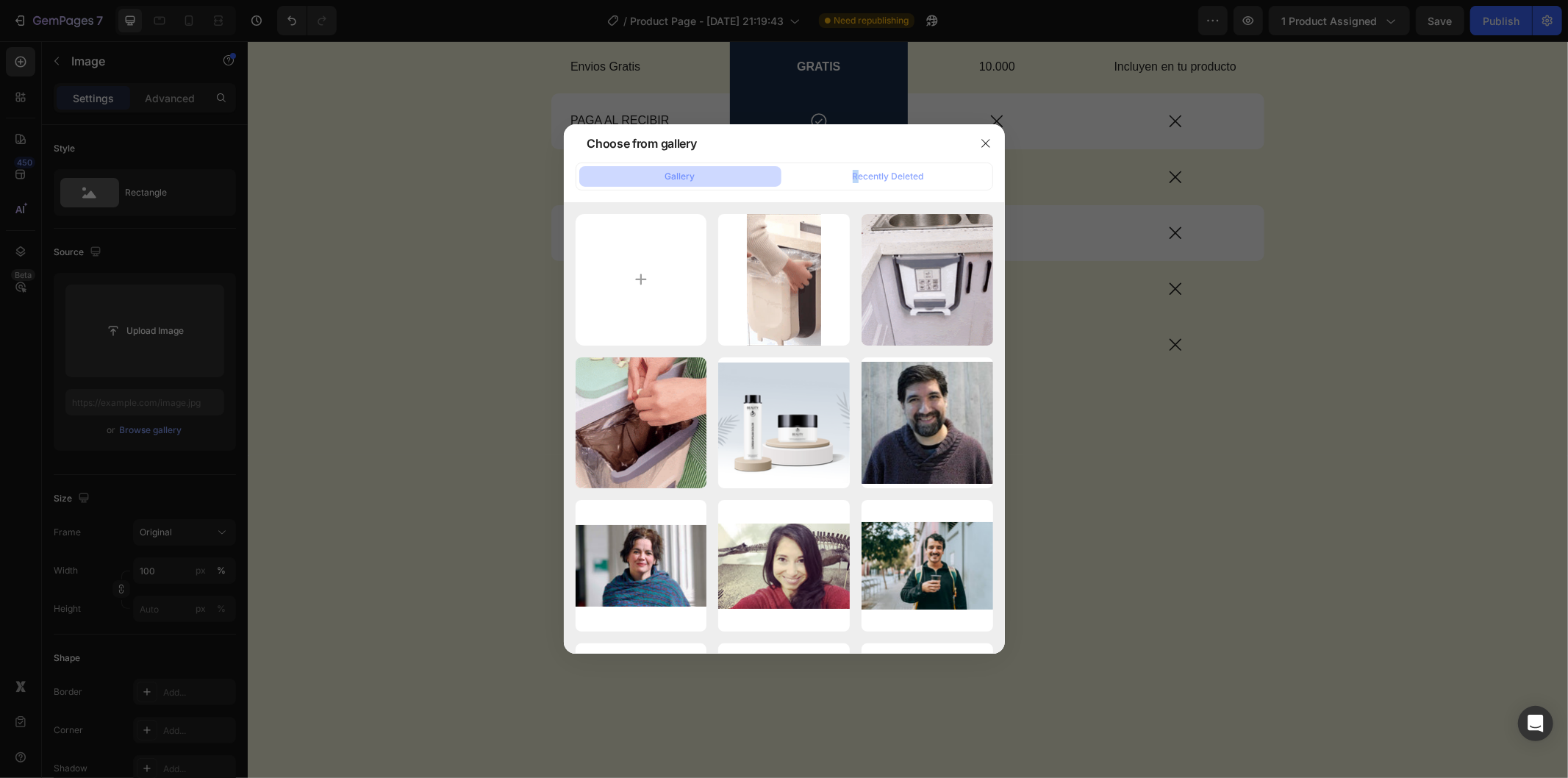
click at [859, 164] on div "Gallery Recently Deleted" at bounding box center [784, 176] width 417 height 28
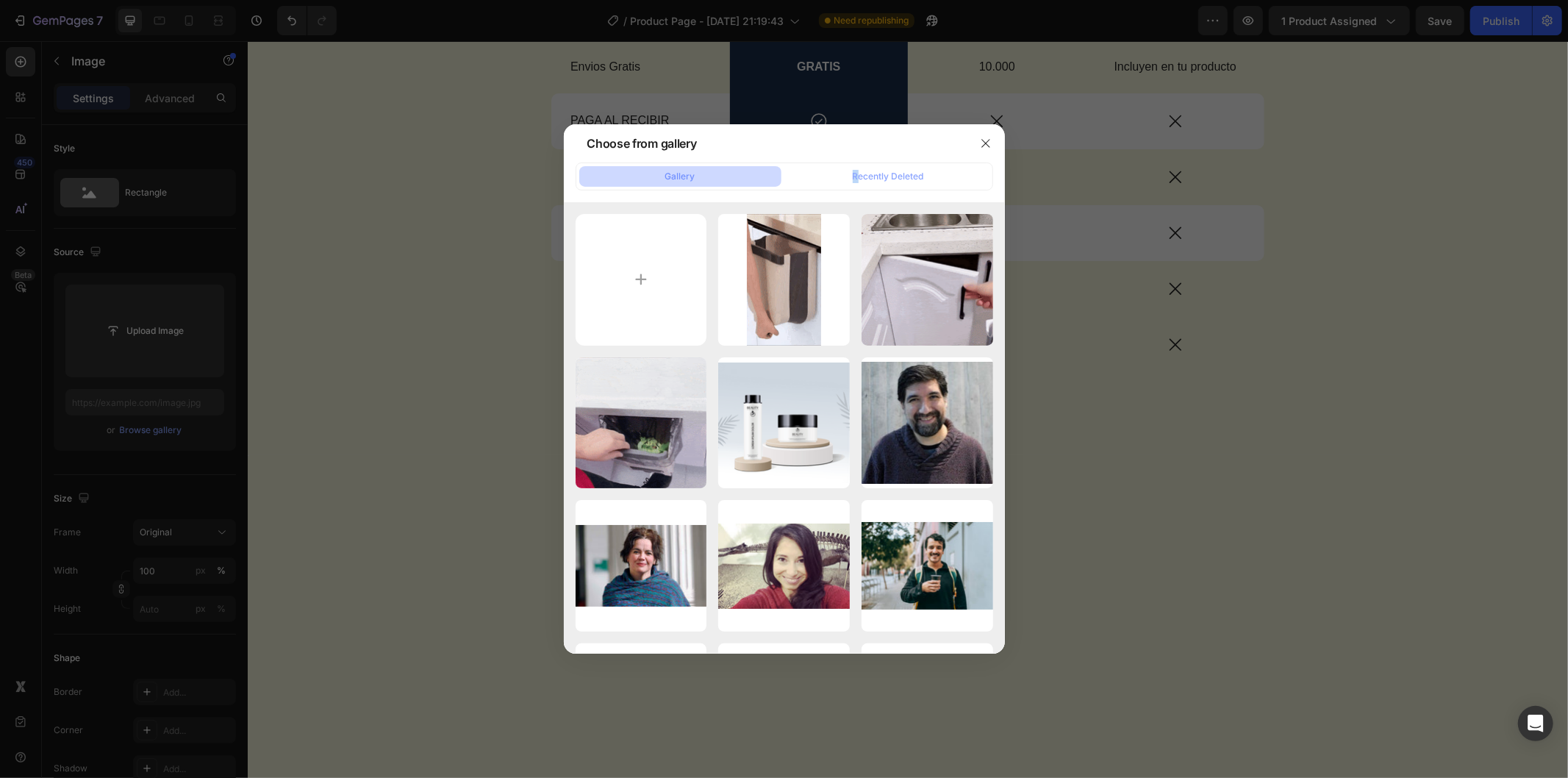
click at [762, 184] on button "Gallery" at bounding box center [680, 176] width 202 height 21
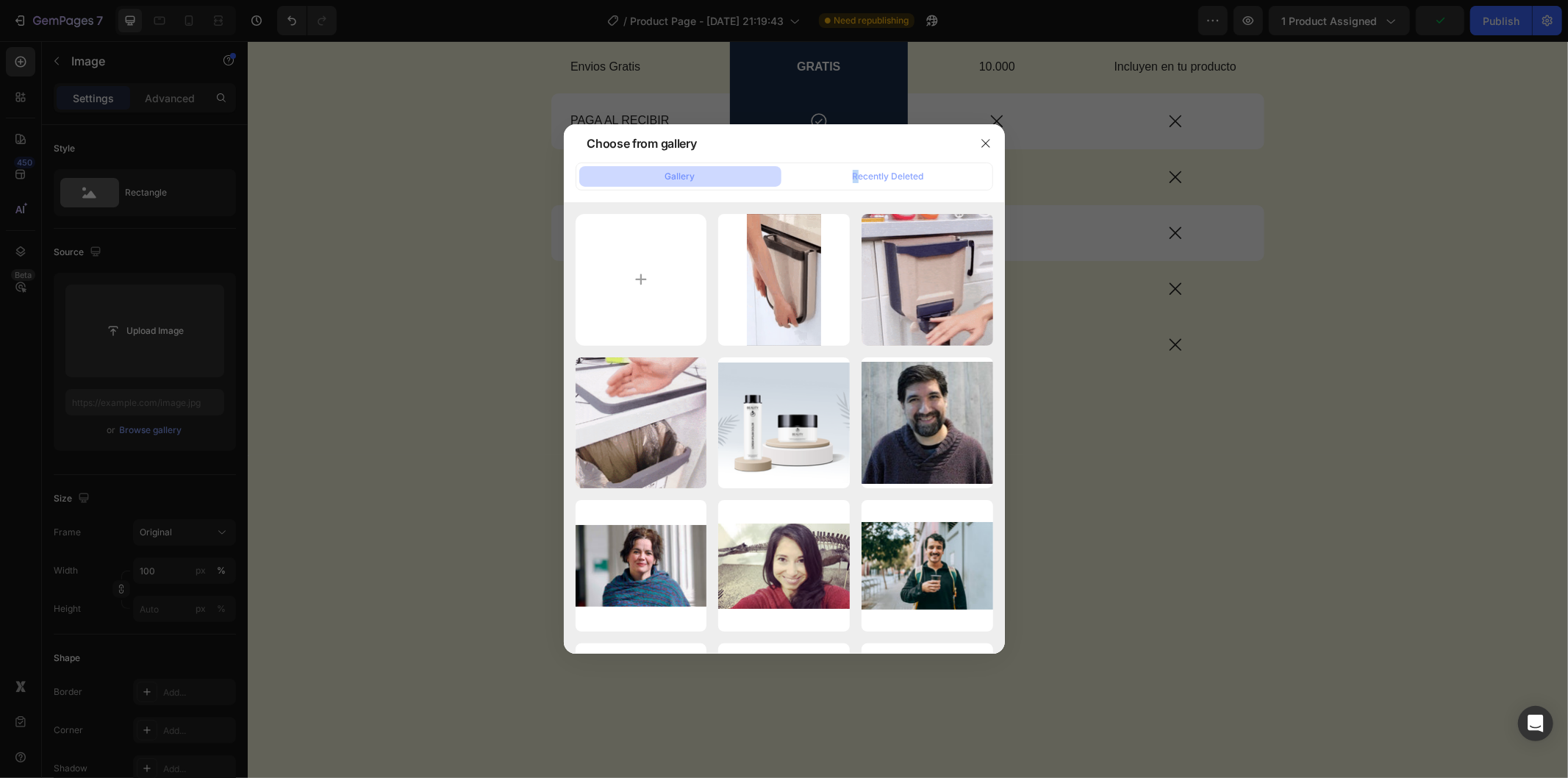
type input "C:\fakepath\1048fd13dbba460185dc6f5daf01af46.HD-1080p-4.8Mbps-55882697.mp4"
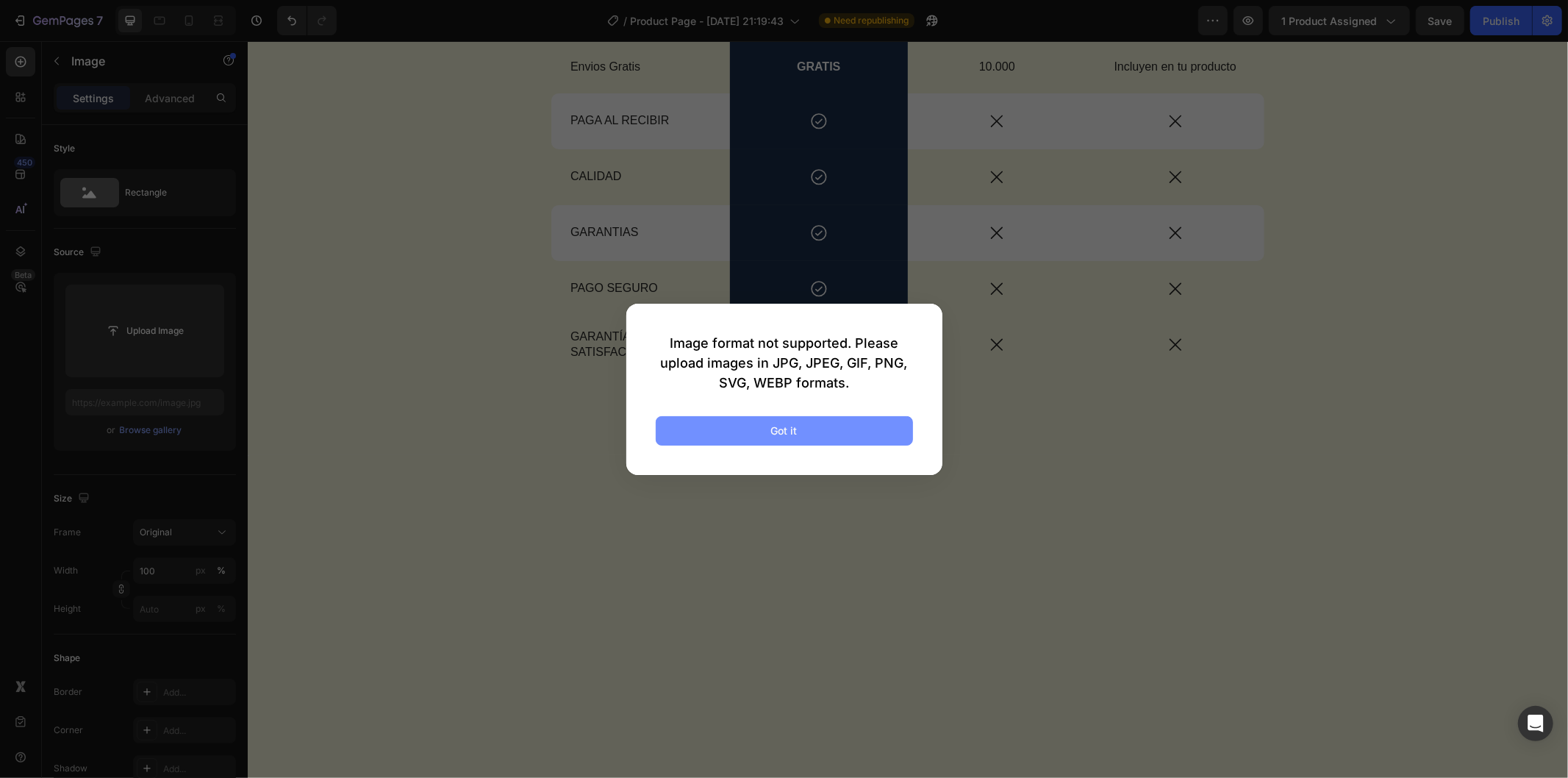
click at [732, 425] on button "Got it" at bounding box center [784, 431] width 257 height 29
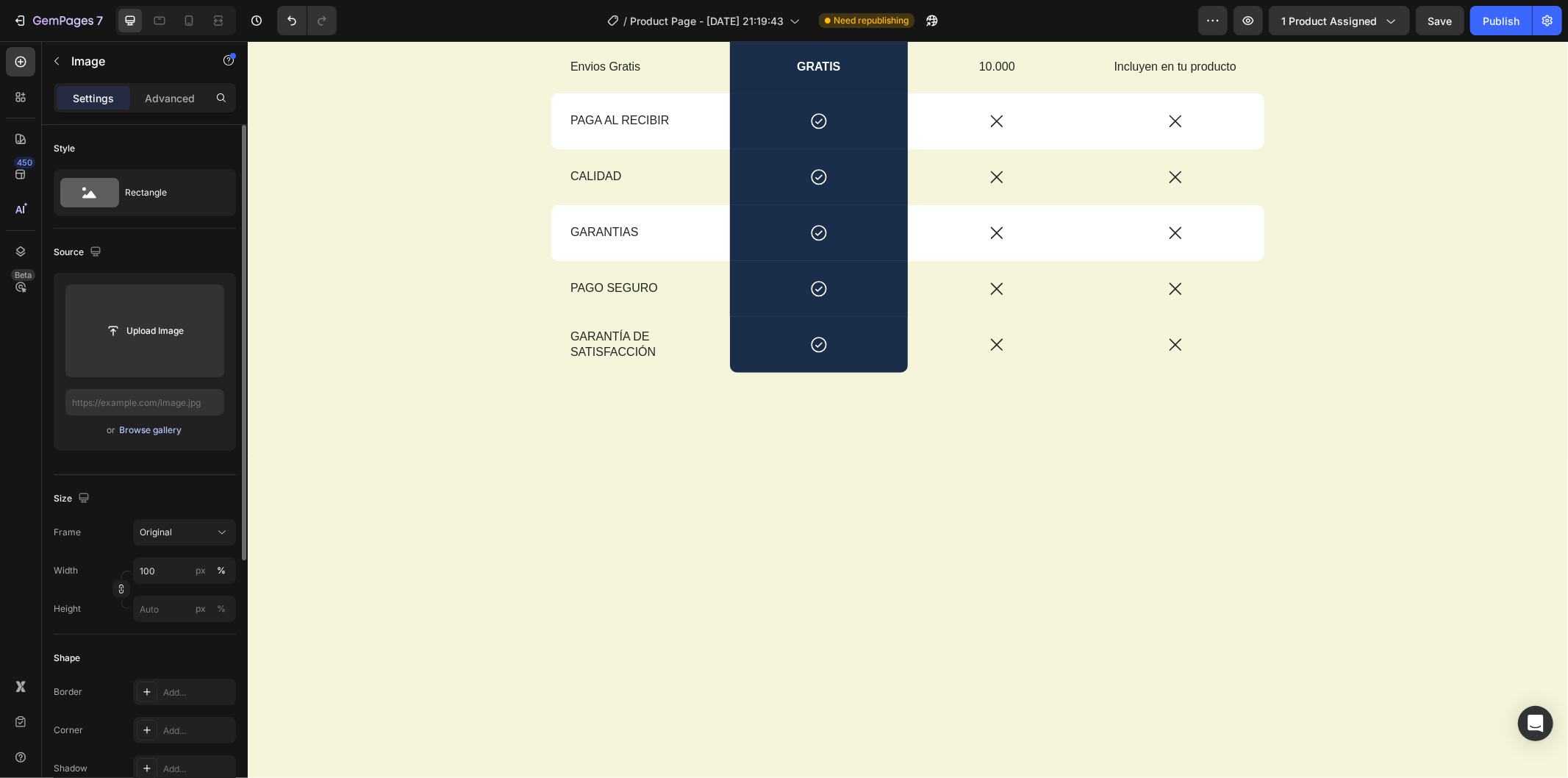
click at [155, 432] on div "Browse gallery" at bounding box center [151, 431] width 63 height 13
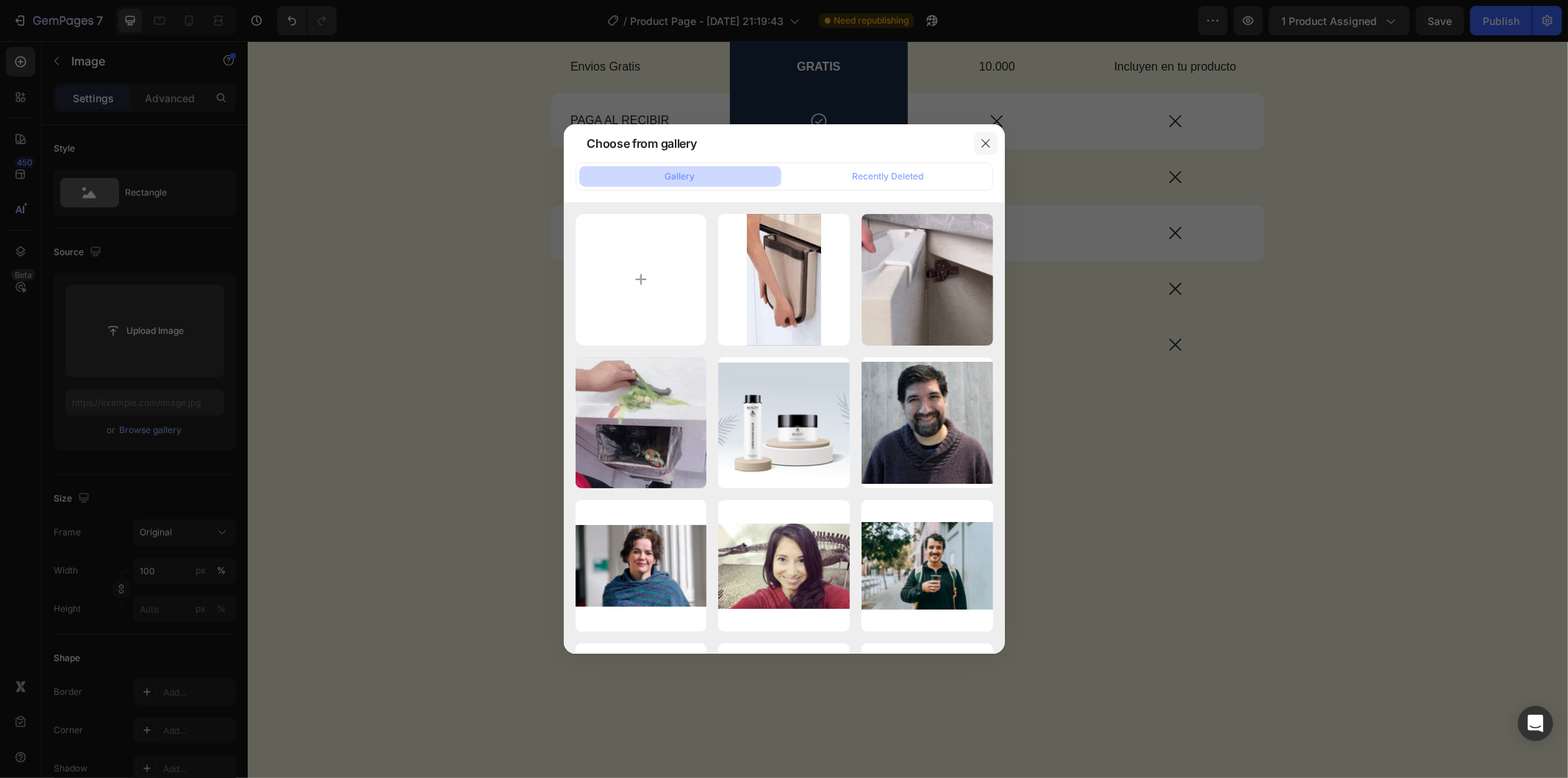
click at [981, 138] on icon "button" at bounding box center [986, 144] width 12 height 12
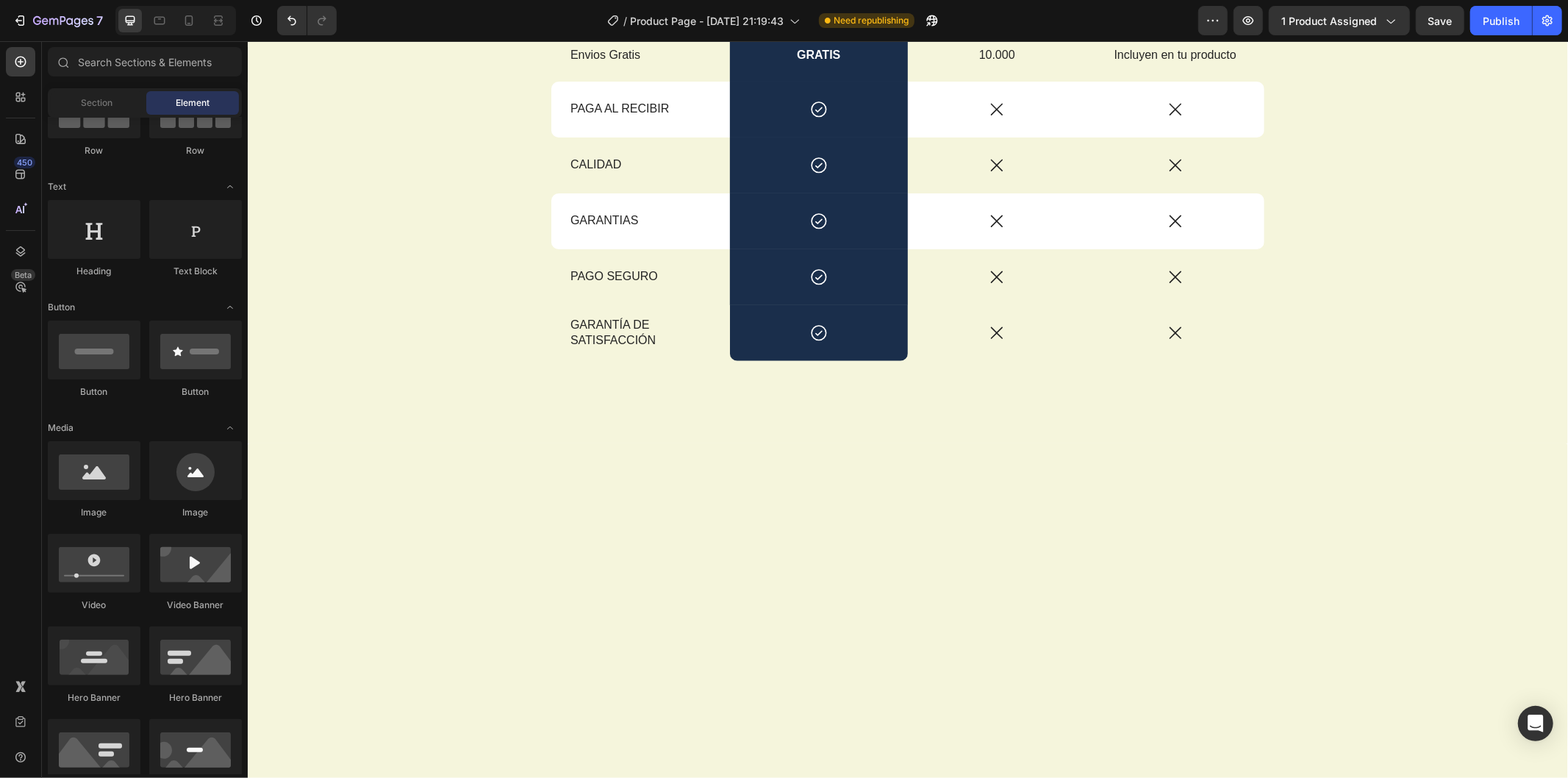
click at [386, 523] on div at bounding box center [907, 774] width 1298 height 545
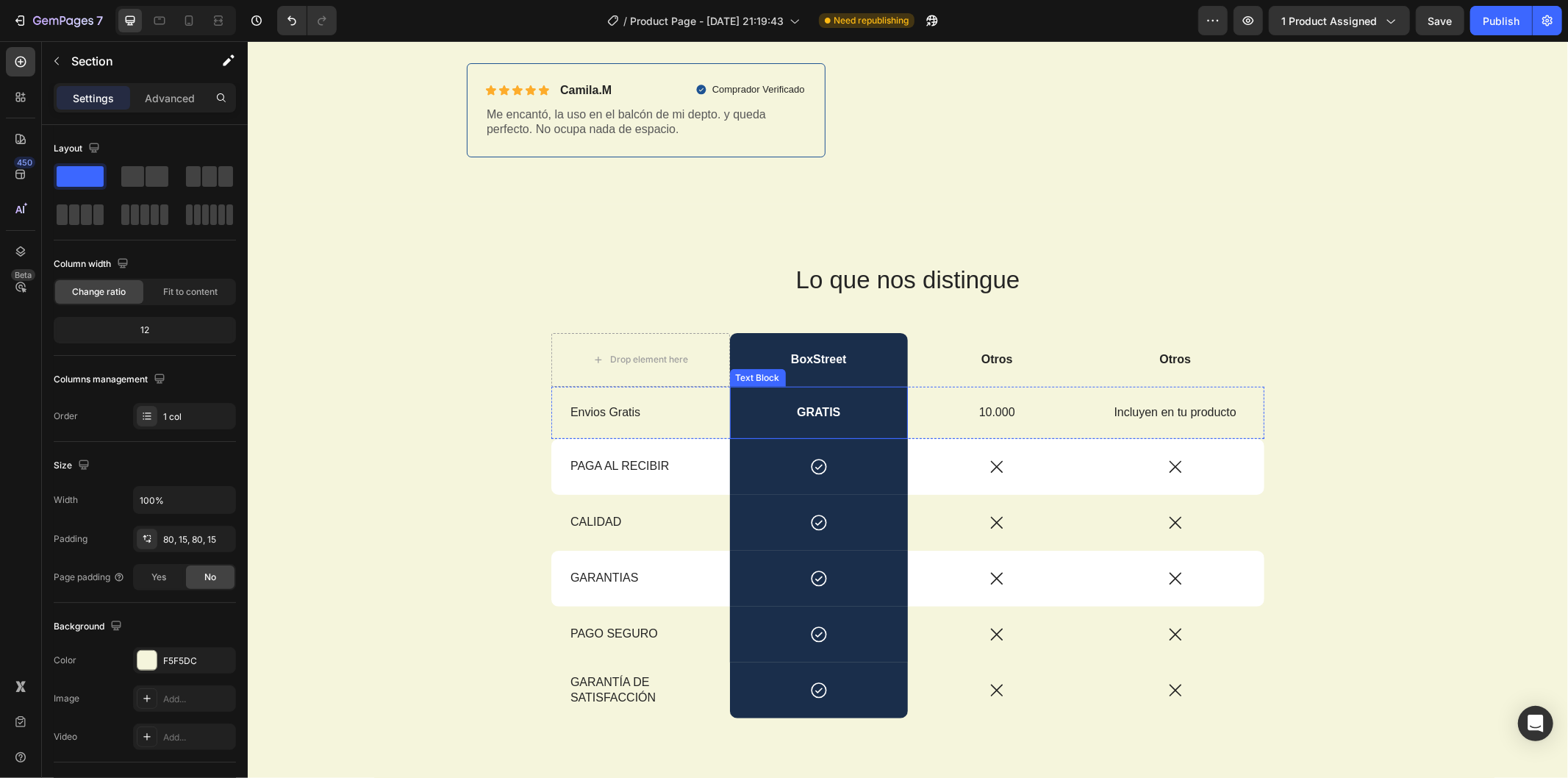
scroll to position [490, 0]
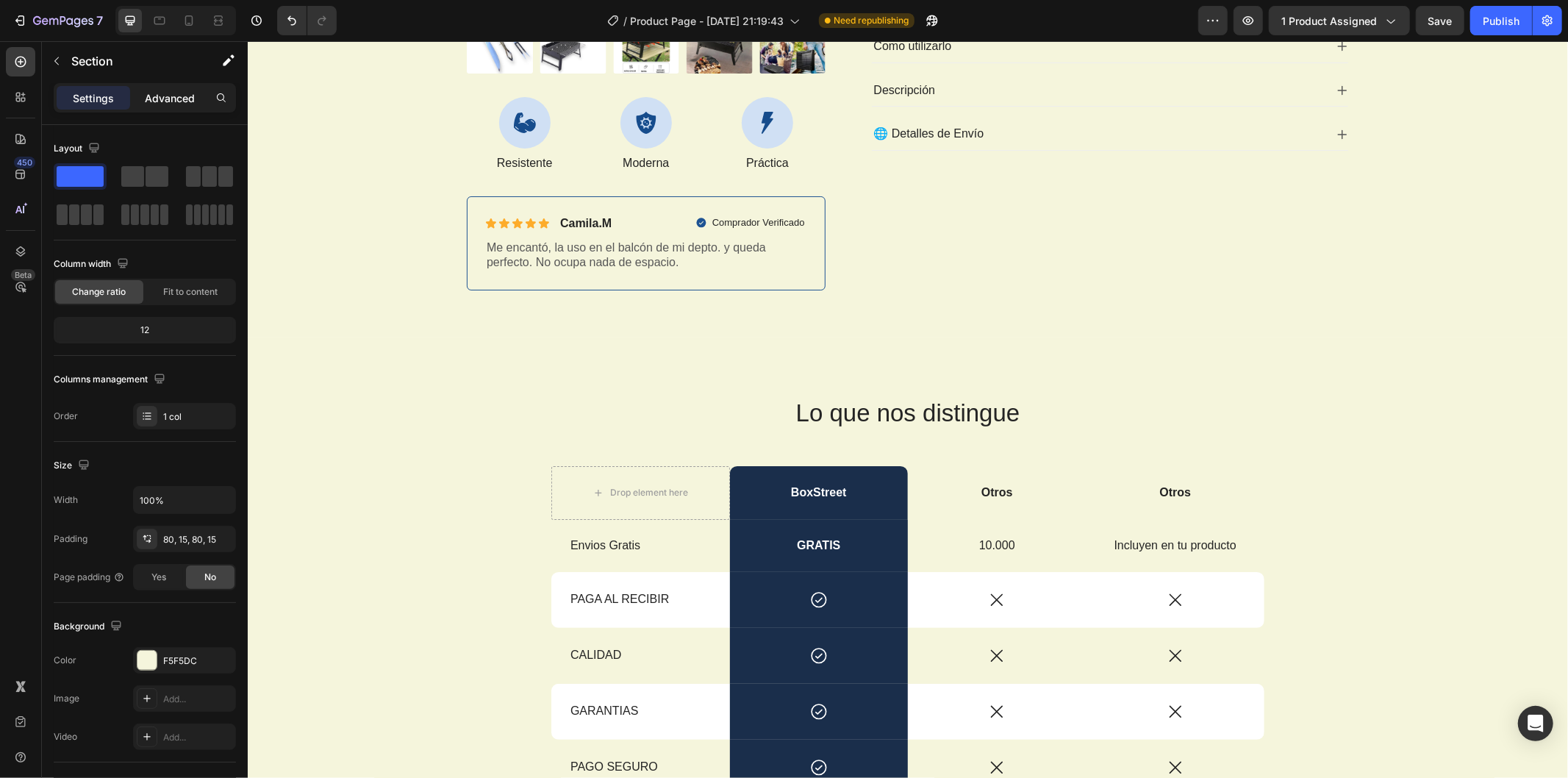
click at [159, 100] on p "Advanced" at bounding box center [170, 98] width 50 height 16
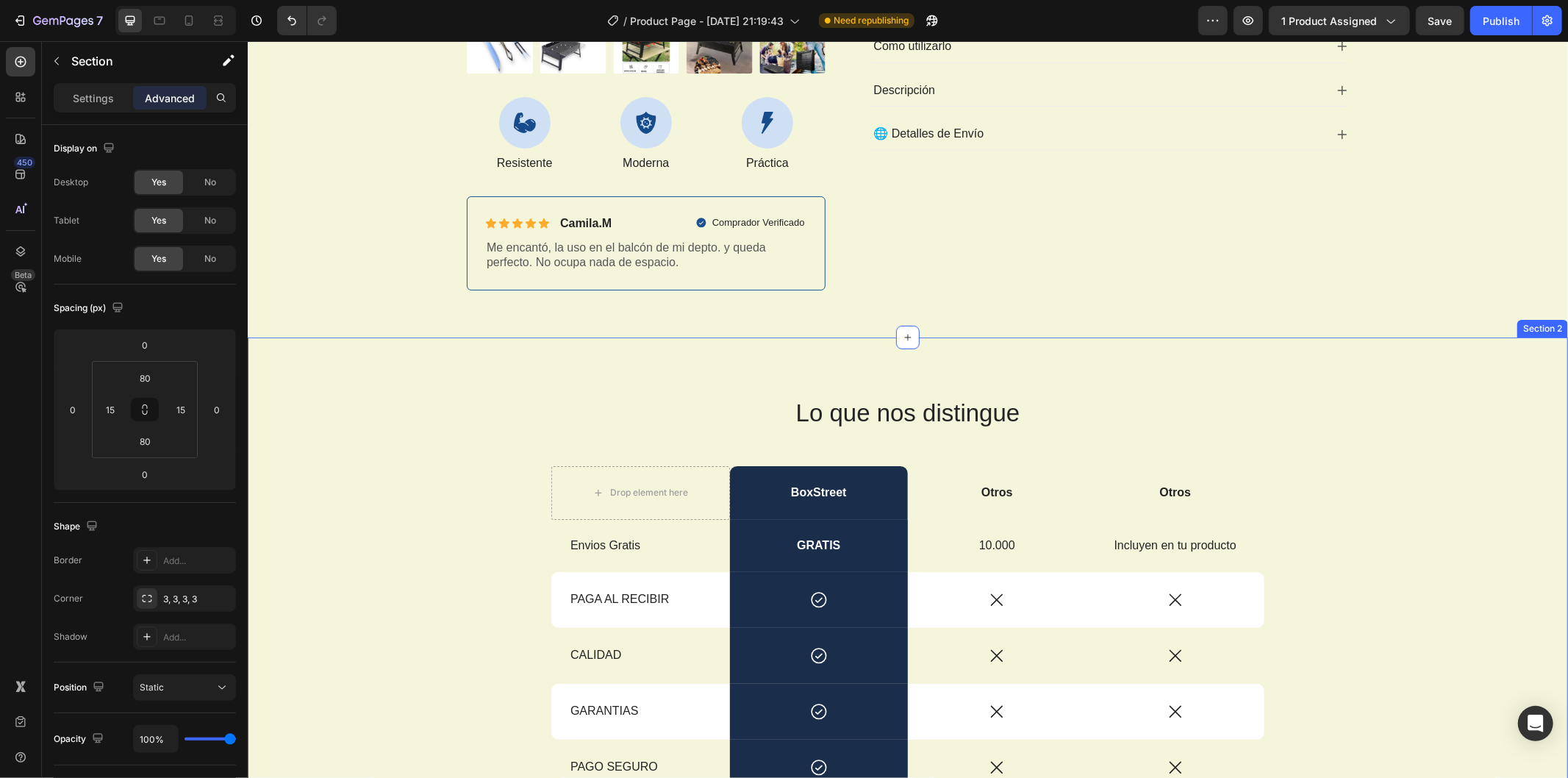
click at [906, 332] on icon at bounding box center [907, 337] width 12 height 12
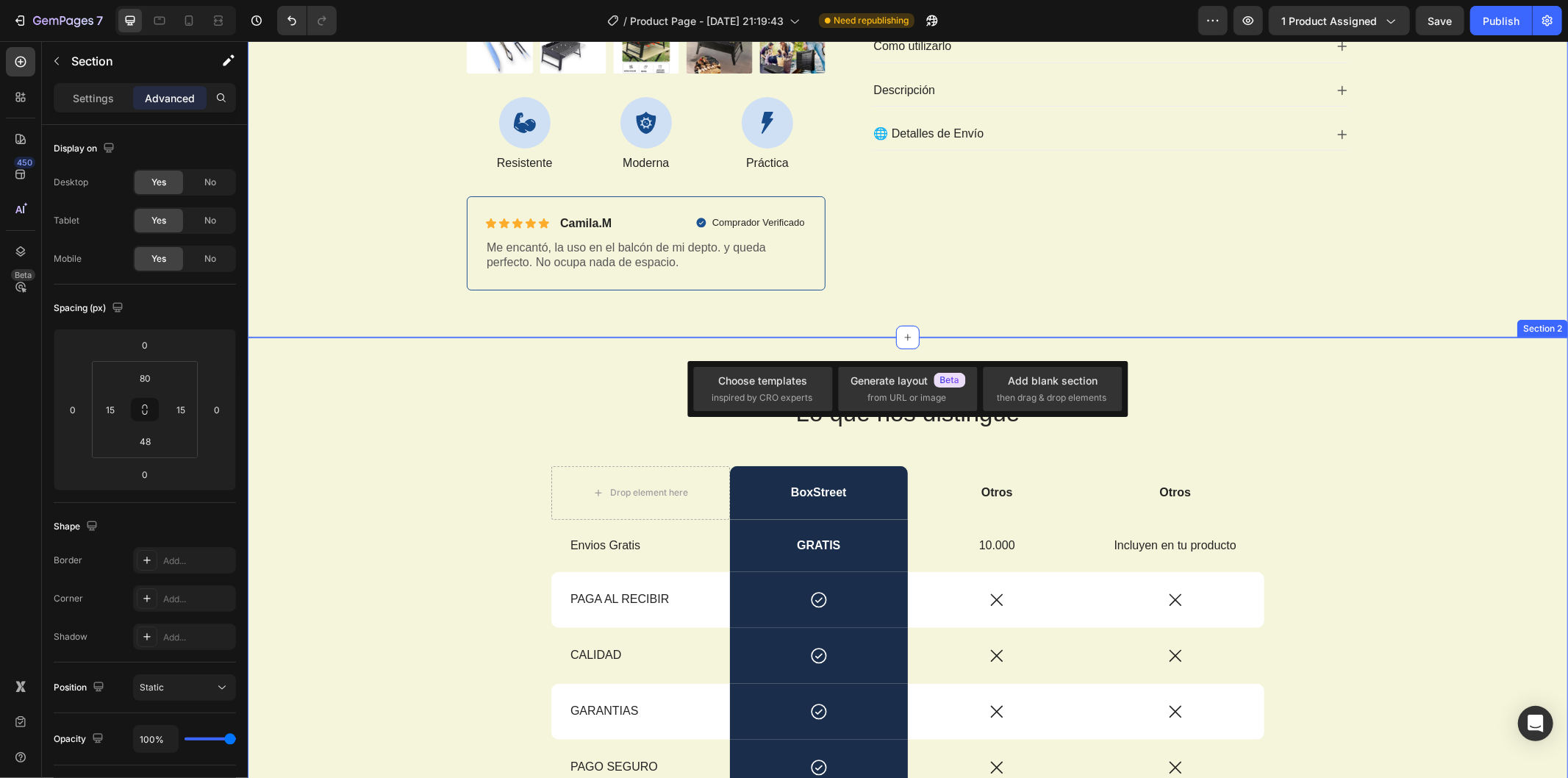
click at [579, 364] on div "Lo que nos distingue Heading Drop element here BoxStreet Text Block Otros Text …" at bounding box center [907, 635] width 1321 height 597
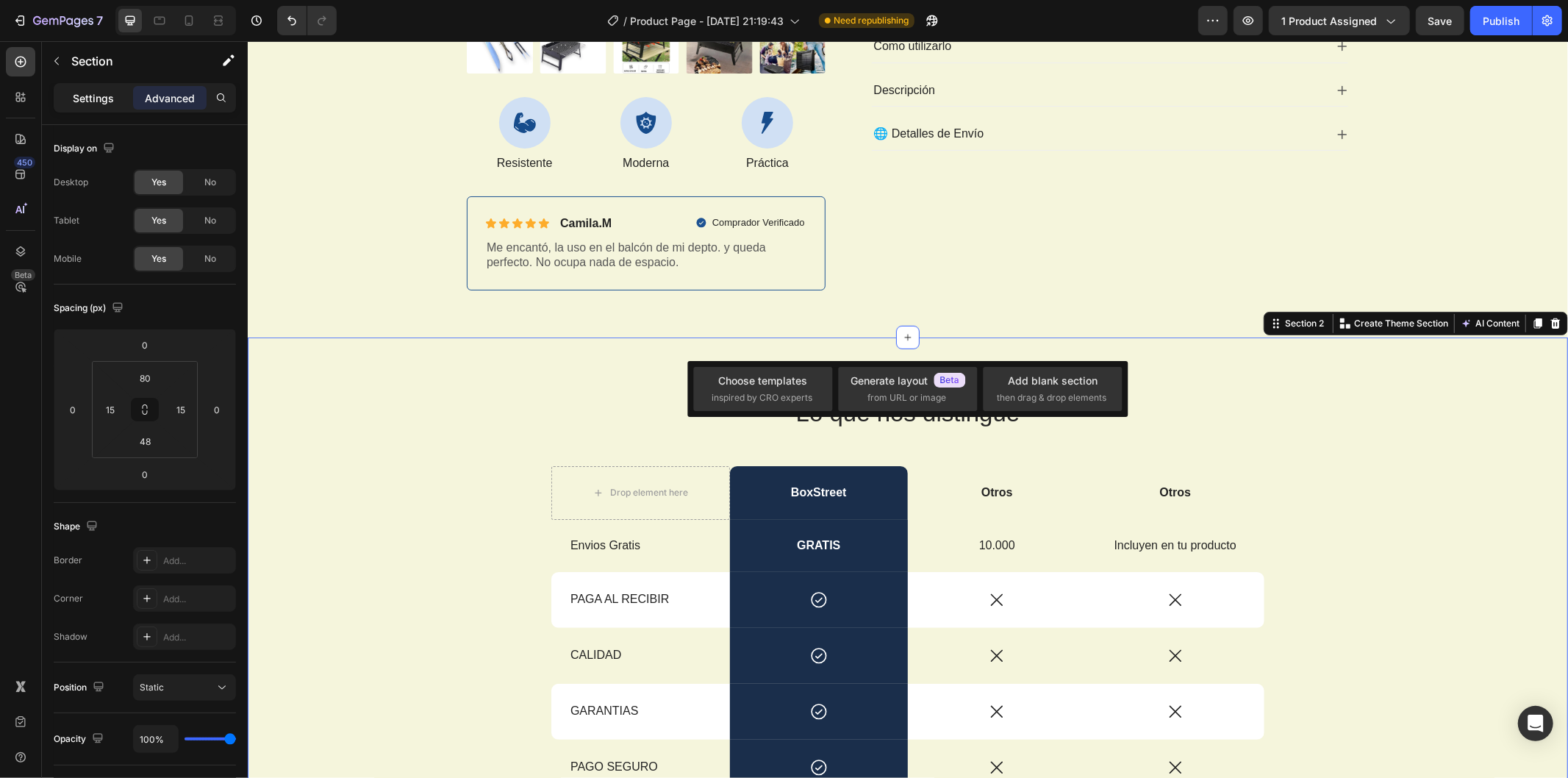
click at [84, 96] on p "Settings" at bounding box center [93, 98] width 41 height 16
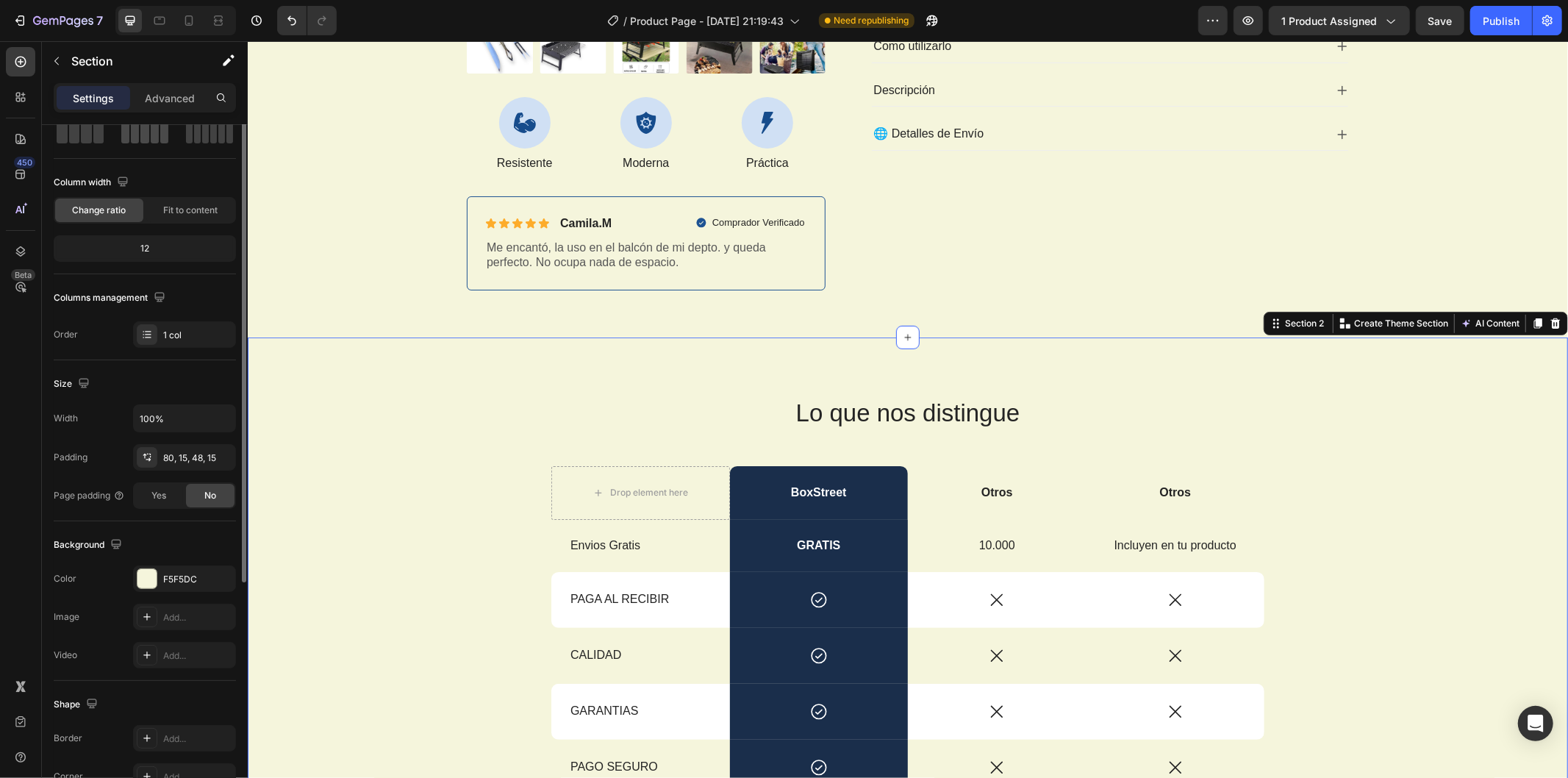
scroll to position [0, 0]
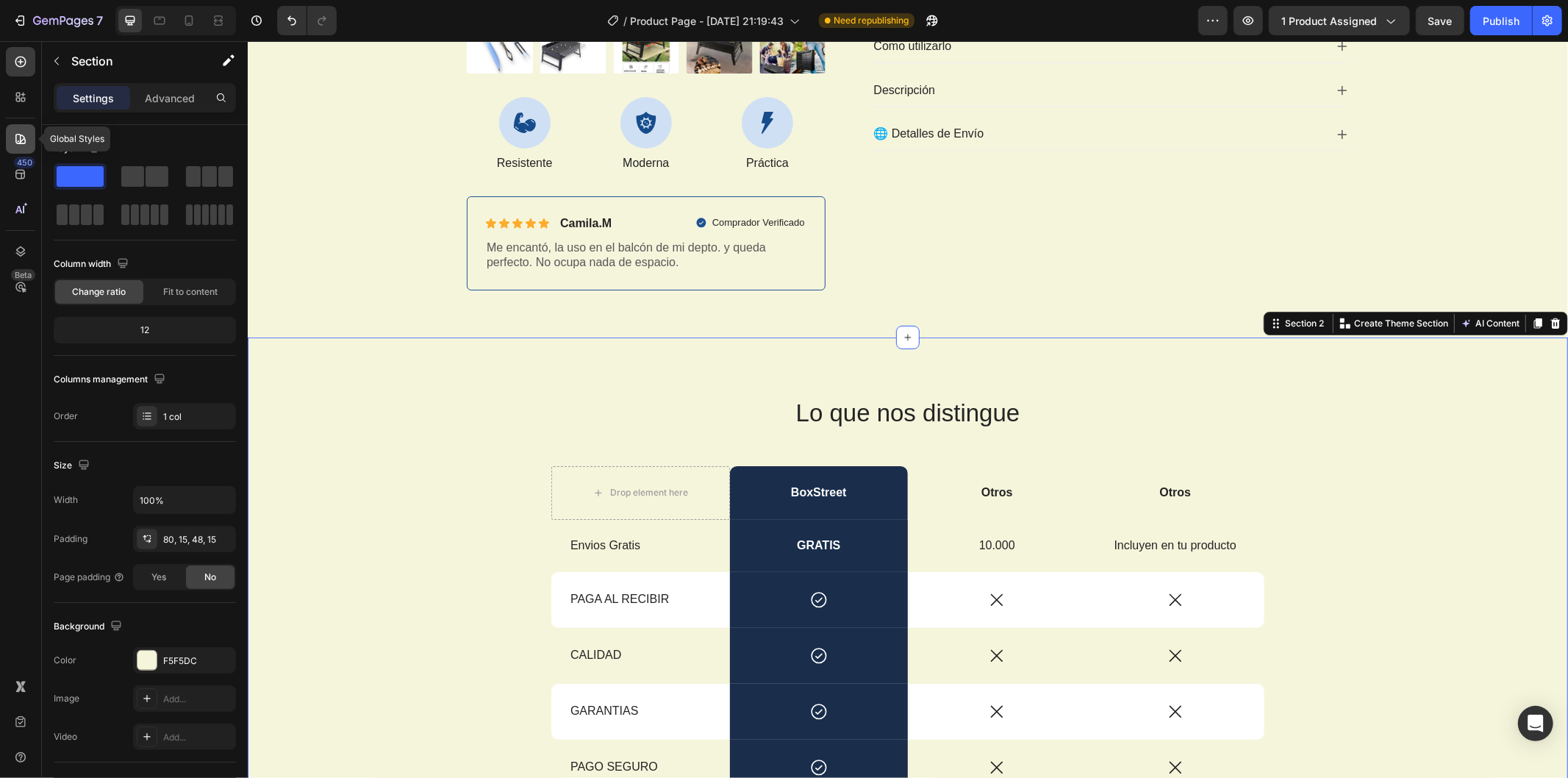
click at [12, 139] on div at bounding box center [20, 139] width 29 height 29
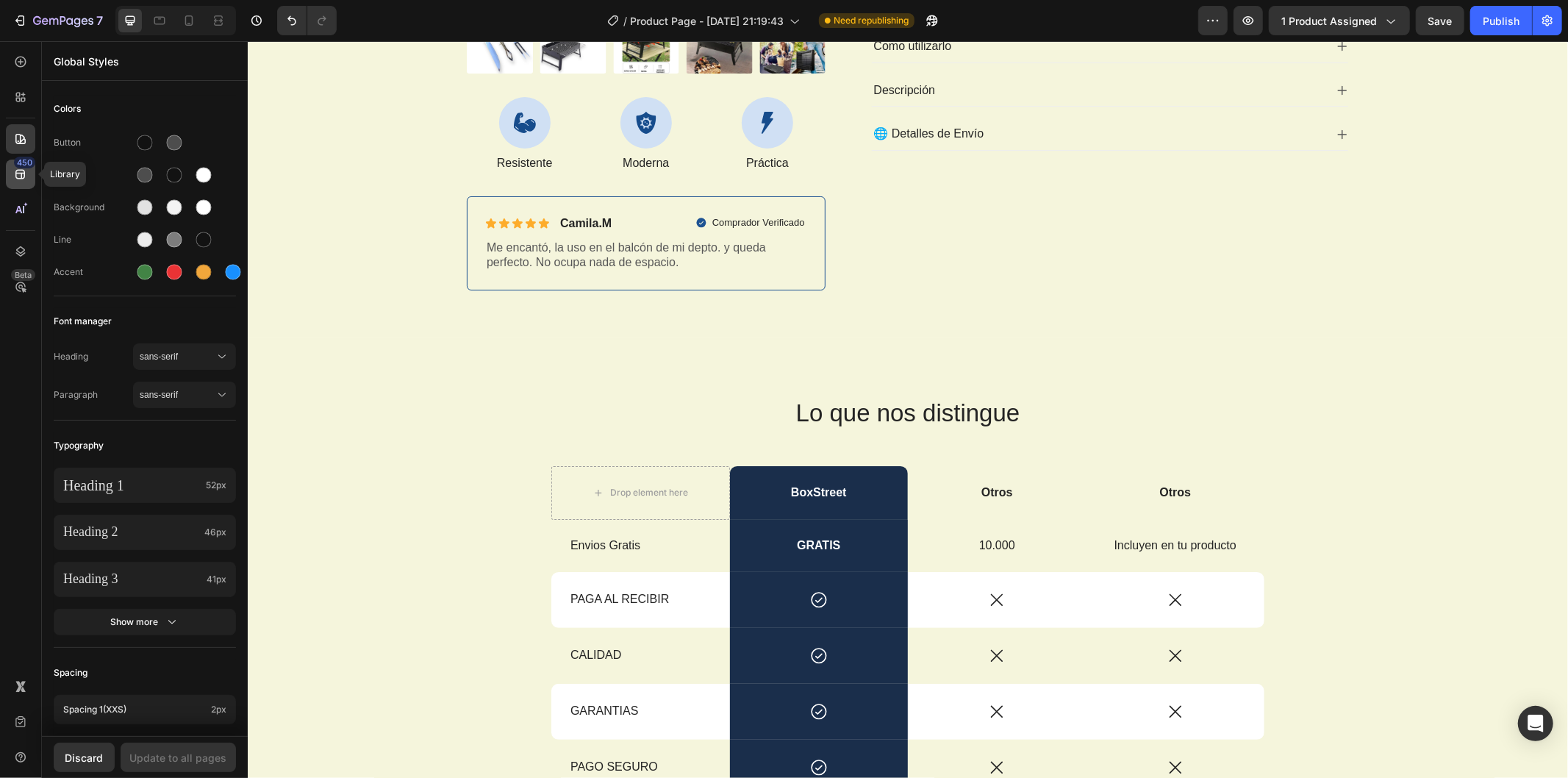
click at [13, 167] on icon at bounding box center [21, 174] width 15 height 15
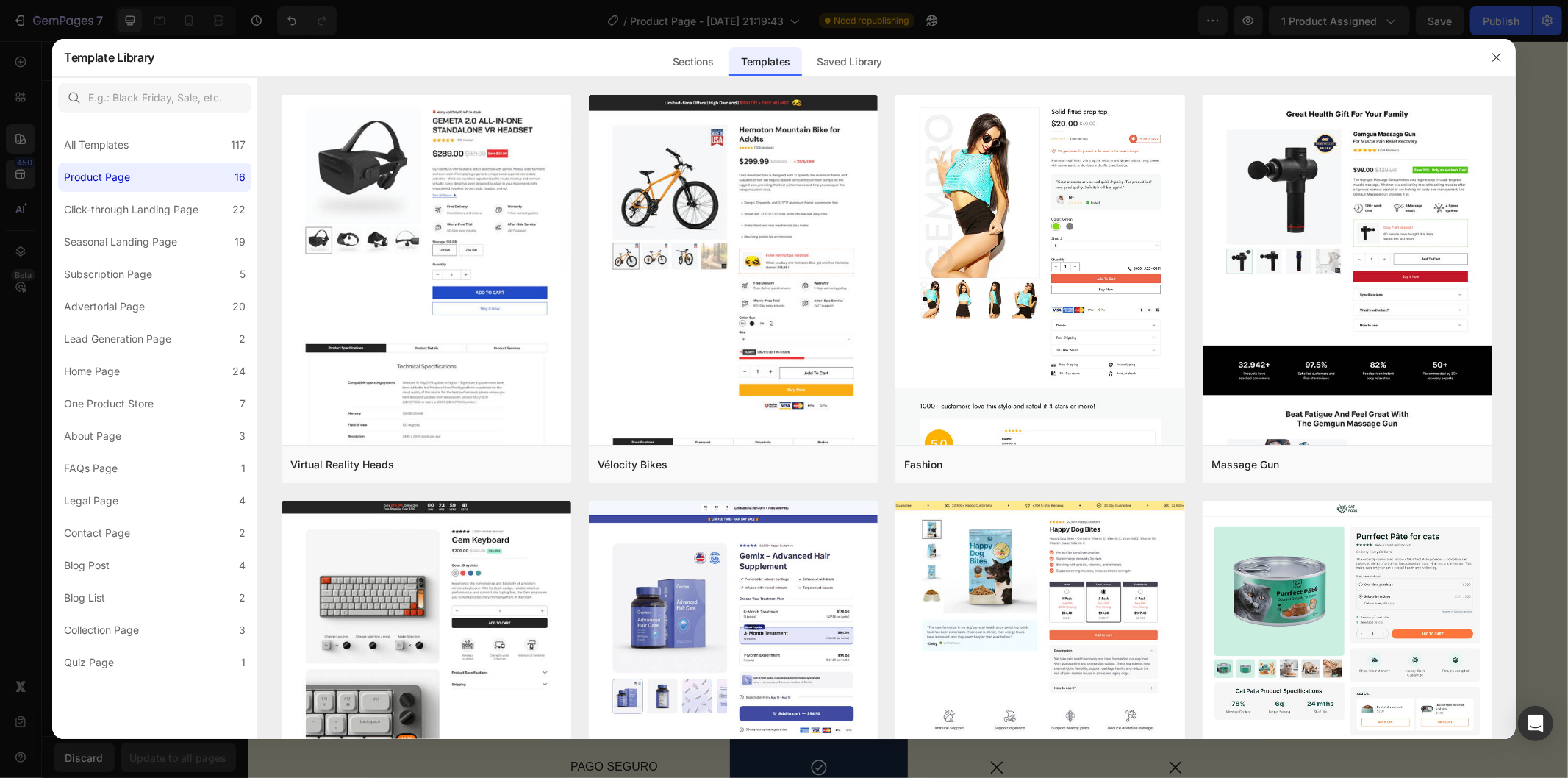
click at [12, 93] on div at bounding box center [784, 389] width 1568 height 778
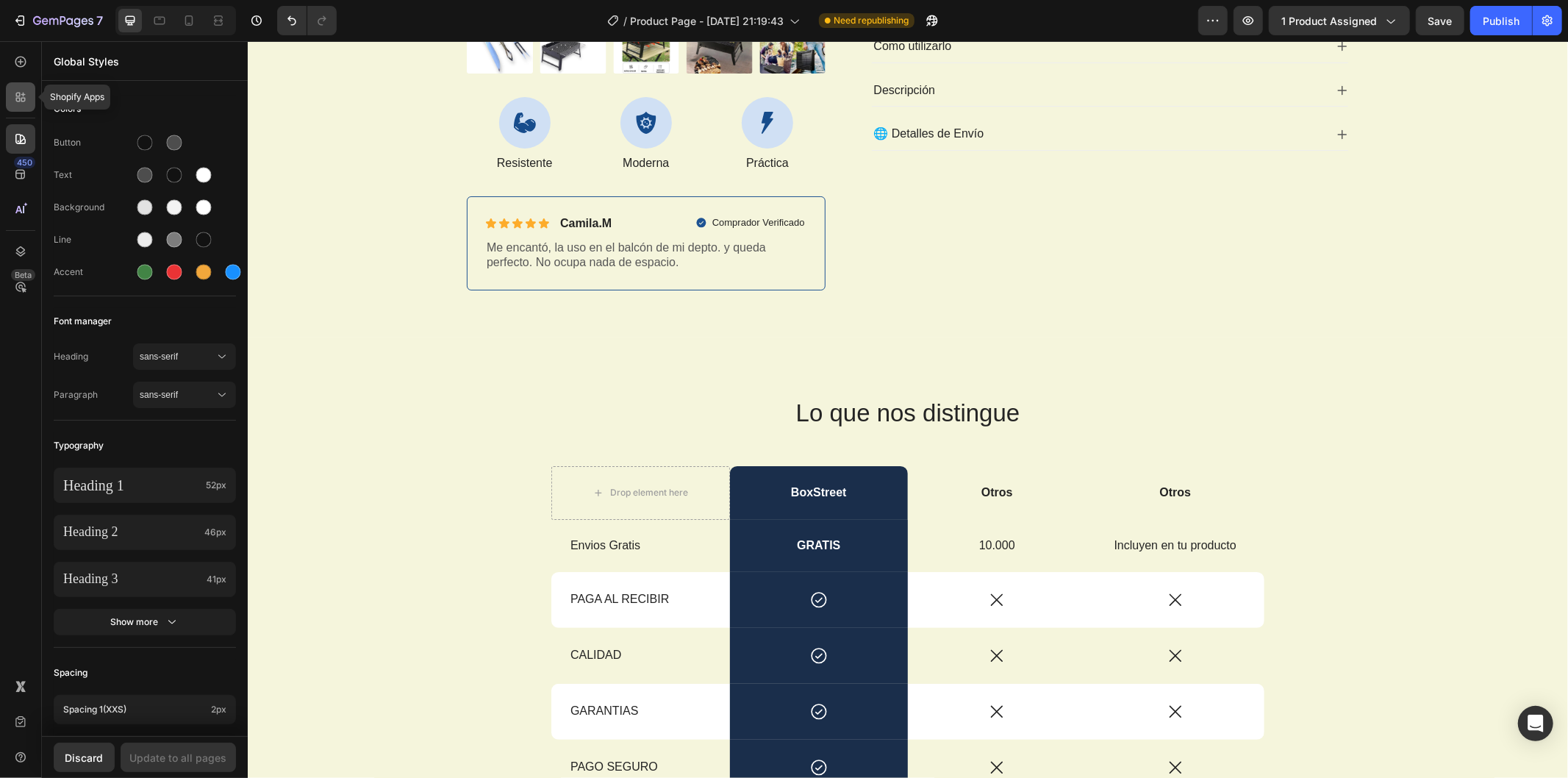
drag, startPoint x: 16, startPoint y: 83, endPoint x: 16, endPoint y: 91, distance: 8.0
click at [16, 89] on div at bounding box center [20, 97] width 29 height 29
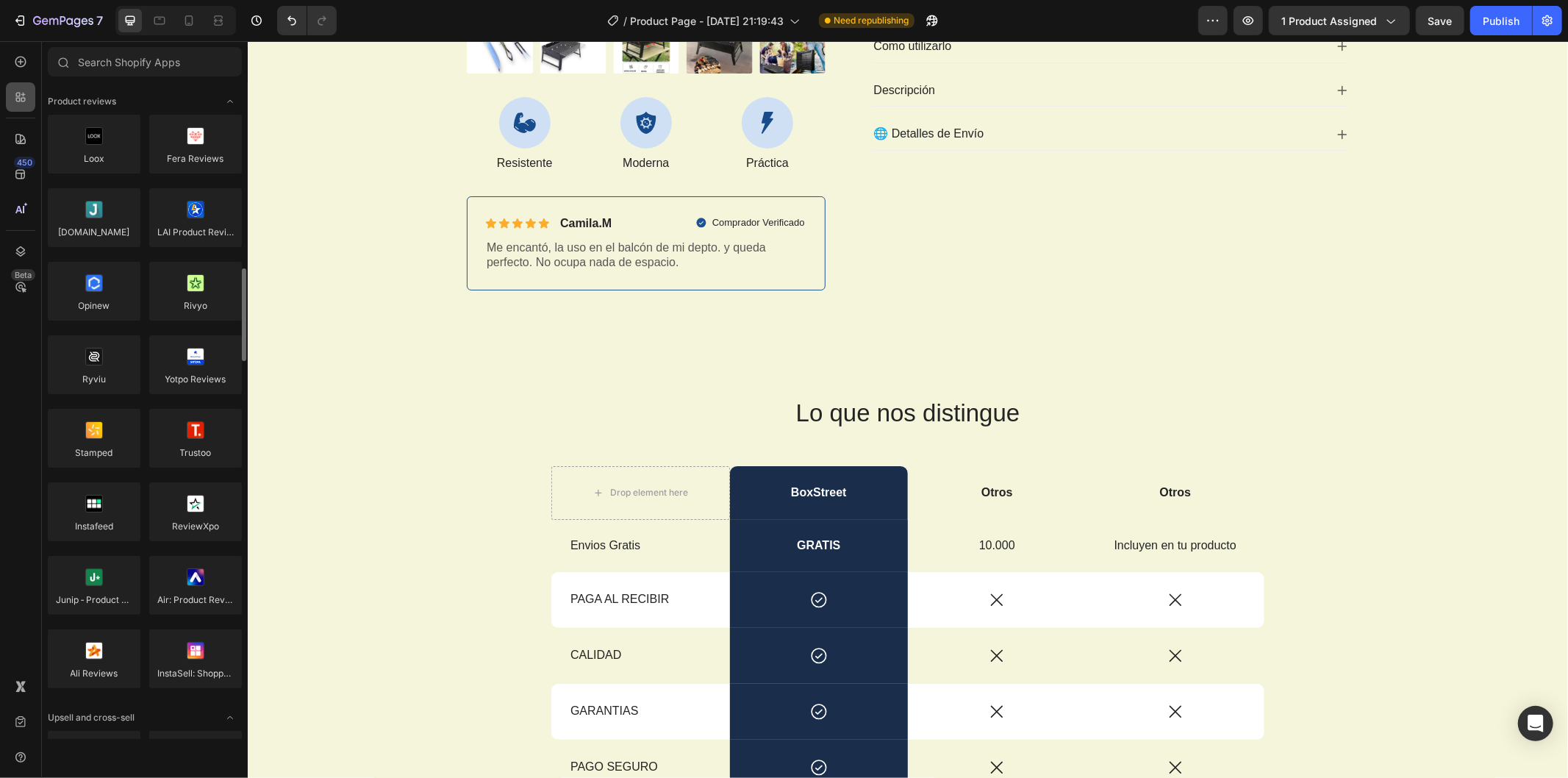
scroll to position [164, 0]
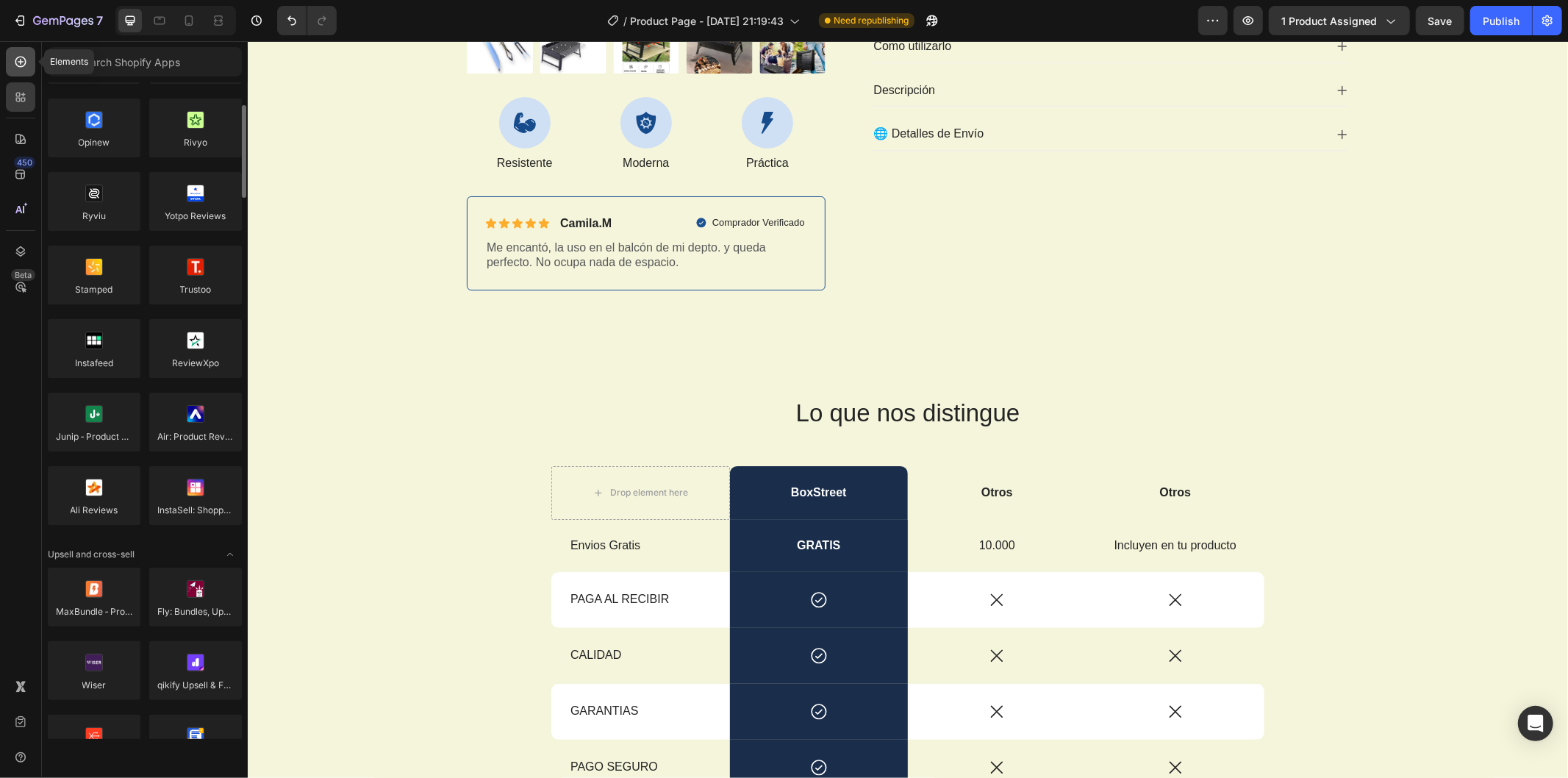
click at [13, 65] on icon at bounding box center [21, 62] width 15 height 15
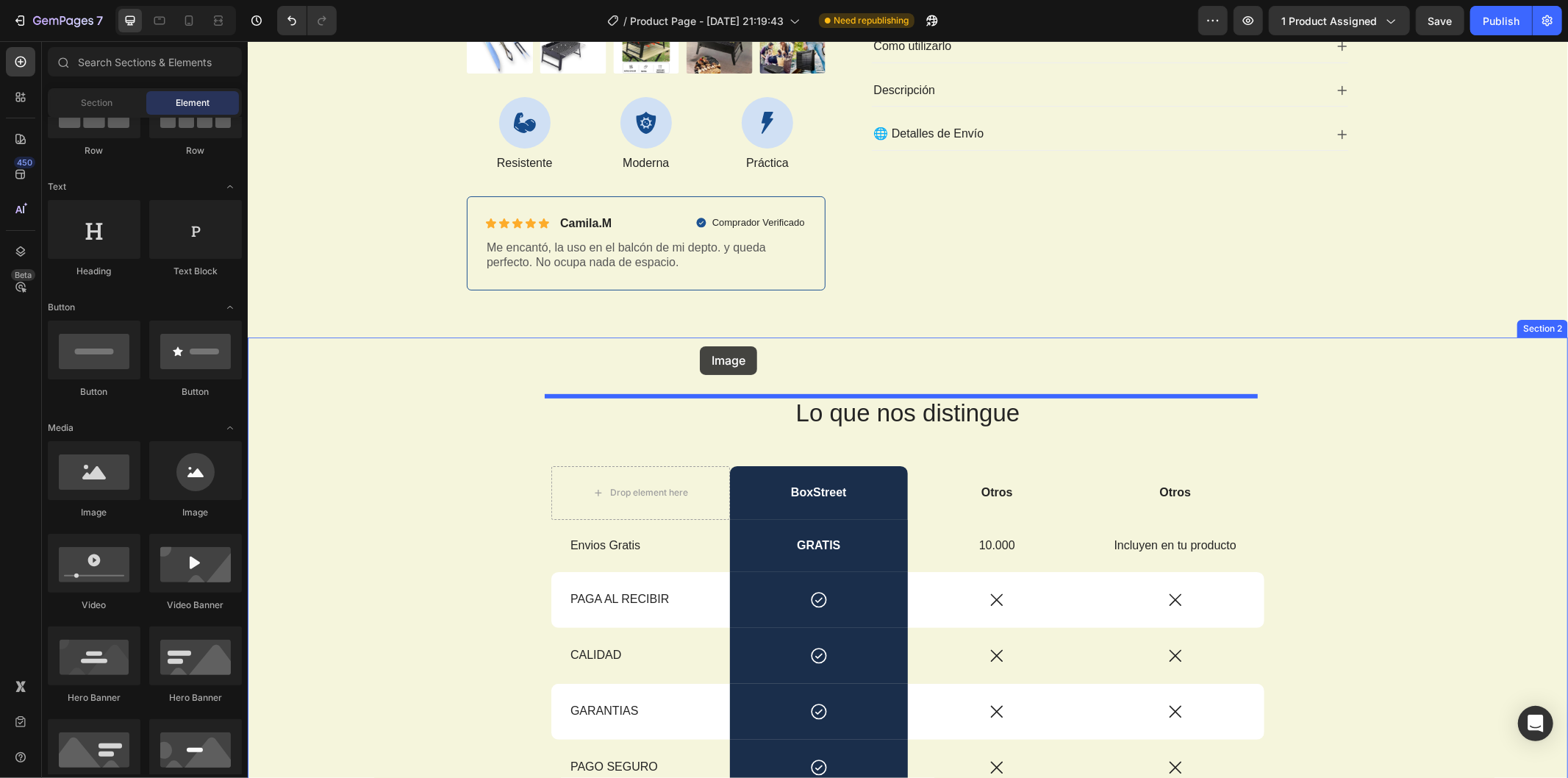
drag, startPoint x: 350, startPoint y: 548, endPoint x: 699, endPoint y: 346, distance: 403.2
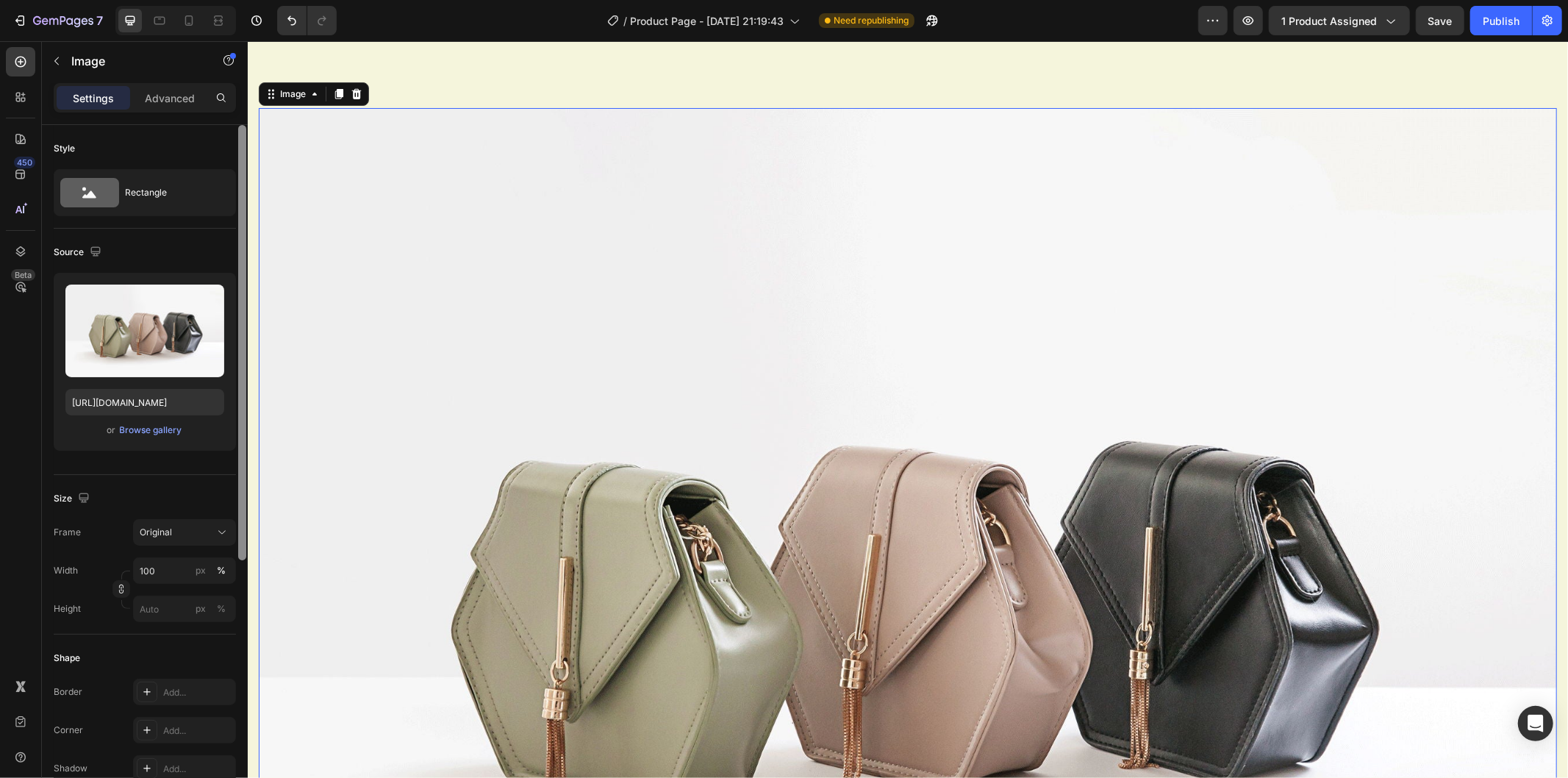
scroll to position [653, 0]
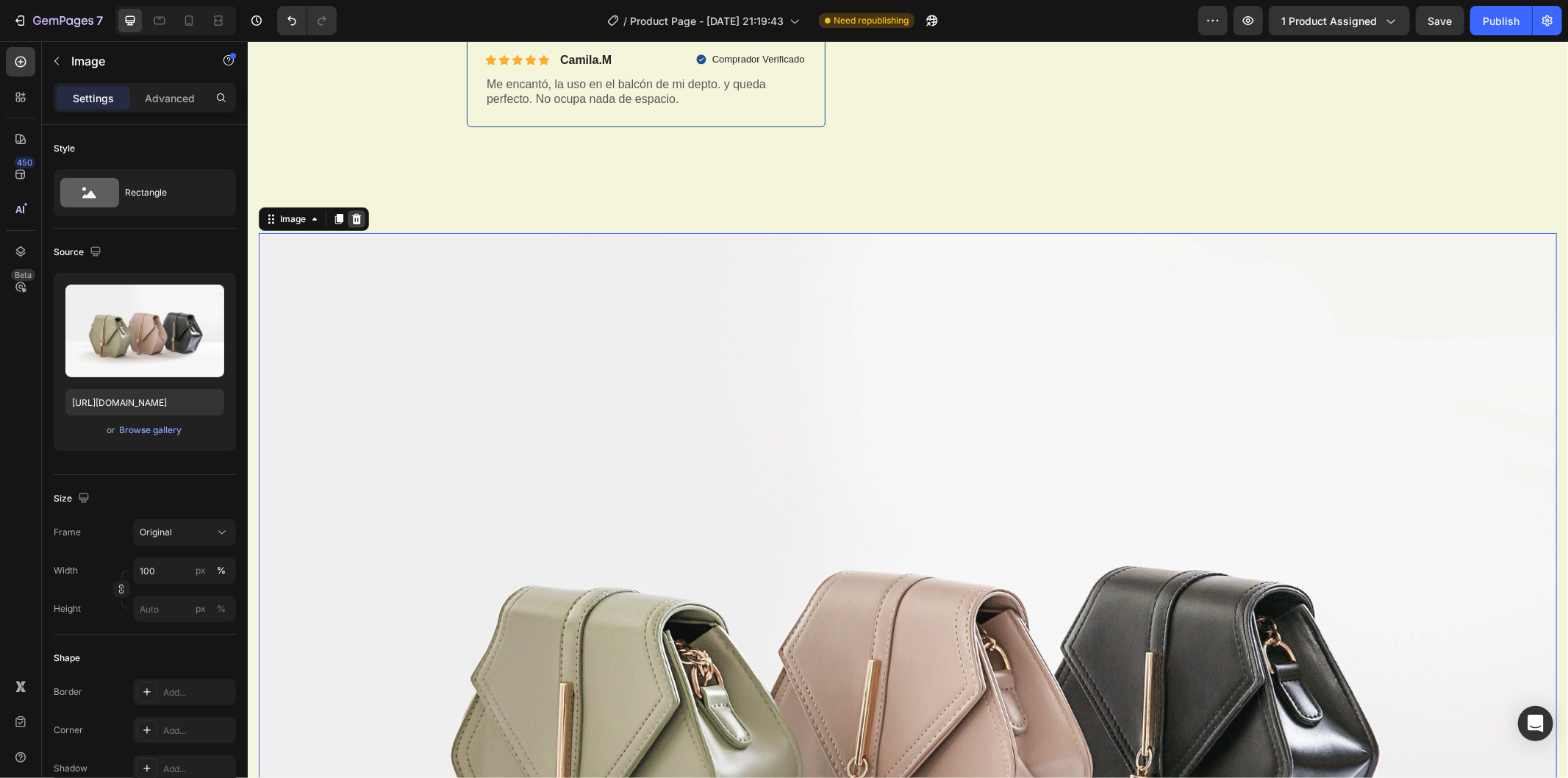
click at [362, 219] on div at bounding box center [355, 218] width 18 height 18
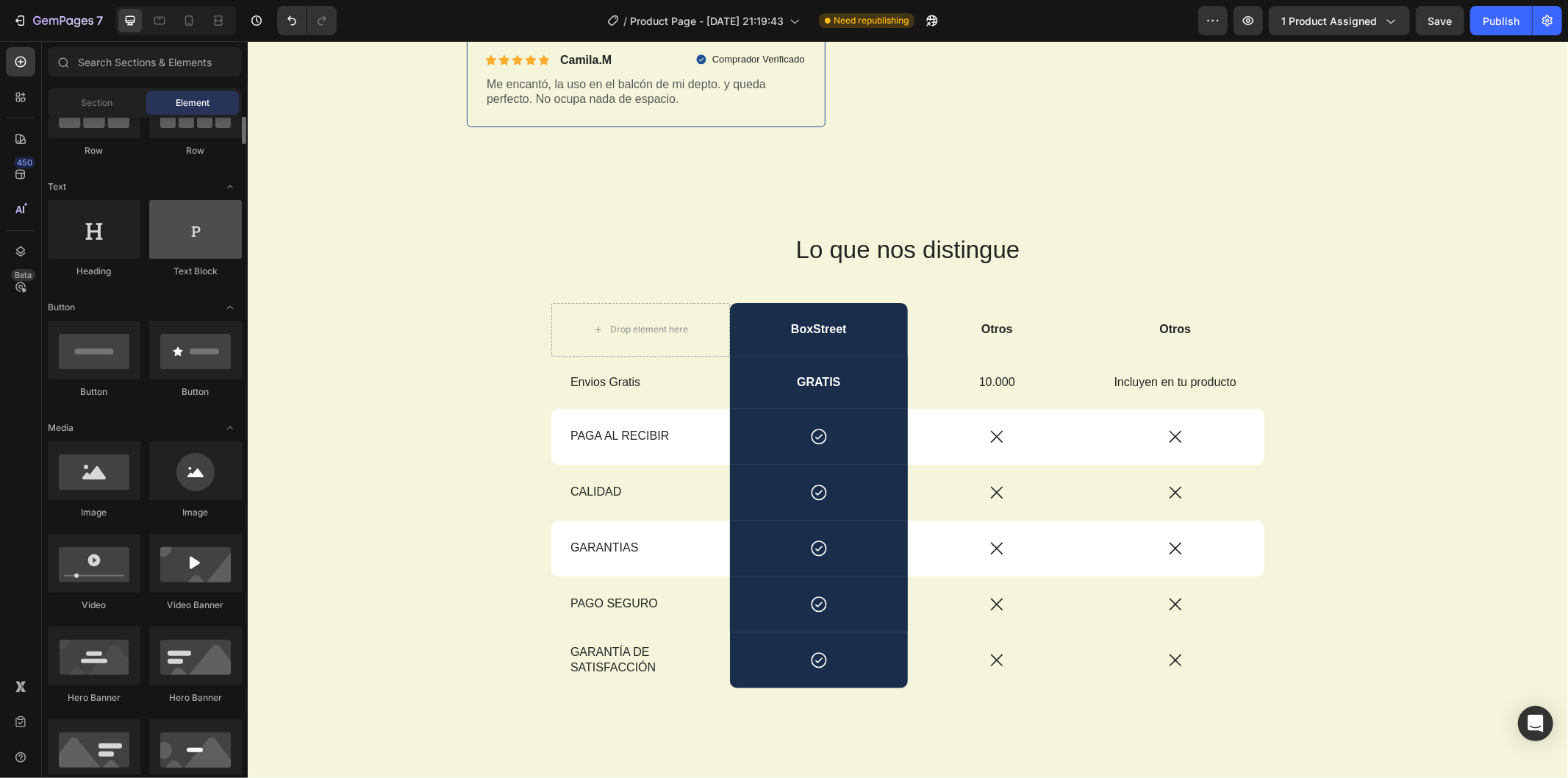
scroll to position [82, 0]
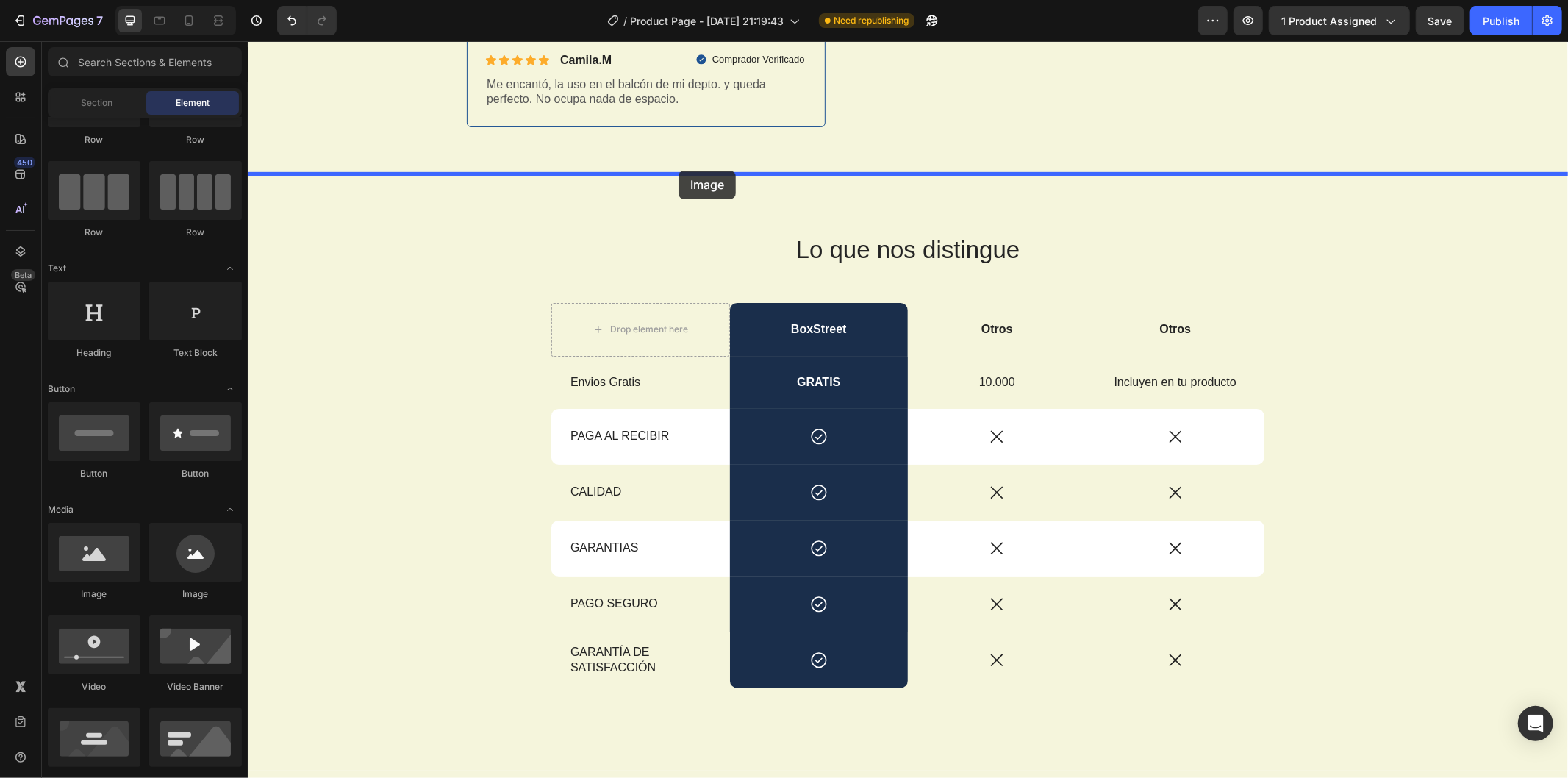
drag, startPoint x: 475, startPoint y: 583, endPoint x: 679, endPoint y: 169, distance: 461.5
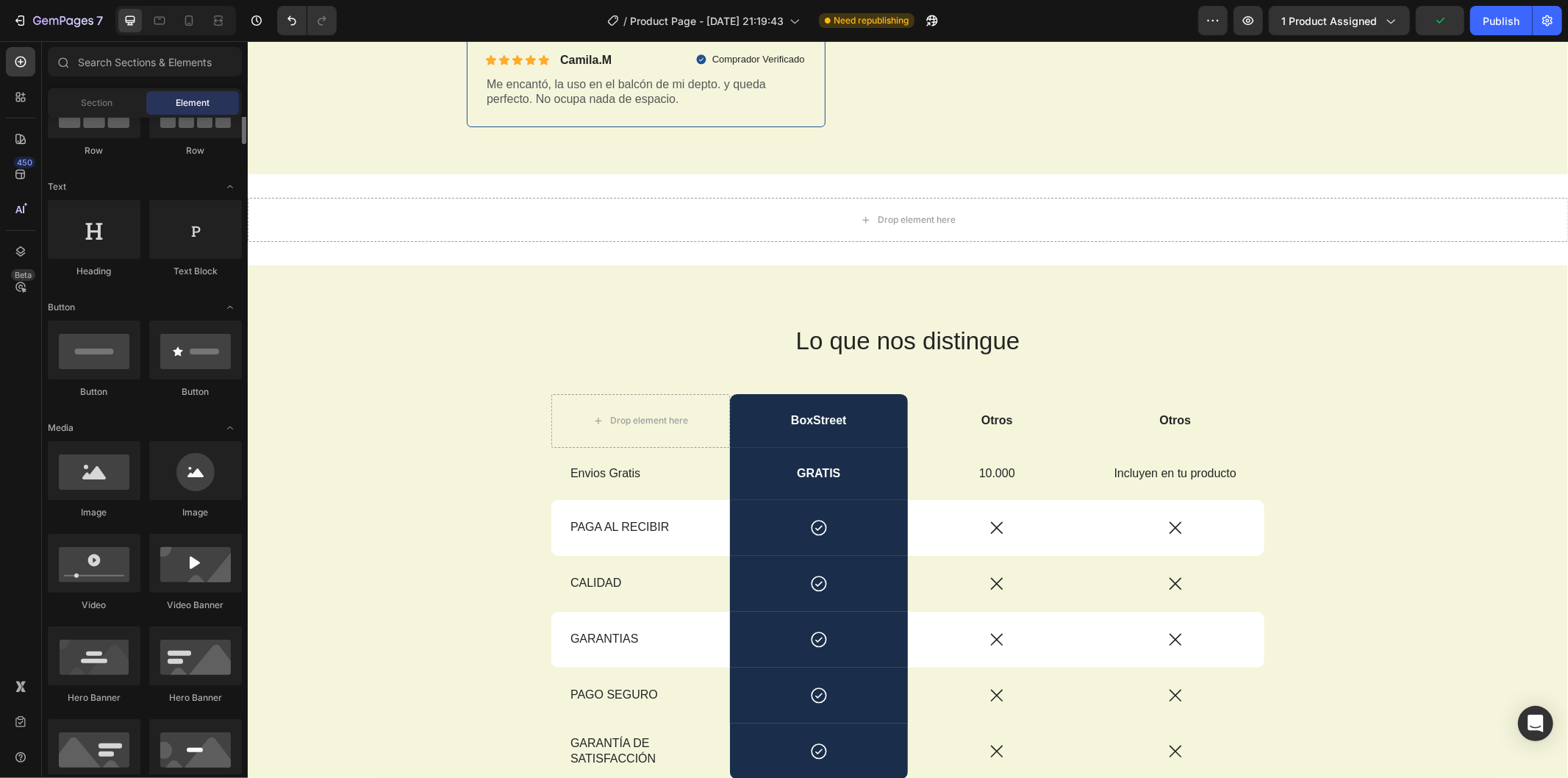
scroll to position [245, 0]
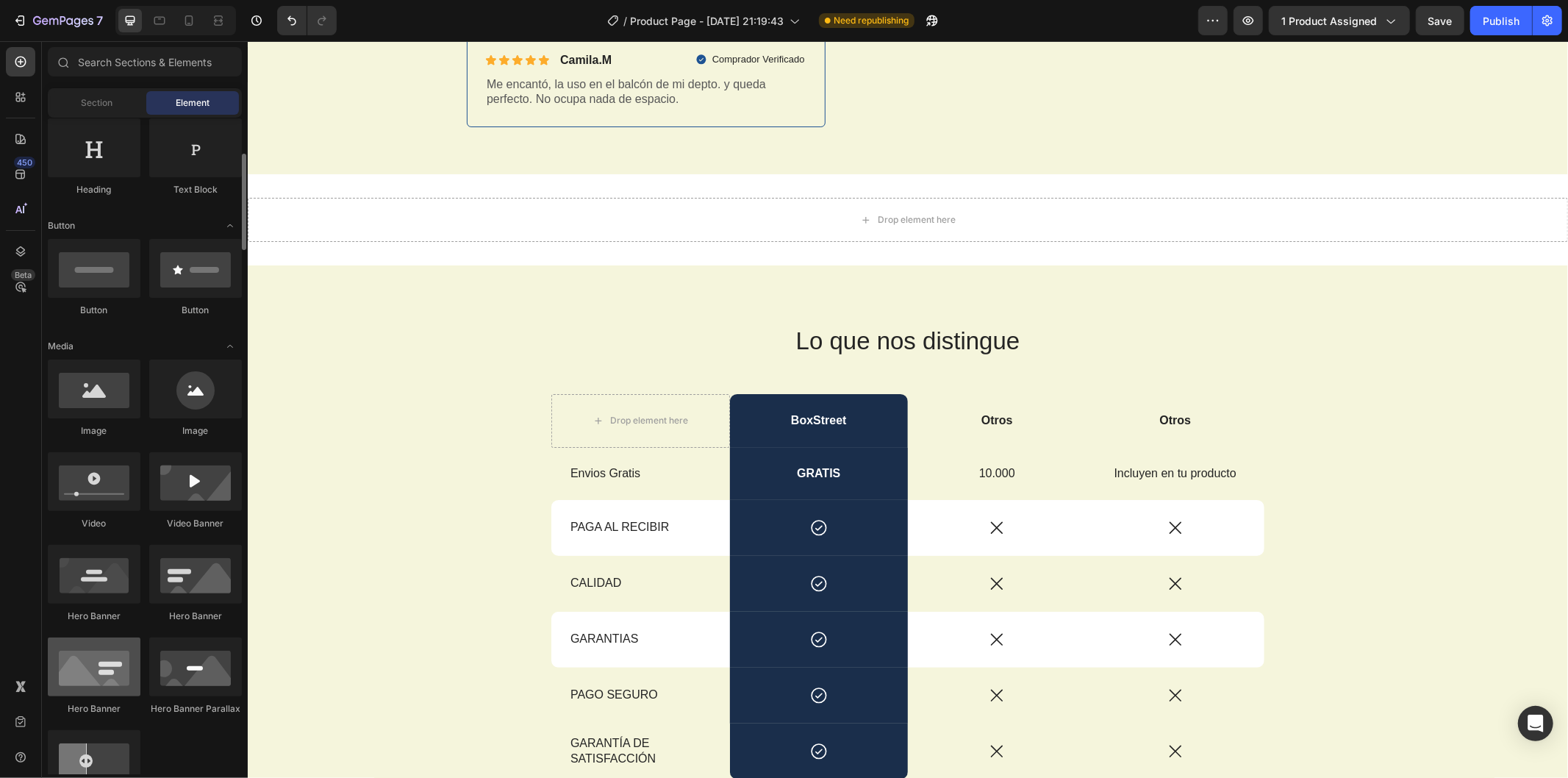
click at [108, 667] on div at bounding box center [93, 667] width 93 height 58
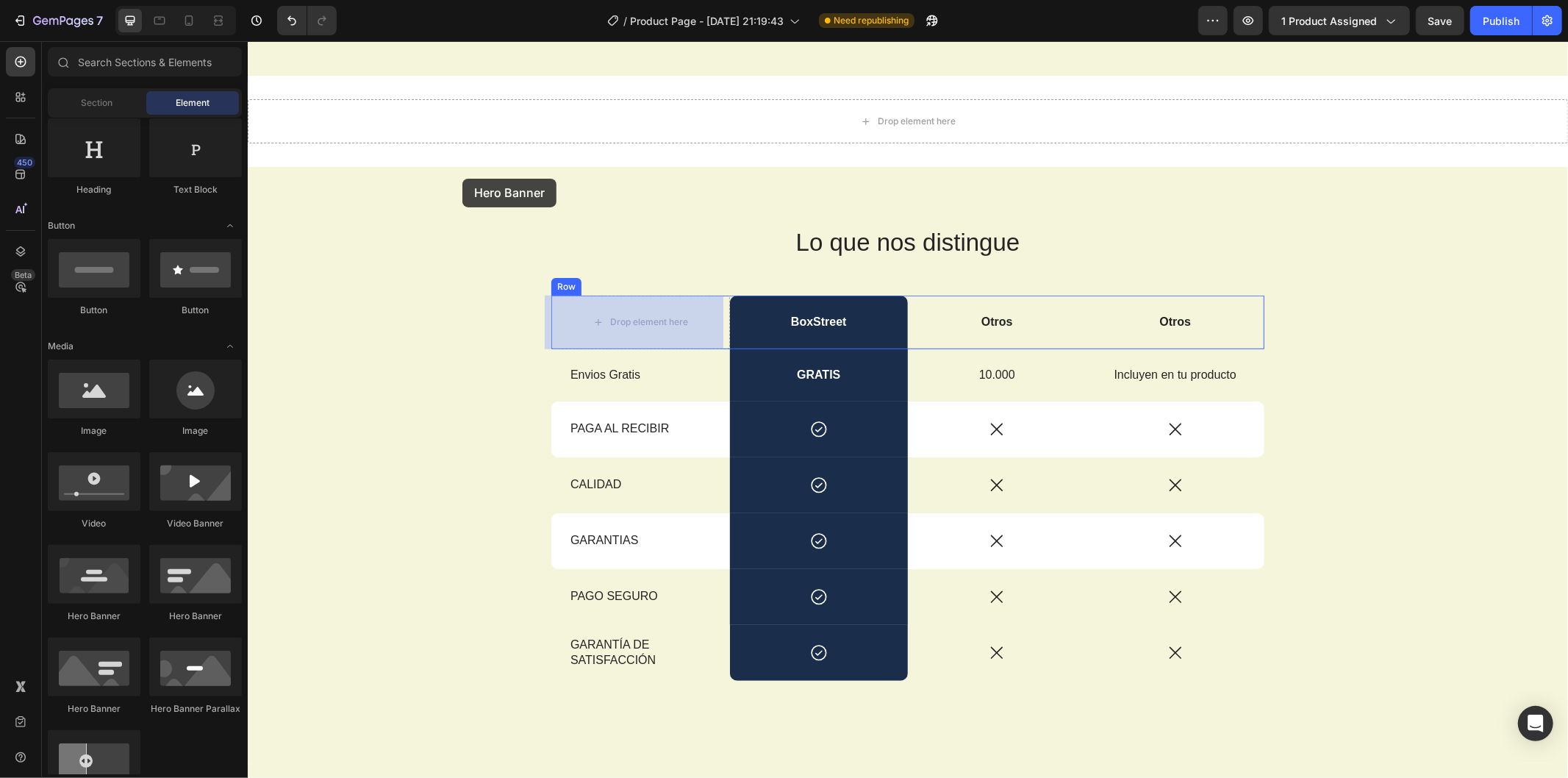
scroll to position [777, 0]
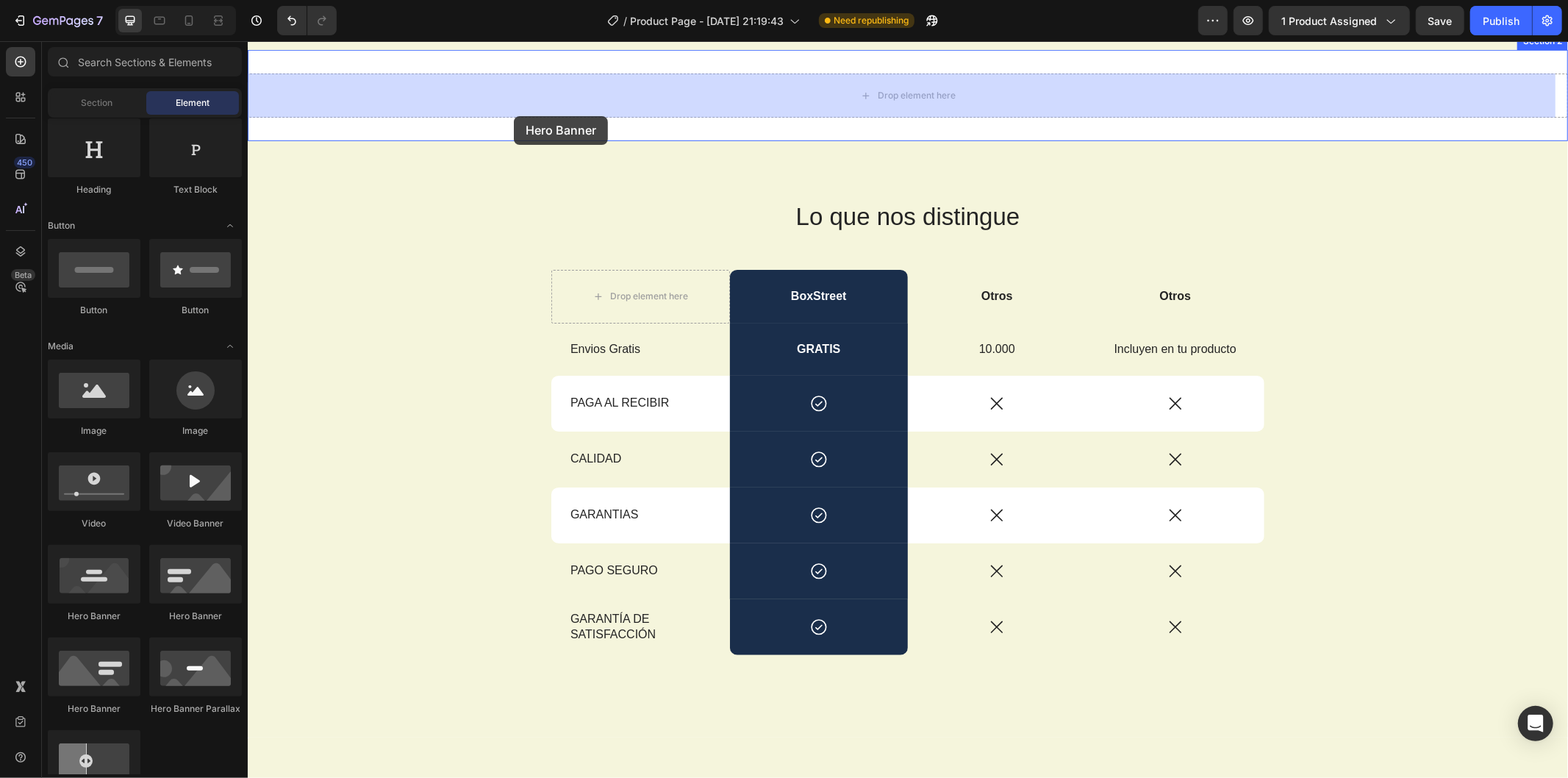
drag, startPoint x: 358, startPoint y: 727, endPoint x: 512, endPoint y: 117, distance: 629.1
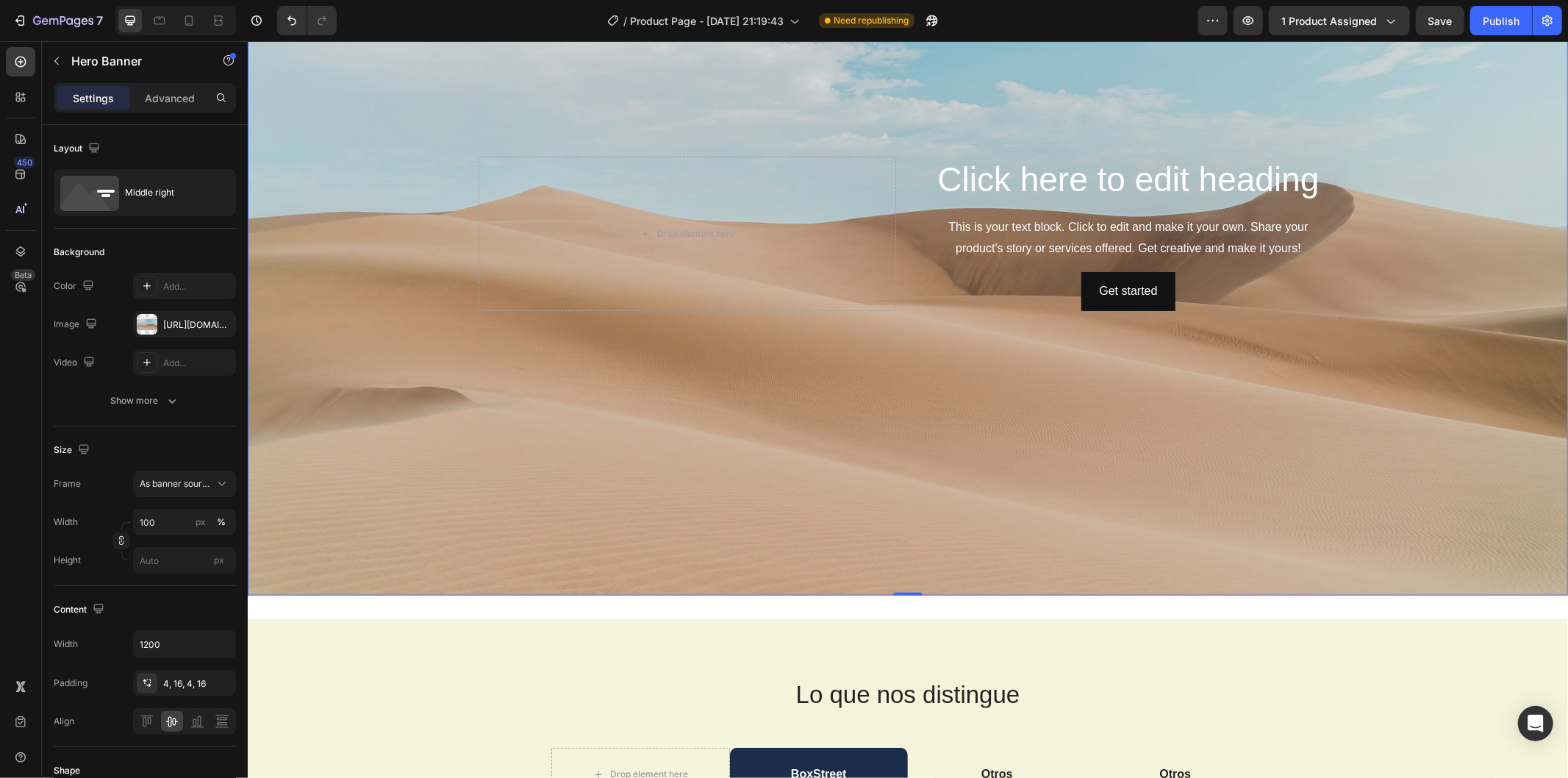
scroll to position [942, 0]
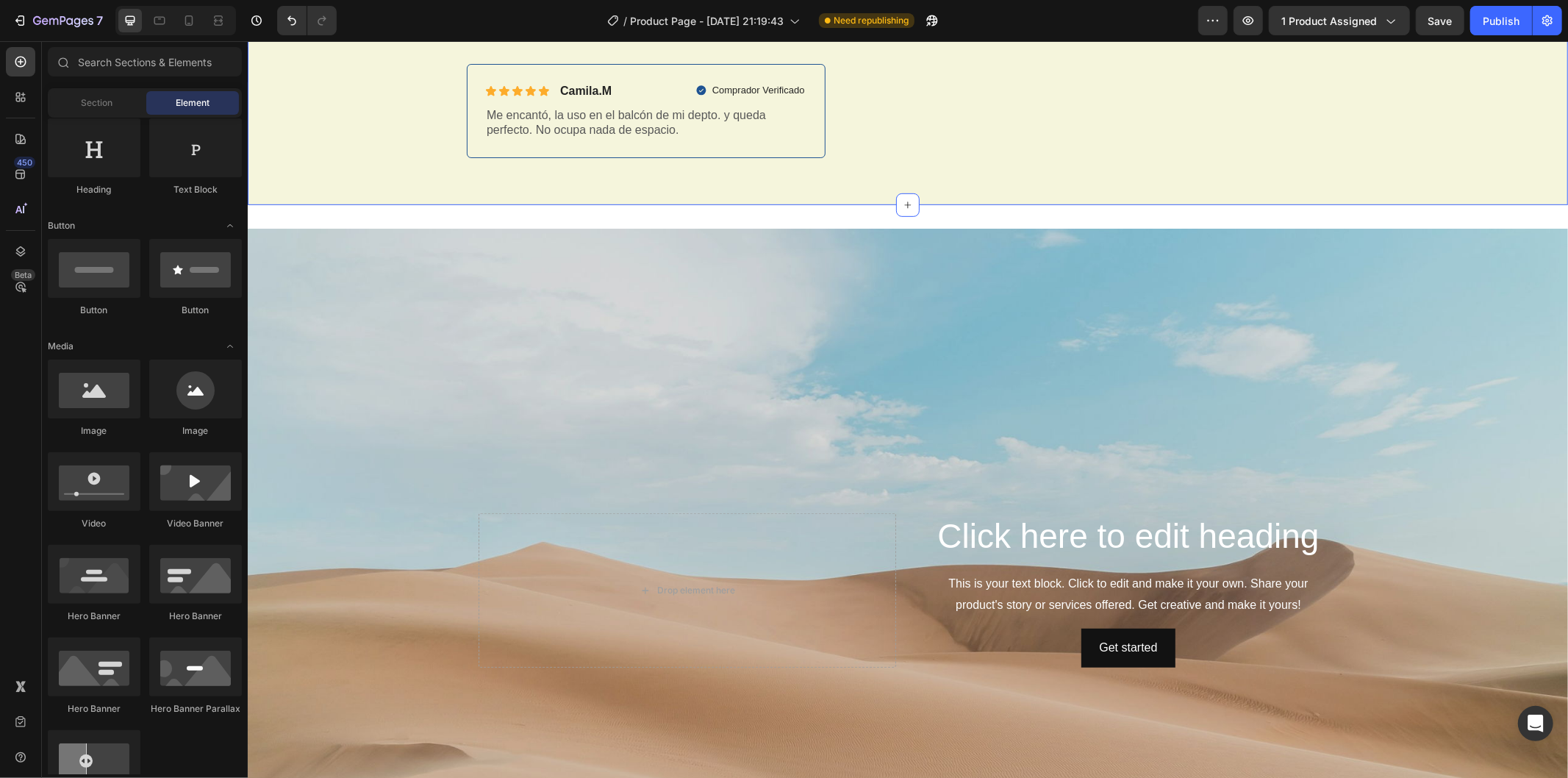
click at [1374, 430] on div "Background Image" at bounding box center [907, 589] width 1321 height 724
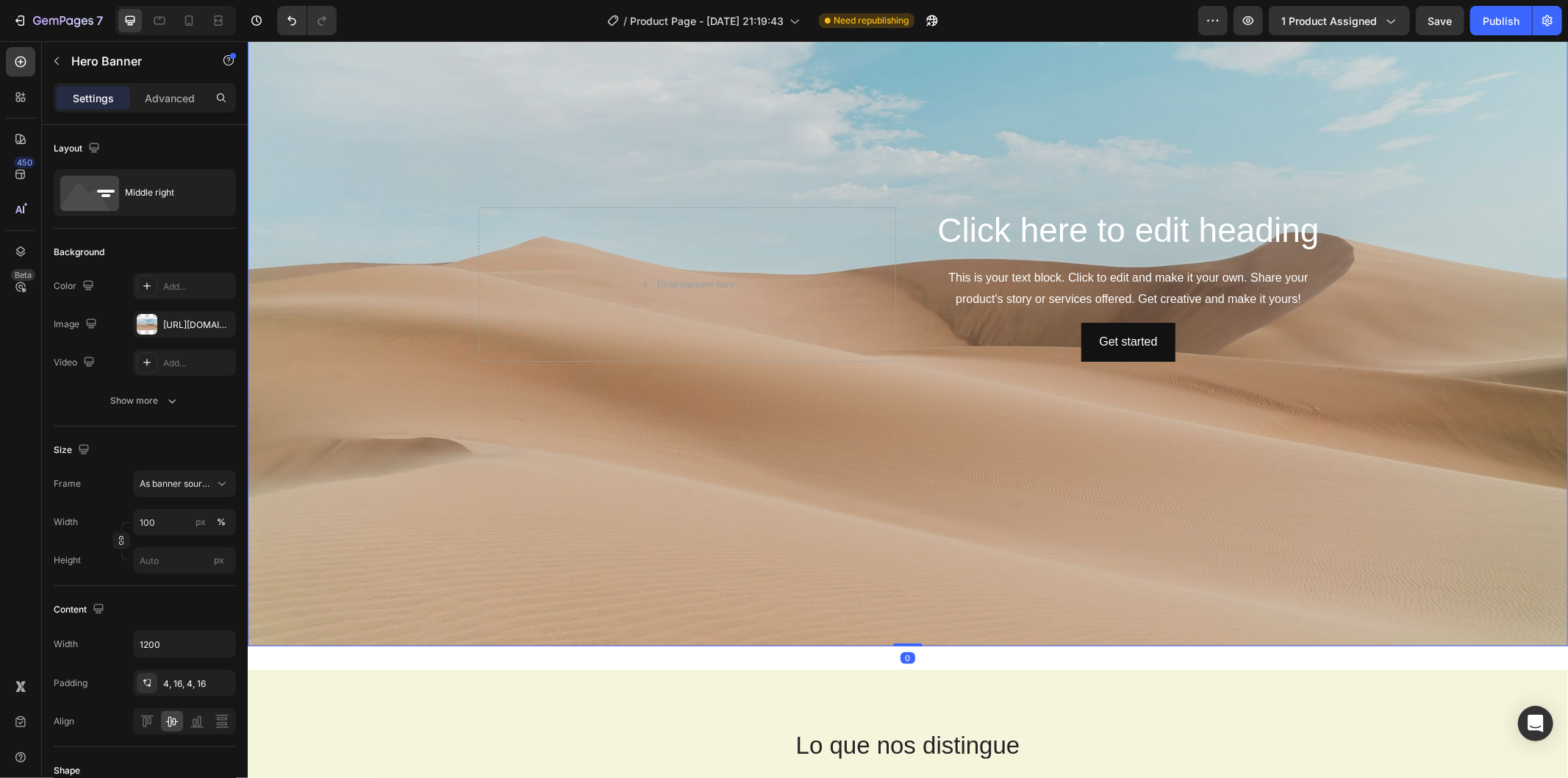
scroll to position [1113, 0]
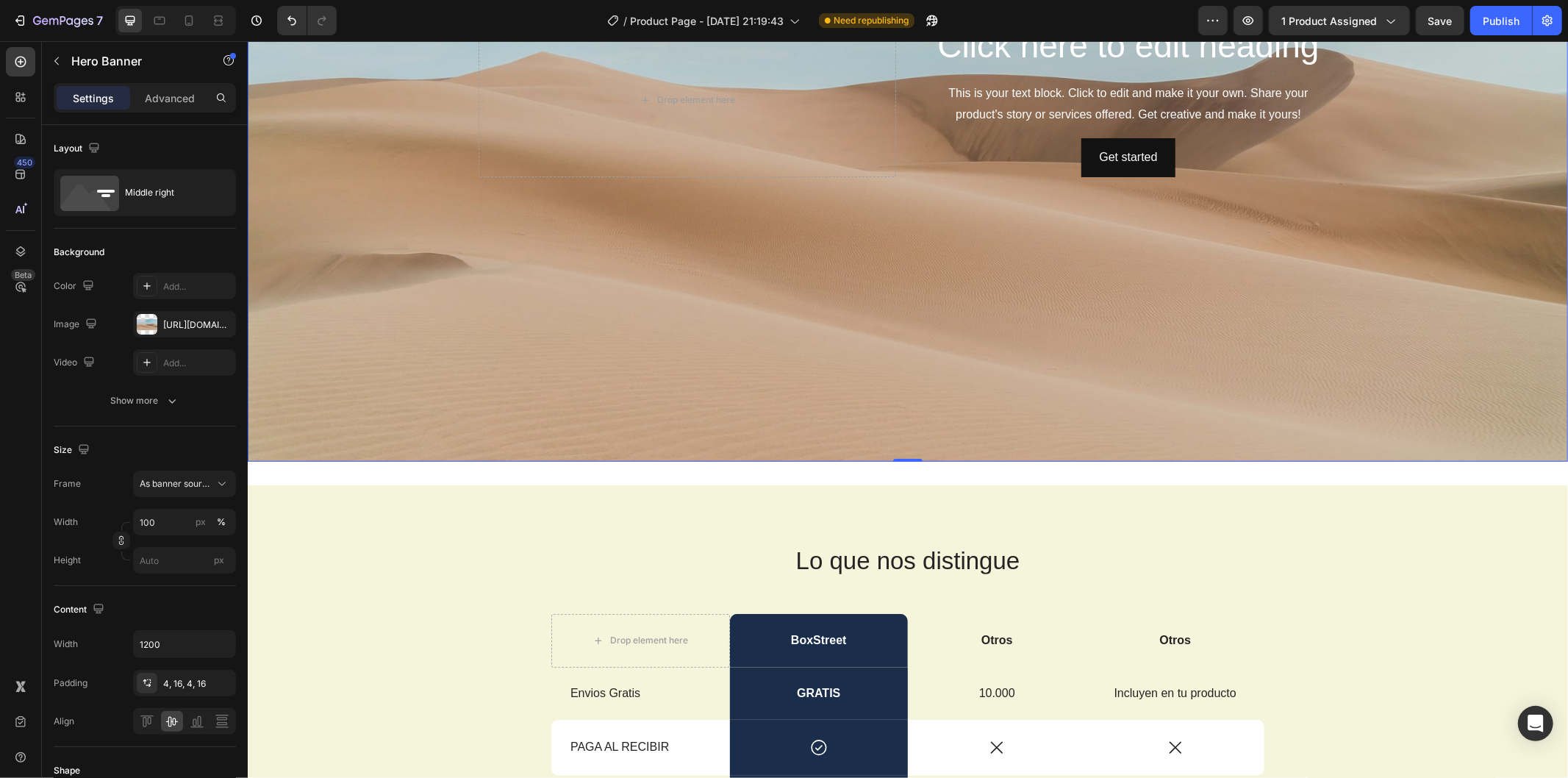
click at [907, 449] on div "Background Image" at bounding box center [907, 99] width 1321 height 724
drag, startPoint x: 906, startPoint y: 452, endPoint x: 930, endPoint y: 417, distance: 42.4
click at [930, 417] on div "Click here to edit heading Heading This is your text block. Click to edit and m…" at bounding box center [907, 99] width 1321 height 724
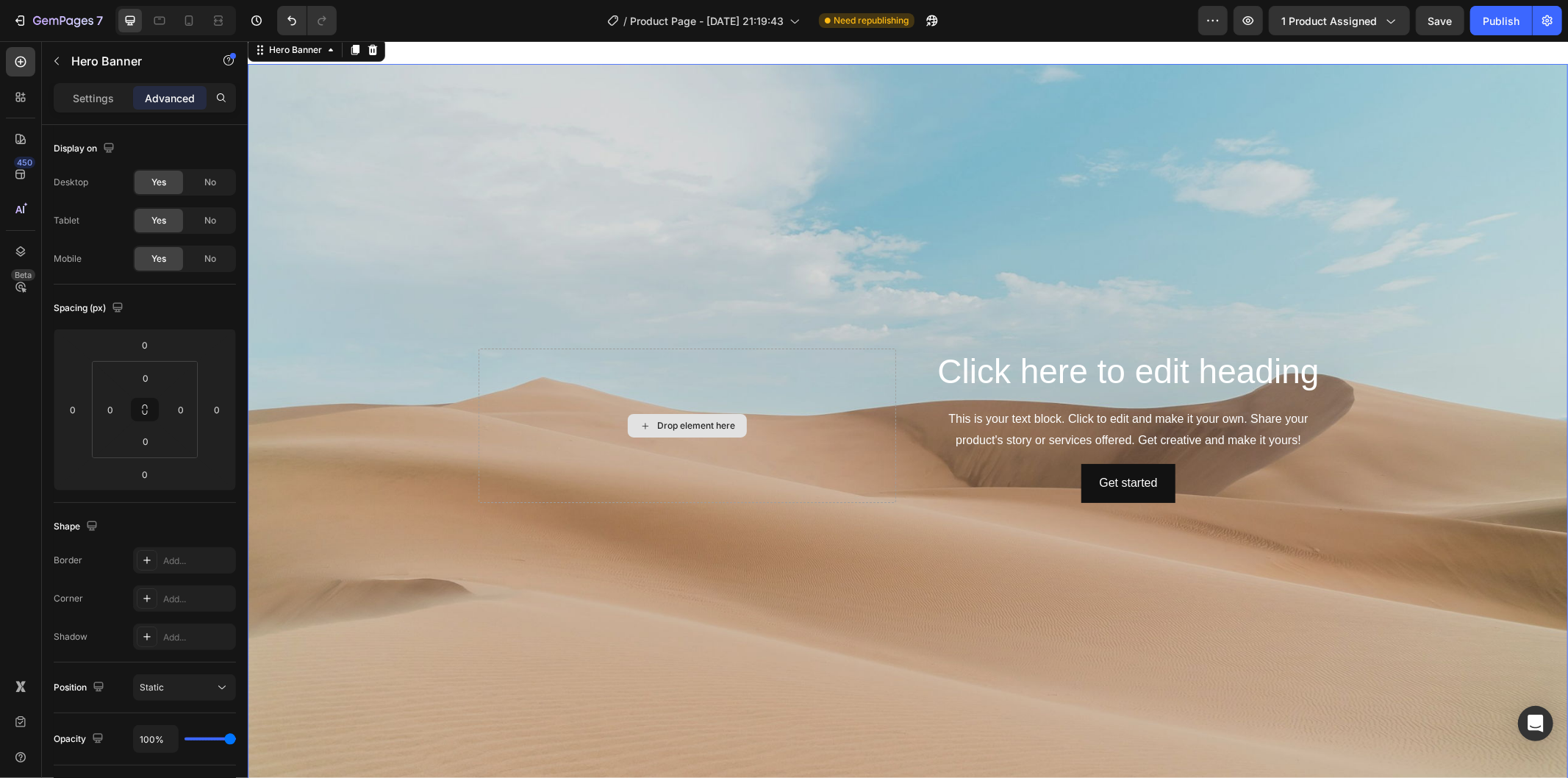
scroll to position [786, 0]
click at [749, 230] on div "Background Image" at bounding box center [907, 427] width 1321 height 724
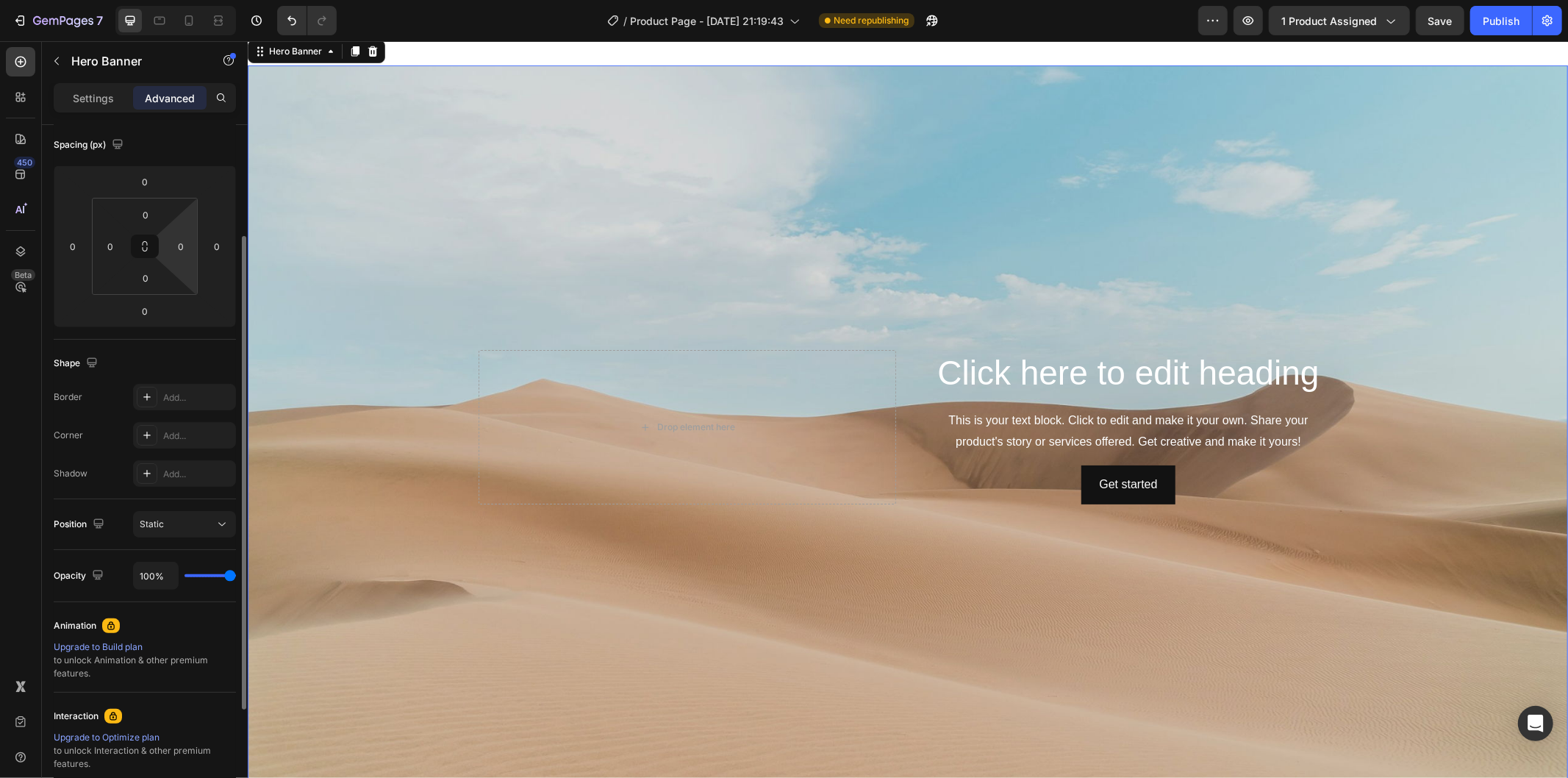
scroll to position [0, 0]
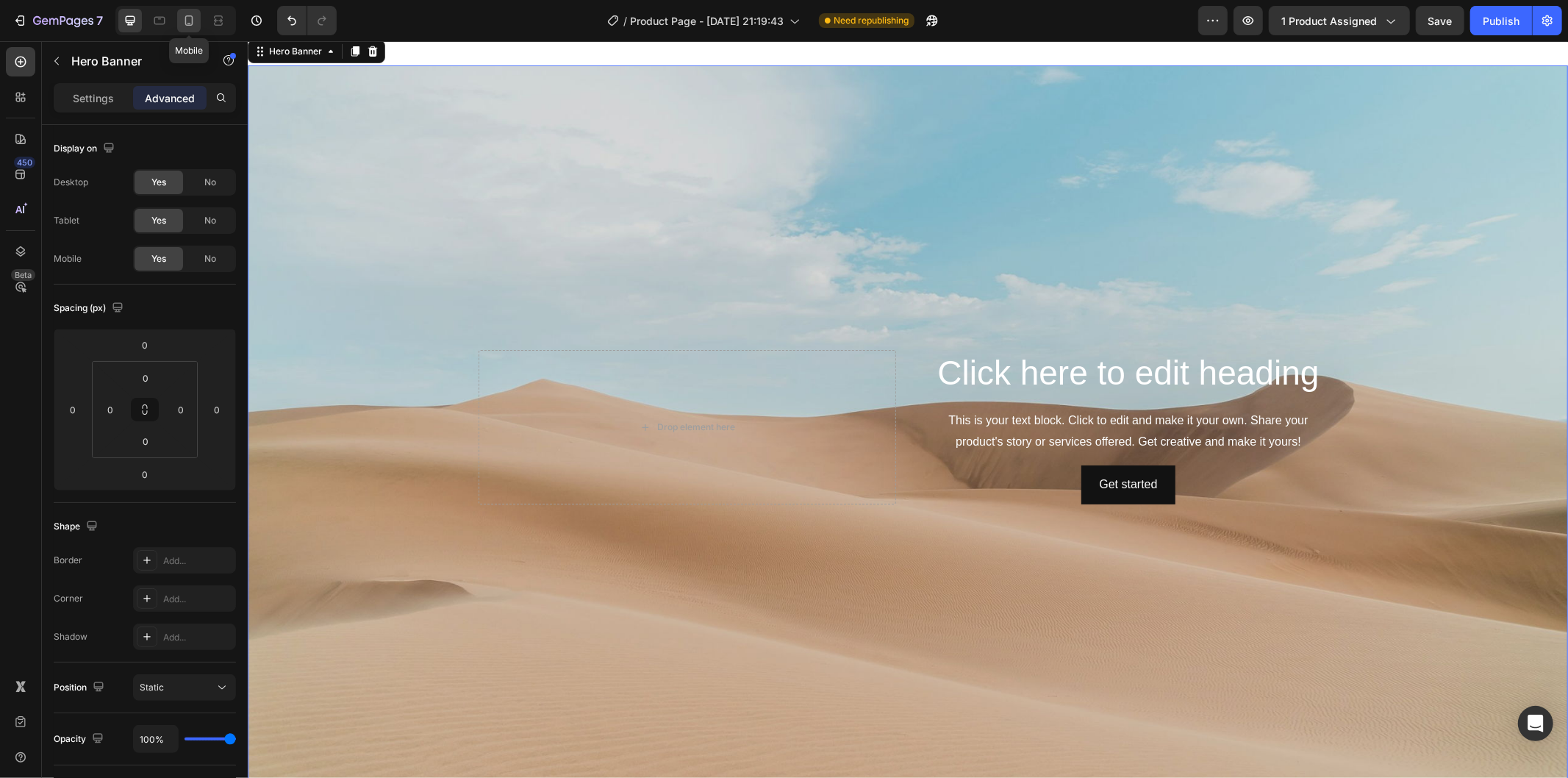
click at [199, 22] on div at bounding box center [189, 21] width 23 height 23
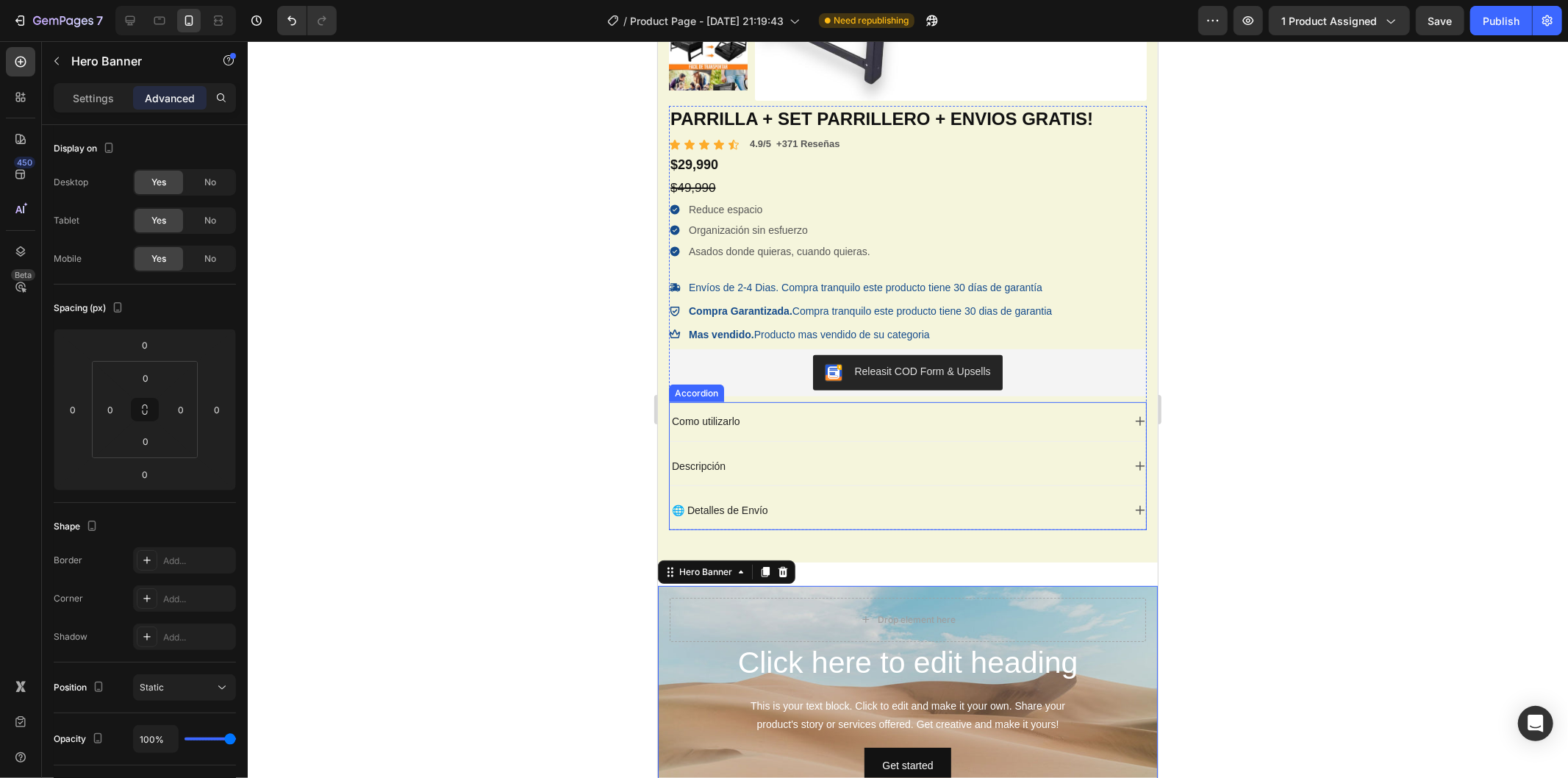
scroll to position [461, 0]
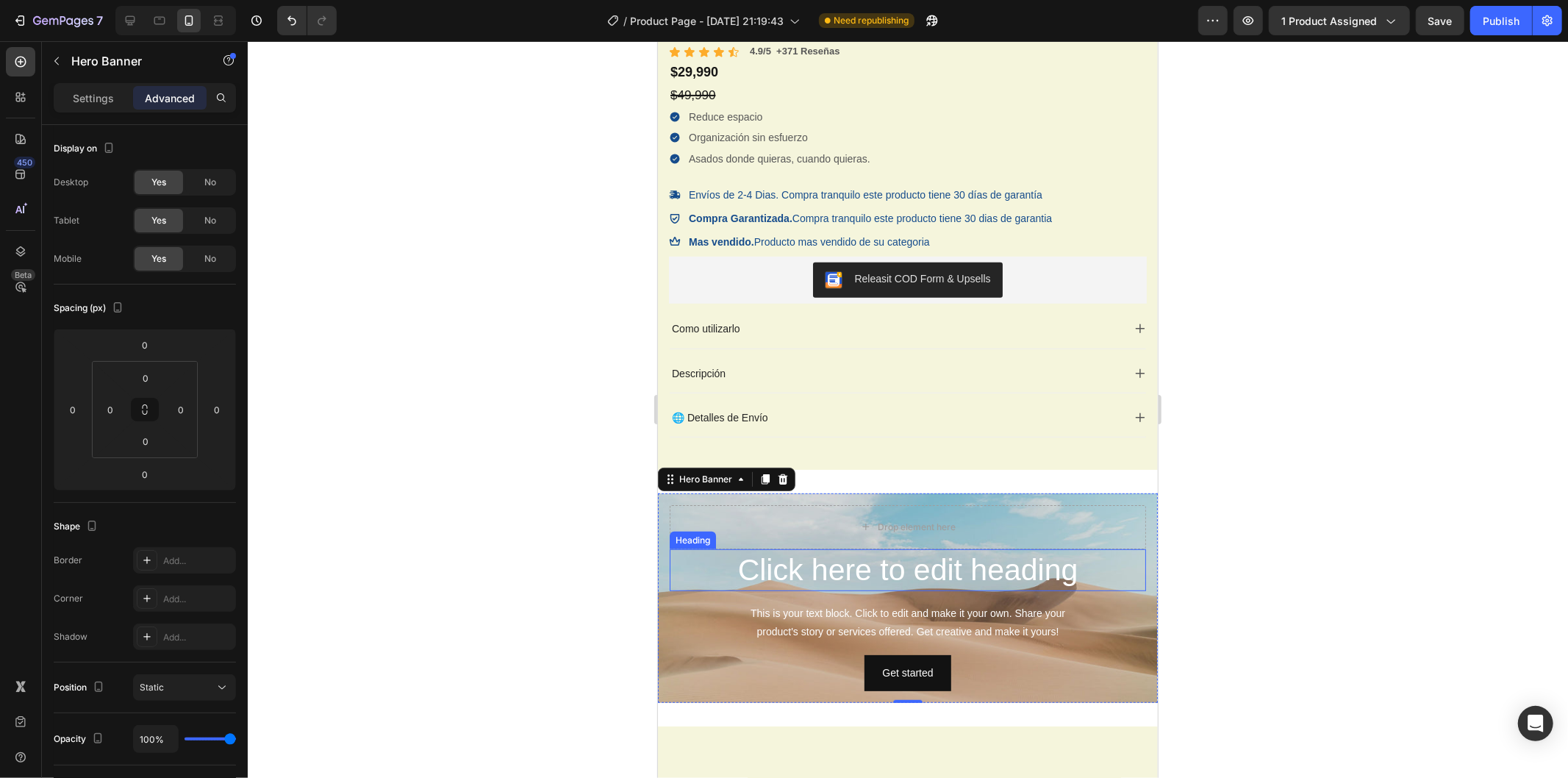
click at [965, 568] on h2 "Click here to edit heading" at bounding box center [907, 569] width 476 height 42
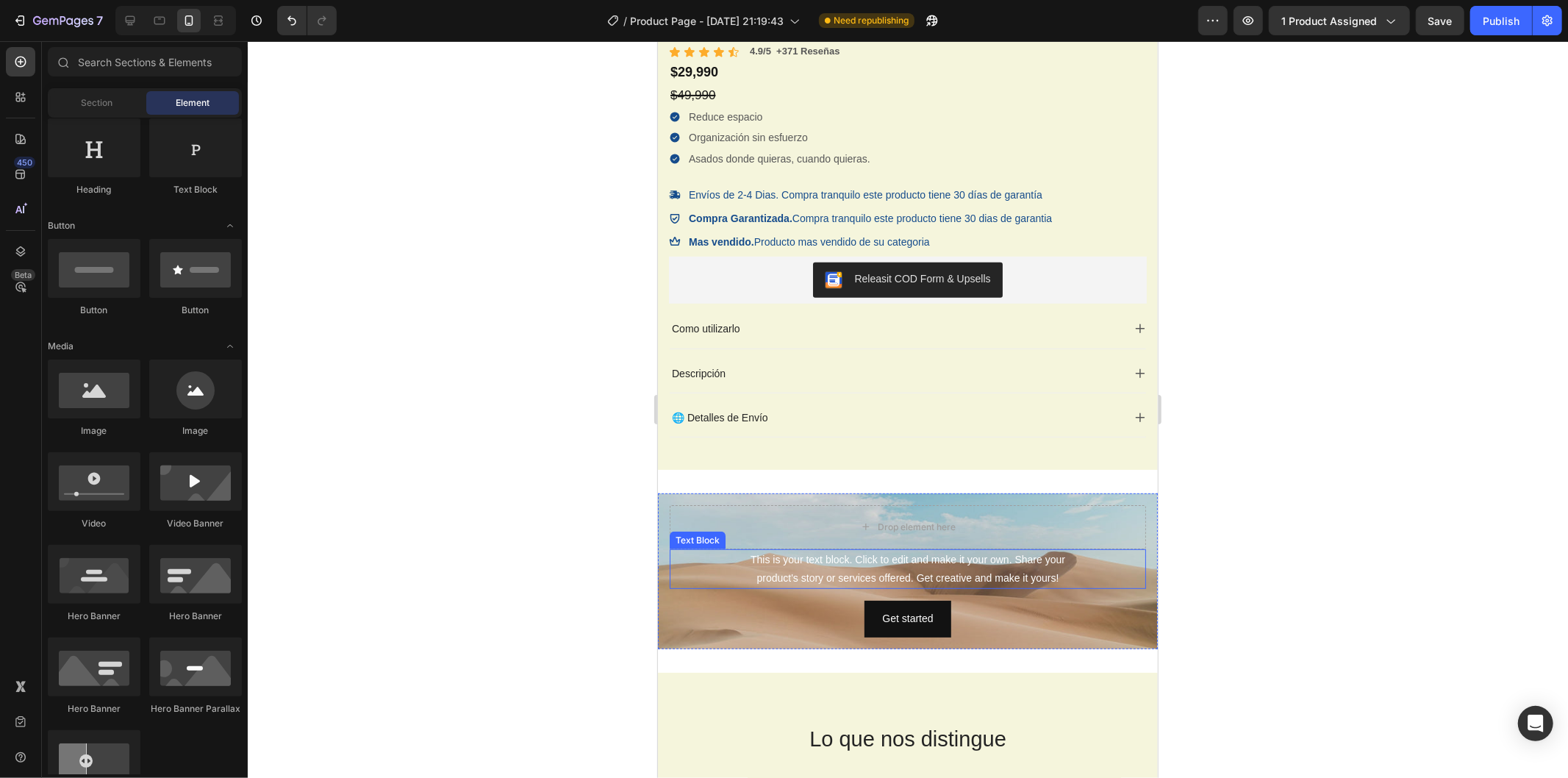
click at [962, 520] on div "Drop element here" at bounding box center [907, 526] width 476 height 44
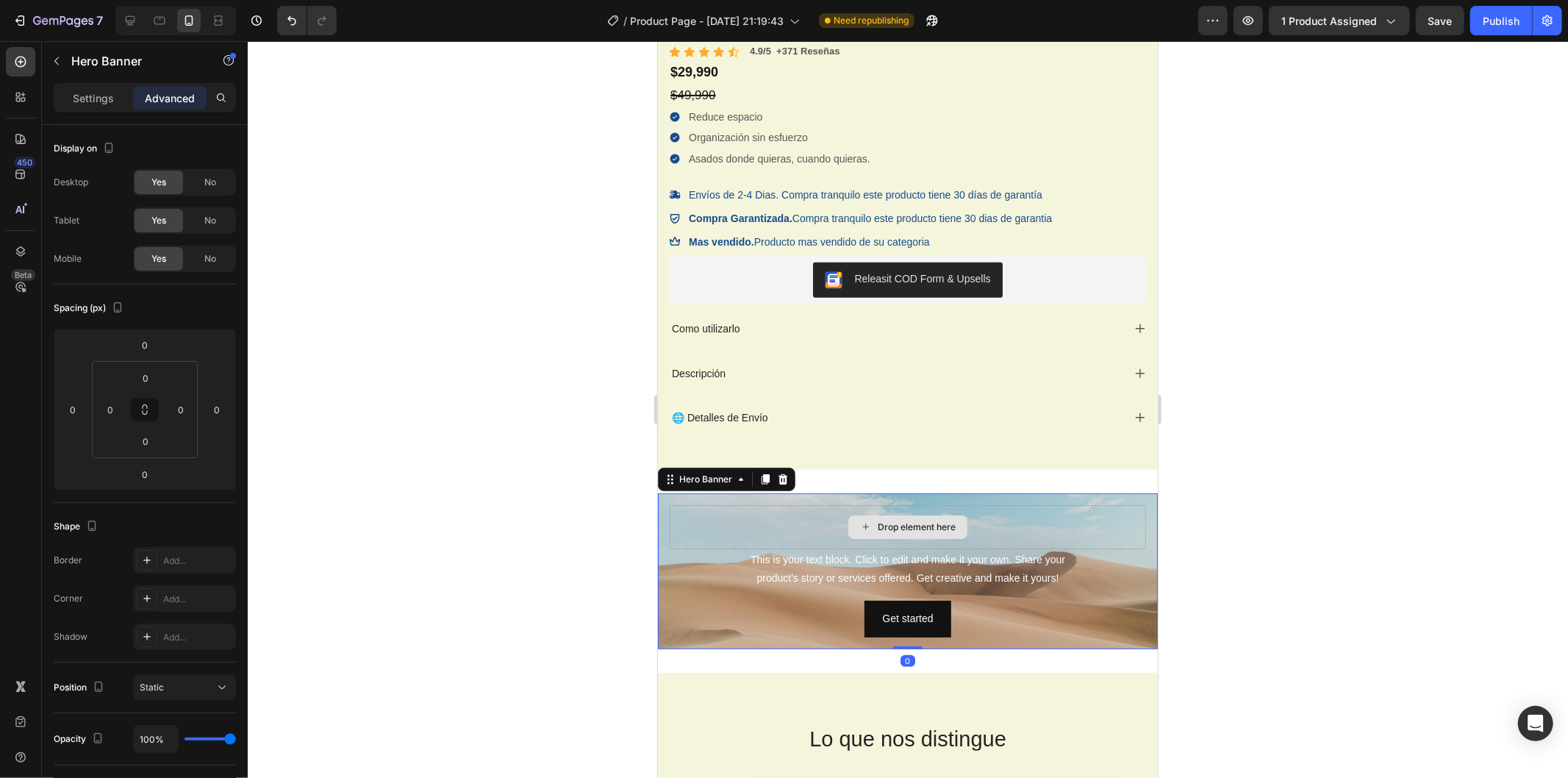
click at [975, 578] on div "This is your text block. Click to edit and make it your own. Share your product…" at bounding box center [907, 568] width 476 height 40
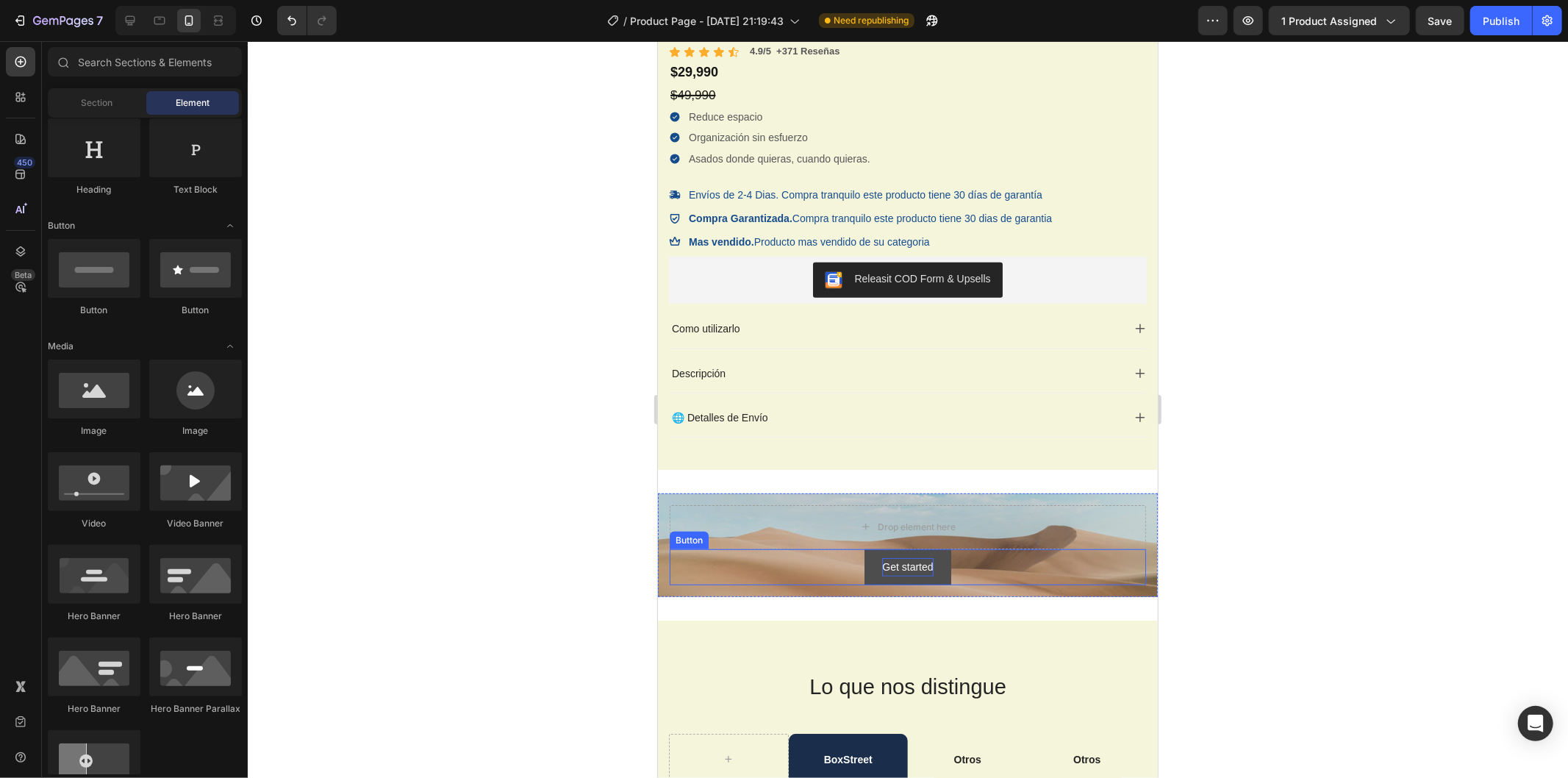
click at [924, 566] on div "Get started" at bounding box center [906, 567] width 51 height 18
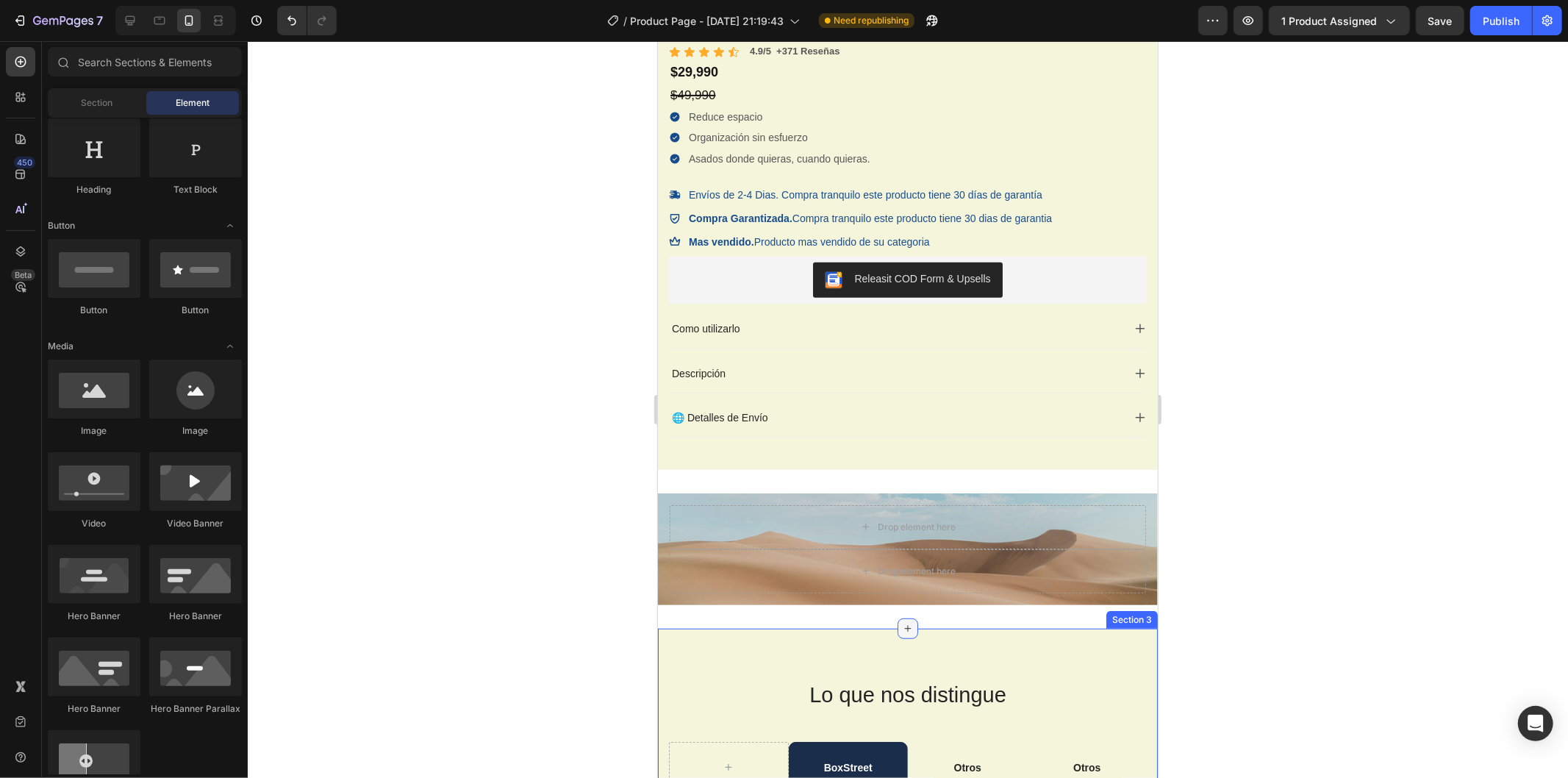
drag, startPoint x: 903, startPoint y: 634, endPoint x: 895, endPoint y: 622, distance: 14.4
click at [886, 588] on div "Drop element here" at bounding box center [907, 570] width 476 height 44
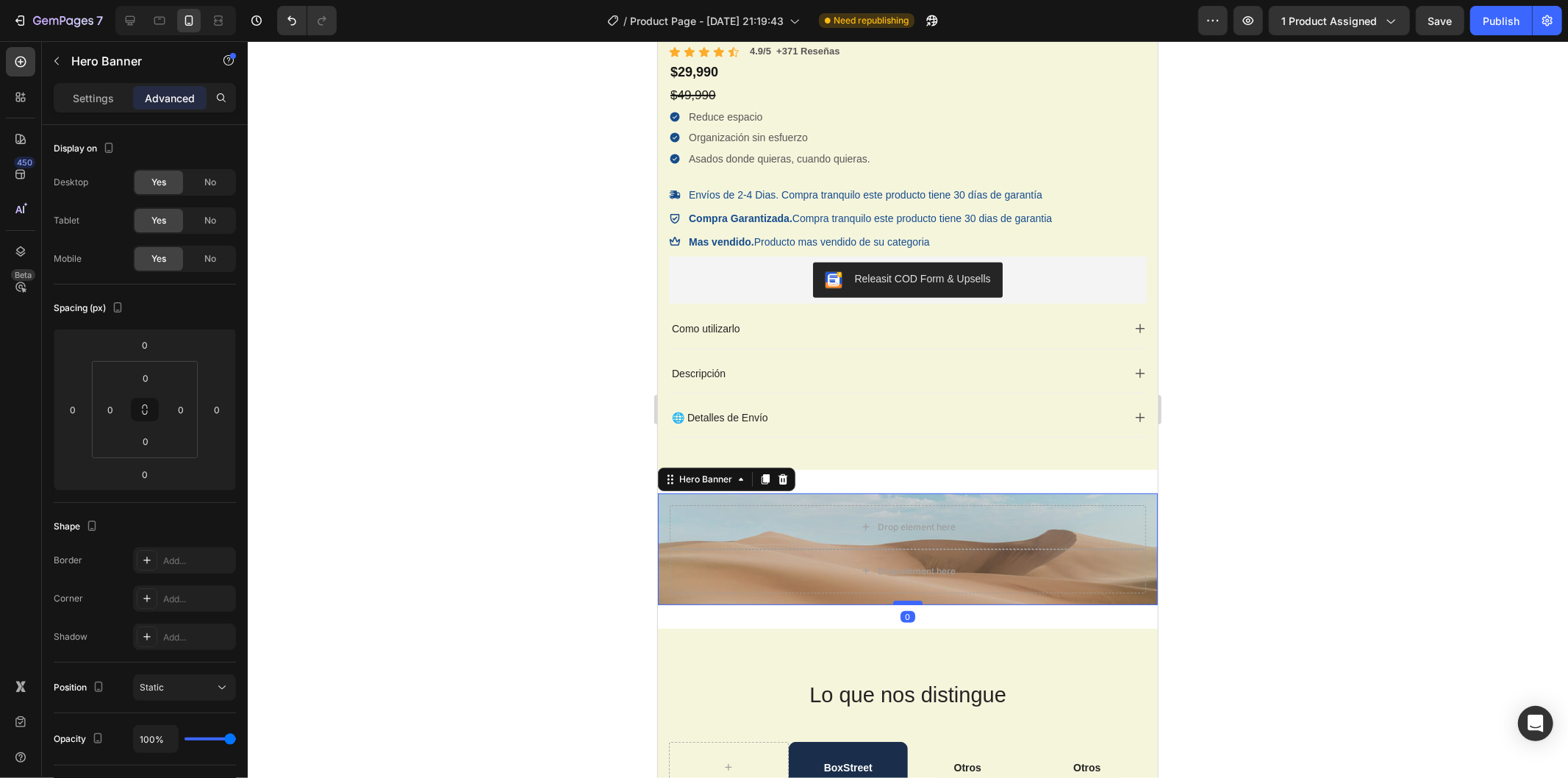
click at [899, 604] on div "Drop element here Drop element here Hero Banner 0" at bounding box center [907, 548] width 500 height 112
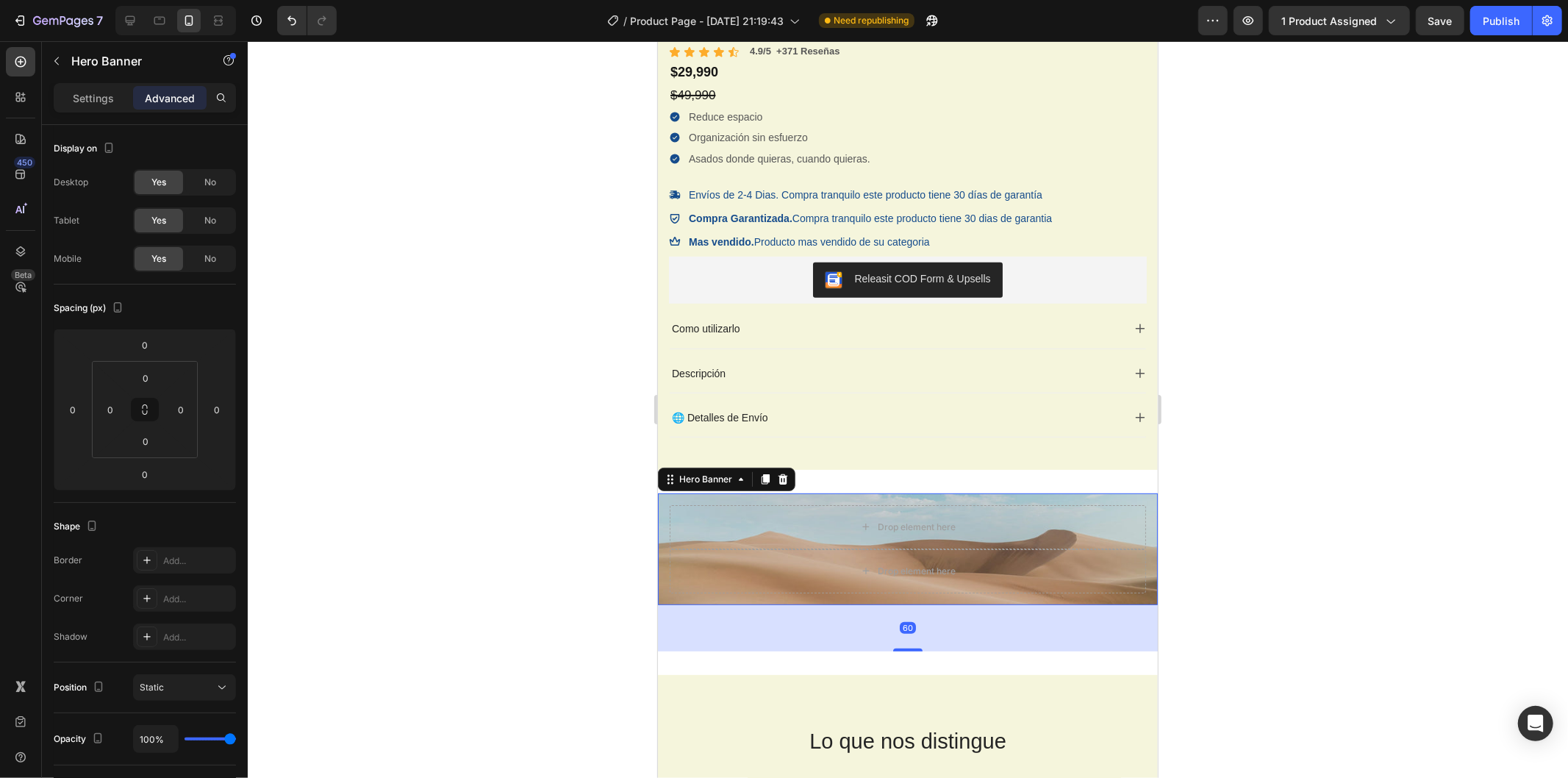
drag, startPoint x: 899, startPoint y: 604, endPoint x: 895, endPoint y: 666, distance: 62.1
click at [898, 651] on div at bounding box center [907, 649] width 29 height 3
type input "93"
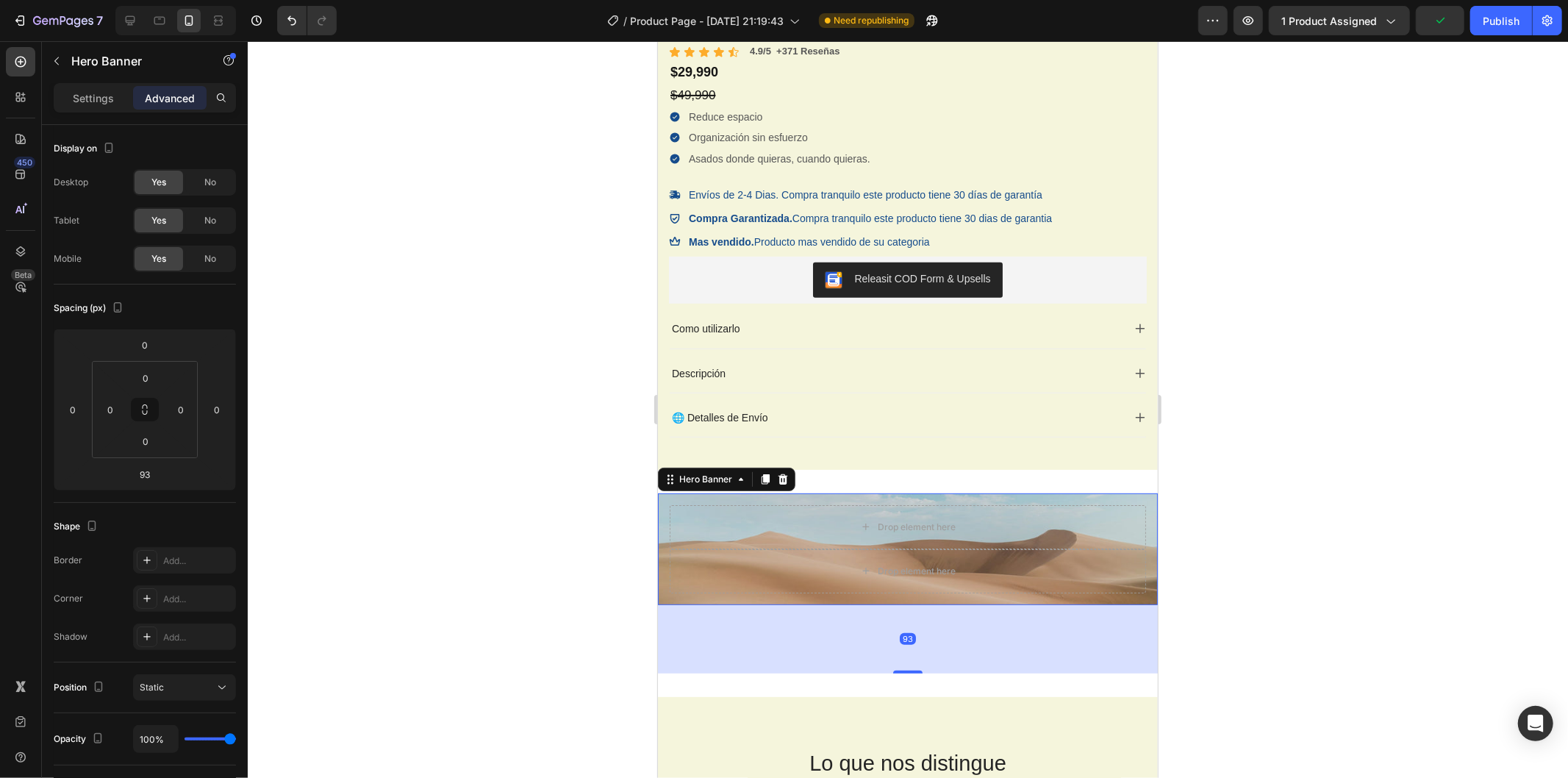
click at [1201, 581] on div at bounding box center [908, 409] width 1321 height 737
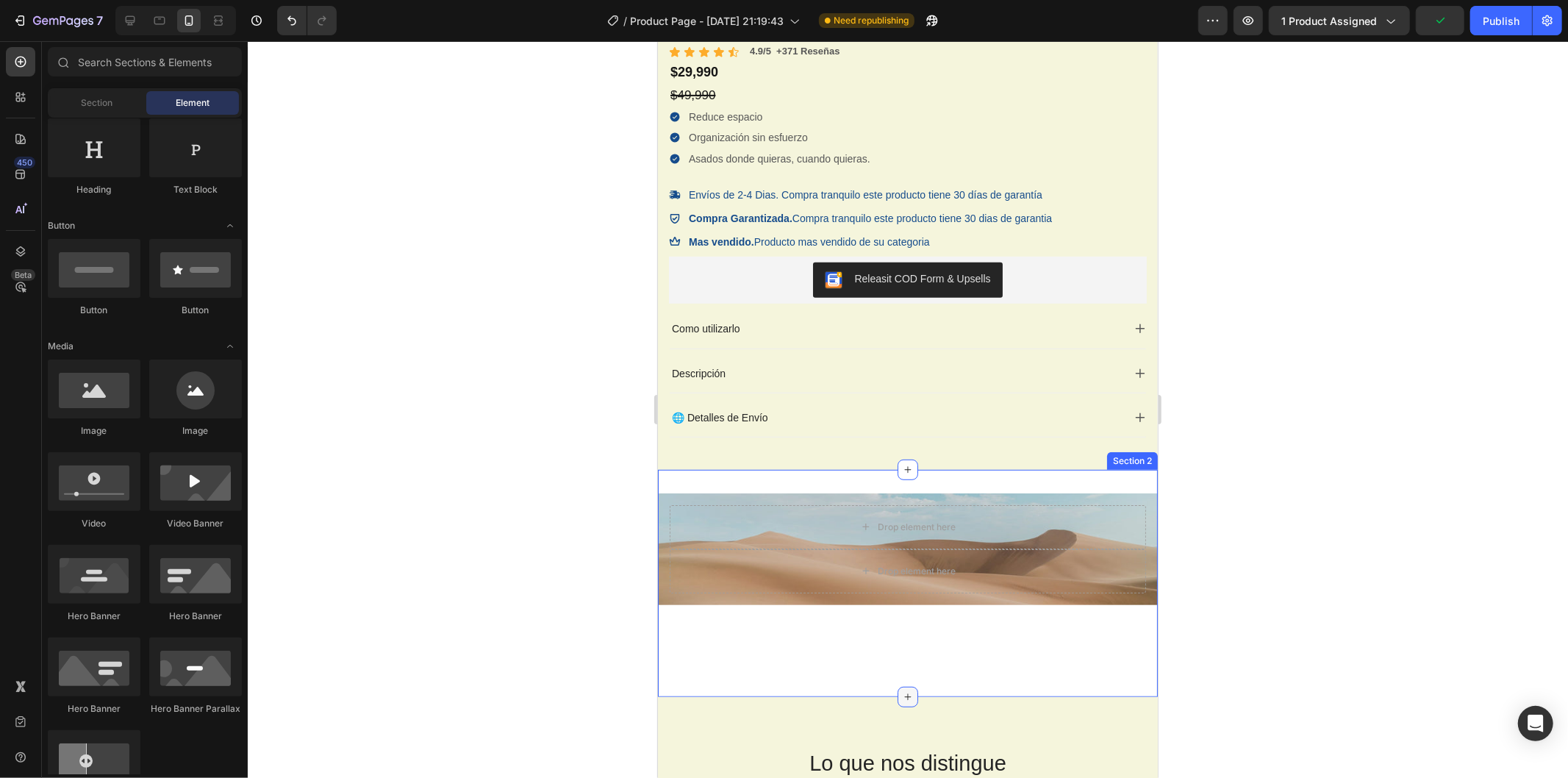
click at [906, 688] on div at bounding box center [907, 696] width 21 height 21
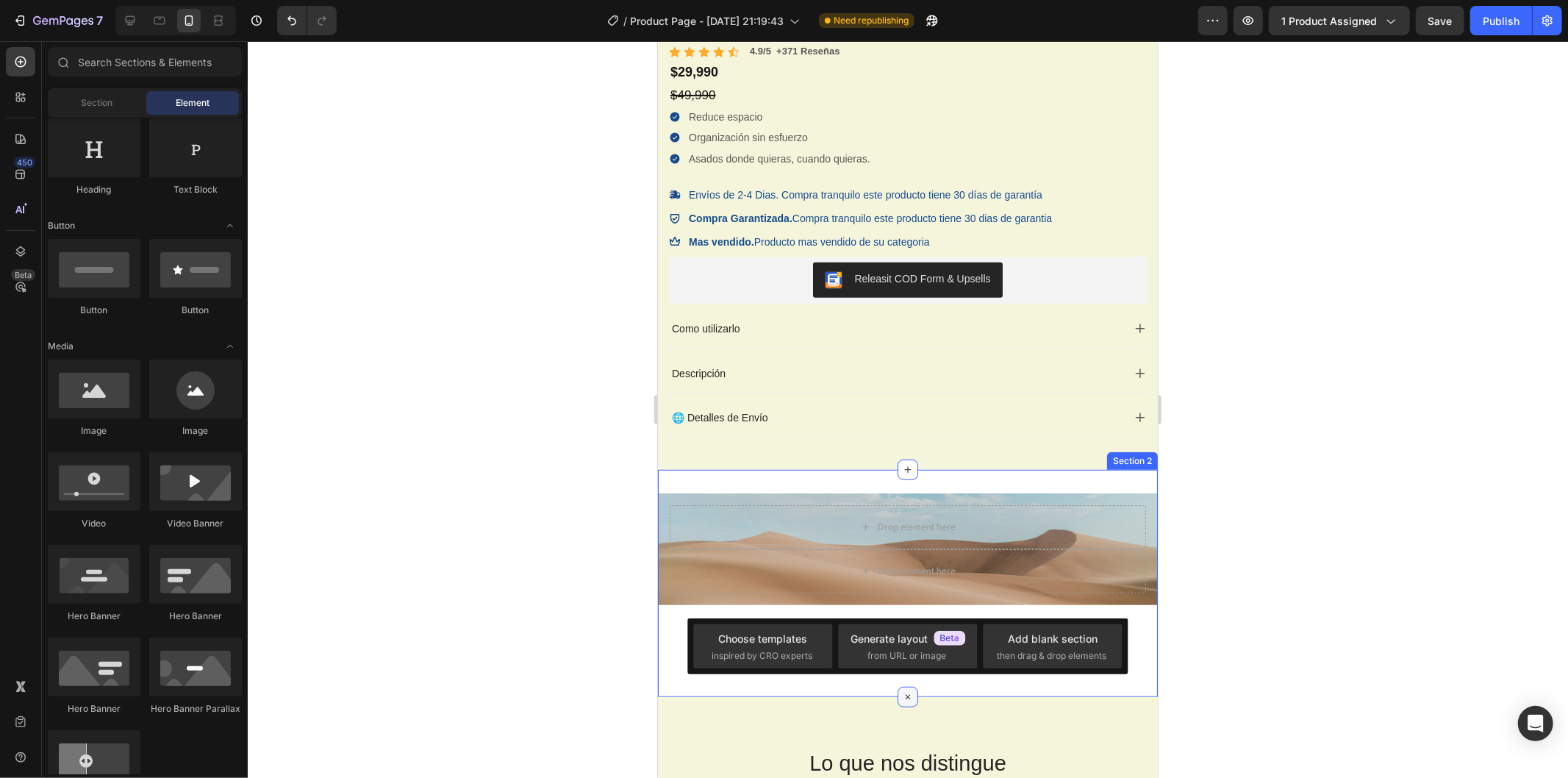
click at [904, 691] on div at bounding box center [907, 696] width 21 height 21
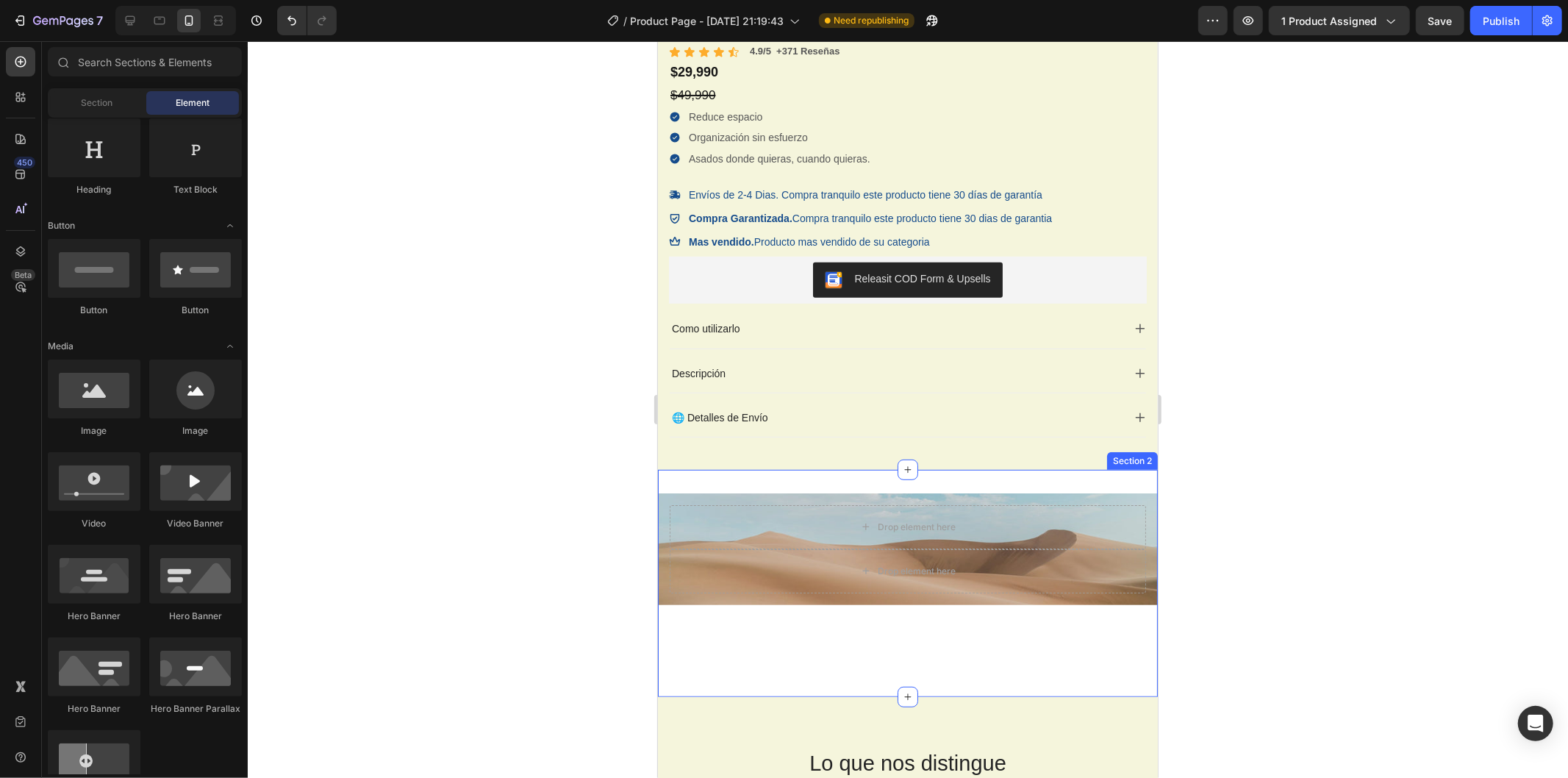
drag, startPoint x: 903, startPoint y: 693, endPoint x: 899, endPoint y: 656, distance: 37.2
click at [900, 674] on div "Drop element here Drop element here Hero Banner Section 2" at bounding box center [907, 583] width 500 height 227
click at [877, 529] on div "Drop element here" at bounding box center [915, 527] width 78 height 12
click at [885, 527] on div "Drop element here" at bounding box center [915, 527] width 78 height 12
click at [687, 522] on div "Drop element here" at bounding box center [907, 526] width 476 height 44
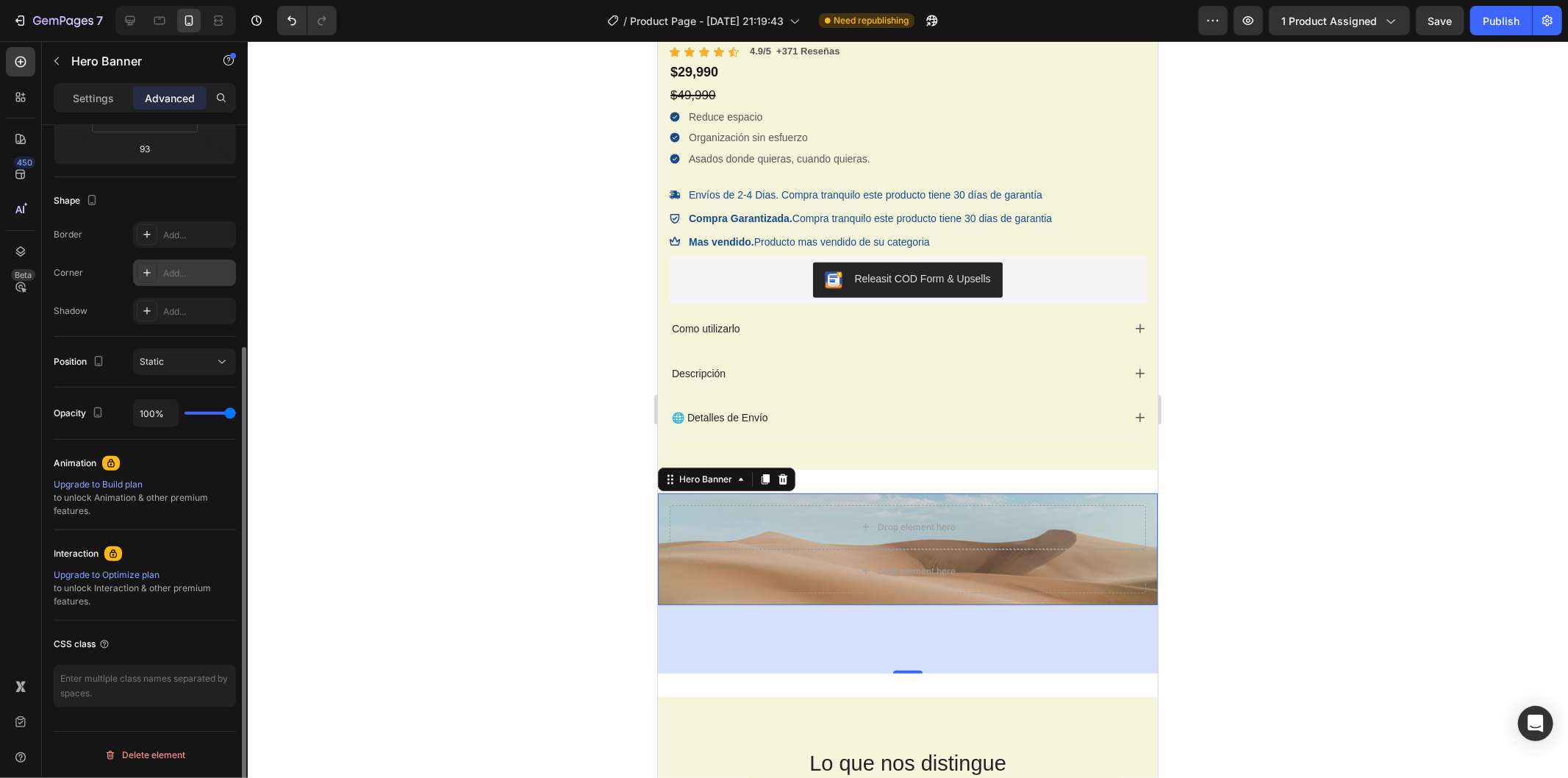
scroll to position [0, 0]
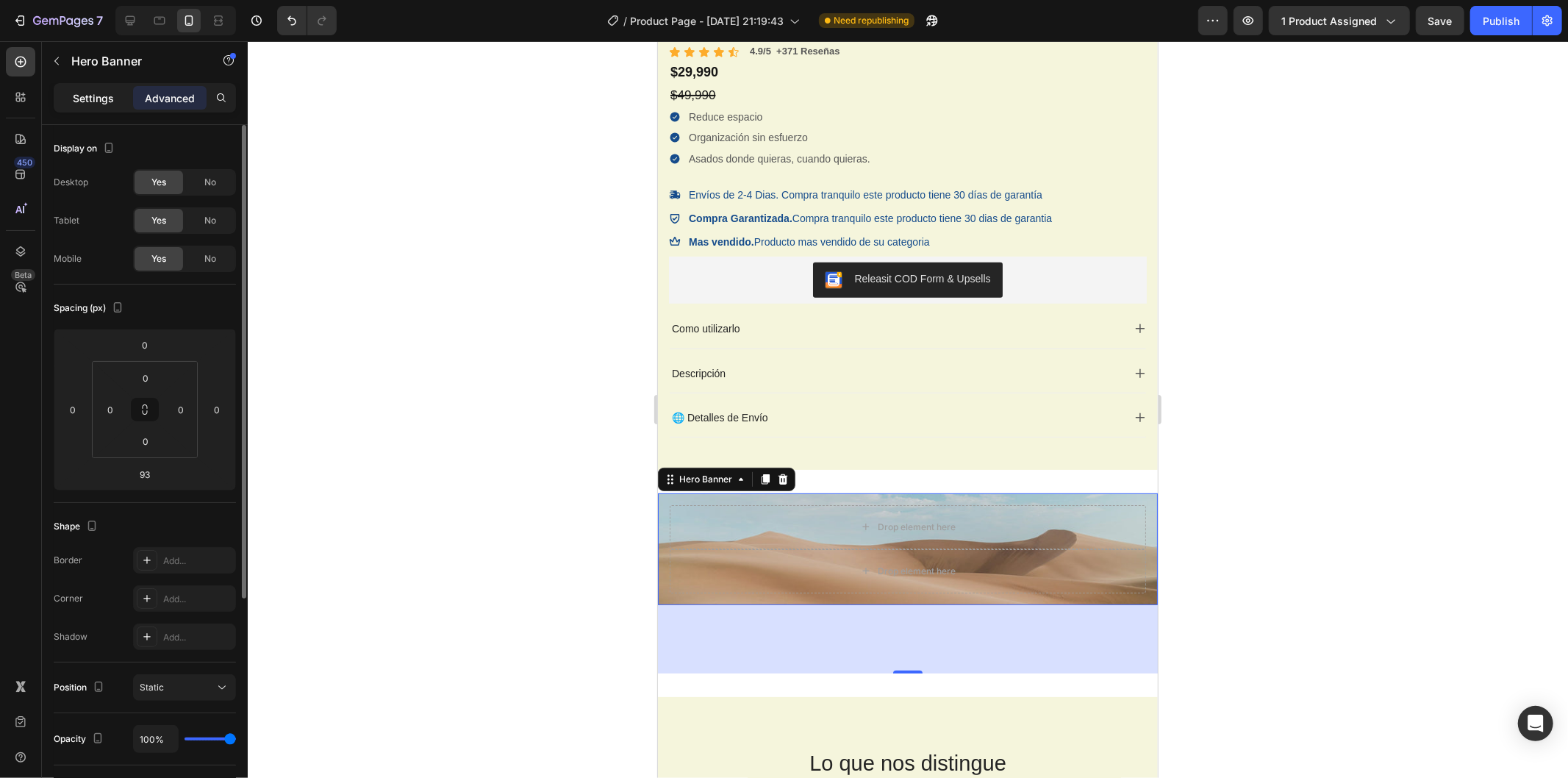
click at [81, 92] on p "Settings" at bounding box center [93, 98] width 41 height 16
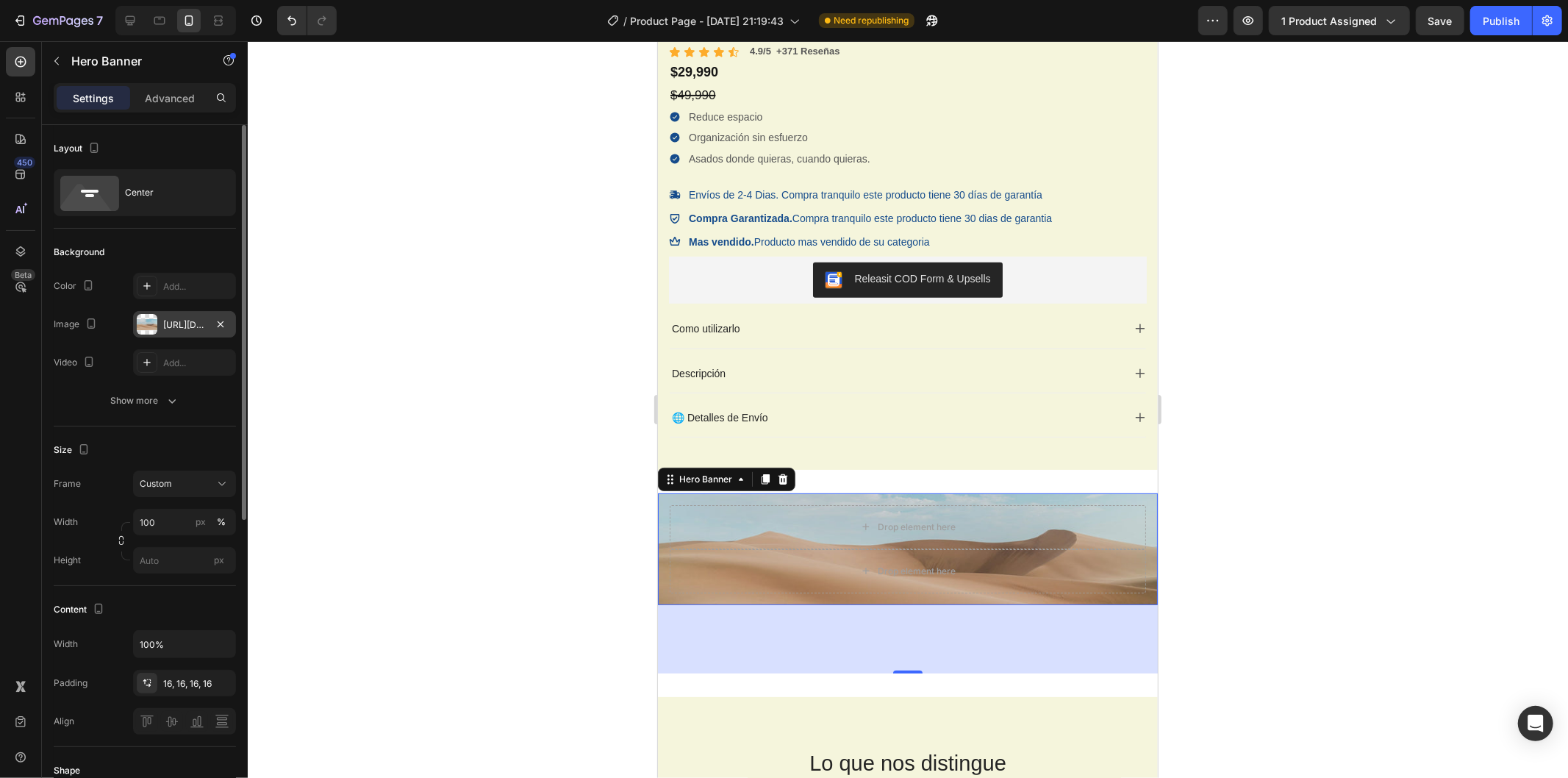
click at [187, 329] on div "[URL][DOMAIN_NAME]" at bounding box center [184, 326] width 43 height 13
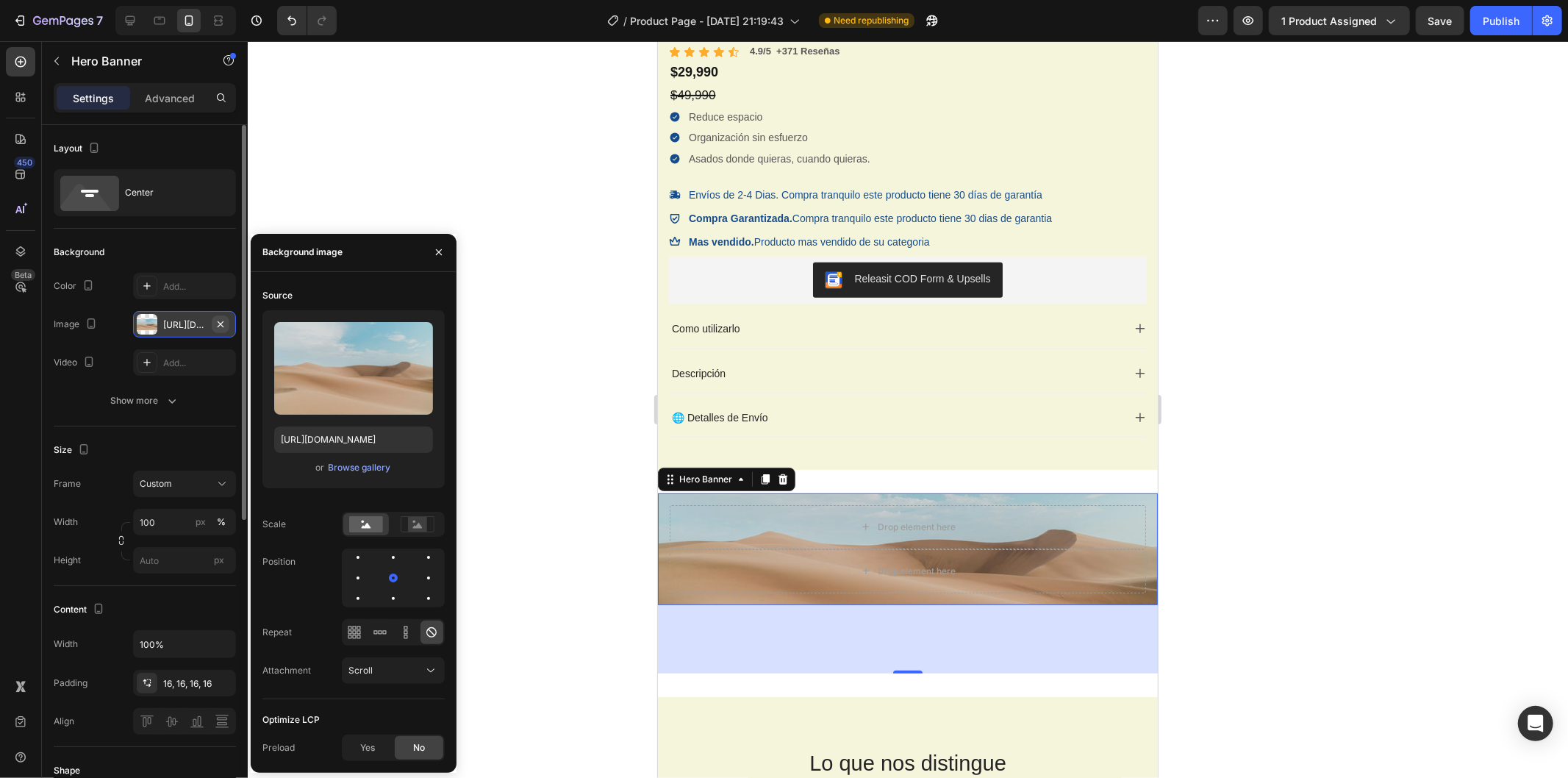
click at [214, 319] on icon "button" at bounding box center [220, 325] width 12 height 12
type input "Auto"
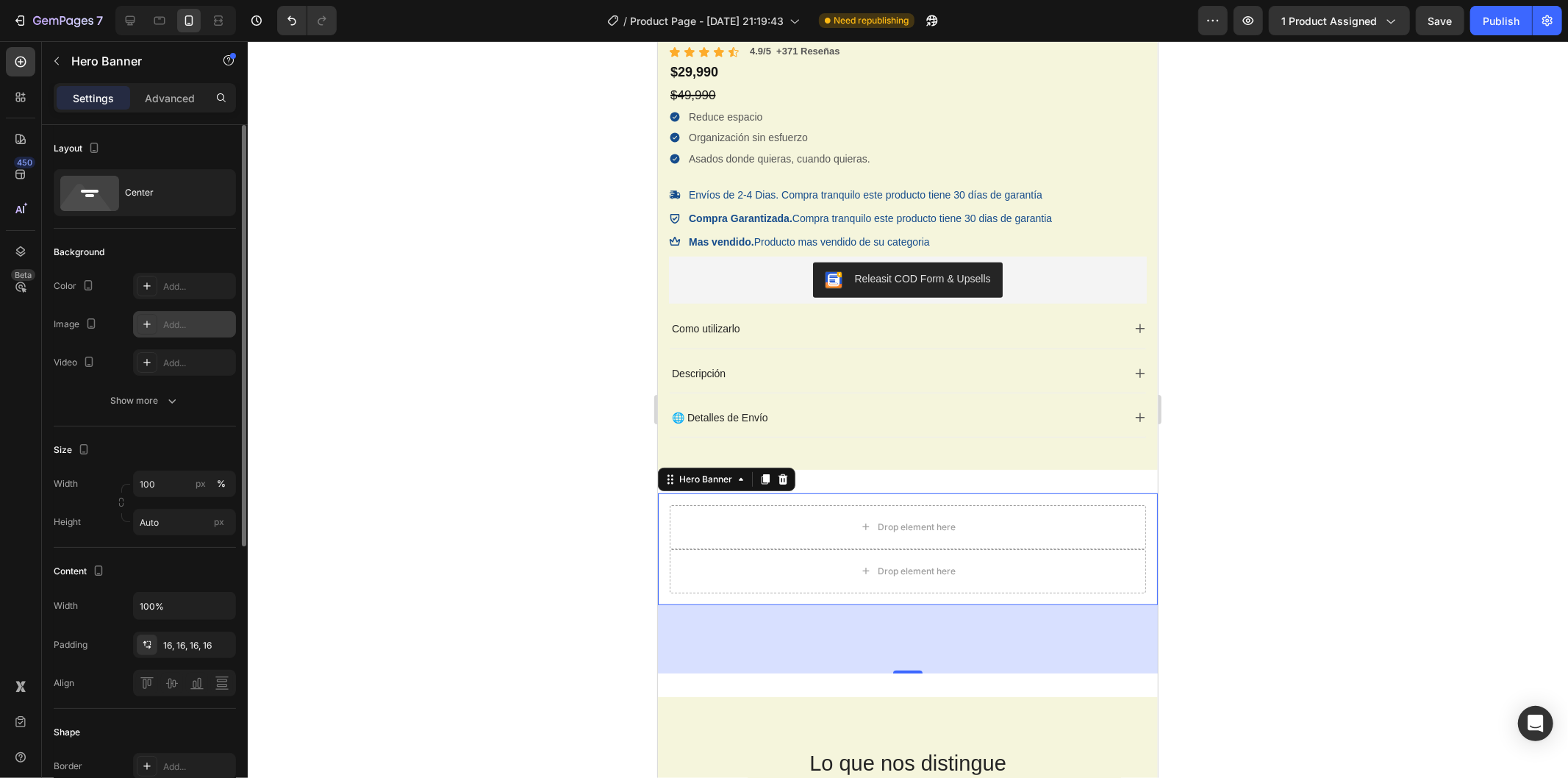
click at [179, 321] on div "Add..." at bounding box center [198, 326] width 69 height 13
type input "[URL][DOMAIN_NAME]"
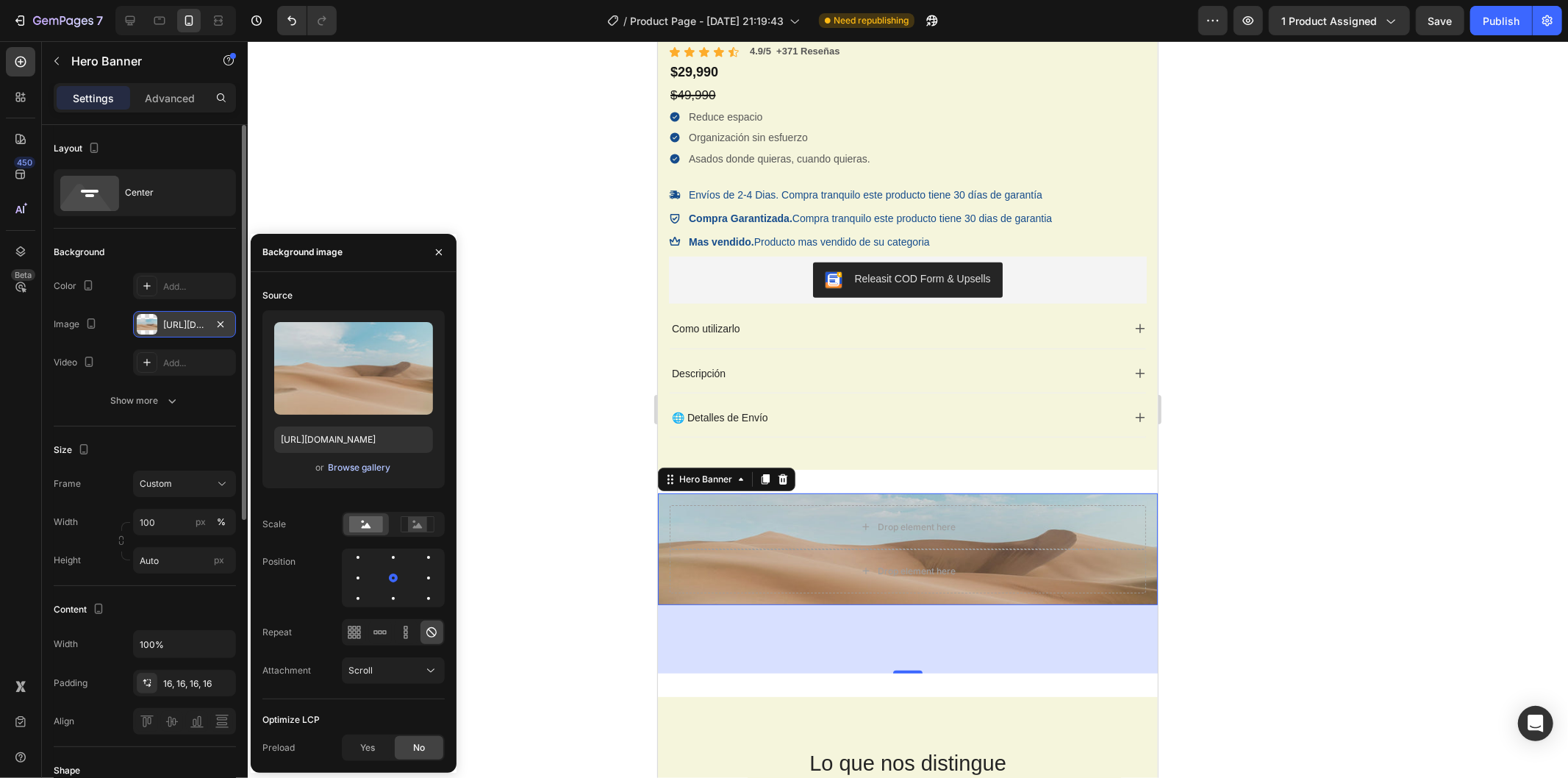
click at [368, 461] on button "Browse gallery" at bounding box center [359, 468] width 64 height 15
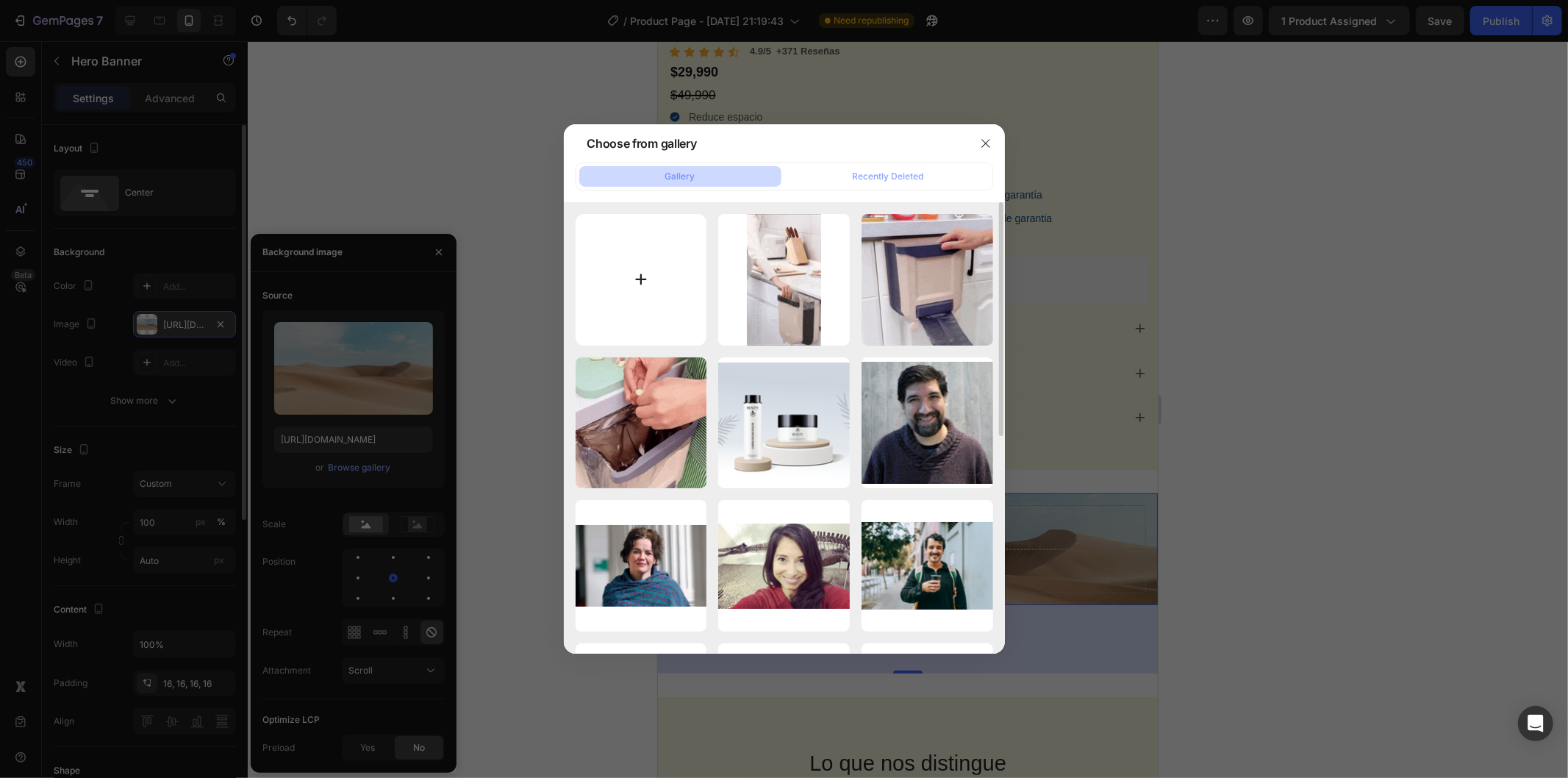
click at [615, 269] on input "file" at bounding box center [642, 280] width 132 height 132
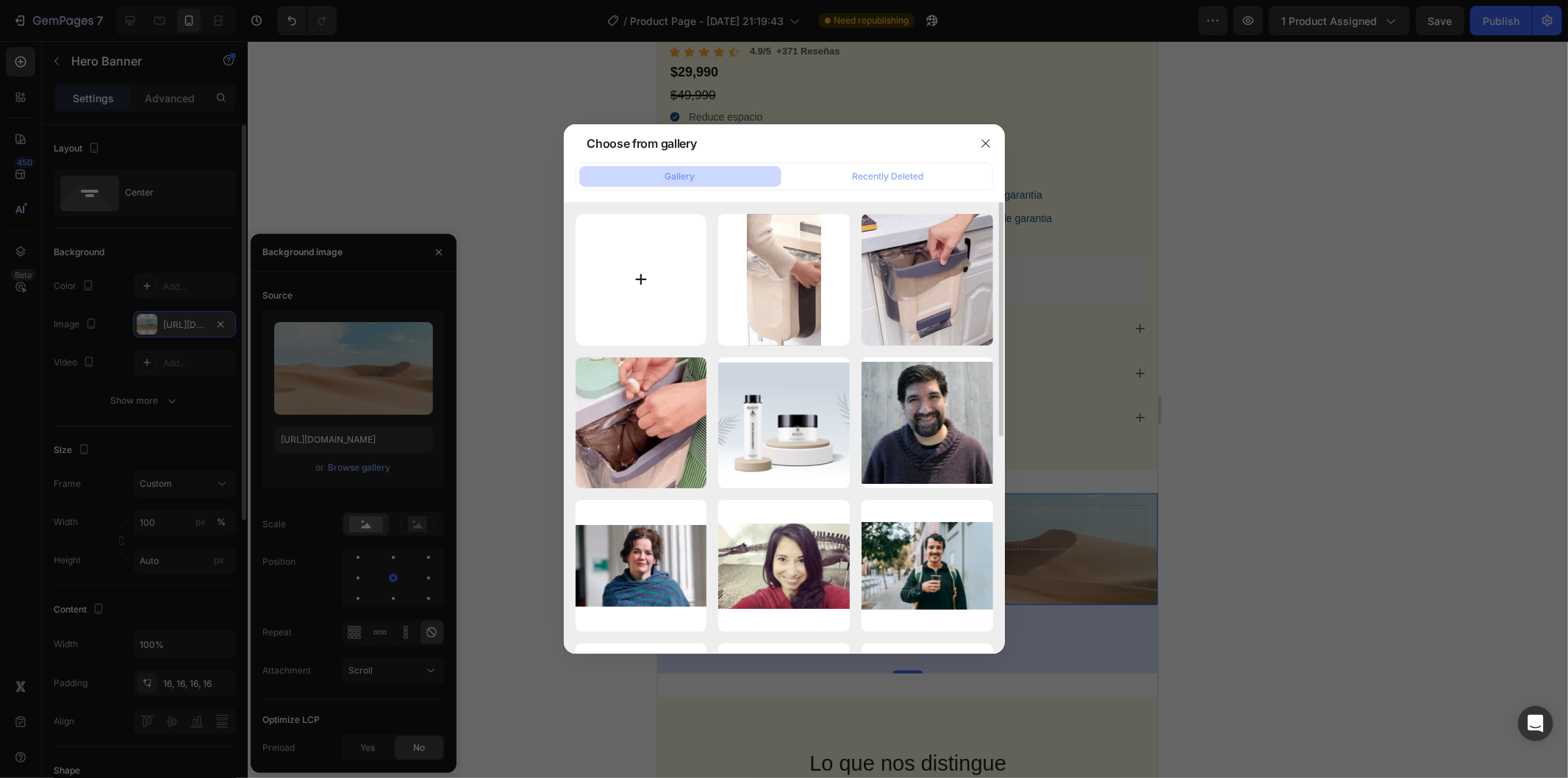
click at [653, 272] on input "file" at bounding box center [642, 280] width 132 height 132
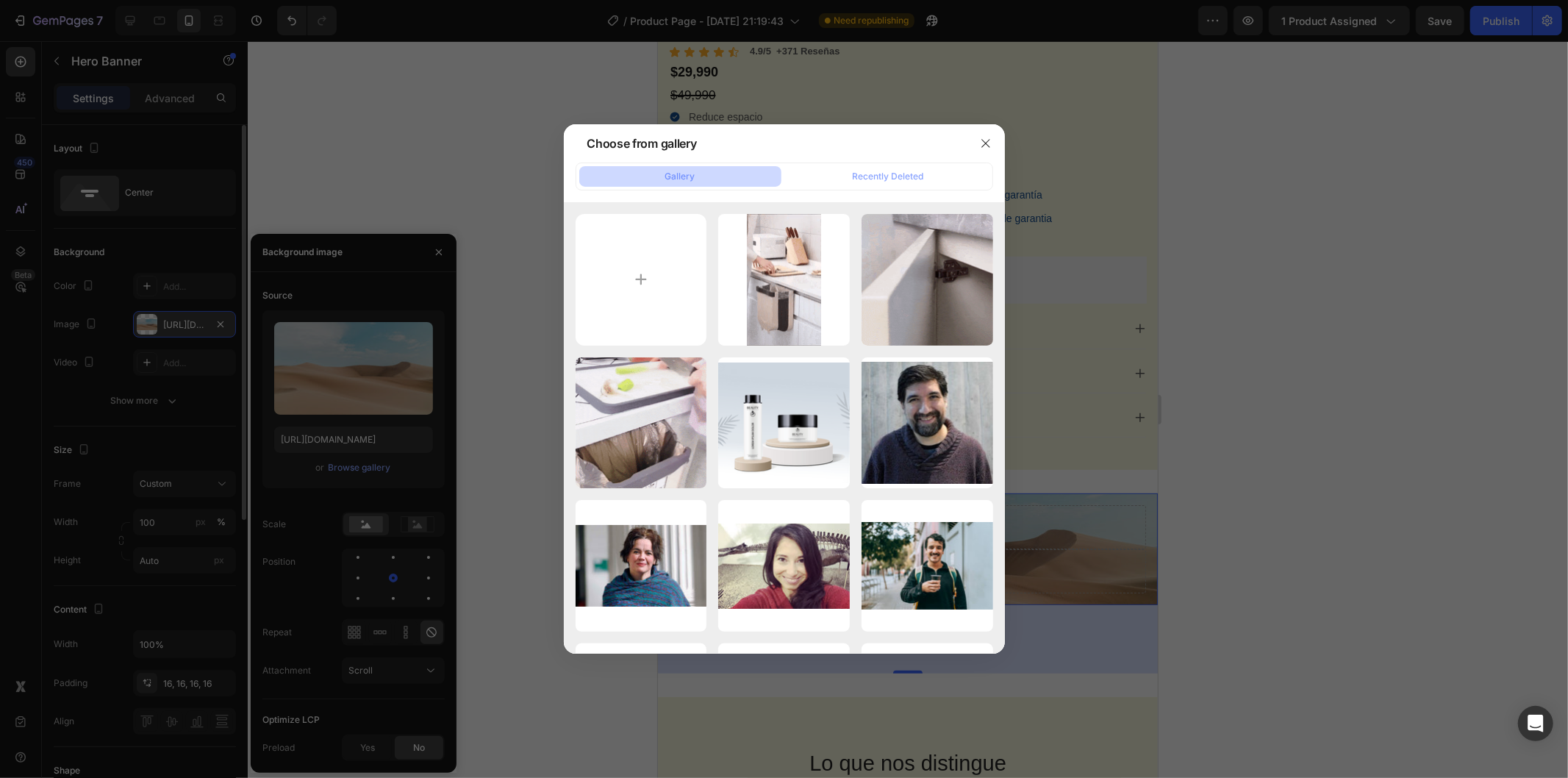
type input "C:\fakepath\1048fd13dbba460185dc6f5daf01af46.HD-1080p-4.8Mbps-55882697.mp4"
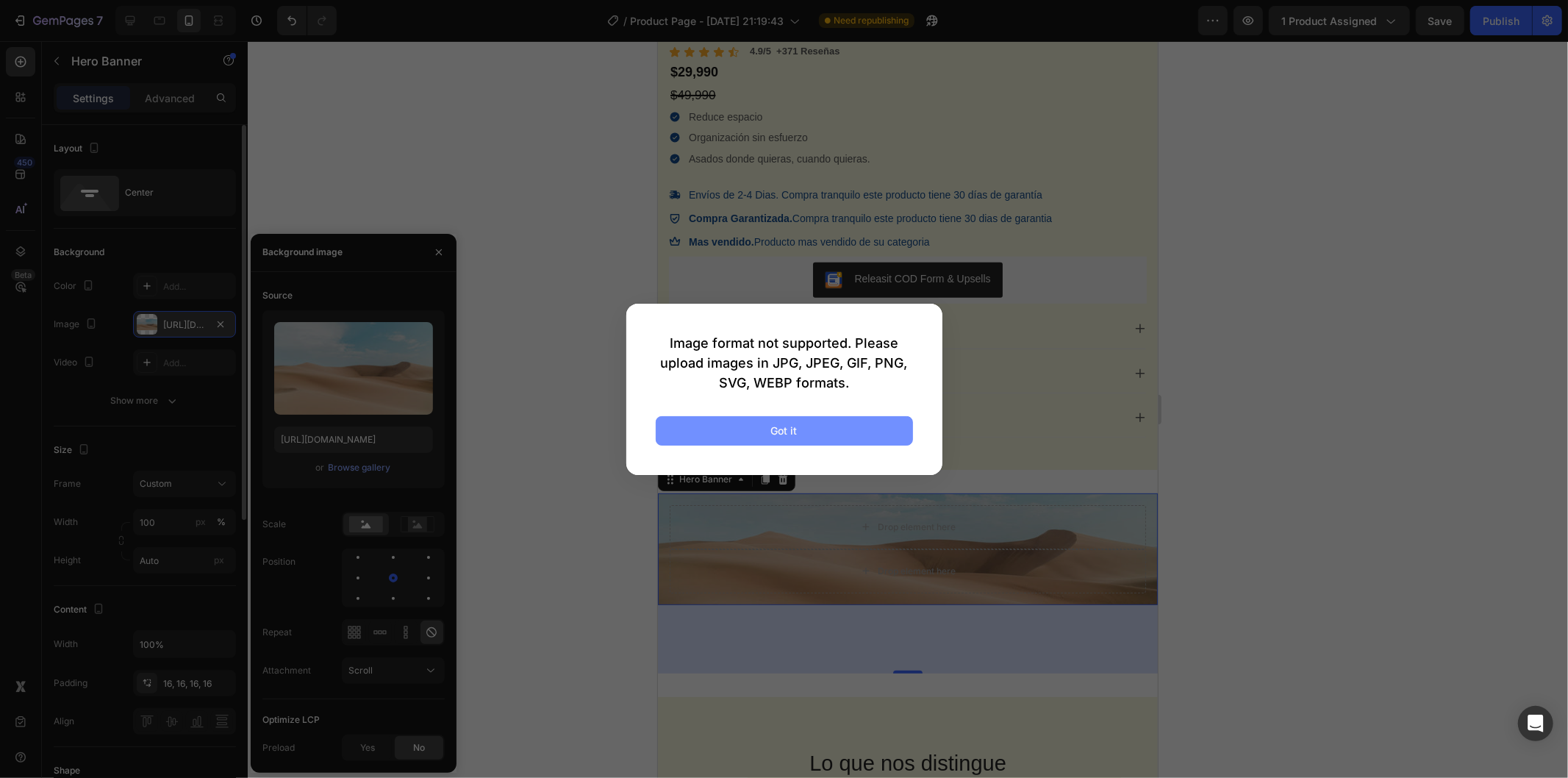
click at [745, 430] on button "Got it" at bounding box center [784, 431] width 257 height 29
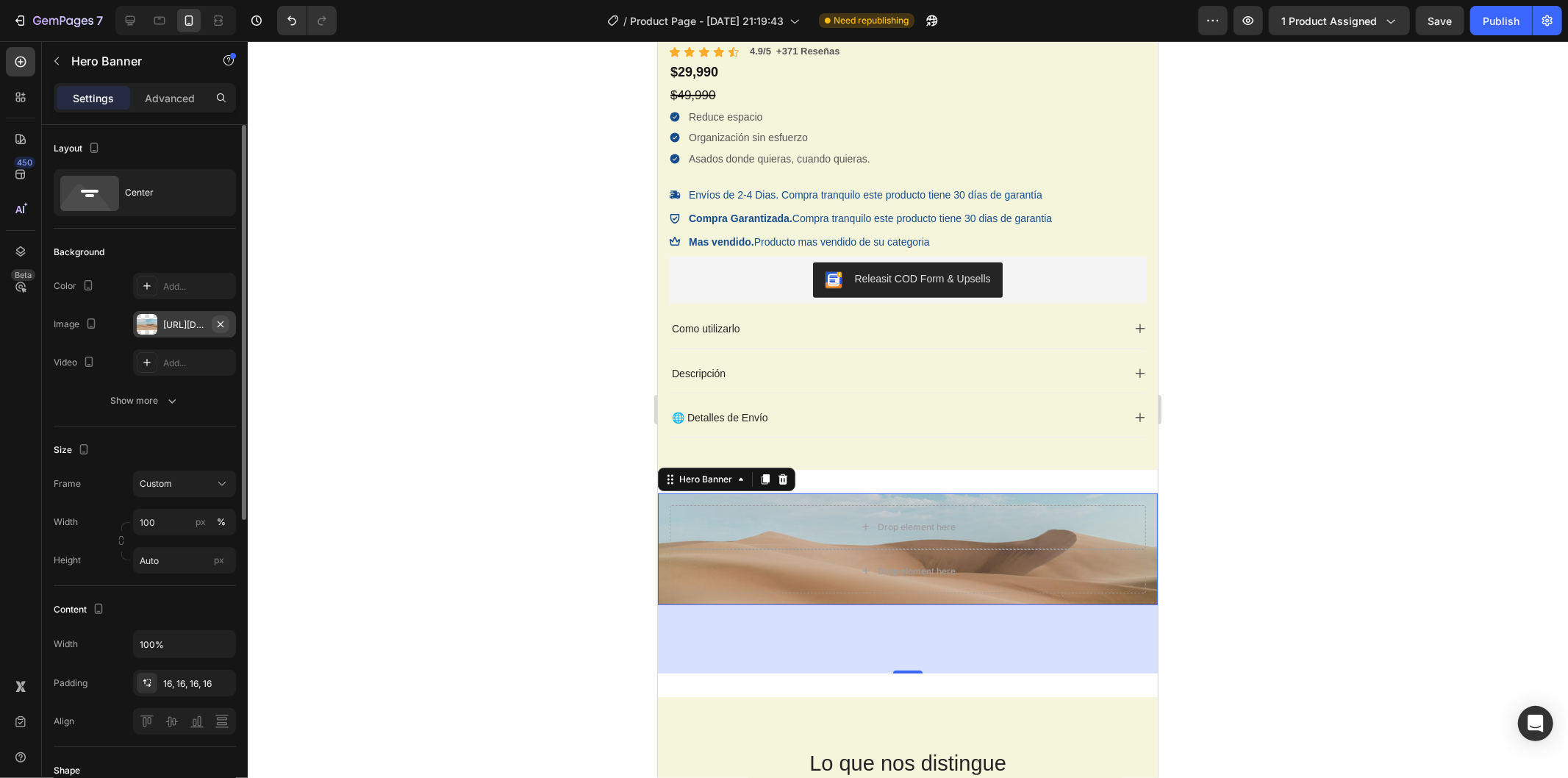
click at [215, 325] on icon "button" at bounding box center [220, 325] width 12 height 12
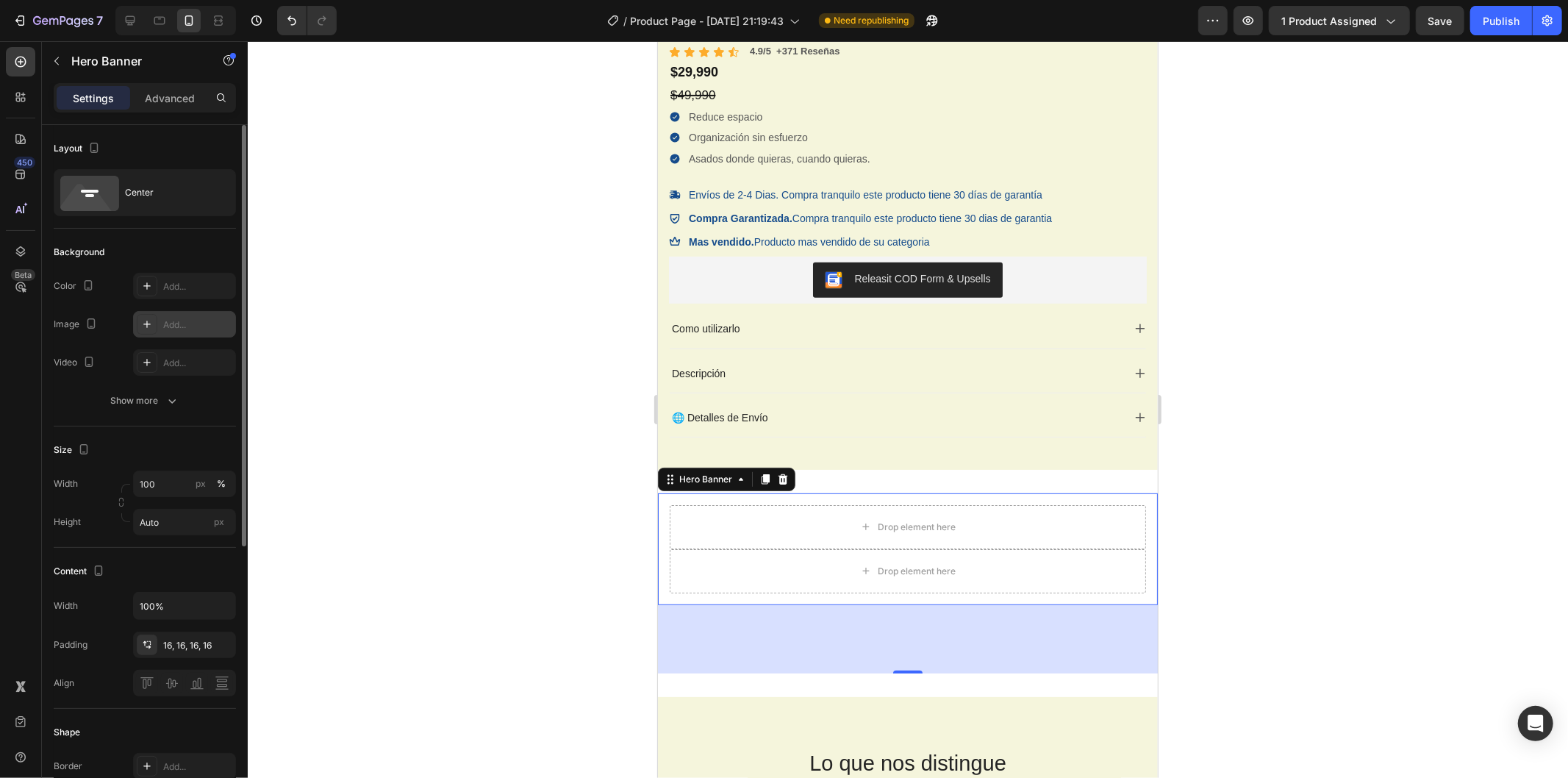
click at [144, 322] on icon at bounding box center [147, 325] width 12 height 12
type input "[URL][DOMAIN_NAME]"
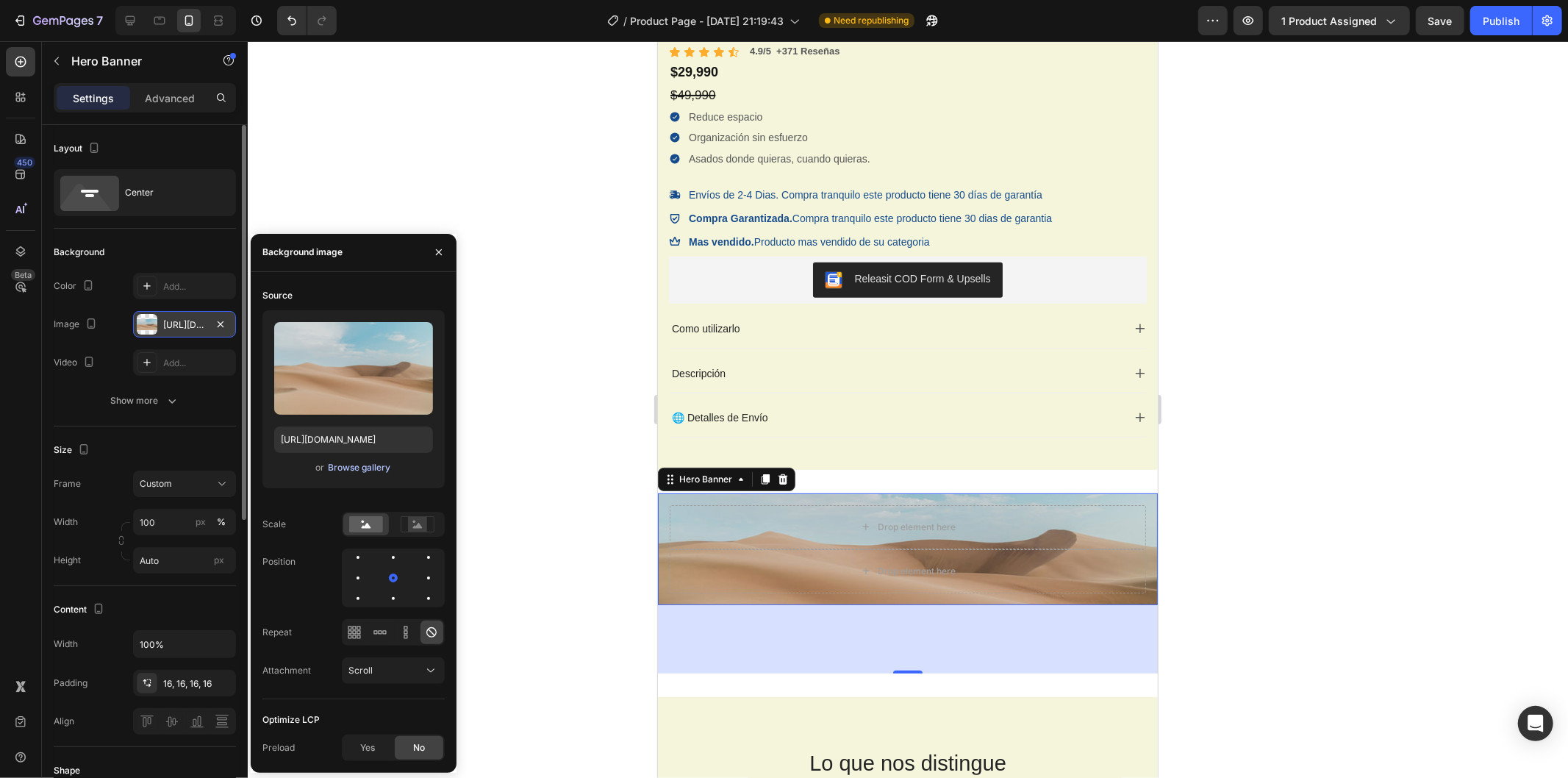
click at [361, 467] on div "Browse gallery" at bounding box center [359, 467] width 63 height 13
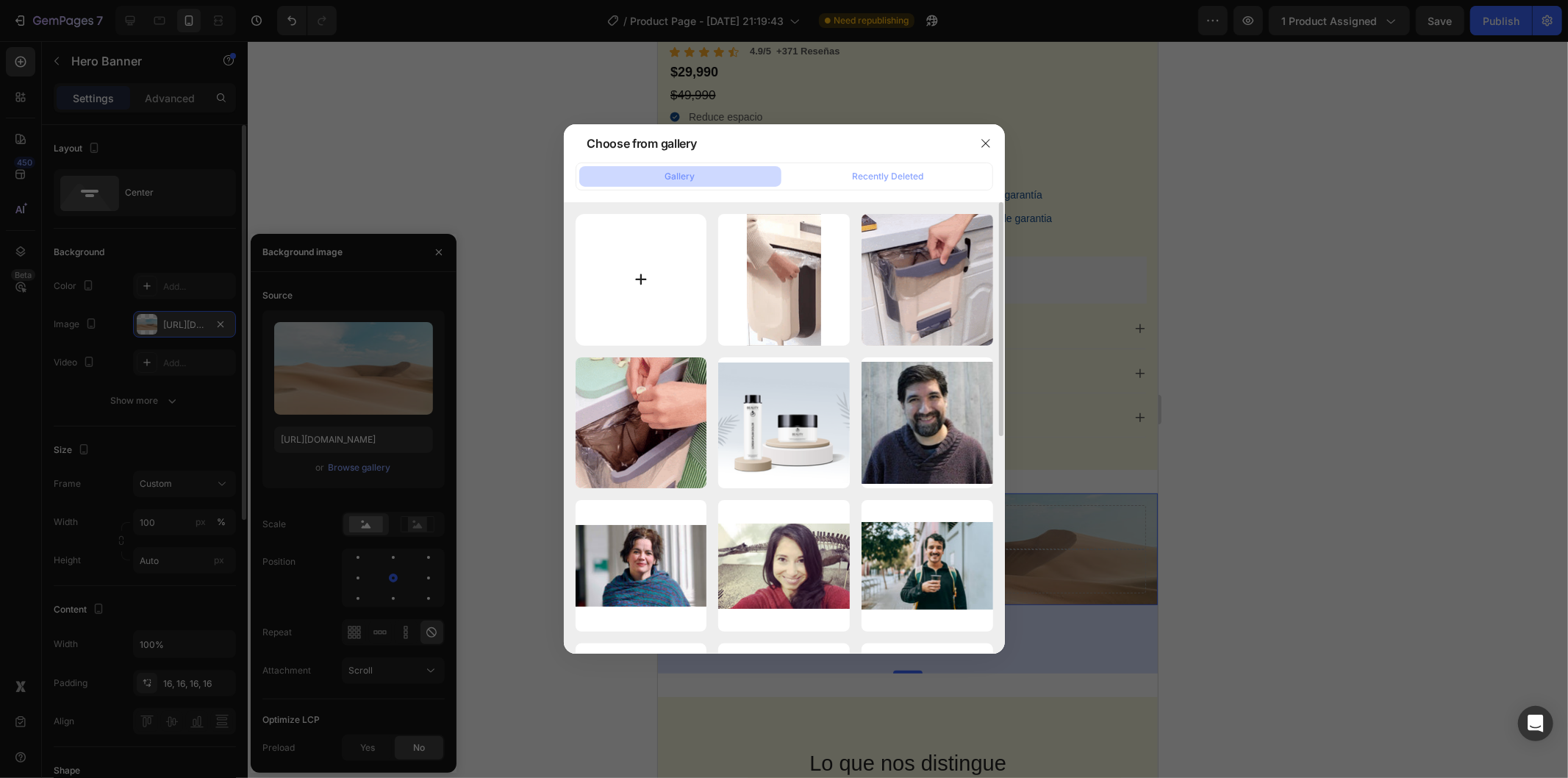
click at [656, 281] on input "file" at bounding box center [642, 280] width 132 height 132
type input "C:\fakepath\1048fd13dbba460185dc6f5daf01af46.HD-1080p-4.8Mbps-55882697.gif"
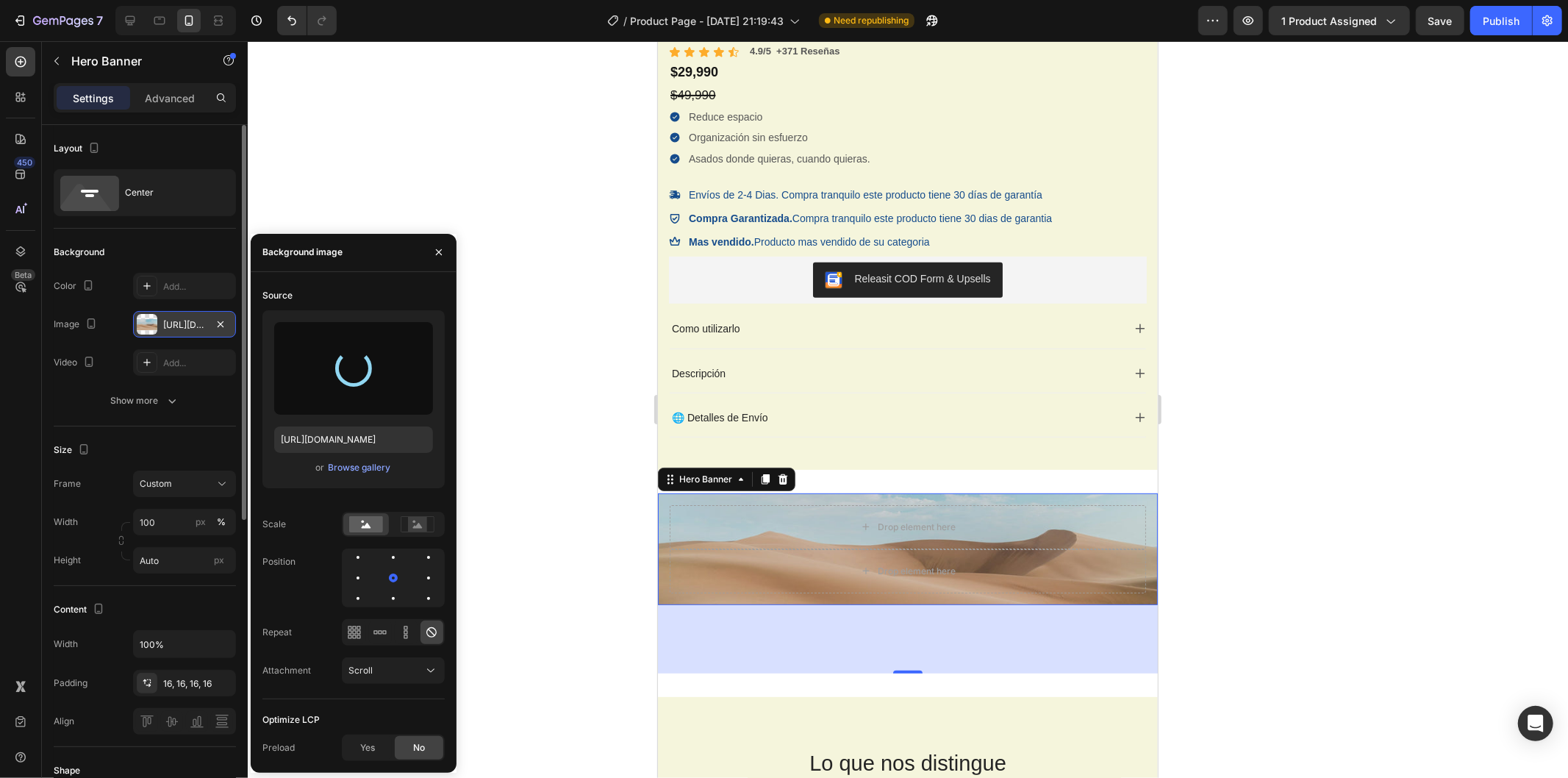
type input "https://cdn.shopify.com/s/files/1/0960/9691/1492/files/gempages_580690521056346…"
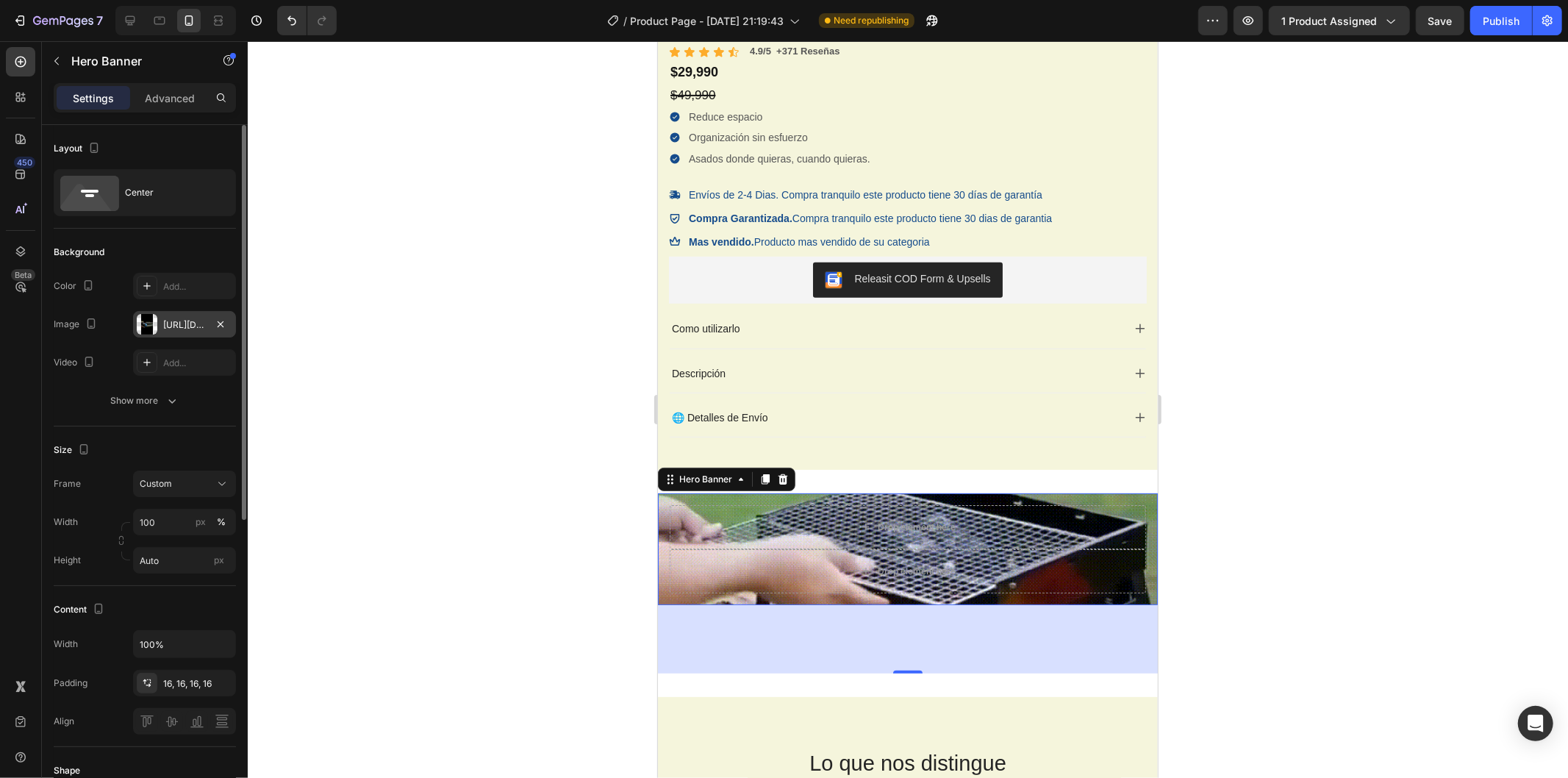
click at [1246, 521] on div at bounding box center [908, 409] width 1321 height 737
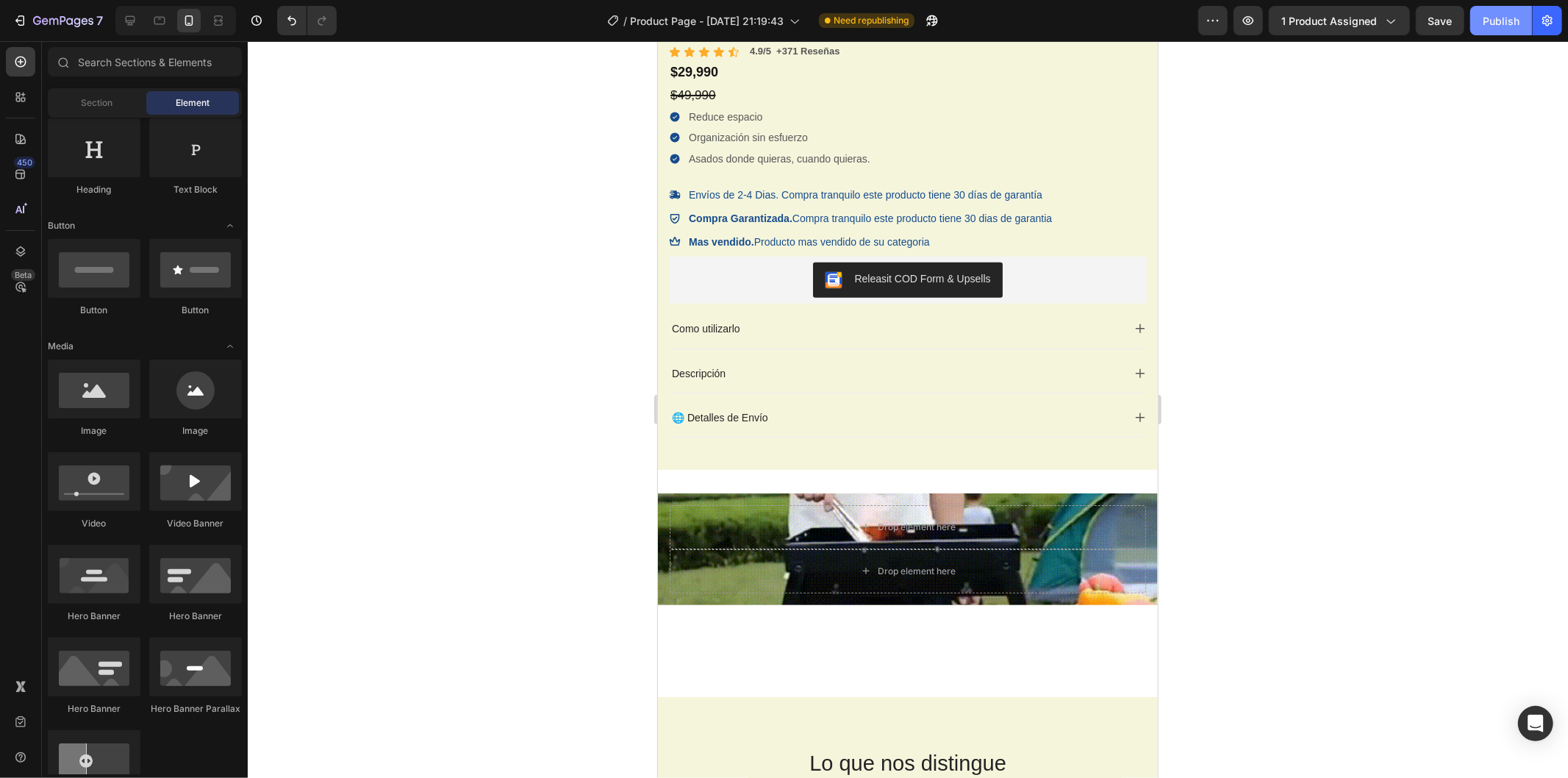
click at [1502, 25] on div "Publish" at bounding box center [1501, 21] width 37 height 16
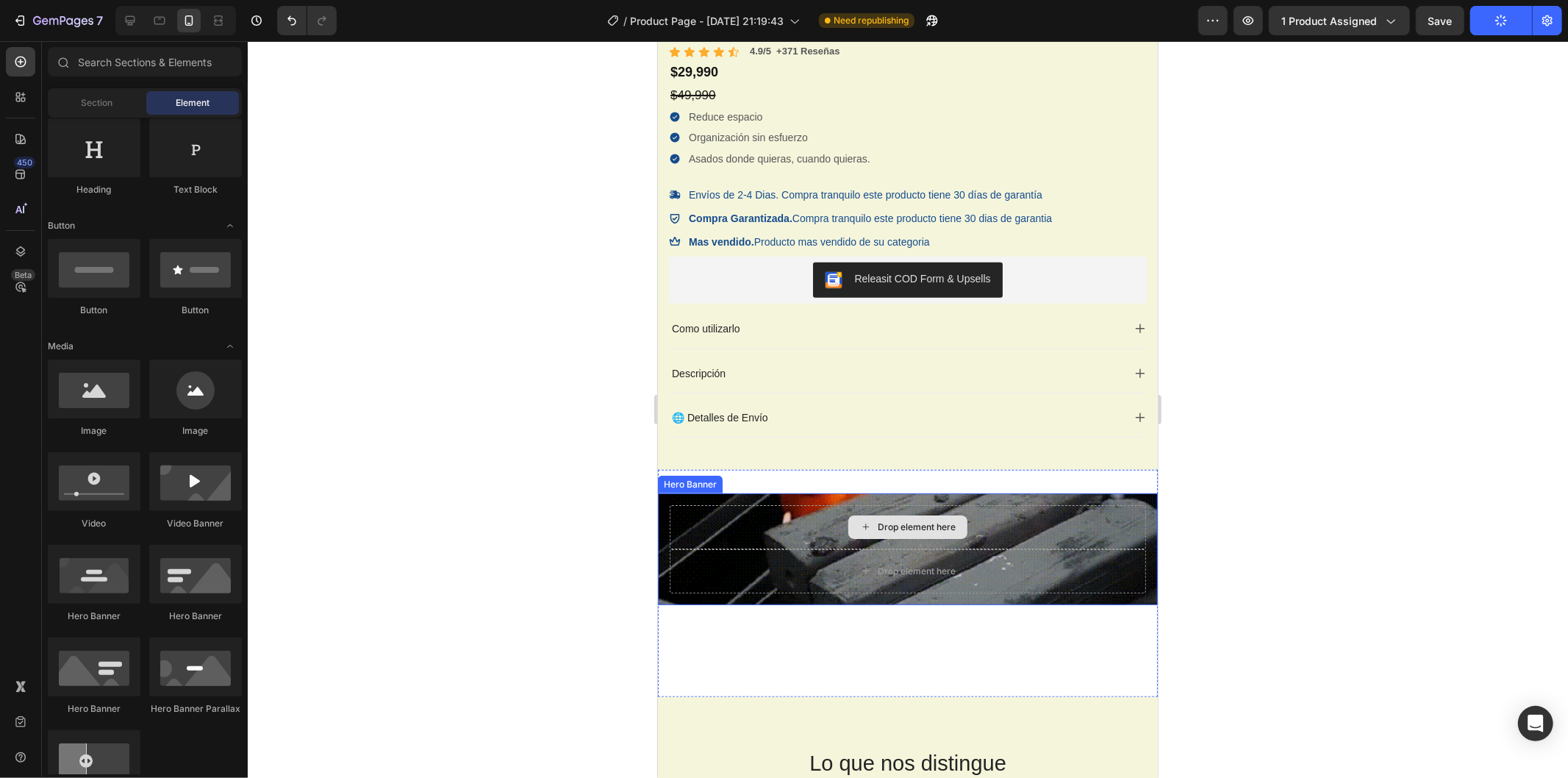
click at [1033, 525] on div "Drop element here" at bounding box center [907, 526] width 476 height 44
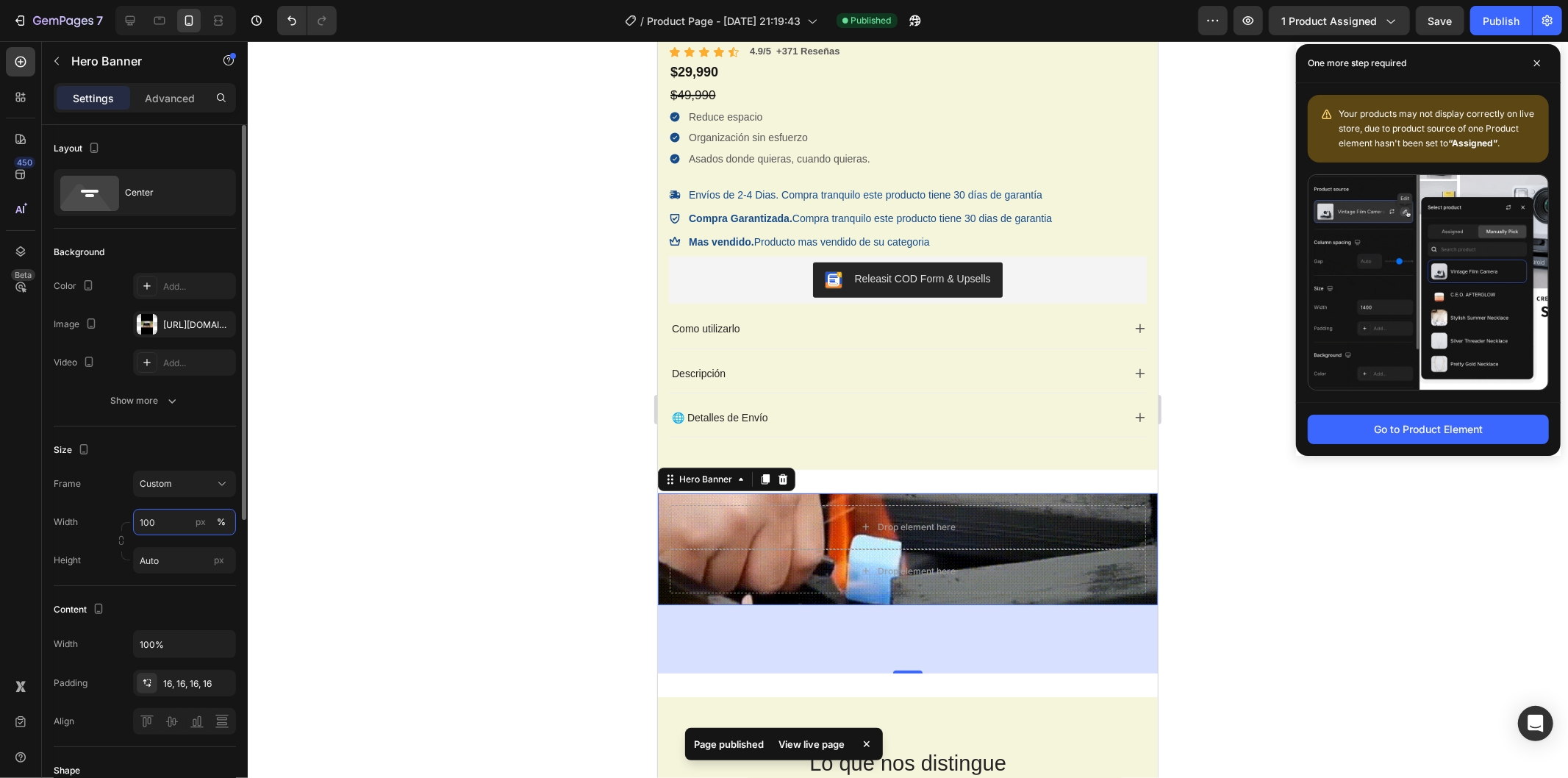
click at [158, 517] on input "100" at bounding box center [184, 523] width 103 height 27
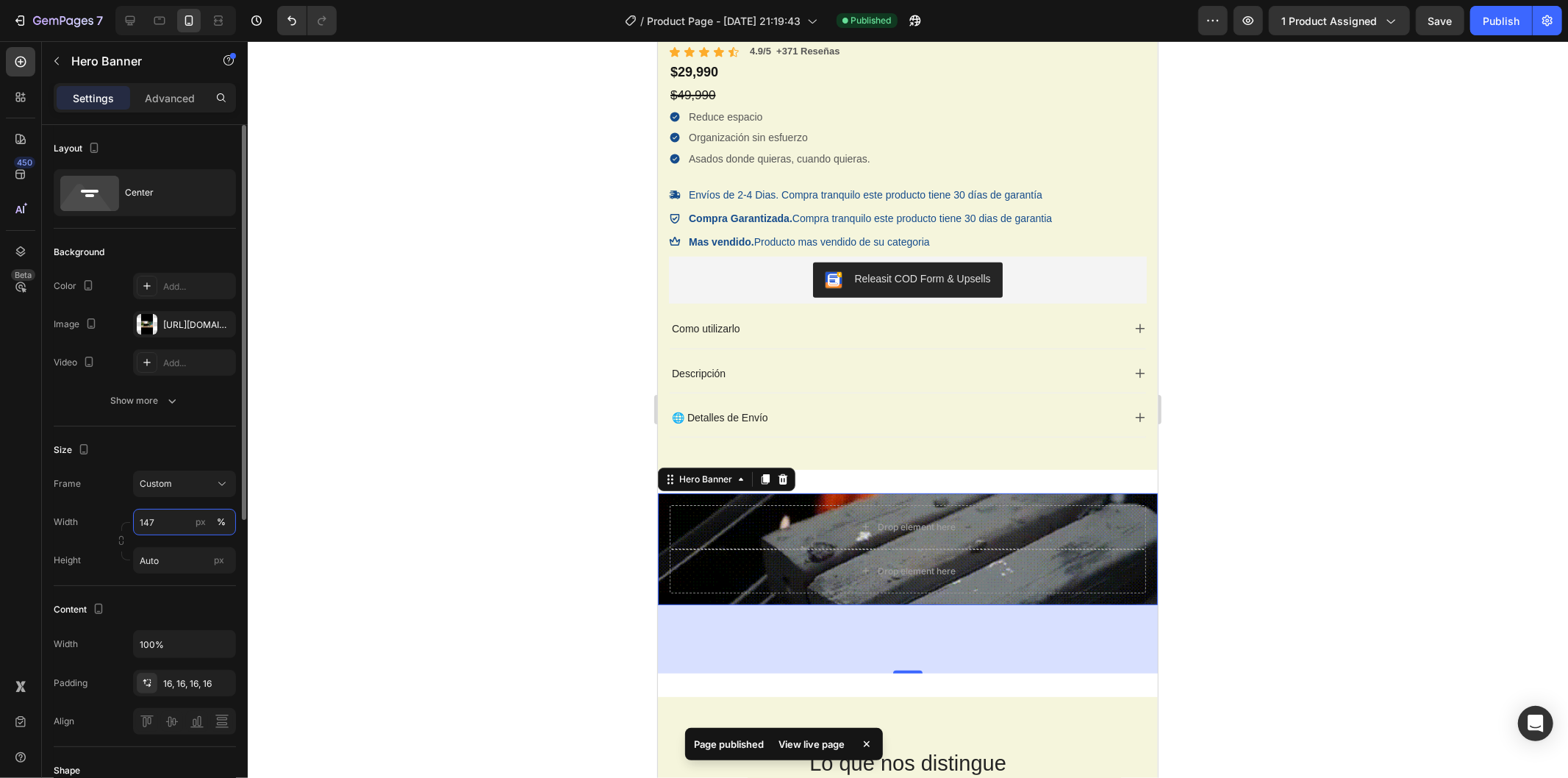
type input "148"
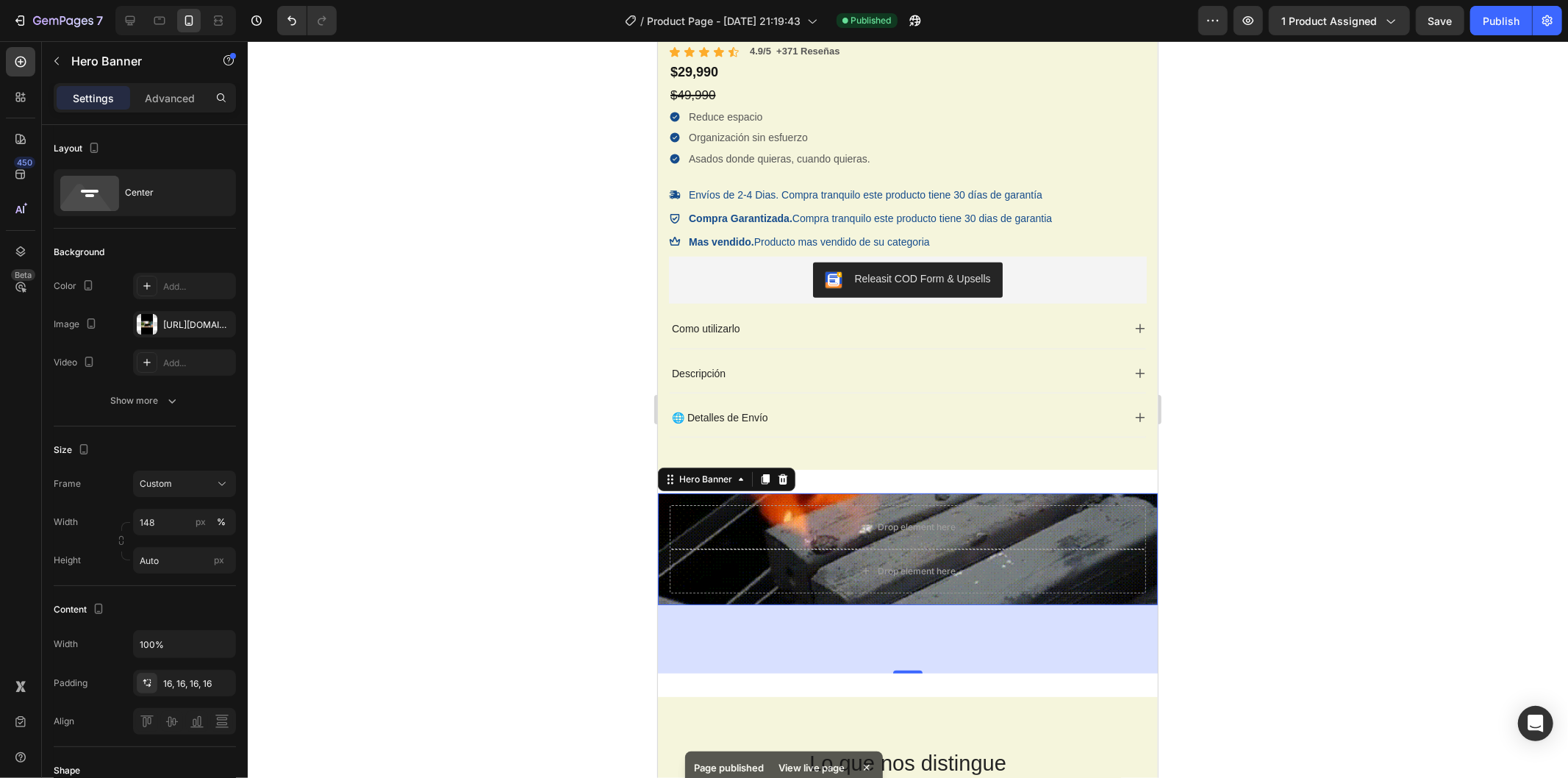
click at [387, 488] on div at bounding box center [908, 409] width 1321 height 737
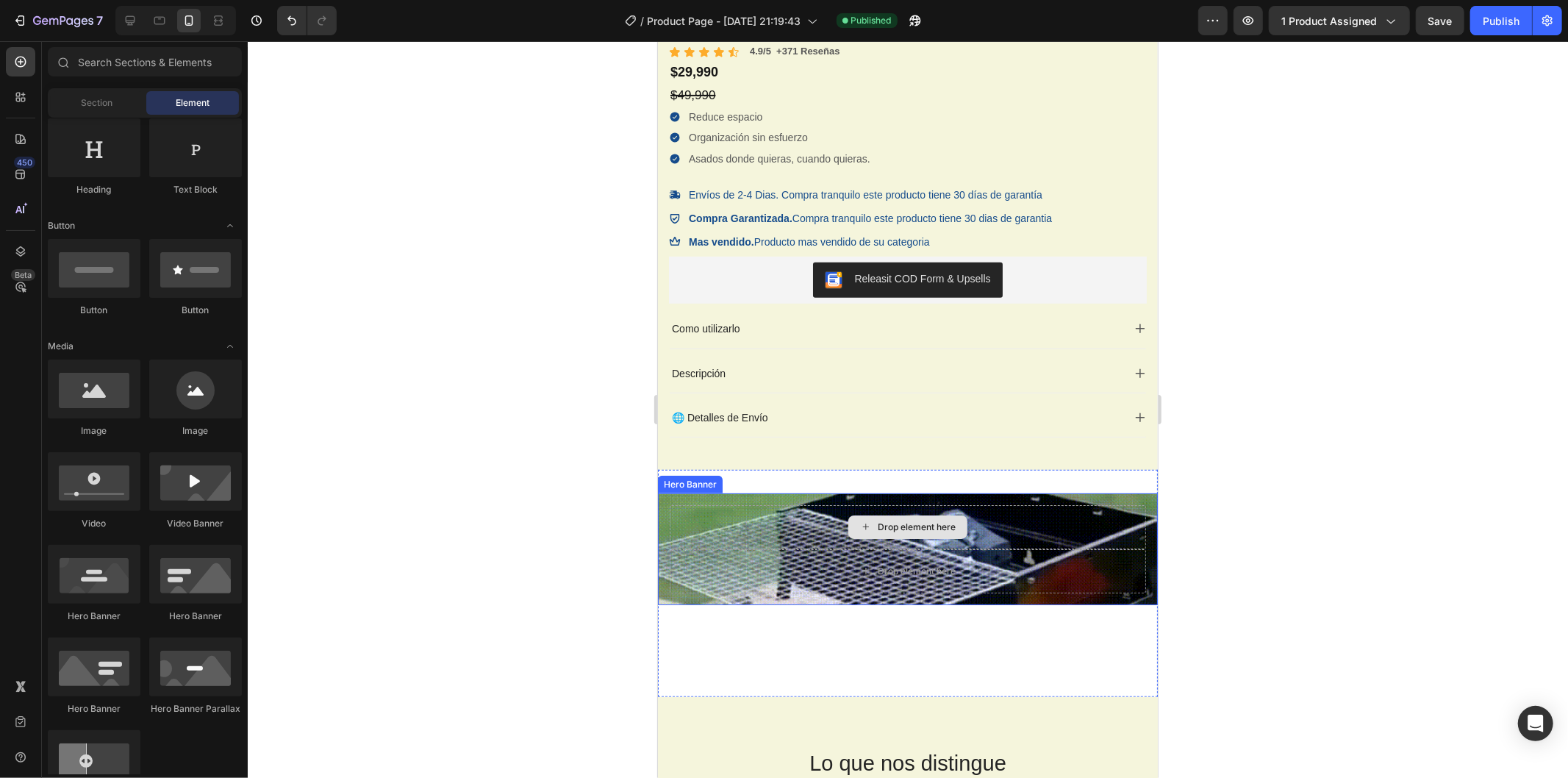
click at [757, 552] on div "Drop element here" at bounding box center [907, 570] width 476 height 44
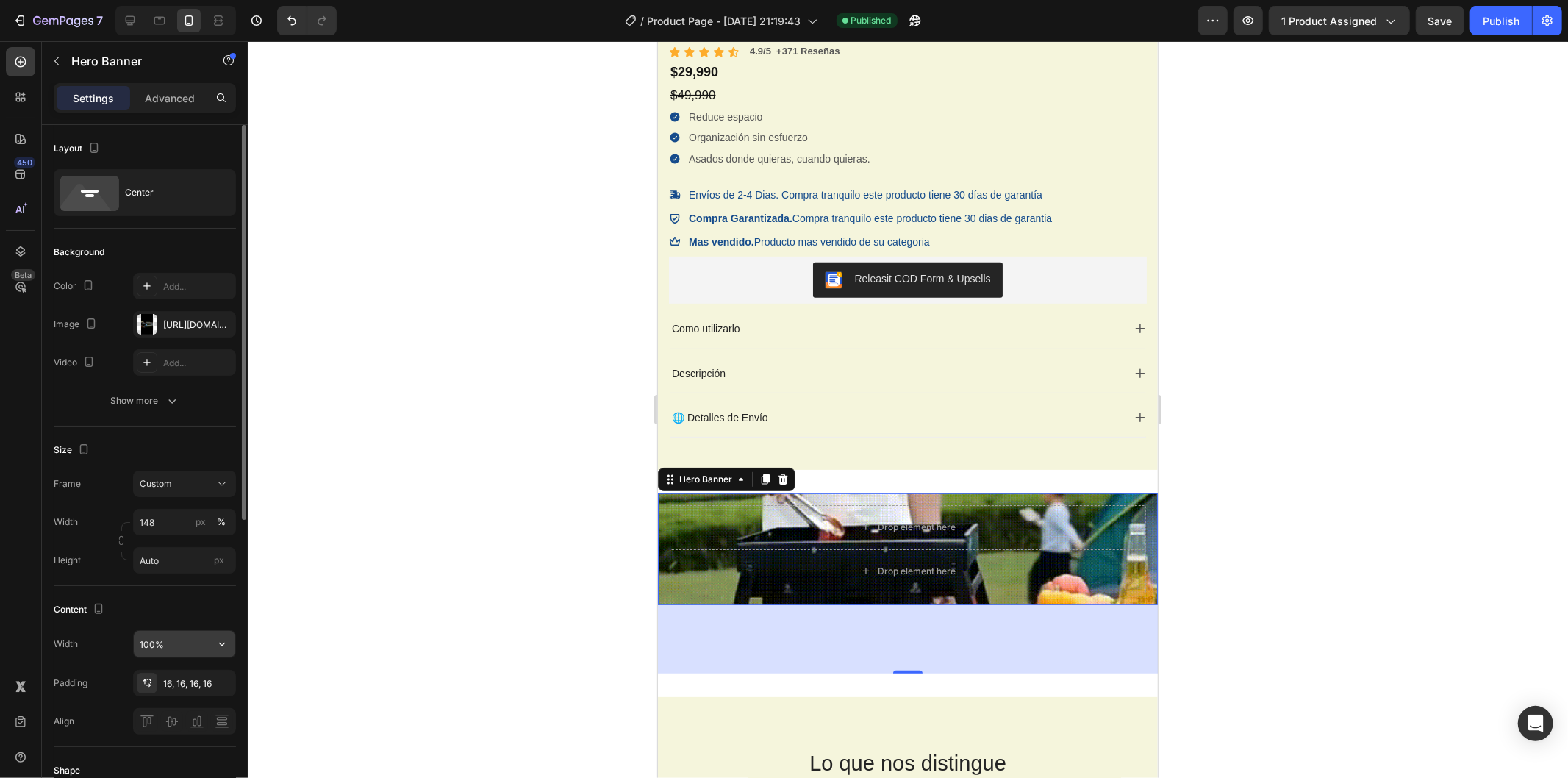
click at [188, 639] on input "100%" at bounding box center [184, 644] width 102 height 27
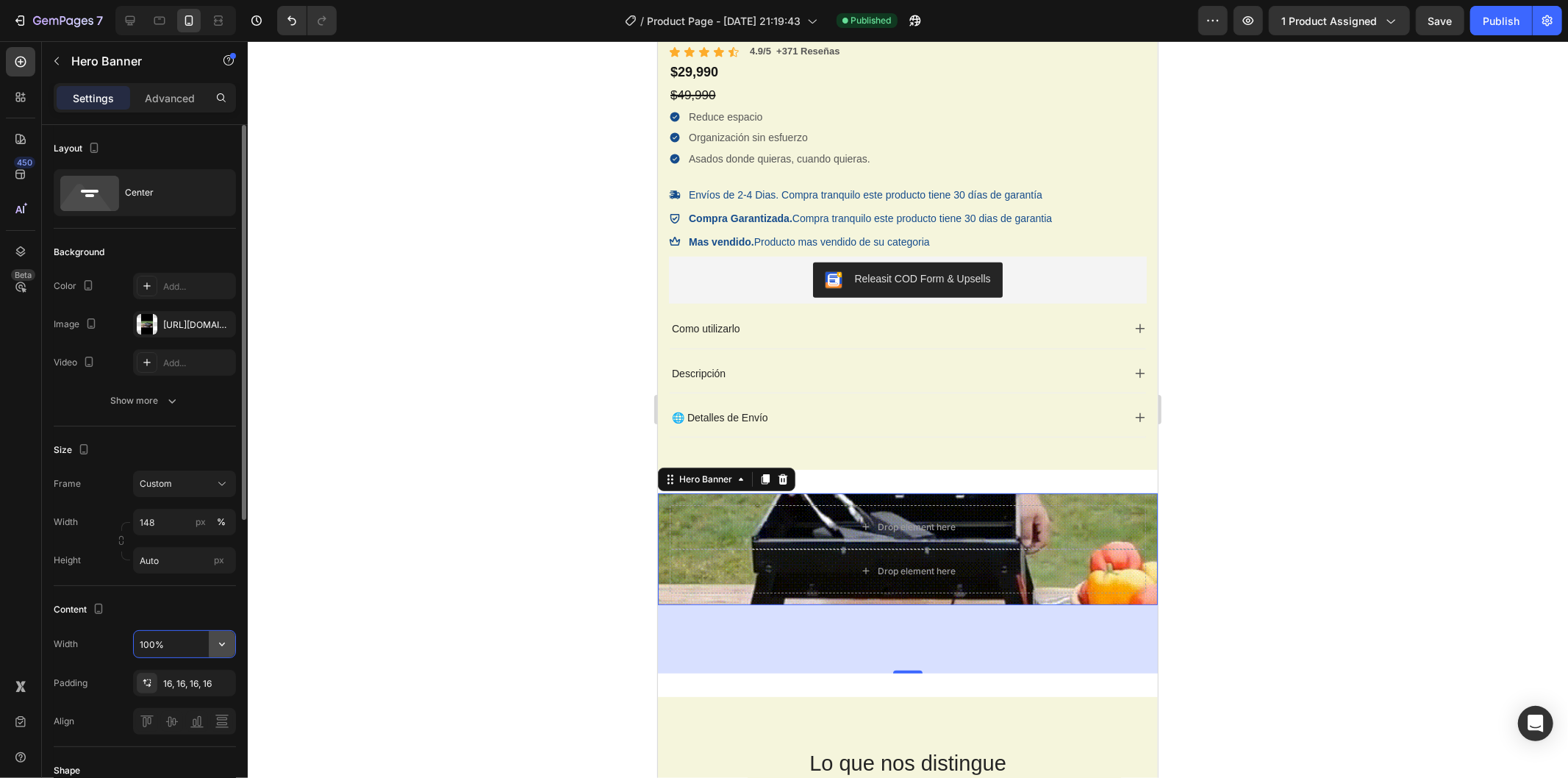
click at [234, 645] on button "button" at bounding box center [222, 644] width 27 height 27
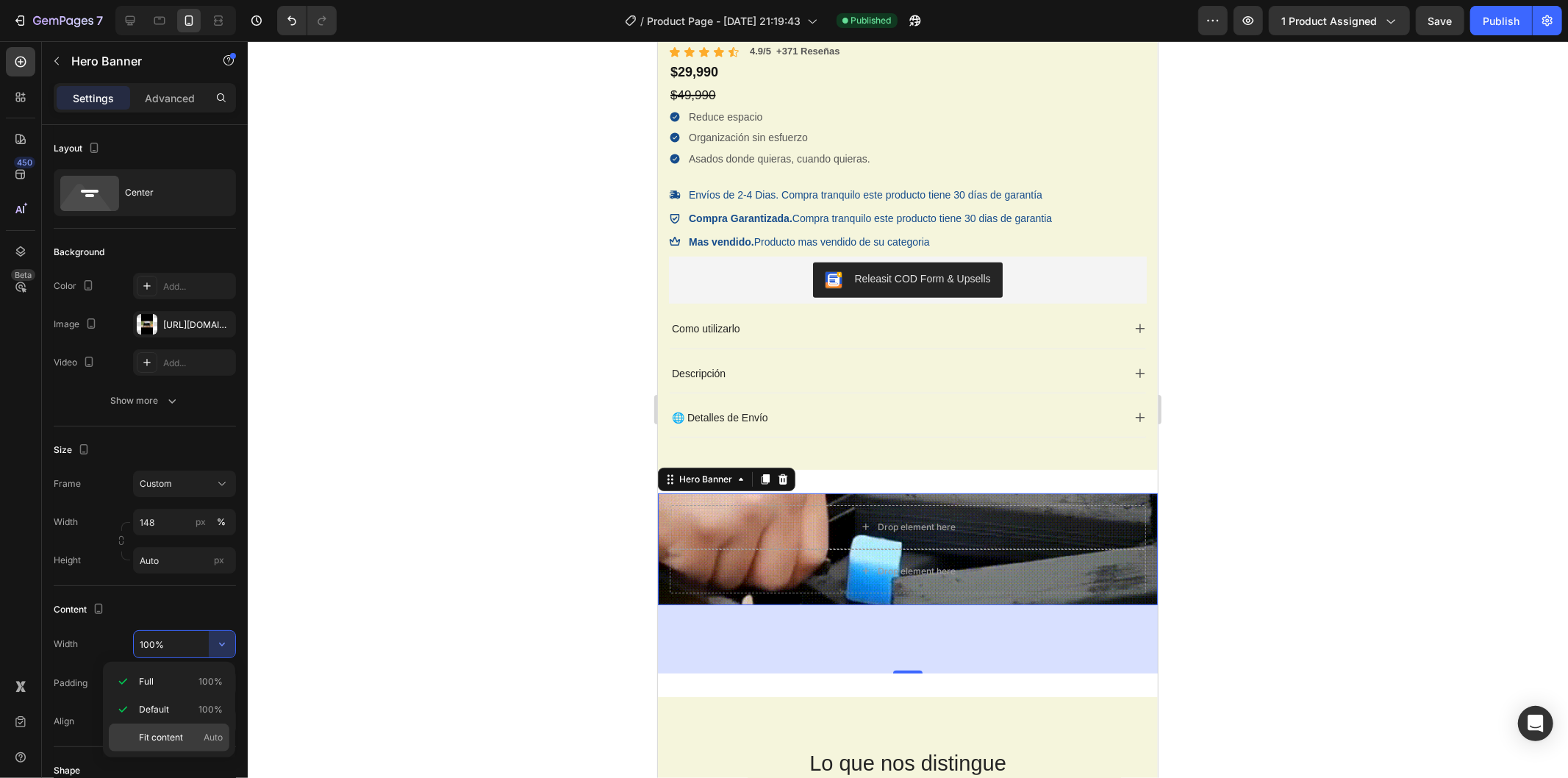
click at [194, 726] on div "Fit content Auto" at bounding box center [169, 737] width 121 height 28
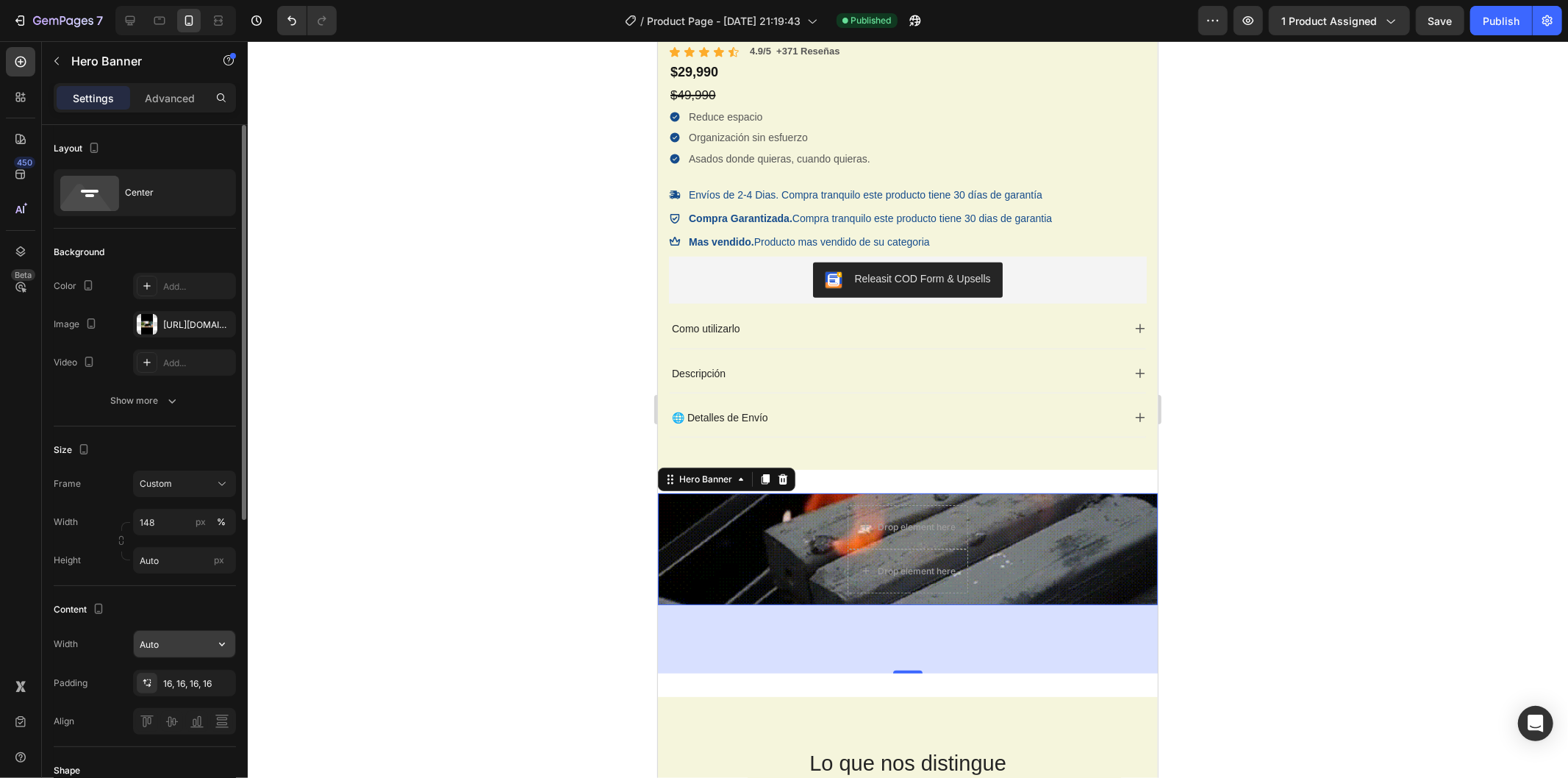
click at [193, 657] on input "Auto" at bounding box center [184, 644] width 102 height 27
click at [185, 649] on input "Auto" at bounding box center [184, 644] width 102 height 27
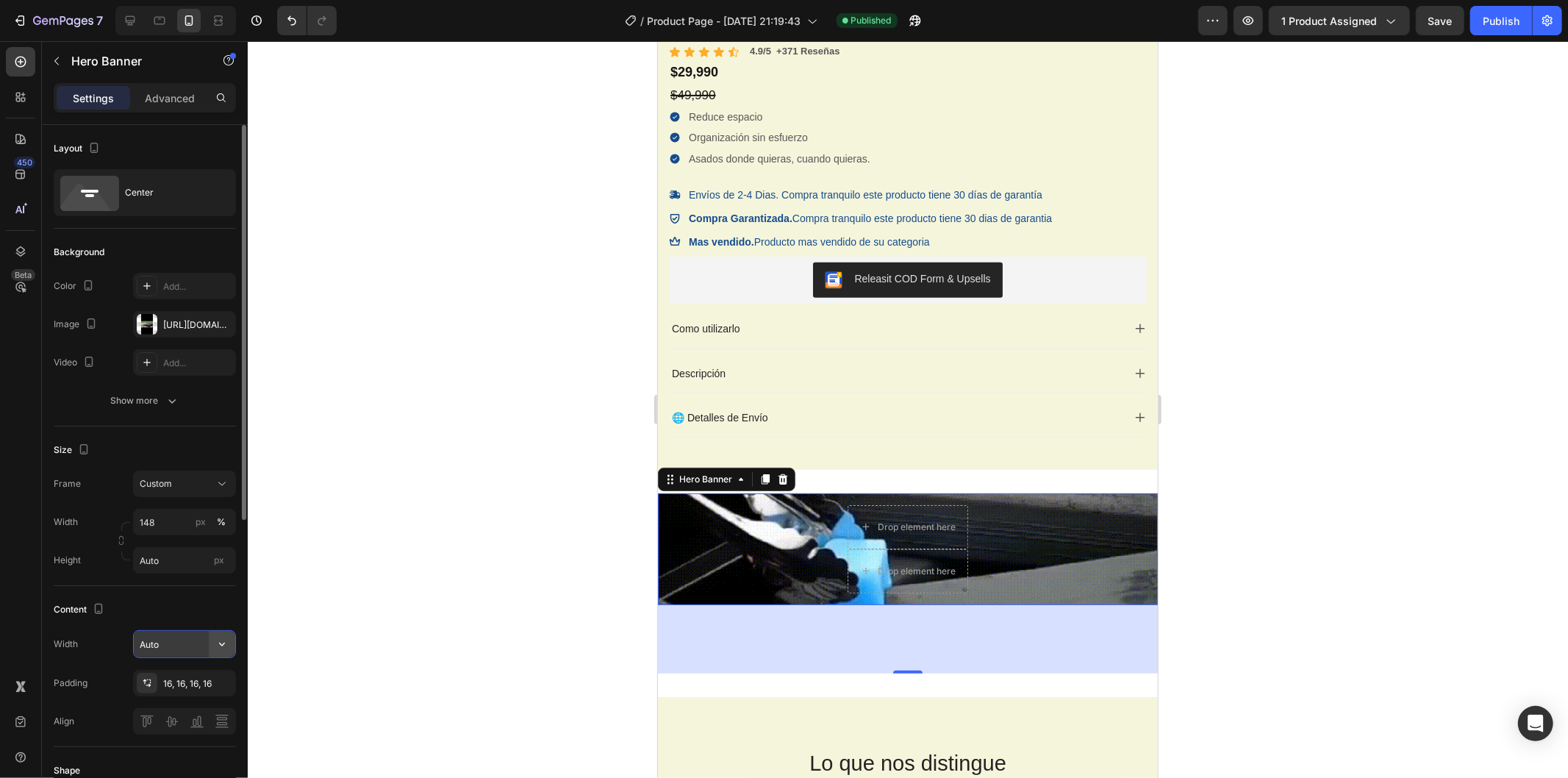
click at [215, 647] on icon "button" at bounding box center [222, 644] width 15 height 15
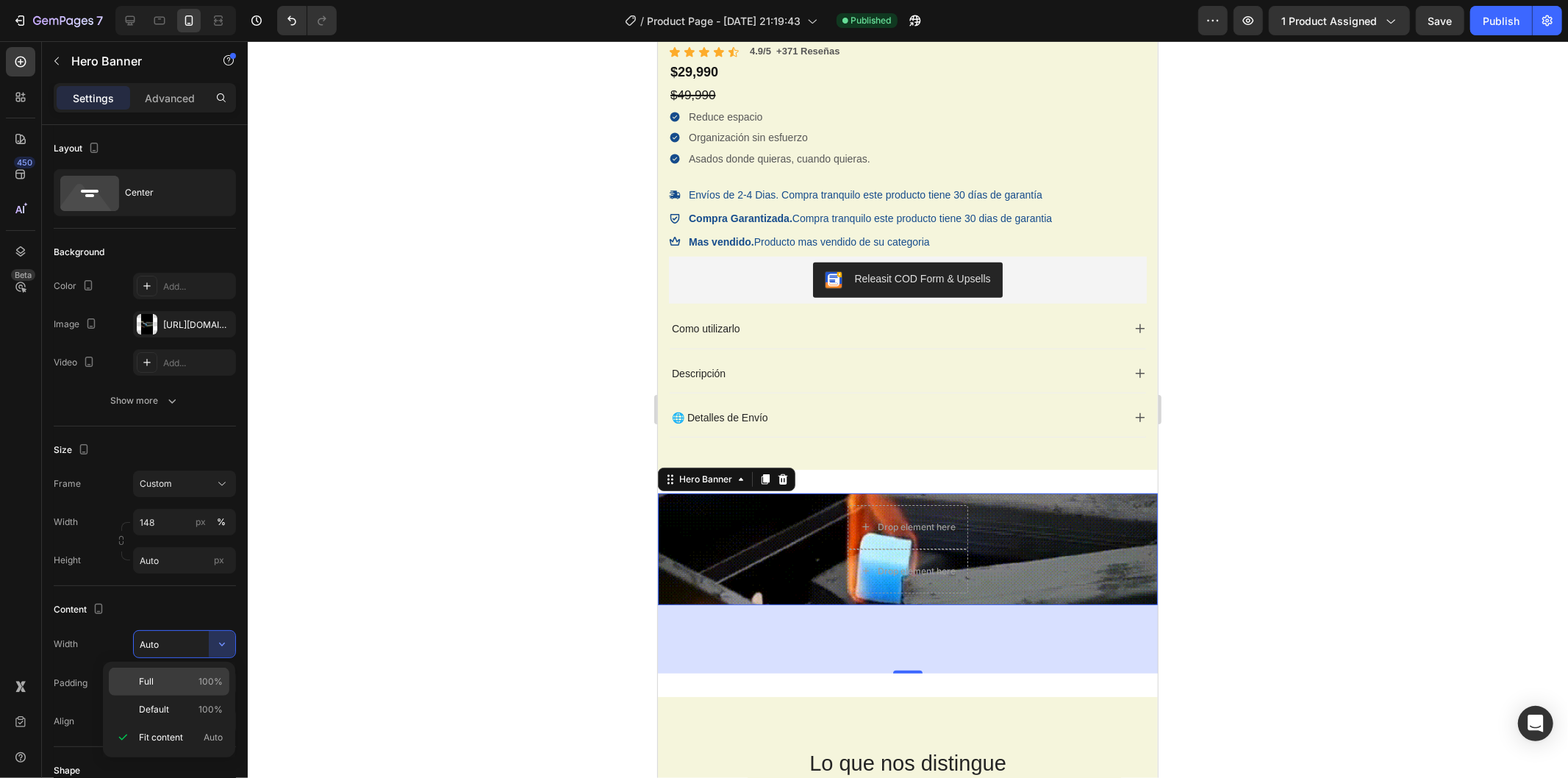
click at [191, 696] on div "Full 100%" at bounding box center [169, 710] width 121 height 28
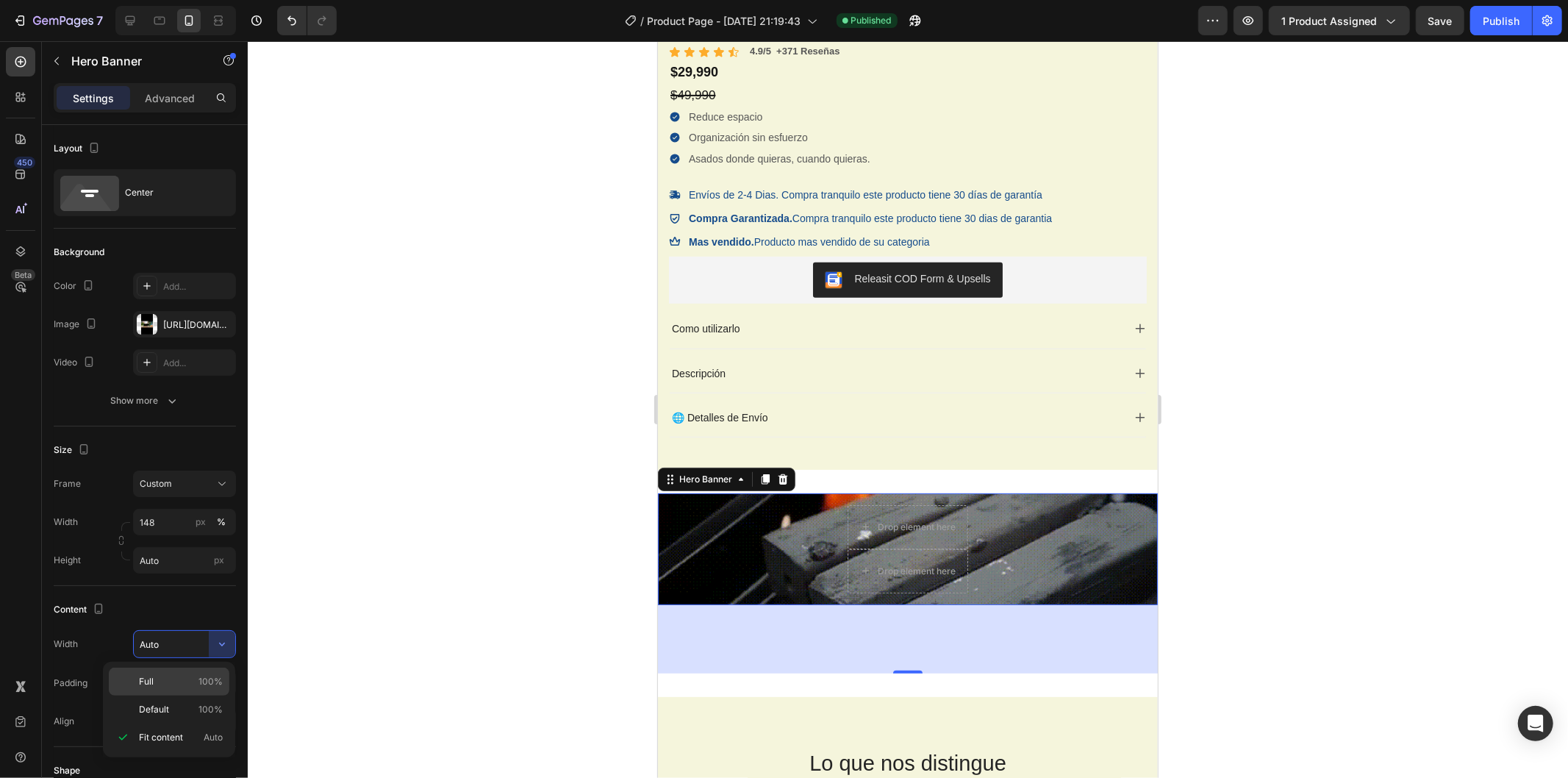
type input "100%"
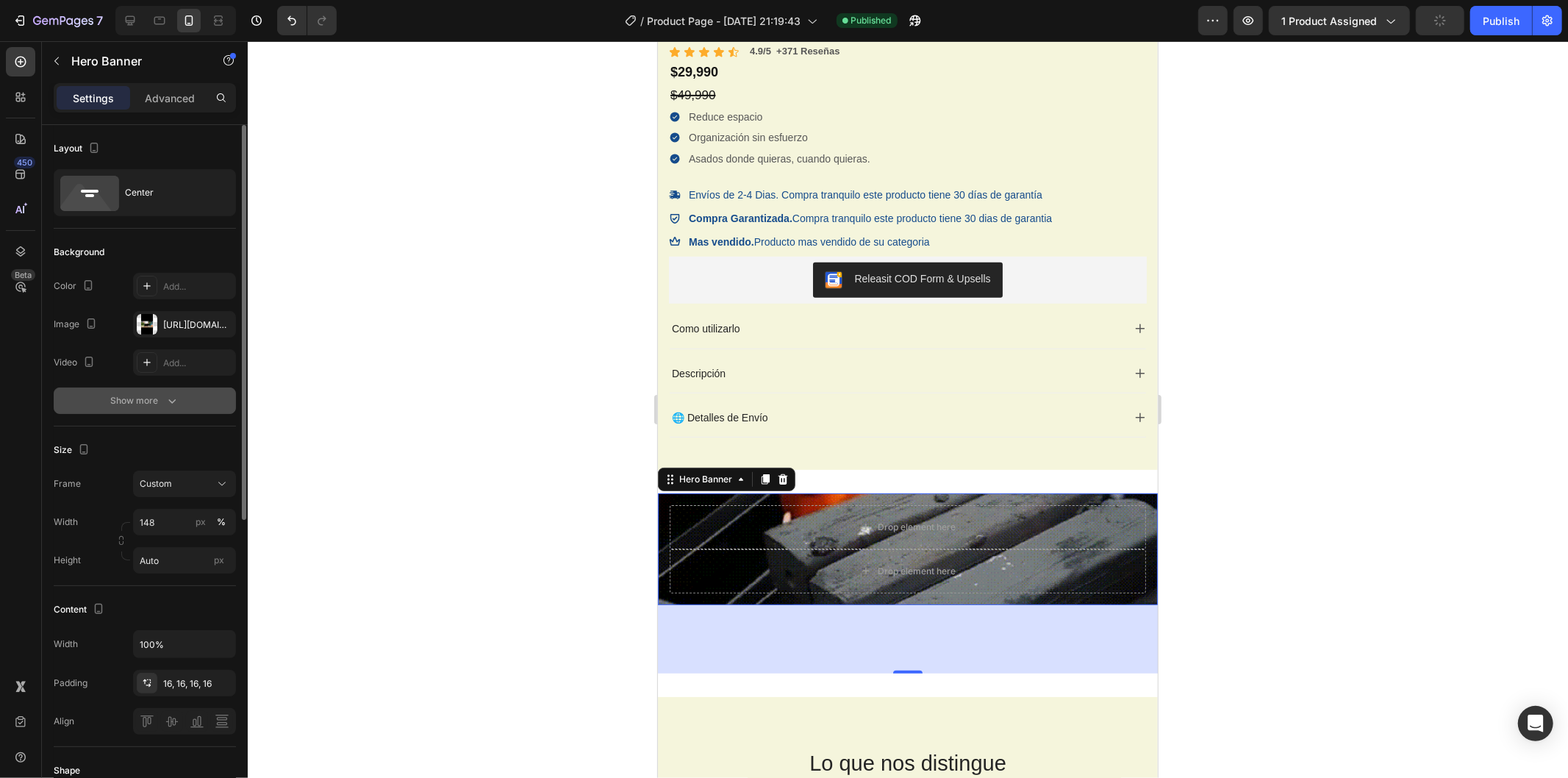
click at [158, 399] on div "Show more" at bounding box center [145, 401] width 68 height 15
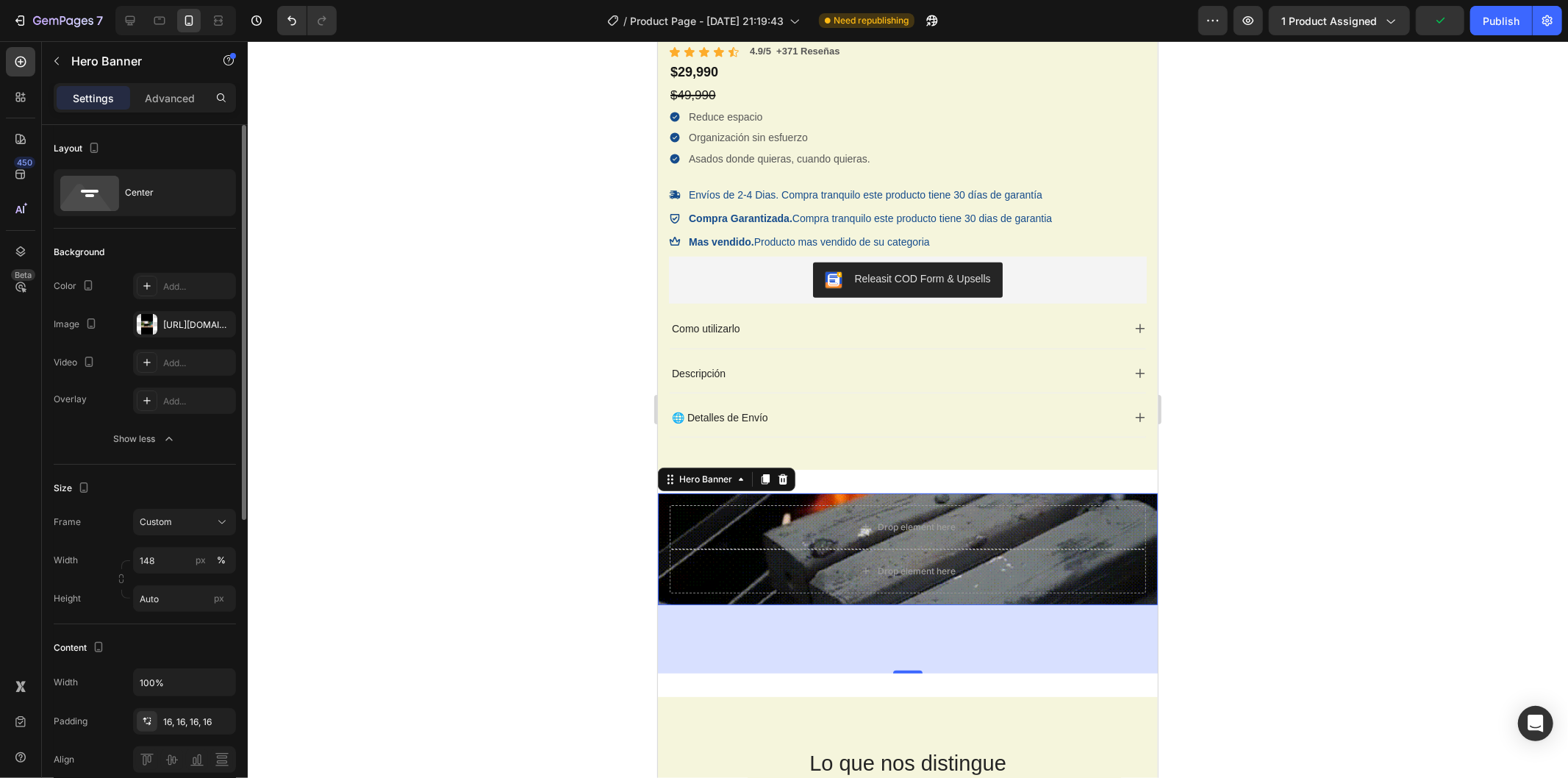
click at [139, 465] on div "Layout Center" at bounding box center [144, 544] width 183 height 159
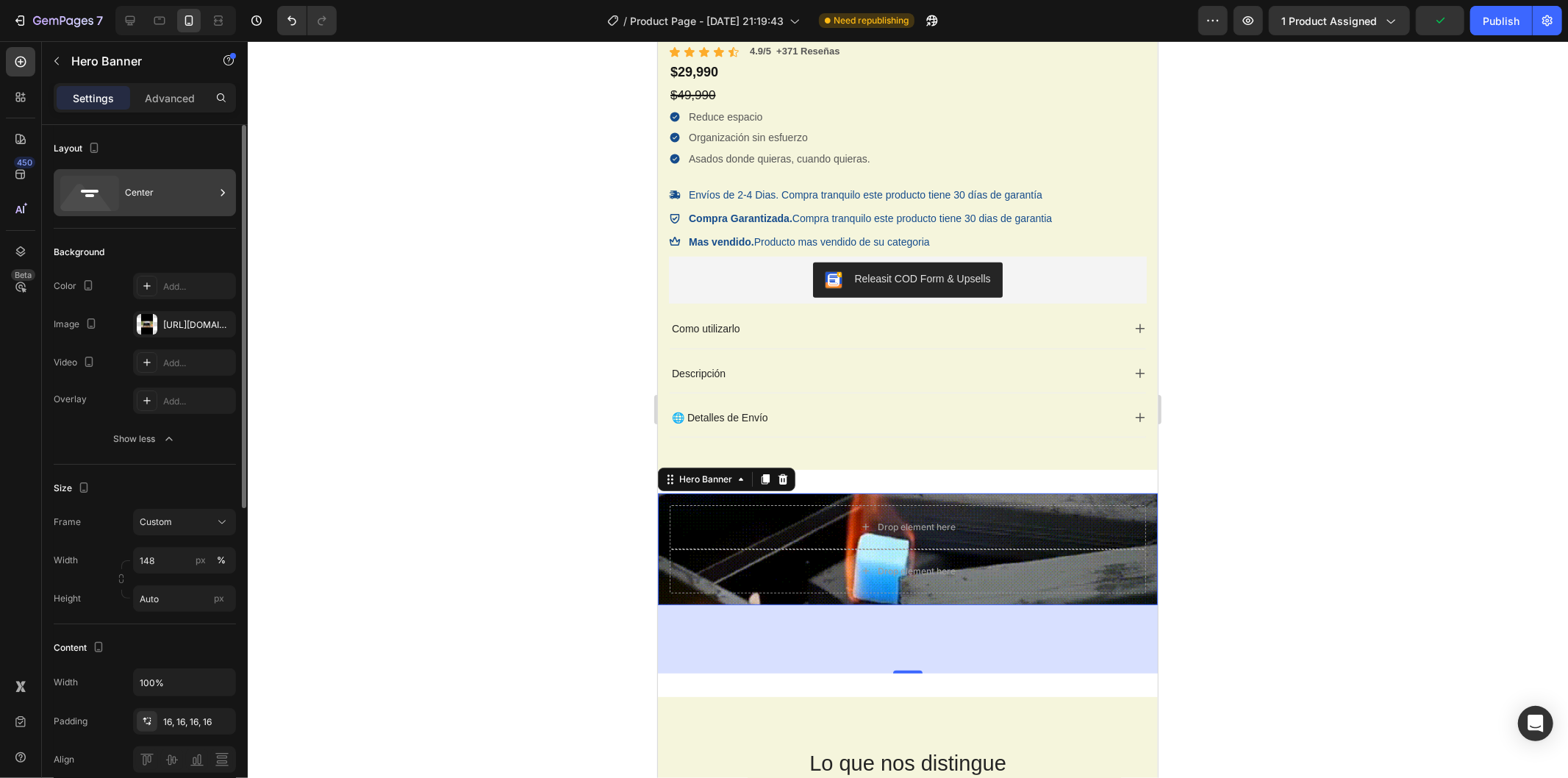
click at [143, 183] on div "Center" at bounding box center [169, 193] width 89 height 34
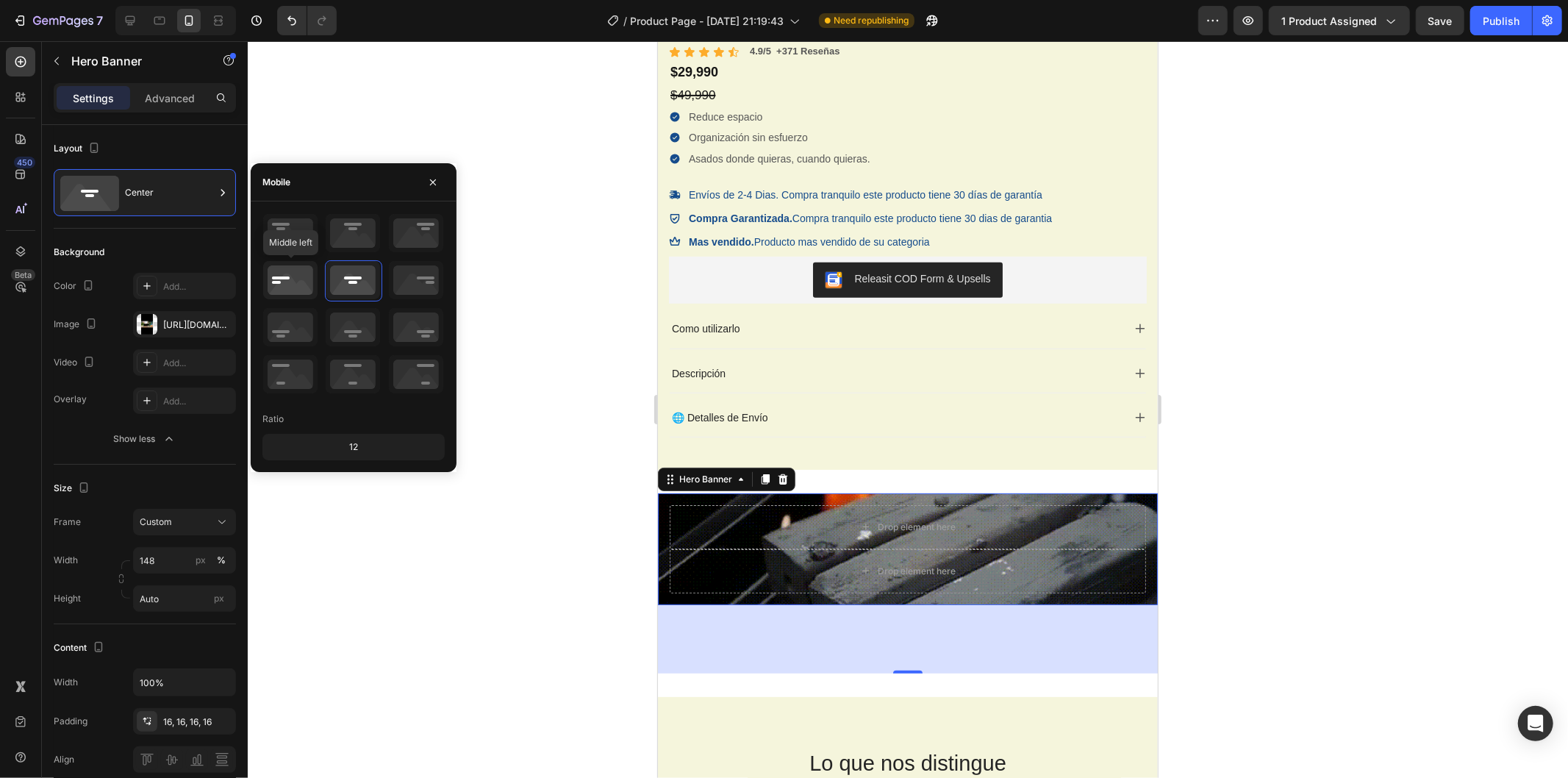
click at [284, 268] on icon at bounding box center [290, 280] width 54 height 38
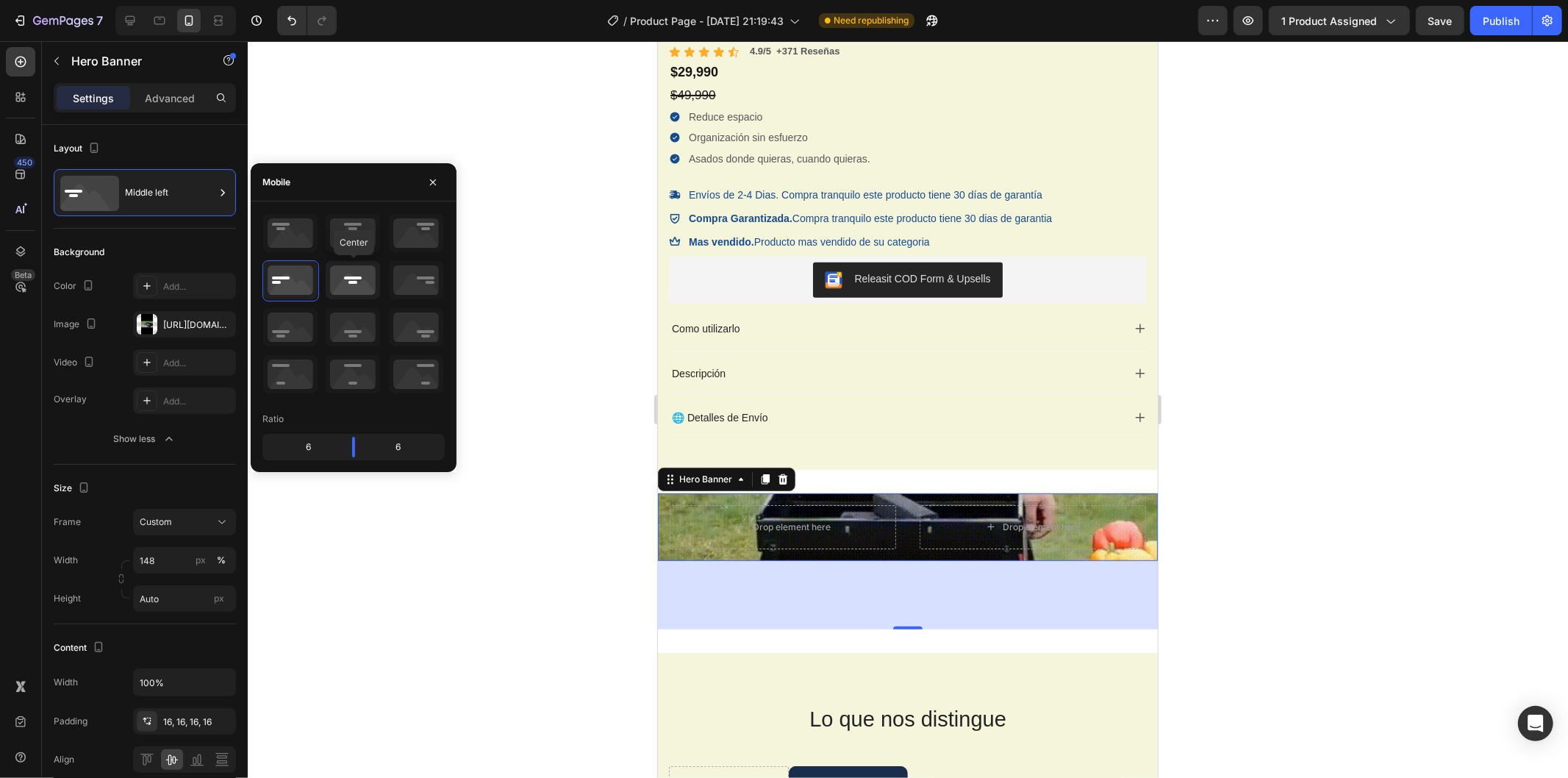
click at [351, 285] on icon at bounding box center [352, 280] width 54 height 38
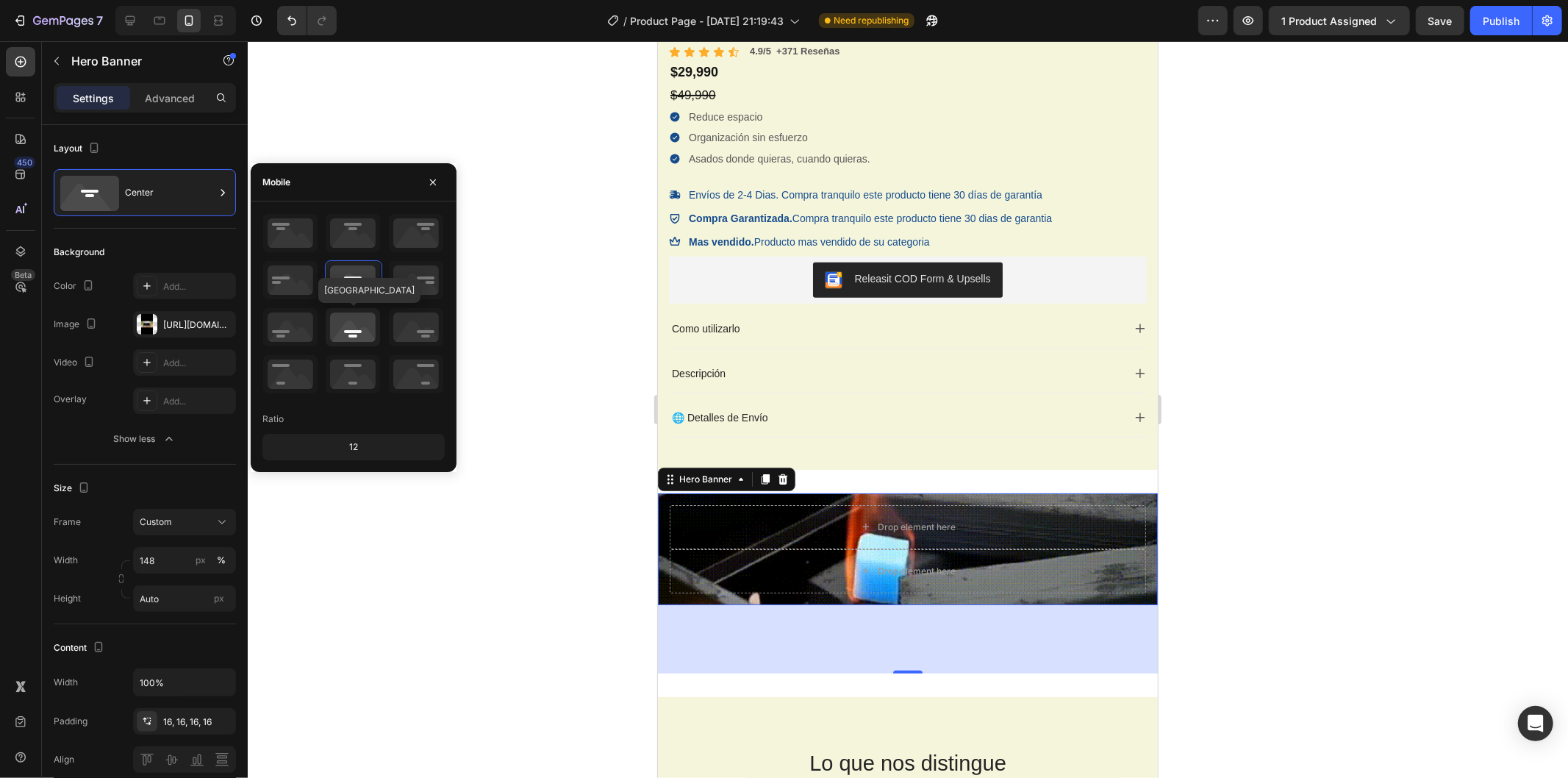
click at [360, 335] on icon at bounding box center [352, 327] width 54 height 38
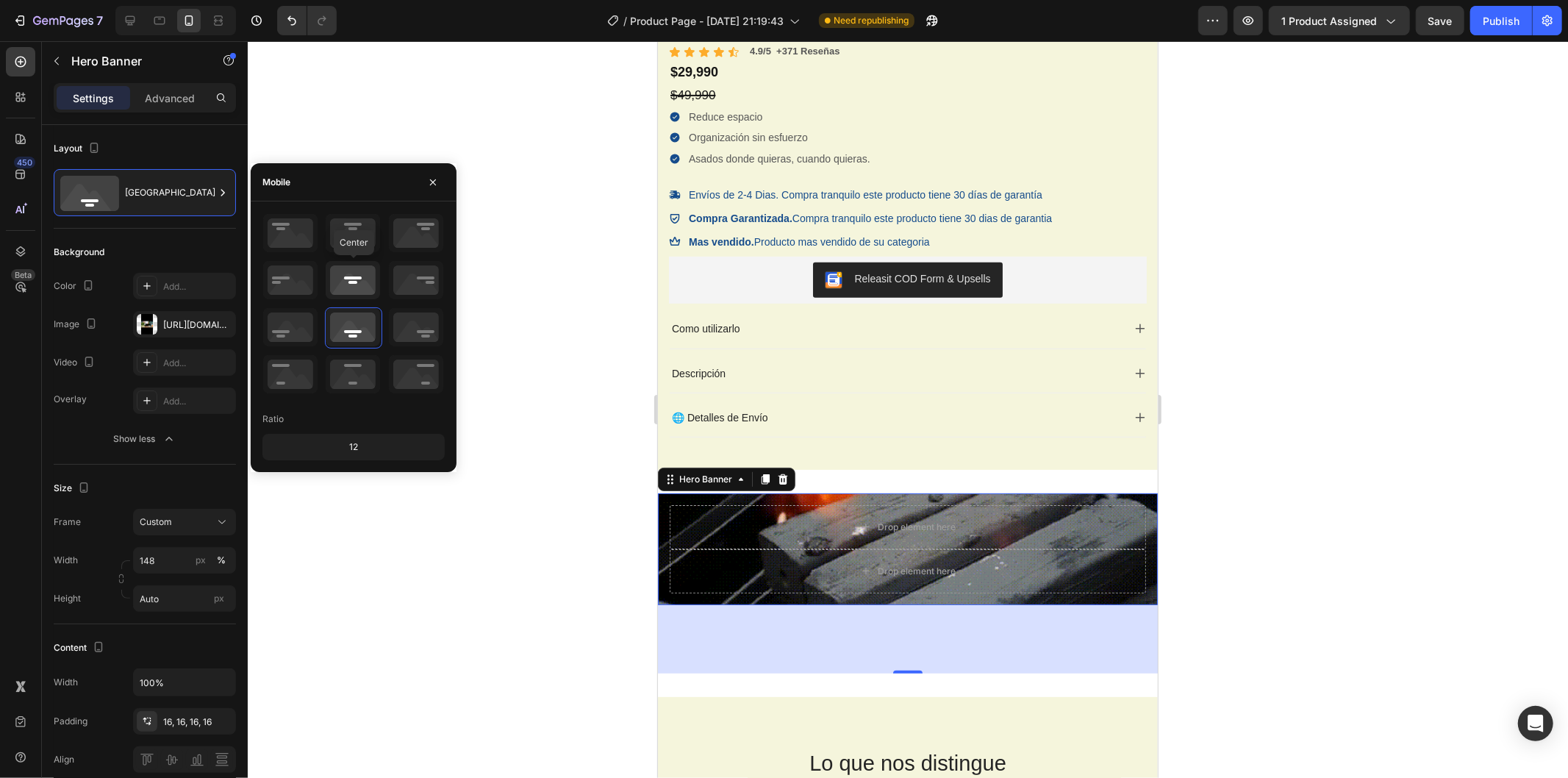
click at [343, 280] on icon at bounding box center [352, 280] width 54 height 38
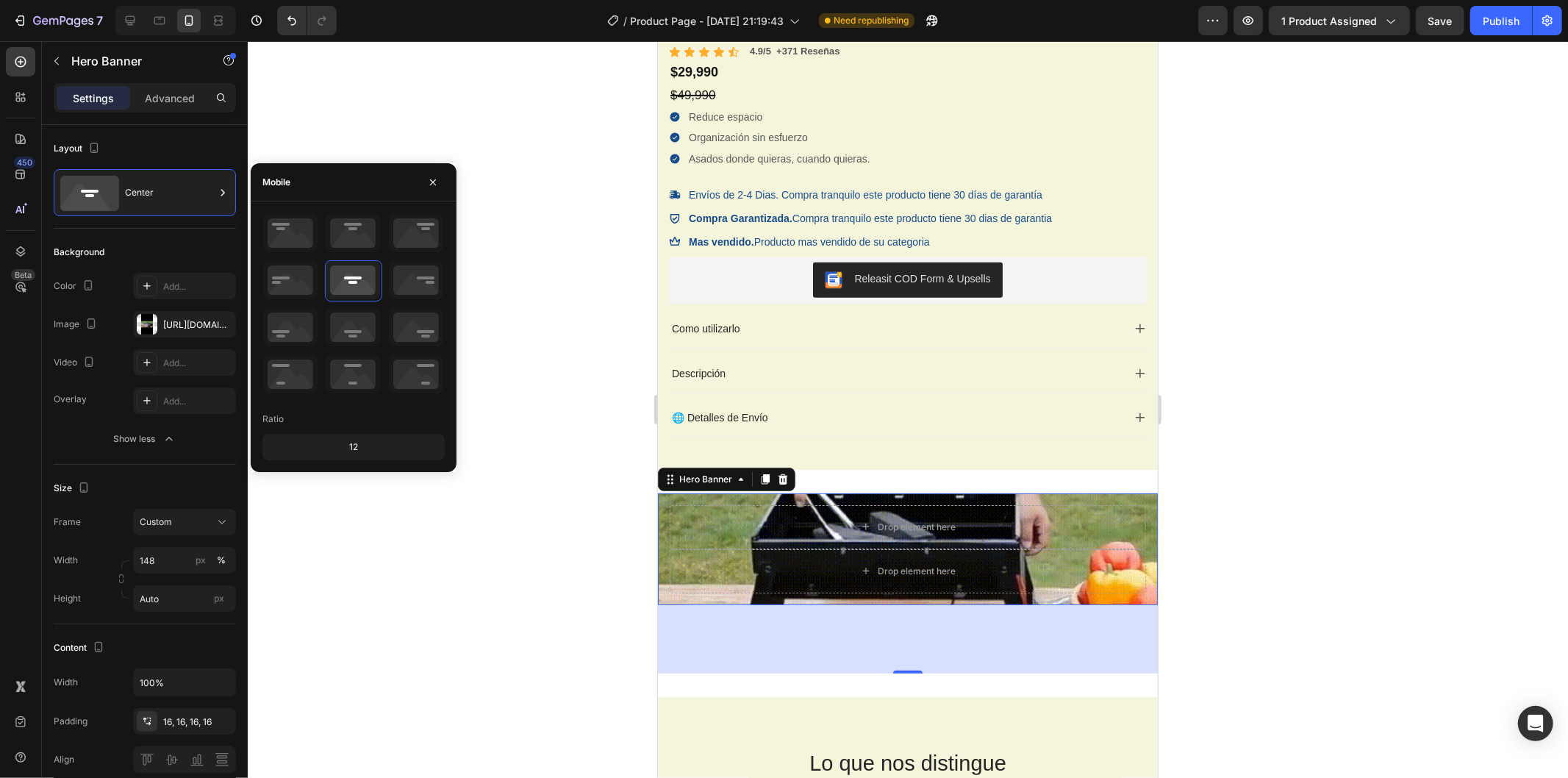
click at [378, 593] on div at bounding box center [908, 409] width 1321 height 737
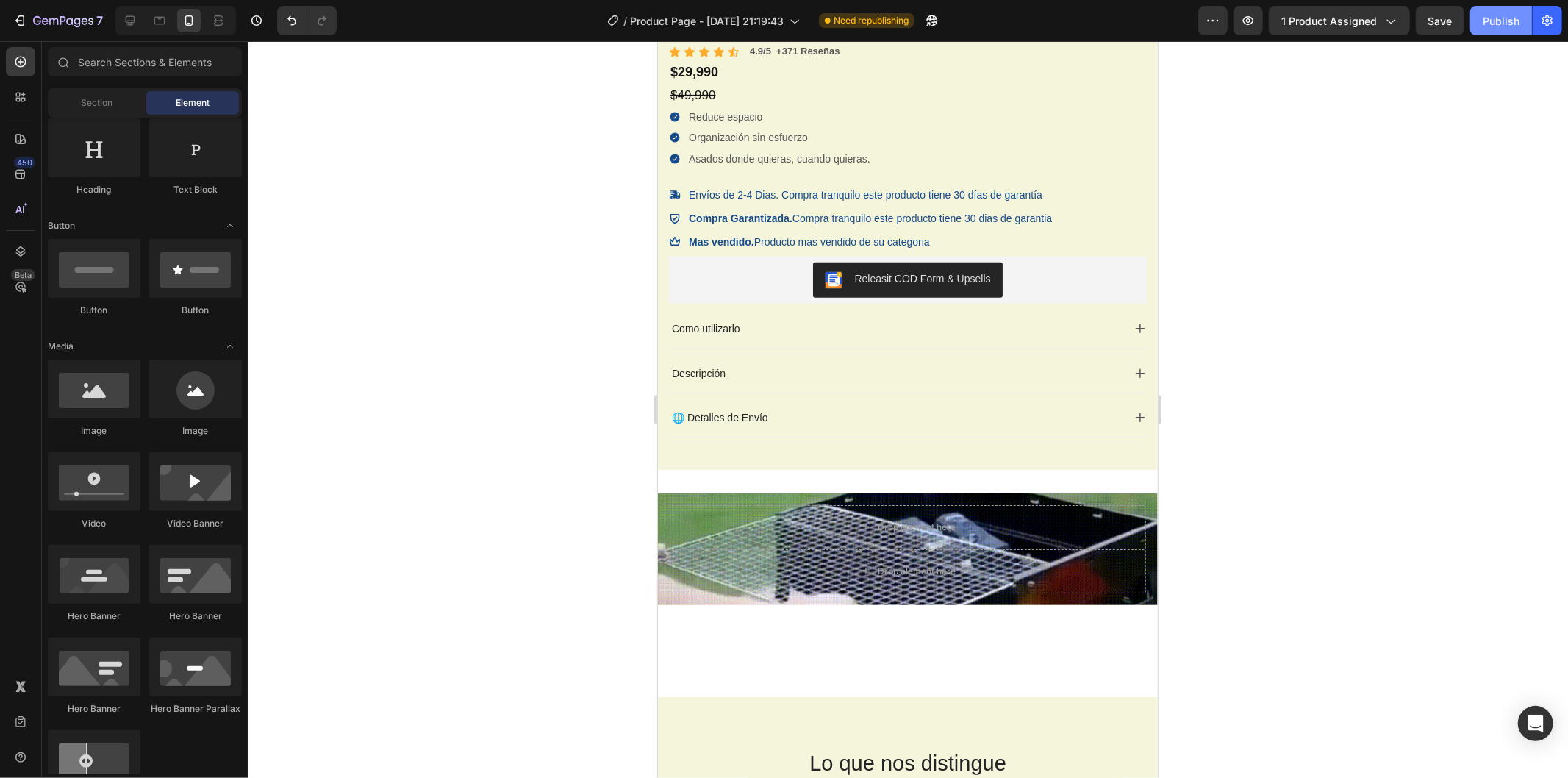
click at [1510, 33] on button "Publish" at bounding box center [1501, 20] width 62 height 29
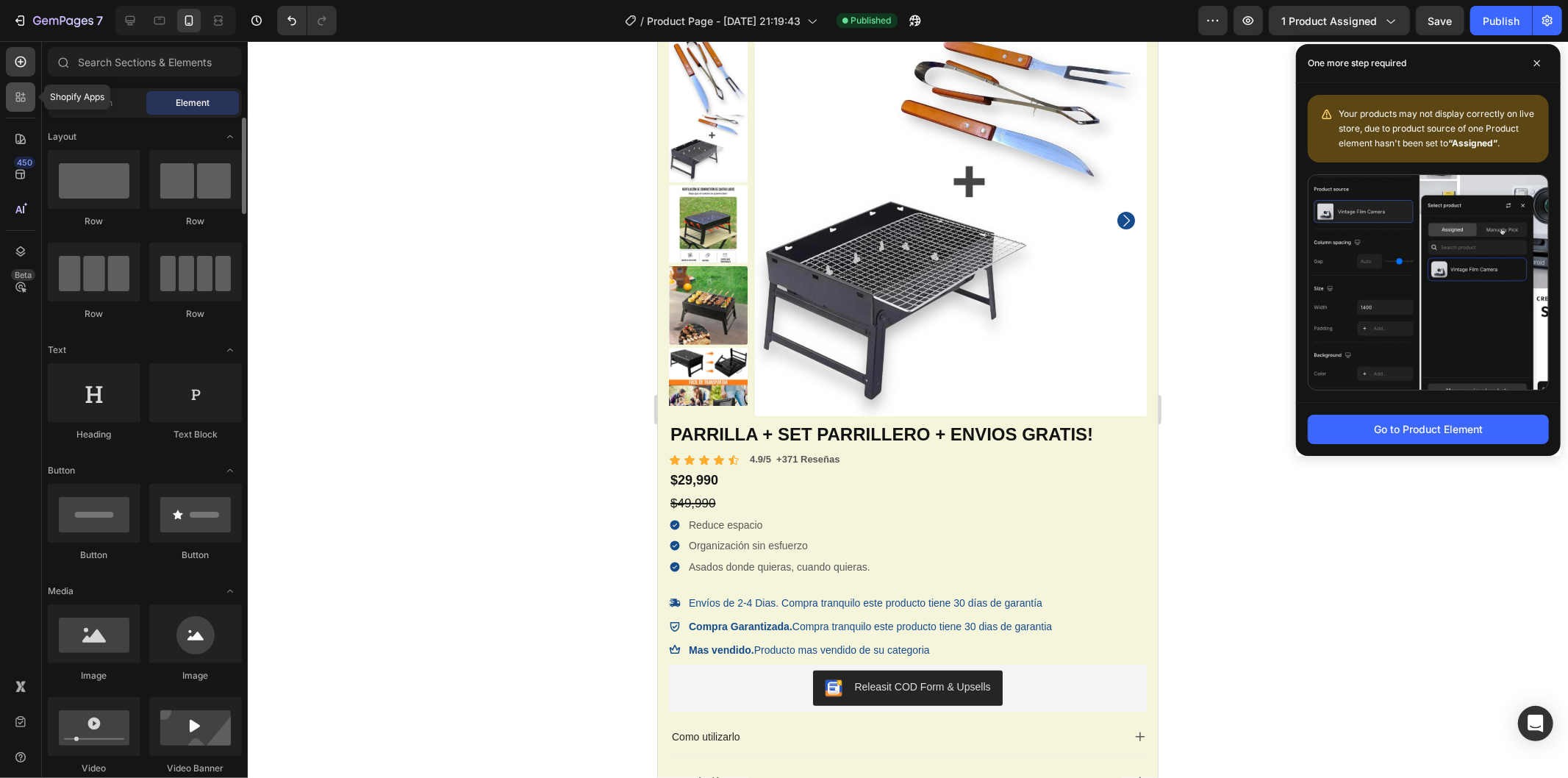
click at [18, 98] on icon at bounding box center [18, 99] width 4 height 4
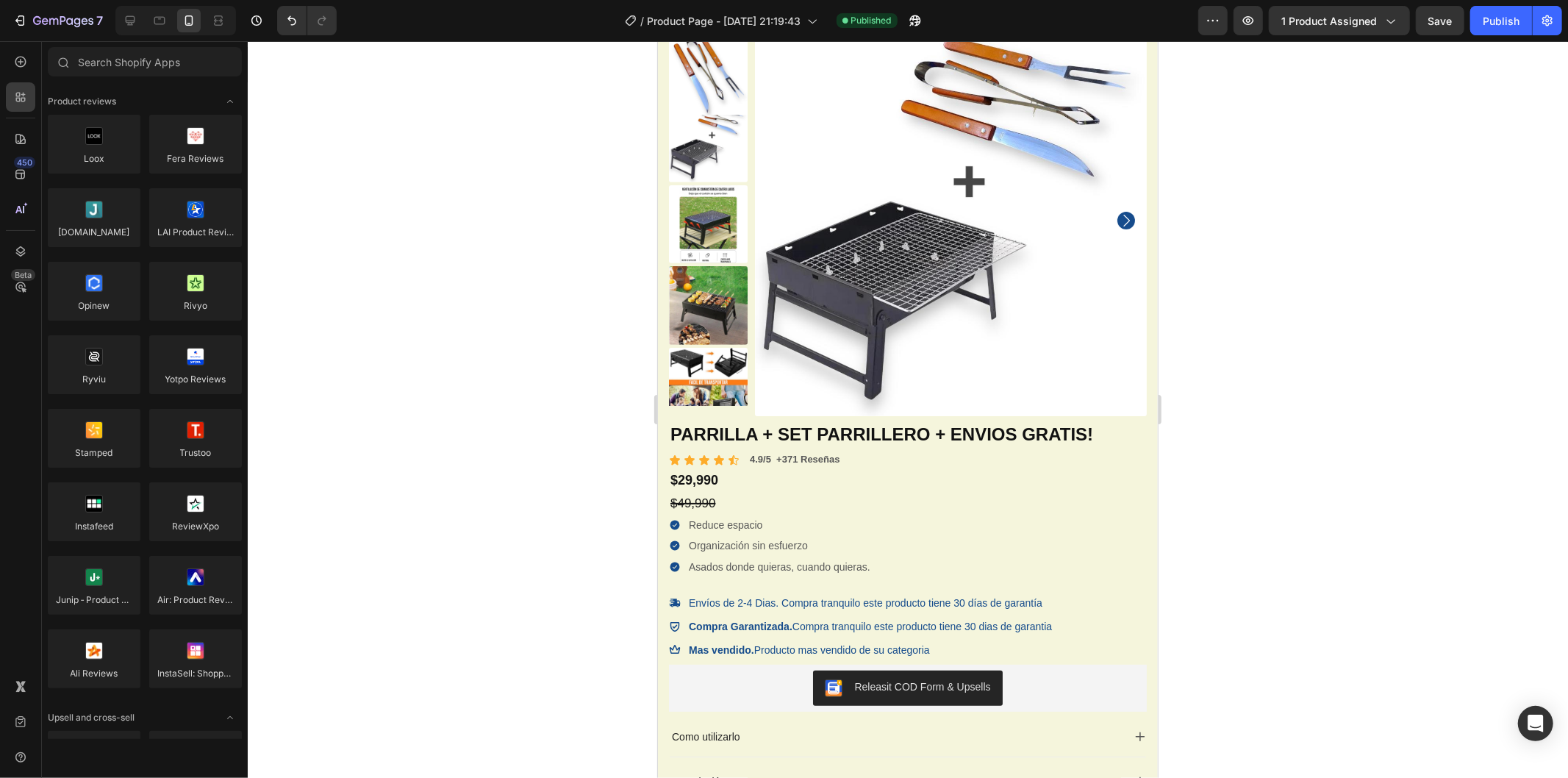
click at [774, 268] on img at bounding box center [950, 220] width 392 height 392
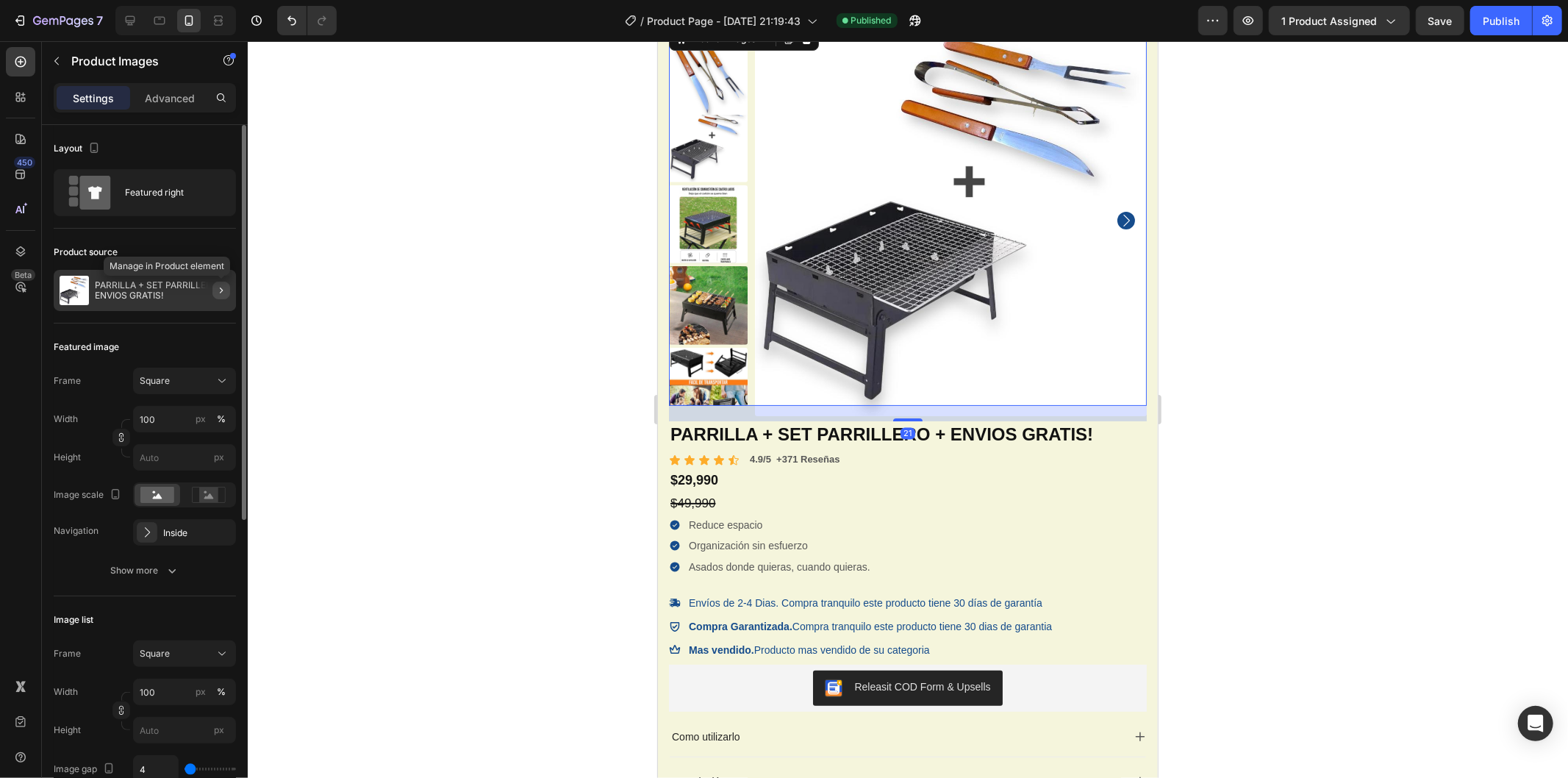
click at [216, 285] on icon "button" at bounding box center [221, 290] width 12 height 12
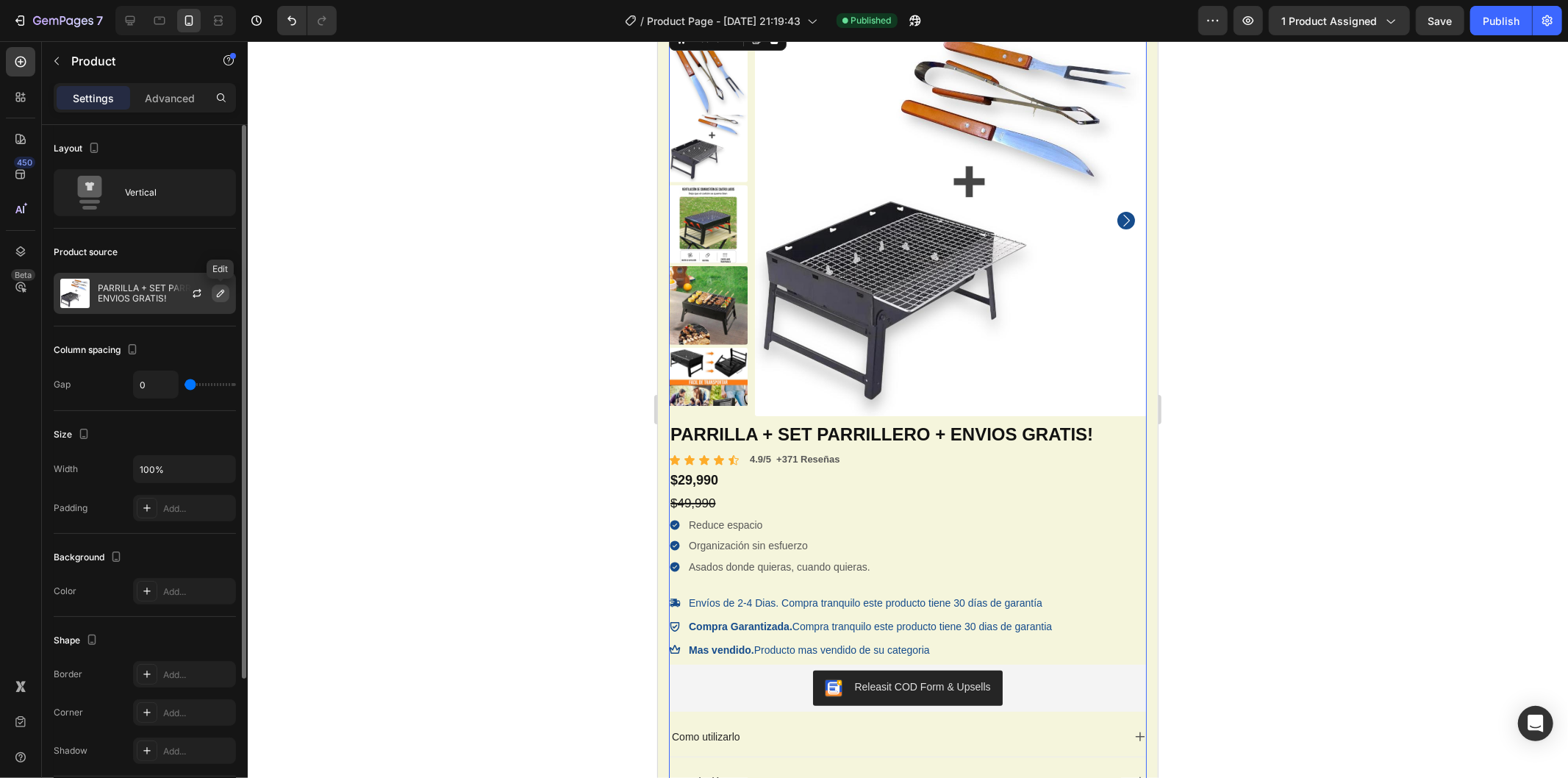
click at [219, 285] on button "button" at bounding box center [220, 293] width 18 height 18
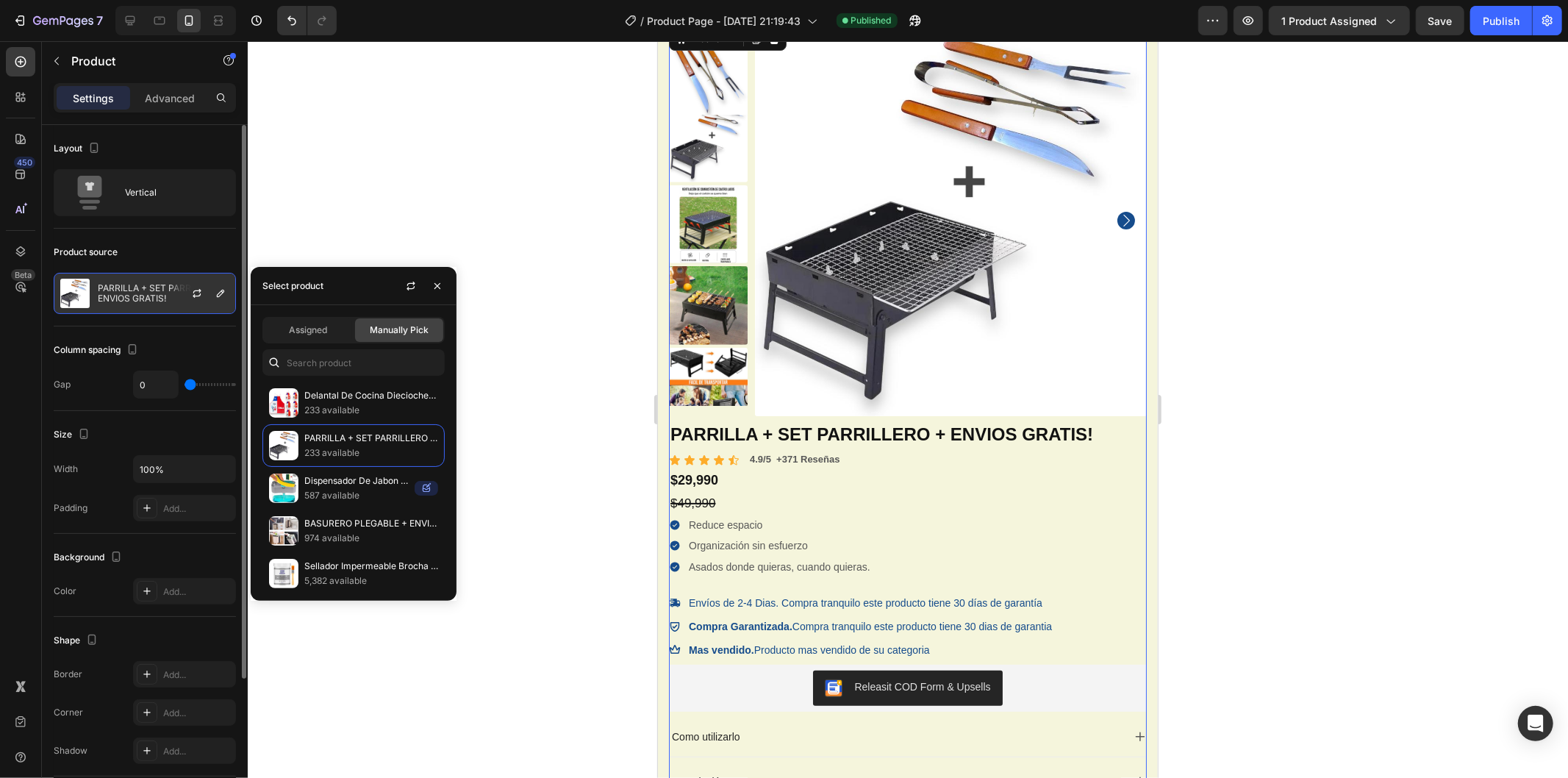
click at [179, 294] on div at bounding box center [203, 294] width 65 height 40
click at [193, 289] on icon "button" at bounding box center [197, 294] width 12 height 12
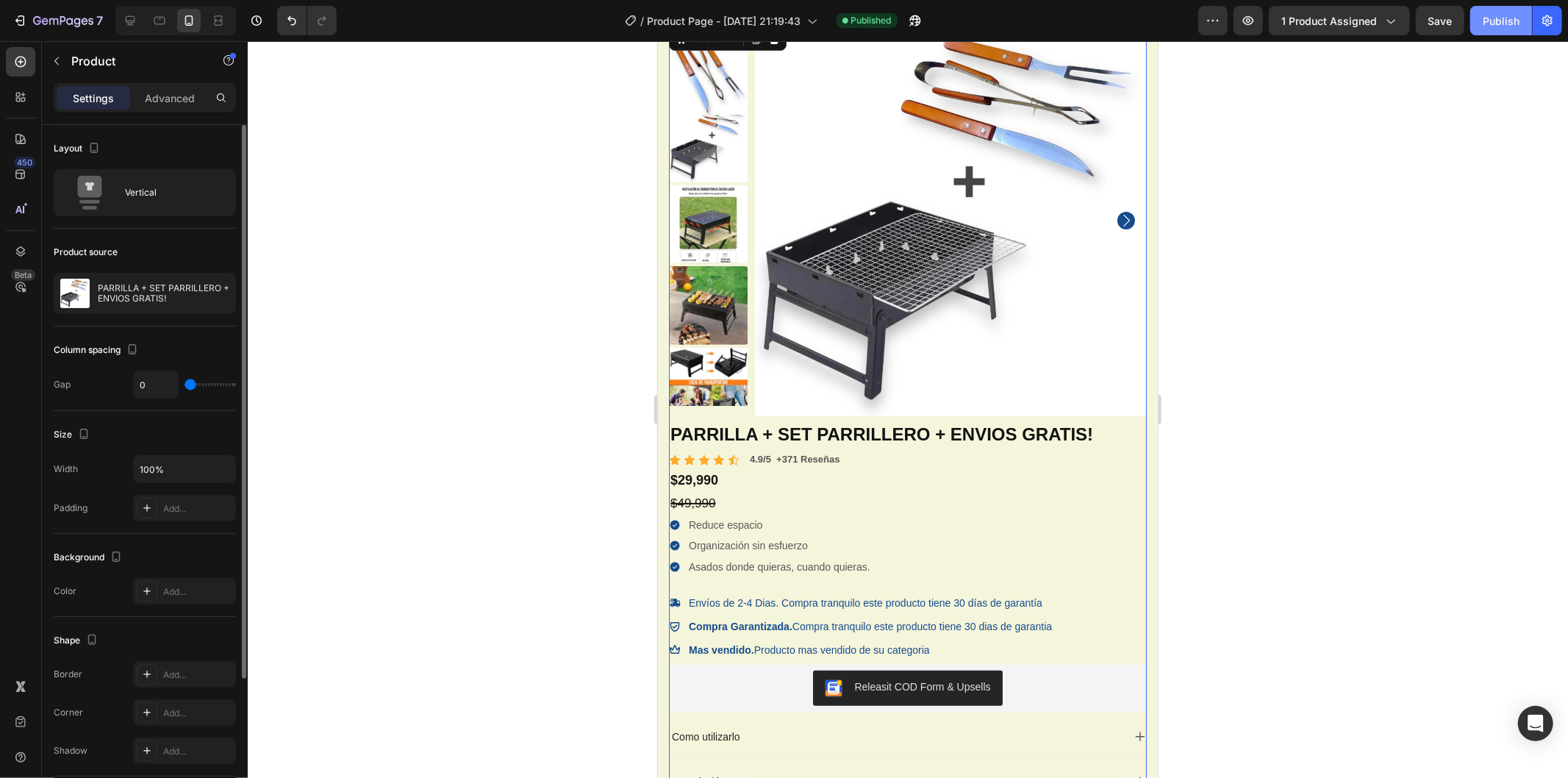
click at [1498, 26] on div "Publish" at bounding box center [1501, 21] width 37 height 16
click at [1438, 23] on span "Save" at bounding box center [1440, 21] width 24 height 13
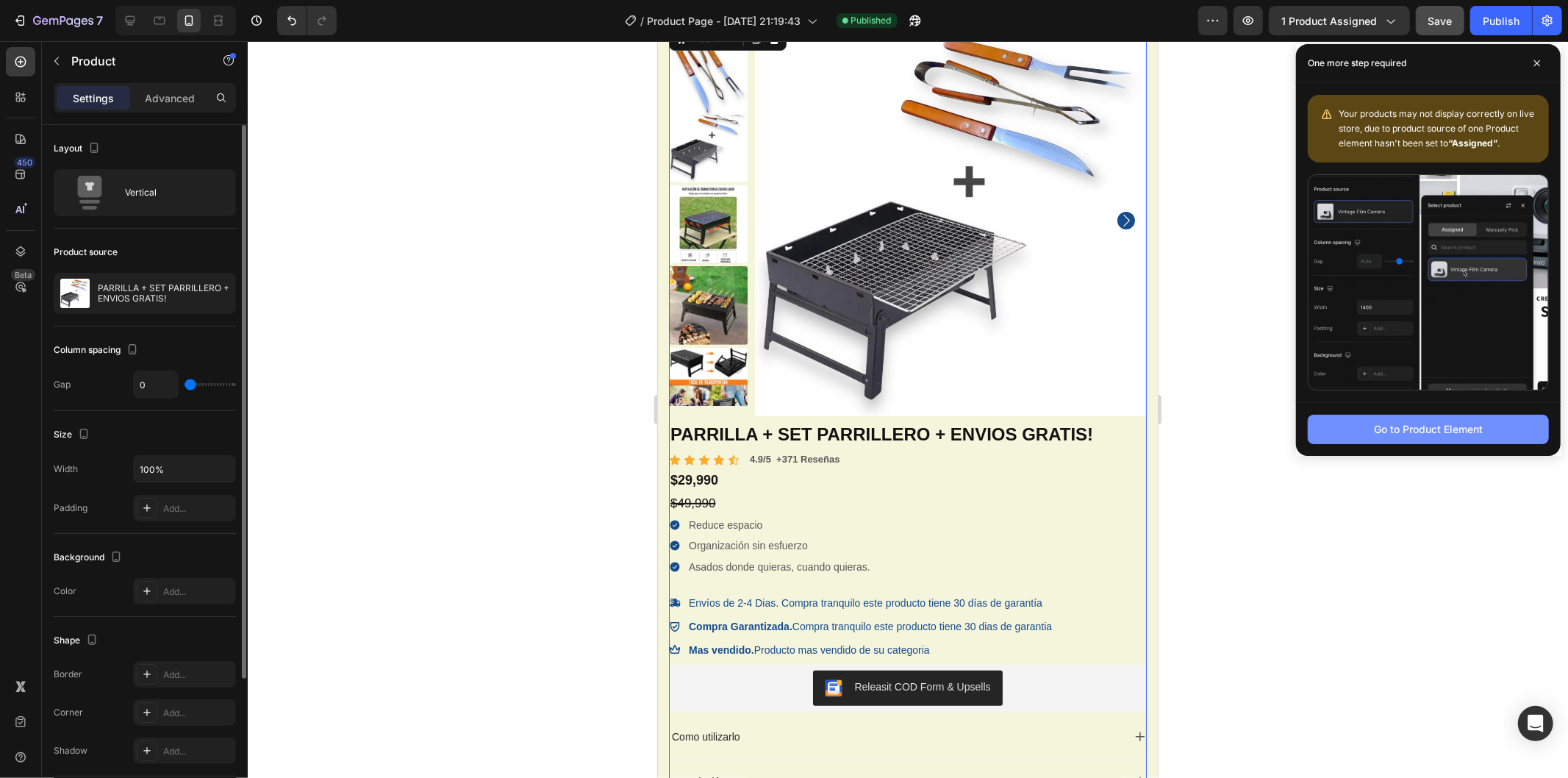
click at [1400, 425] on div "Go to Product Element" at bounding box center [1429, 429] width 108 height 16
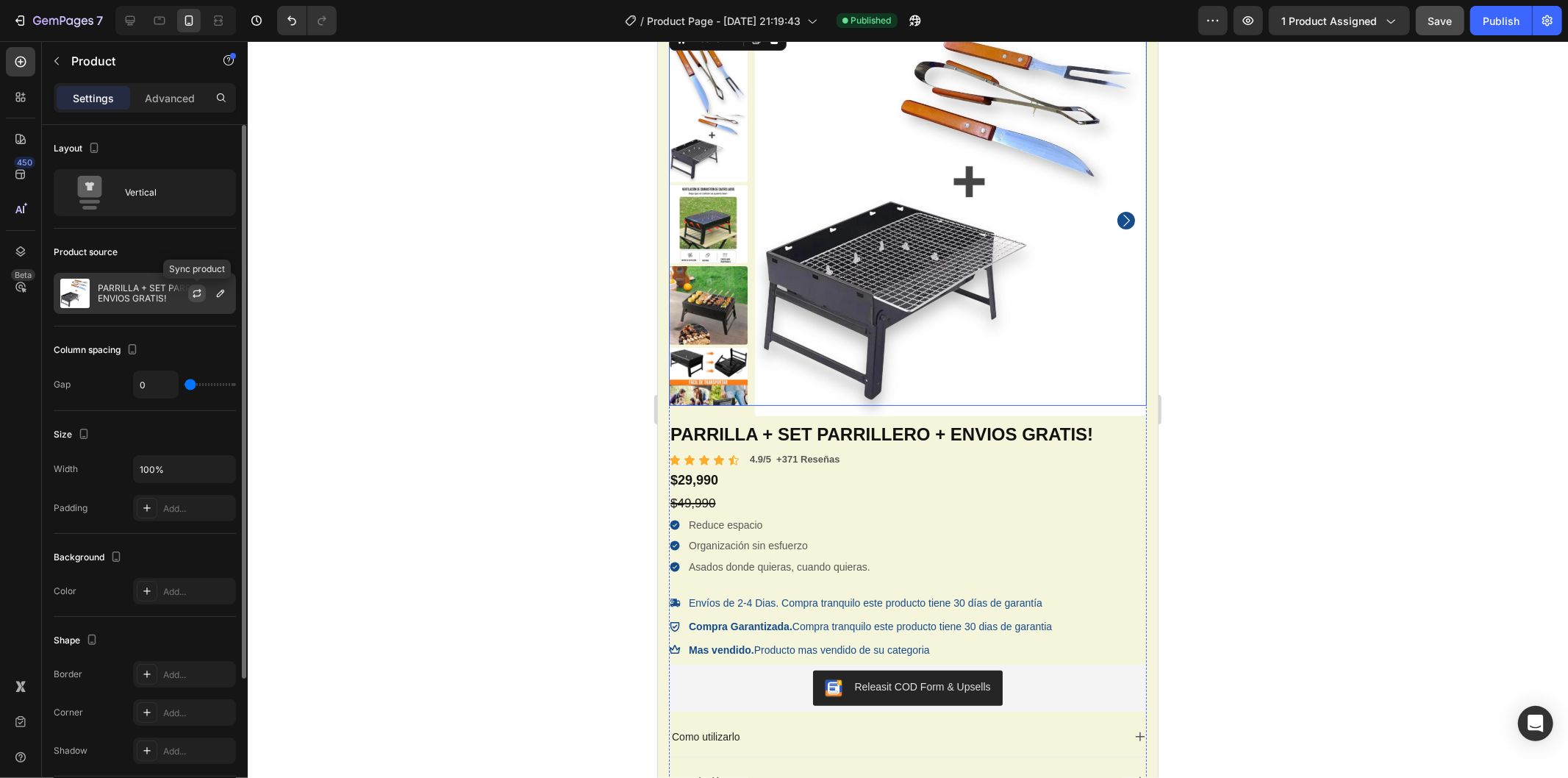
click at [195, 292] on icon "button" at bounding box center [197, 294] width 12 height 12
click at [1284, 13] on span "1 product assigned" at bounding box center [1329, 21] width 96 height 16
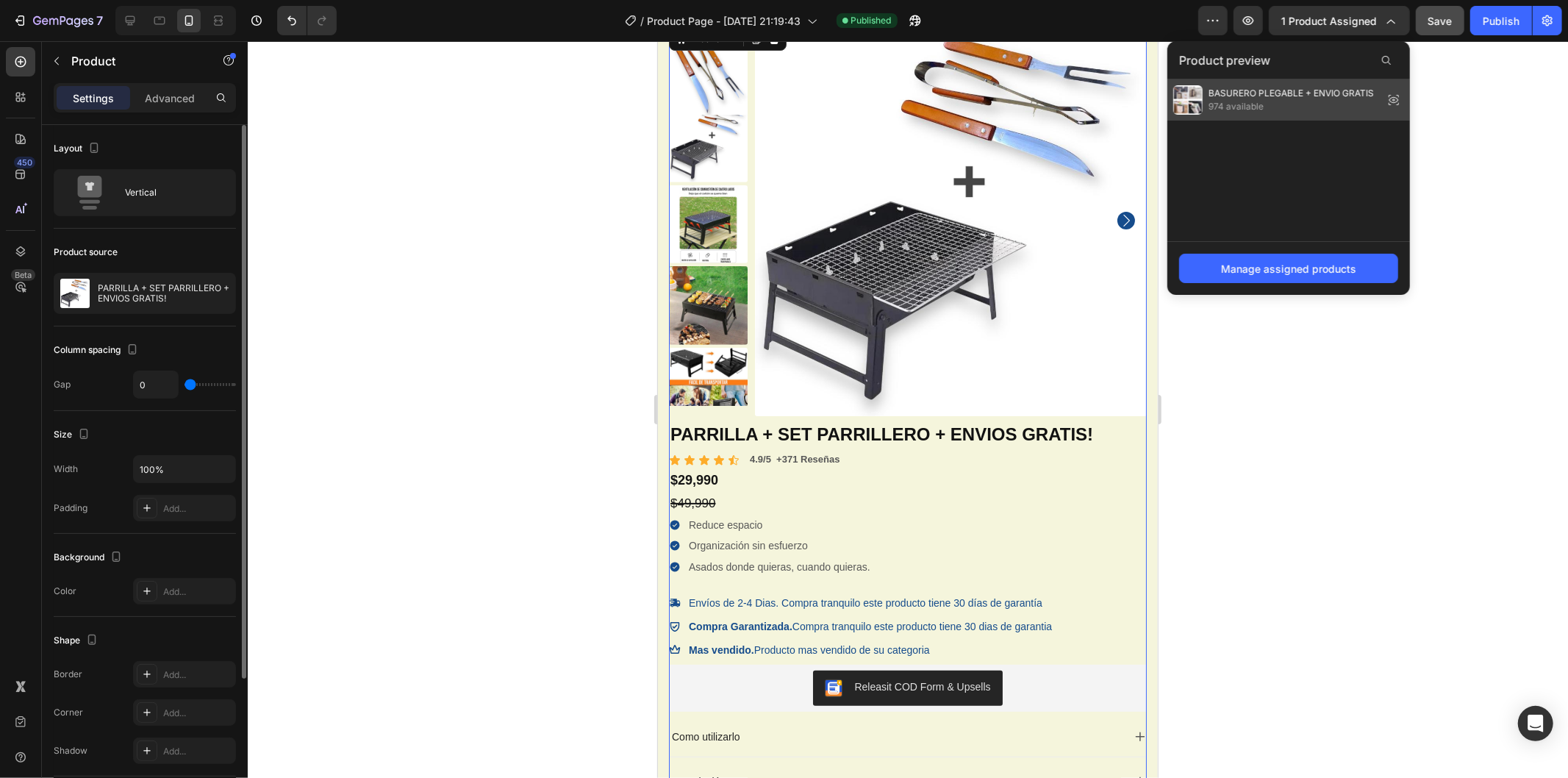
click at [1397, 94] on icon at bounding box center [1394, 99] width 21 height 21
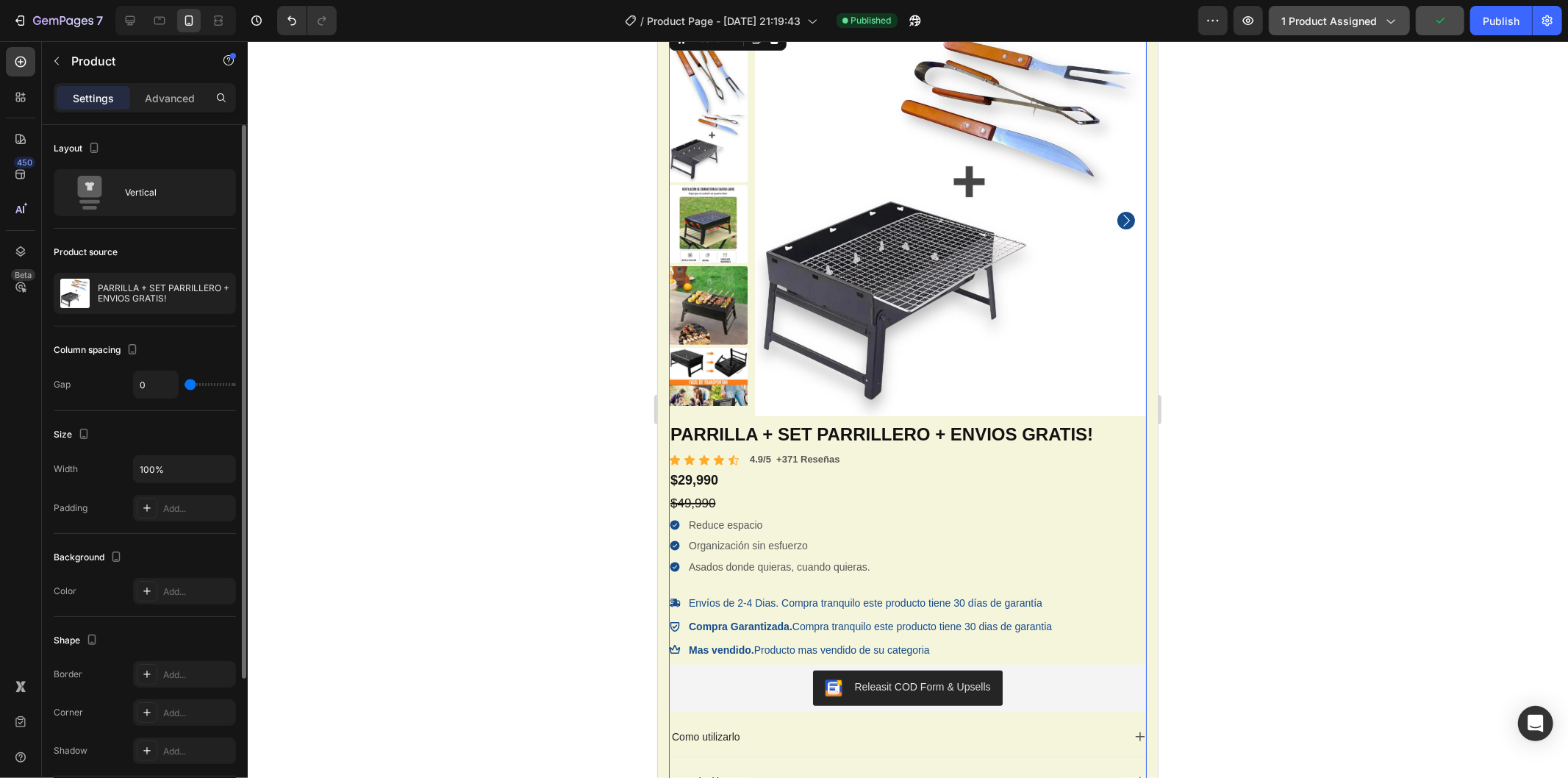
click at [1339, 24] on span "1 product assigned" at bounding box center [1329, 21] width 96 height 16
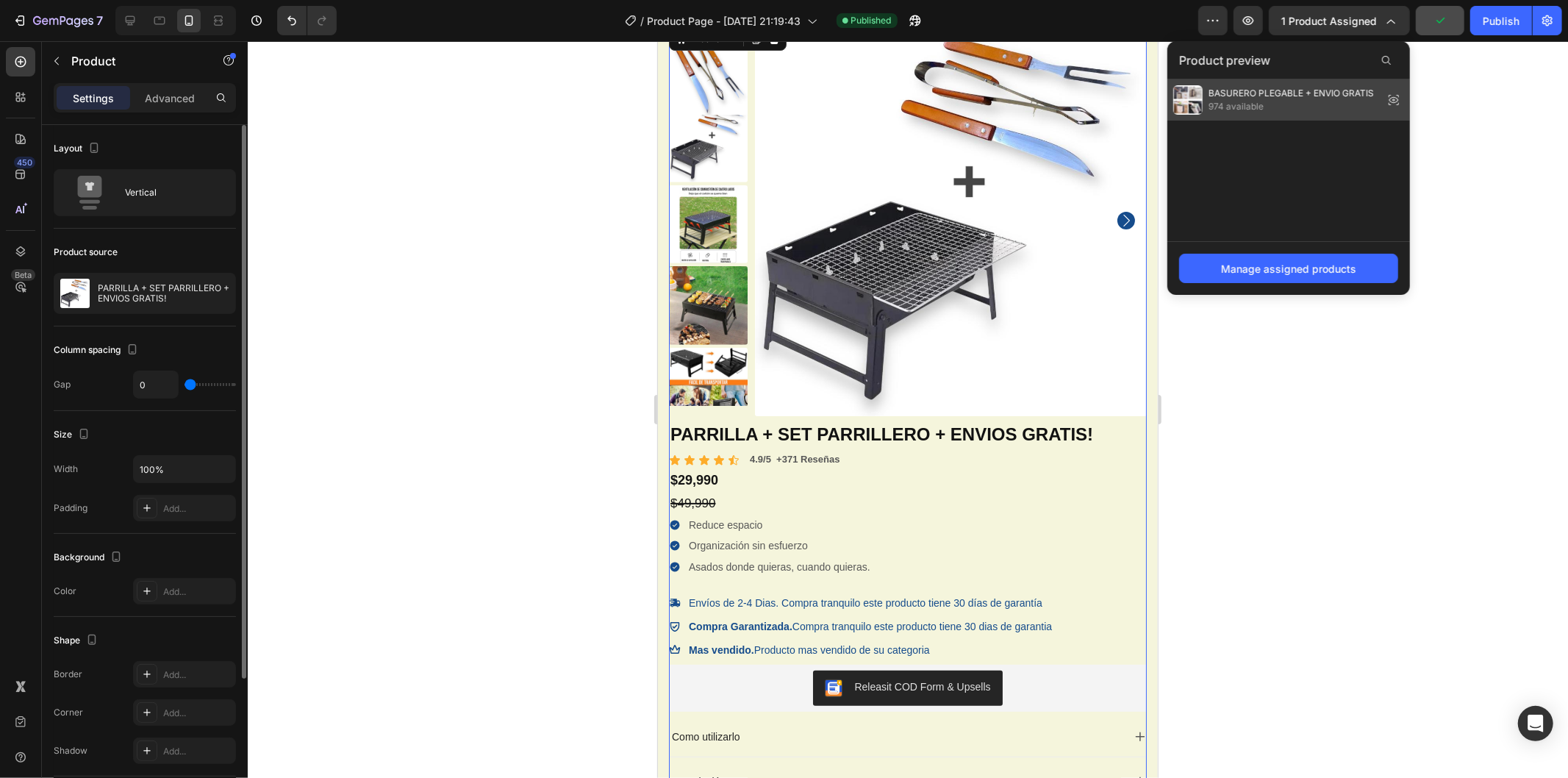
click at [1298, 91] on span "BASURERO PLEGABLE + ENVIO GRATIS" at bounding box center [1292, 93] width 165 height 13
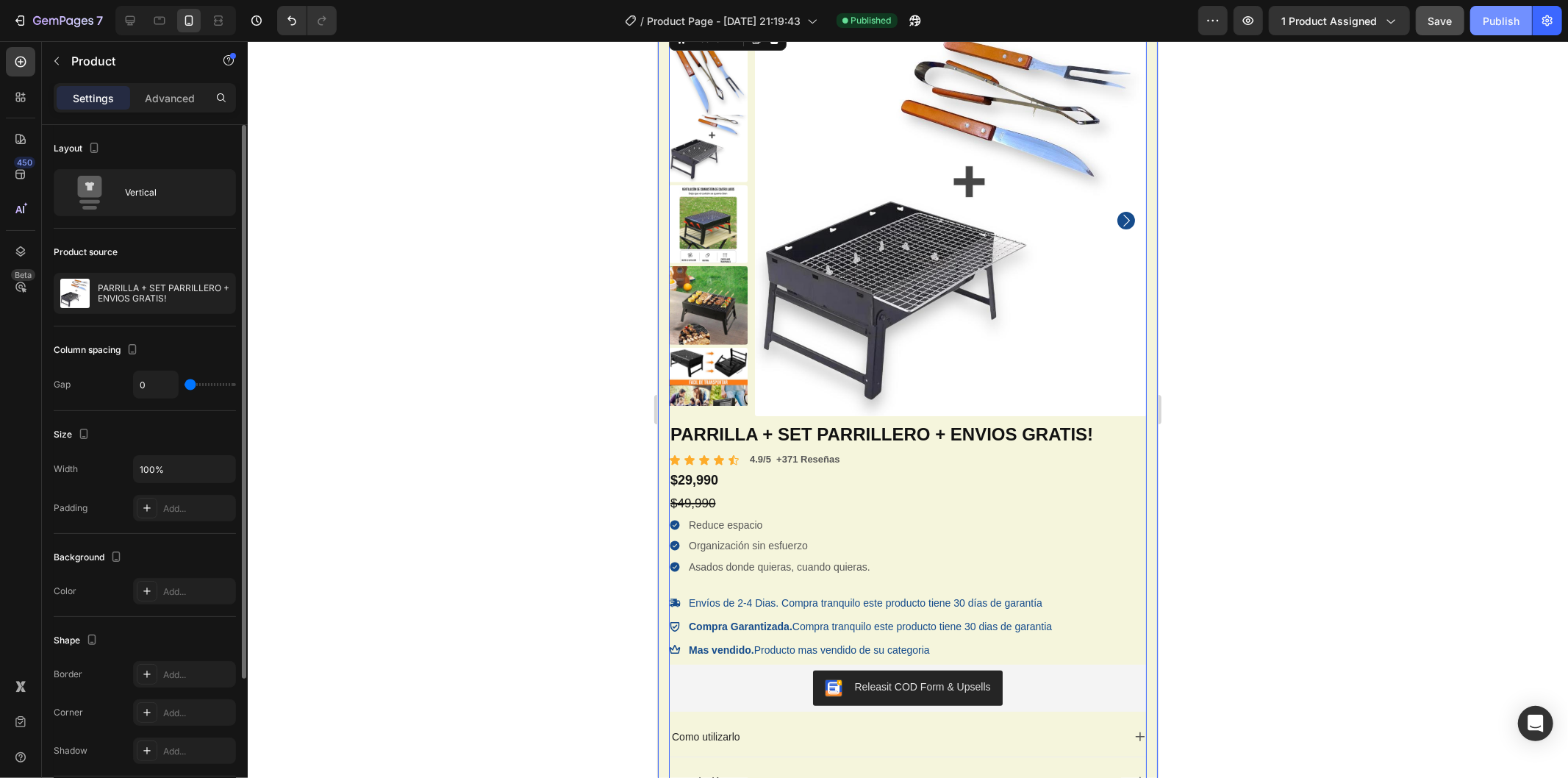
click at [1488, 23] on div "Publish" at bounding box center [1501, 21] width 37 height 16
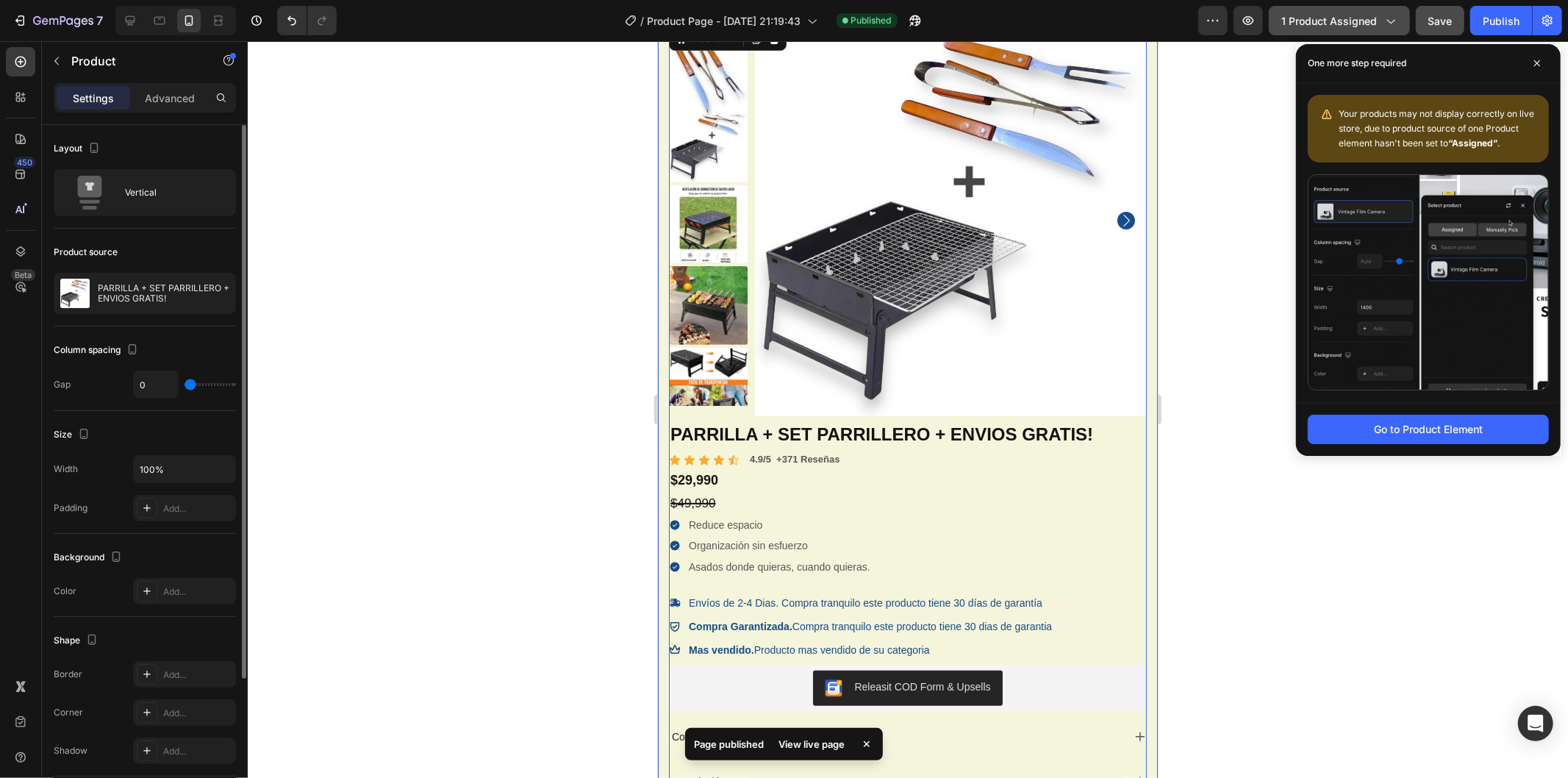
click at [1352, 24] on span "1 product assigned" at bounding box center [1329, 21] width 96 height 16
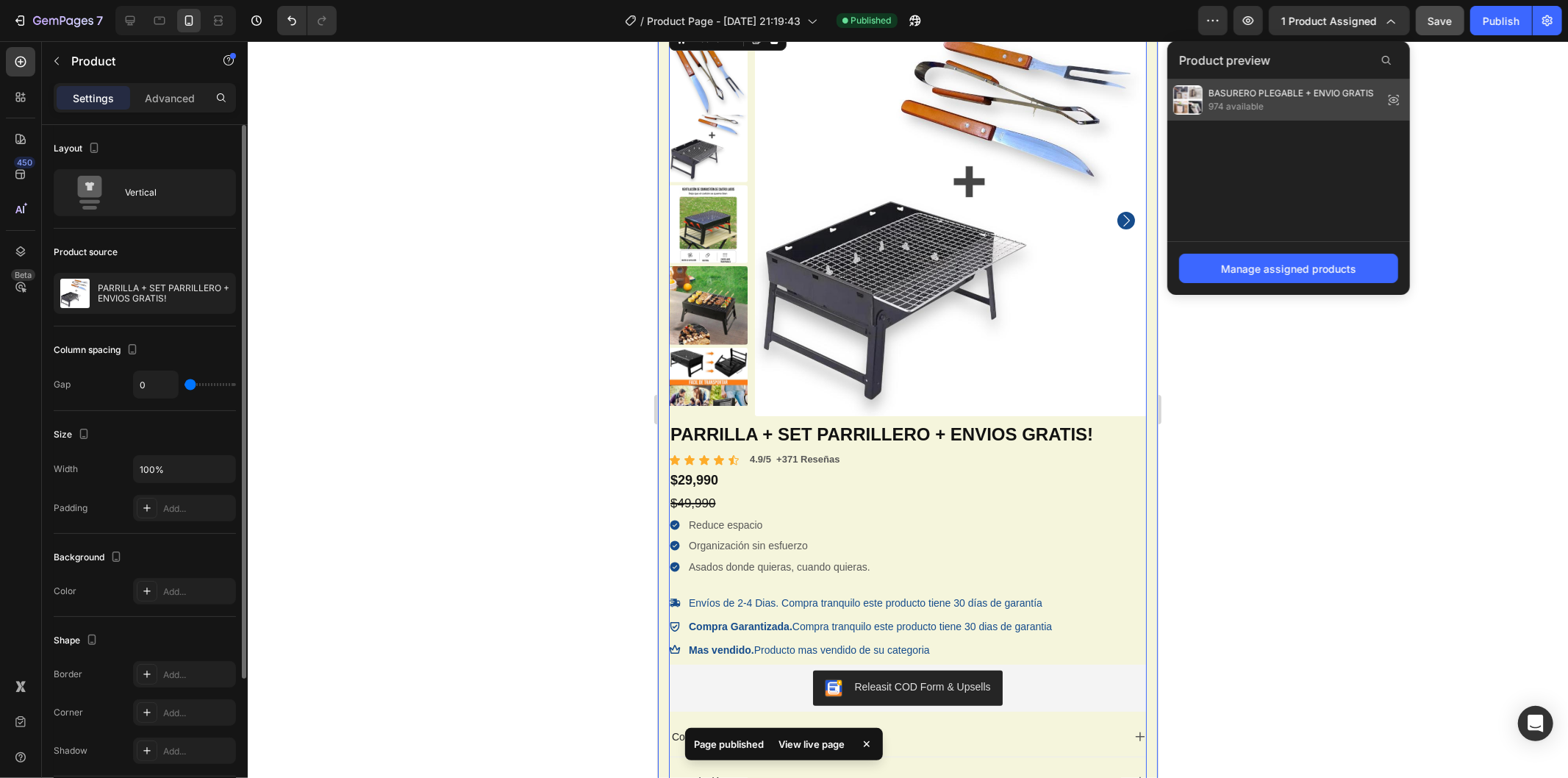
click at [1393, 99] on icon at bounding box center [1394, 99] width 21 height 21
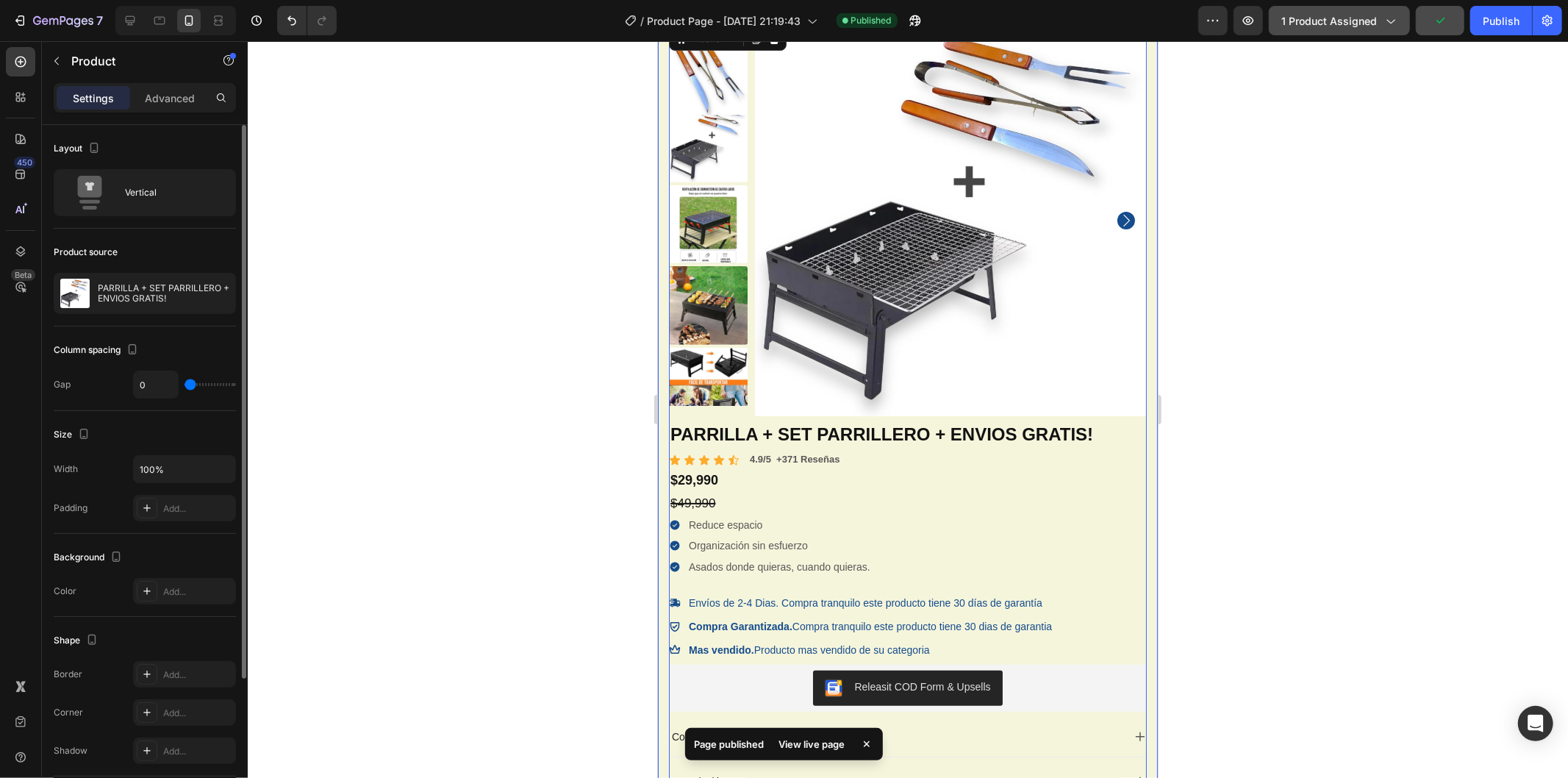
click at [1337, 31] on button "1 product assigned" at bounding box center [1339, 20] width 141 height 29
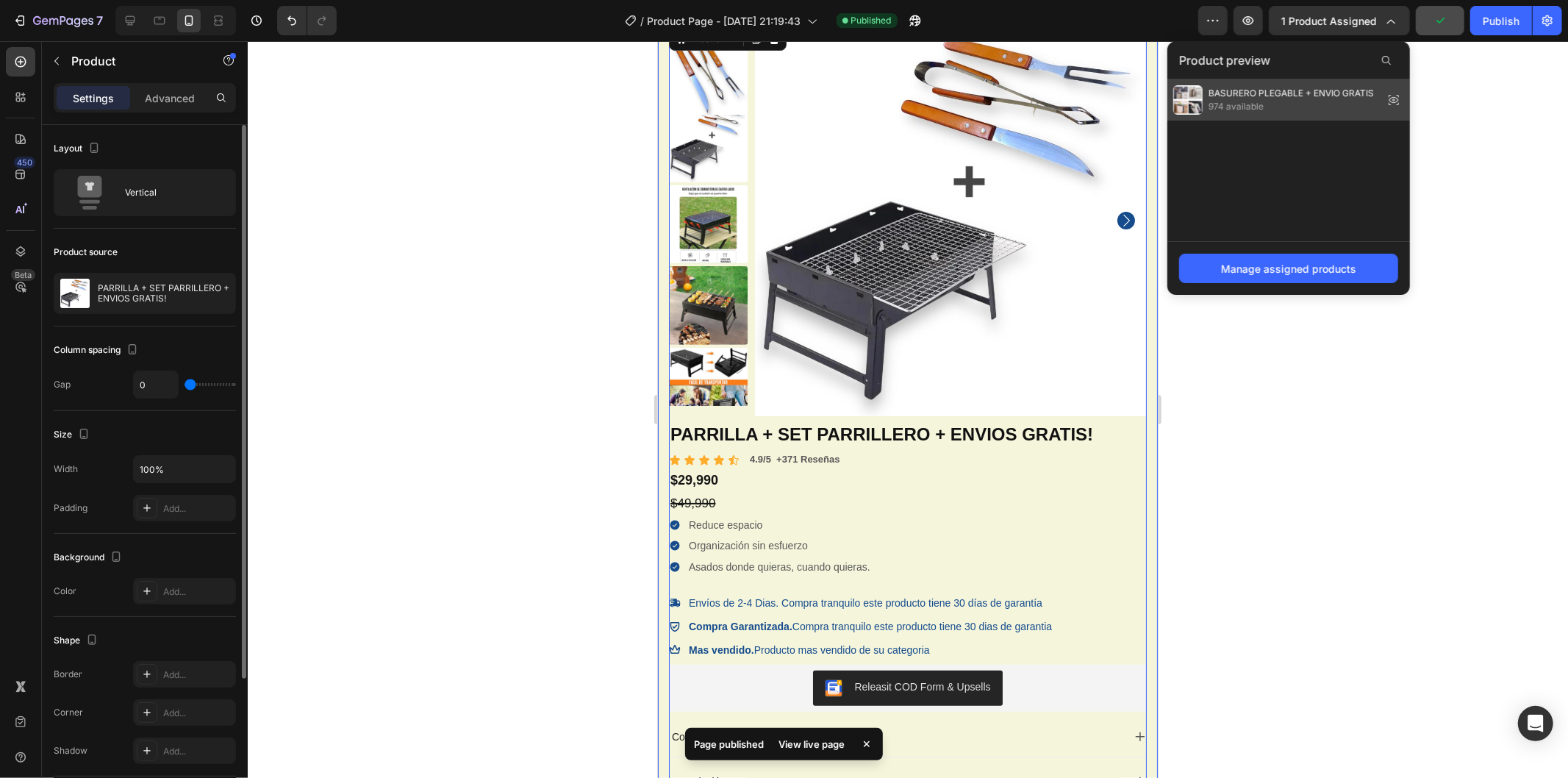
click at [1253, 105] on span "974 available" at bounding box center [1292, 107] width 165 height 13
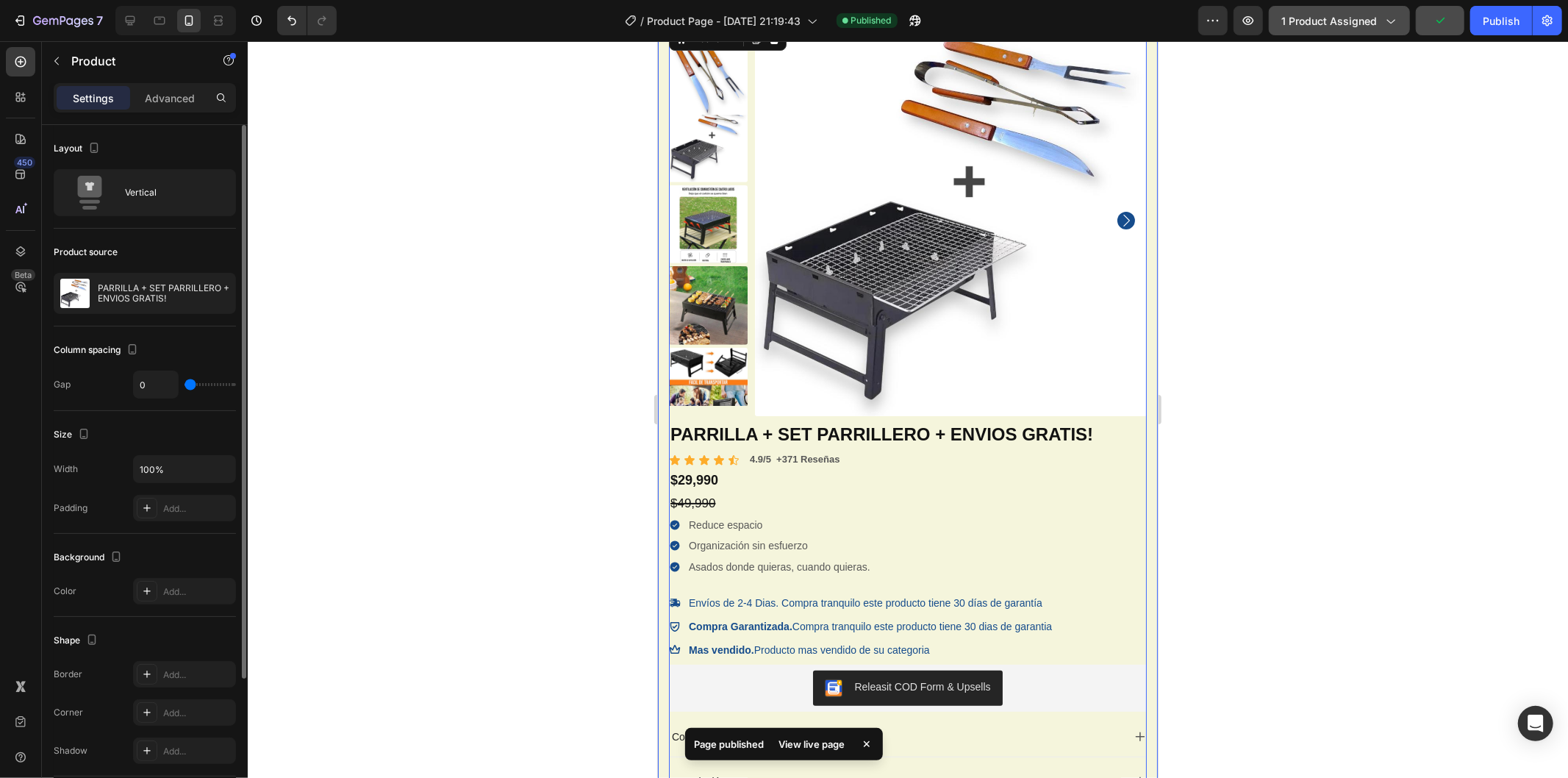
click at [1288, 18] on span "1 product assigned" at bounding box center [1329, 21] width 96 height 16
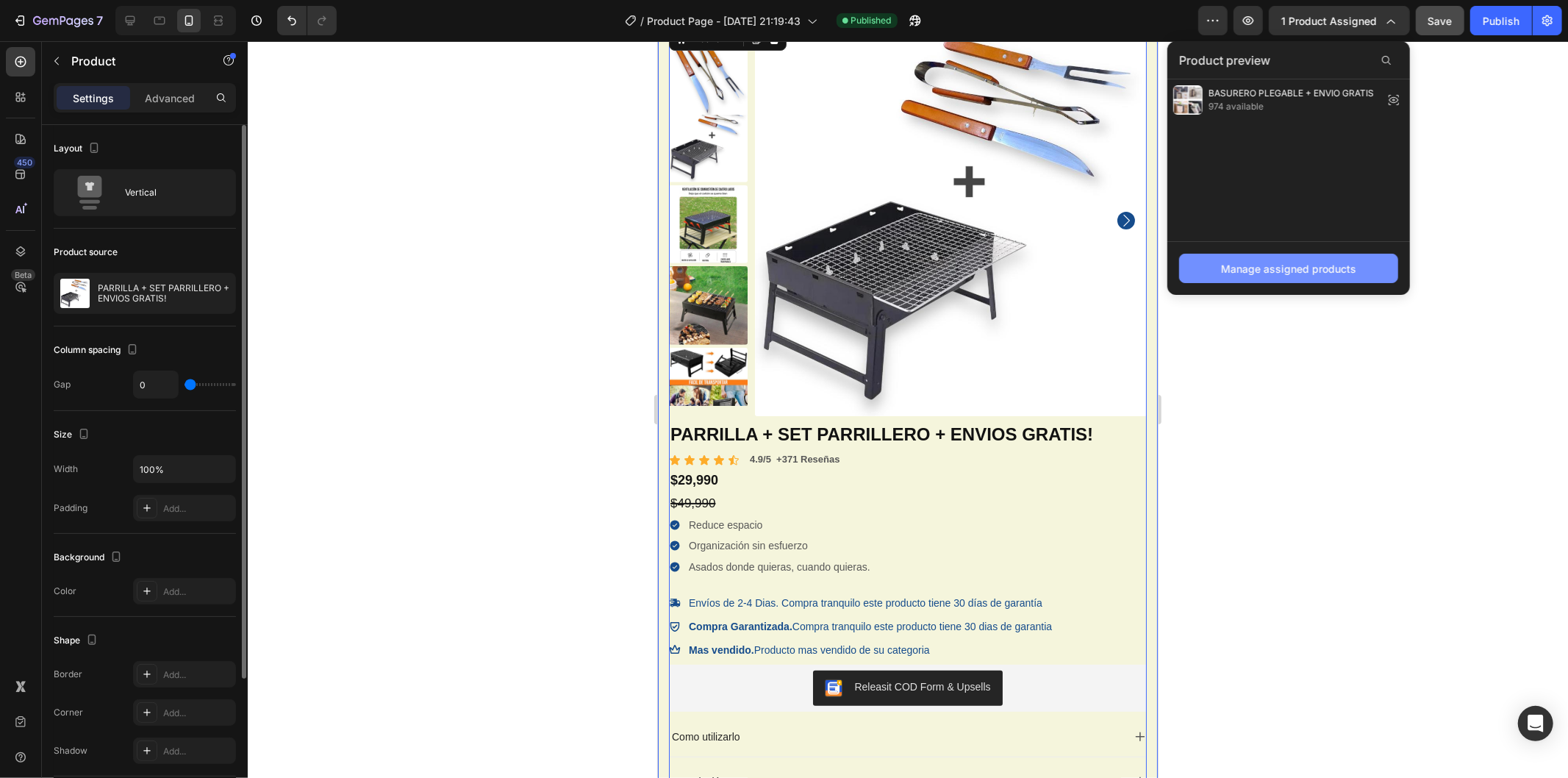
click at [1296, 267] on div "Manage assigned products" at bounding box center [1289, 269] width 135 height 16
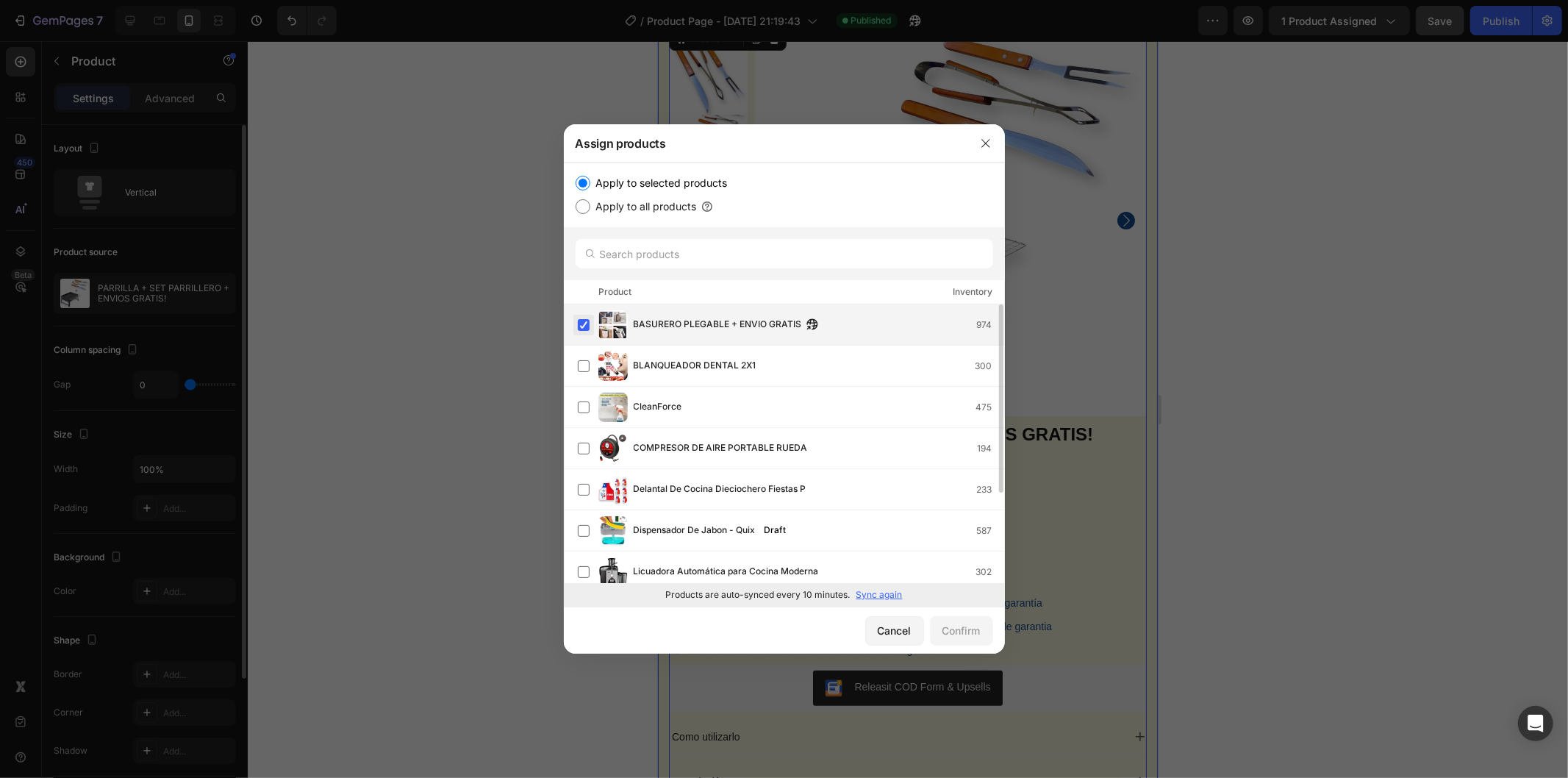
click at [586, 324] on label at bounding box center [584, 325] width 12 height 12
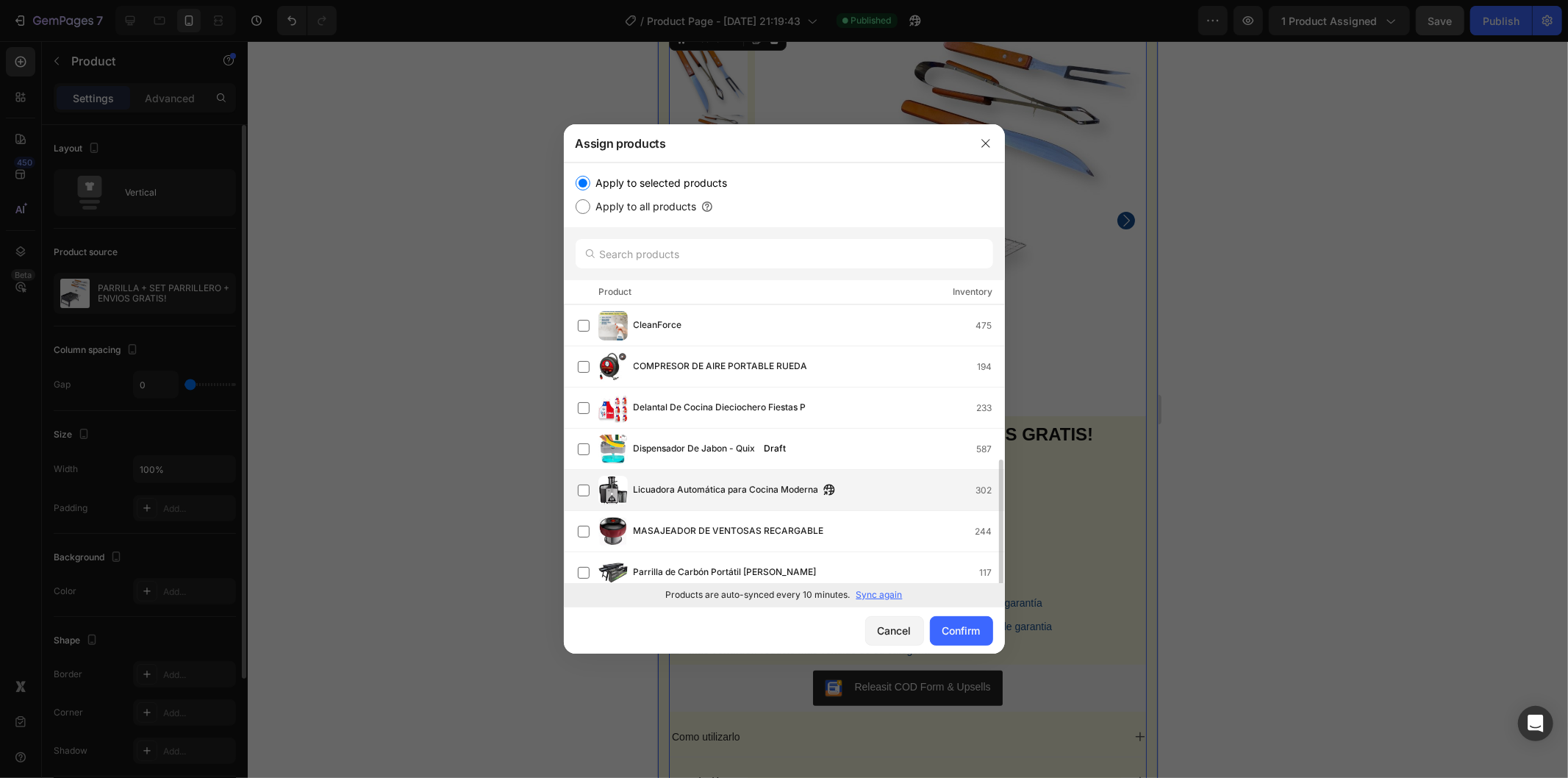
scroll to position [164, 0]
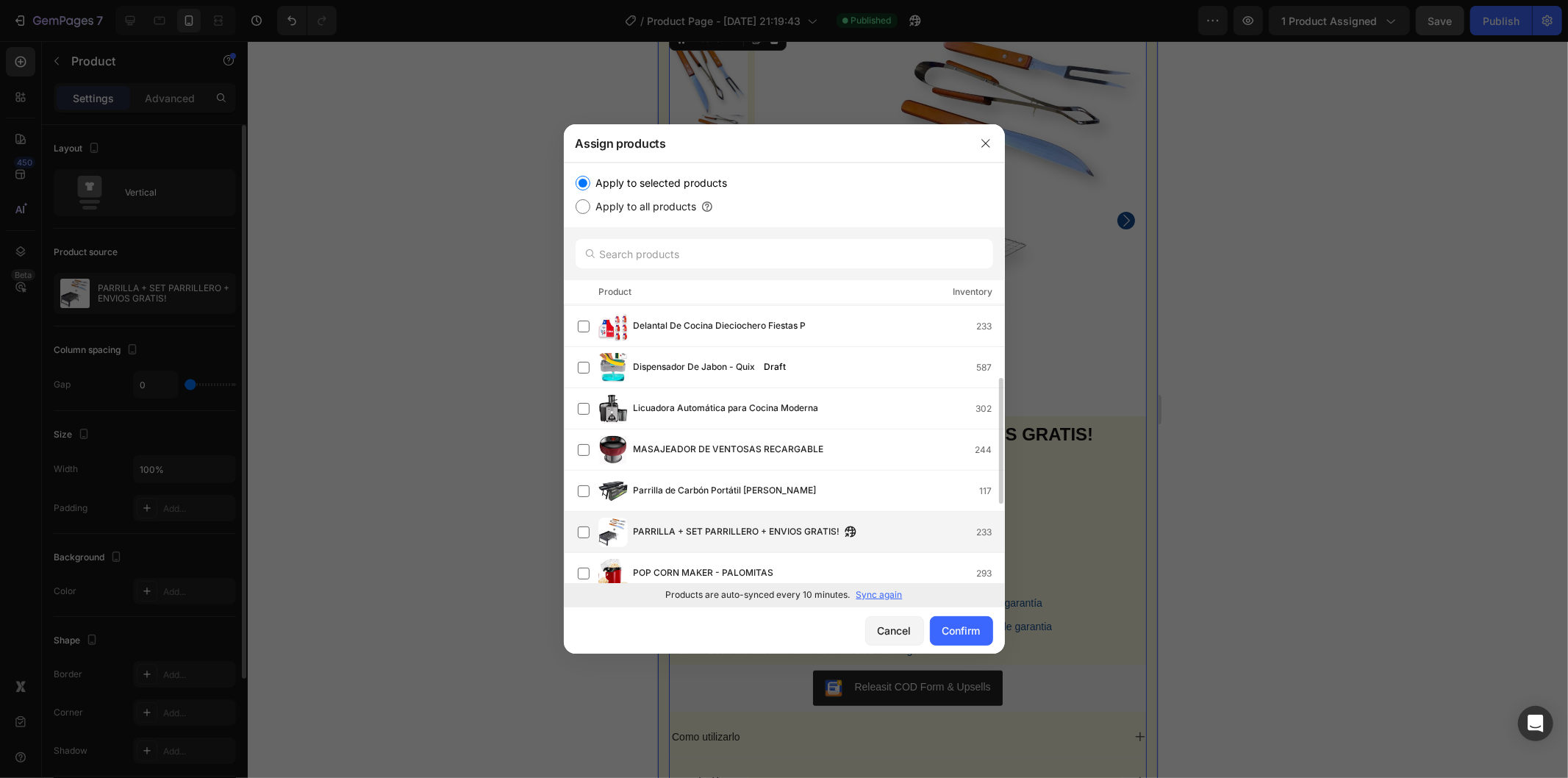
click at [673, 529] on span "PARRILLA + SET PARRILLERO + ENVIOS GRATIS!" at bounding box center [738, 532] width 207 height 16
click at [934, 628] on button "Confirm" at bounding box center [962, 630] width 63 height 29
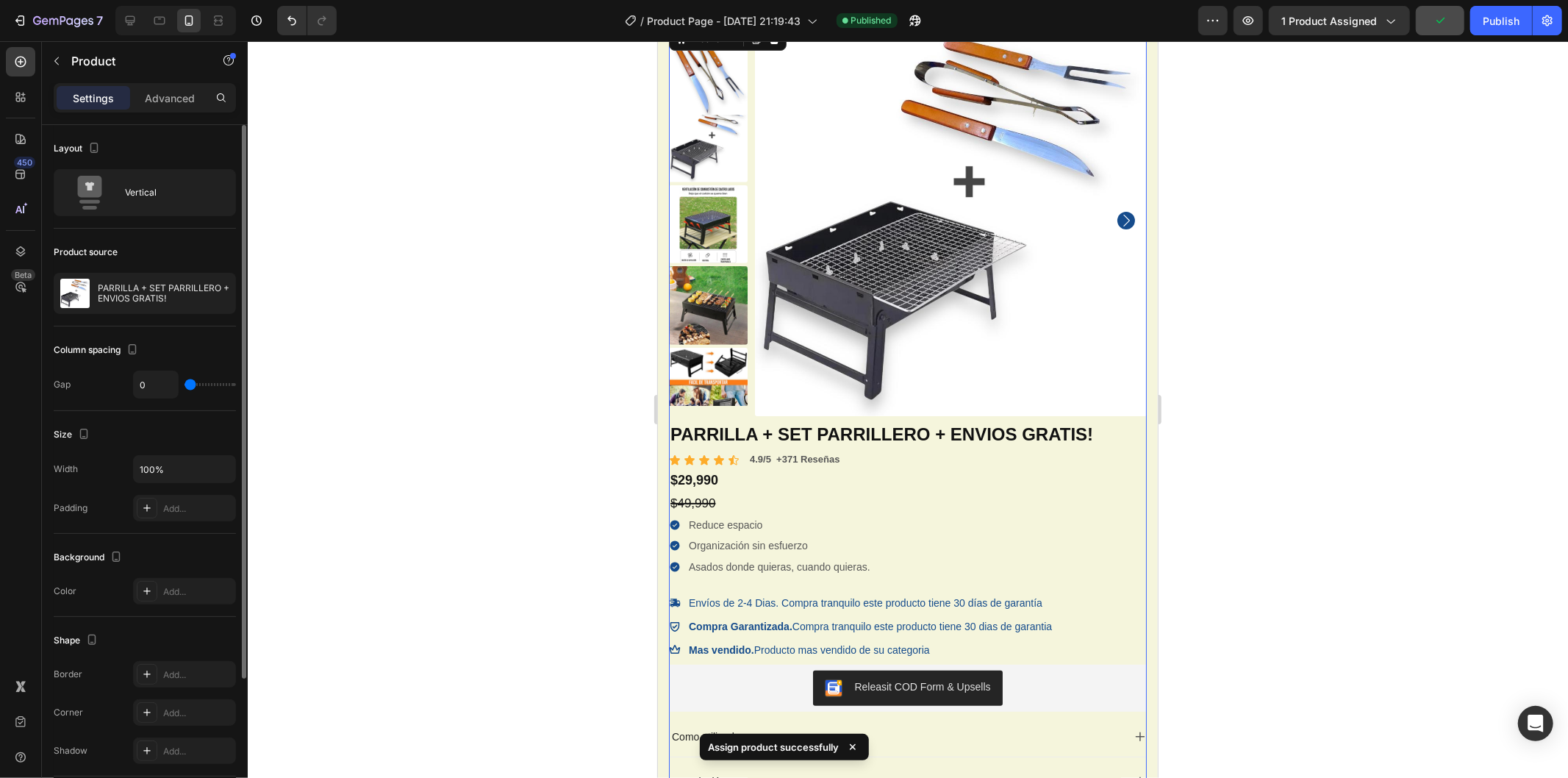
click at [1329, 393] on div at bounding box center [908, 409] width 1321 height 737
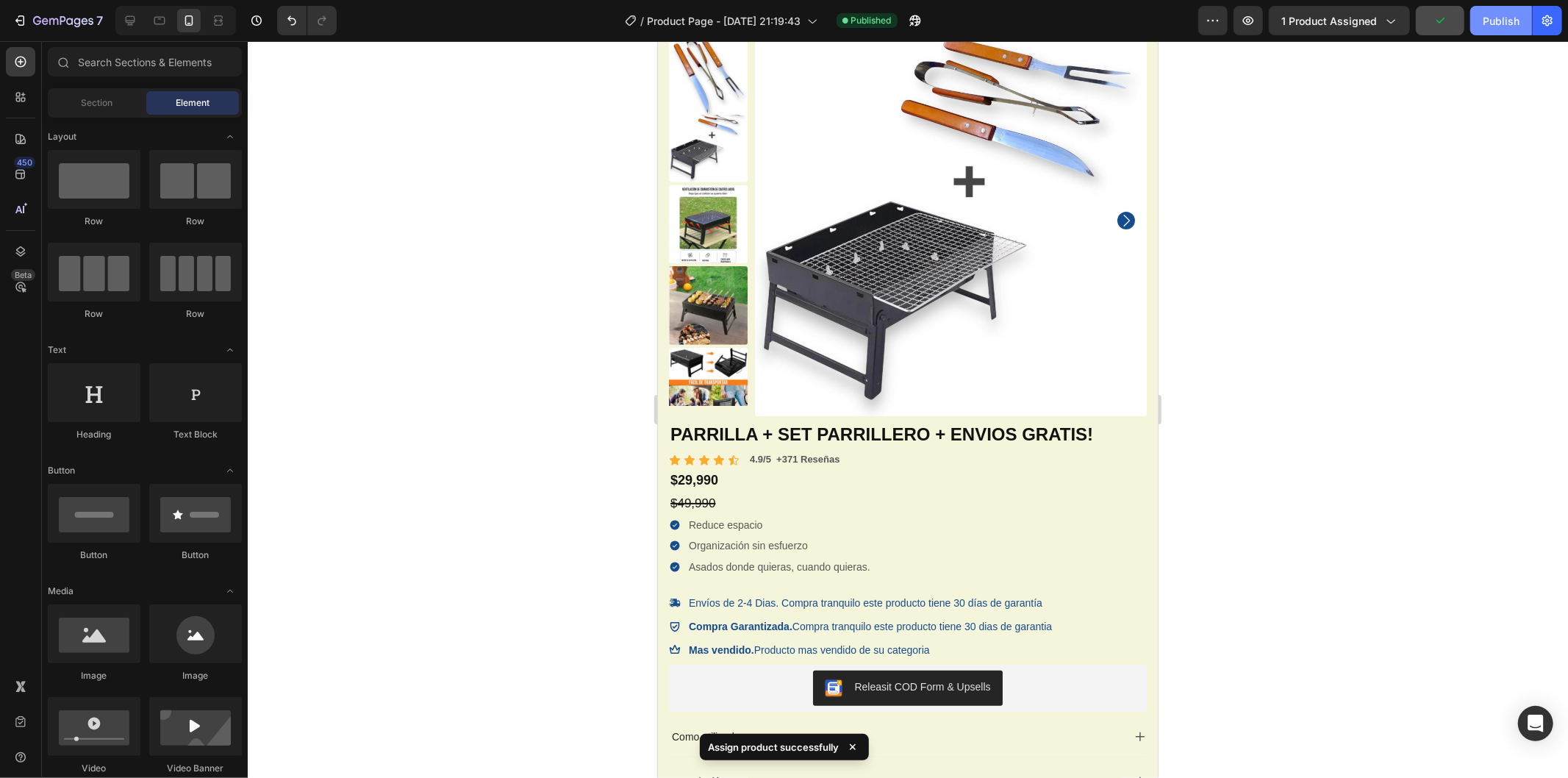
click at [1493, 19] on div "Publish" at bounding box center [1501, 21] width 37 height 16
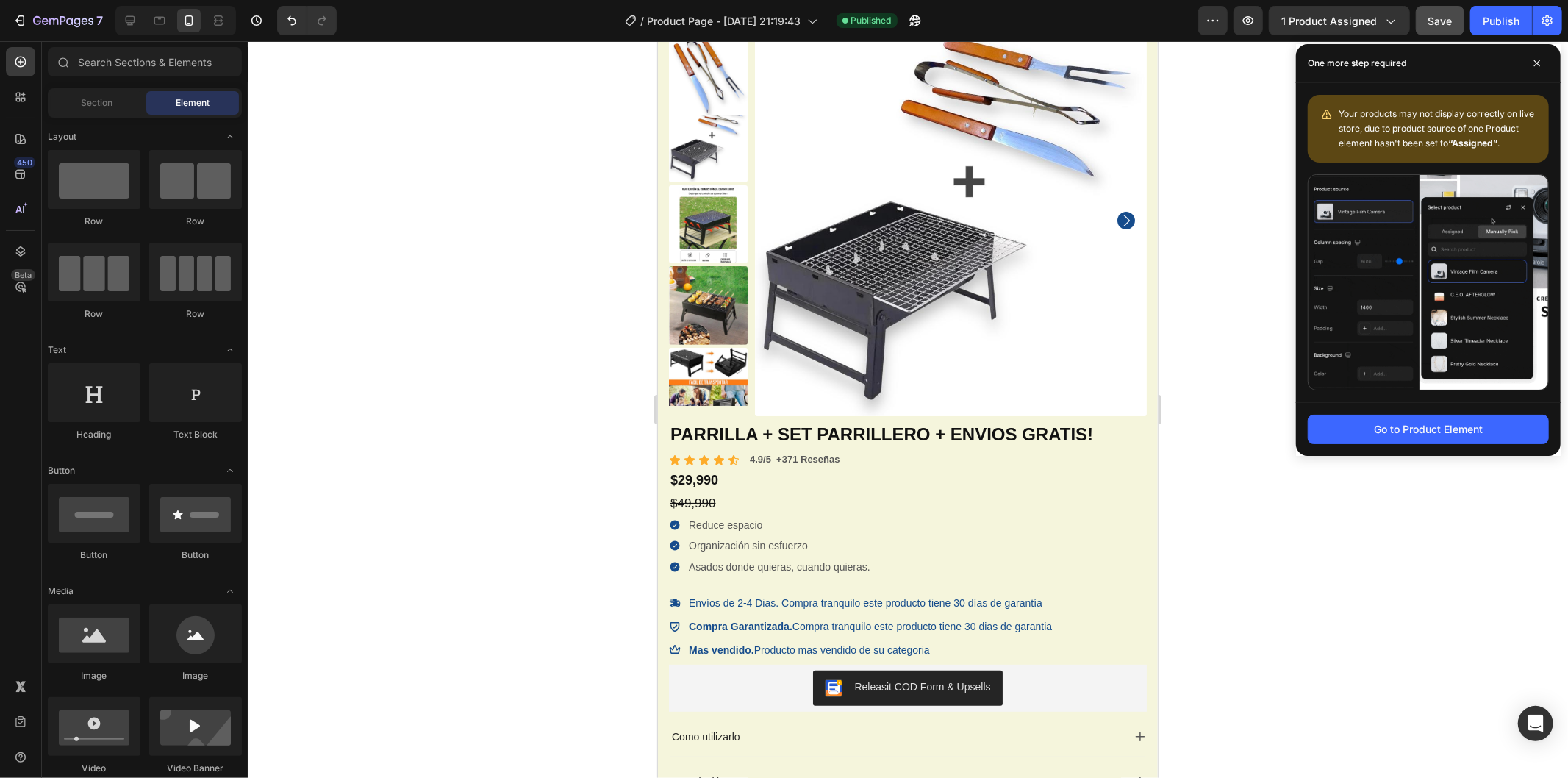
drag, startPoint x: 502, startPoint y: 145, endPoint x: 476, endPoint y: 129, distance: 30.5
click at [502, 144] on div at bounding box center [908, 409] width 1321 height 737
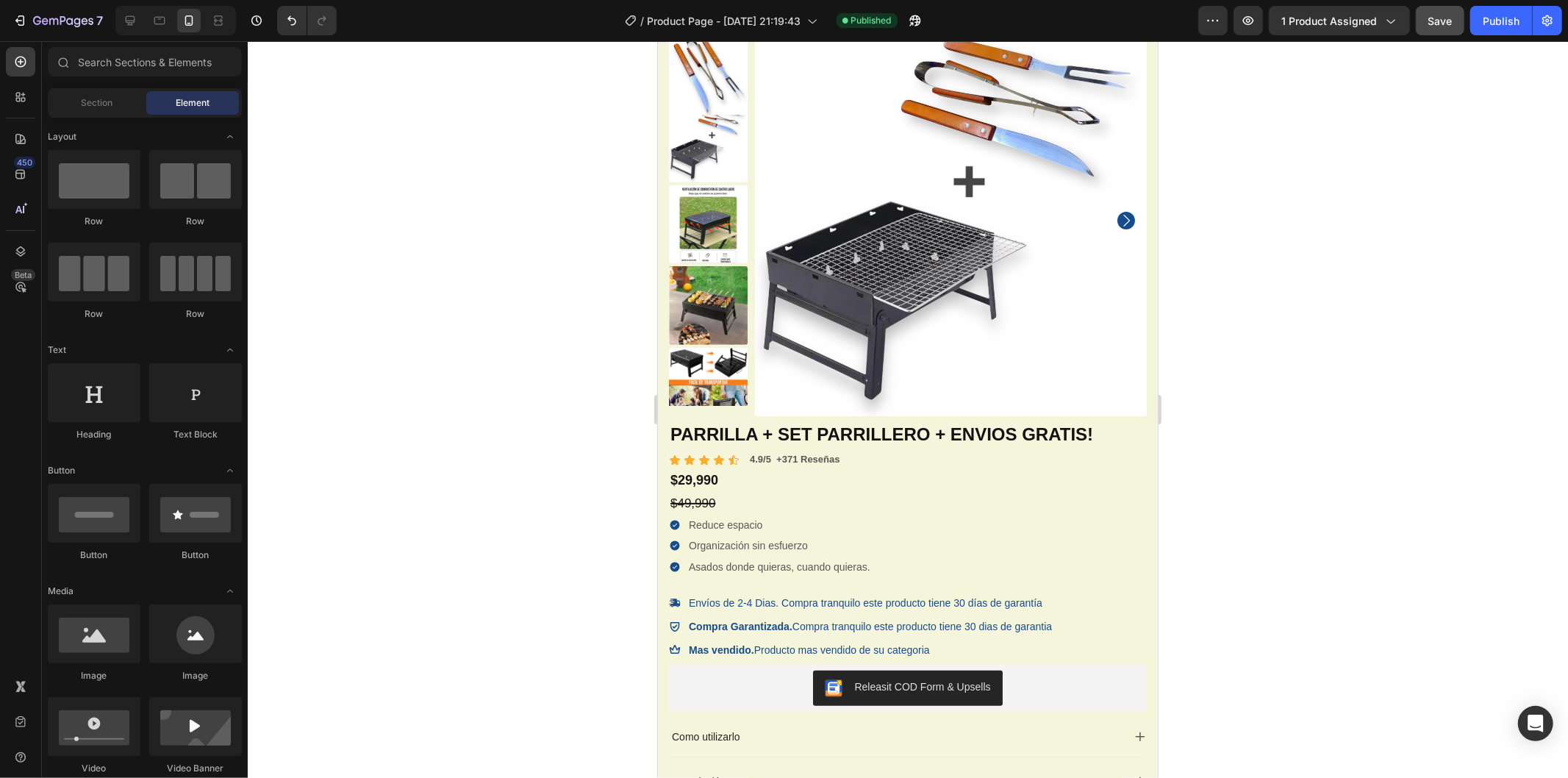
drag, startPoint x: 504, startPoint y: 386, endPoint x: 516, endPoint y: 402, distance: 20.0
click at [504, 390] on div at bounding box center [908, 409] width 1321 height 737
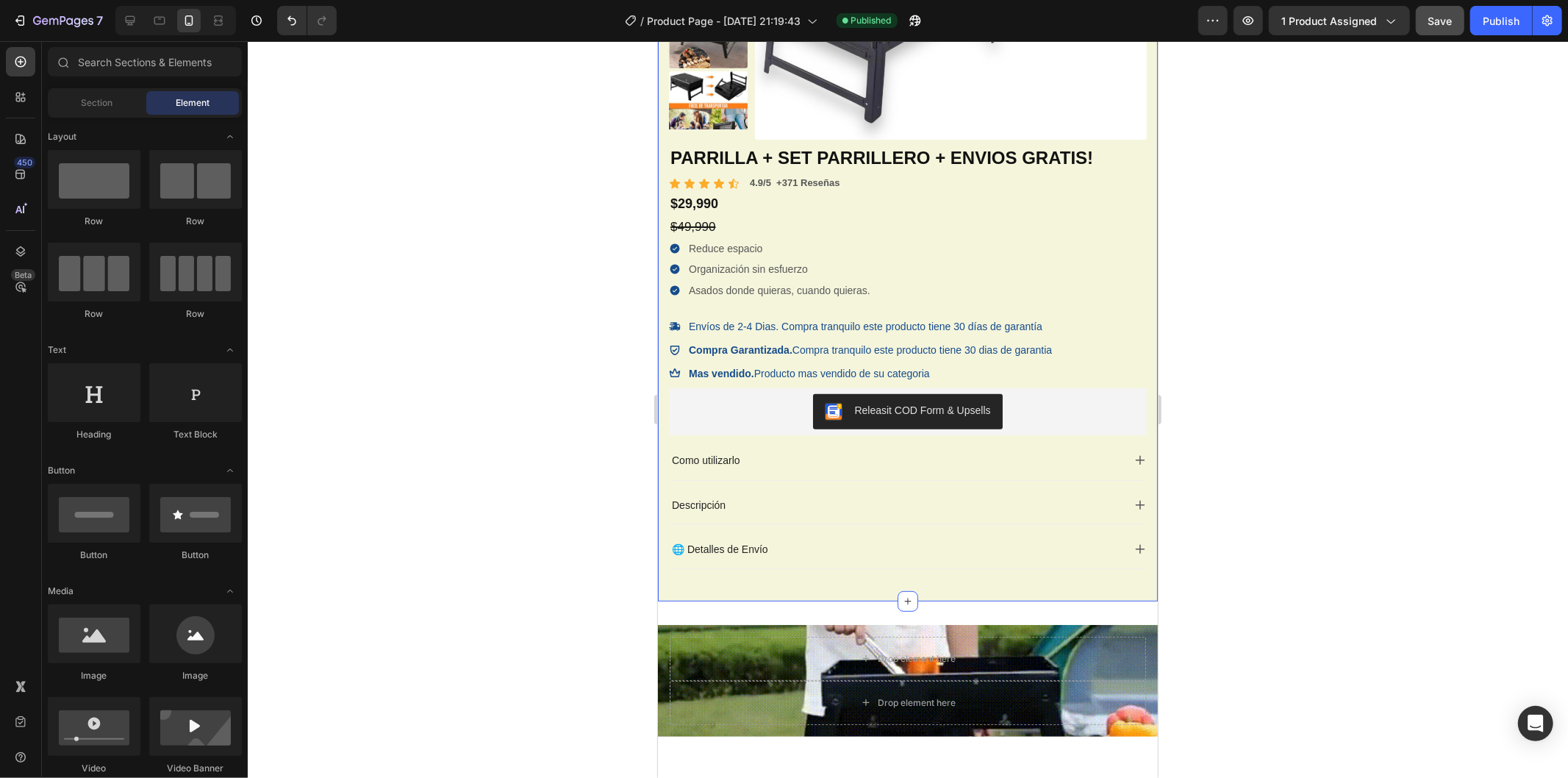
scroll to position [542, 0]
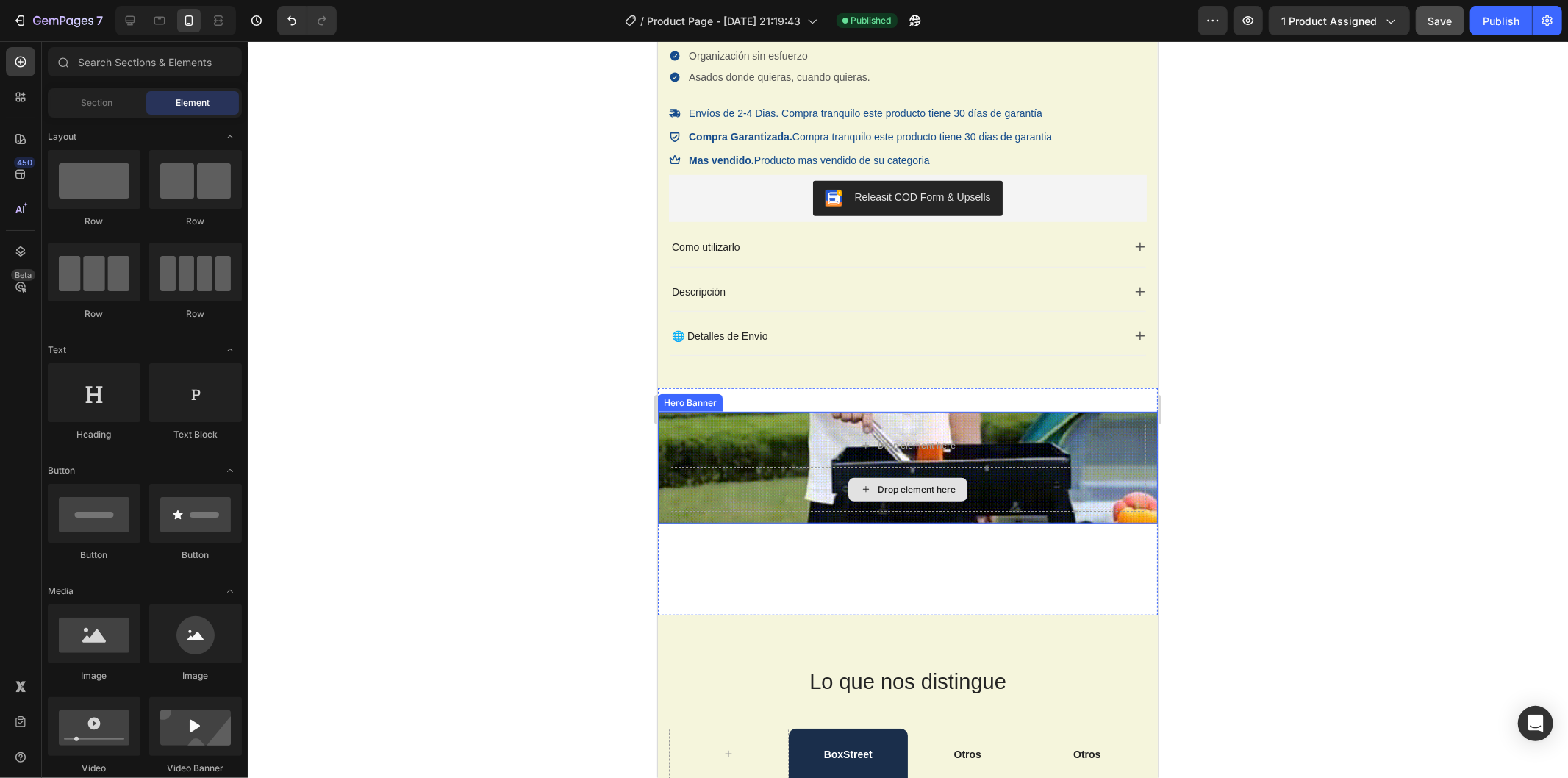
click at [1105, 518] on div "Drop element here Drop element here" at bounding box center [907, 467] width 500 height 112
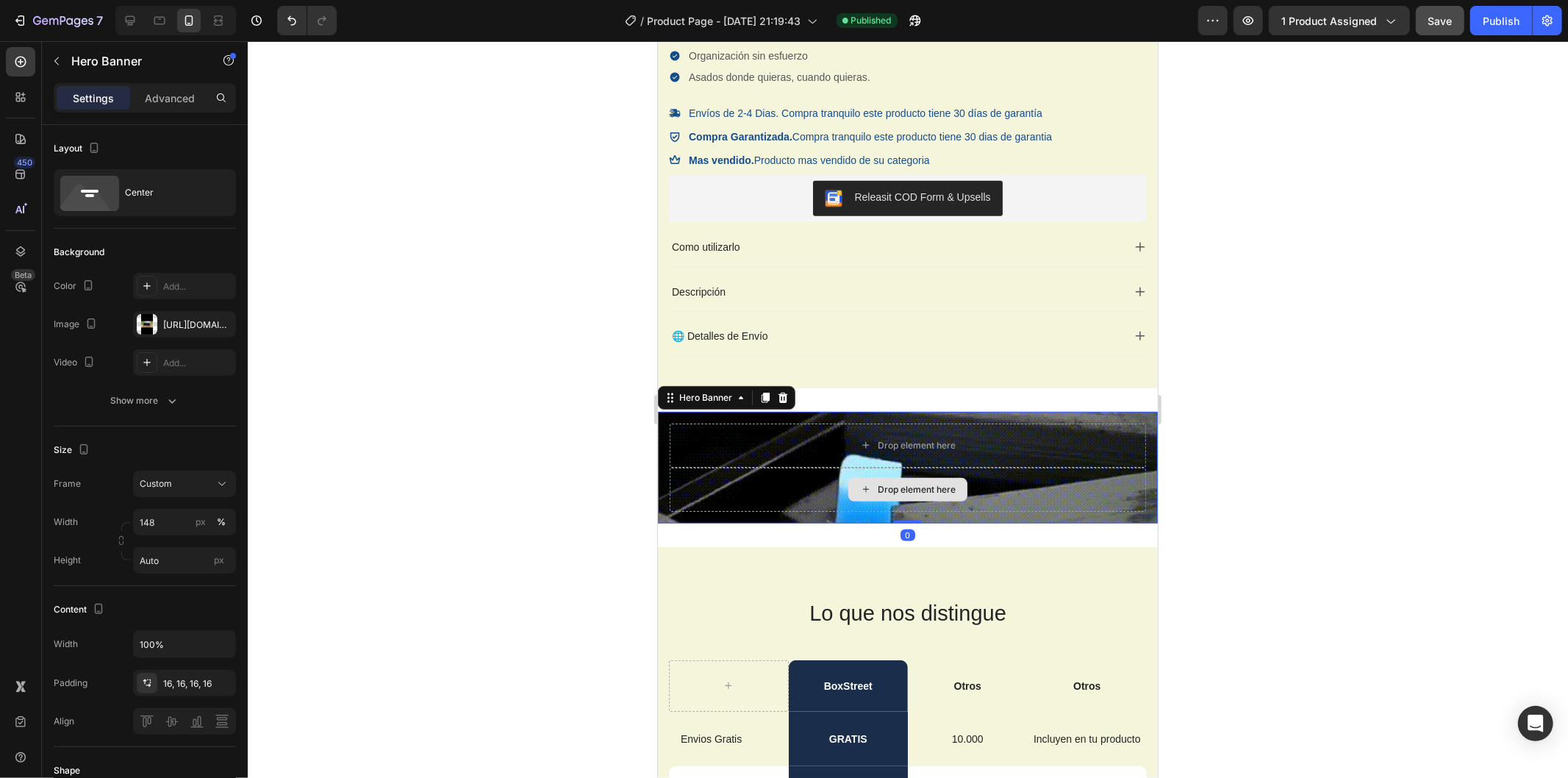
drag, startPoint x: 904, startPoint y: 589, endPoint x: 916, endPoint y: 499, distance: 90.8
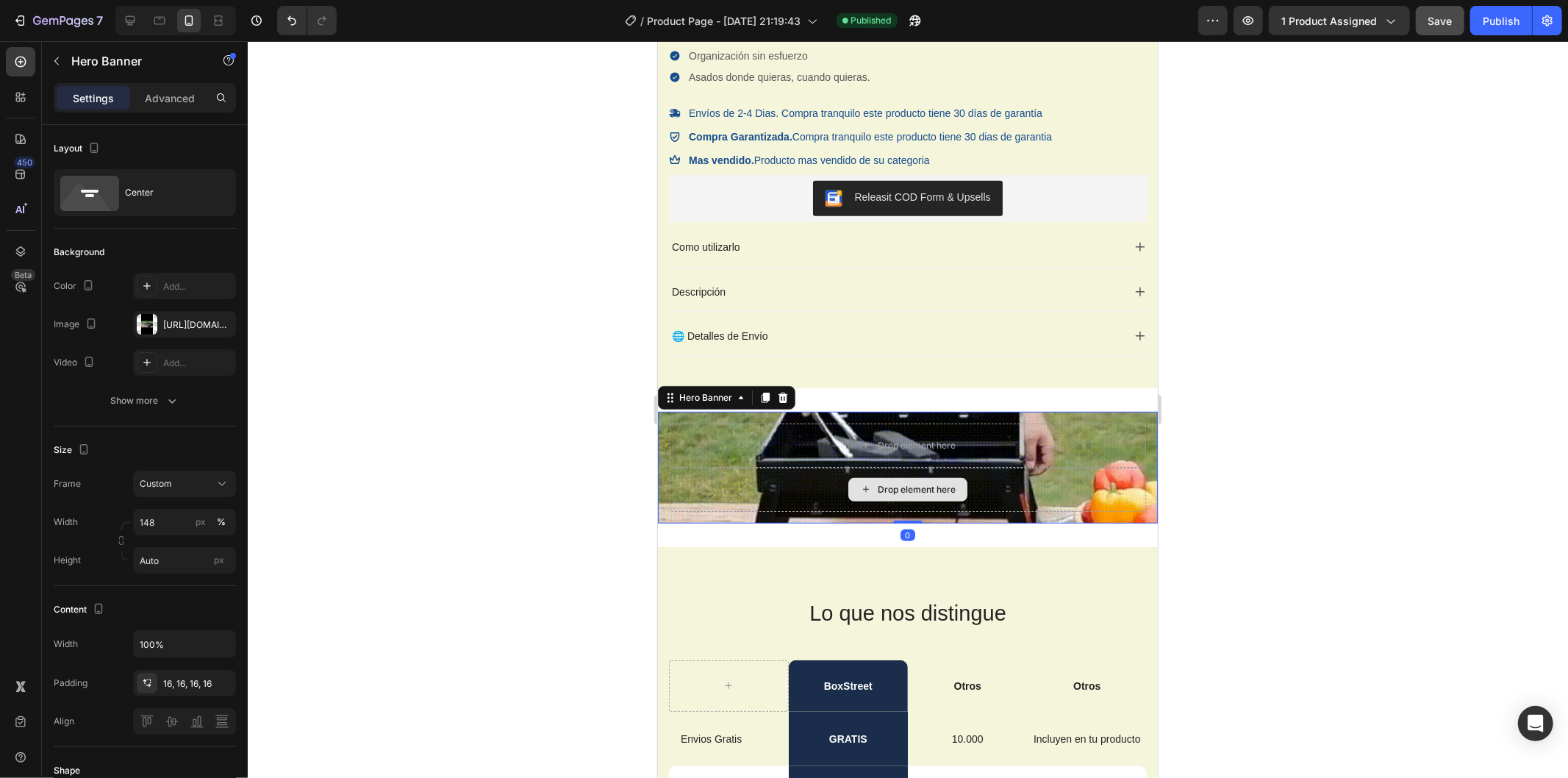
click at [916, 499] on div "Drop element here Drop element here Hero Banner 0" at bounding box center [907, 467] width 500 height 112
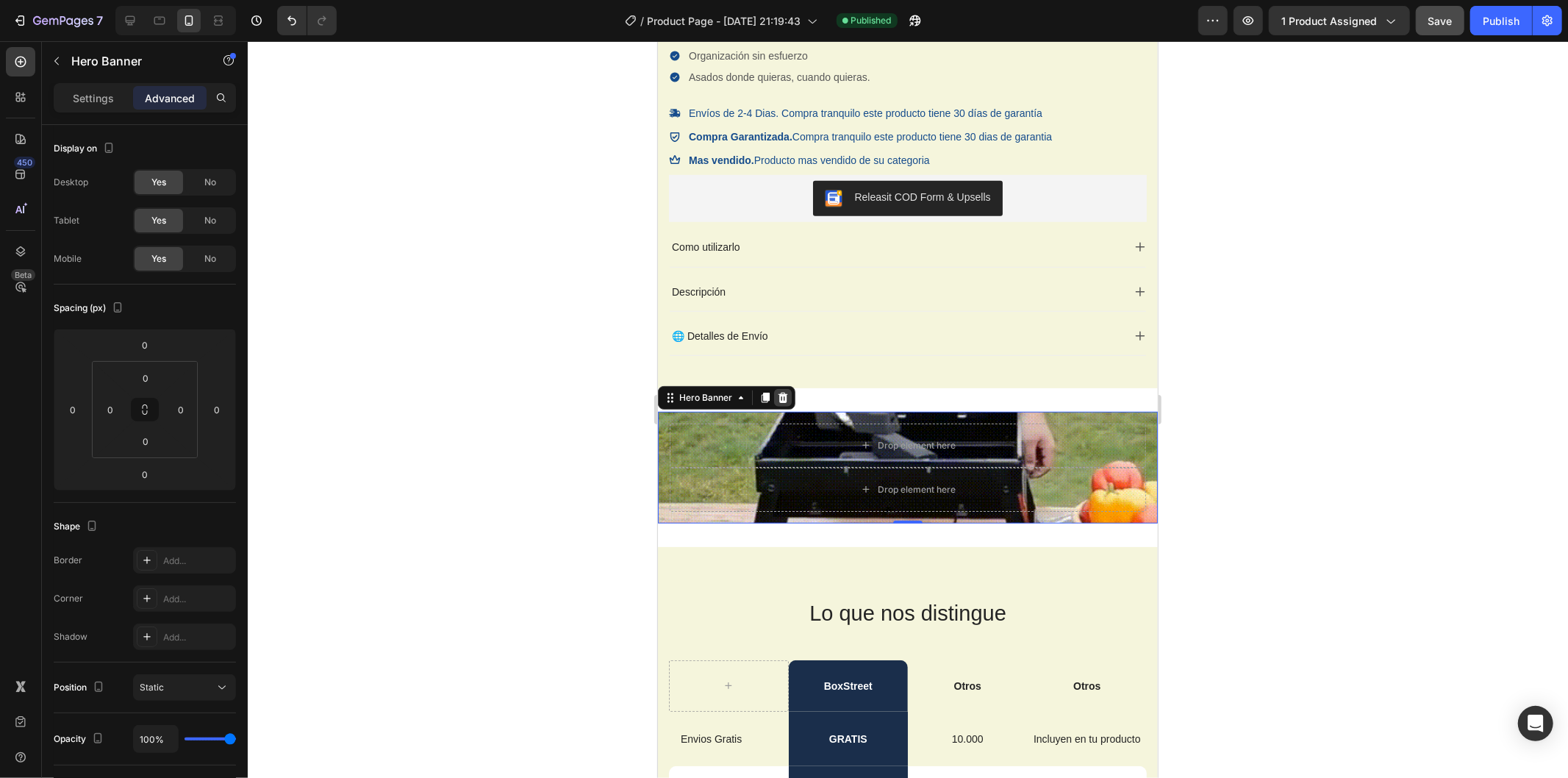
click at [784, 400] on icon at bounding box center [782, 397] width 9 height 10
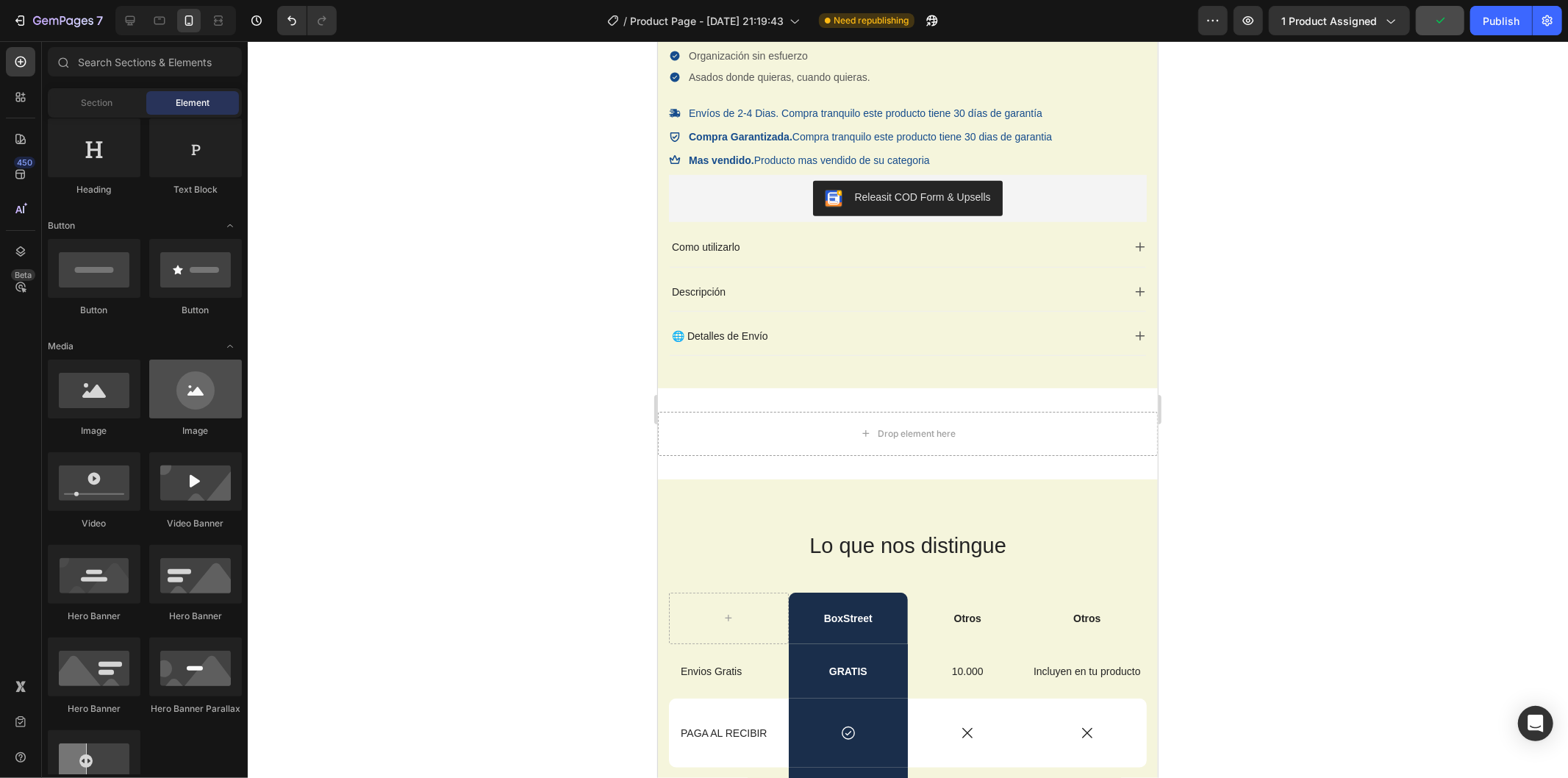
scroll to position [0, 0]
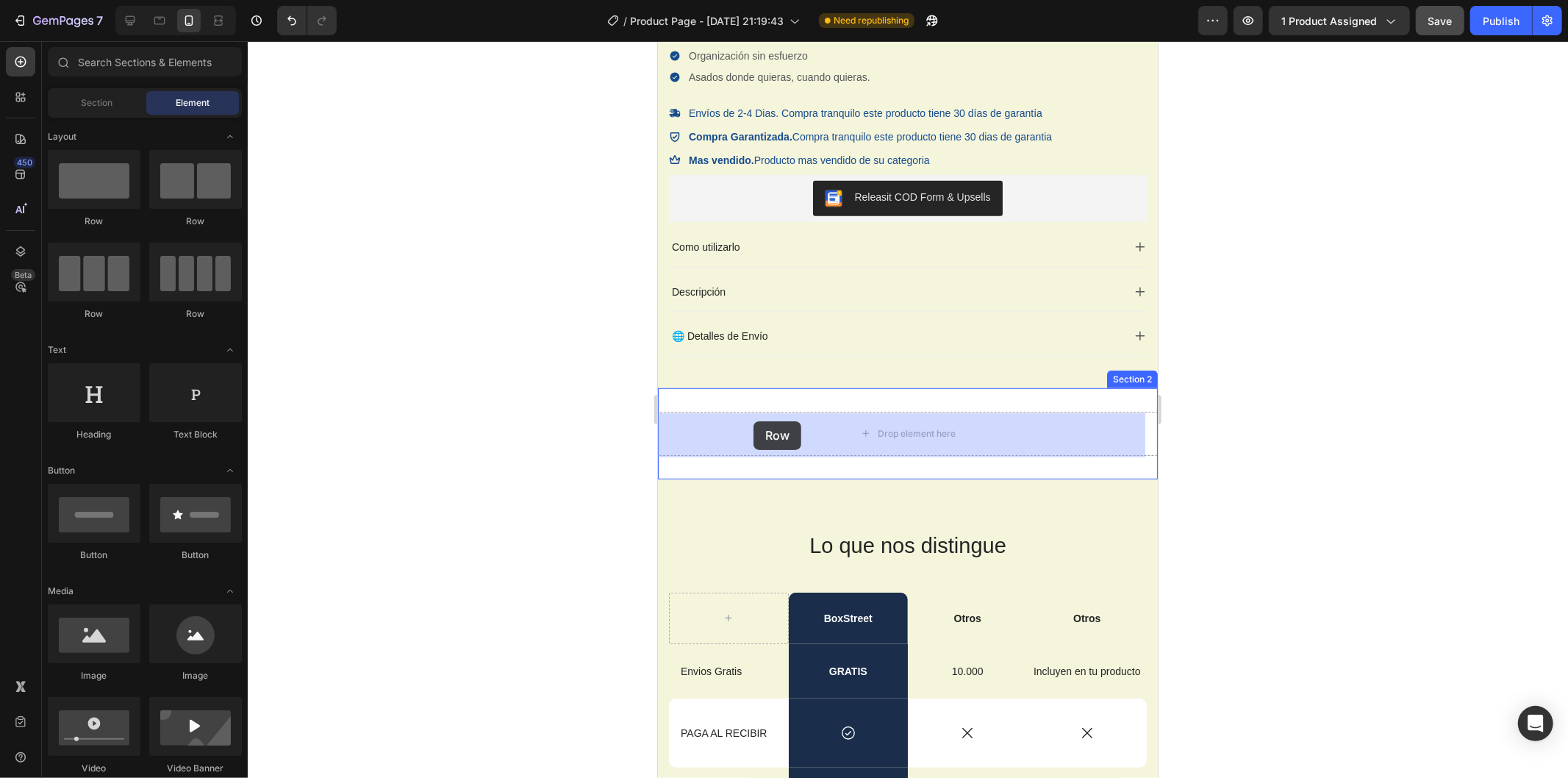
drag, startPoint x: 1073, startPoint y: 288, endPoint x: 753, endPoint y: 421, distance: 346.5
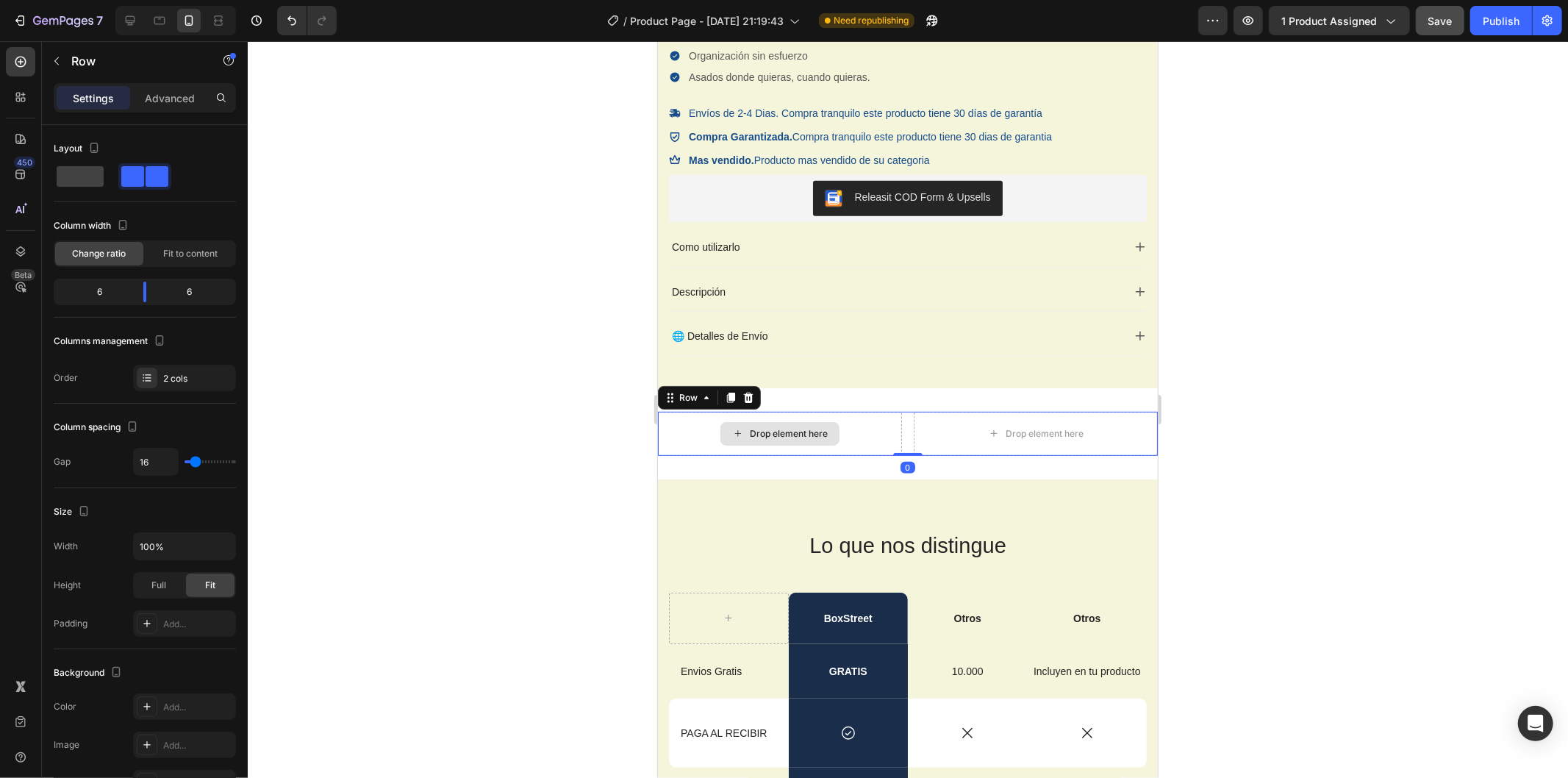
click at [778, 439] on div "Drop element here" at bounding box center [788, 433] width 78 height 12
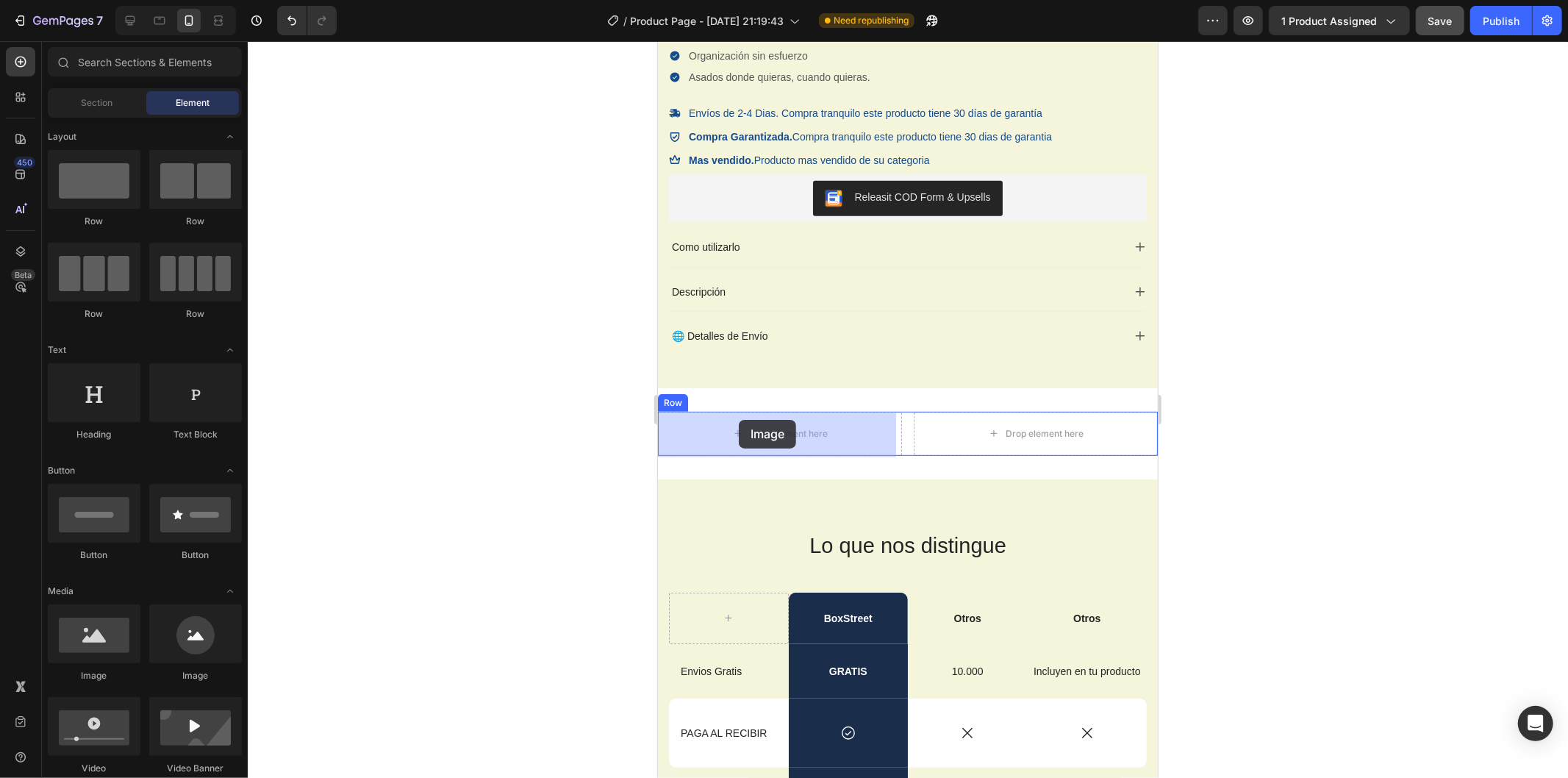
drag, startPoint x: 764, startPoint y: 682, endPoint x: 740, endPoint y: 421, distance: 262.1
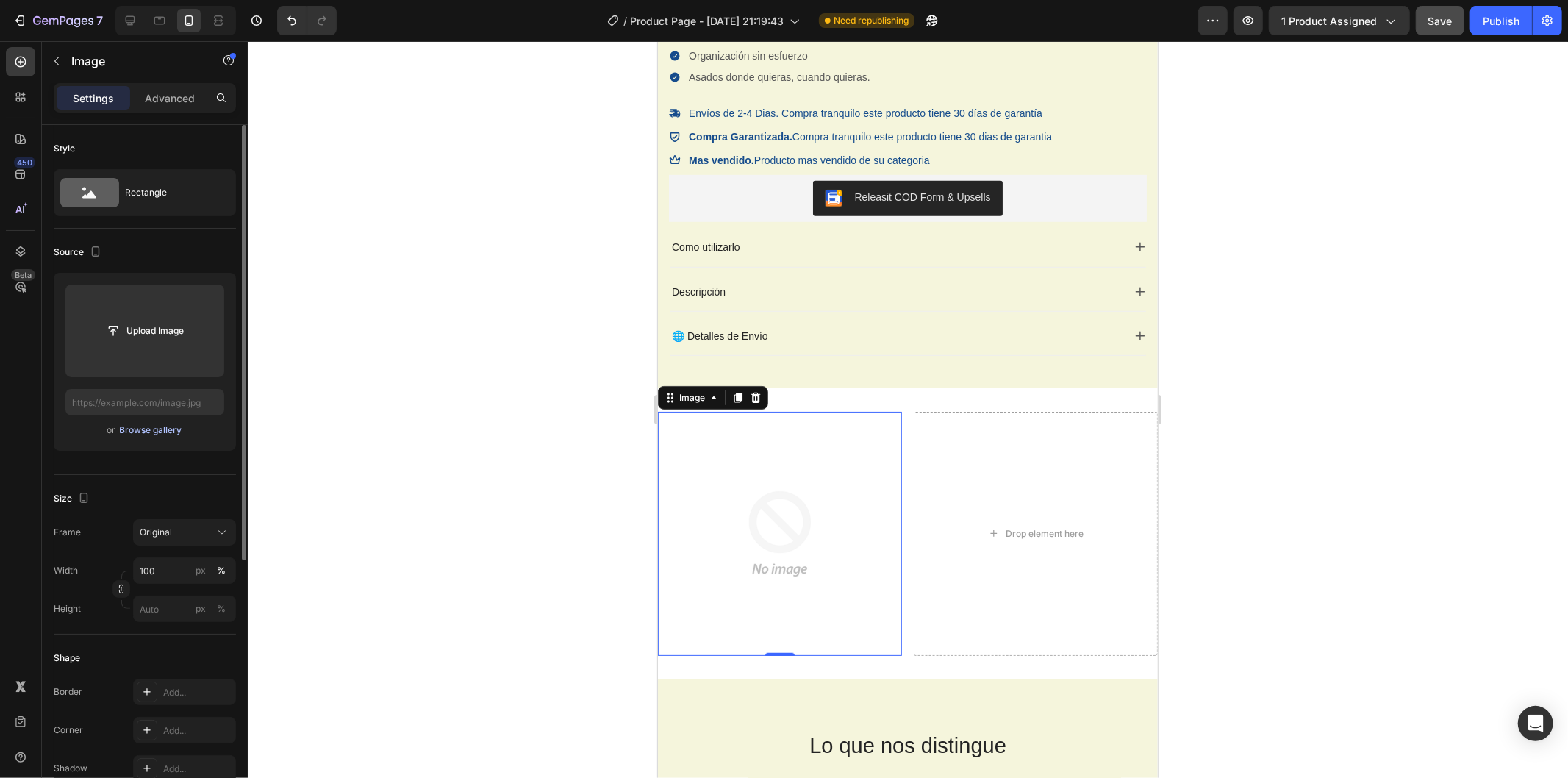
click at [148, 431] on div "Browse gallery" at bounding box center [151, 431] width 63 height 13
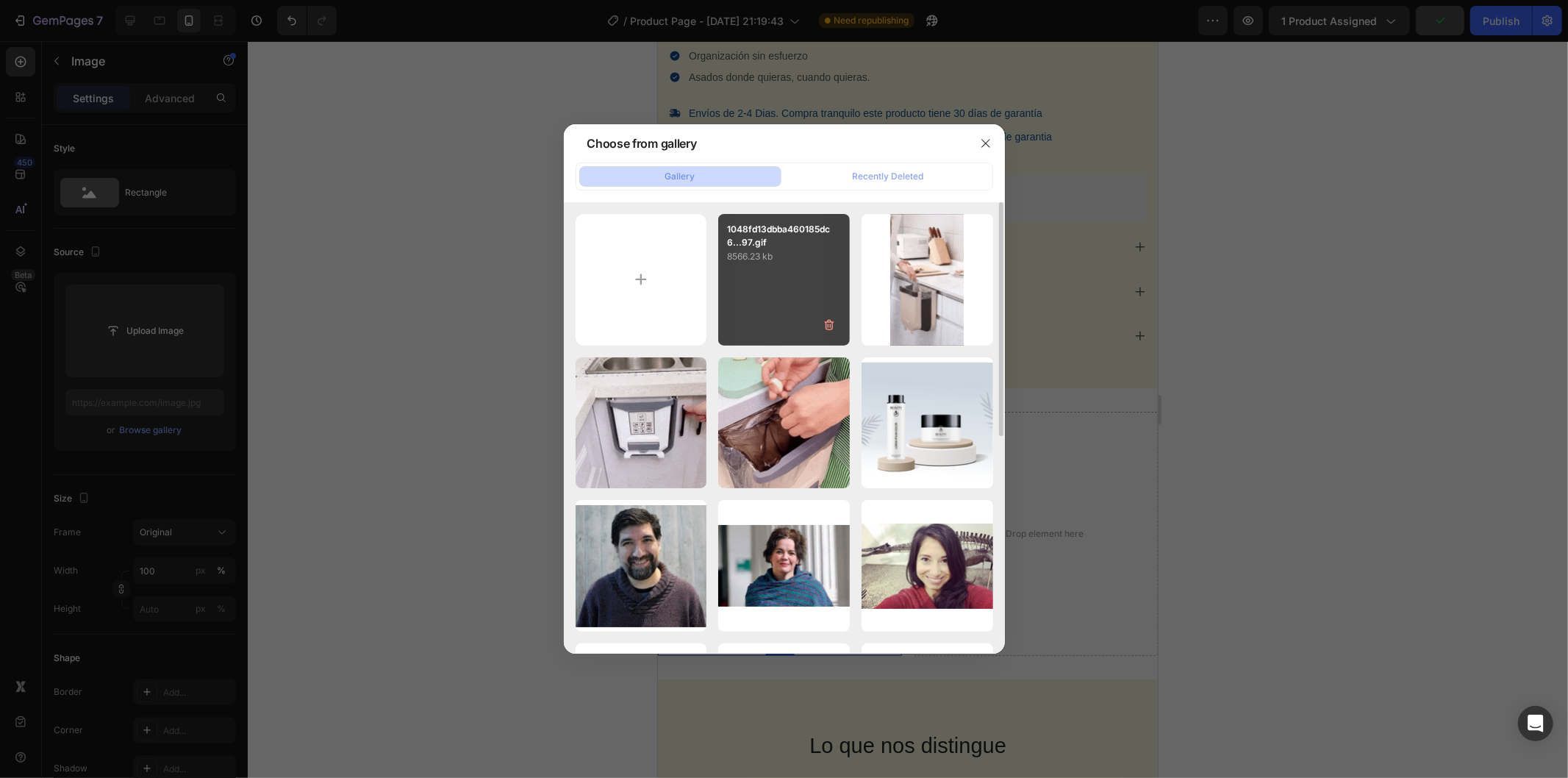
click at [783, 294] on div "1048fd13dbba460185dc6...97.gif 8566.23 kb" at bounding box center [784, 280] width 132 height 132
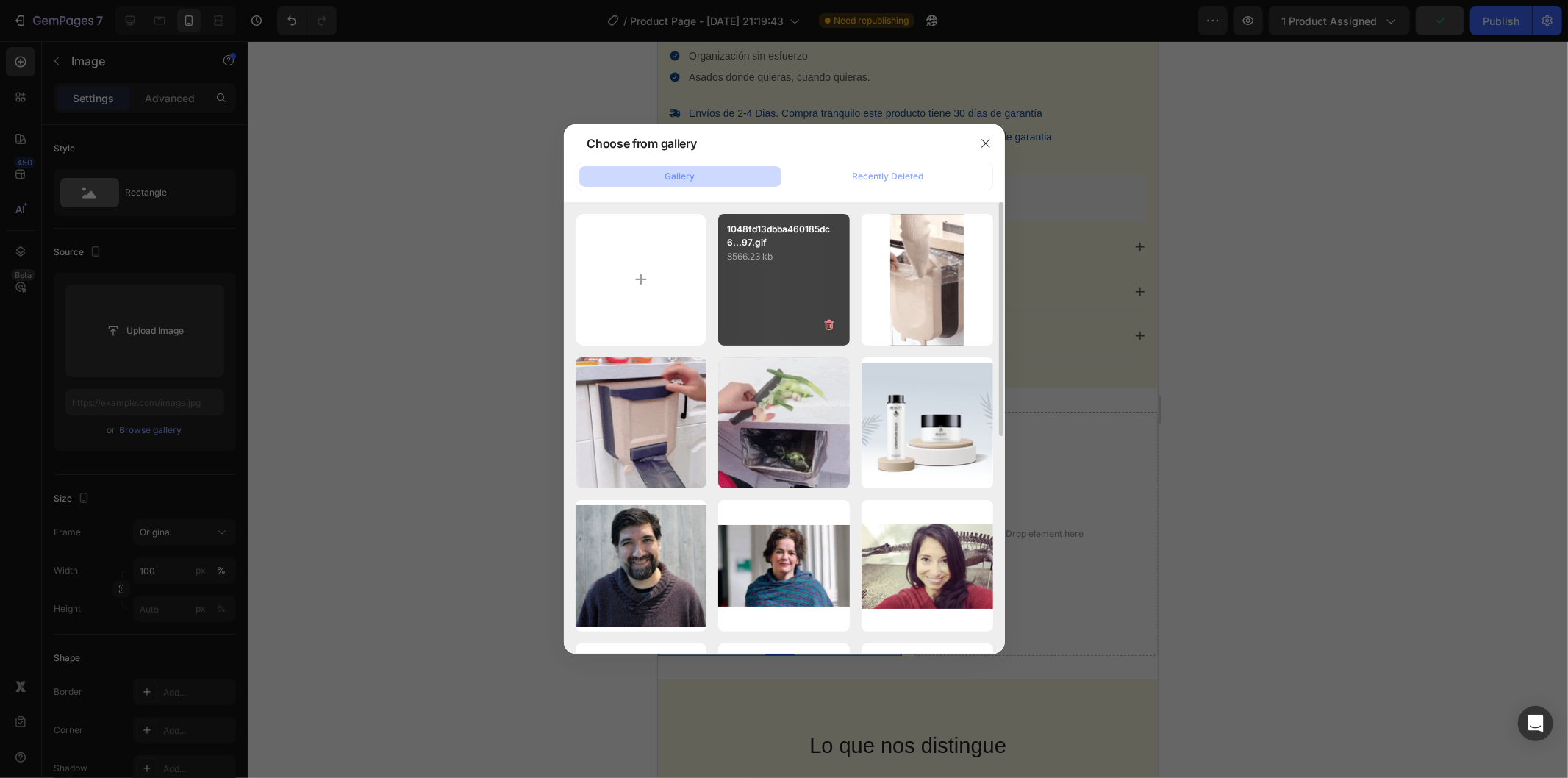
type input "https://cdn.shopify.com/s/files/1/0960/9691/1492/files/gempages_580690521056346…"
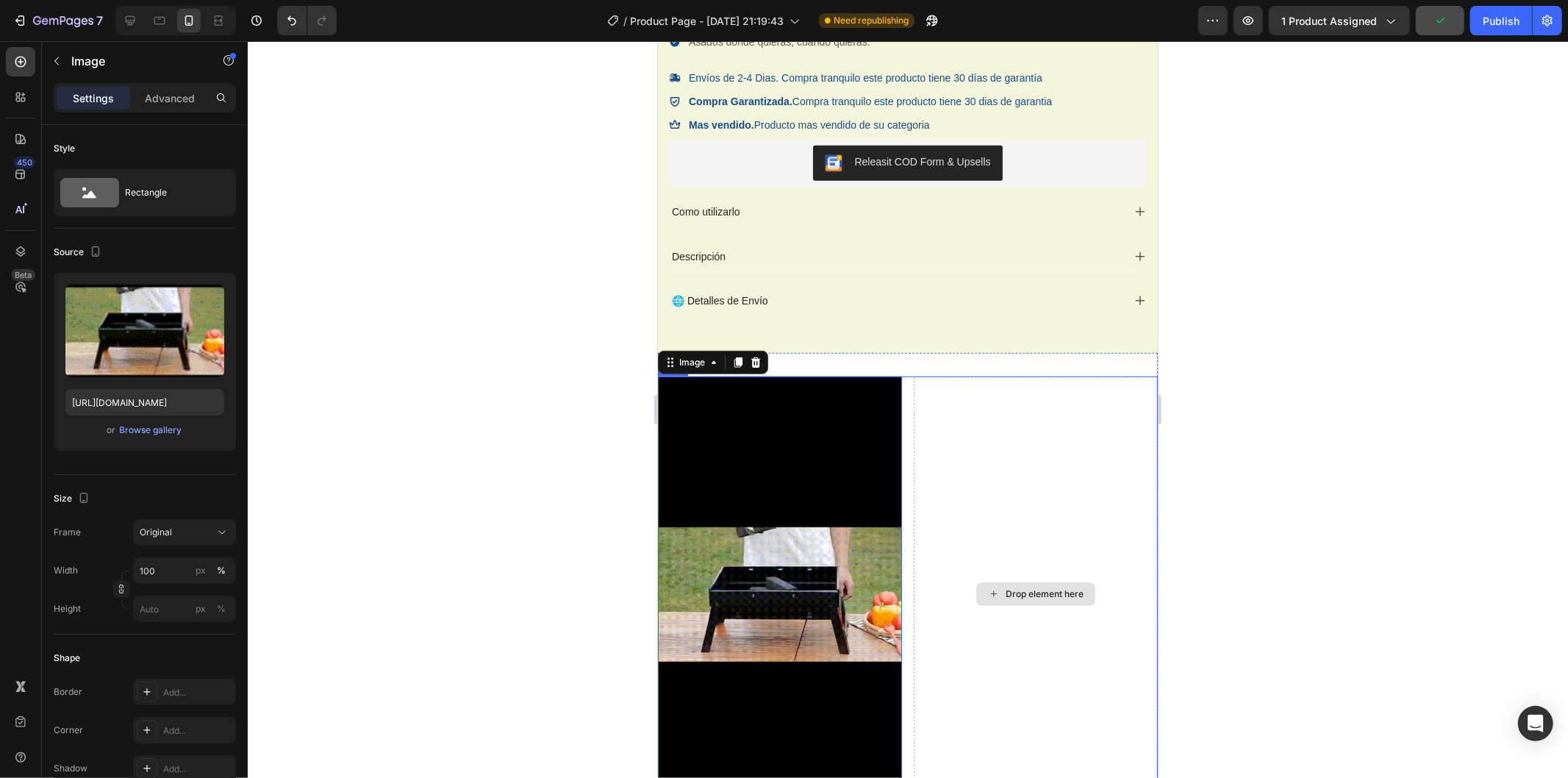
scroll to position [624, 0]
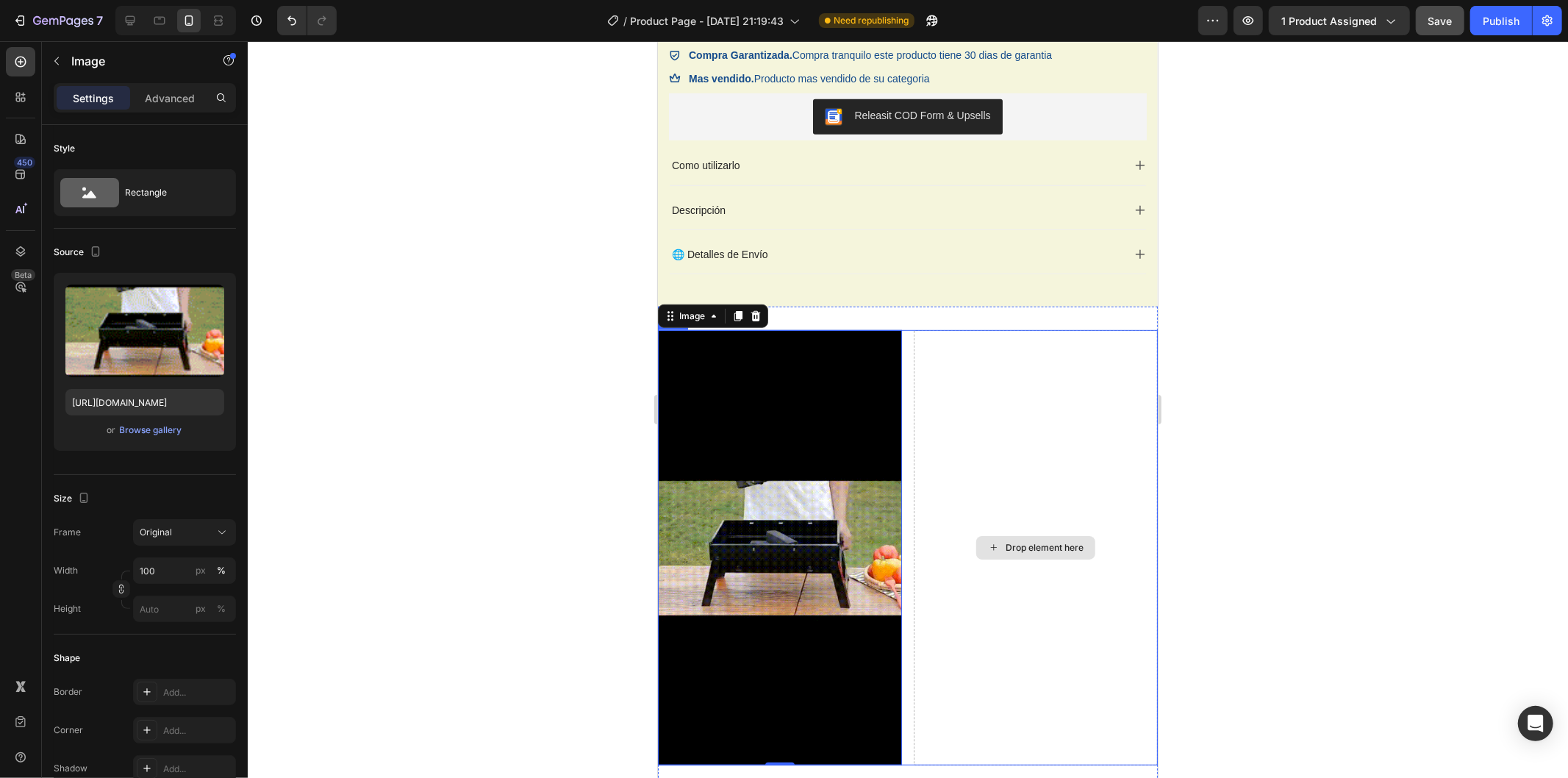
click at [970, 471] on div "Drop element here" at bounding box center [1035, 548] width 245 height 436
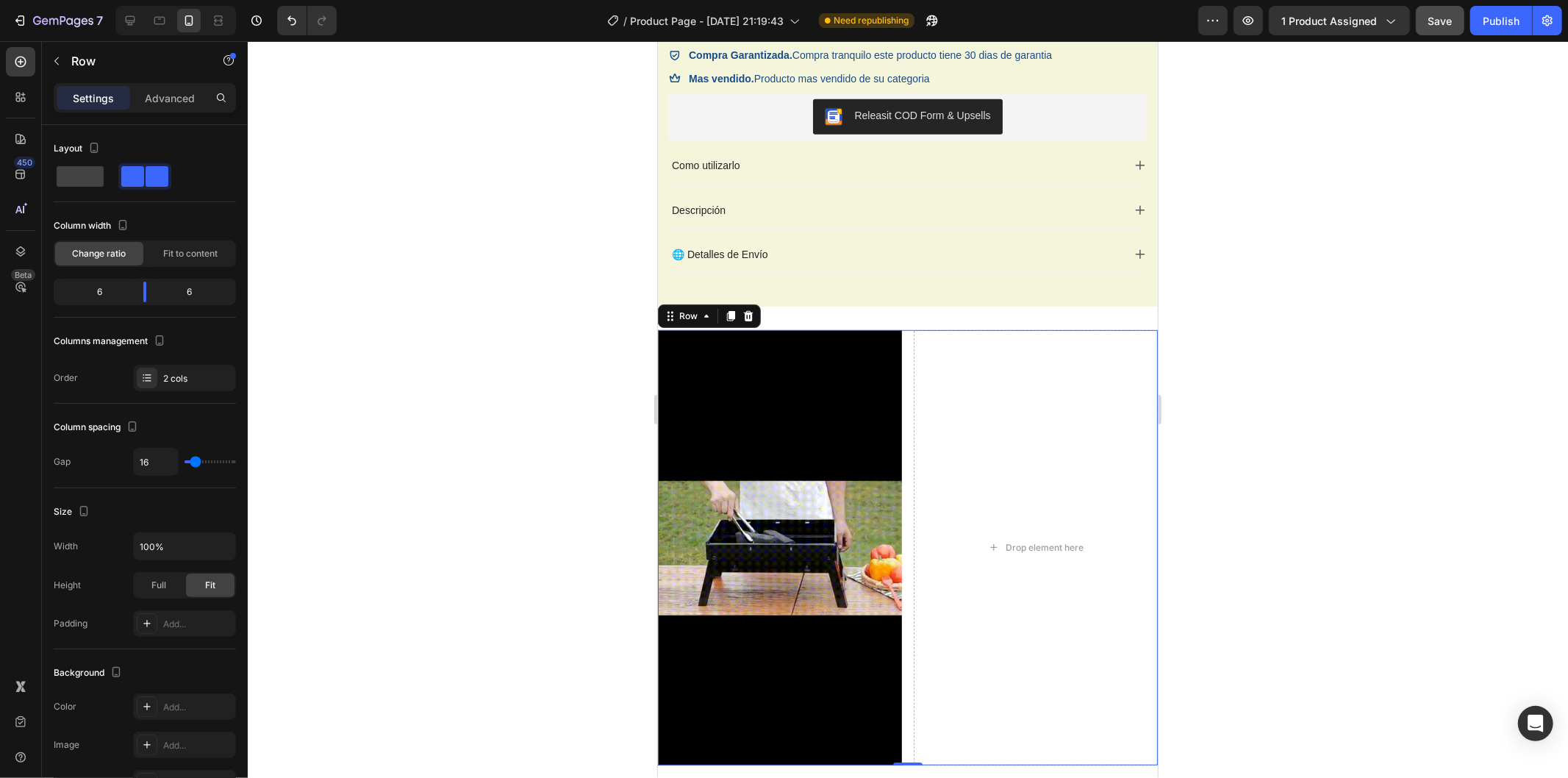
click at [513, 407] on div at bounding box center [908, 409] width 1321 height 737
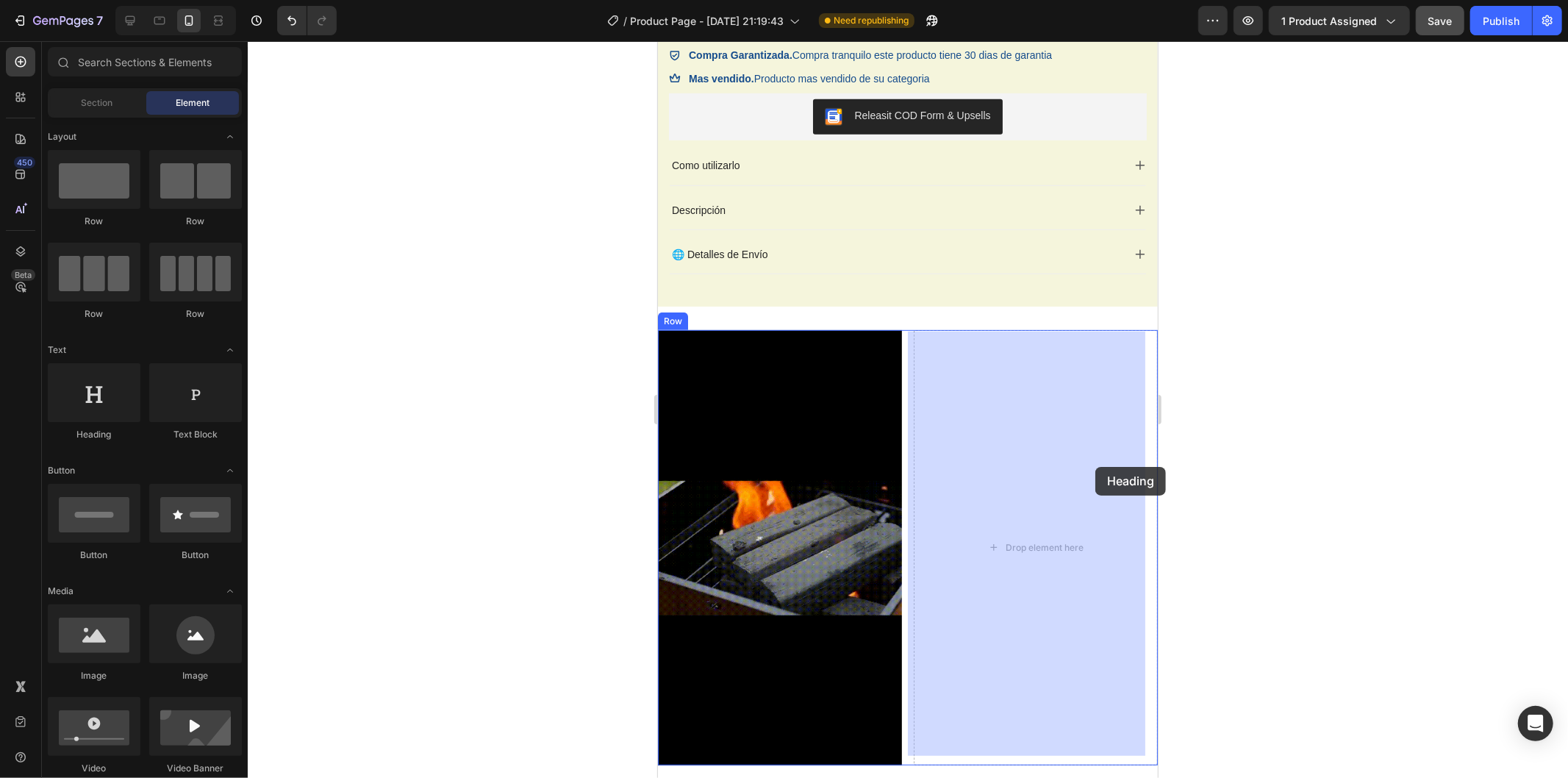
drag, startPoint x: 773, startPoint y: 448, endPoint x: 1080, endPoint y: 471, distance: 307.9
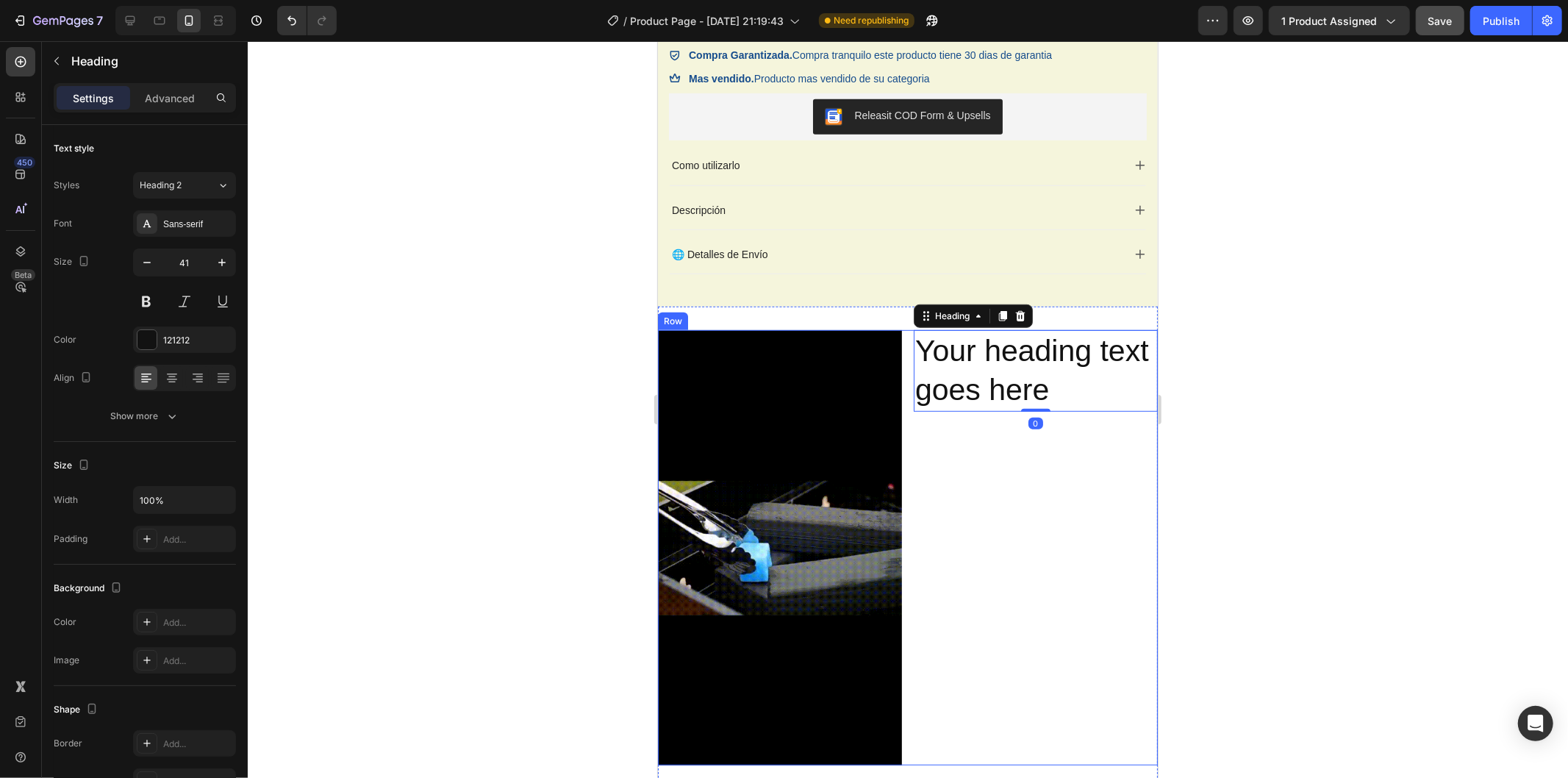
click at [1117, 578] on div "Your heading text goes here Heading 0" at bounding box center [1035, 548] width 245 height 436
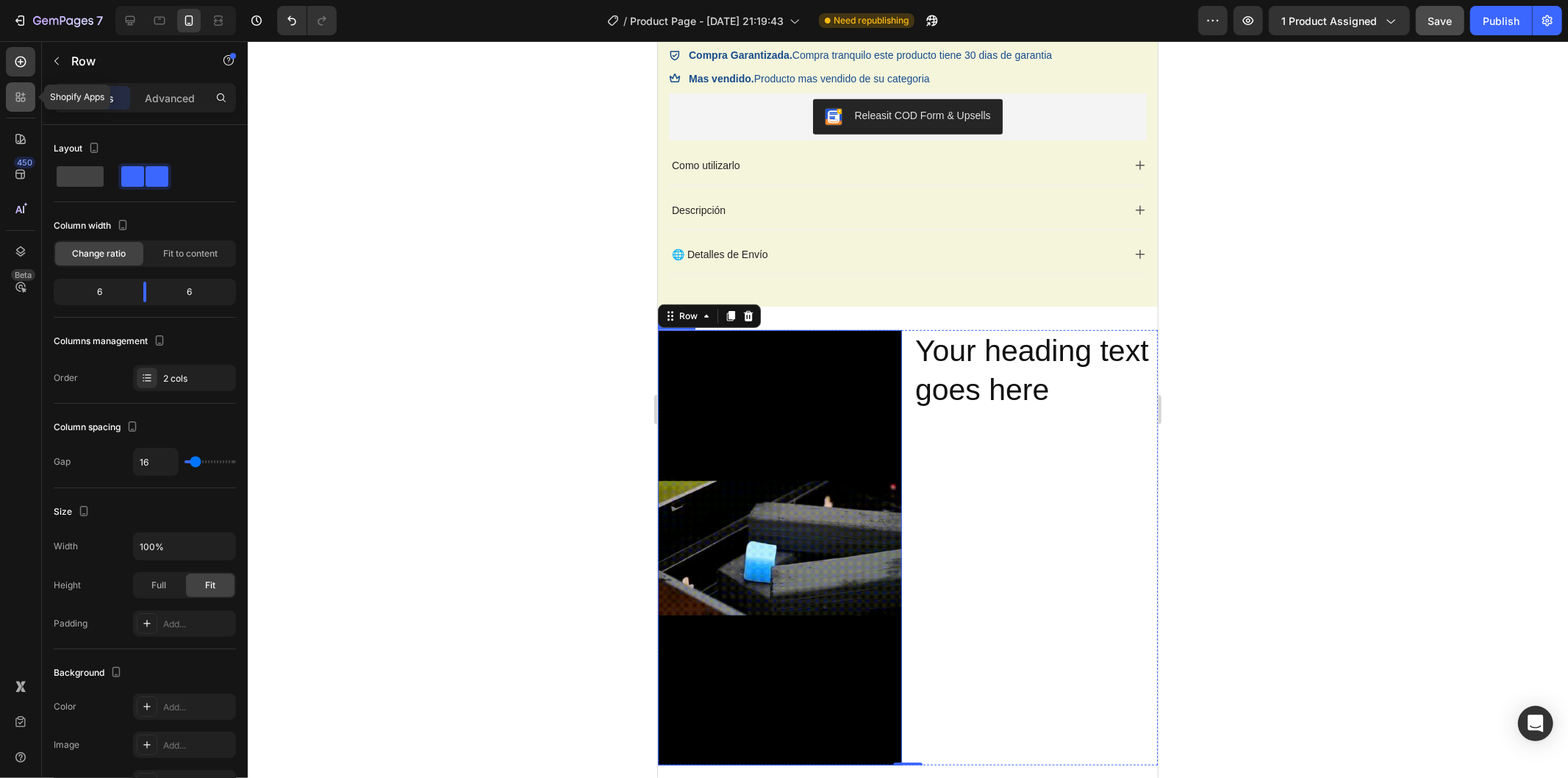
click at [25, 100] on icon at bounding box center [21, 97] width 15 height 15
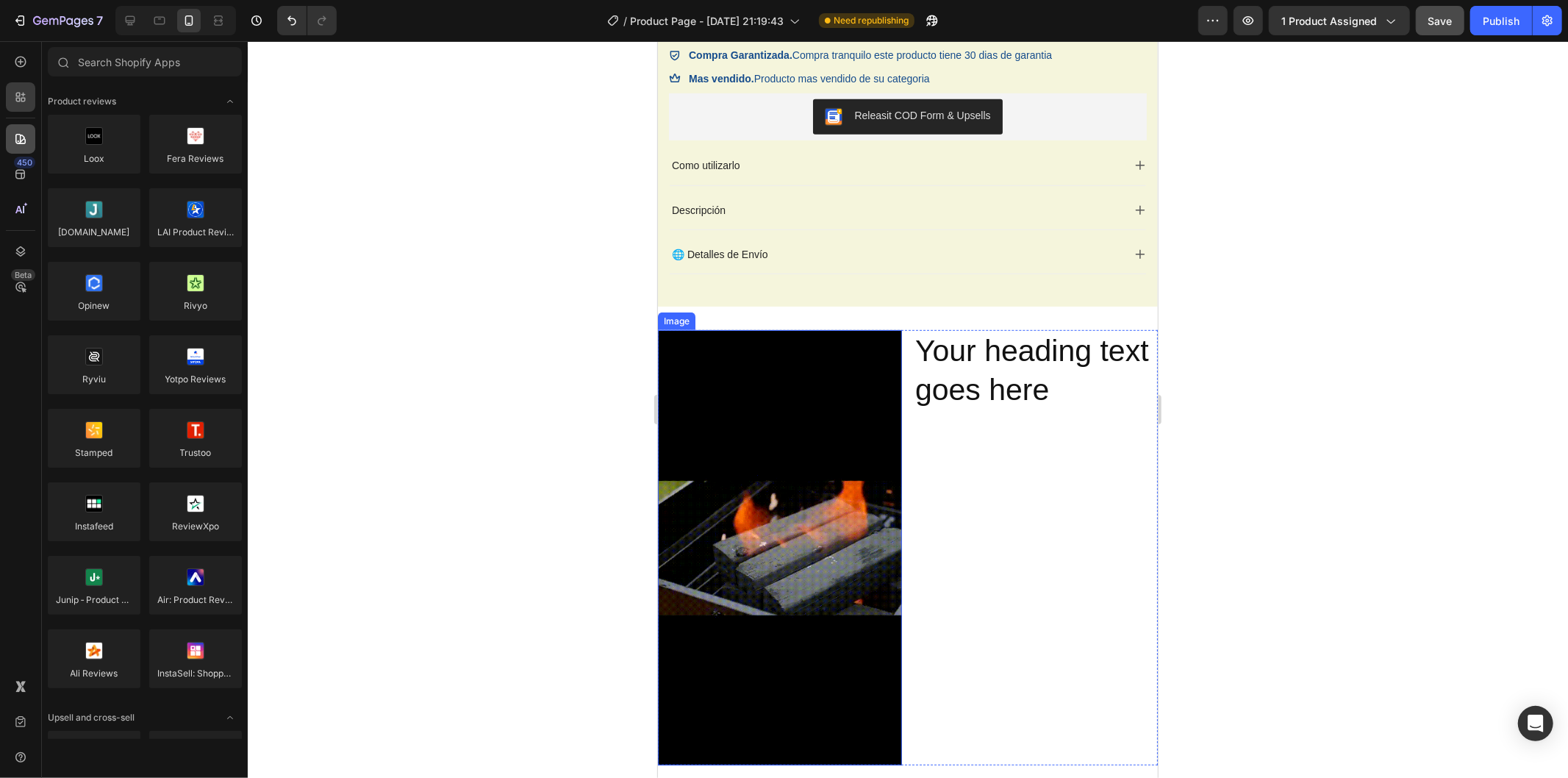
click at [20, 128] on div at bounding box center [20, 139] width 29 height 29
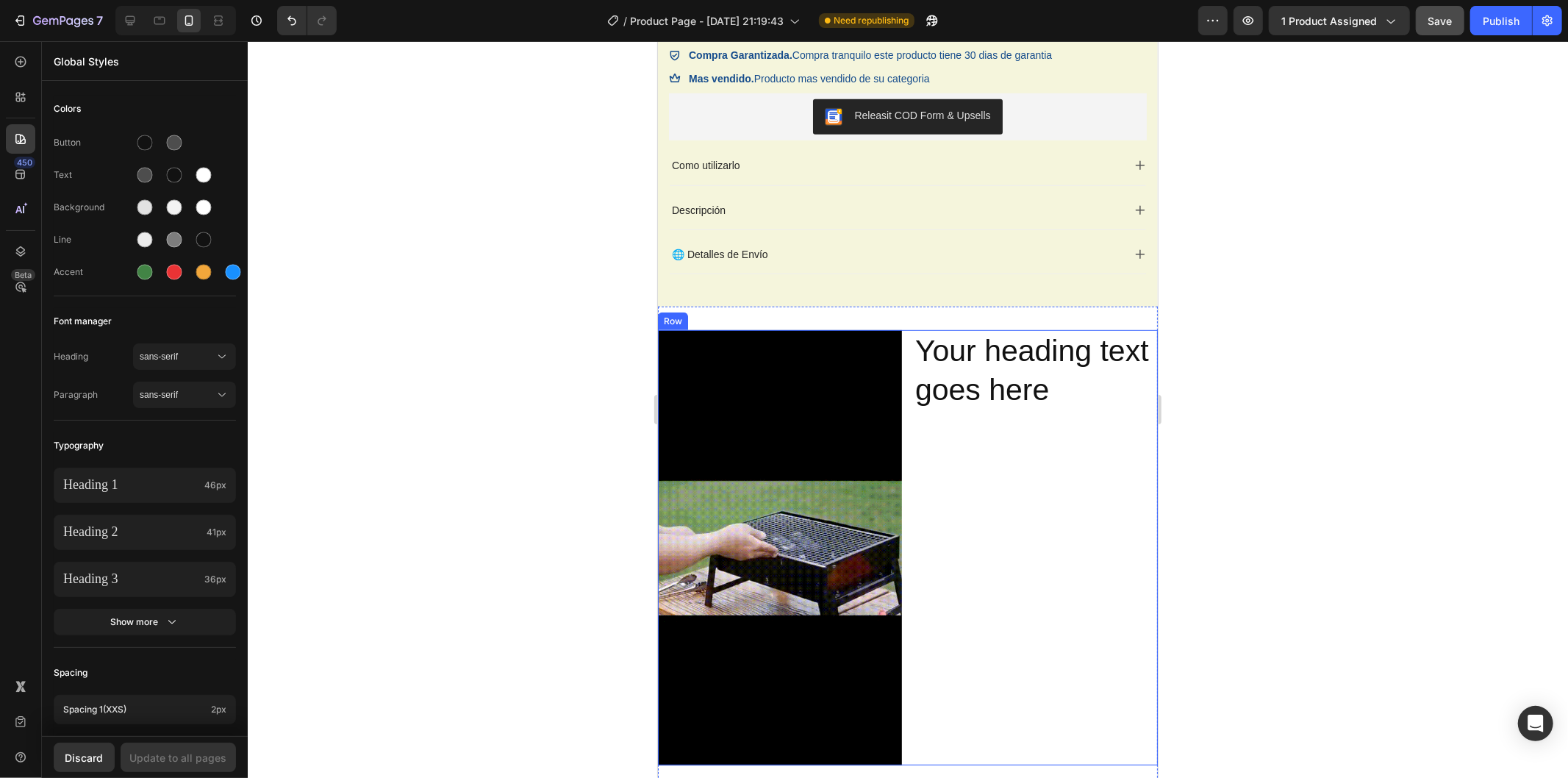
click at [962, 376] on h2 "Your heading text goes here" at bounding box center [1035, 371] width 245 height 82
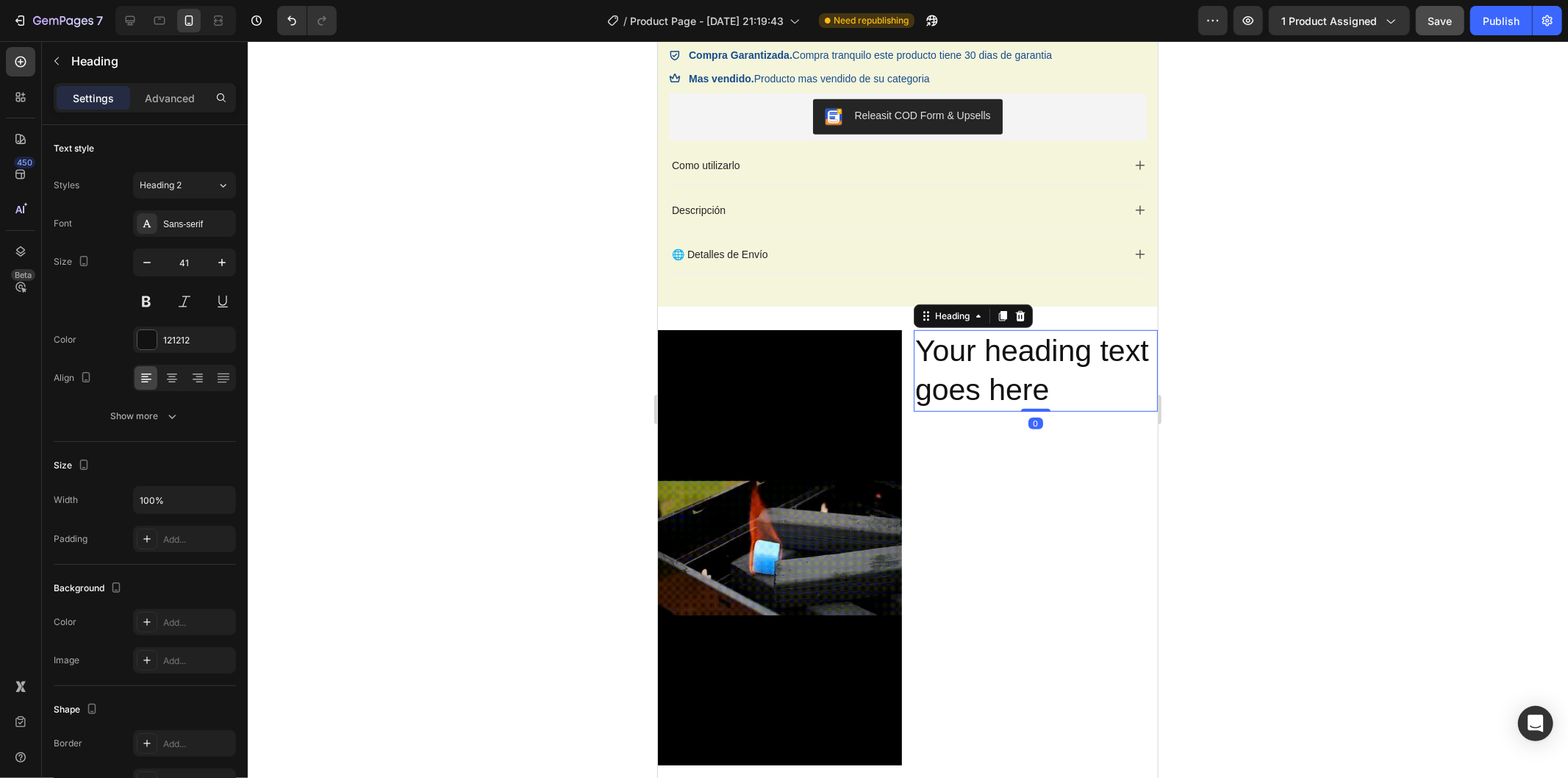
click at [998, 467] on div "Your heading text goes here Heading 0" at bounding box center [1035, 548] width 245 height 436
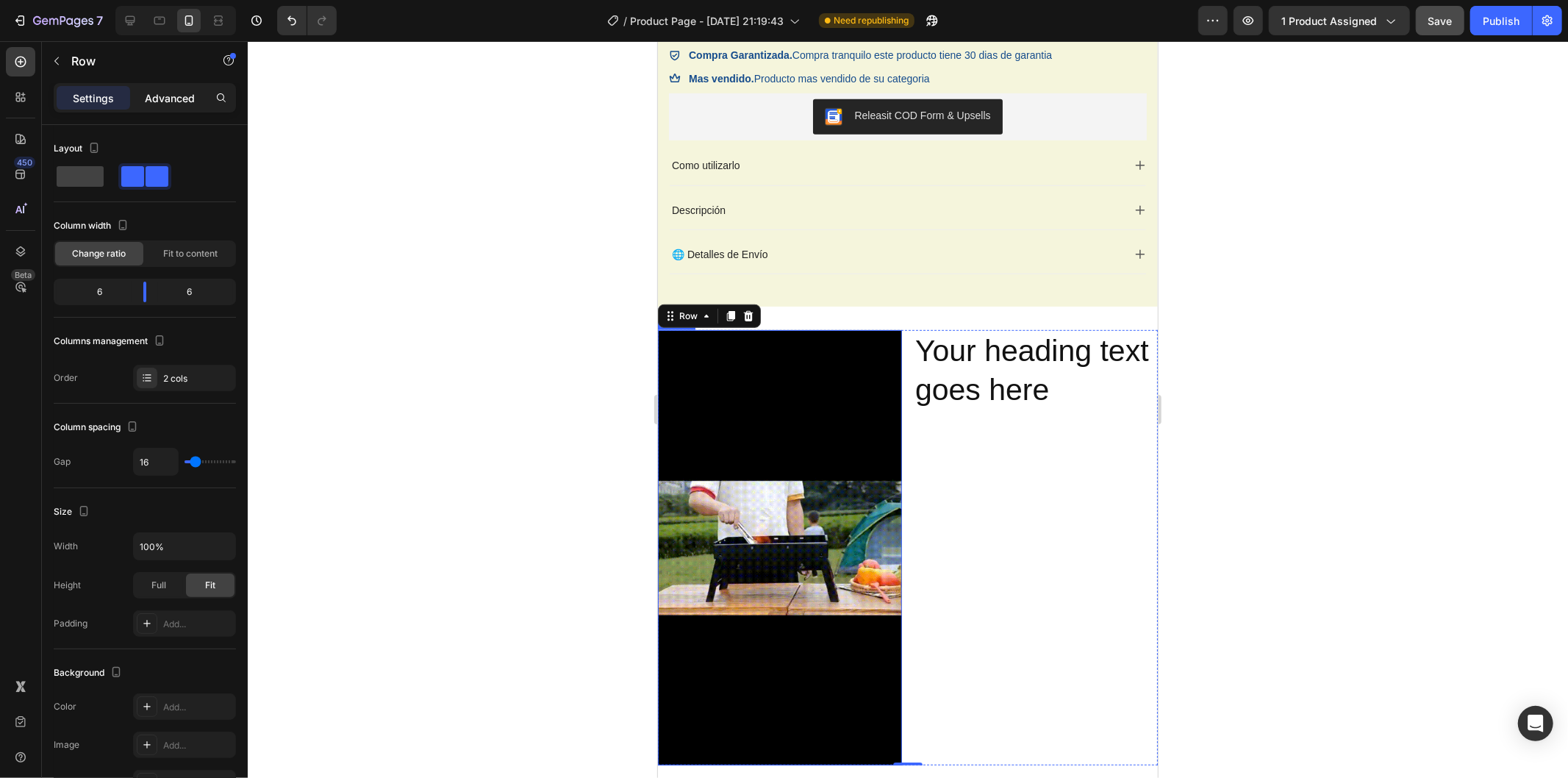
click at [176, 90] on p "Advanced" at bounding box center [170, 98] width 50 height 16
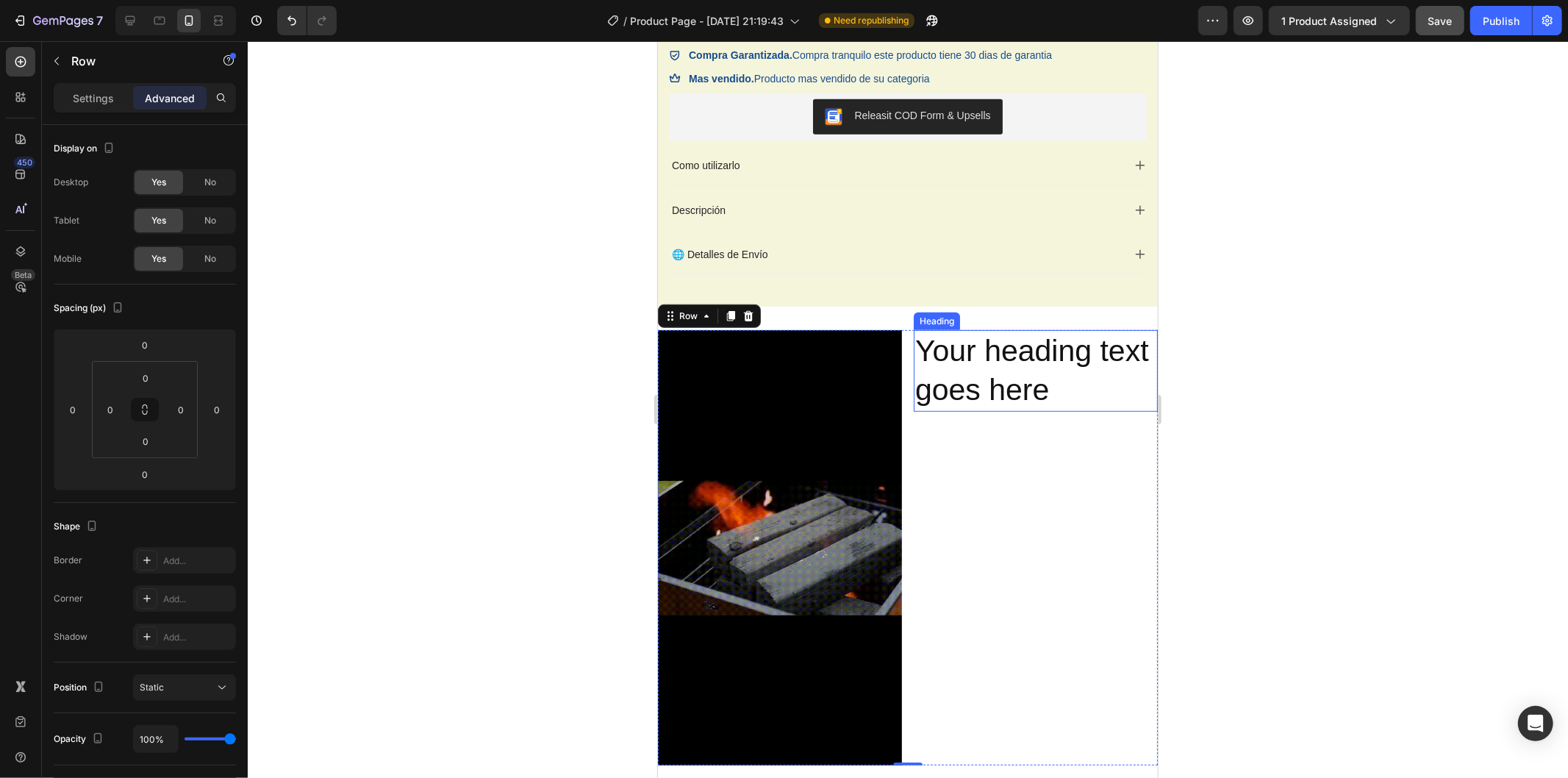
click at [919, 371] on h2 "Your heading text goes here" at bounding box center [1035, 371] width 245 height 82
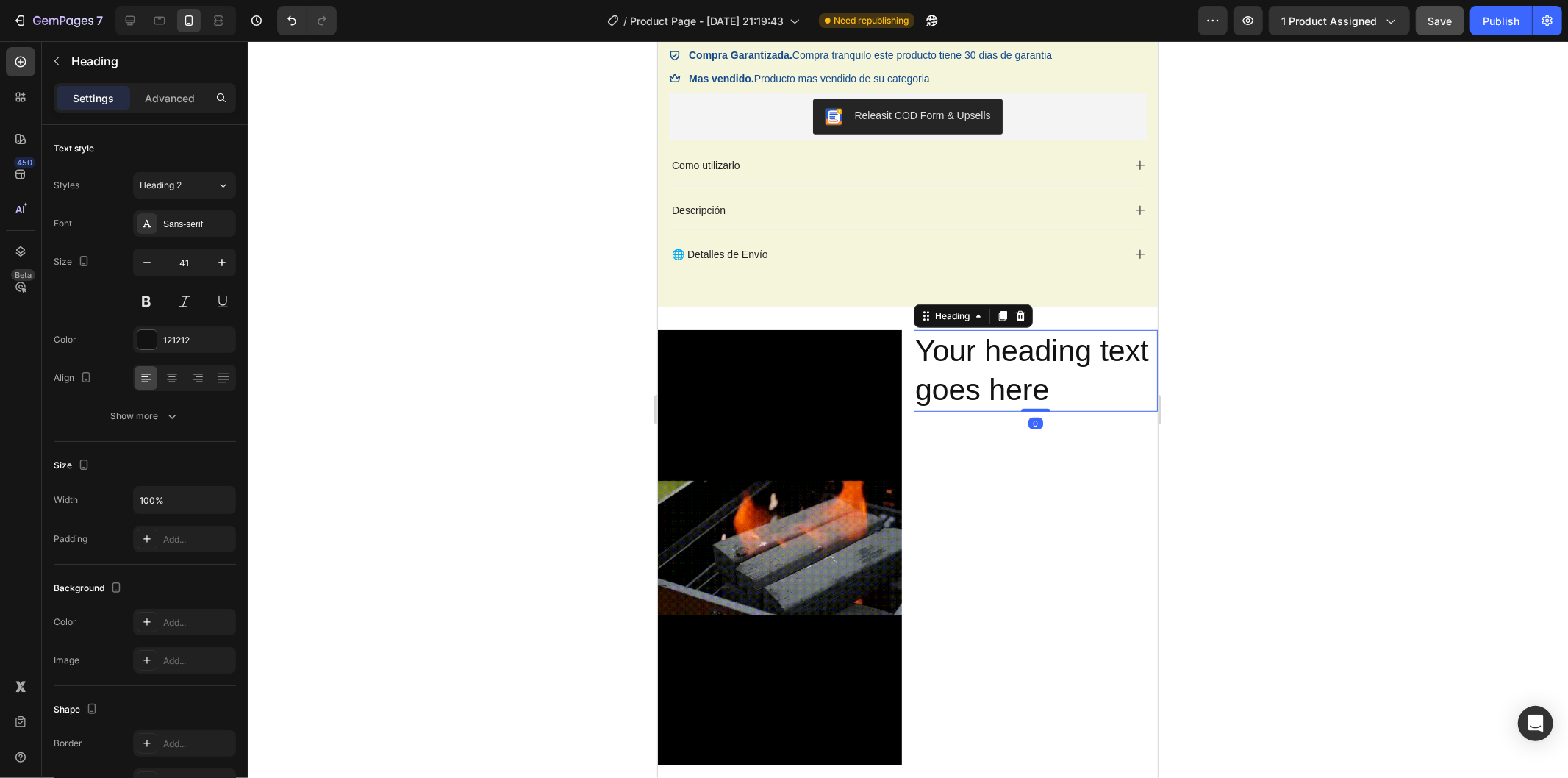
click at [919, 371] on h2 "Your heading text goes here" at bounding box center [1035, 371] width 245 height 82
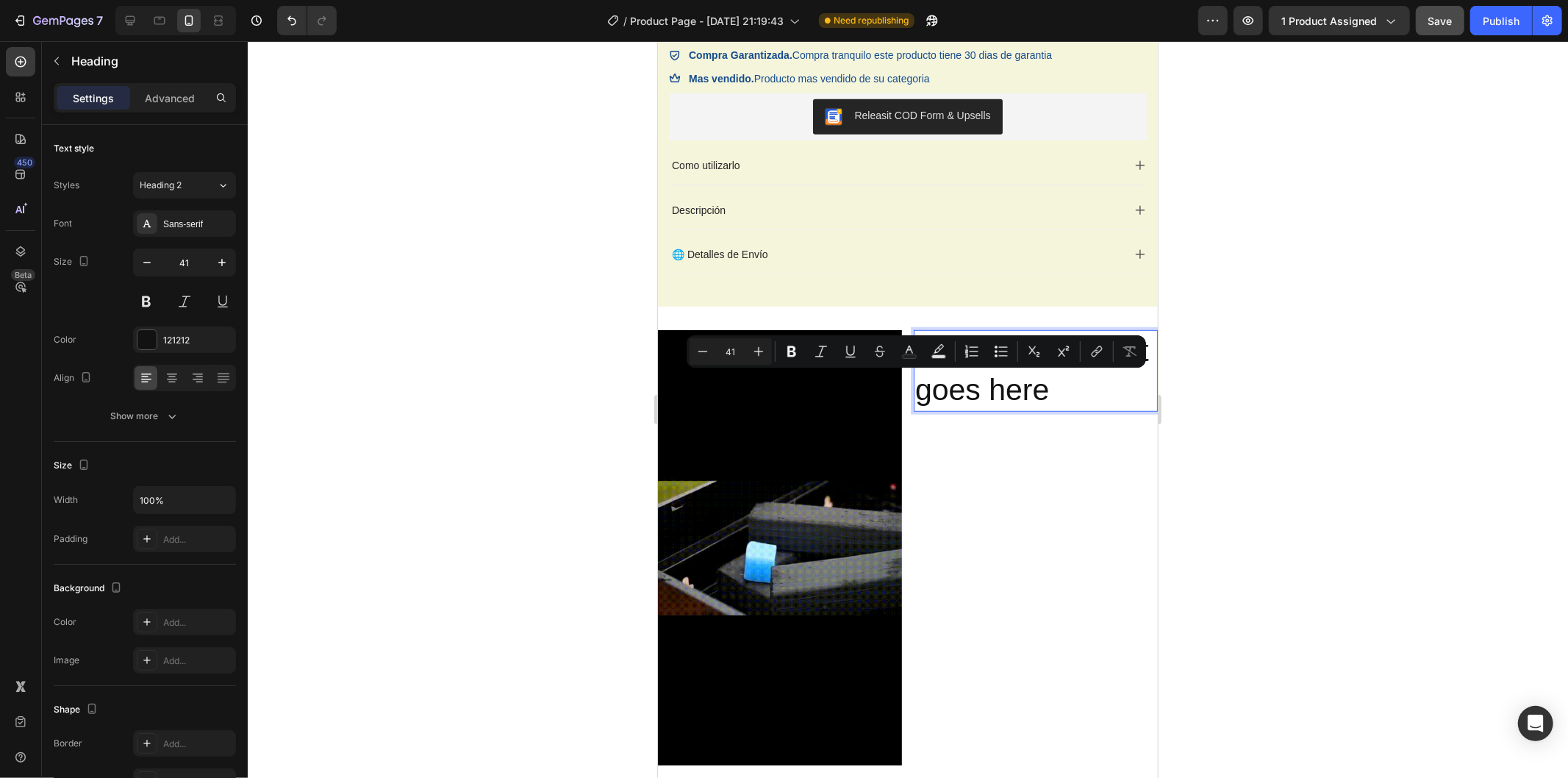
click at [1036, 390] on p "Your heading text goes here" at bounding box center [1035, 371] width 241 height 78
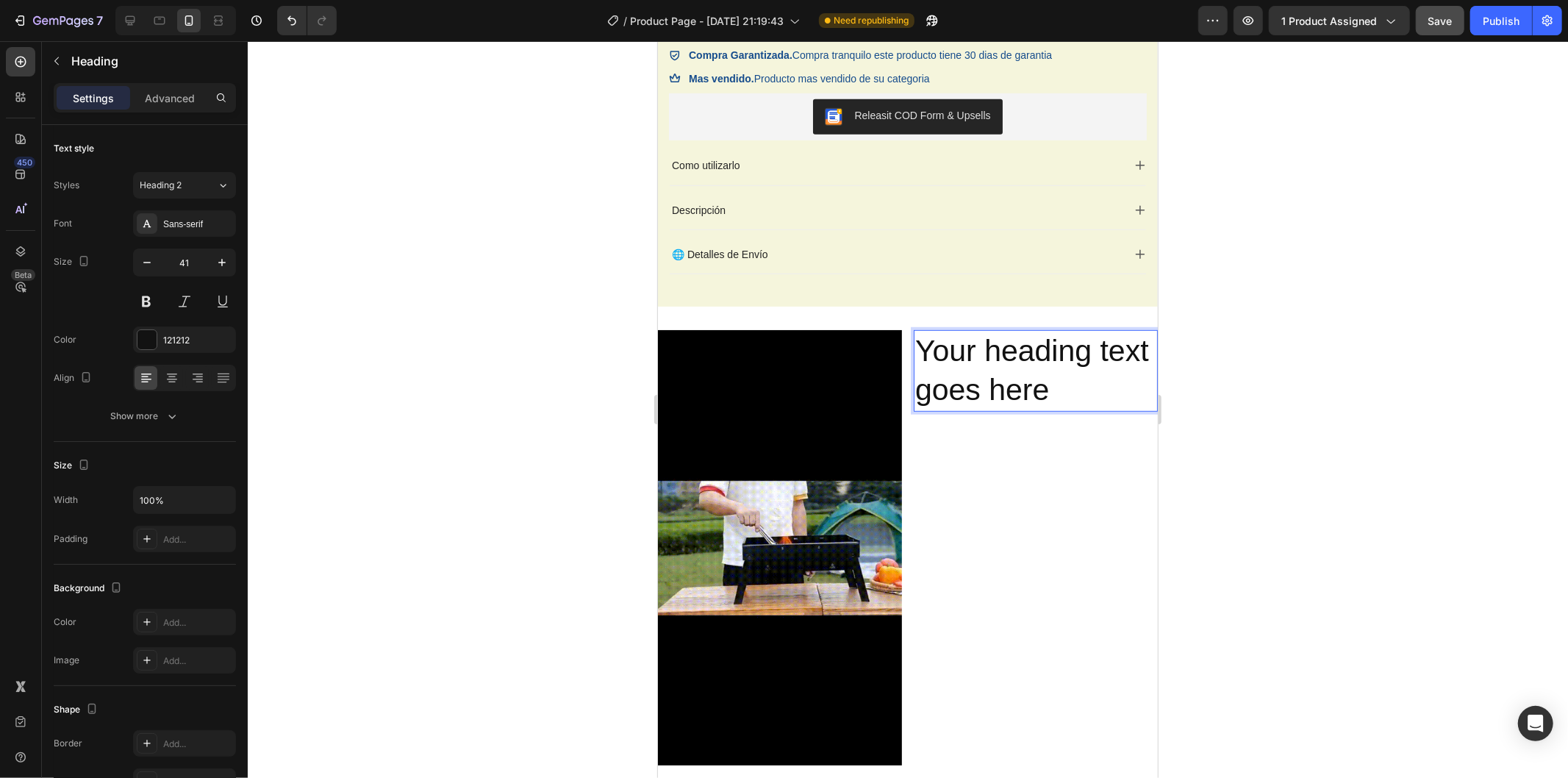
click at [1036, 390] on p "Your heading text goes here" at bounding box center [1035, 371] width 241 height 78
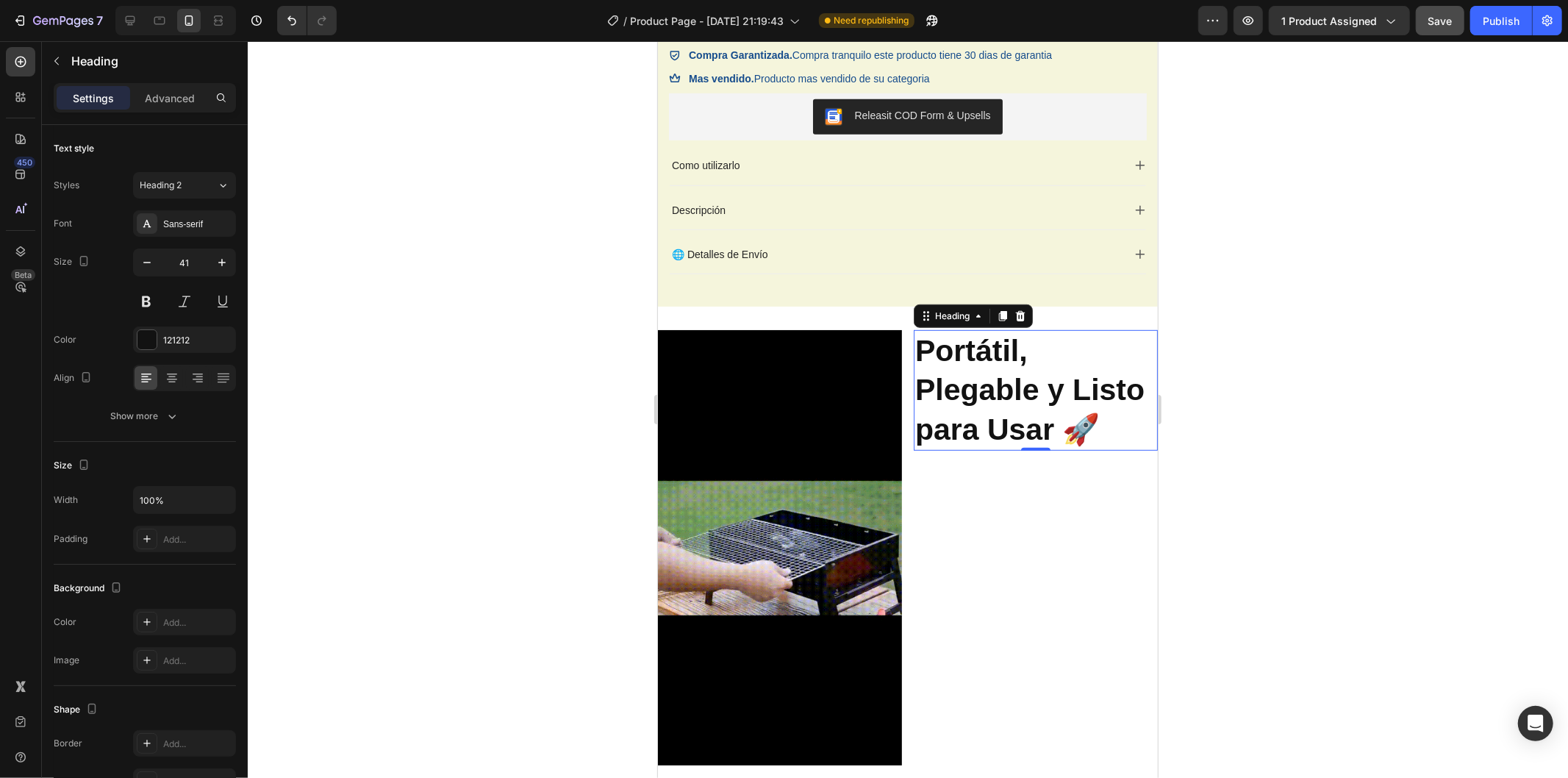
click at [1288, 492] on div at bounding box center [908, 409] width 1321 height 737
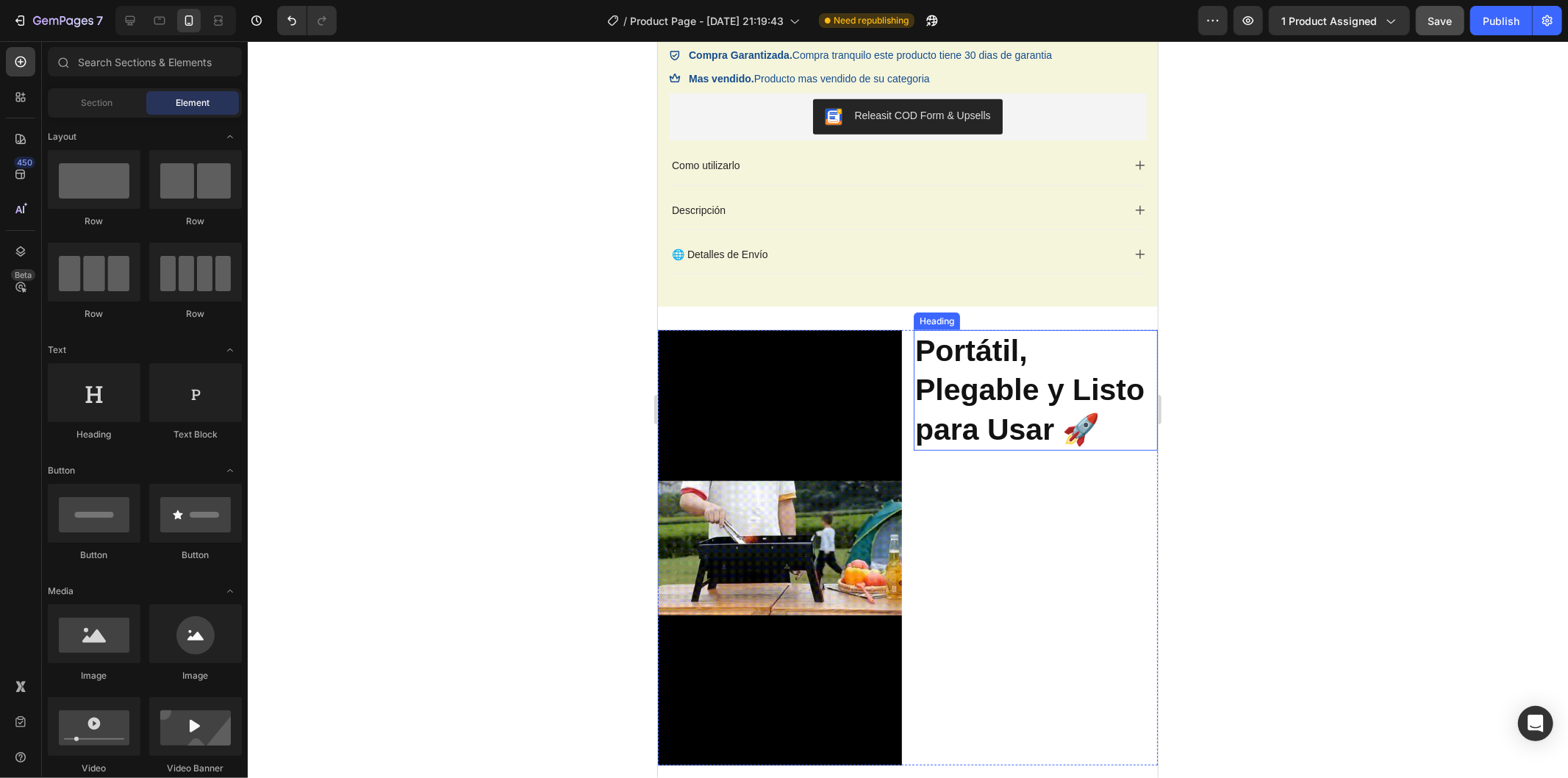
click at [1047, 433] on strong "Portátil, Plegable y Listo para Usar 🚀" at bounding box center [1029, 389] width 229 height 113
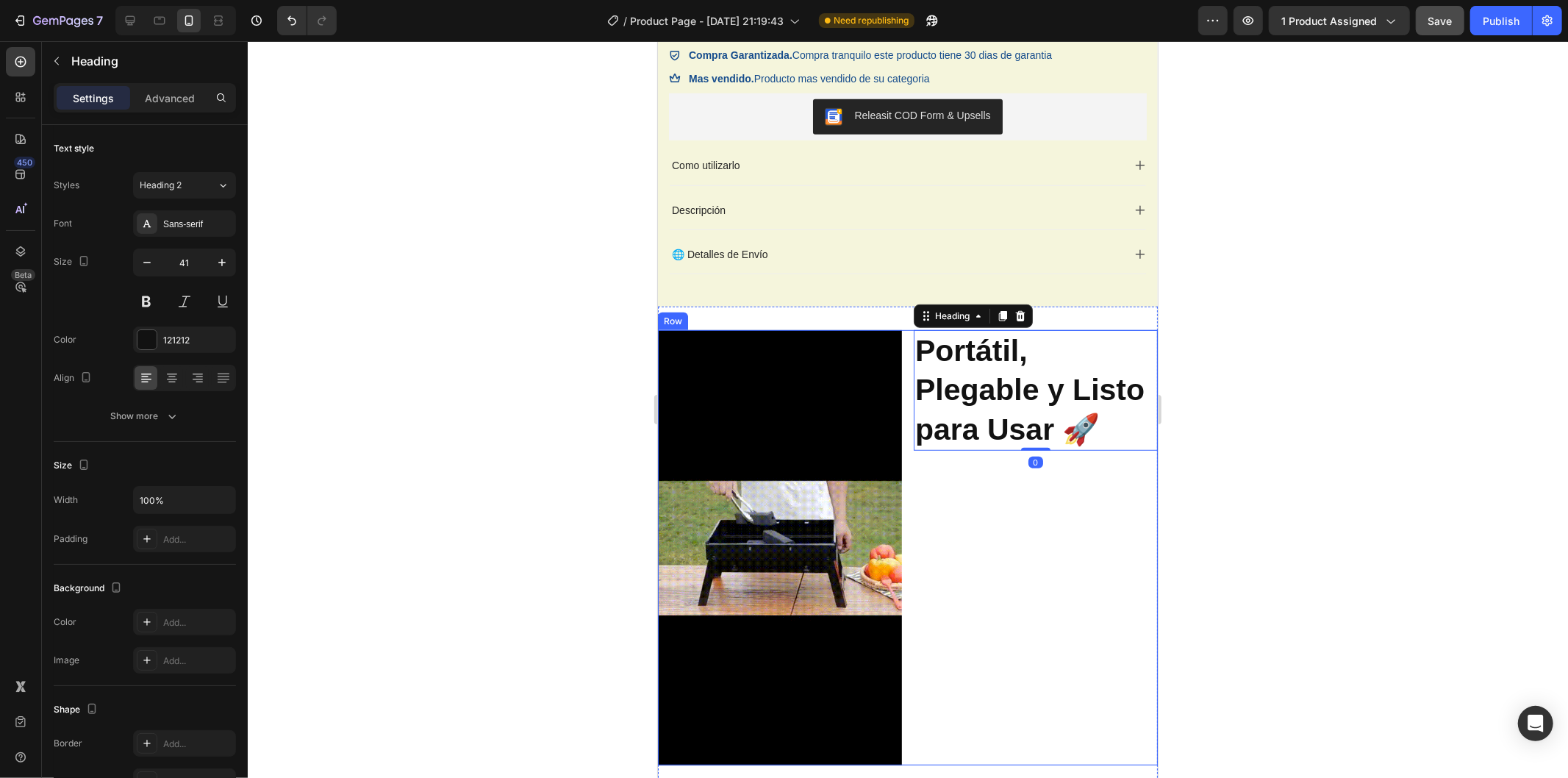
click at [1031, 482] on div "⁠⁠⁠⁠⁠⁠⁠ Portátil, Plegable y Listo para Usar 🚀 Heading 0" at bounding box center [1035, 548] width 245 height 436
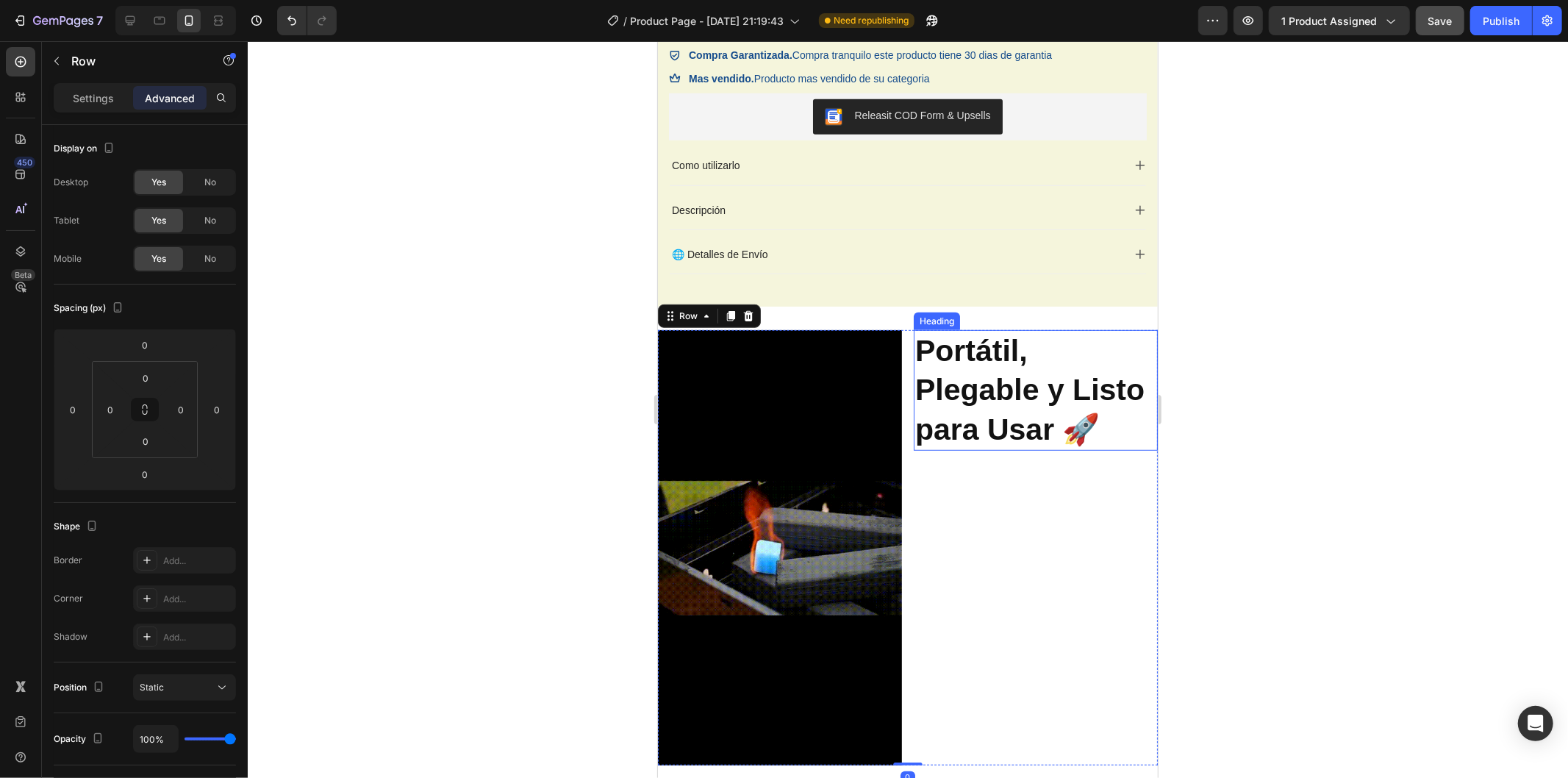
click at [1021, 442] on strong "Portátil, Plegable y Listo para Usar 🚀" at bounding box center [1029, 389] width 229 height 113
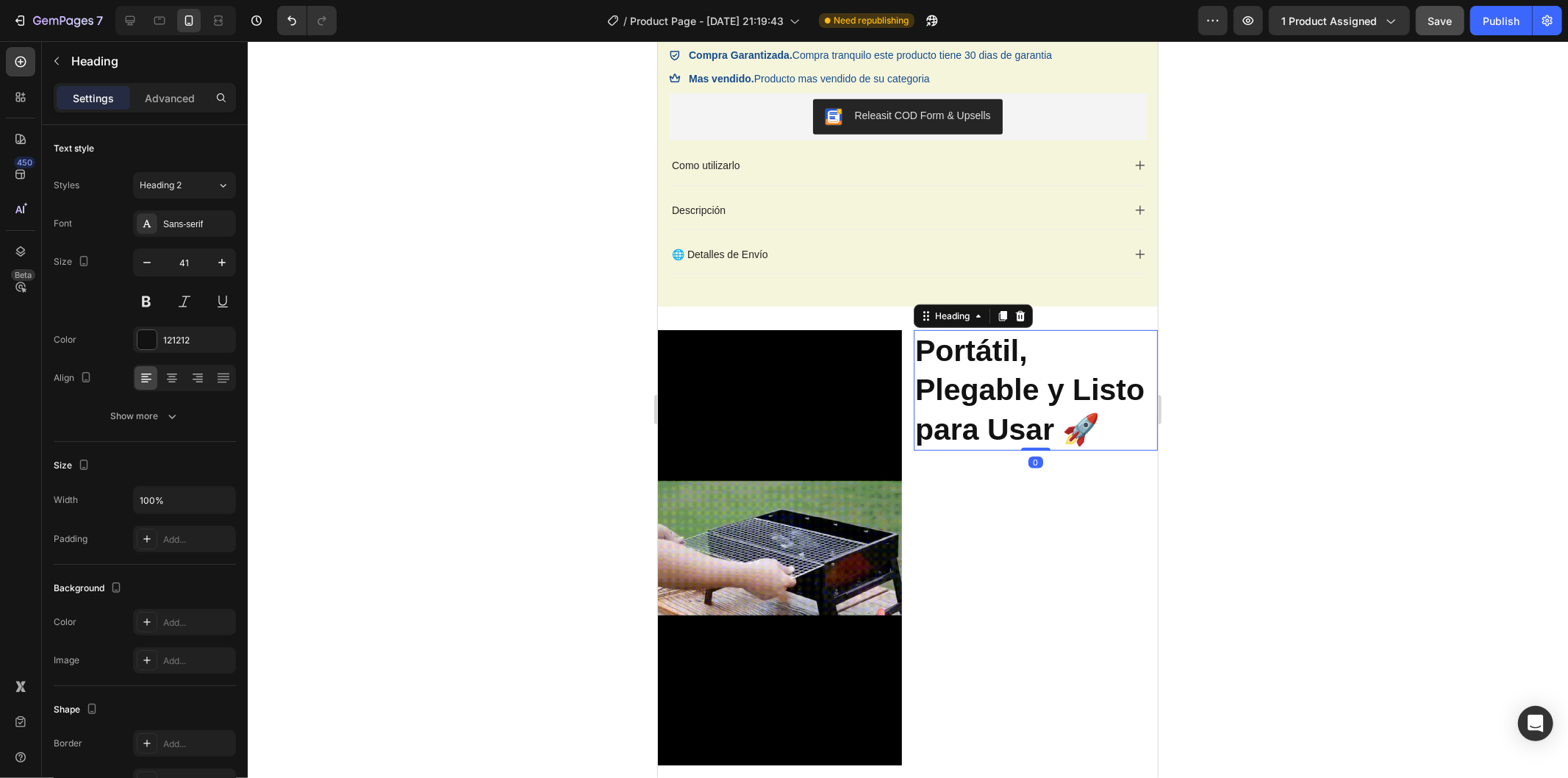
click at [1417, 491] on div at bounding box center [908, 409] width 1321 height 737
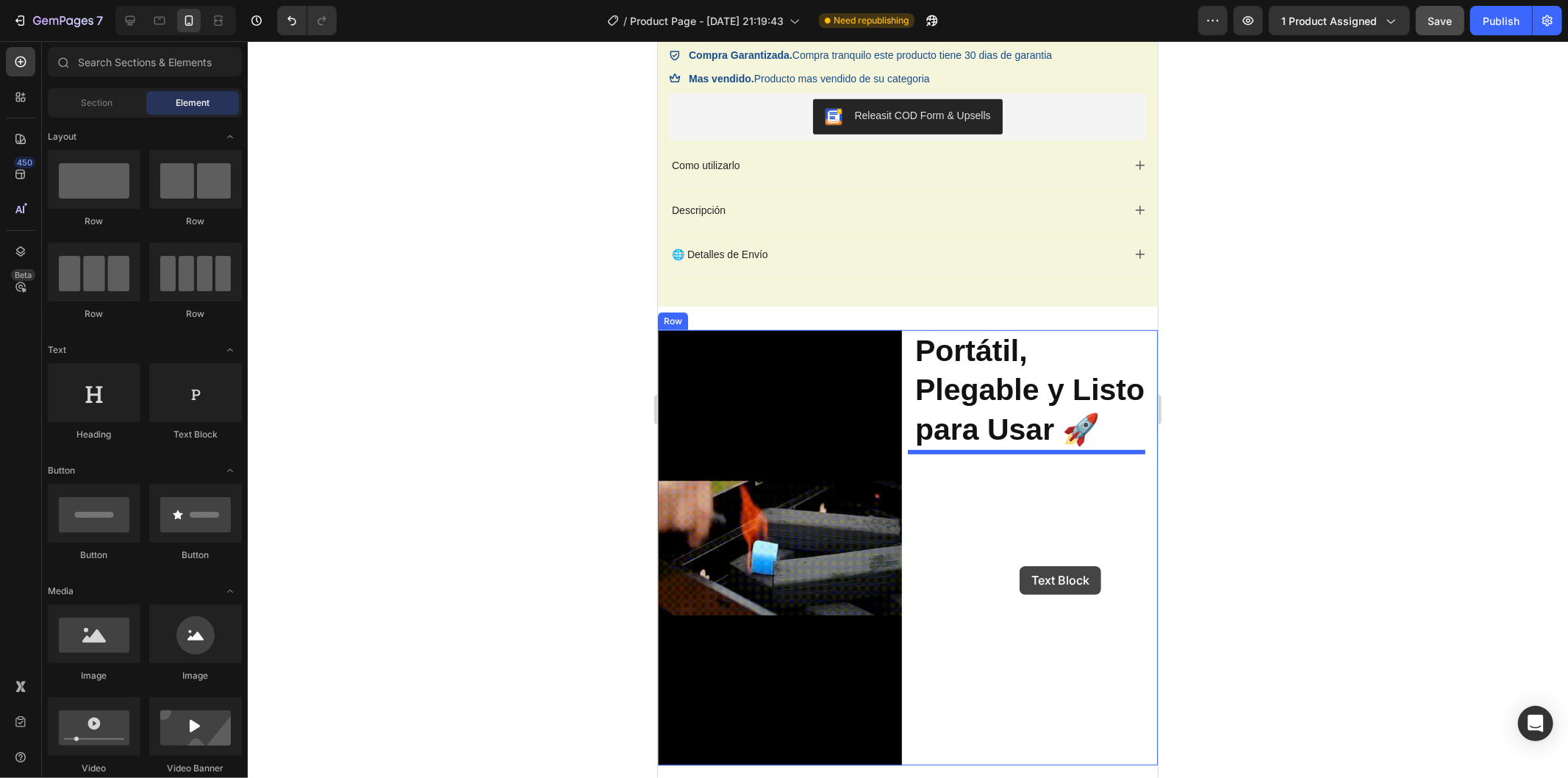
drag, startPoint x: 835, startPoint y: 447, endPoint x: 1003, endPoint y: 566, distance: 205.9
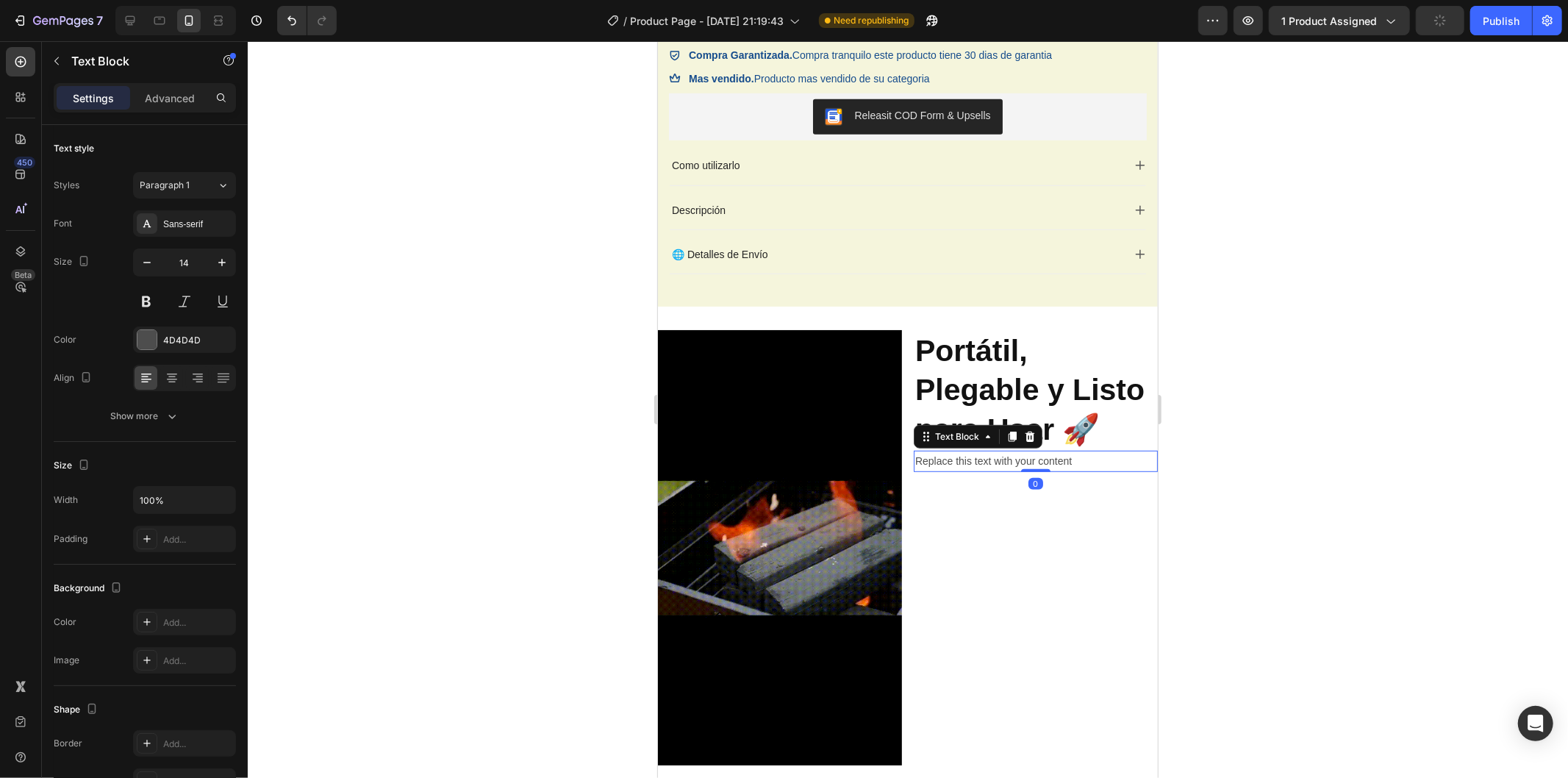
click at [1218, 493] on div at bounding box center [908, 409] width 1321 height 737
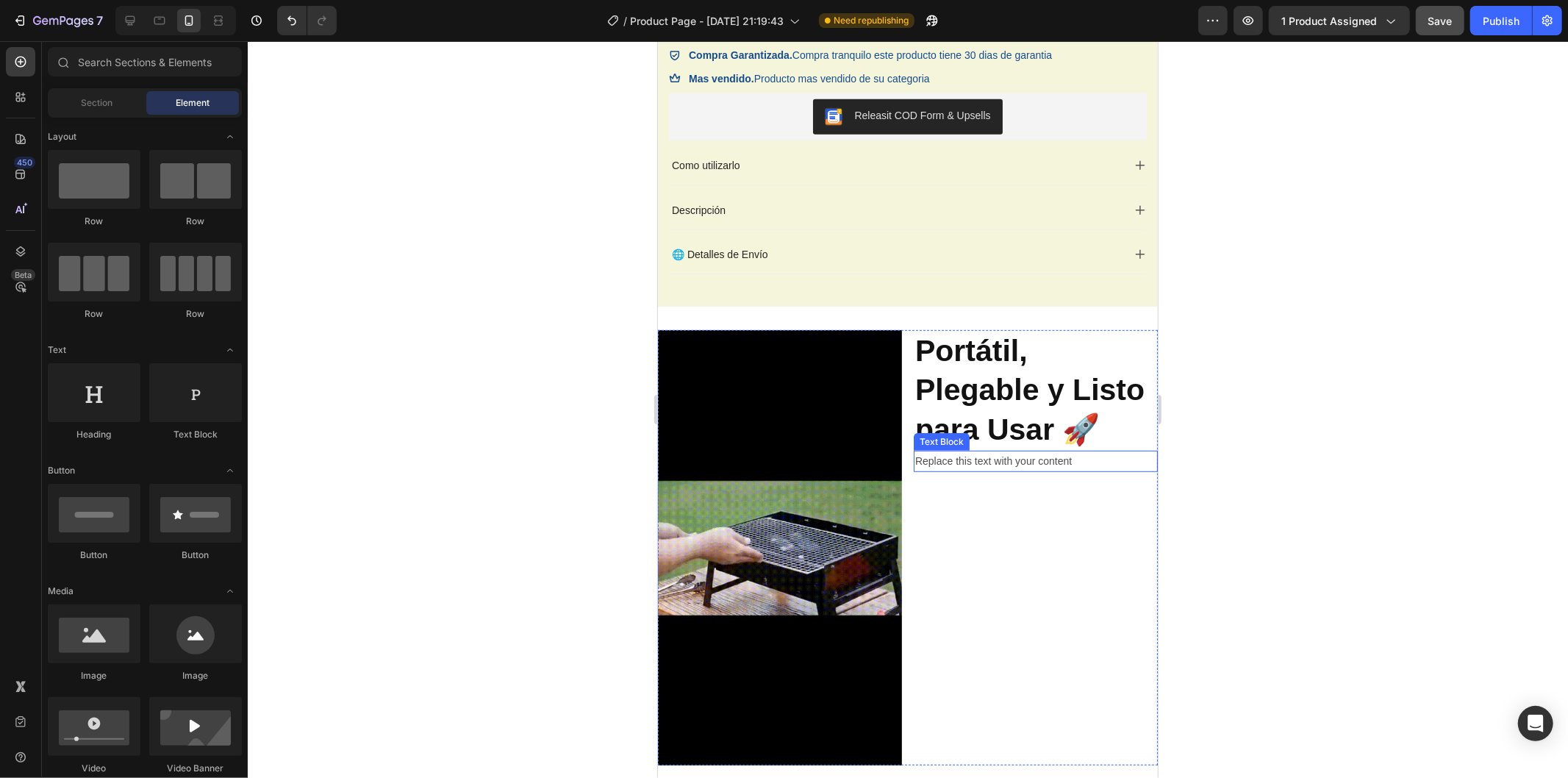
click at [984, 461] on div "Replace this text with your content" at bounding box center [1035, 461] width 245 height 22
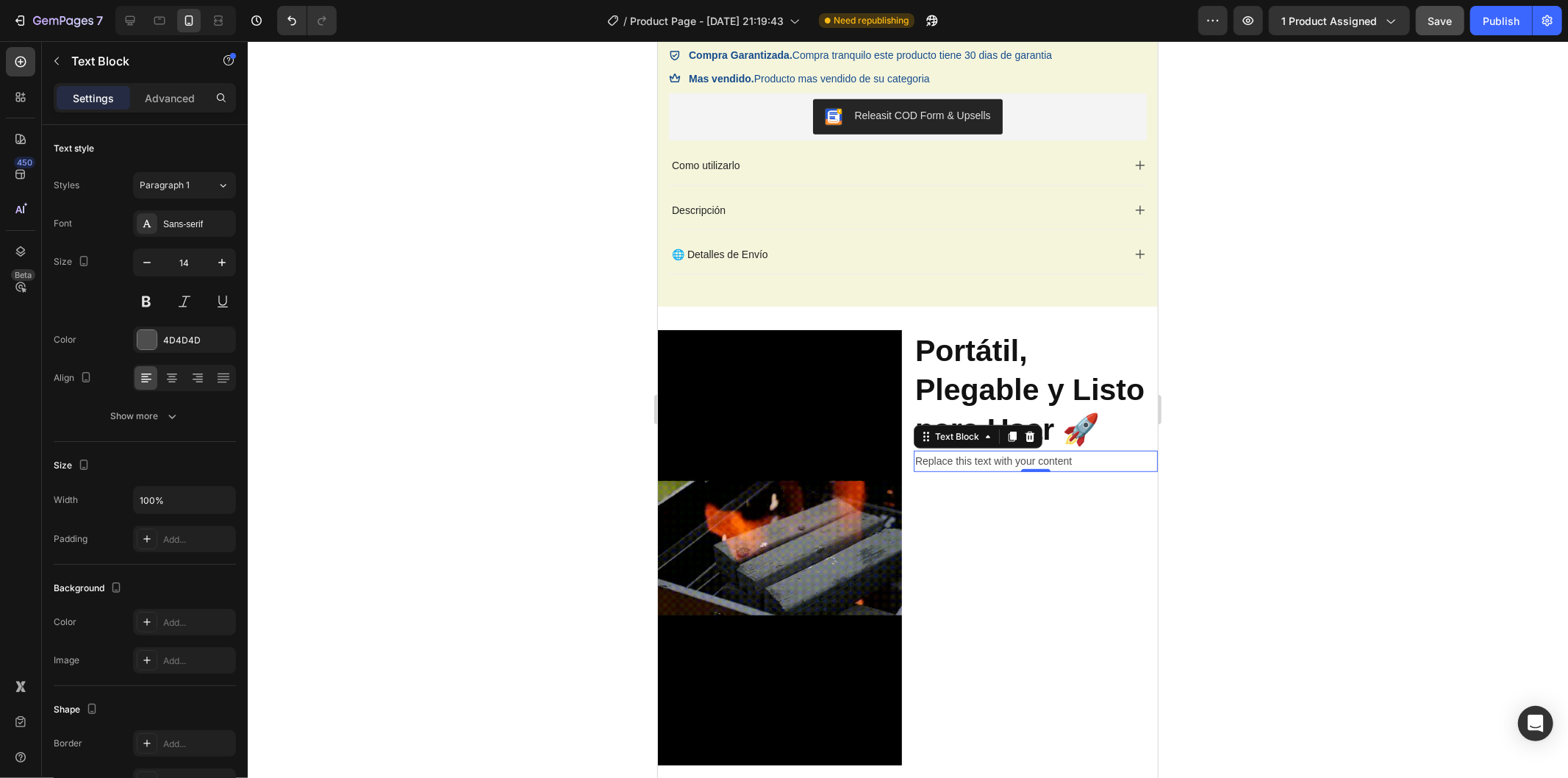
click at [984, 461] on div "Replace this text with your content" at bounding box center [1035, 461] width 245 height 22
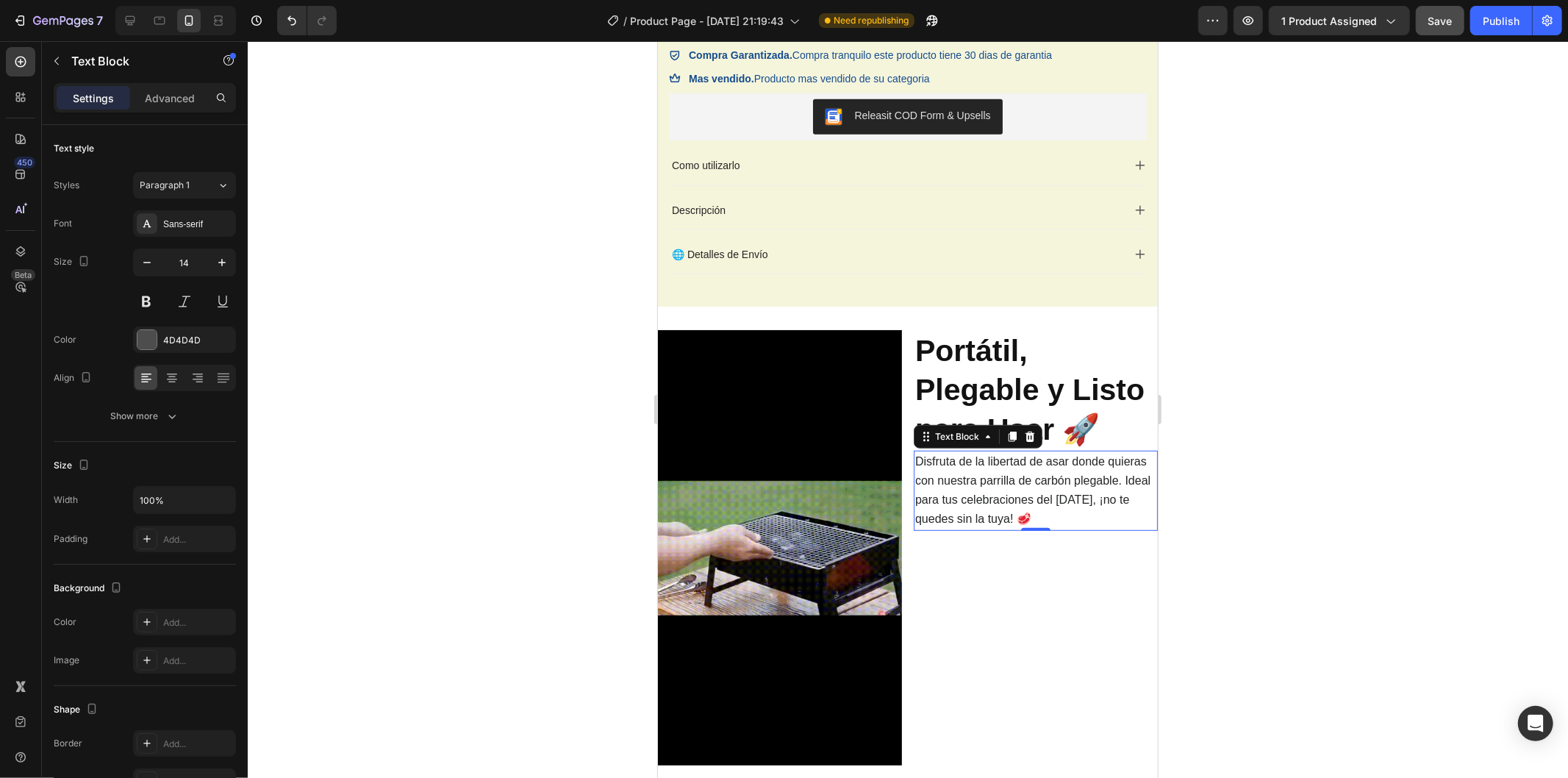
click at [1314, 520] on div at bounding box center [908, 409] width 1321 height 737
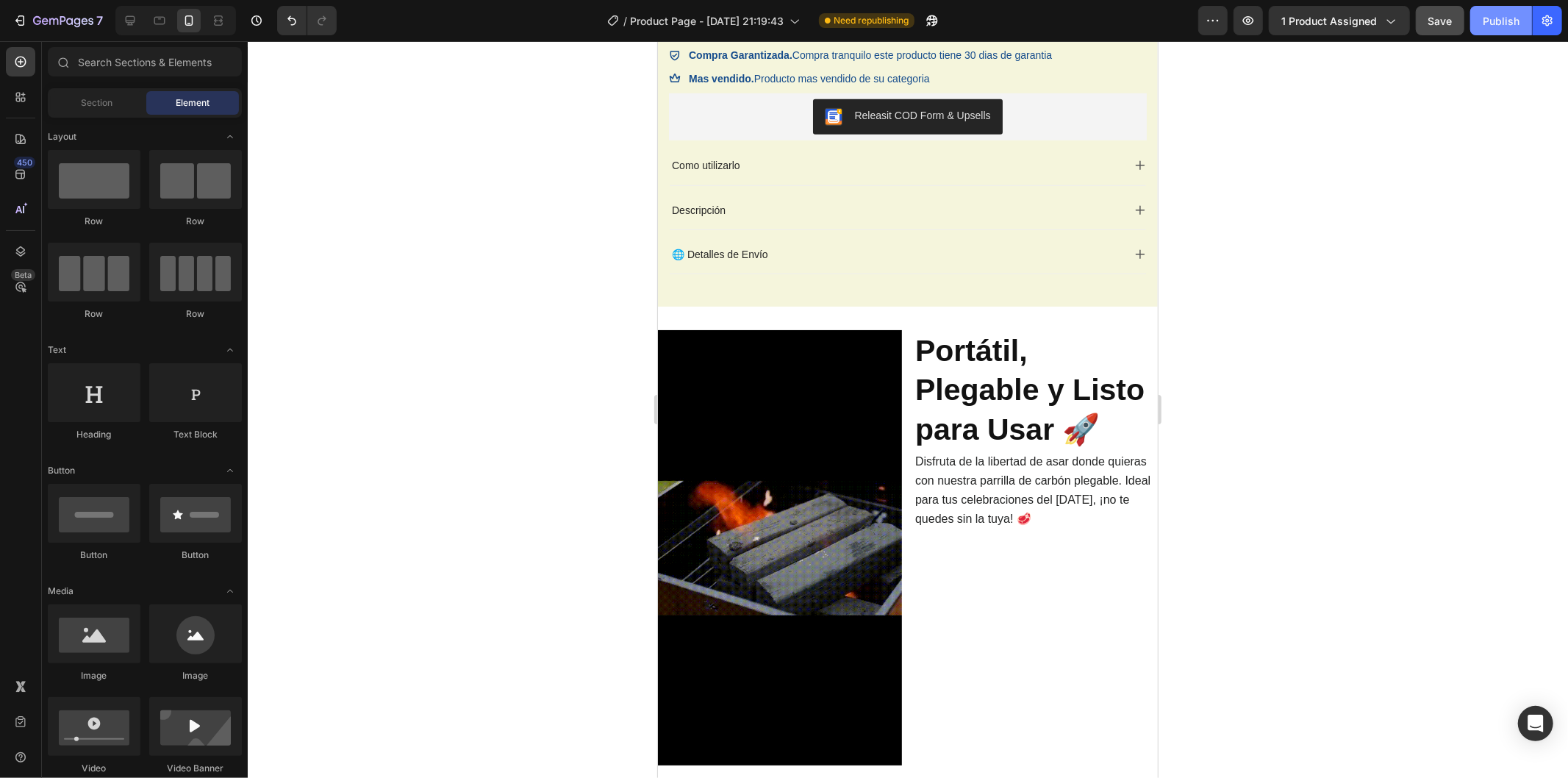
click at [1506, 9] on button "Publish" at bounding box center [1501, 20] width 62 height 29
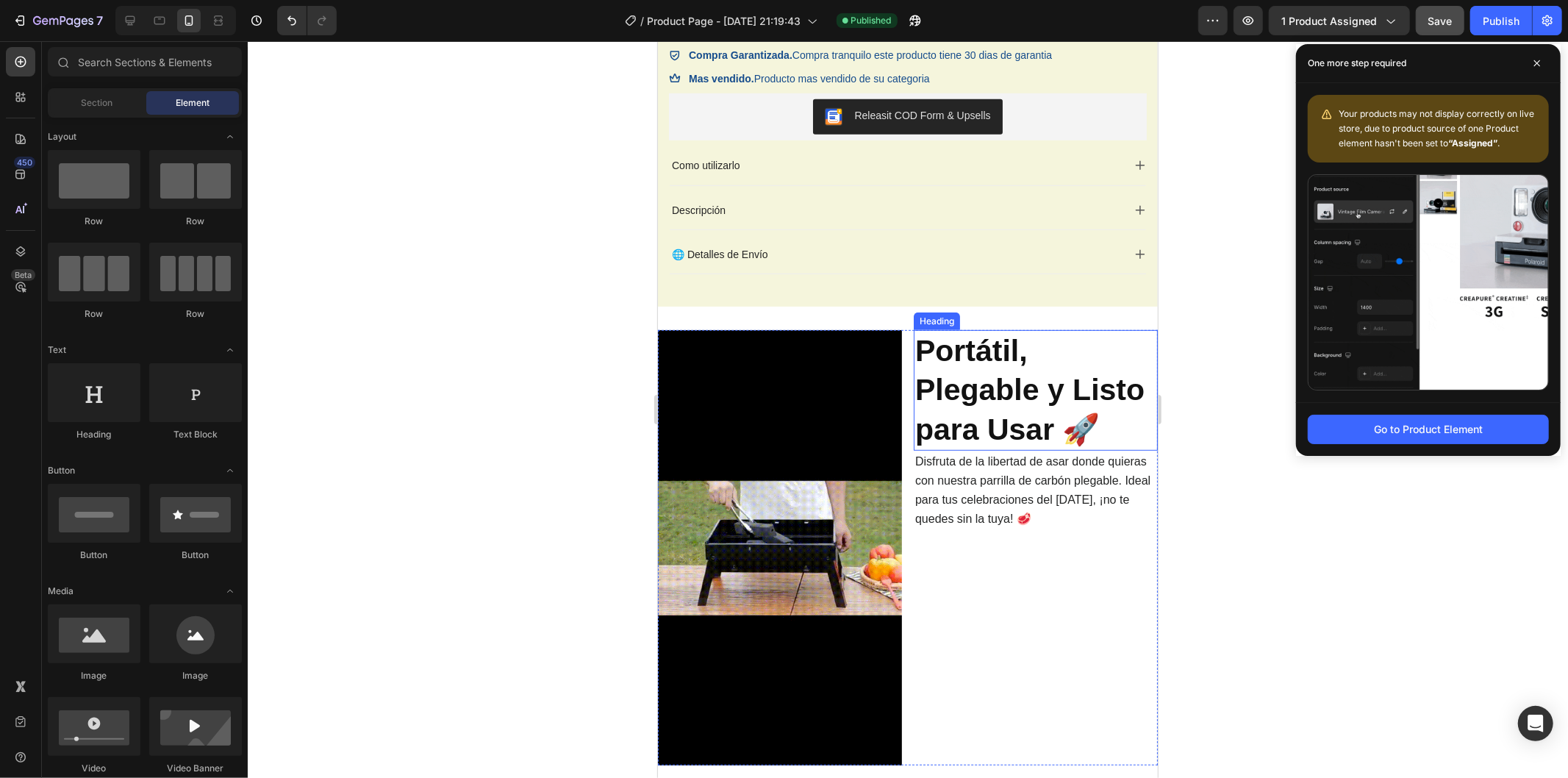
click at [1106, 389] on strong "Portátil, Plegable y Listo para Usar 🚀" at bounding box center [1029, 389] width 229 height 113
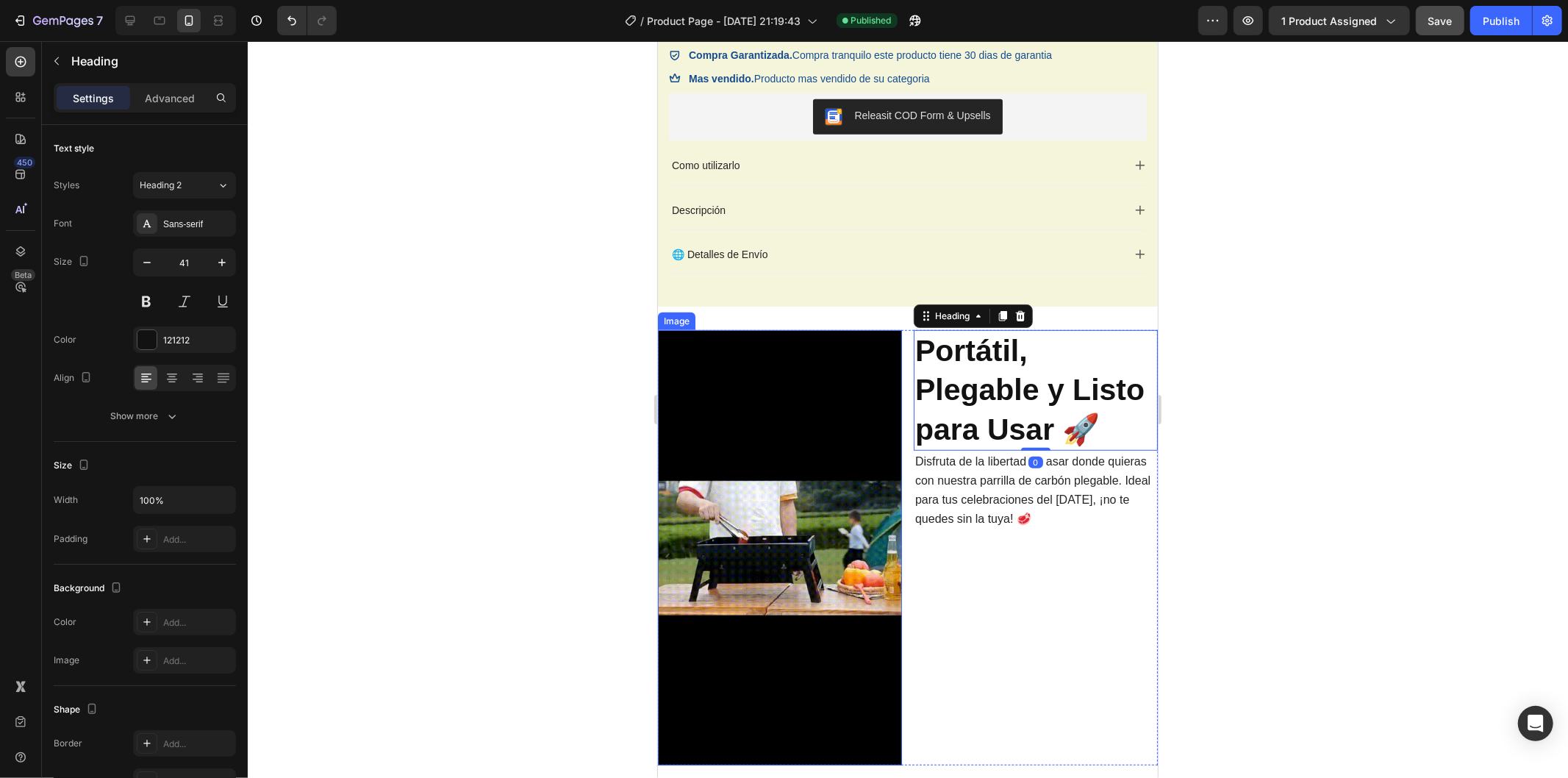
click at [875, 541] on img at bounding box center [779, 548] width 245 height 436
